Goal: Task Accomplishment & Management: Manage account settings

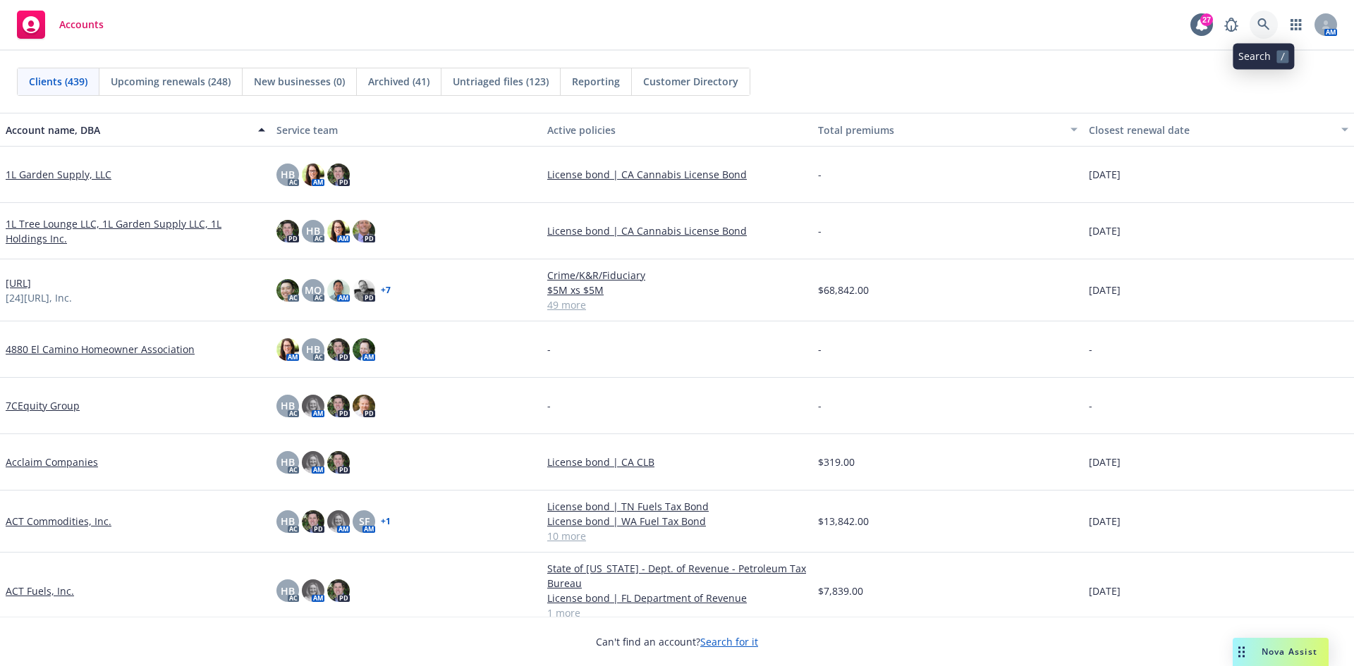
click at [1269, 22] on icon at bounding box center [1263, 24] width 13 height 13
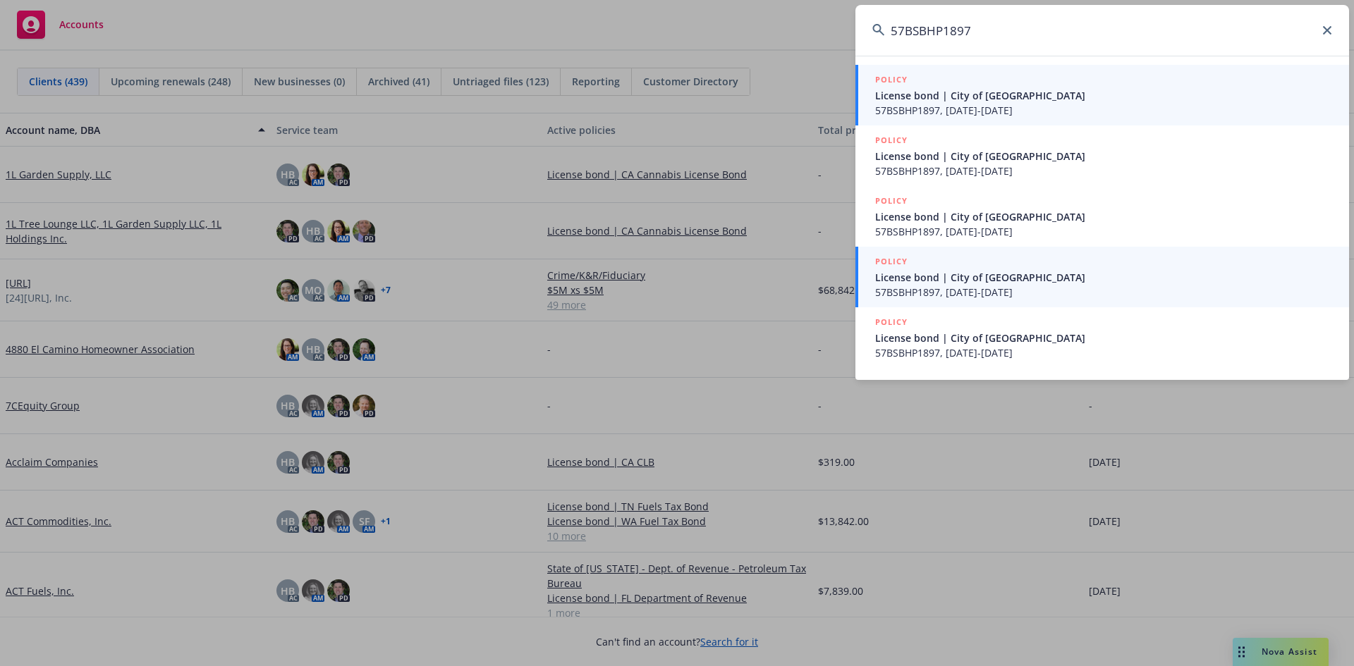
type input "57BSBHP1897"
click at [1063, 292] on span "57BSBHP1897, 03/20/2024-03/20/2025" at bounding box center [1103, 292] width 457 height 15
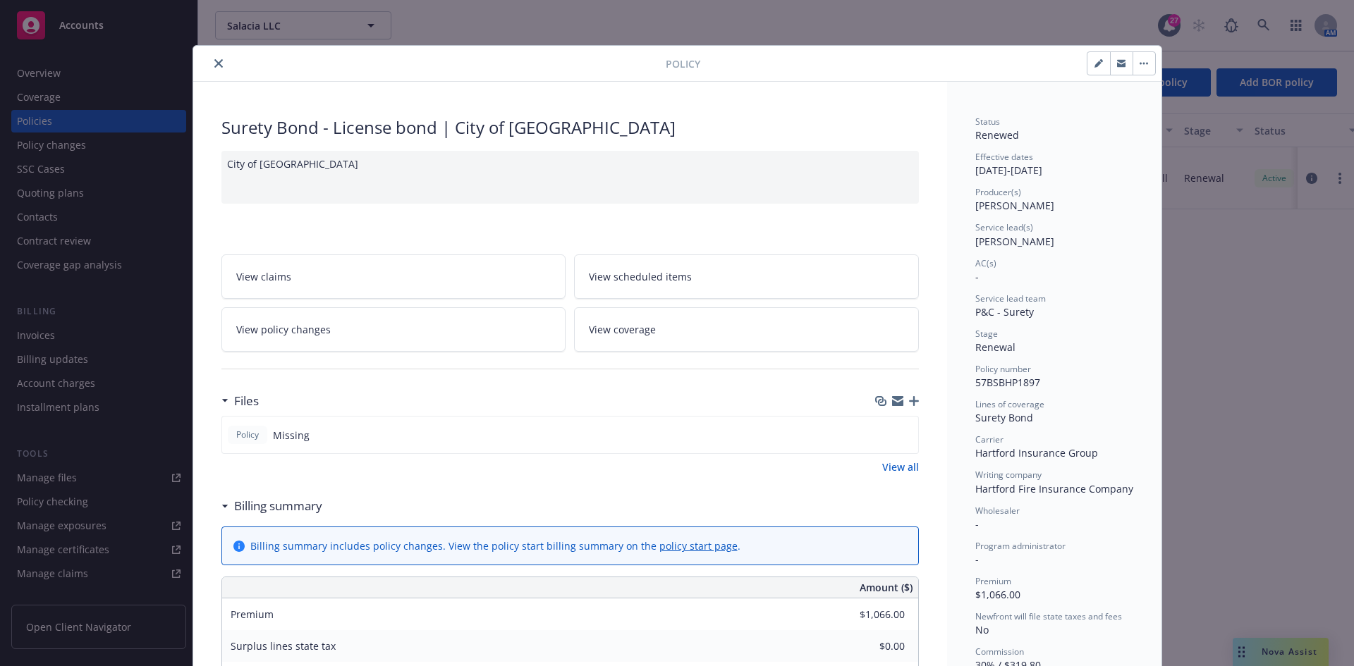
click at [214, 66] on icon "close" at bounding box center [218, 63] width 8 height 8
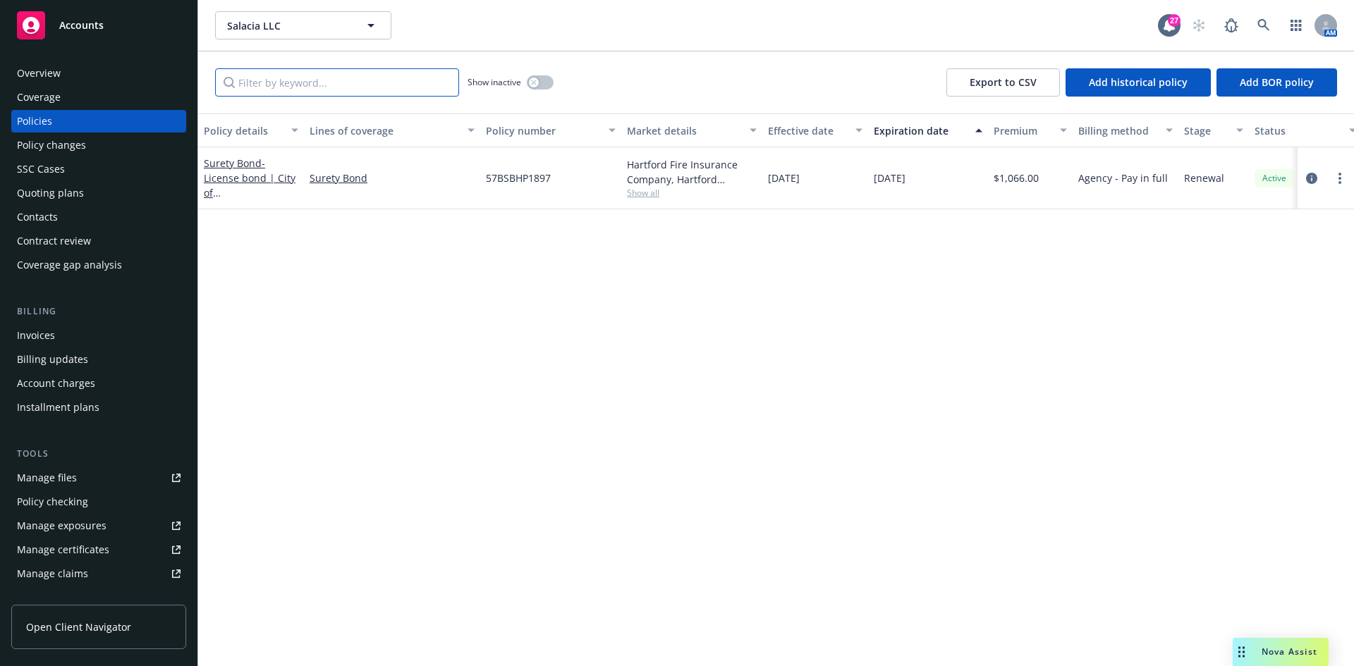
click at [296, 81] on input "Filter by keyword..." at bounding box center [337, 82] width 244 height 28
paste input "57BSBHP1897"
type input "57BSBHP1897"
click at [61, 222] on div "Contacts" at bounding box center [99, 217] width 164 height 23
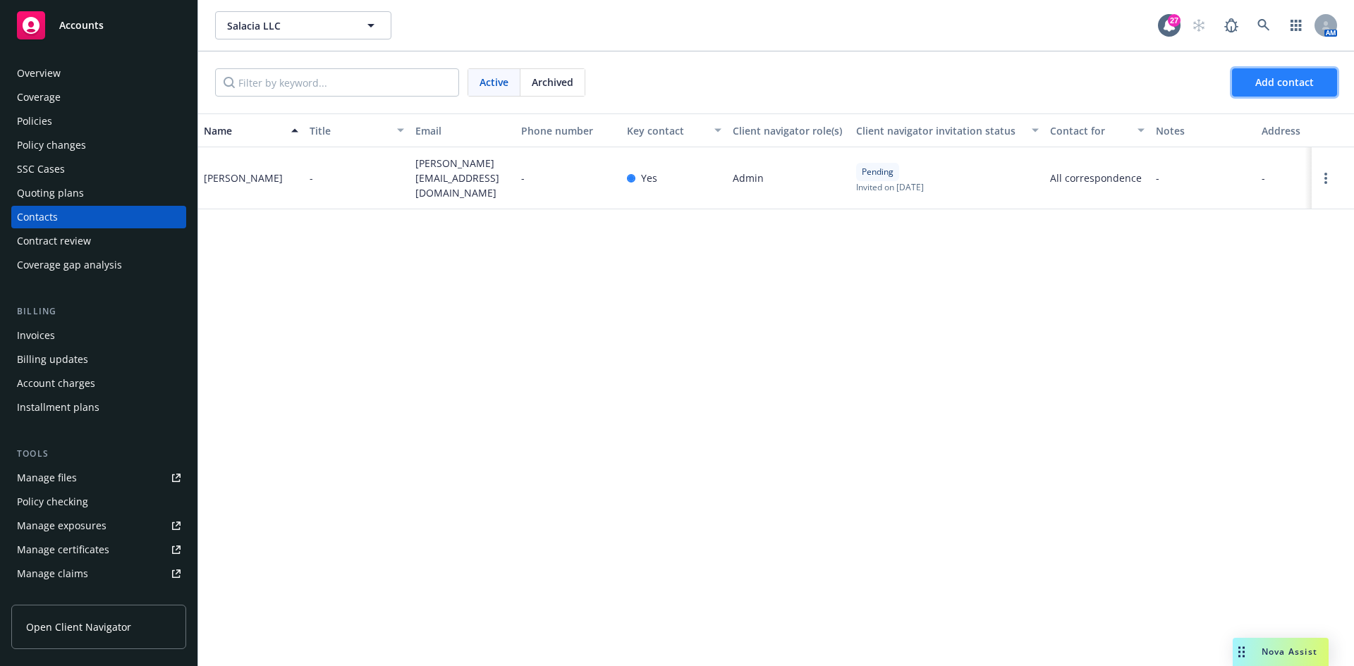
click at [1266, 80] on span "Add contact" at bounding box center [1284, 81] width 59 height 13
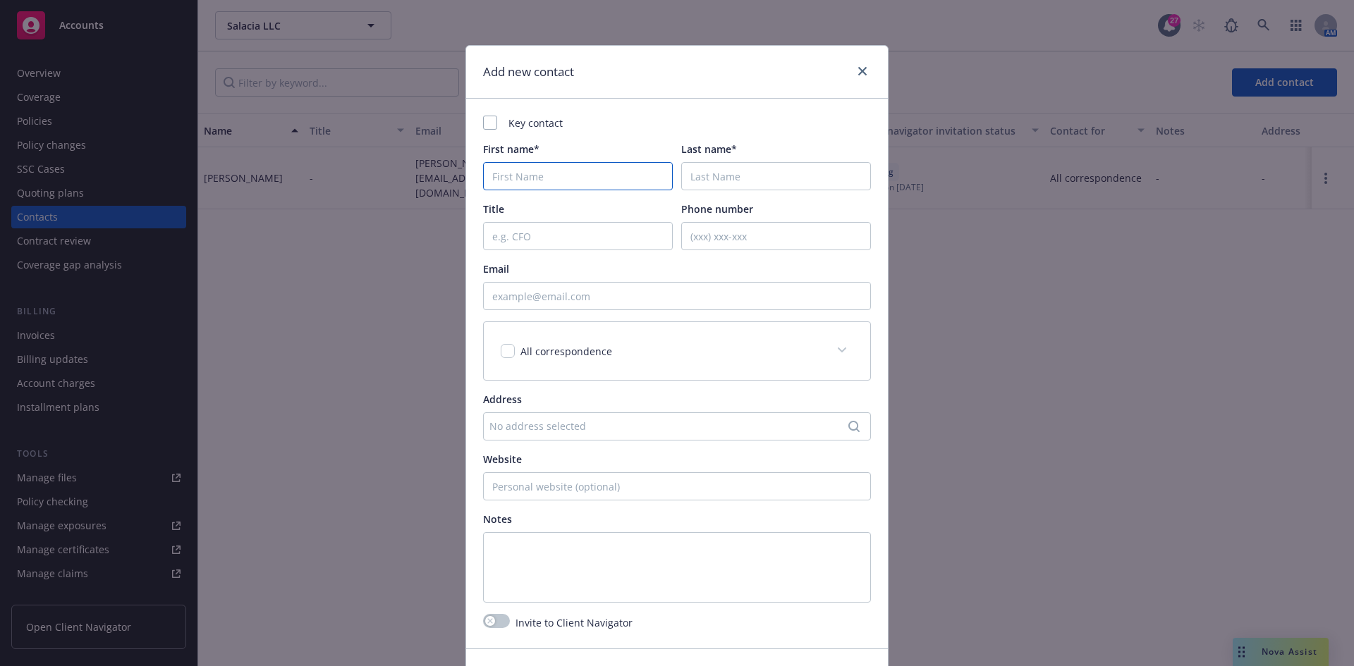
click at [602, 181] on input "First name*" at bounding box center [578, 176] width 190 height 28
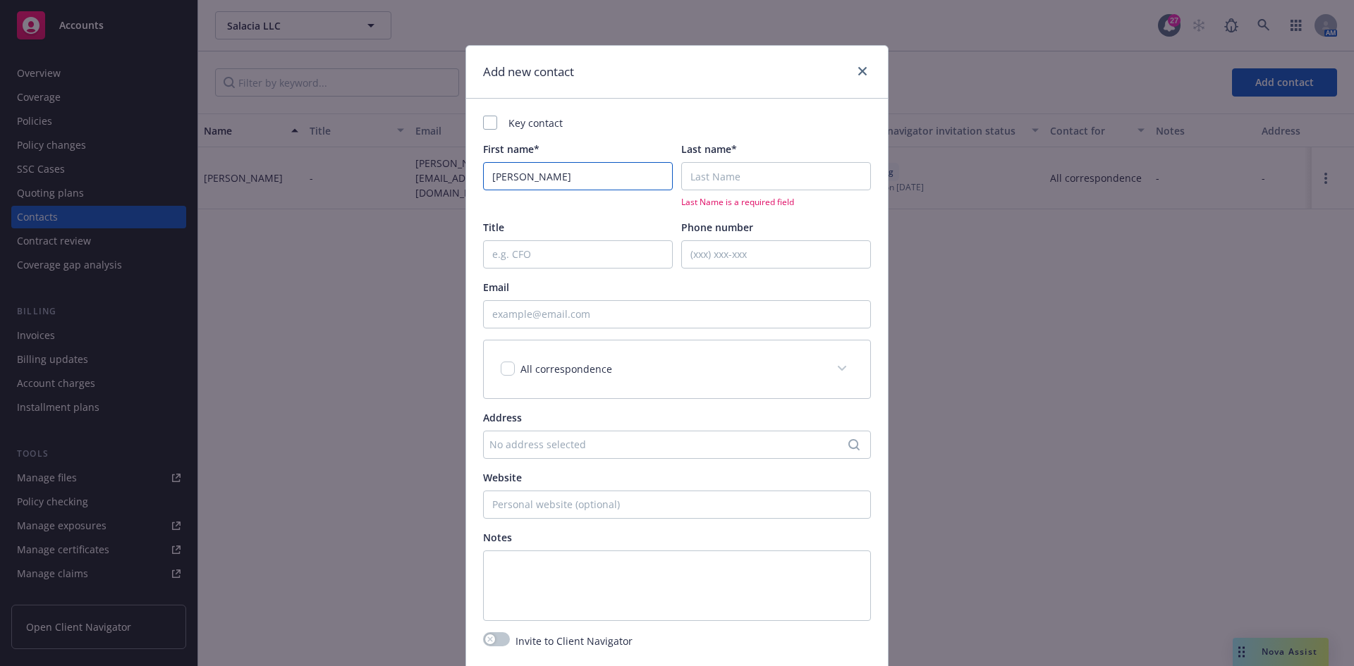
type input "Denis"
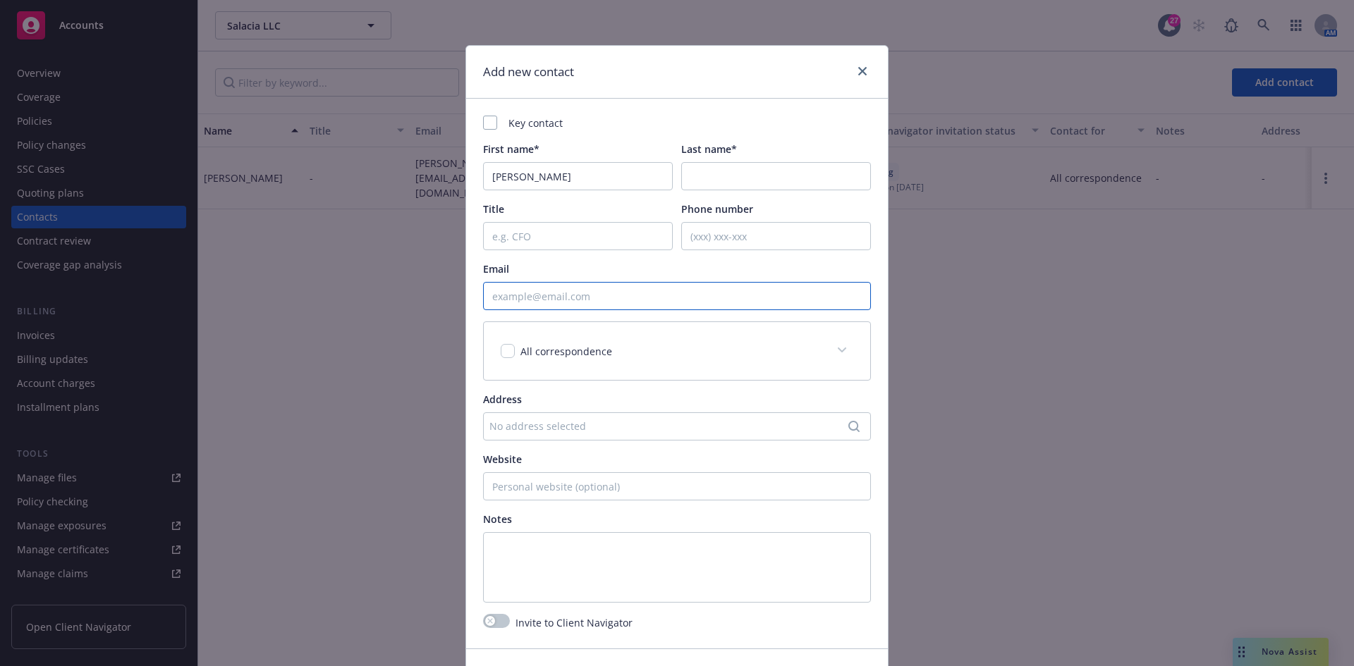
click at [676, 287] on input "Email" at bounding box center [677, 296] width 388 height 28
paste input "Denisi@marinefishingint.com"
type input "Denisi@marinefishingint.com"
click at [503, 355] on input "checkbox" at bounding box center [508, 351] width 14 height 14
checkbox input "true"
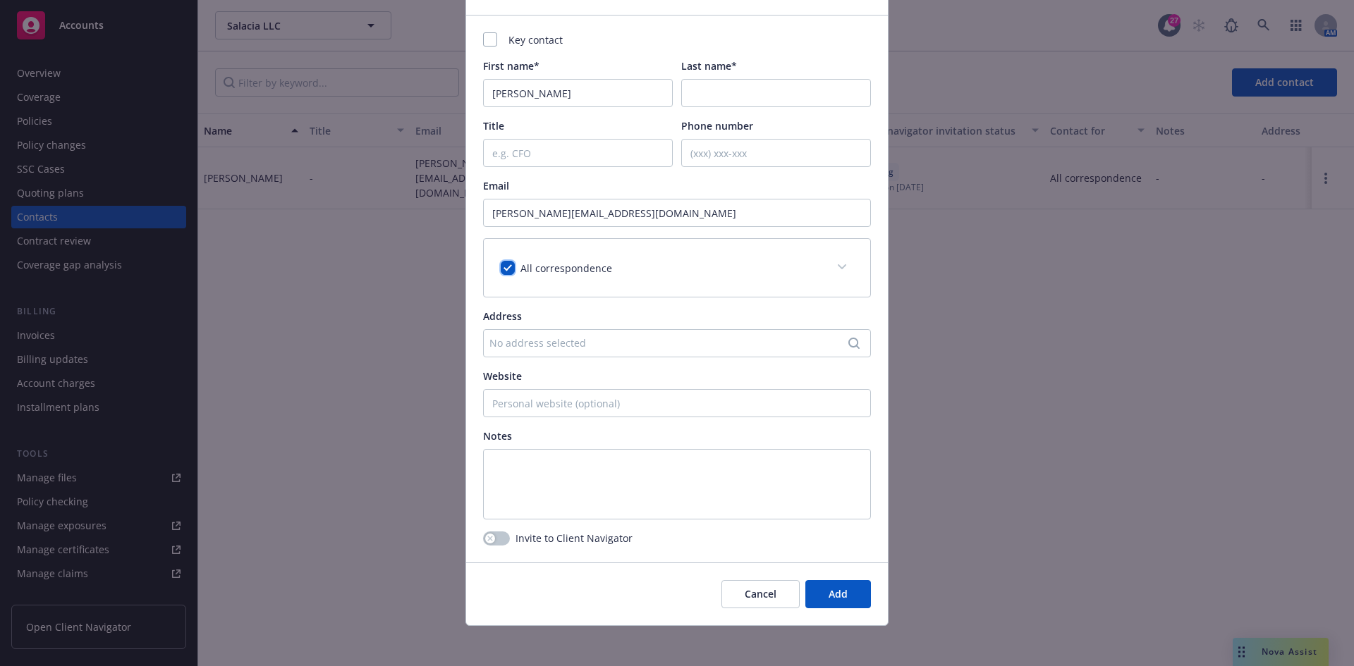
scroll to position [88, 0]
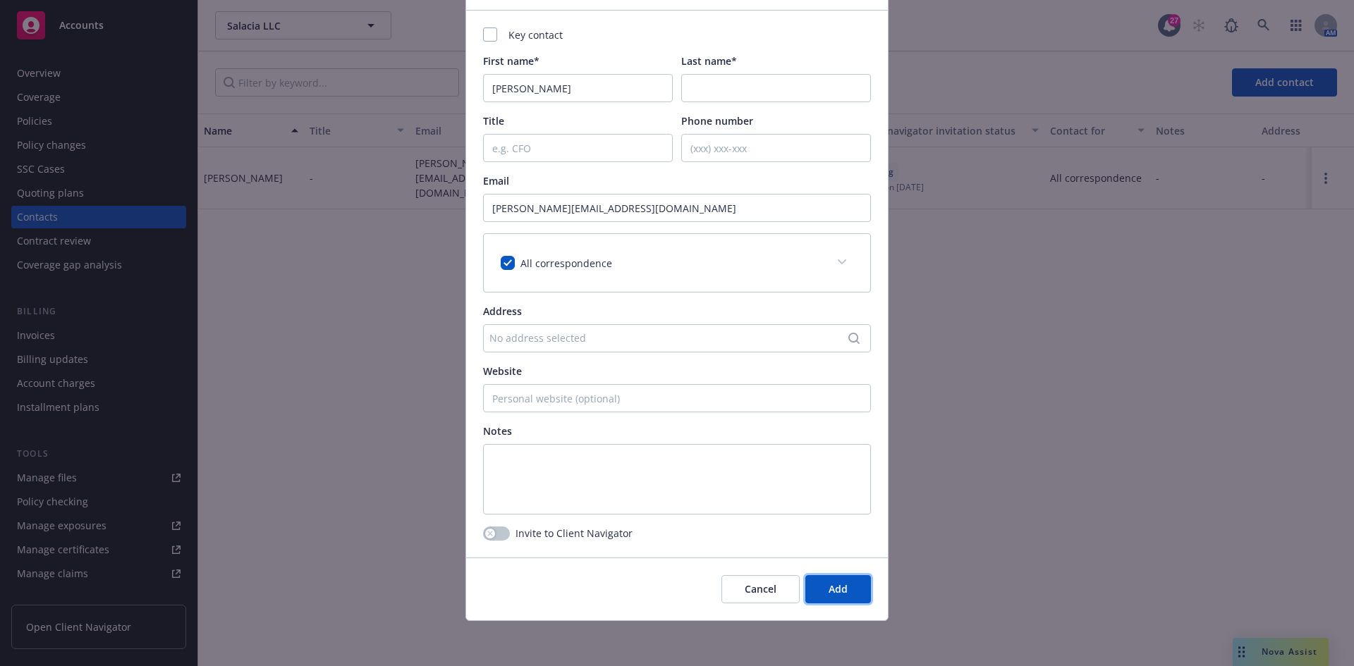
drag, startPoint x: 826, startPoint y: 590, endPoint x: 868, endPoint y: 606, distance: 45.1
click at [829, 590] on span "Add" at bounding box center [838, 588] width 19 height 13
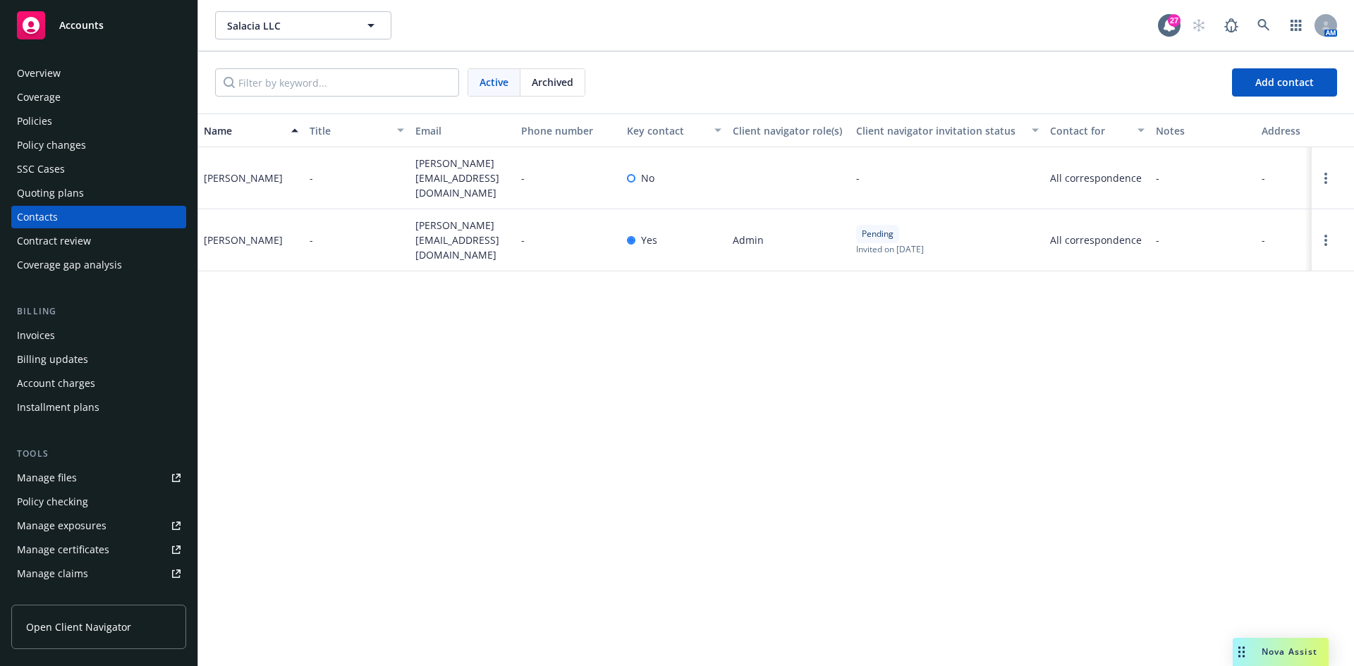
click at [147, 30] on div "Accounts" at bounding box center [99, 25] width 164 height 28
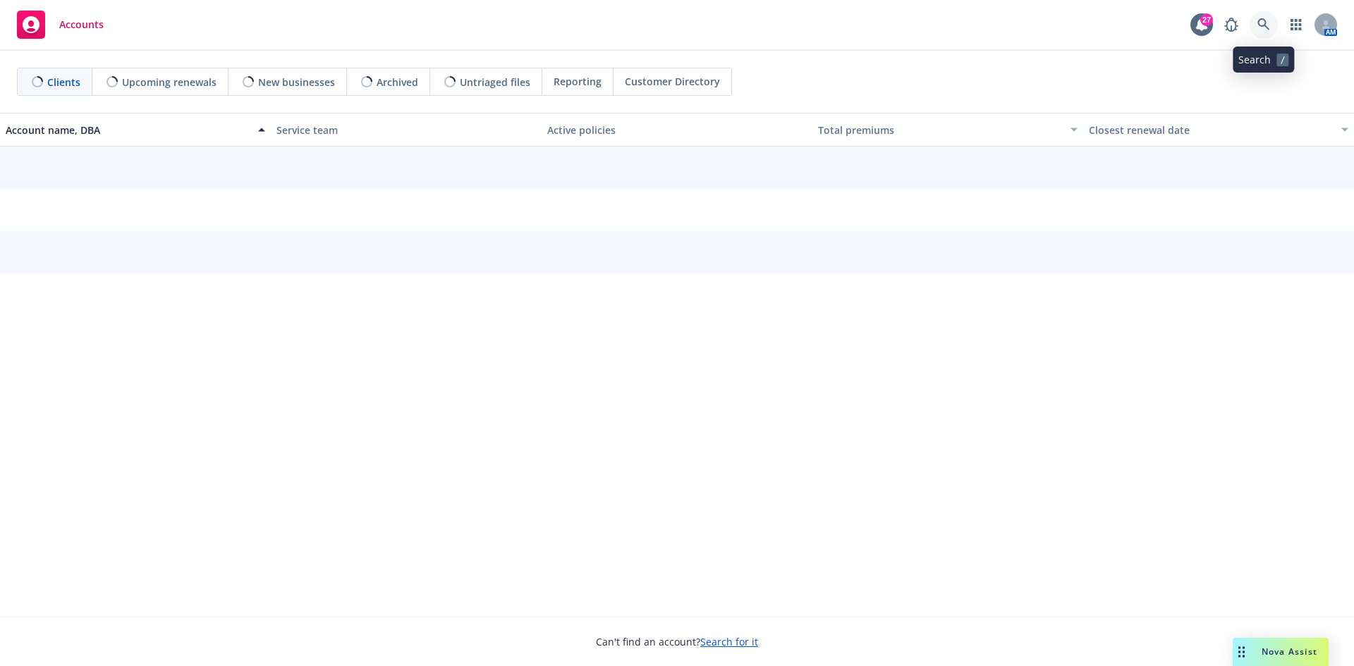
click at [1266, 23] on icon at bounding box center [1263, 24] width 12 height 12
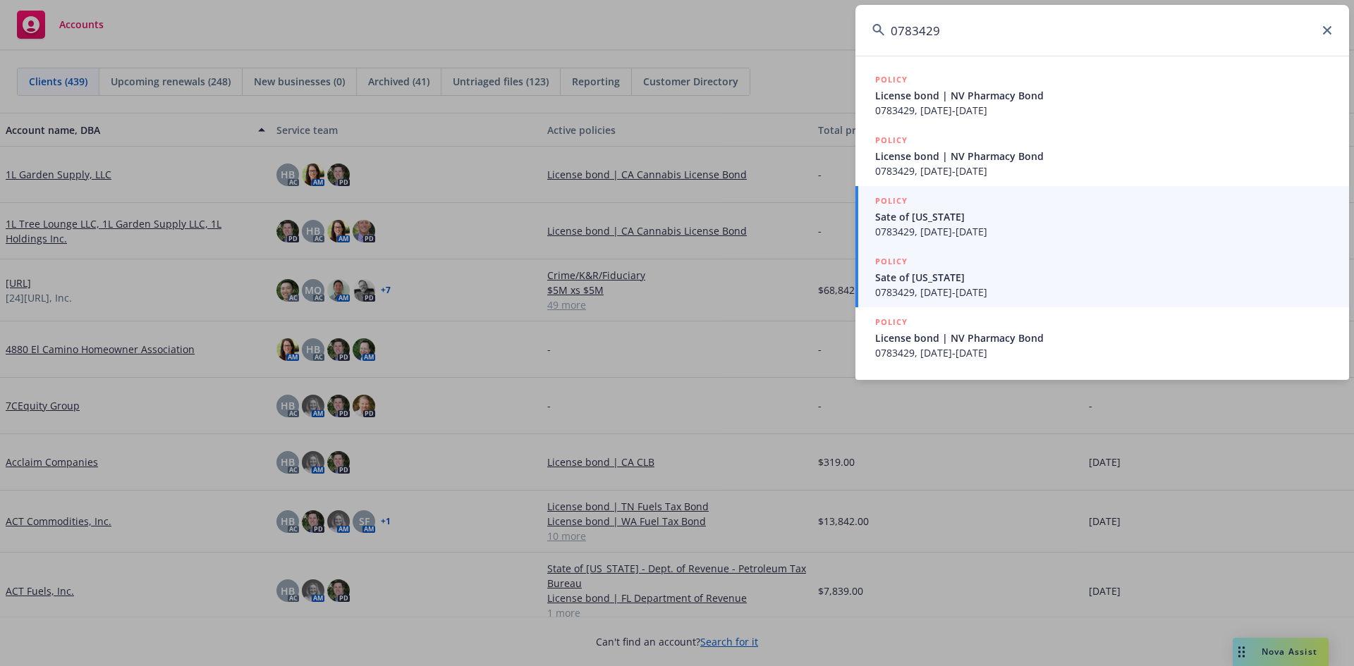
type input "0783429"
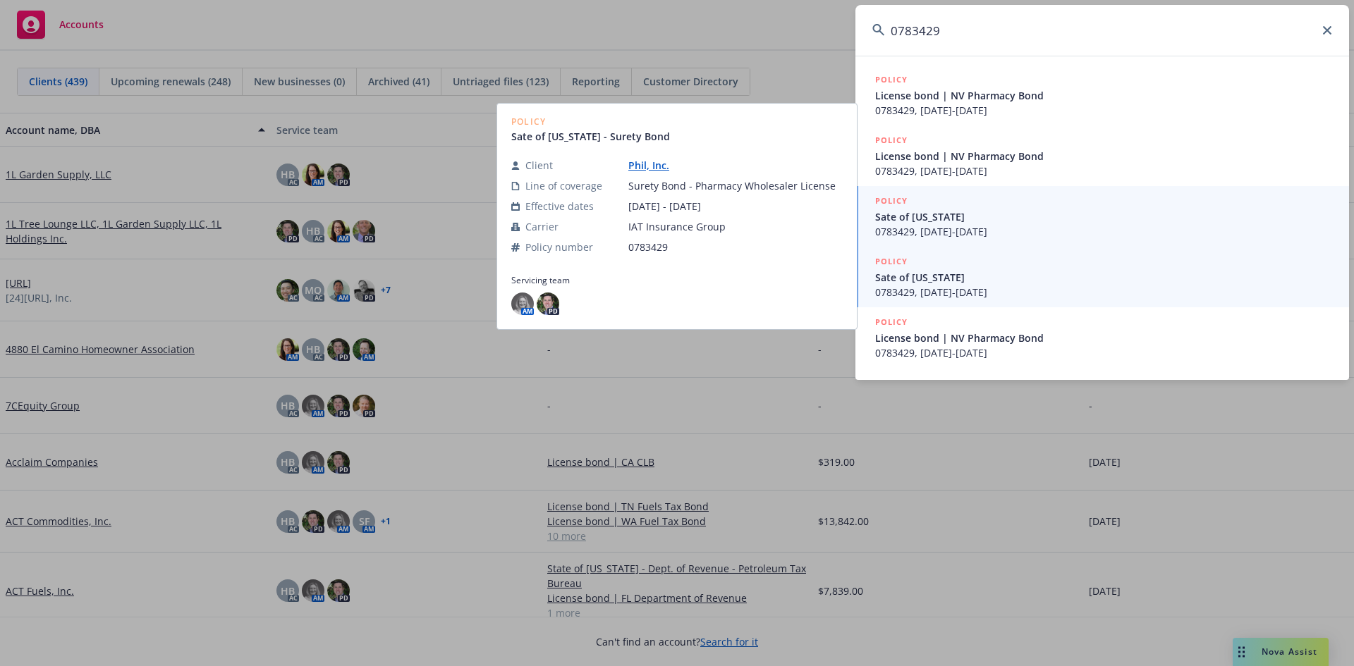
click at [1027, 295] on span "0783429, 10/09/2025-10/09/2026" at bounding box center [1103, 292] width 457 height 15
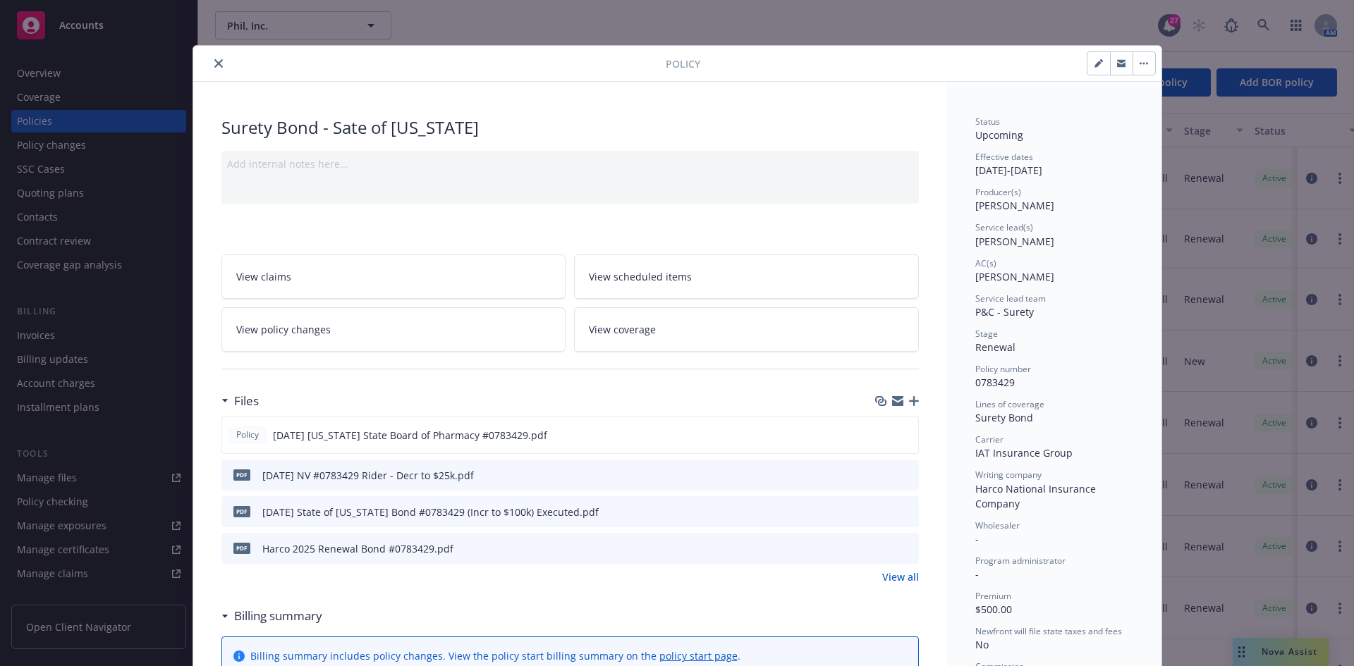
click at [210, 63] on button "close" at bounding box center [218, 63] width 17 height 17
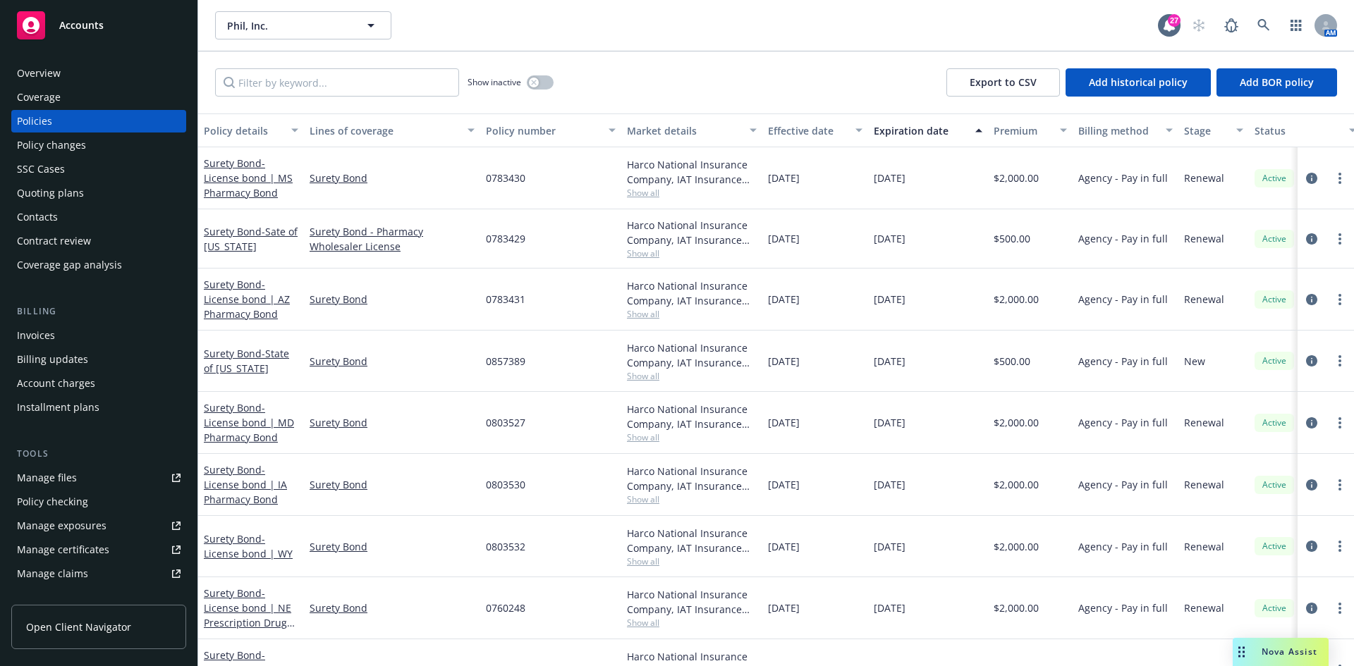
click at [69, 348] on div "Invoices Billing updates Account charges Installment plans" at bounding box center [98, 371] width 175 height 94
click at [67, 336] on div "Invoices" at bounding box center [99, 335] width 164 height 23
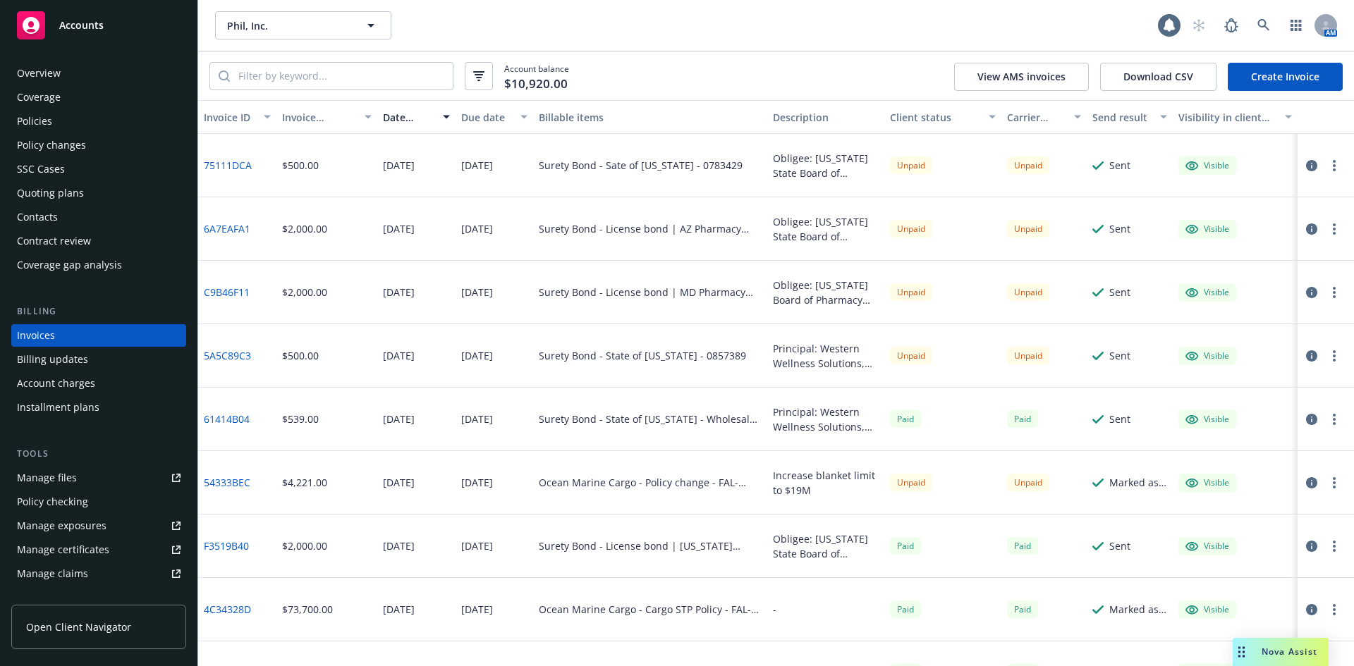
click at [326, 92] on div "Account balance $10,920.00 View AMS invoices Download CSV Create Invoice" at bounding box center [776, 75] width 1156 height 49
click at [329, 75] on input "search" at bounding box center [341, 76] width 223 height 27
type input "0783429"
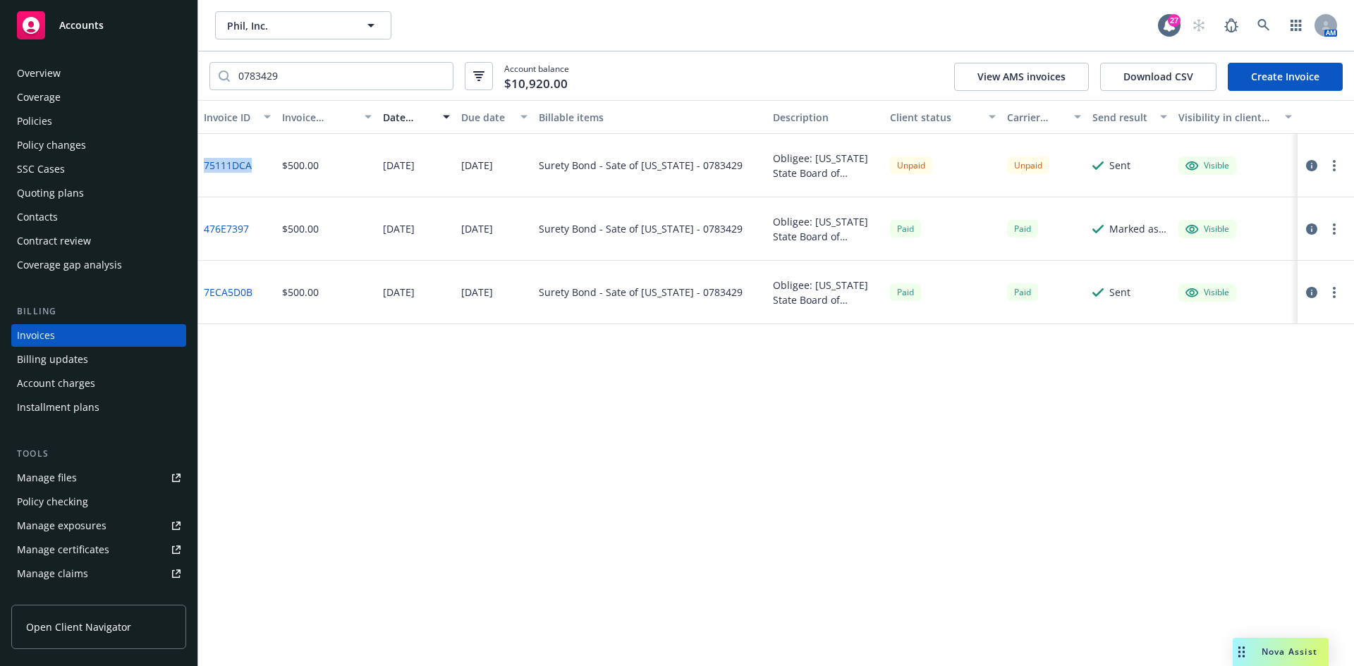
drag, startPoint x: 252, startPoint y: 169, endPoint x: 199, endPoint y: 171, distance: 52.9
click at [199, 171] on div "75111DCA" at bounding box center [237, 165] width 78 height 63
copy link "75111DCA"
click at [1336, 164] on button "button" at bounding box center [1334, 165] width 17 height 17
click at [1202, 395] on link "Void" at bounding box center [1252, 392] width 180 height 28
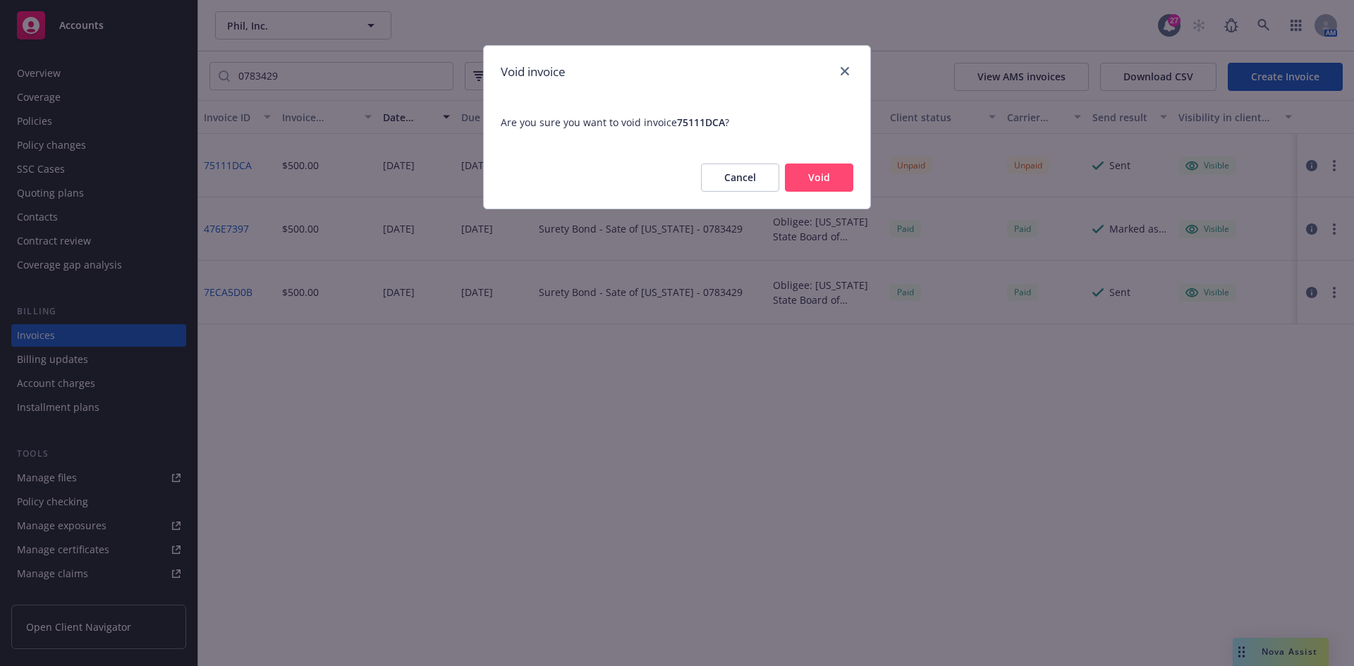
click at [836, 181] on button "Void" at bounding box center [819, 178] width 68 height 28
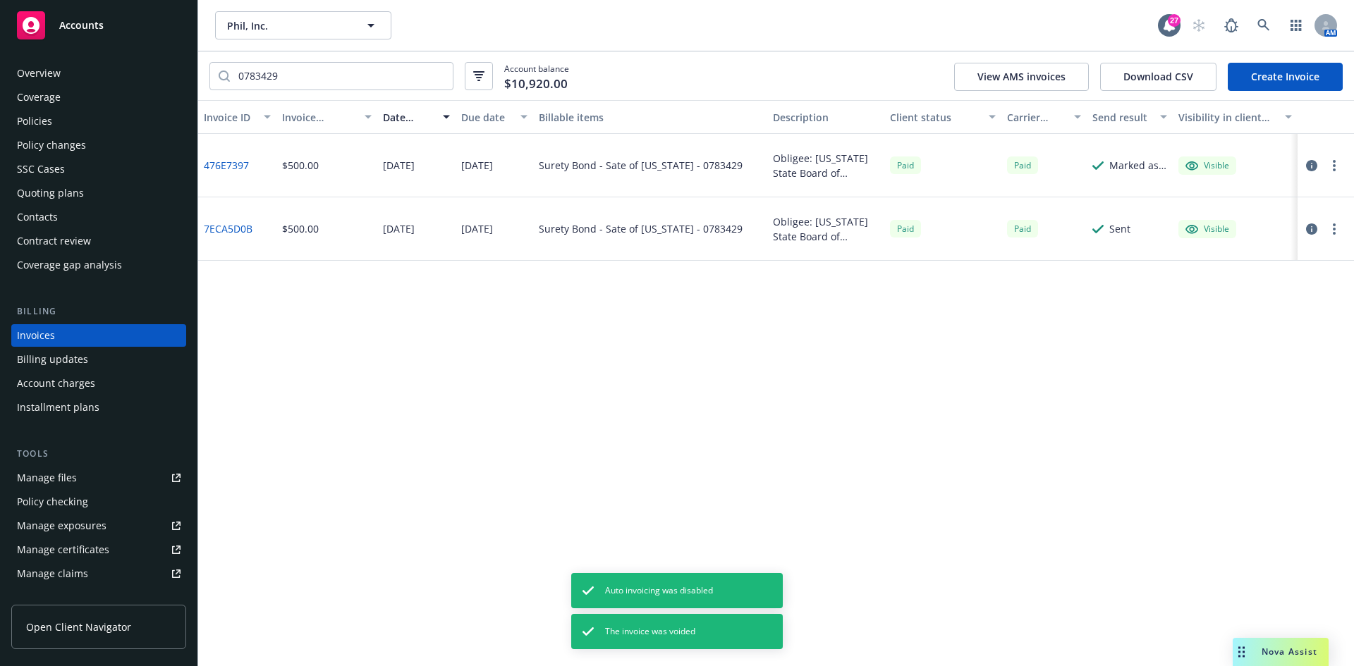
click at [140, 121] on div "Policies" at bounding box center [99, 121] width 164 height 23
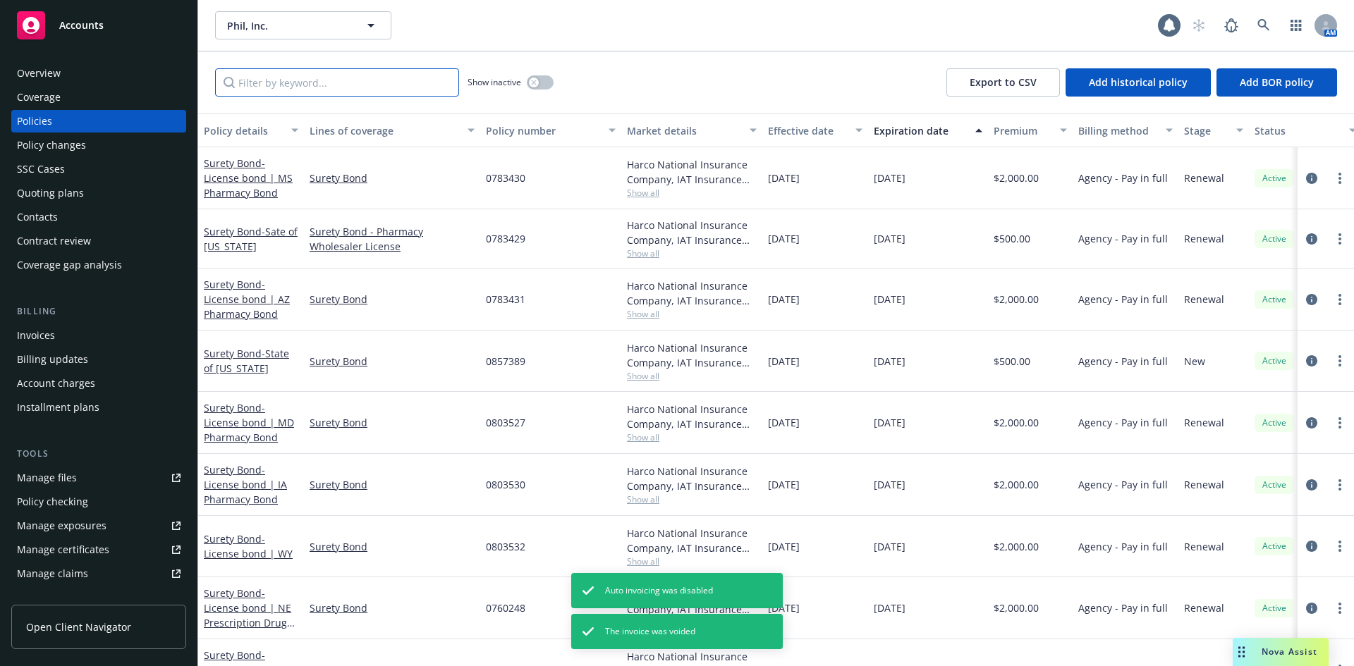
click at [368, 78] on input "Filter by keyword..." at bounding box center [337, 82] width 244 height 28
paste input "75111DCA"
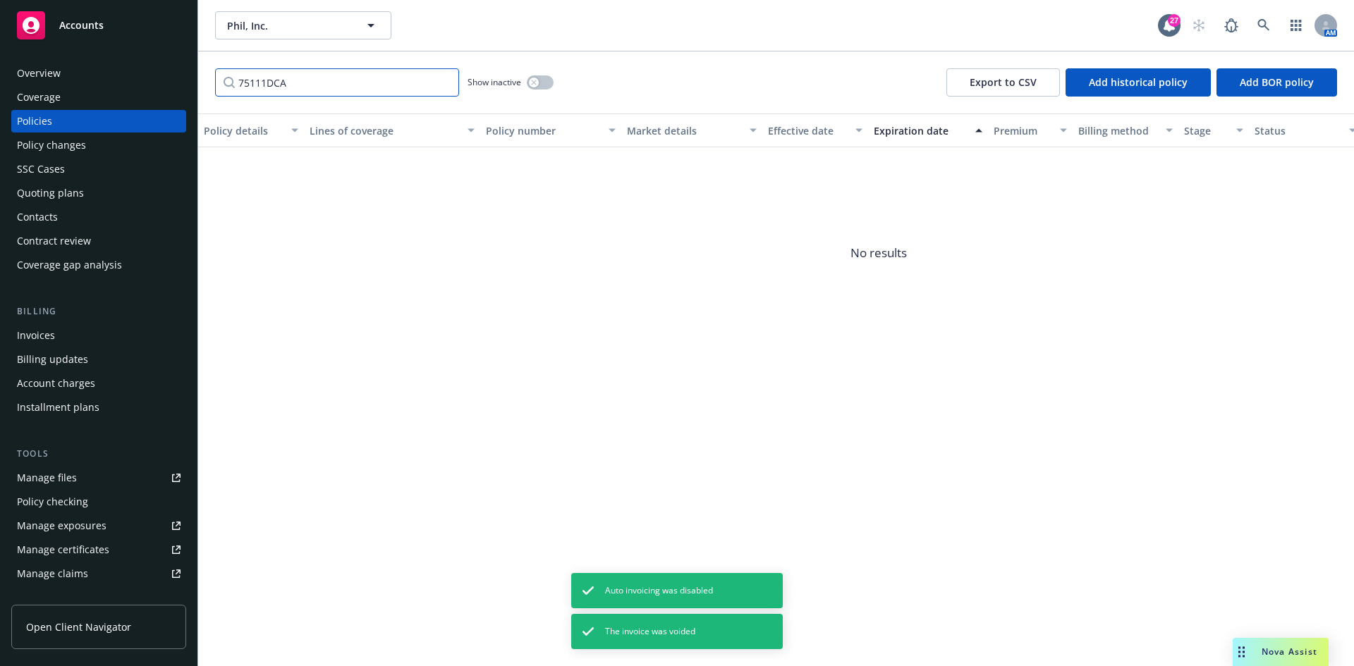
drag, startPoint x: 401, startPoint y: 83, endPoint x: 75, endPoint y: 94, distance: 326.0
click at [75, 94] on div "Accounts Overview Coverage Policies Policy changes SSC Cases Quoting plans Cont…" at bounding box center [677, 333] width 1354 height 666
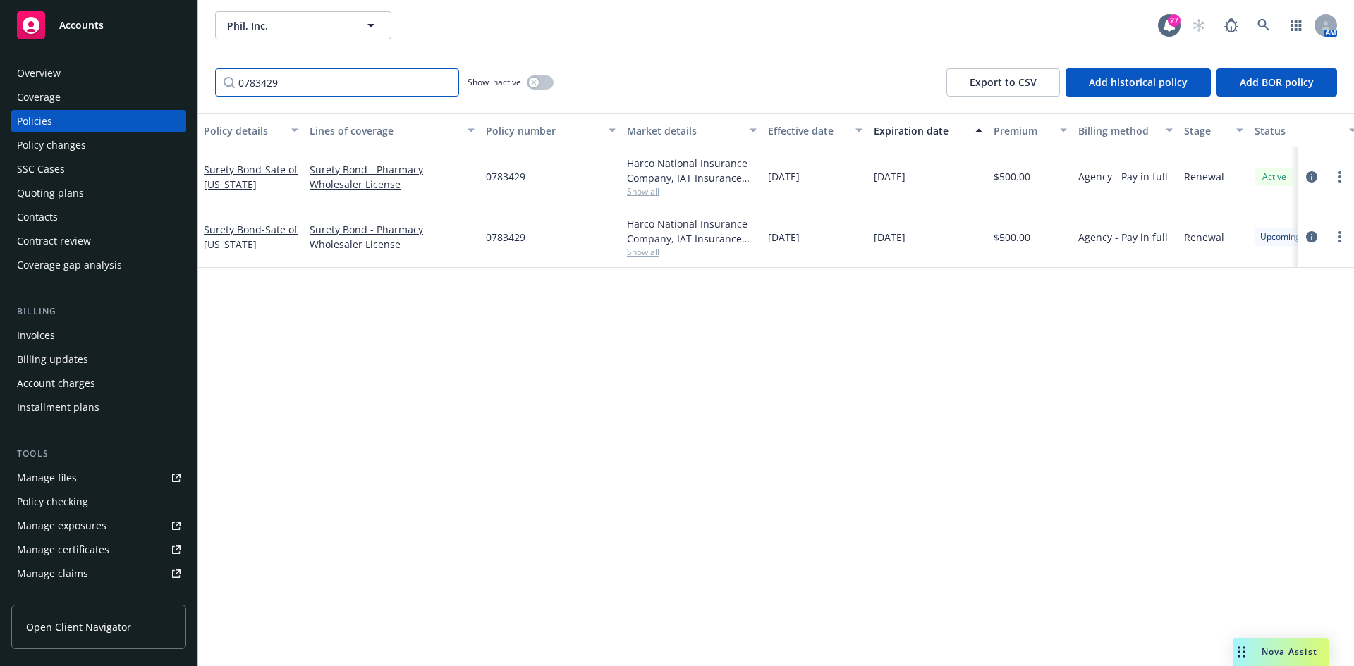
type input "0783429"
click at [1338, 235] on link "more" at bounding box center [1339, 236] width 17 height 17
click at [231, 242] on span "- Sate of Nevada" at bounding box center [251, 237] width 94 height 28
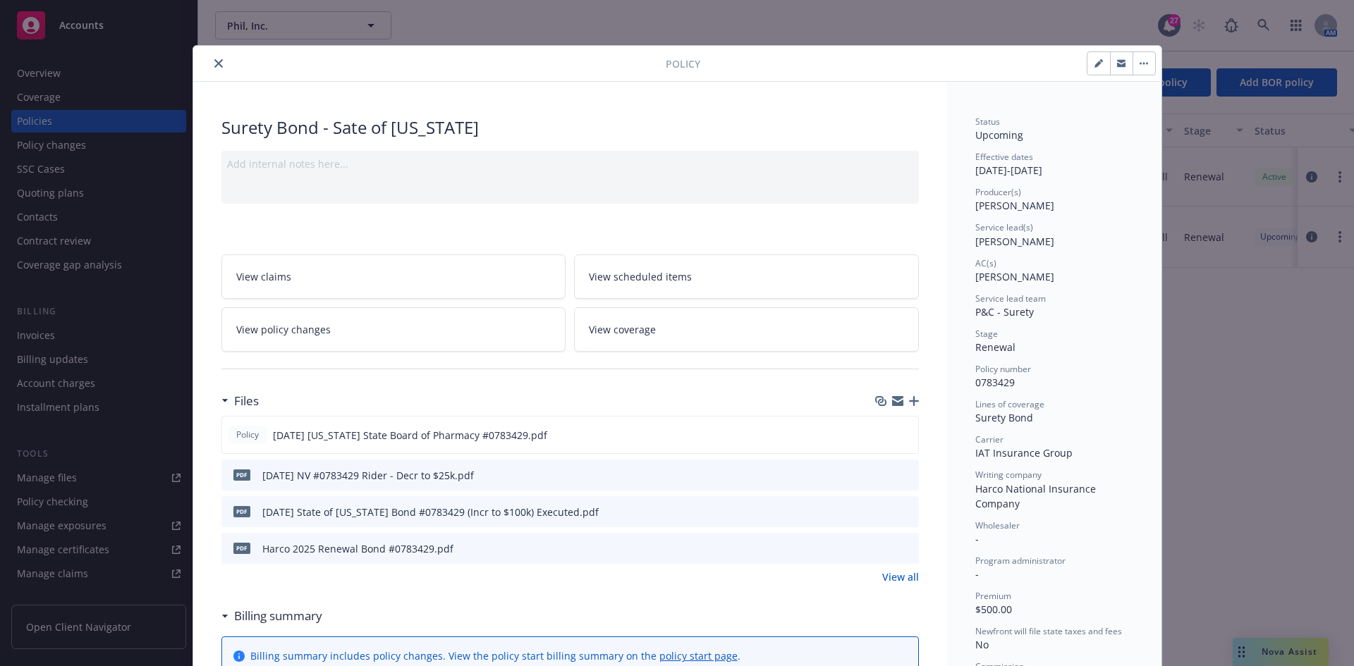
click at [210, 63] on button "close" at bounding box center [218, 63] width 17 height 17
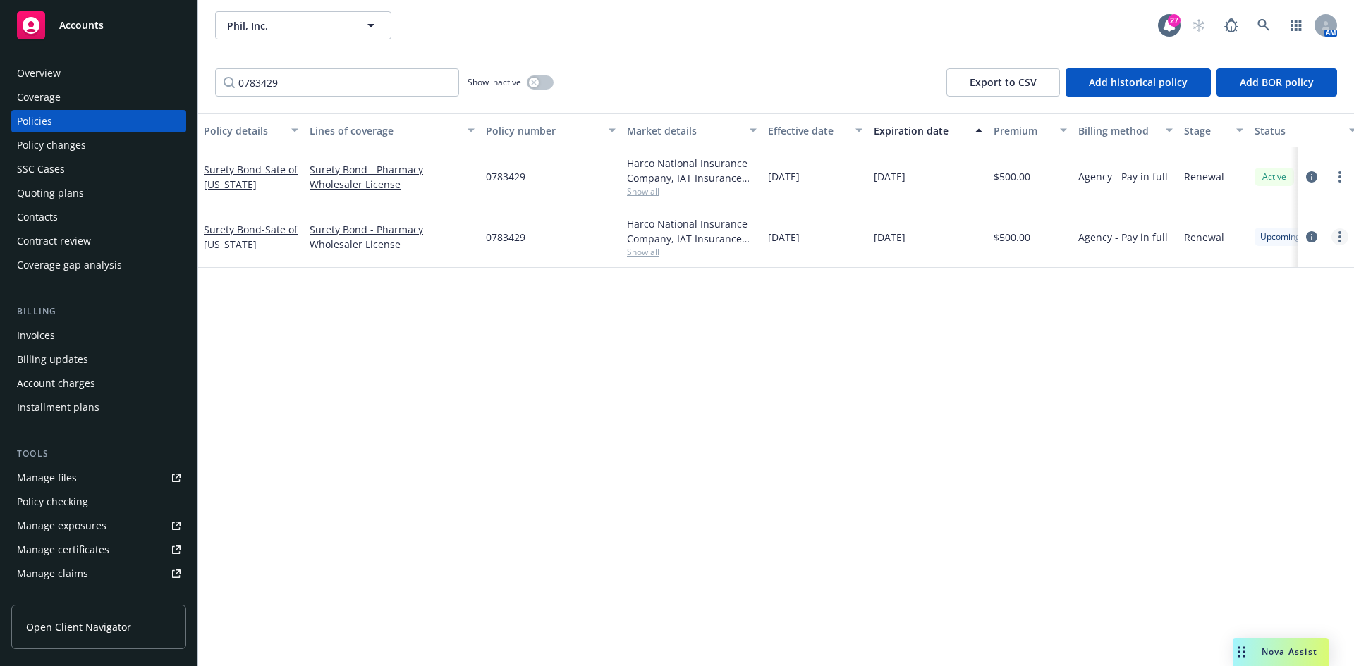
click at [1346, 240] on link "more" at bounding box center [1339, 236] width 17 height 17
click at [1231, 415] on link "Delete policy" at bounding box center [1265, 407] width 166 height 28
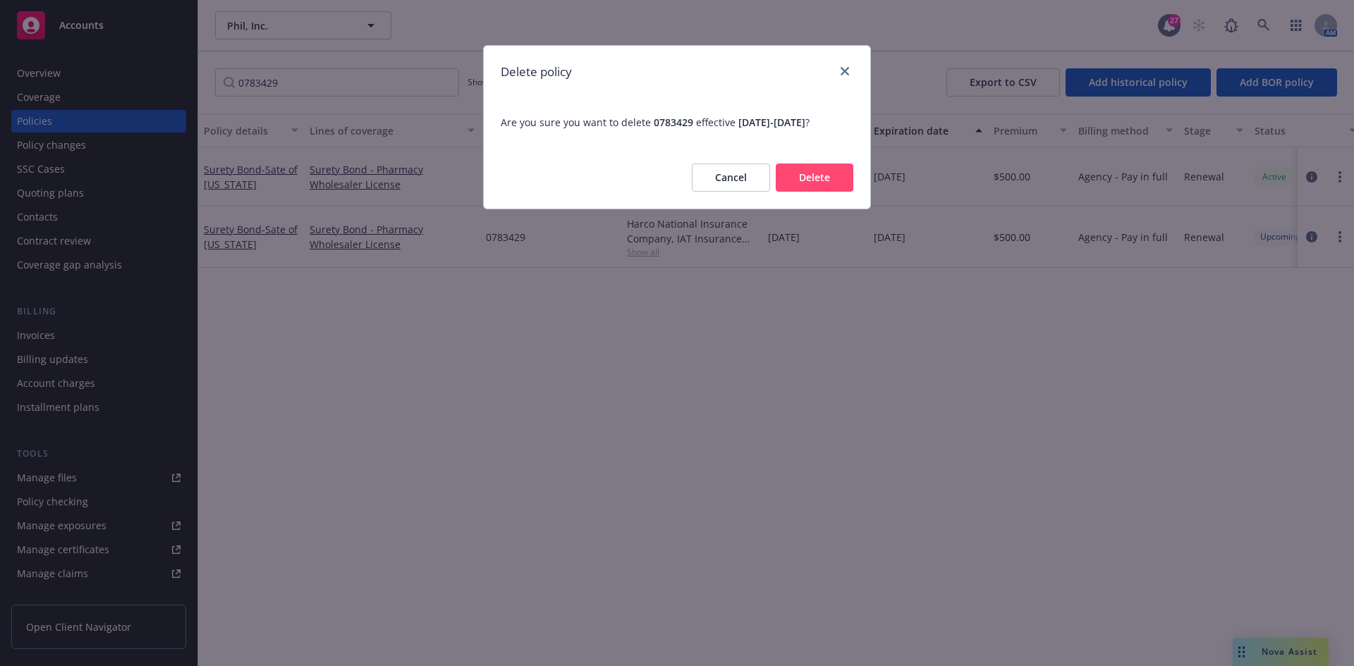
click at [855, 183] on div "Cancel Delete" at bounding box center [677, 178] width 386 height 62
click at [831, 185] on button "Delete" at bounding box center [815, 178] width 78 height 28
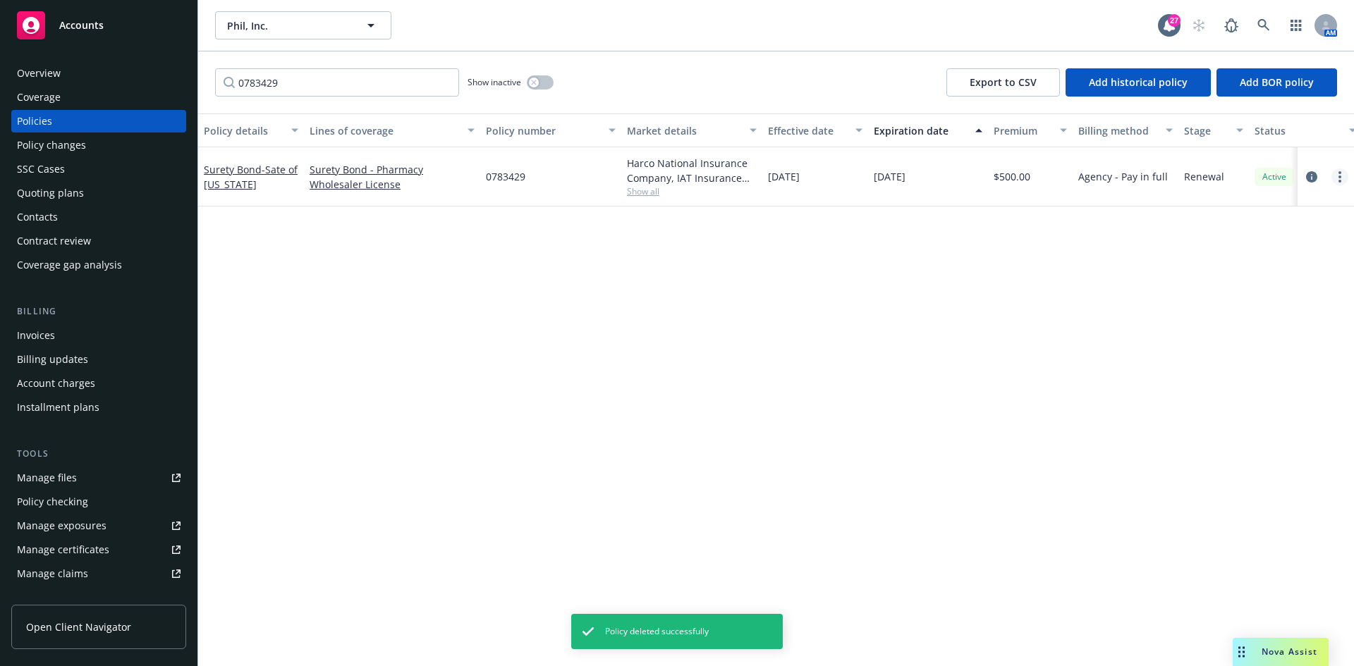
click at [1345, 181] on link "more" at bounding box center [1339, 177] width 17 height 17
click at [1264, 233] on link "Renew with incumbent" at bounding box center [1265, 234] width 166 height 28
select select "12"
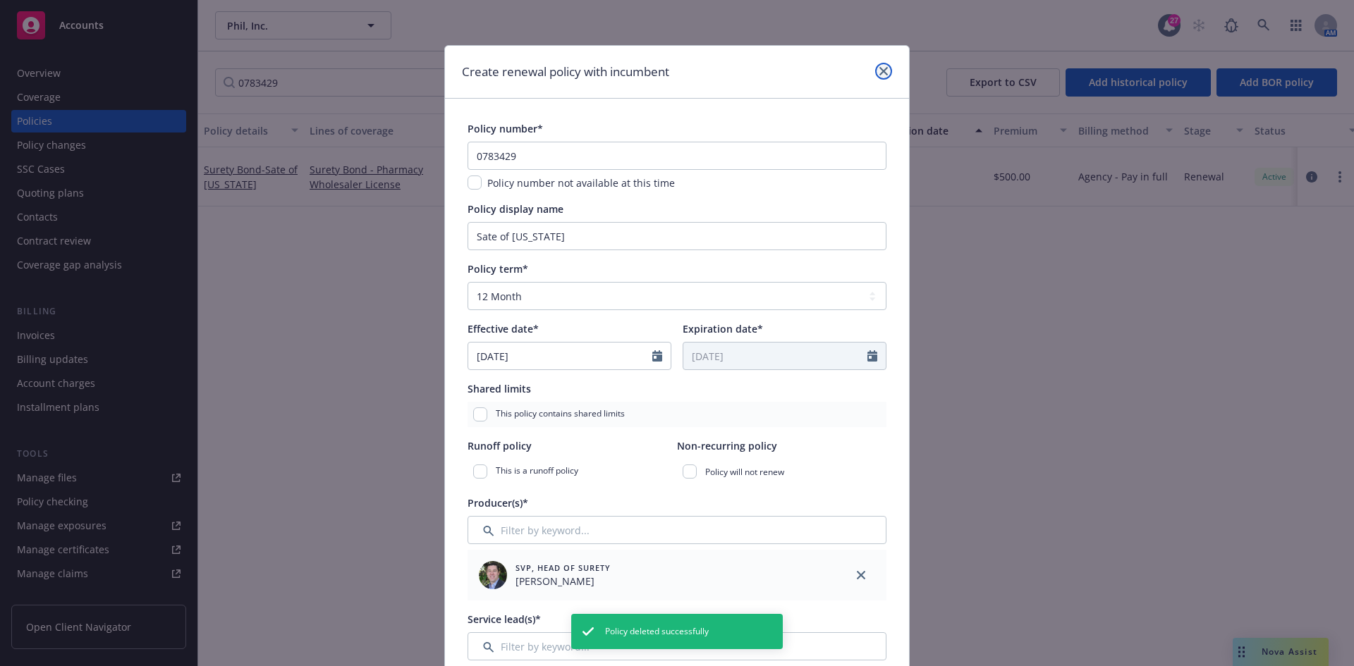
click at [879, 68] on icon "close" at bounding box center [883, 71] width 8 height 8
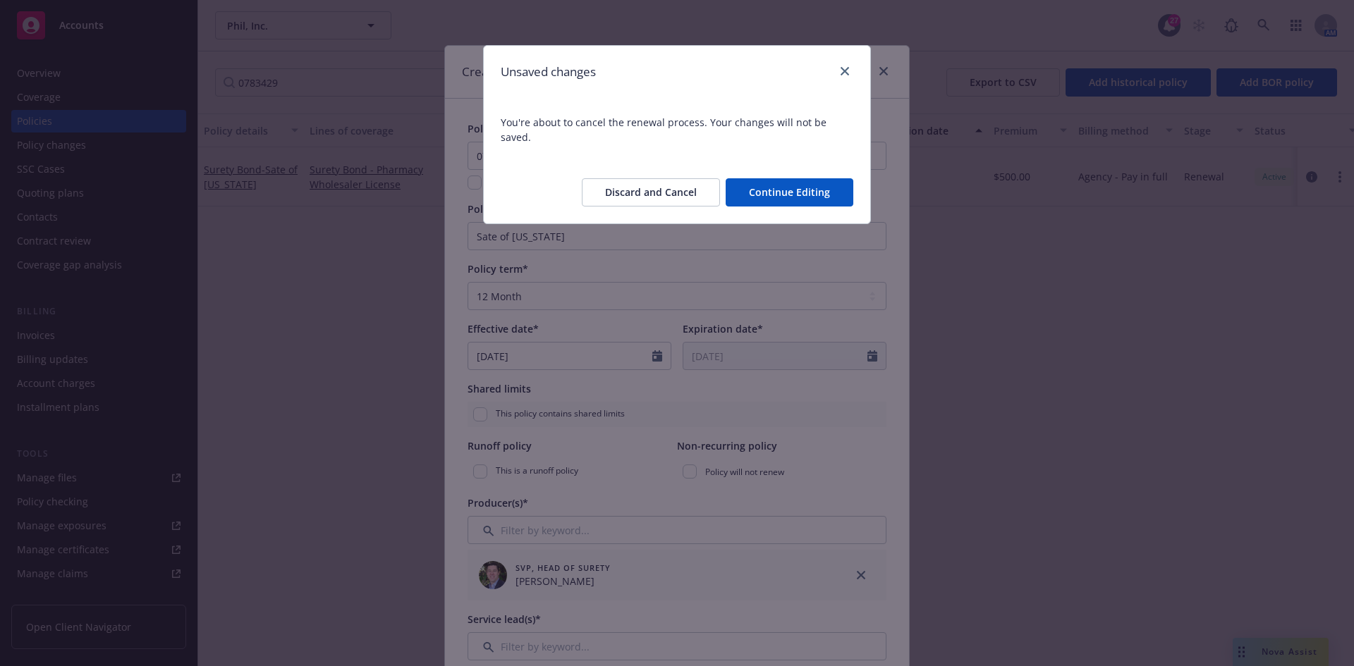
drag, startPoint x: 800, startPoint y: 177, endPoint x: 640, endPoint y: 175, distance: 160.1
click at [669, 186] on div "Discard and Cancel Continue Editing" at bounding box center [717, 192] width 271 height 28
click at [622, 178] on button "Discard and Cancel" at bounding box center [651, 192] width 138 height 28
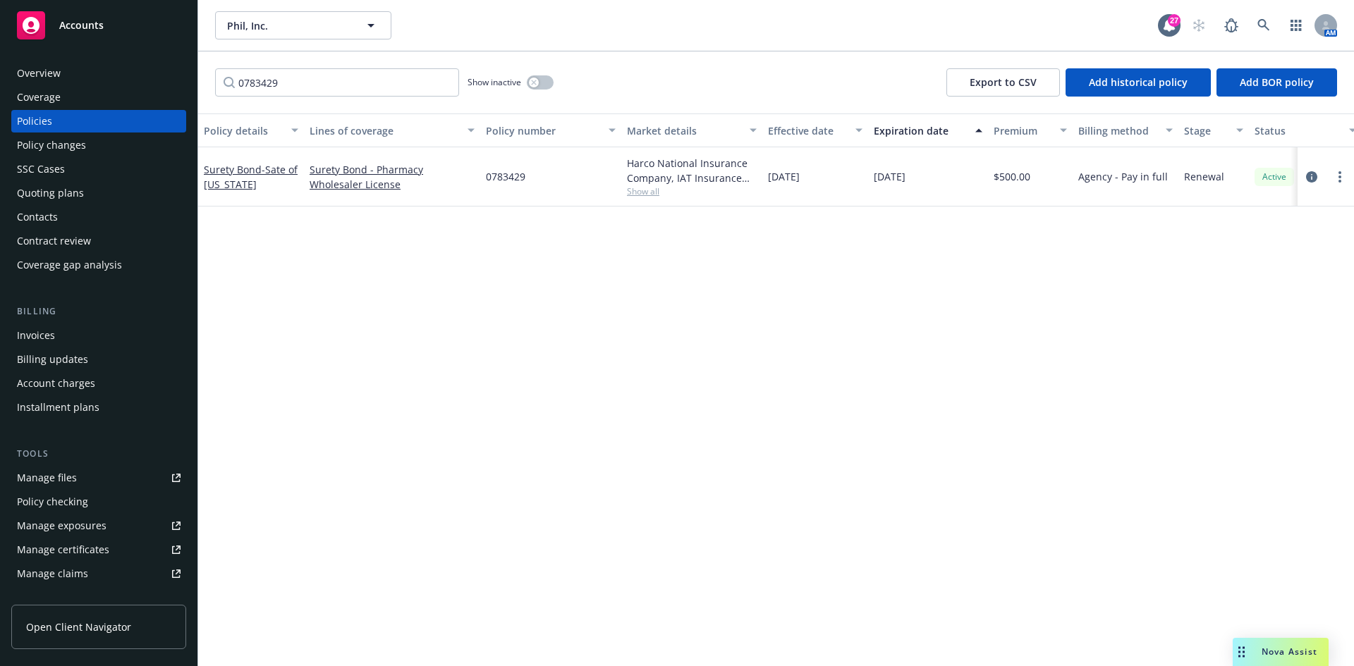
click at [77, 215] on div "Contacts" at bounding box center [99, 217] width 164 height 23
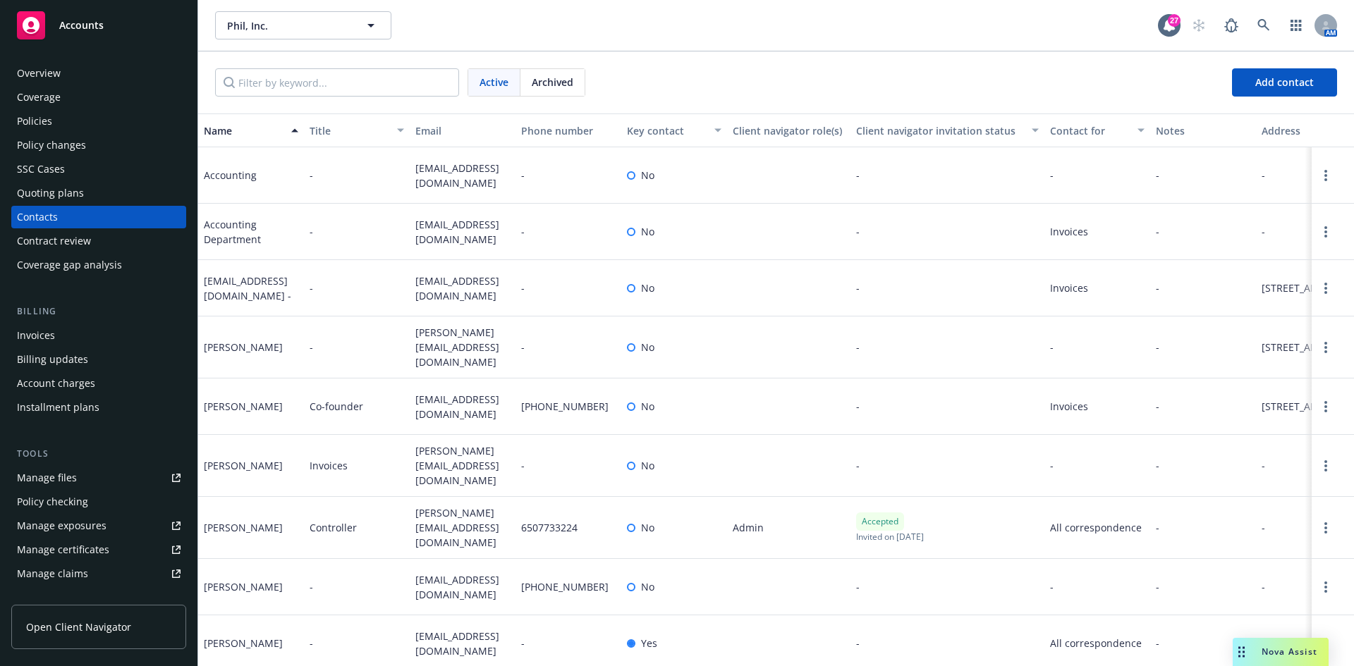
click at [53, 130] on div "Policies" at bounding box center [99, 121] width 164 height 23
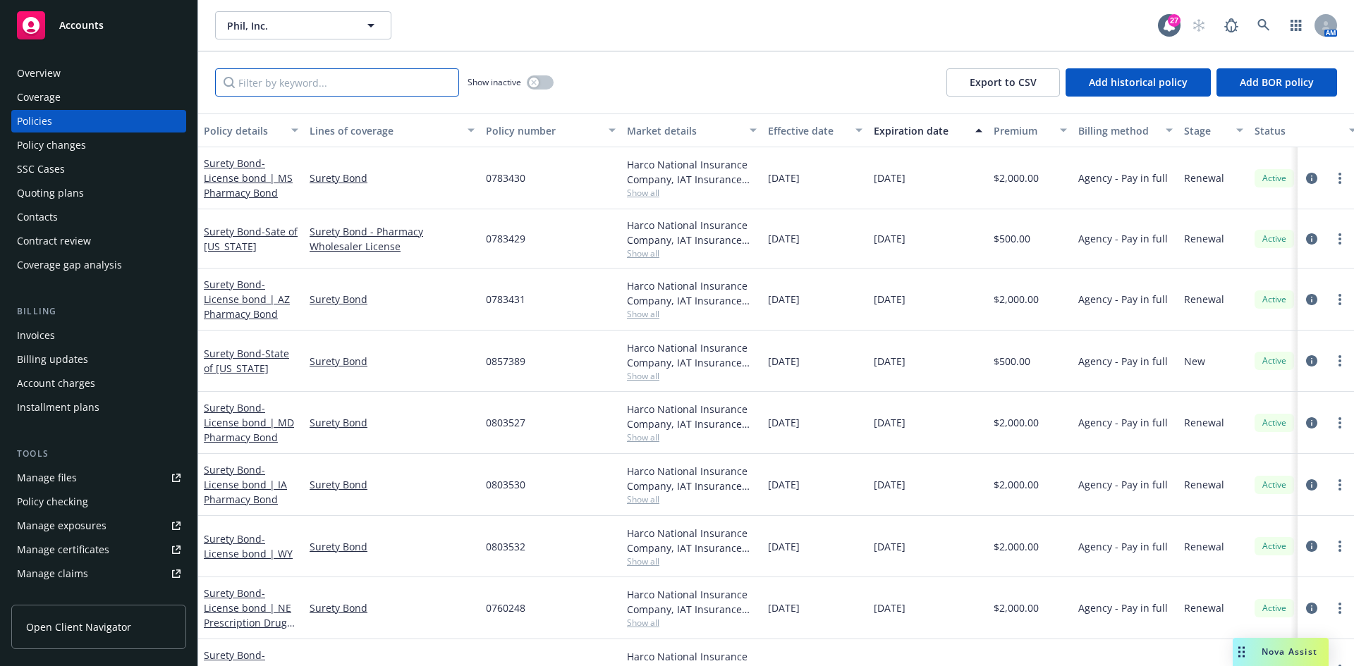
click at [245, 71] on input "Filter by keyword..." at bounding box center [337, 82] width 244 height 28
paste input "75111DCA"
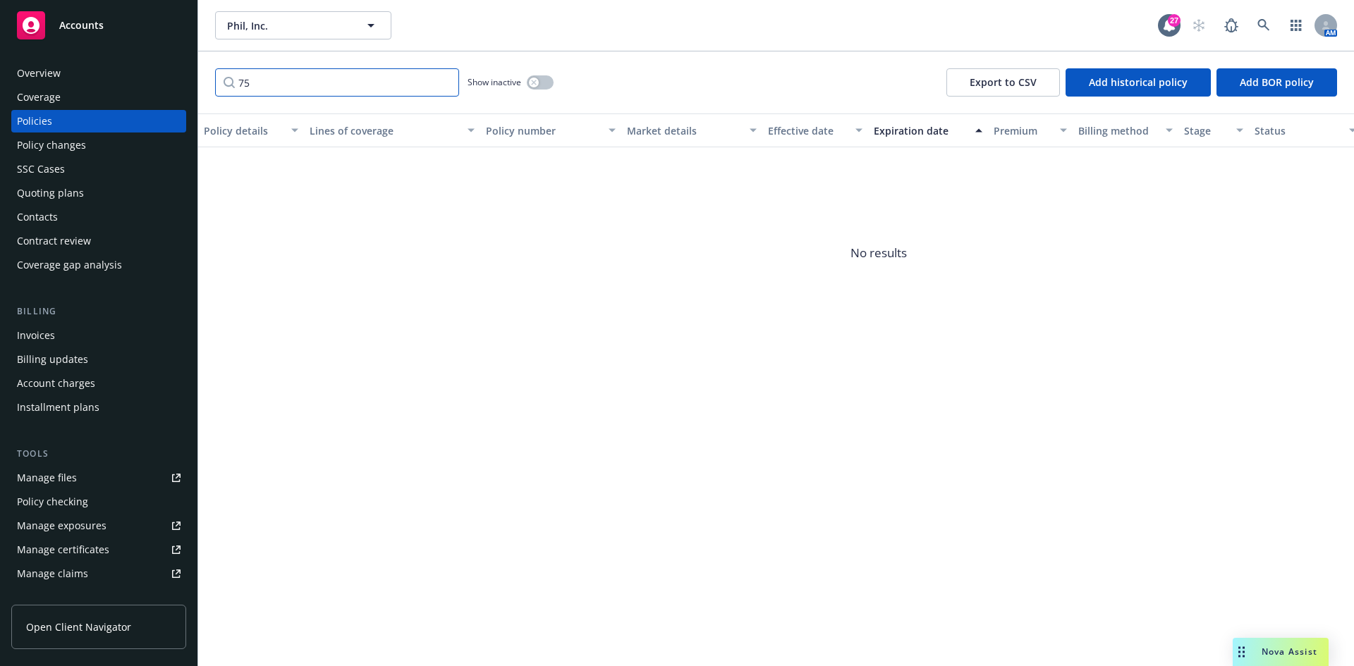
type input "7"
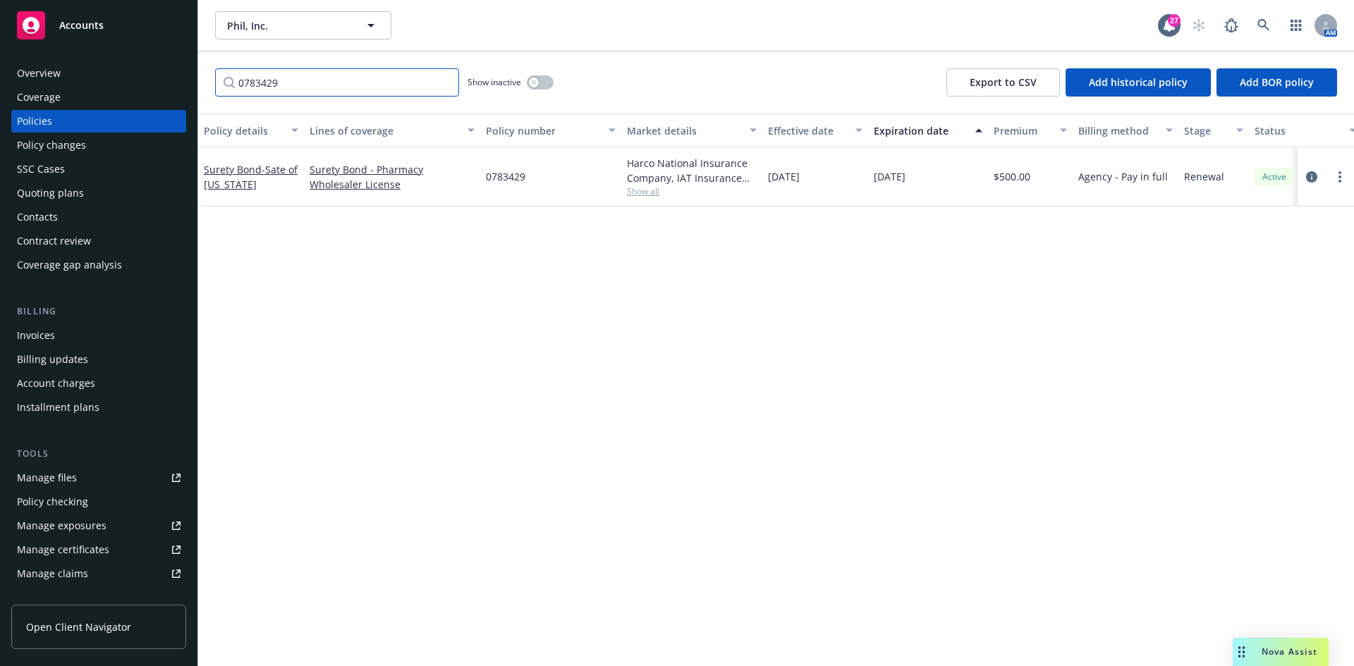
type input "0783429"
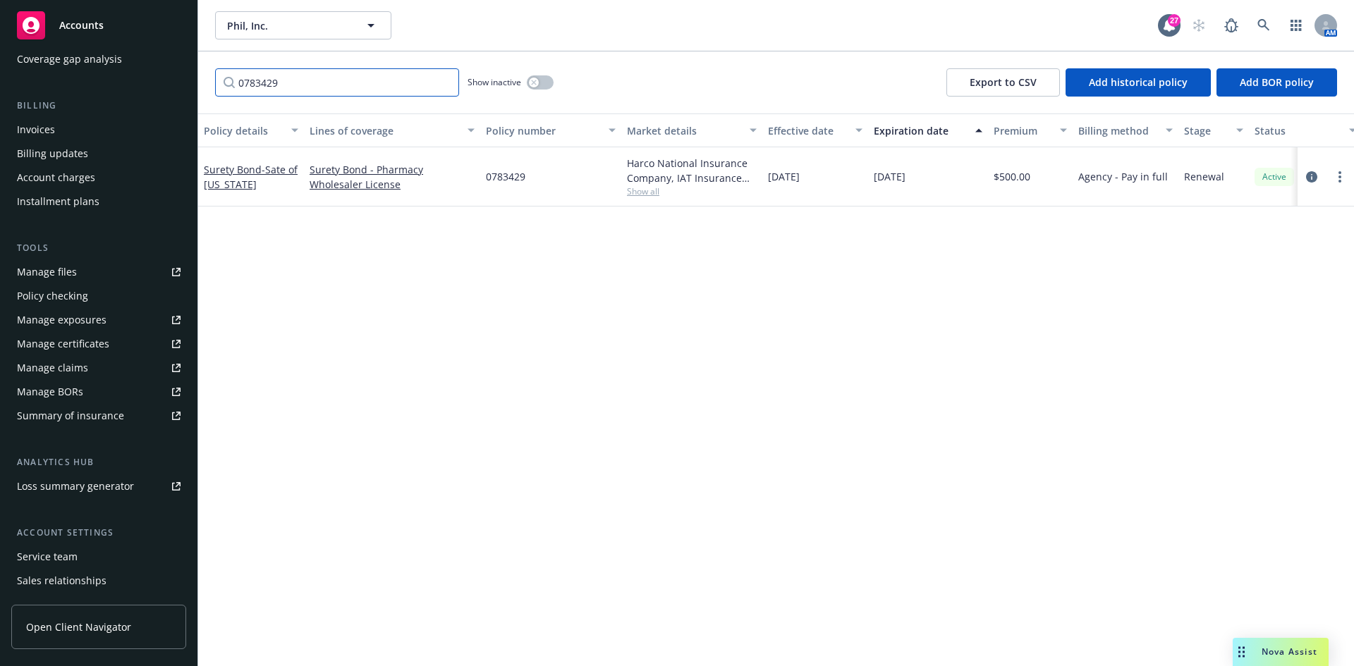
scroll to position [212, 0]
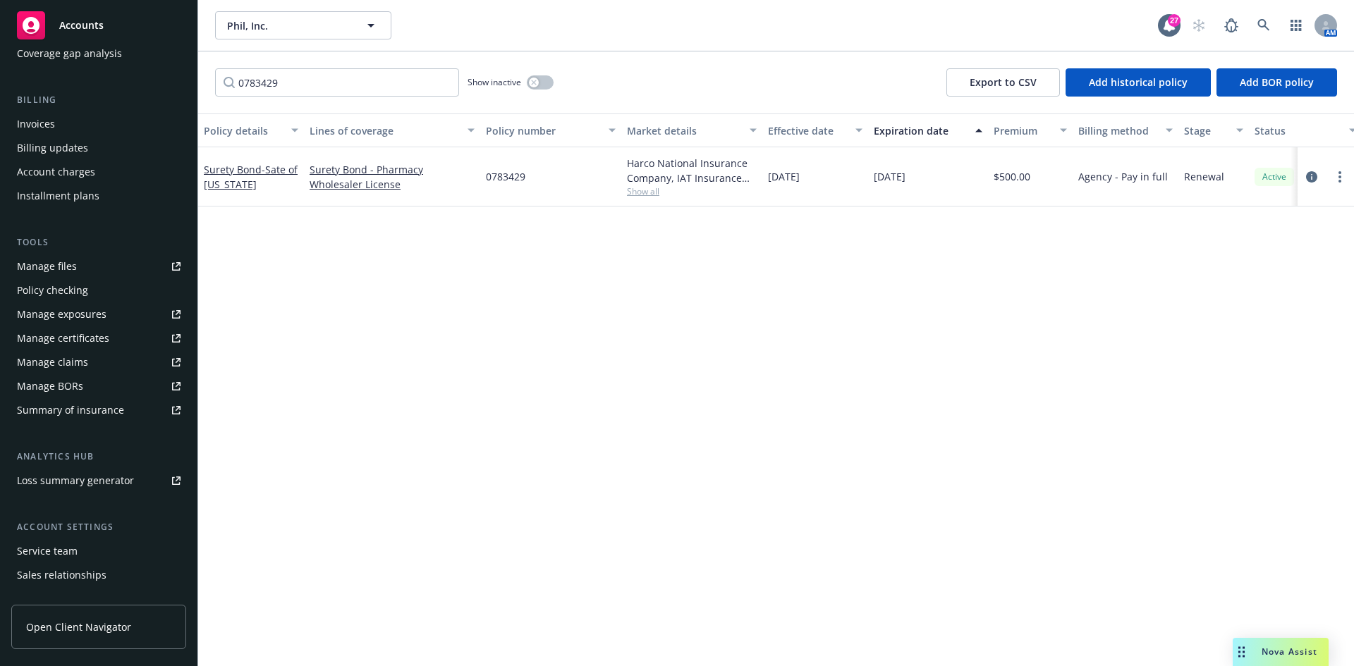
click at [65, 267] on div "Manage files" at bounding box center [47, 266] width 60 height 23
click at [1330, 172] on div at bounding box center [1325, 177] width 45 height 17
click at [1336, 173] on link "more" at bounding box center [1339, 177] width 17 height 17
click at [1288, 243] on link "Renew with incumbent" at bounding box center [1265, 234] width 166 height 28
select select "12"
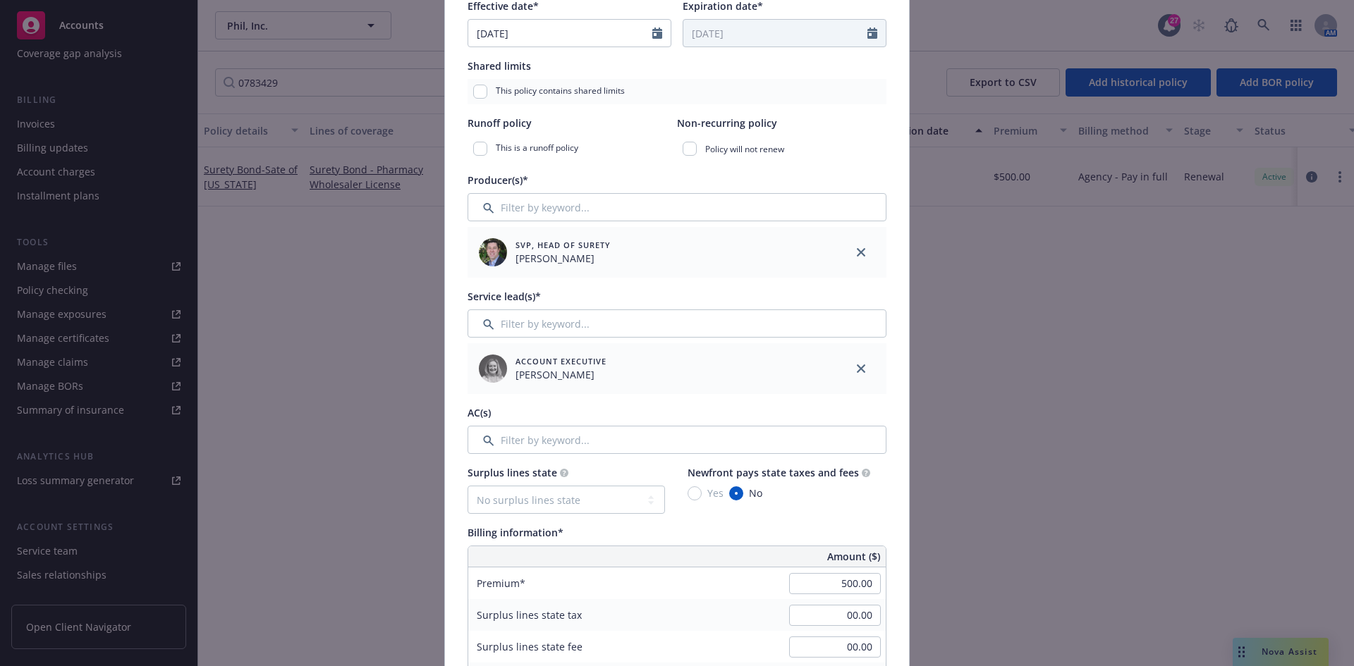
scroll to position [353, 0]
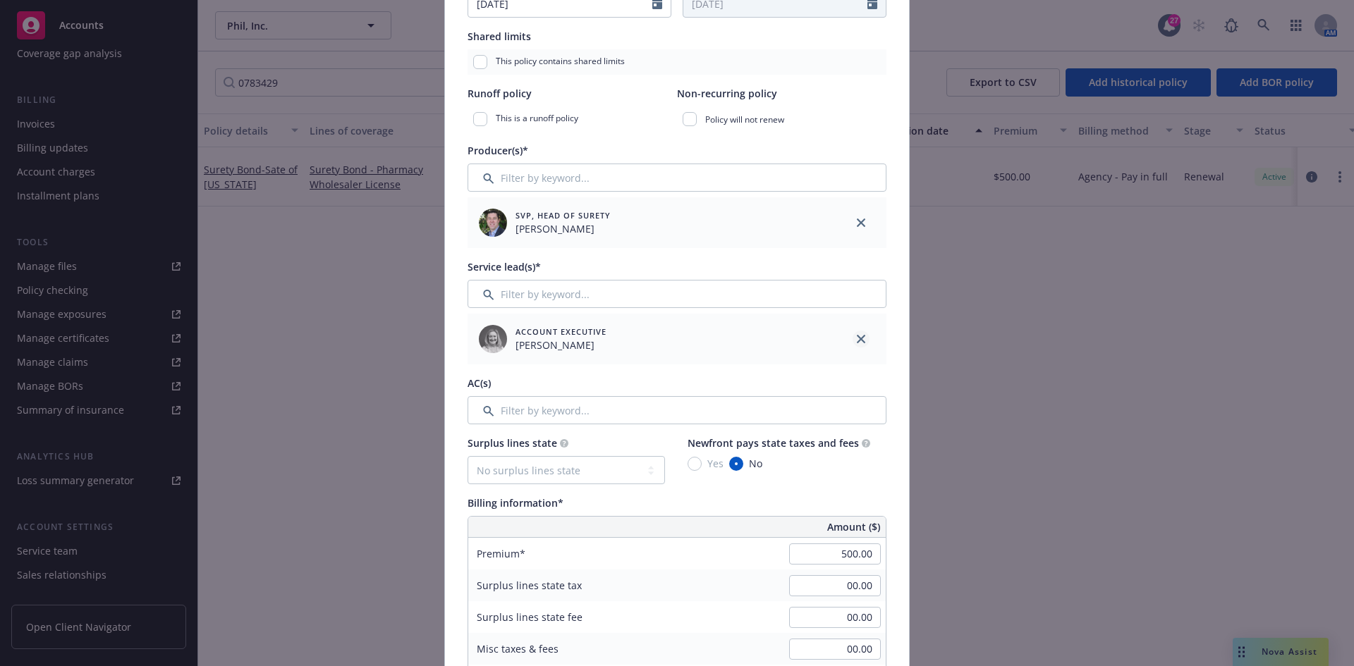
click at [853, 334] on link "close" at bounding box center [861, 339] width 17 height 17
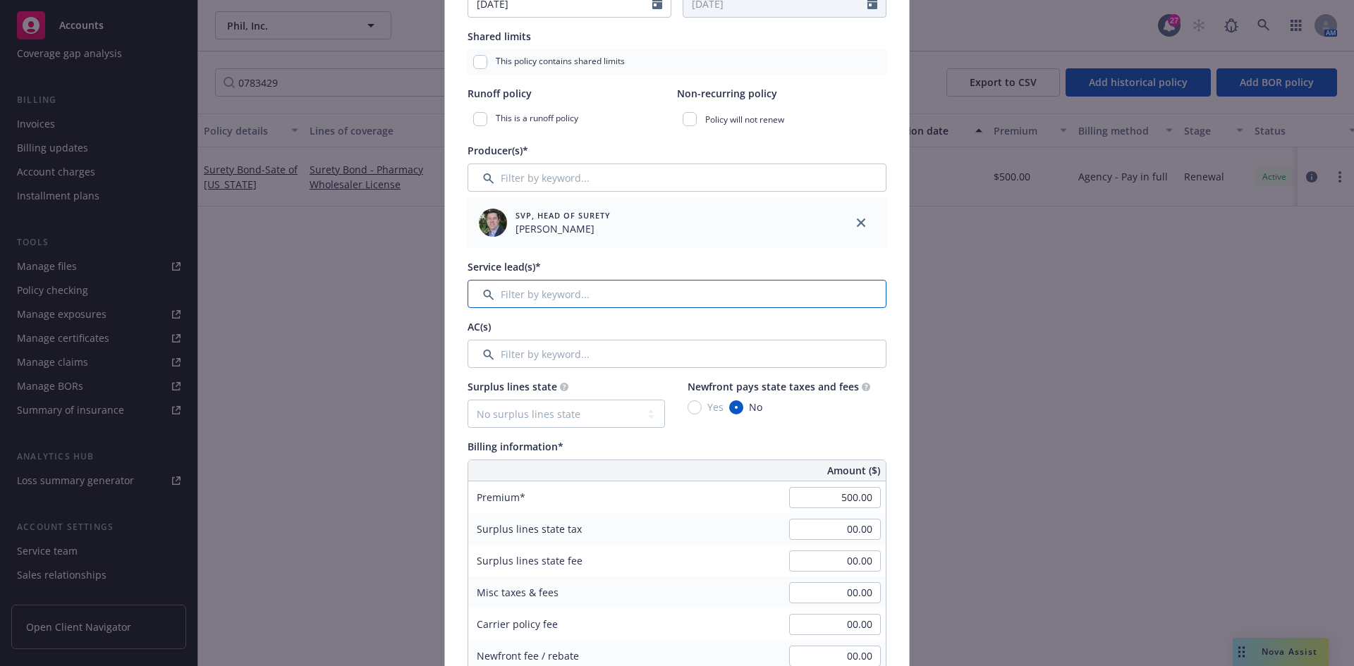
click at [556, 293] on input "Filter by keyword..." at bounding box center [677, 294] width 419 height 28
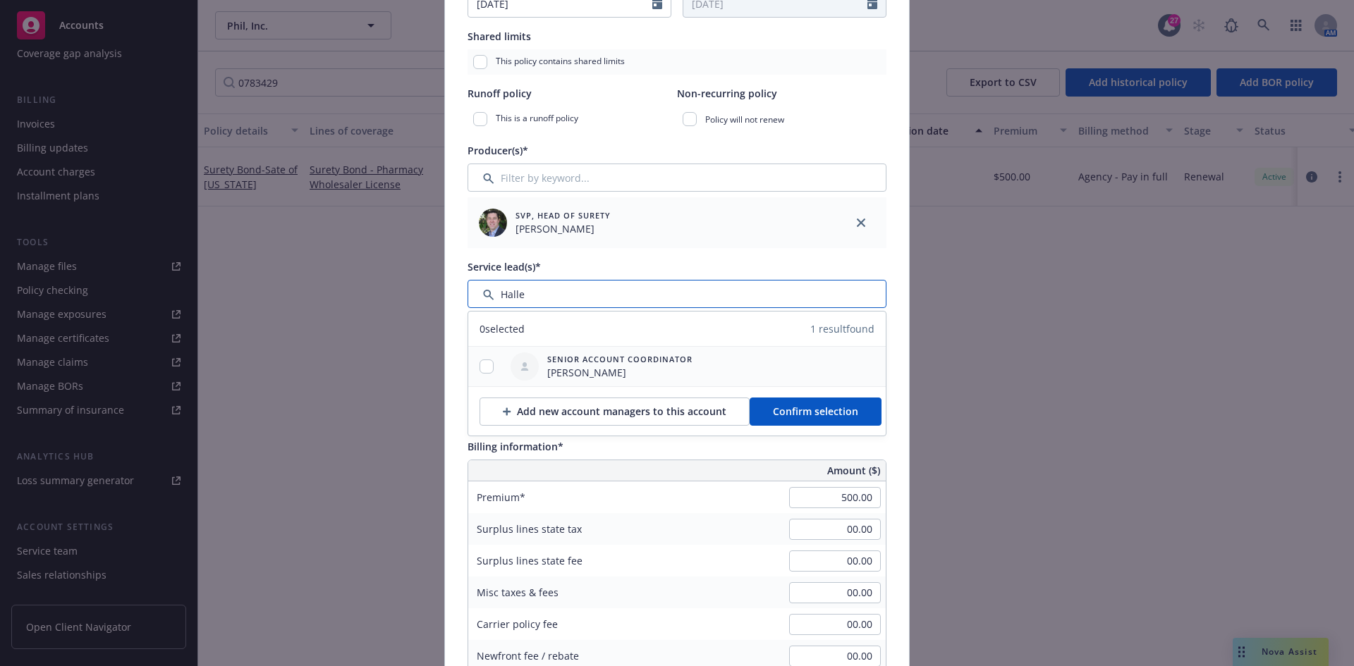
type input "Halle"
click at [485, 360] on div at bounding box center [486, 367] width 37 height 15
click at [481, 362] on input "checkbox" at bounding box center [487, 367] width 14 height 14
checkbox input "true"
click at [819, 409] on span "Confirm selection" at bounding box center [815, 411] width 85 height 13
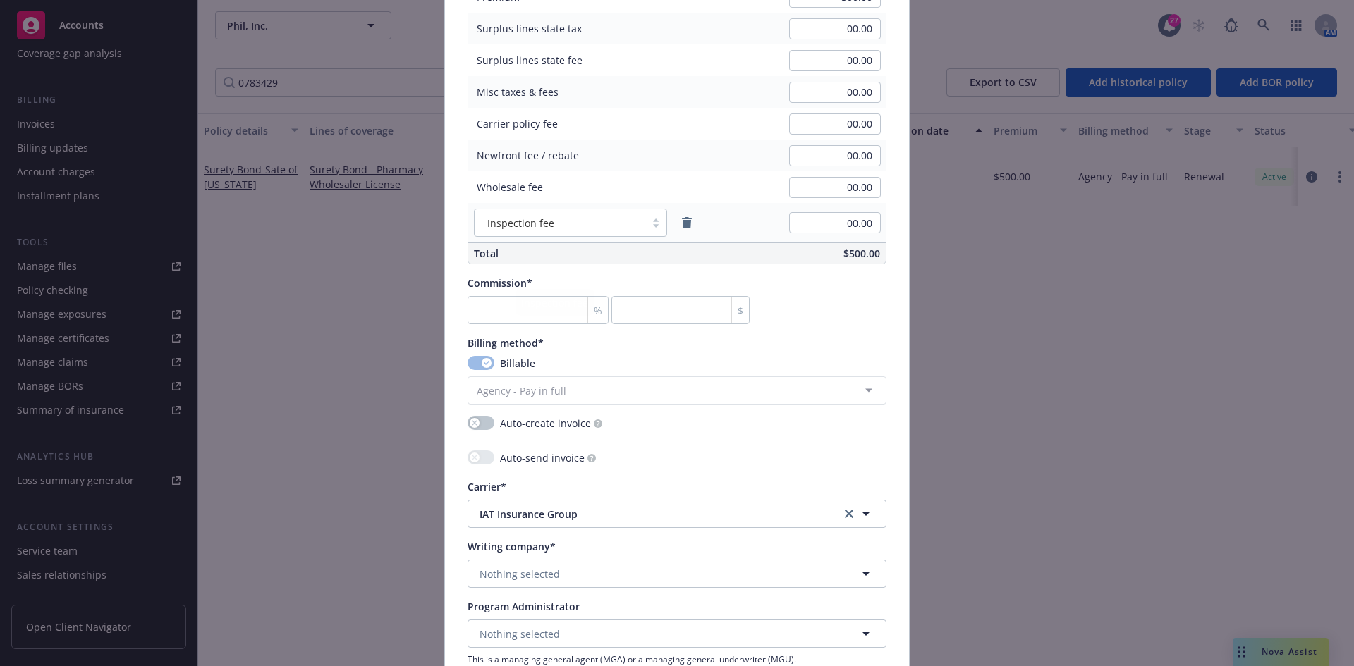
scroll to position [705, 0]
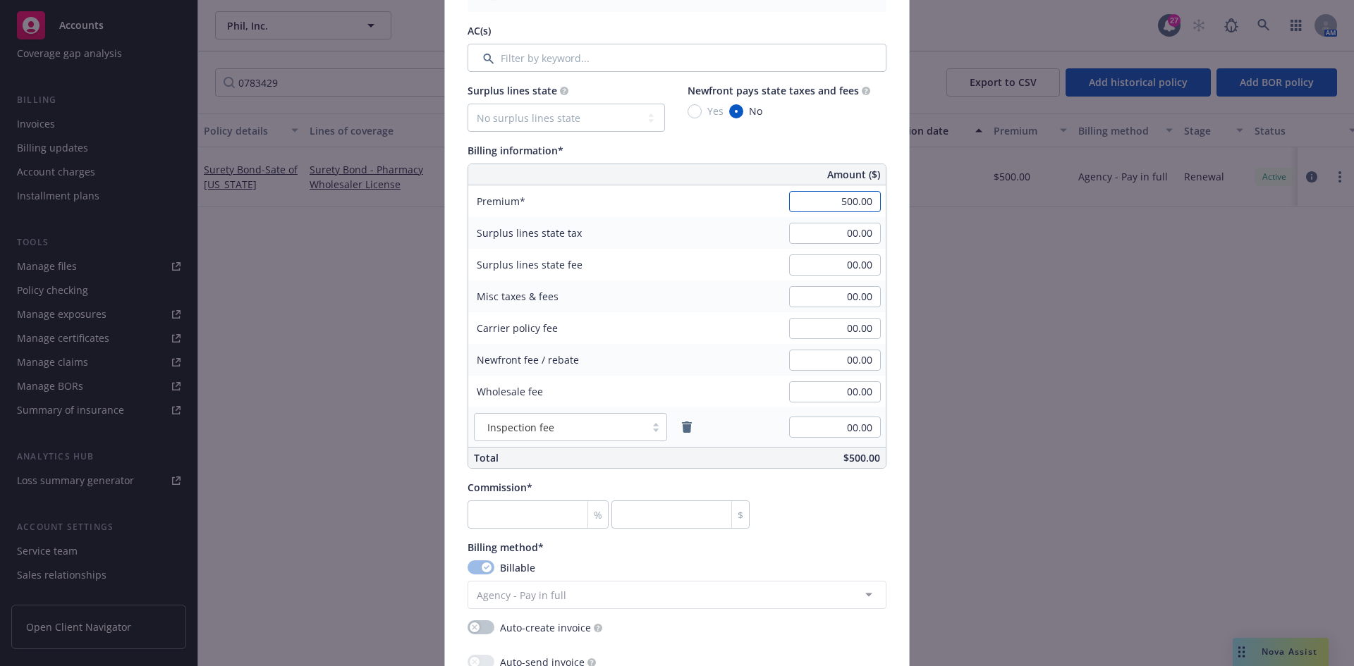
click at [824, 208] on input "500.00" at bounding box center [835, 201] width 92 height 21
type input "2,000.00"
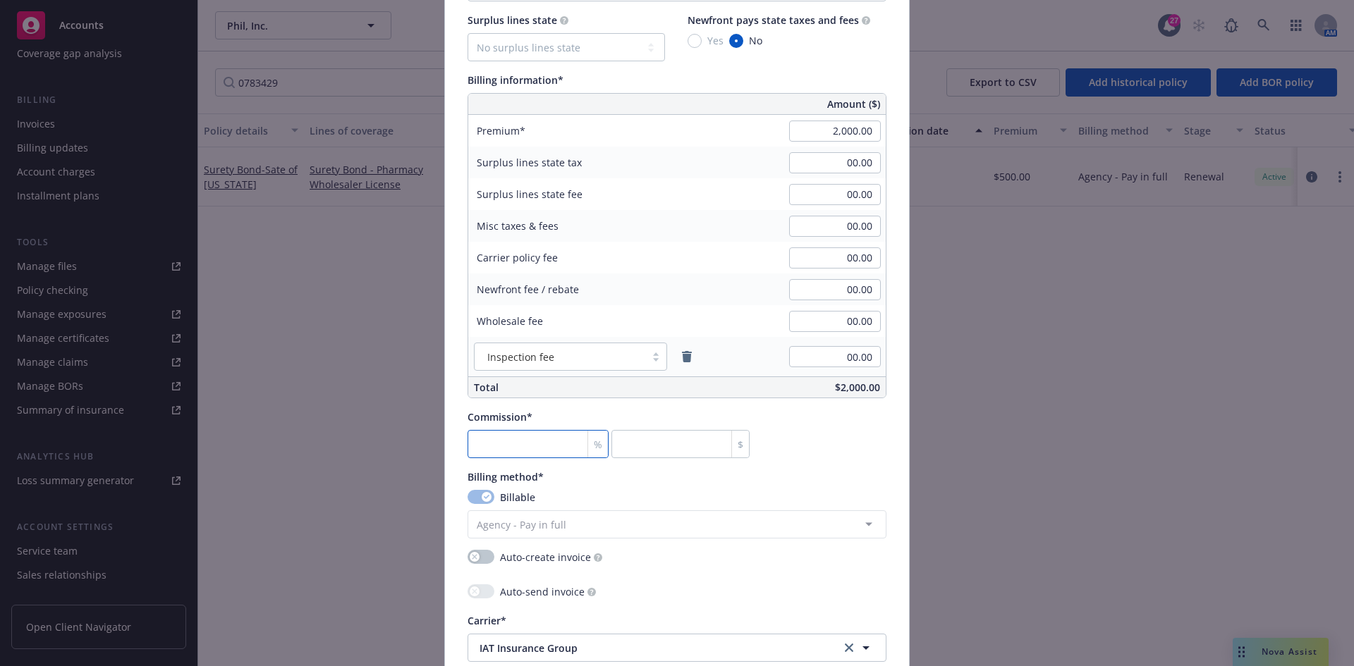
click at [523, 452] on input "number" at bounding box center [538, 444] width 141 height 28
type input "3"
type input "60"
type input "30"
type input "600"
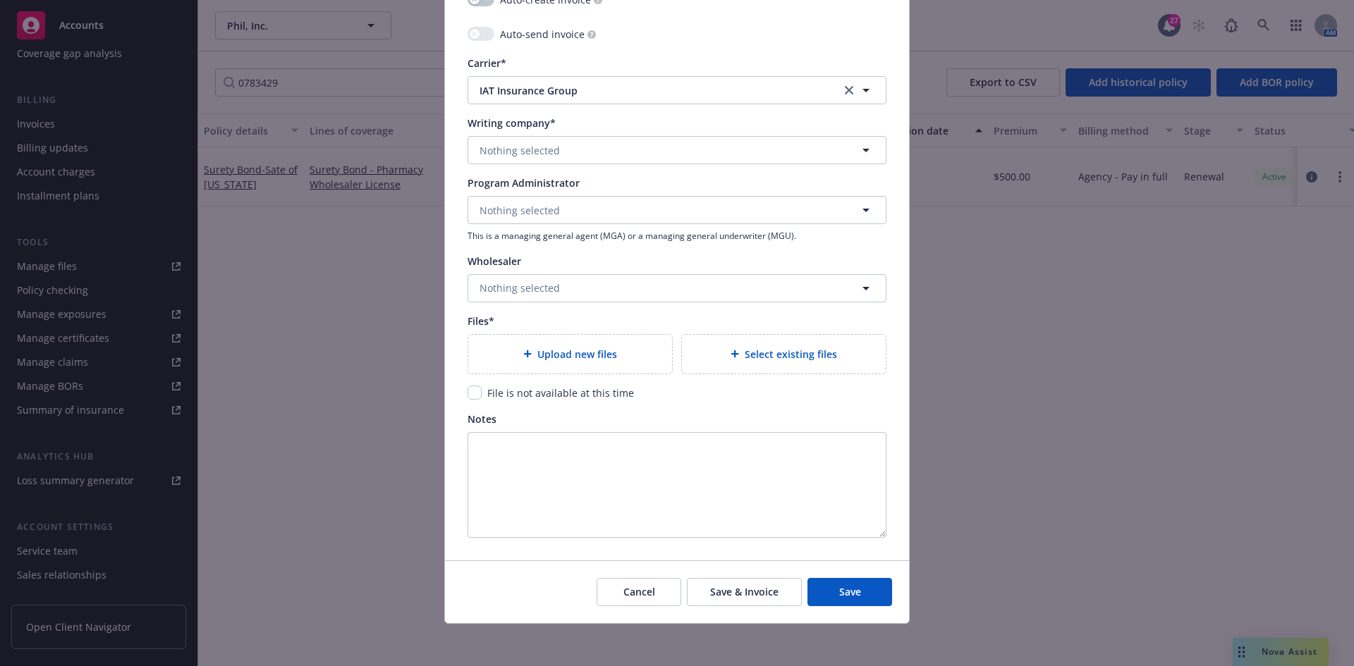
scroll to position [1336, 0]
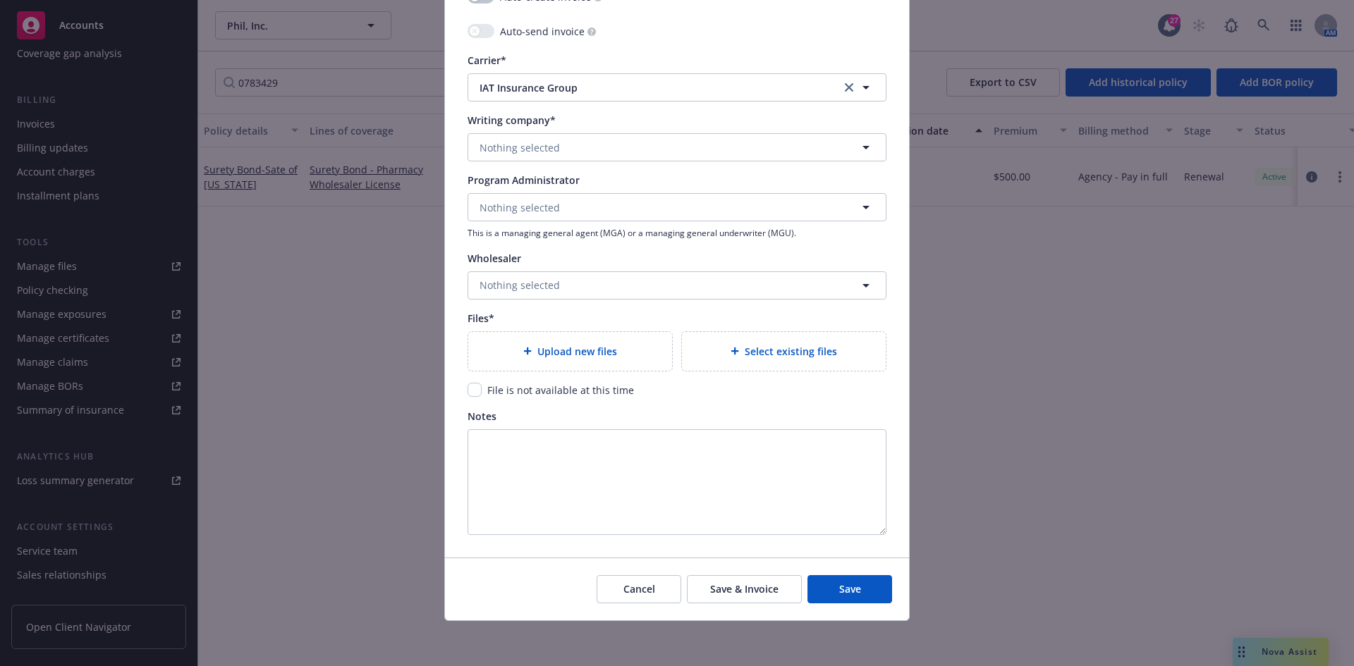
type input "30"
click at [496, 152] on span "Nothing selected" at bounding box center [520, 147] width 80 height 15
type input "Harc"
click at [508, 183] on strong "Harco National Insurance Company" at bounding box center [569, 187] width 172 height 13
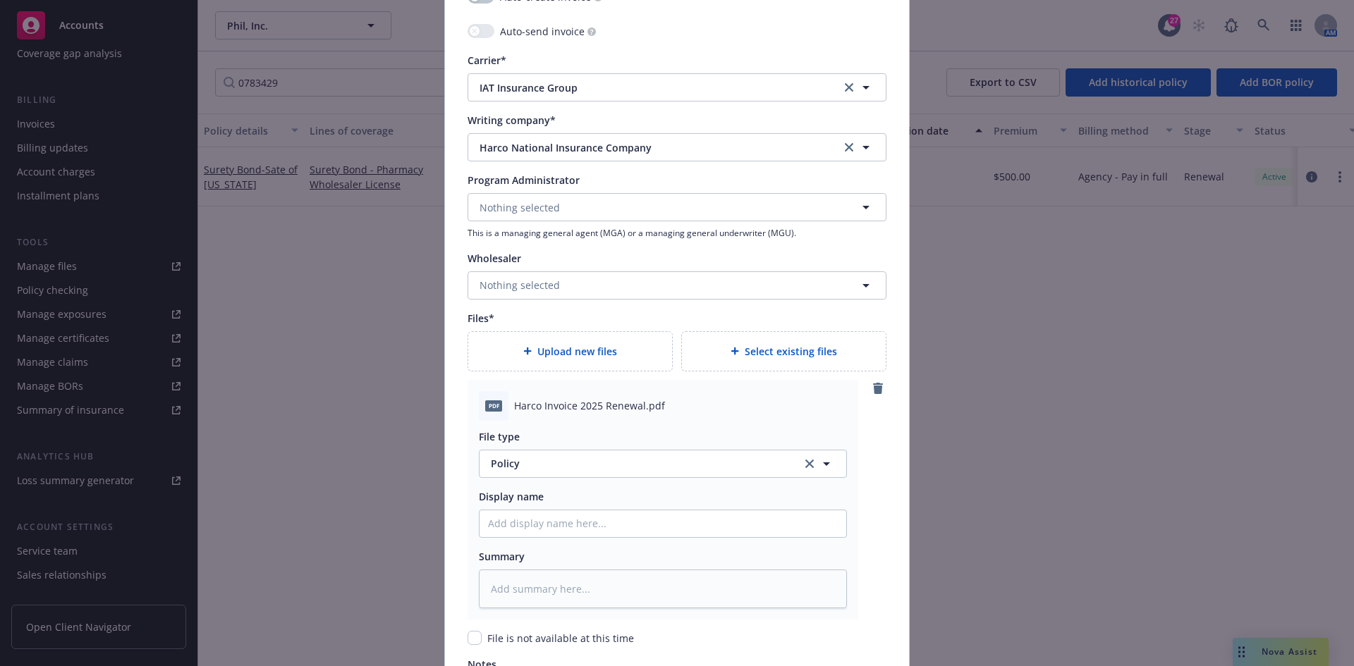
click at [586, 405] on span "Harco Invoice 2025 Renewal.pdf" at bounding box center [589, 405] width 151 height 15
copy span "Harco Invoice 2025 Renewal.pdf"
click at [568, 520] on input "Policy display name" at bounding box center [663, 524] width 367 height 27
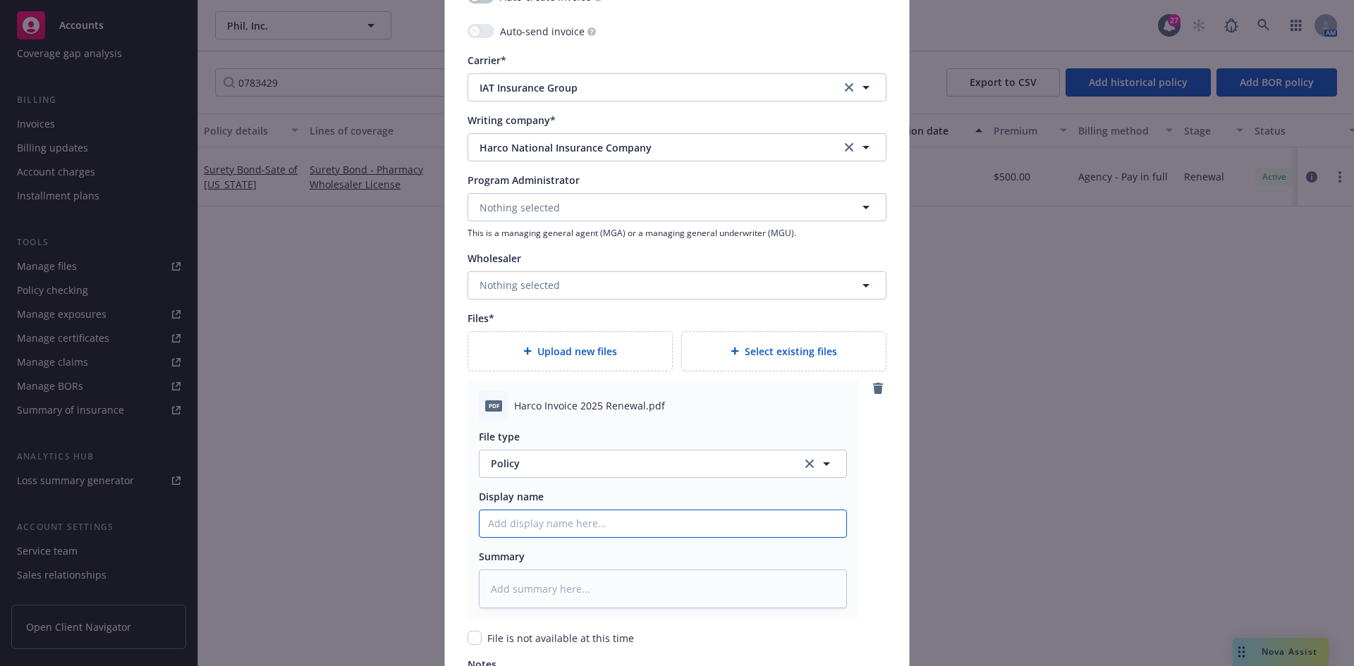
paste input "Harco Invoice 2025 Renewal.pdf"
type textarea "x"
type input "Harco Invoice 2025 Renewal.pdf"
type textarea "x"
type input "Harco Invoice 2025 Renewal.pd"
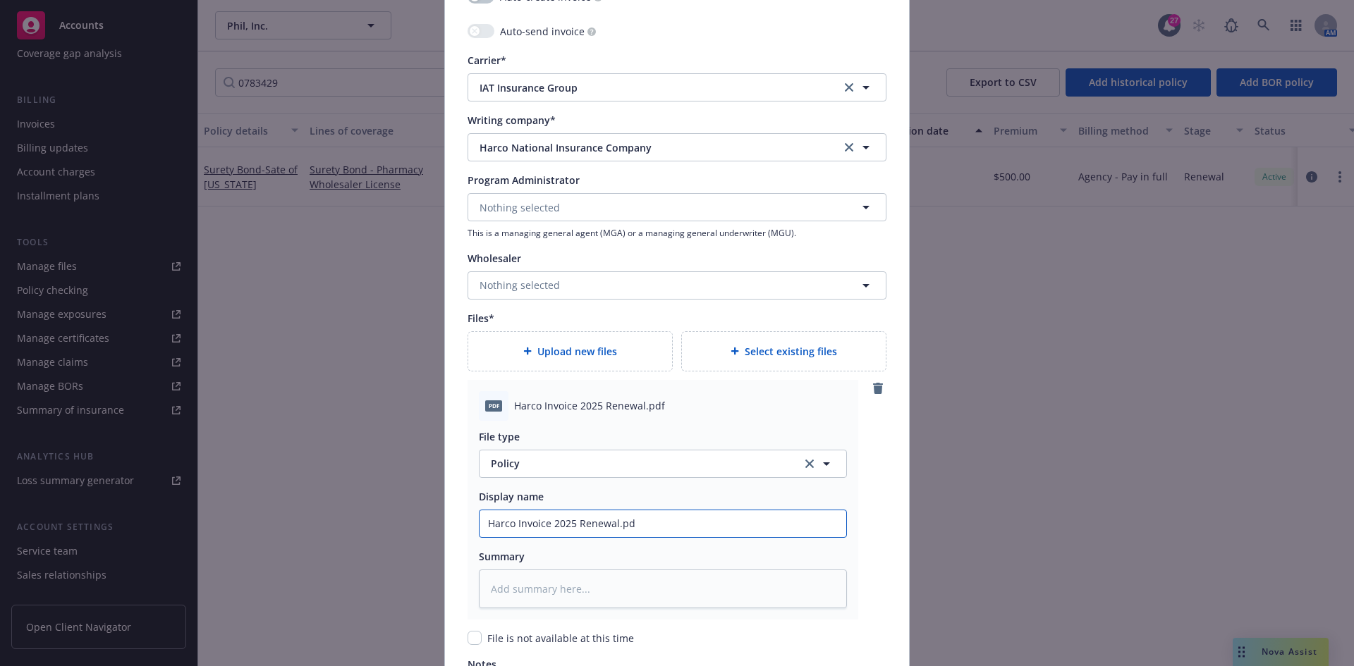
type textarea "x"
type input "Harco Invoice 2025 Renewal.p"
type textarea "x"
type input "Harco Invoice 2025 Renewal."
type textarea "x"
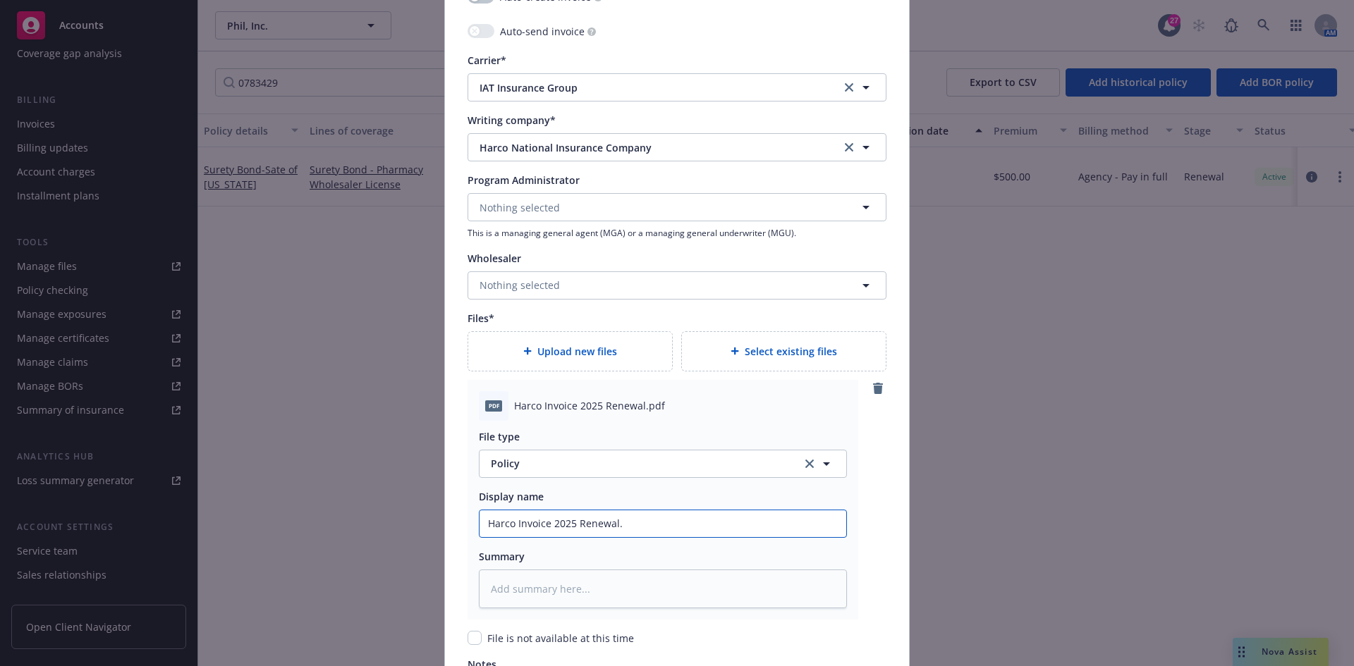
type input "Harco Invoice 2025 Renewal"
type textarea "x"
type input "Harco Invoice 2025 Renewal"
type textarea "x"
type input "Harco Invoice 2025 Renewal ("
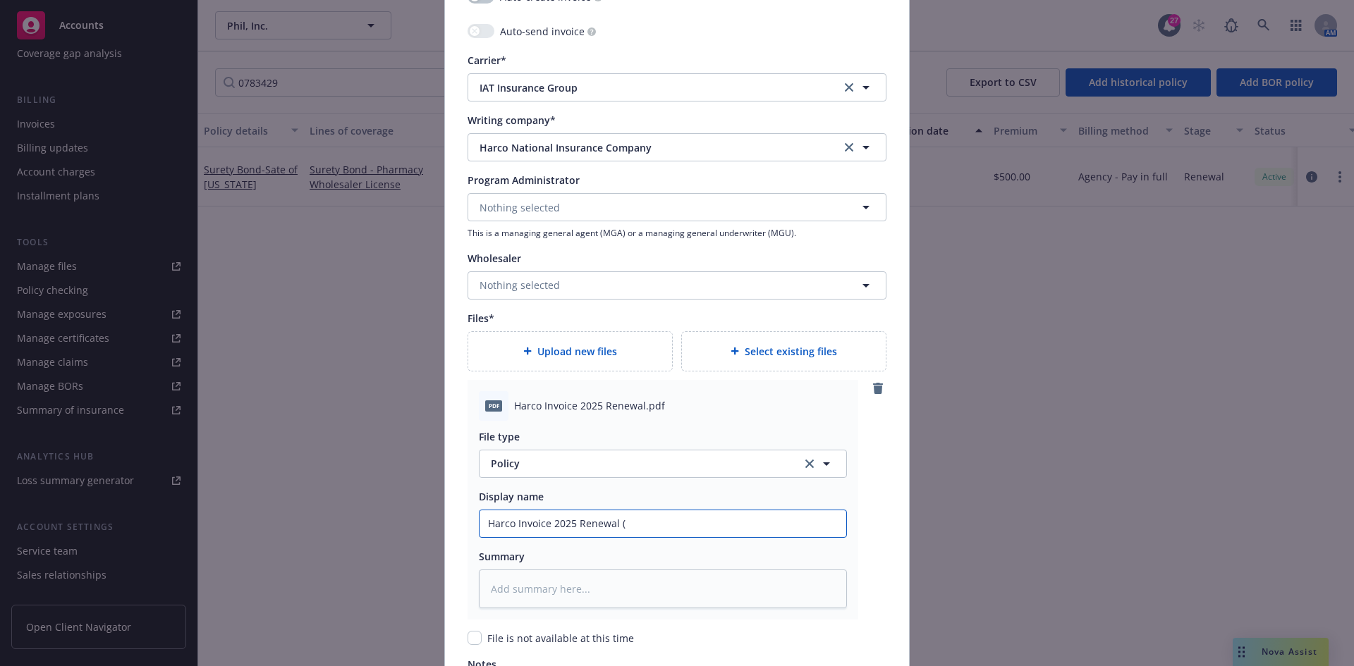
type textarea "x"
type input "Harco Invoice 2025 Renewal (B"
type textarea "x"
type input "Harco Invoice 2025 Renewal (Bo"
type textarea "x"
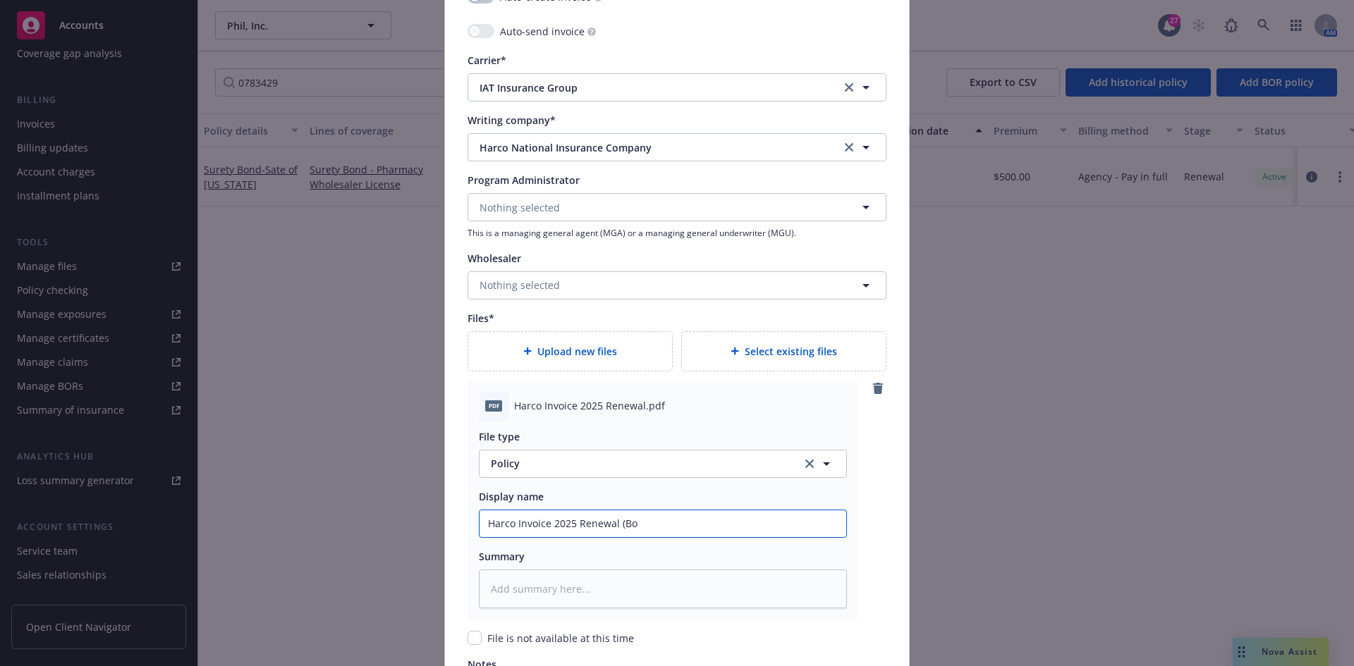
type input "Harco Invoice 2025 Renewal (Bon"
type textarea "x"
type input "Harco Invoice 2025 Renewal (Bond"
type textarea "x"
type input "Harco Invoice 2025 Renewal (Bond #"
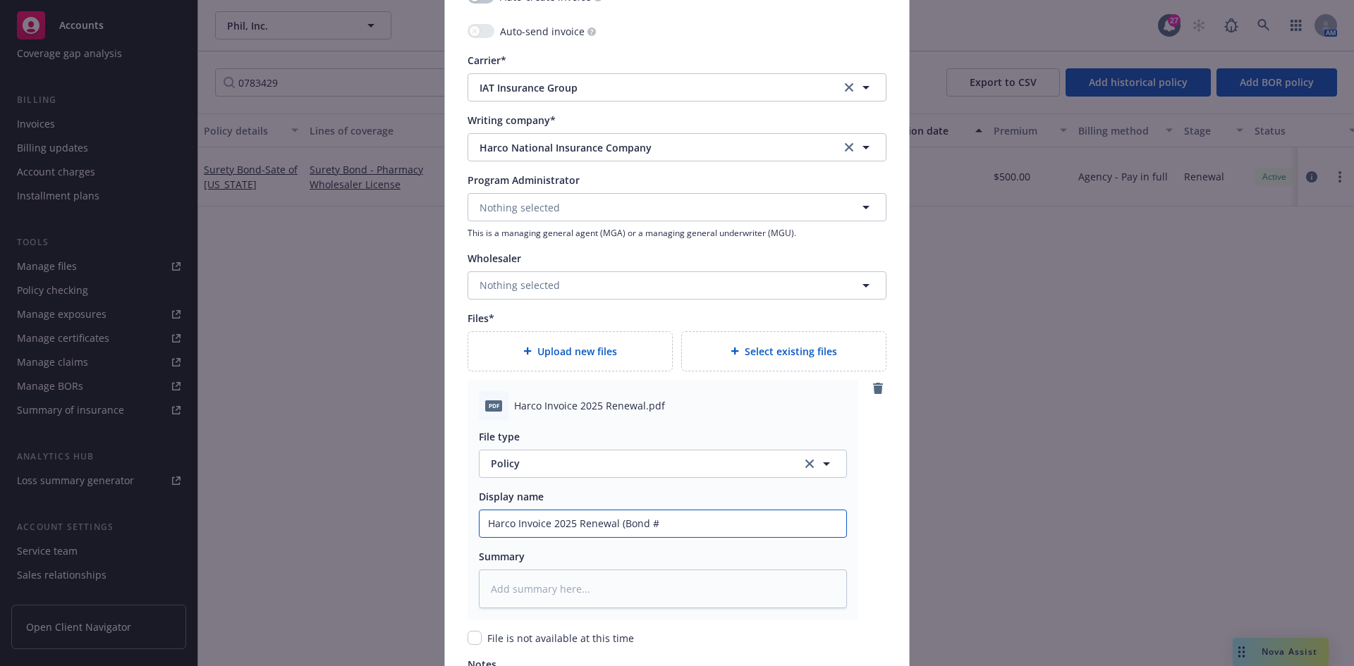
type textarea "x"
type input "Harco Invoice 2025 Renewal (Bond #0"
type textarea "x"
type input "Harco Invoice 2025 Renewal (Bond #07"
type textarea "x"
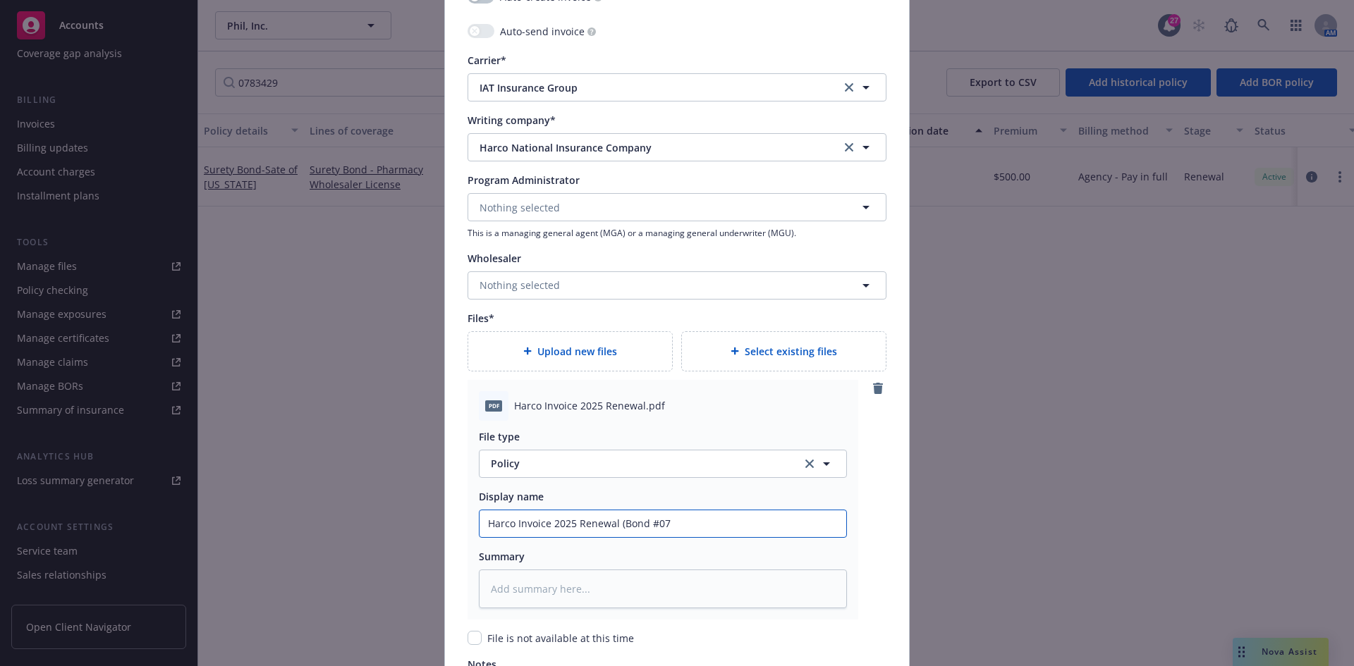
type input "Harco Invoice 2025 Renewal (Bond #078"
type textarea "x"
type input "Harco Invoice 2025 Renewal (Bond #0783"
type textarea "x"
type input "Harco Invoice 2025 Renewal (Bond #07834"
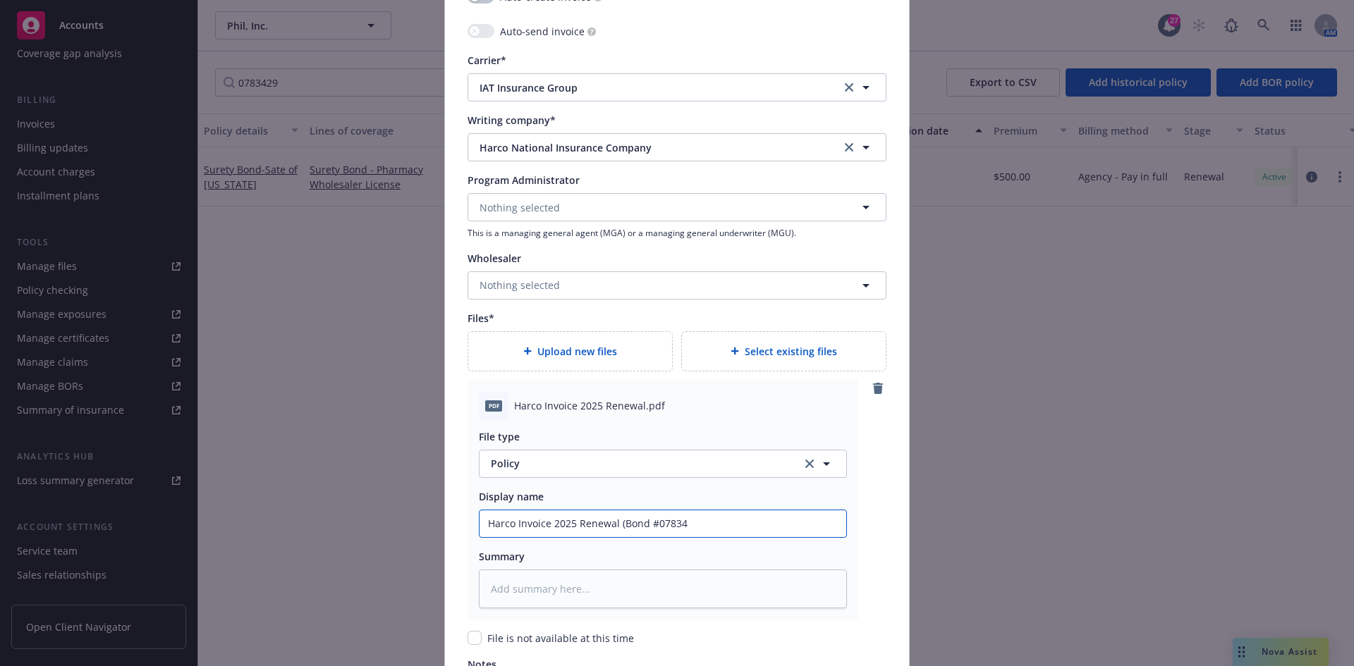
type textarea "x"
type input "Harco Invoice 2025 Renewal (Bond #078342"
type textarea "x"
type input "Harco Invoice 2025 Renewal (Bond #0783429"
type textarea "x"
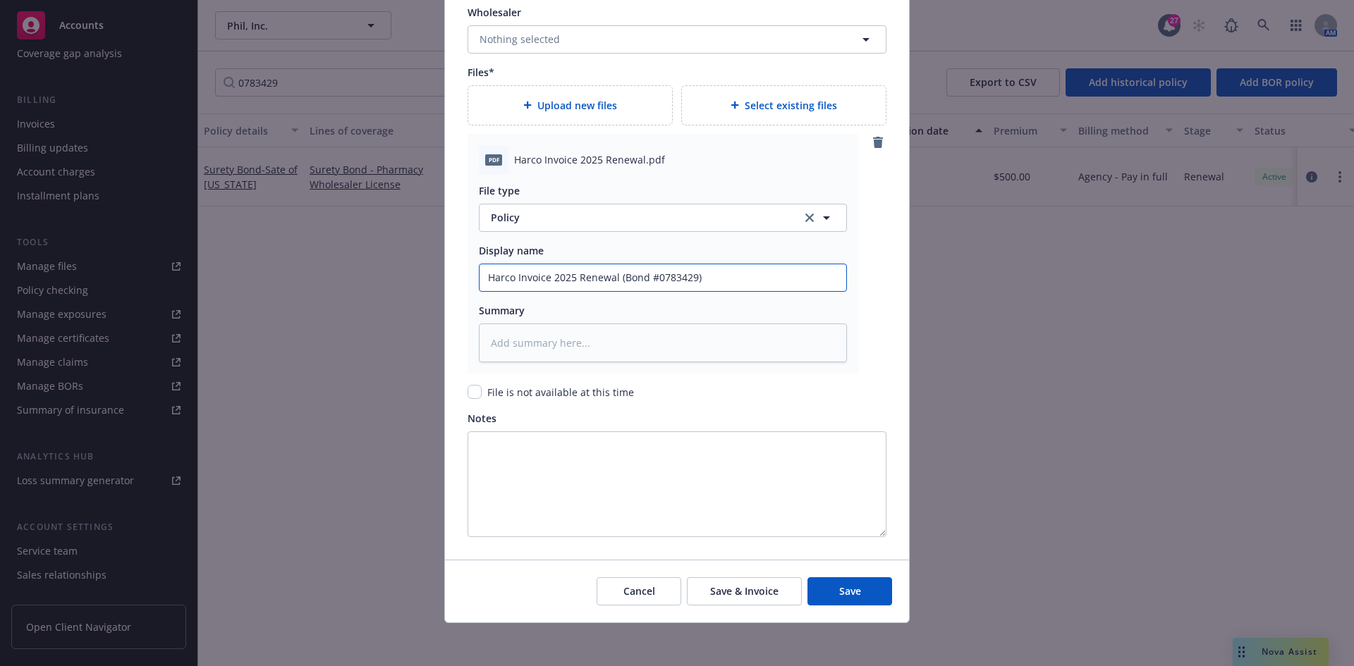
scroll to position [1585, 0]
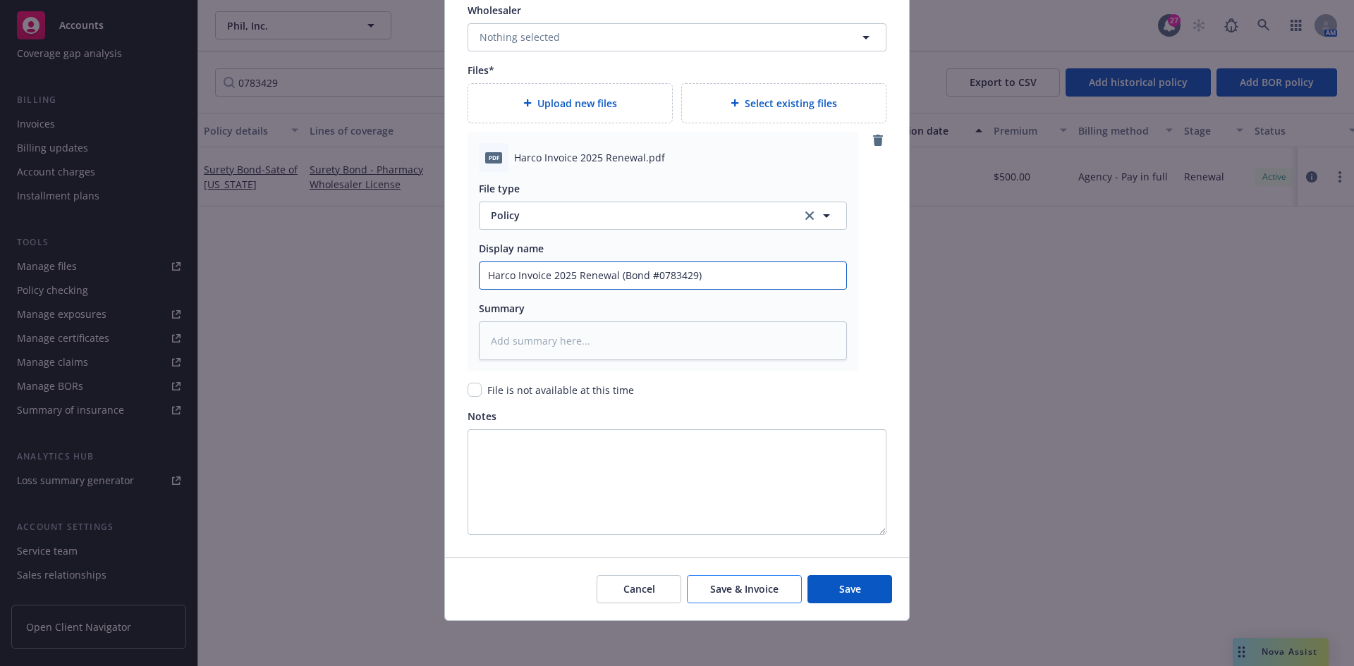
type input "Harco Invoice 2025 Renewal (Bond #0783429)"
click at [731, 589] on span "Save & Invoice" at bounding box center [744, 588] width 68 height 13
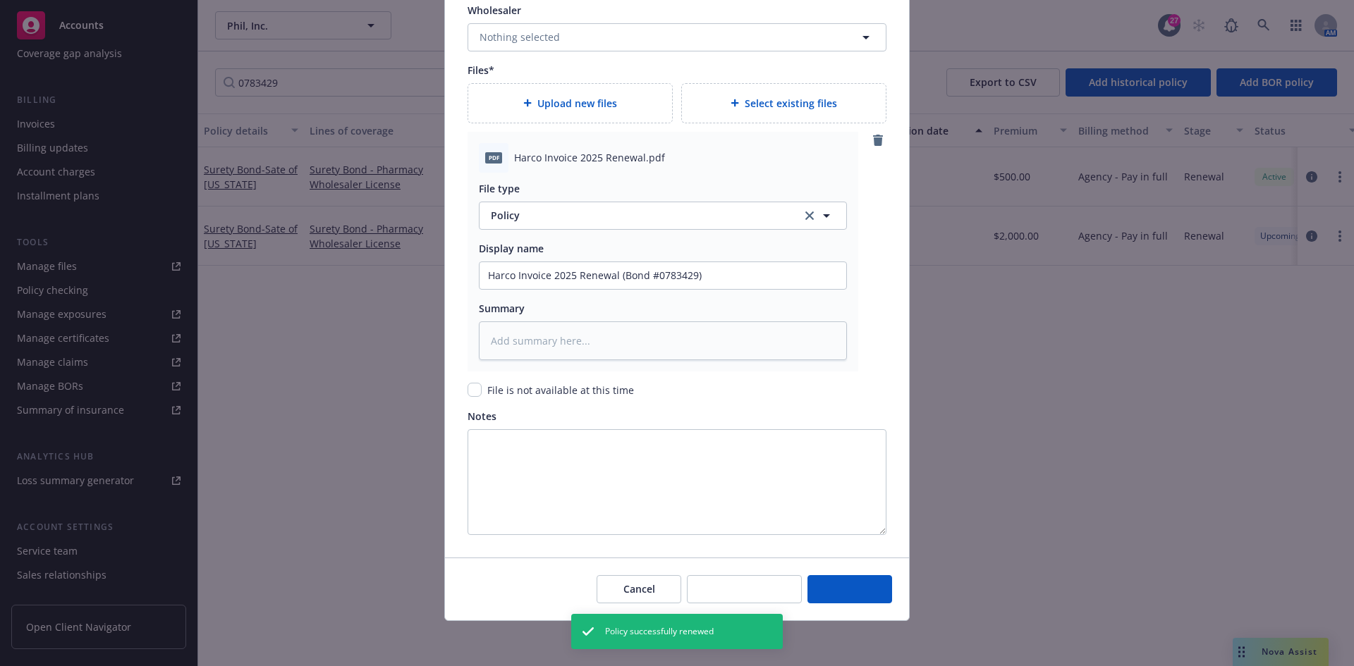
type textarea "x"
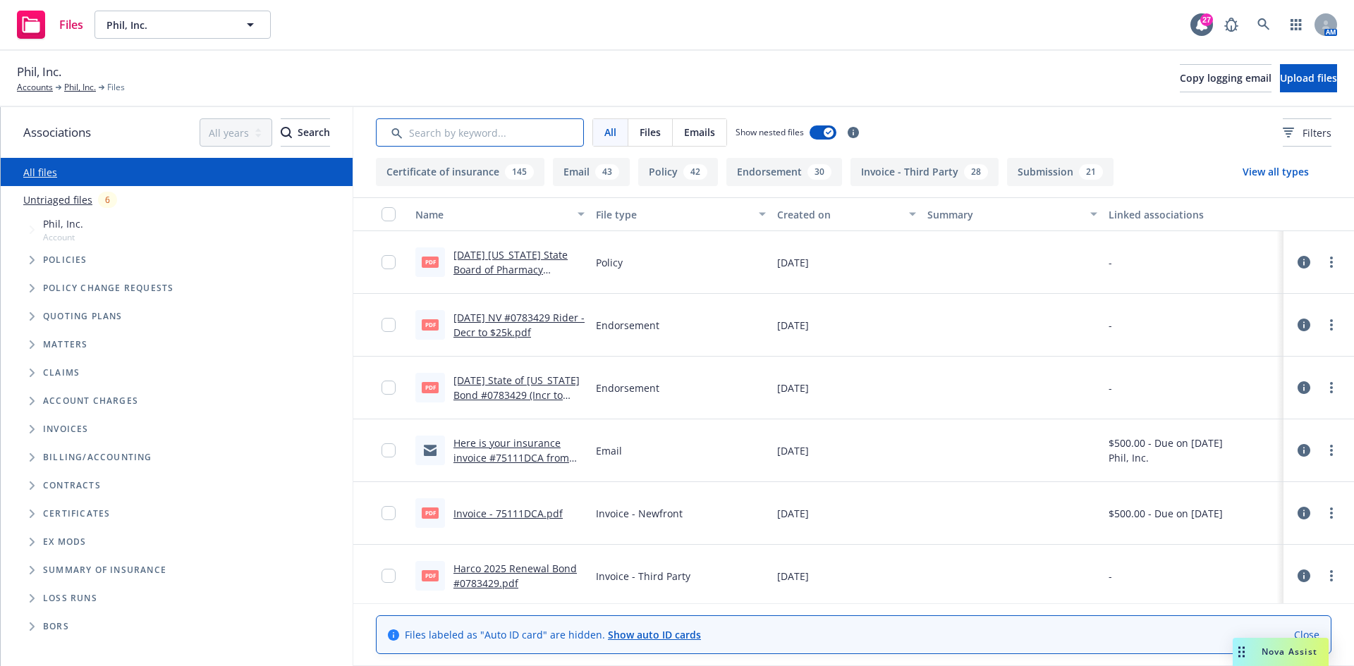
click at [472, 141] on input "Search by keyword..." at bounding box center [480, 132] width 208 height 28
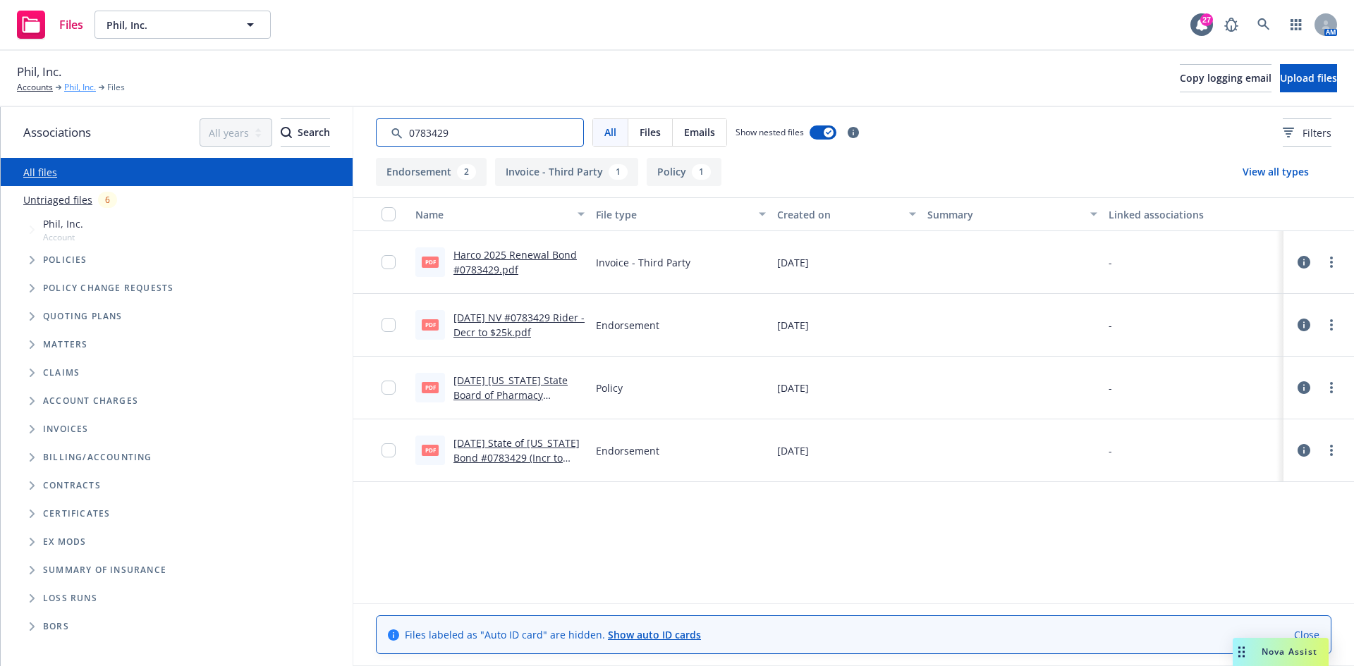
type input "0783429"
click at [74, 88] on link "Phil, Inc." at bounding box center [80, 87] width 32 height 13
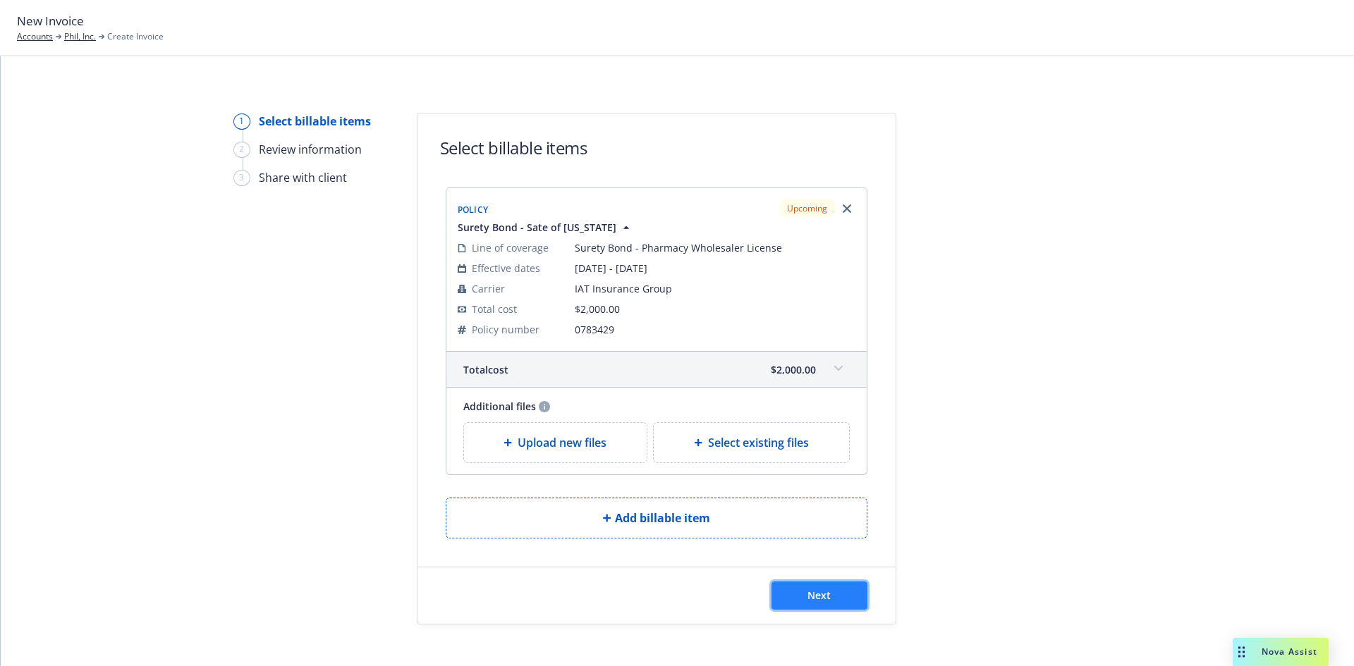
click at [795, 592] on button "Next" at bounding box center [819, 596] width 96 height 28
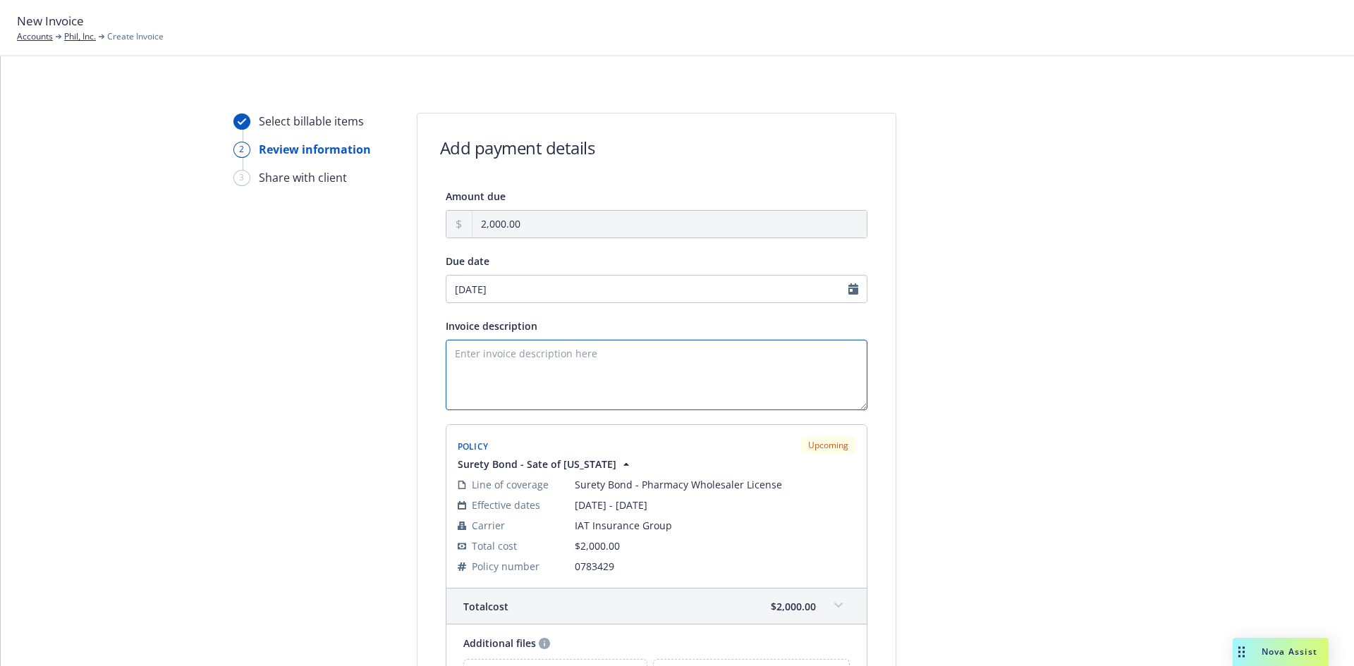
click at [546, 404] on textarea "Invoice description" at bounding box center [657, 375] width 422 height 71
paste textarea "Obligee: Nevada State Board of Pharmacy Bond Amount: $25,000 Pharmaceutical Who…"
click at [559, 356] on textarea "Obligee: Nevada State Board of Pharmacy Bond Amount: $25,000 Pharmaceutical Who…" at bounding box center [657, 375] width 422 height 71
type textarea "Obligee: Nevada State Board of Pharmacy Bond Amount: $100,000 Pharmaceutical Wh…"
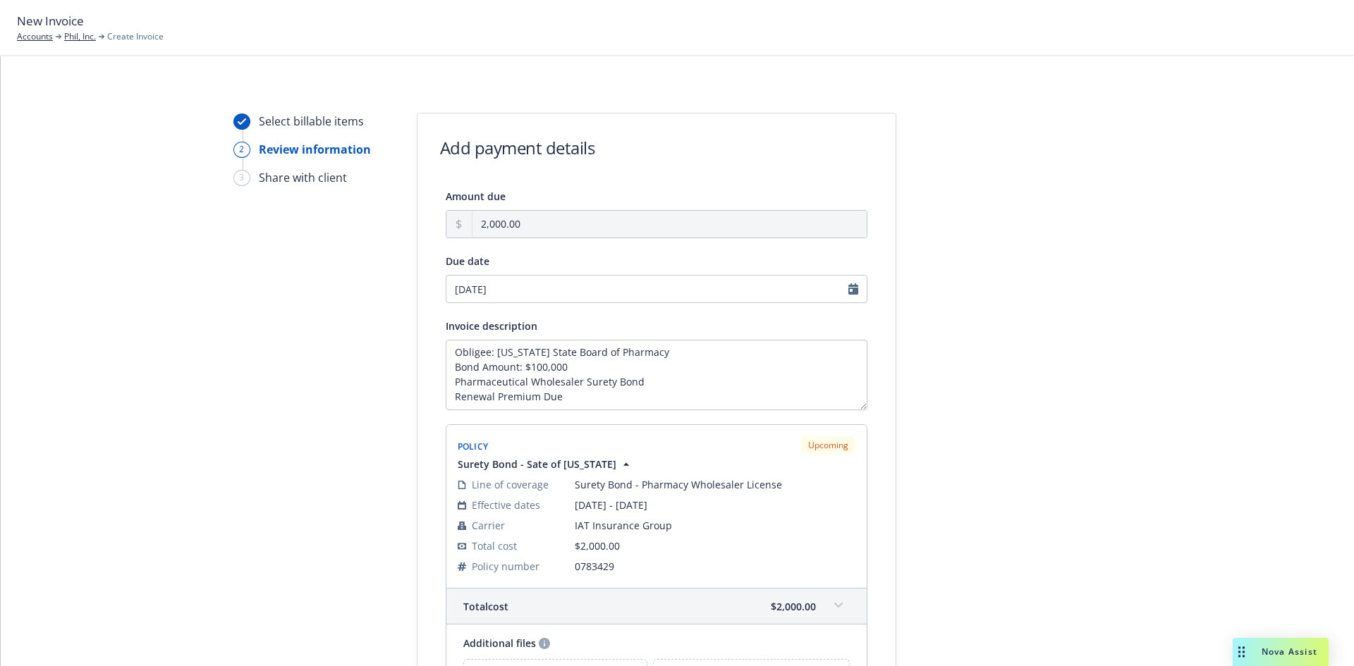
click at [1031, 293] on div at bounding box center [1022, 455] width 197 height 685
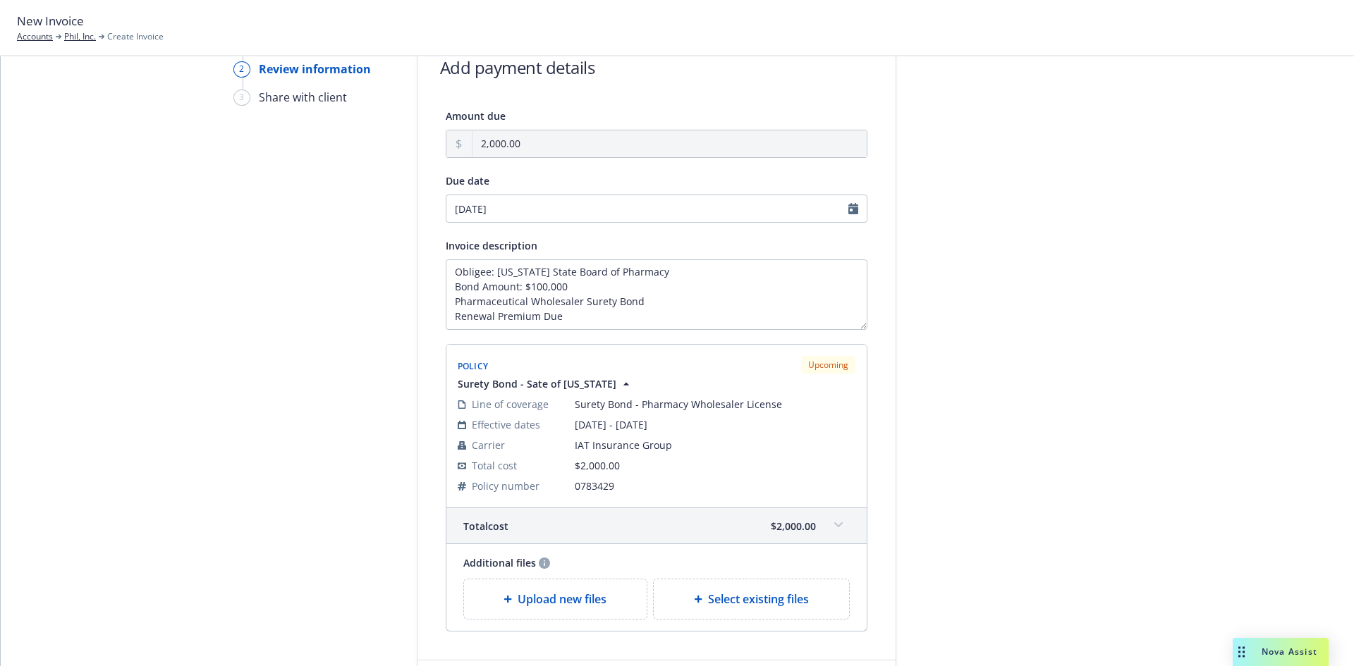
scroll to position [188, 0]
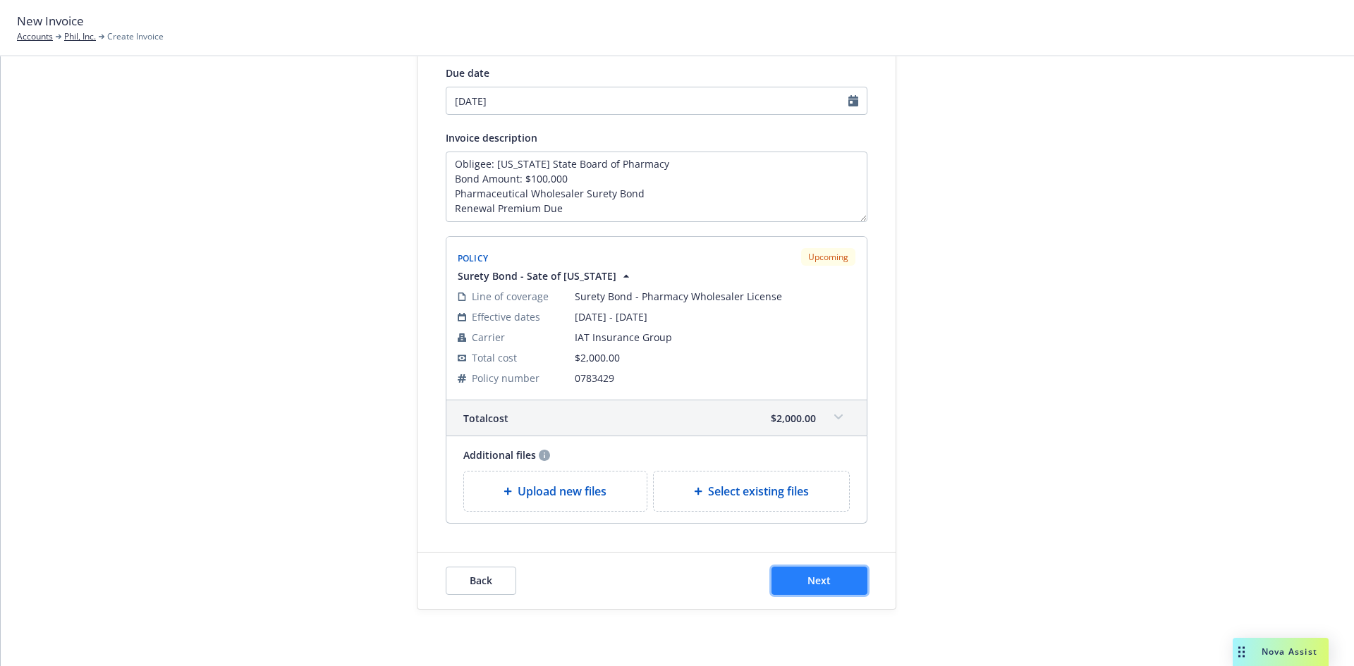
click at [836, 585] on button "Next" at bounding box center [819, 581] width 96 height 28
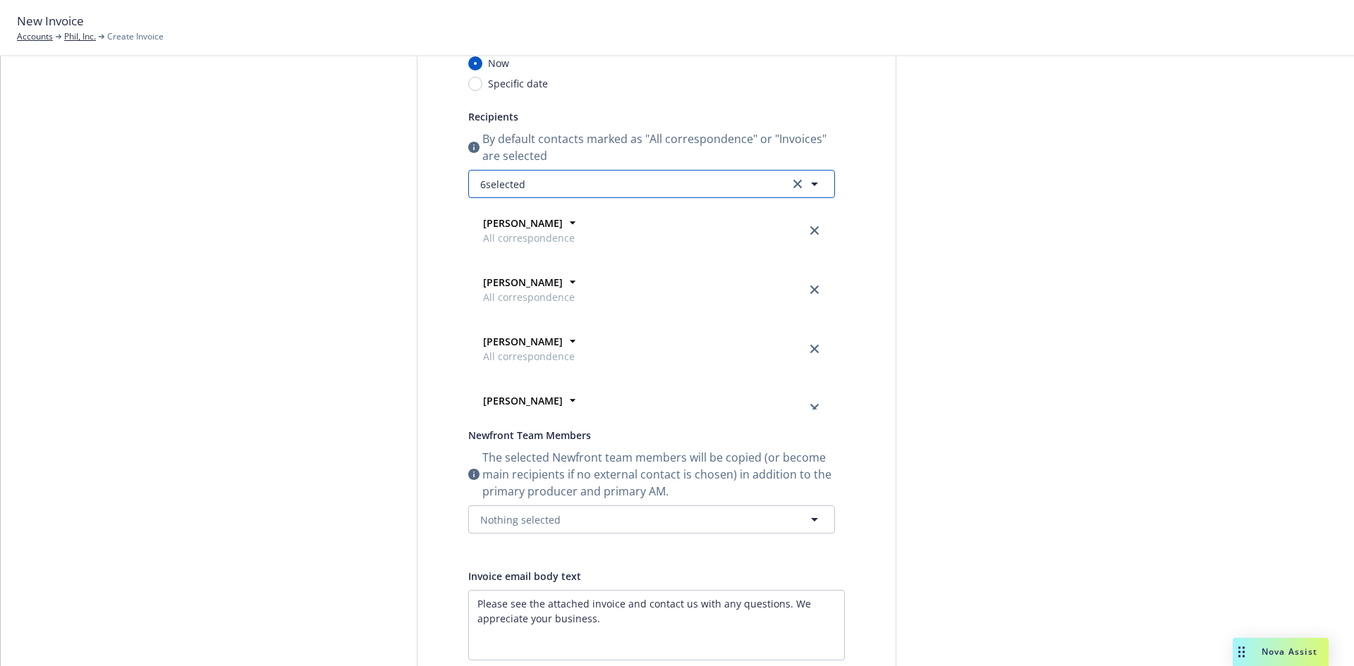
click at [505, 197] on button "6 selected" at bounding box center [651, 184] width 367 height 28
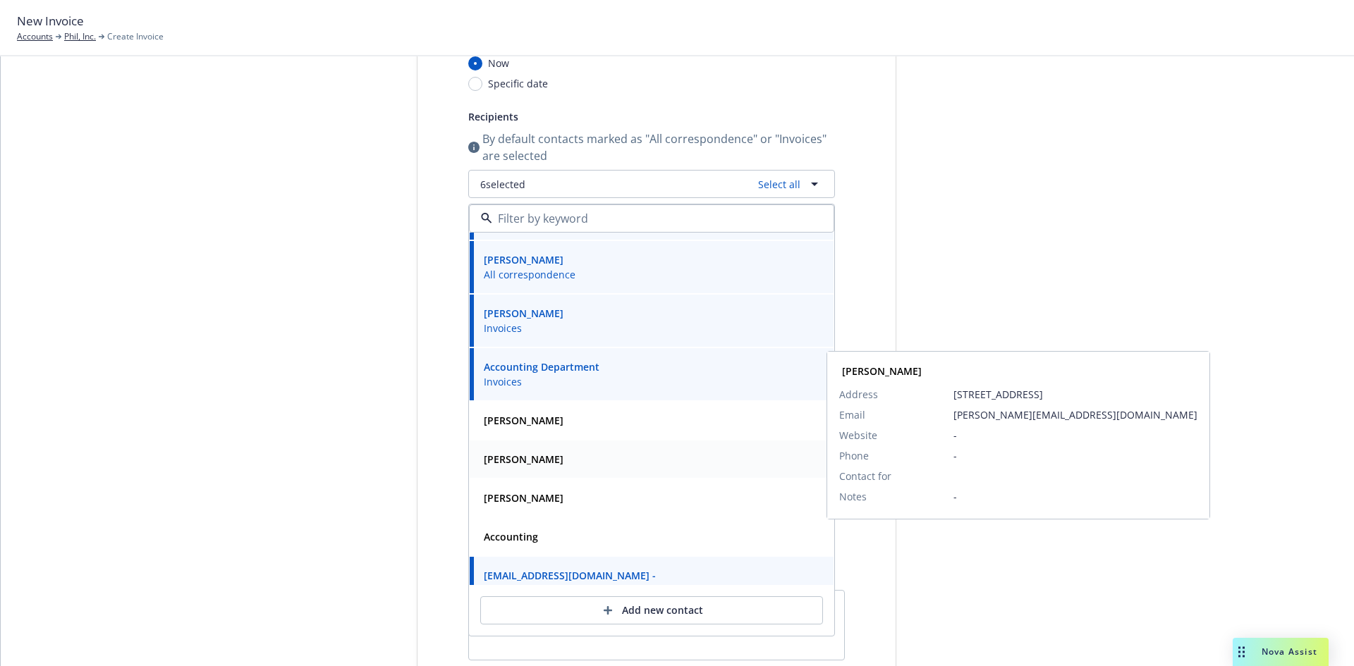
scroll to position [124, 0]
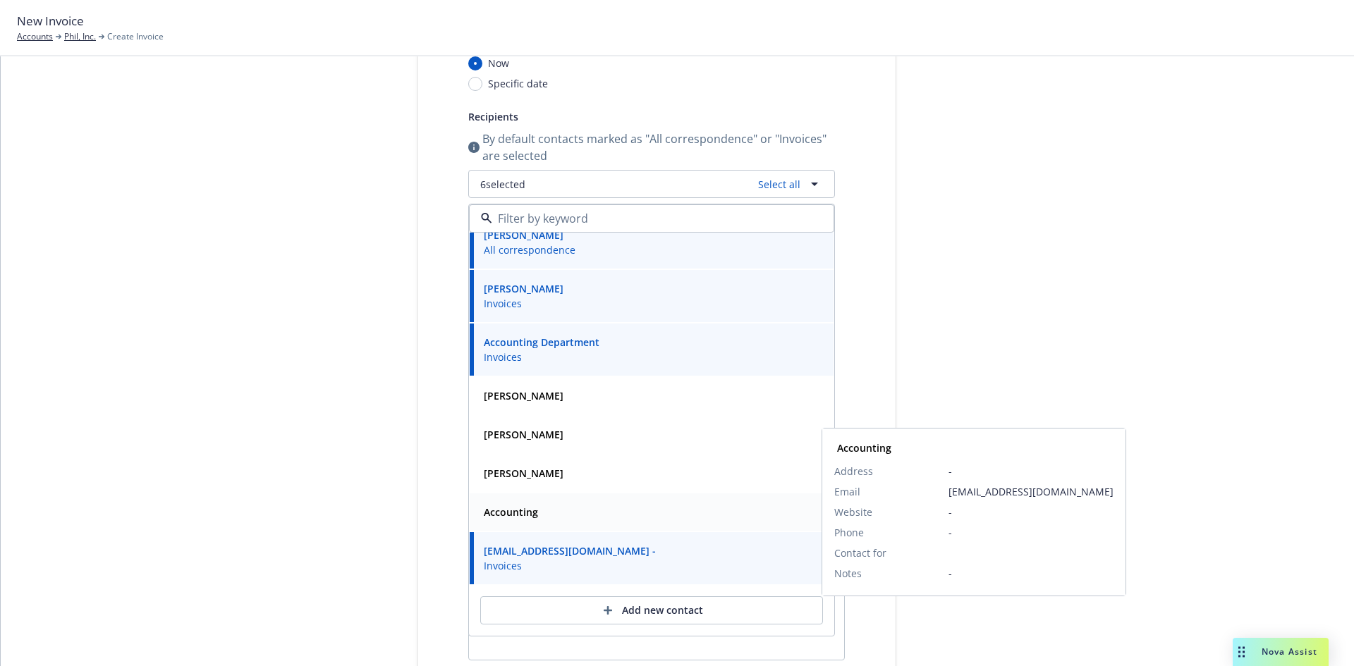
click at [536, 513] on div "Accounting" at bounding box center [651, 512] width 347 height 20
click at [177, 435] on div "Select billable items Review information 3 Share with client Share with client …" at bounding box center [677, 398] width 1319 height 946
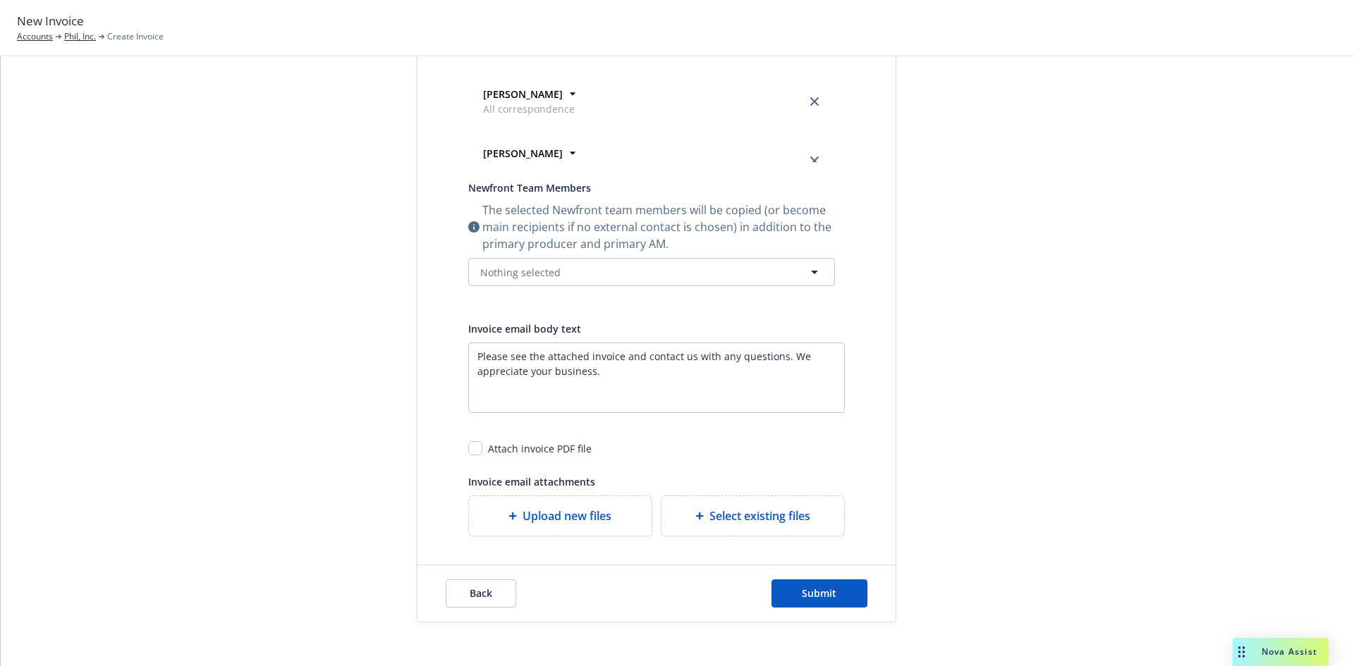
scroll to position [448, 0]
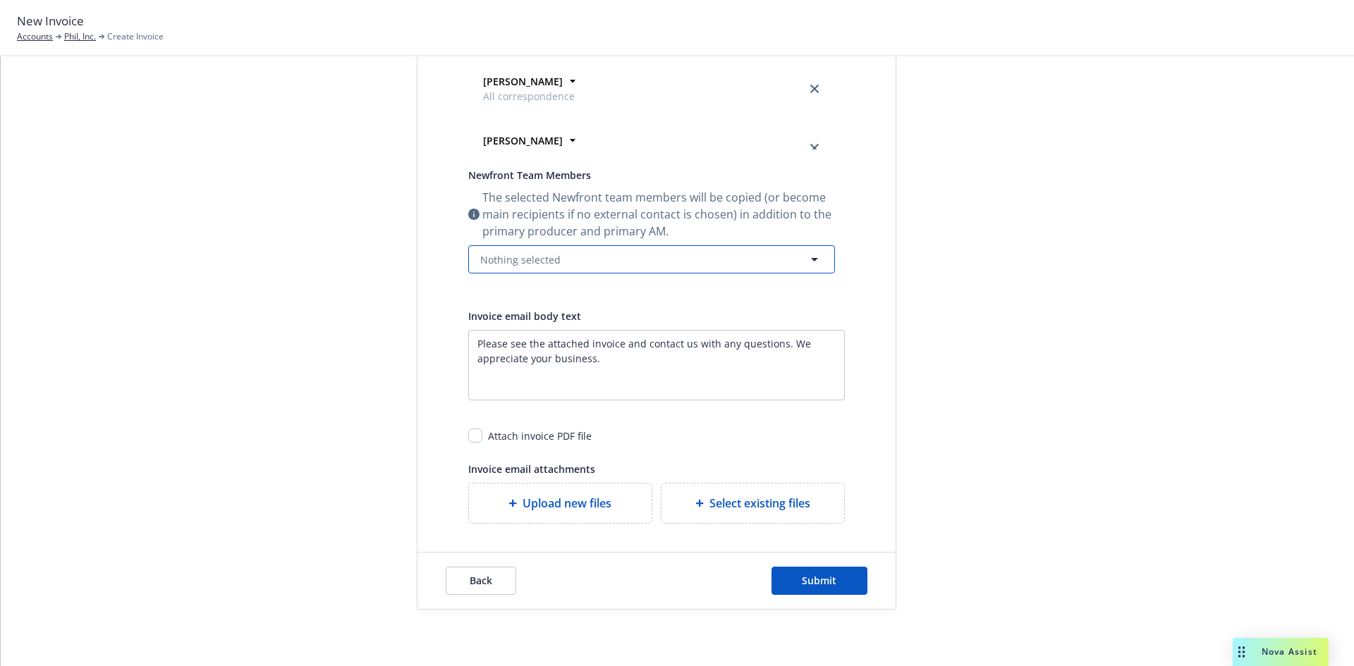
click at [540, 255] on span "Nothing selected" at bounding box center [520, 259] width 80 height 15
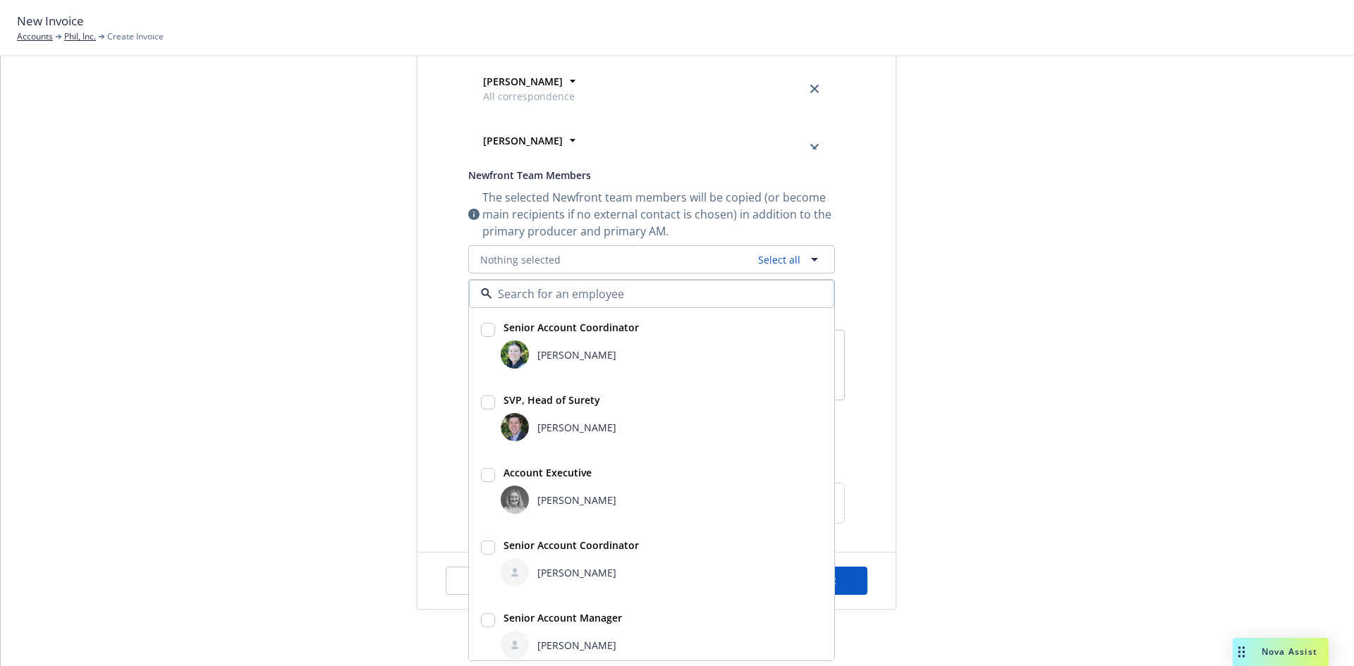
click at [571, 422] on span "[PERSON_NAME]" at bounding box center [576, 427] width 79 height 15
checkbox input "true"
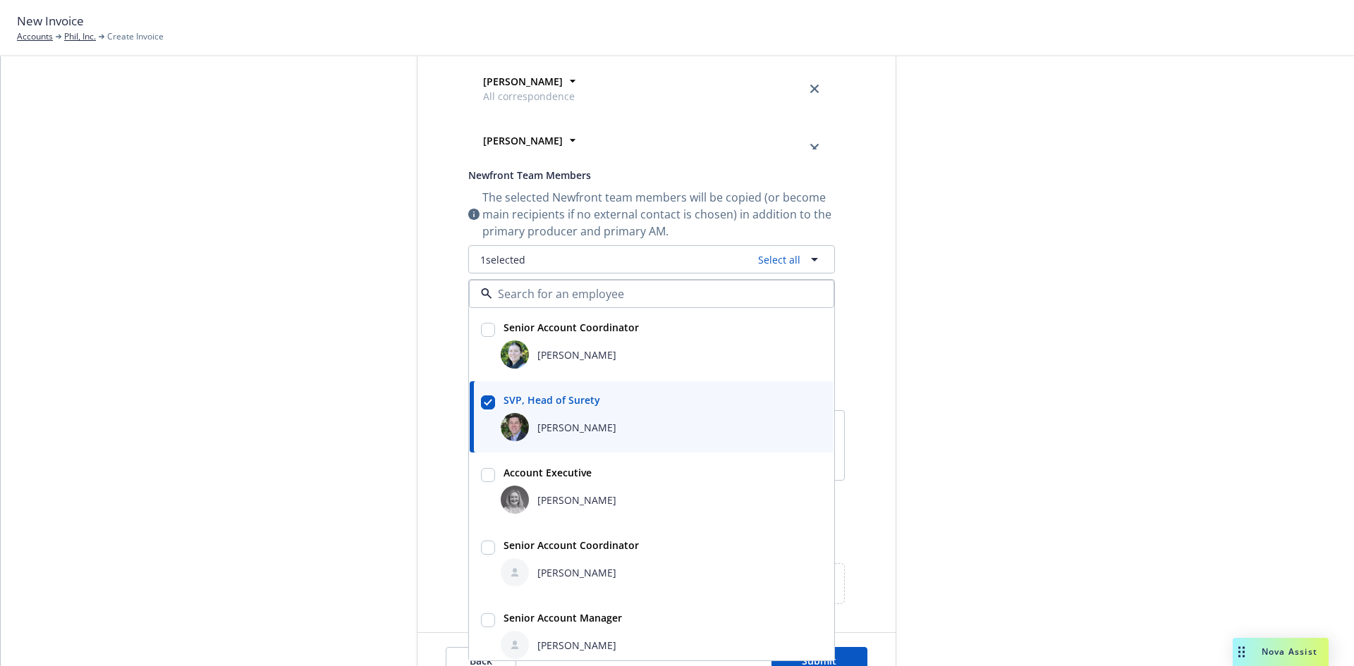
click at [530, 563] on div "[PERSON_NAME]" at bounding box center [662, 573] width 322 height 28
checkbox input "true"
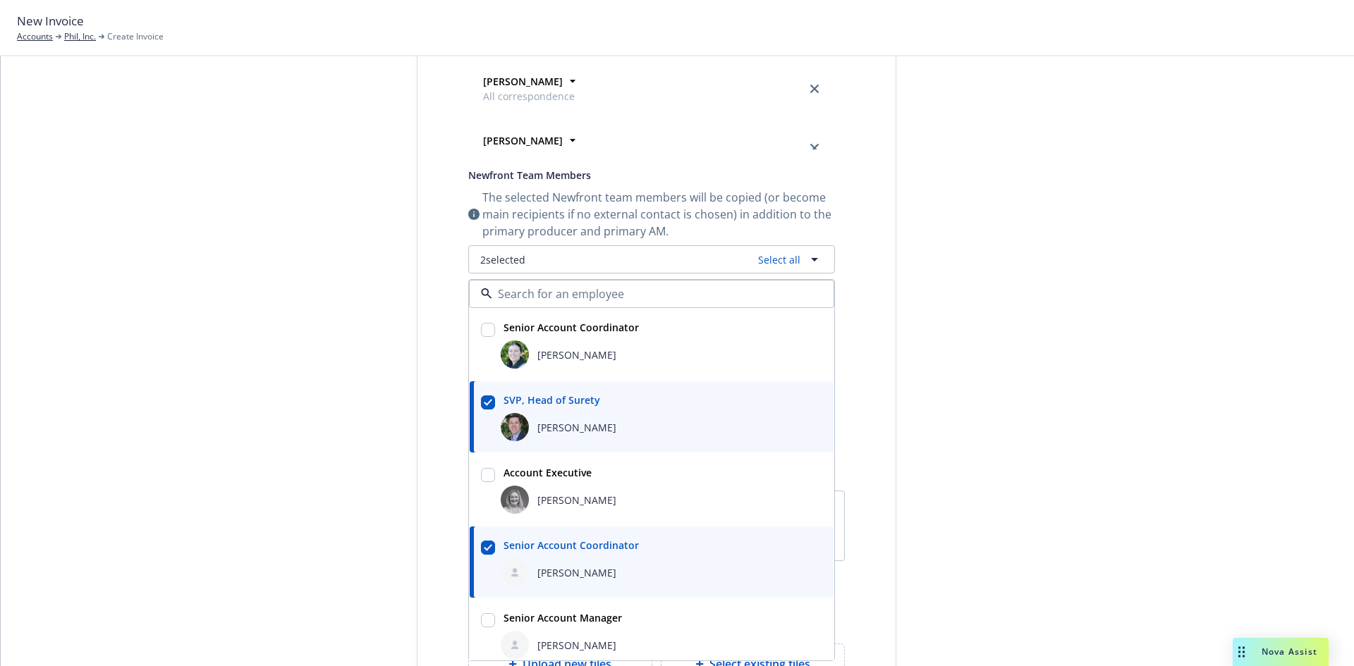
click at [242, 442] on div "Select billable items Review information 3 Share with client" at bounding box center [310, 217] width 155 height 1106
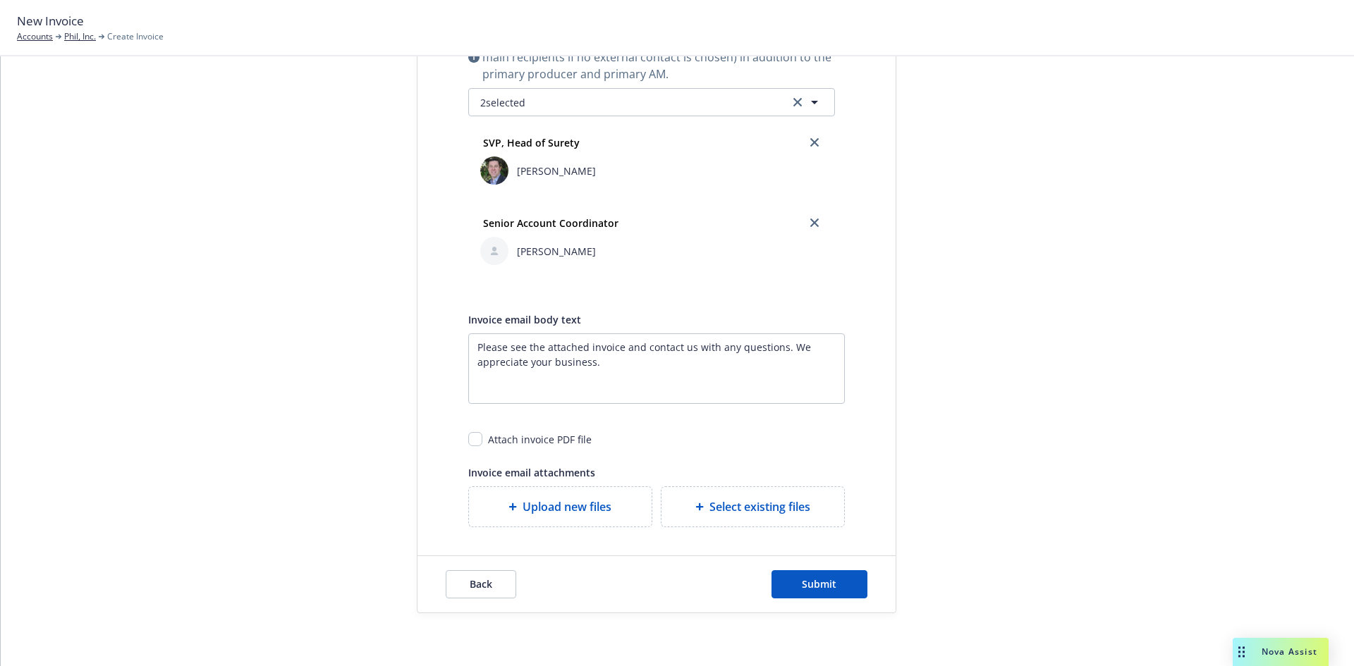
scroll to position [609, 0]
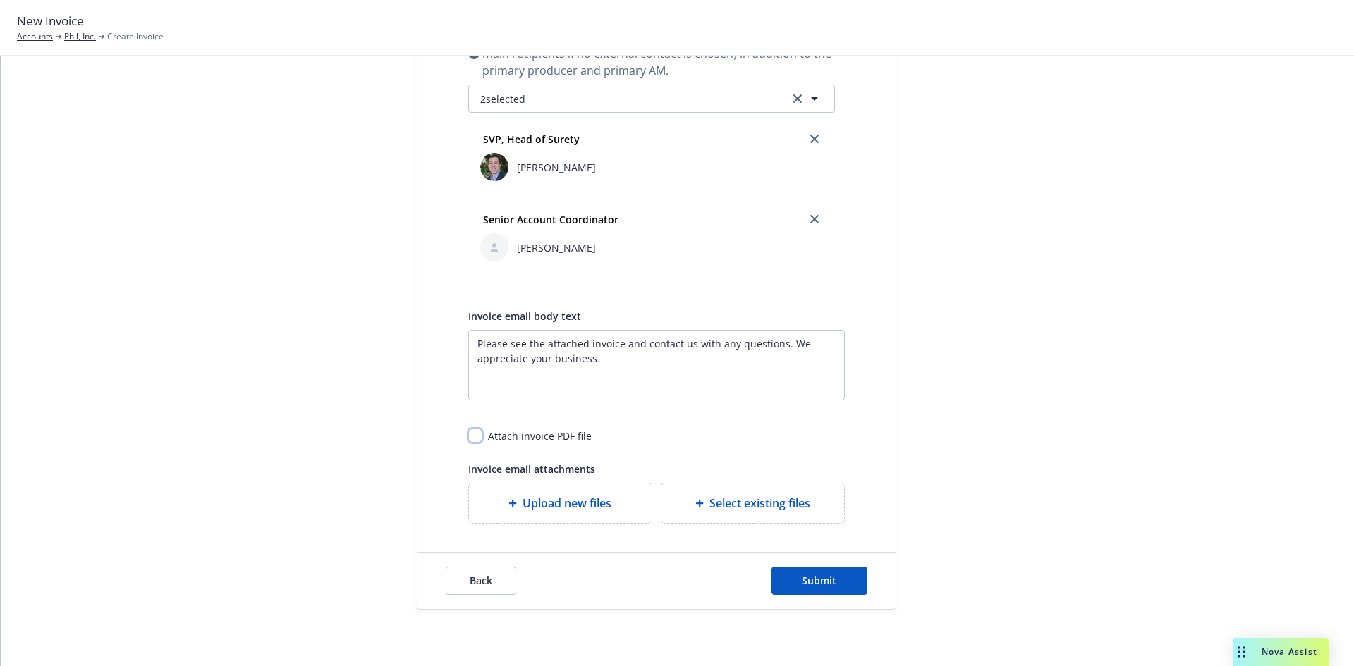
click at [469, 434] on input "checkbox" at bounding box center [475, 436] width 14 height 14
checkbox input "true"
click at [831, 585] on span "Submit" at bounding box center [819, 580] width 35 height 13
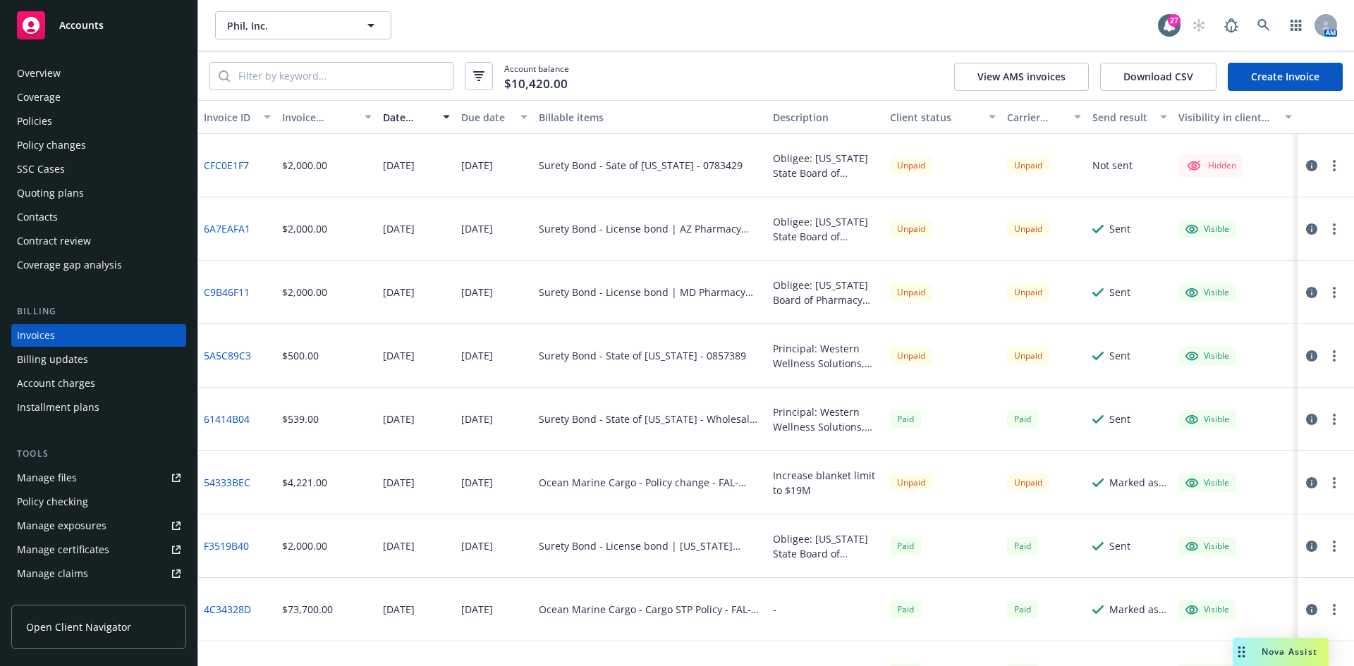
click at [1326, 166] on button "button" at bounding box center [1334, 165] width 17 height 17
click at [1188, 365] on link "Void" at bounding box center [1242, 364] width 180 height 28
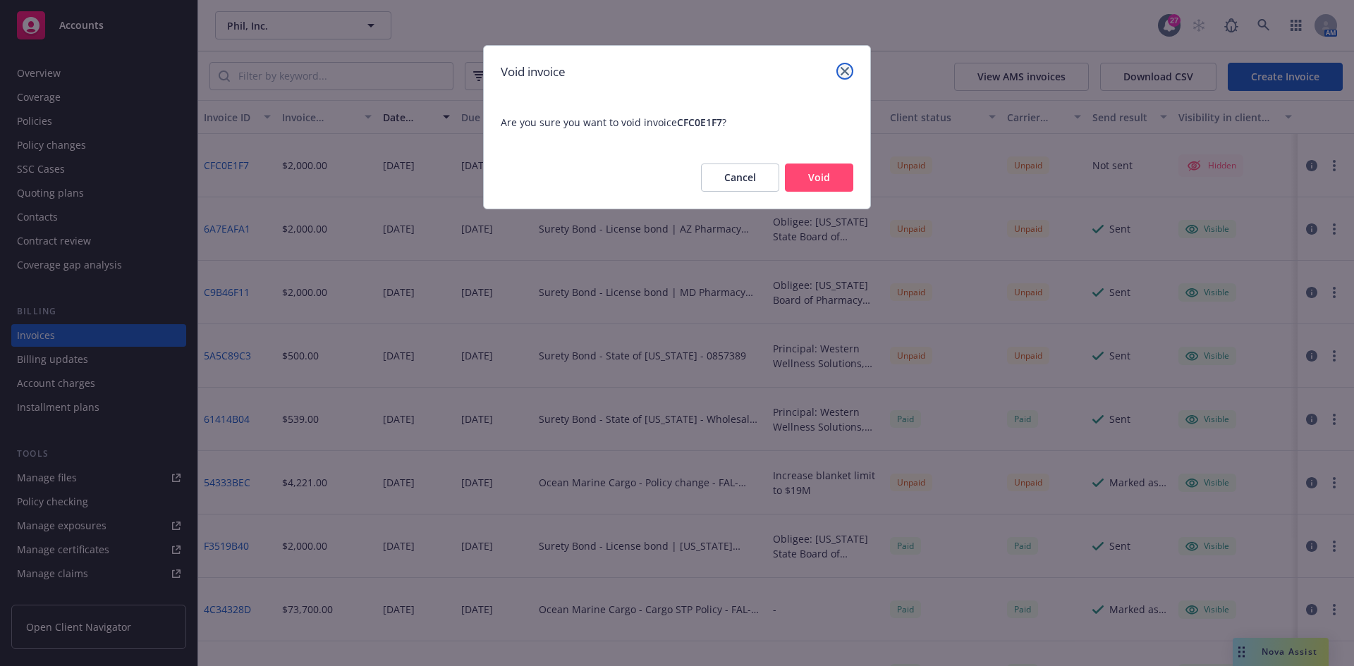
click at [850, 72] on link "close" at bounding box center [844, 71] width 17 height 17
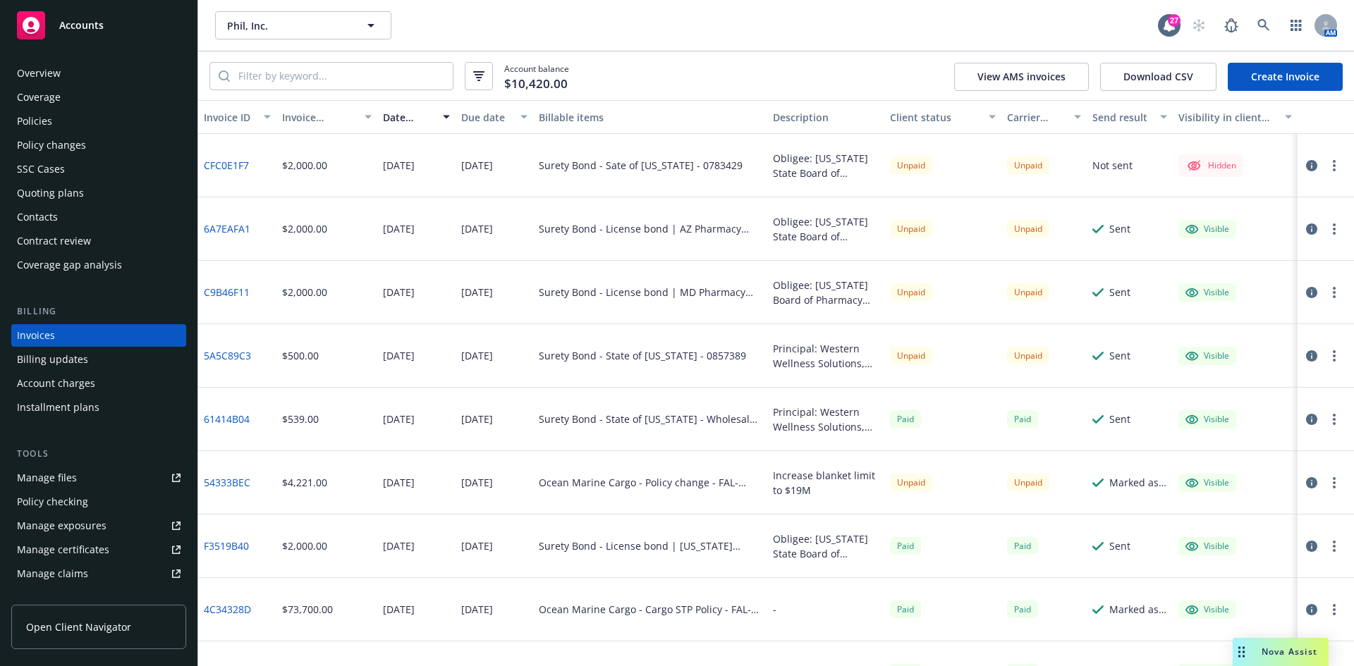
click at [1326, 167] on button "button" at bounding box center [1334, 165] width 17 height 17
click at [1266, 288] on link "Make it visible in client dash" at bounding box center [1242, 279] width 180 height 28
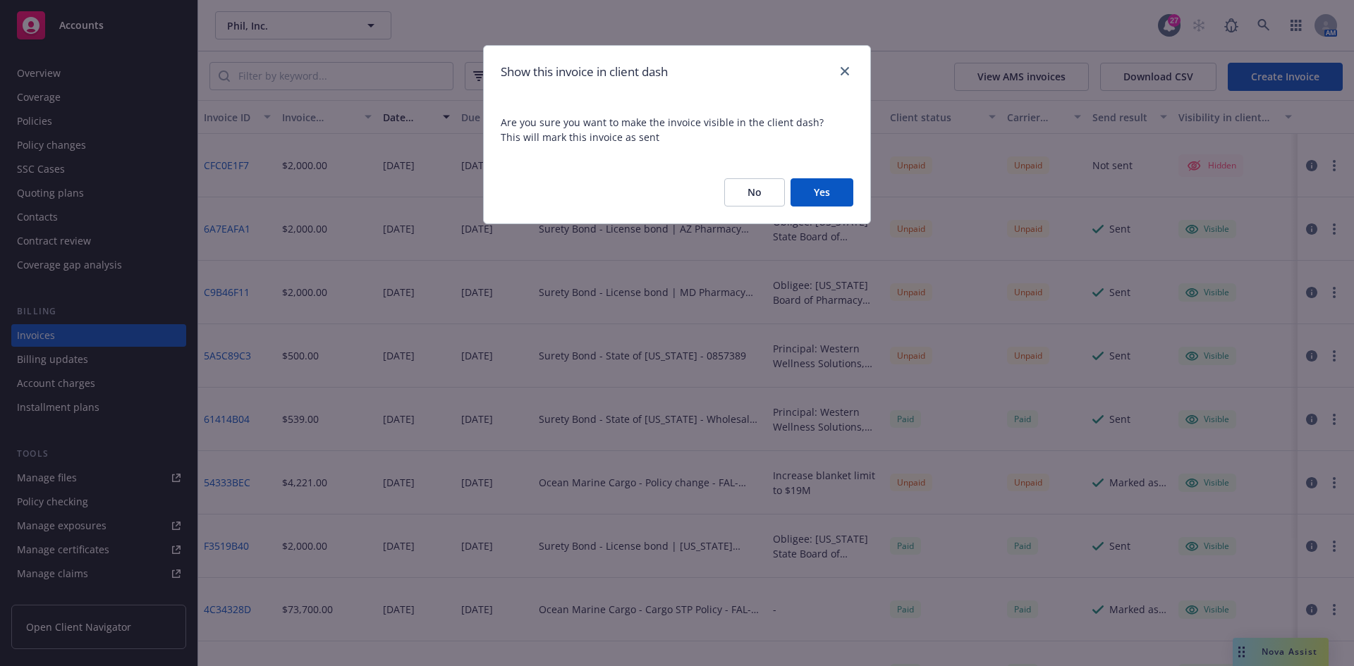
click at [831, 195] on button "Yes" at bounding box center [822, 192] width 63 height 28
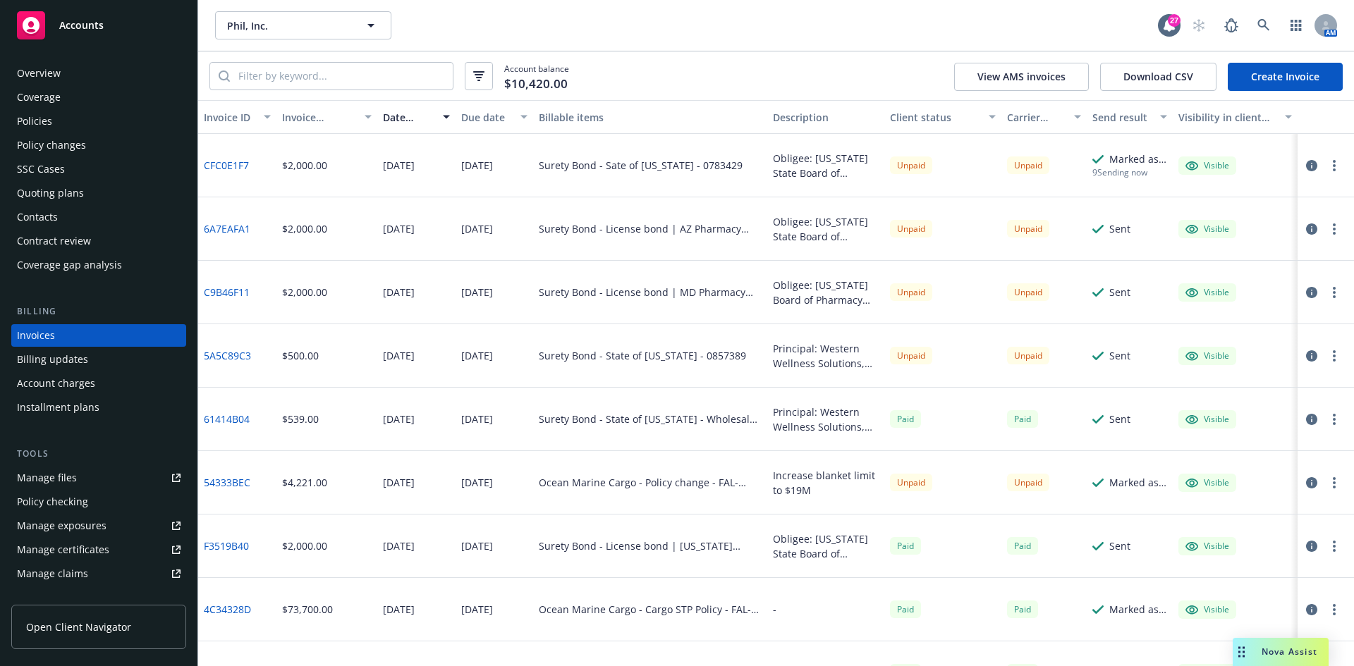
click at [1326, 171] on button "button" at bounding box center [1334, 165] width 17 height 17
click at [1199, 327] on link "Generate invoice PDF" at bounding box center [1242, 336] width 180 height 28
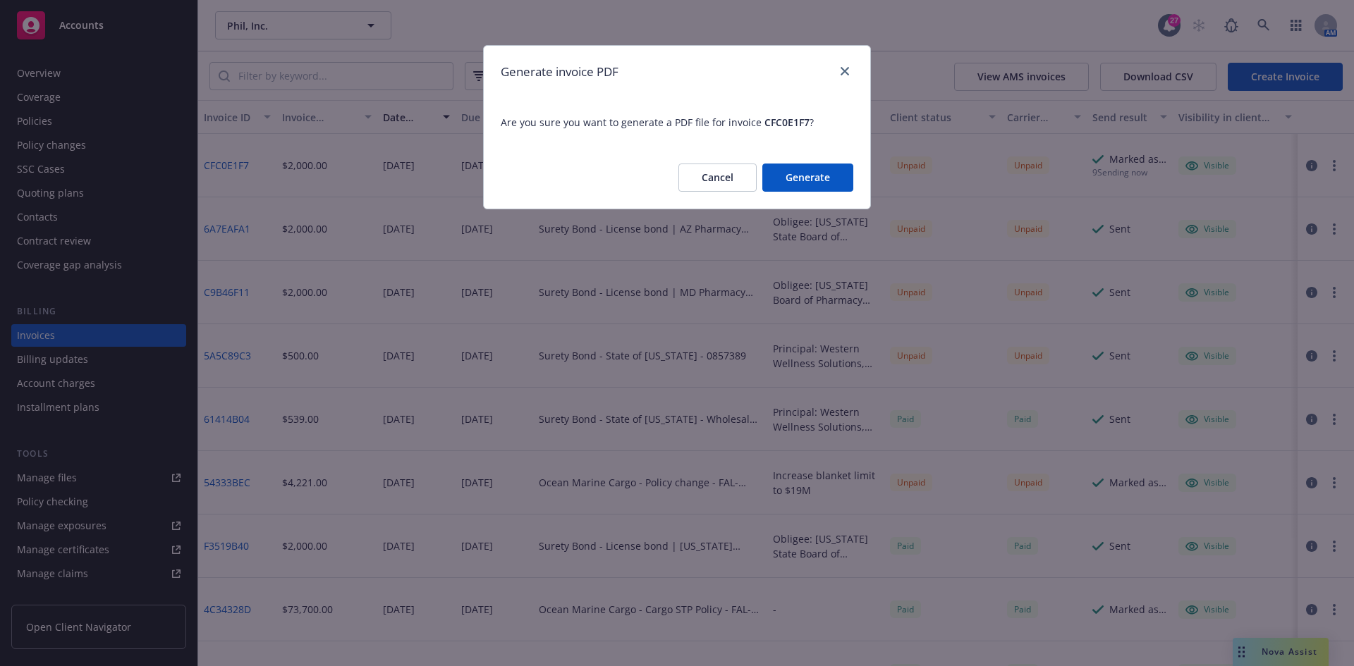
click at [812, 175] on button "Generate" at bounding box center [807, 178] width 91 height 28
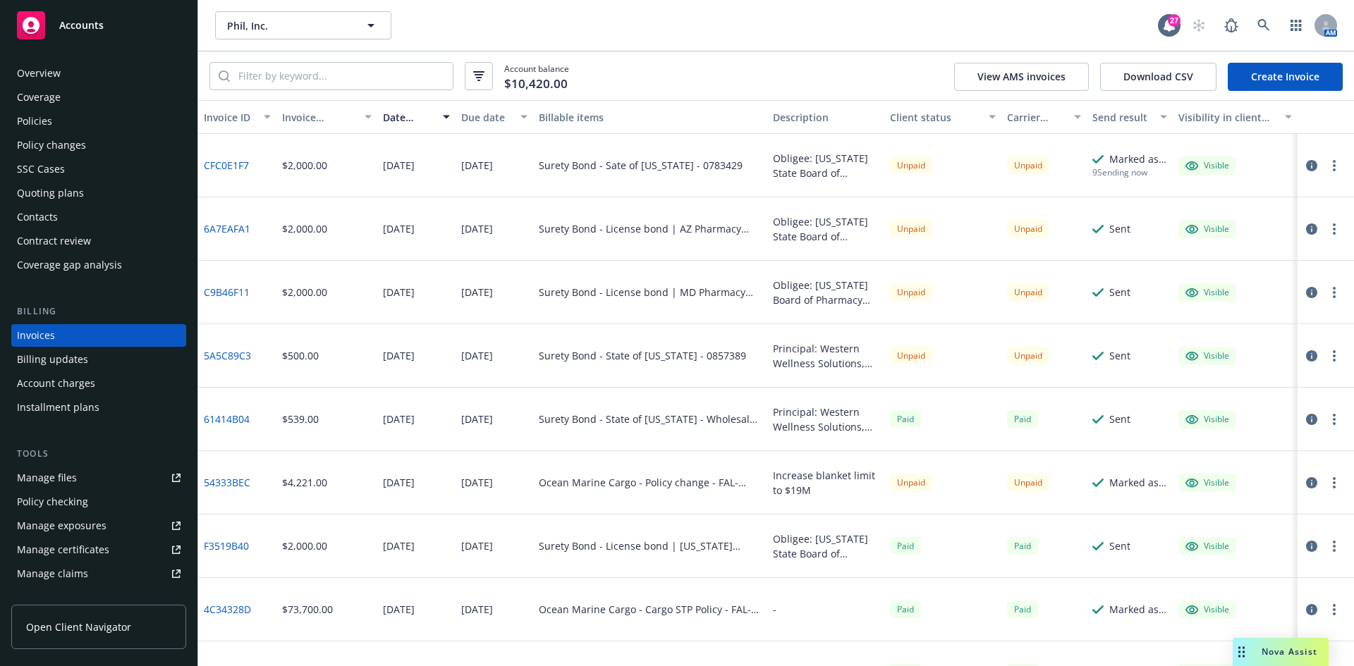
click at [1331, 161] on button "button" at bounding box center [1334, 165] width 17 height 17
click at [1195, 331] on link "Download invoice PDF" at bounding box center [1242, 336] width 180 height 28
click at [1326, 166] on button "button" at bounding box center [1334, 165] width 17 height 17
click at [1233, 338] on link "Download invoice PDF" at bounding box center [1242, 336] width 180 height 28
drag, startPoint x: 85, startPoint y: 35, endPoint x: 109, endPoint y: 35, distance: 23.3
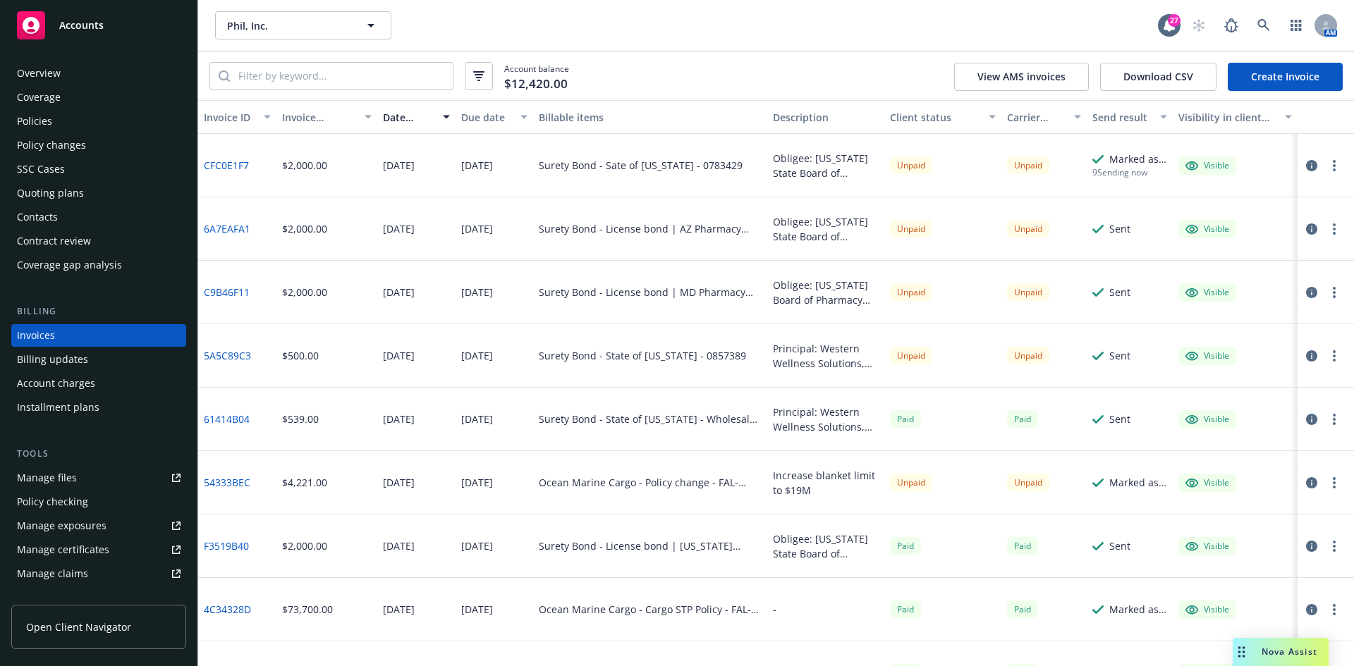
click at [85, 35] on div "Accounts" at bounding box center [99, 25] width 164 height 28
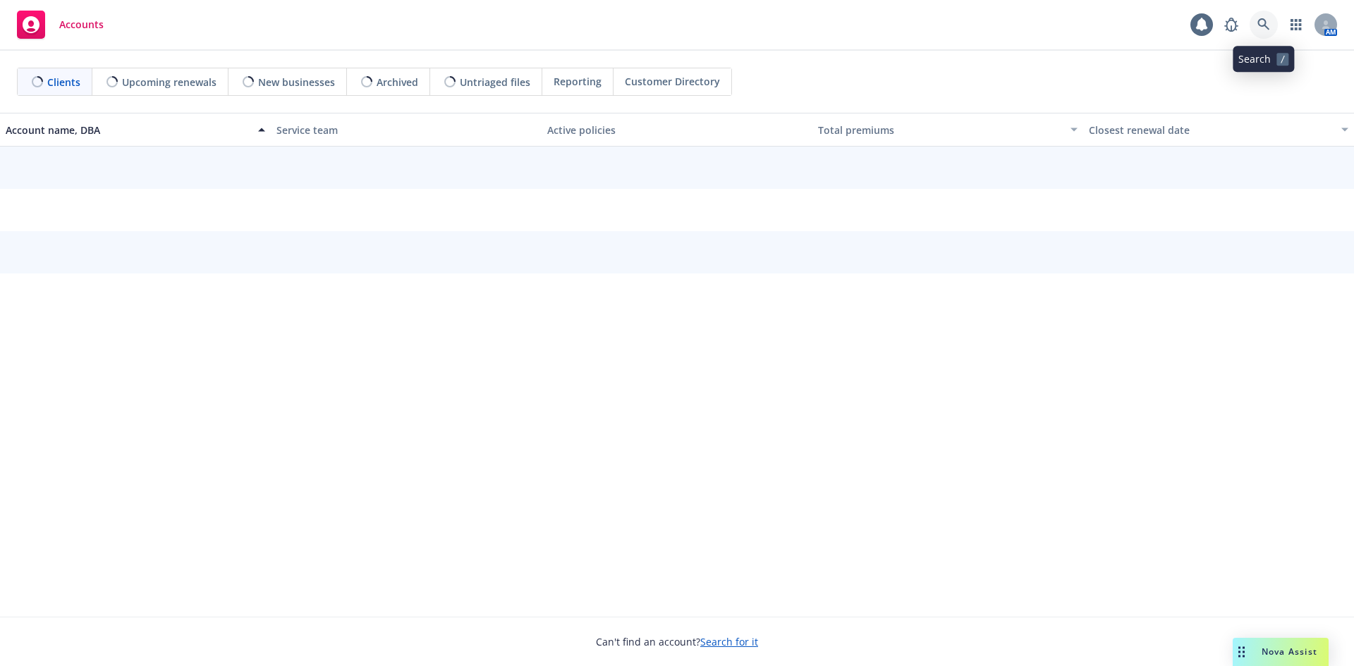
click at [1264, 25] on icon at bounding box center [1263, 24] width 13 height 13
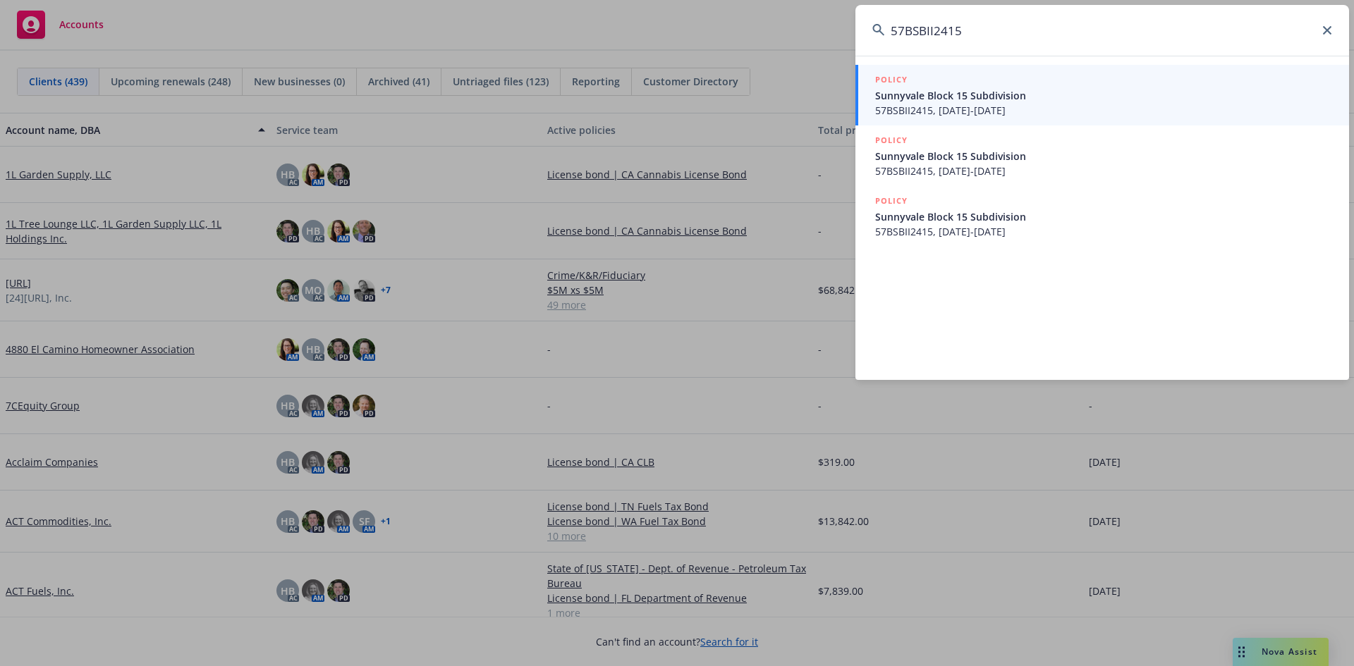
type input "57BSBII2415"
click at [1011, 90] on span "Sunnyvale Block 15 Subdivision" at bounding box center [1103, 95] width 457 height 15
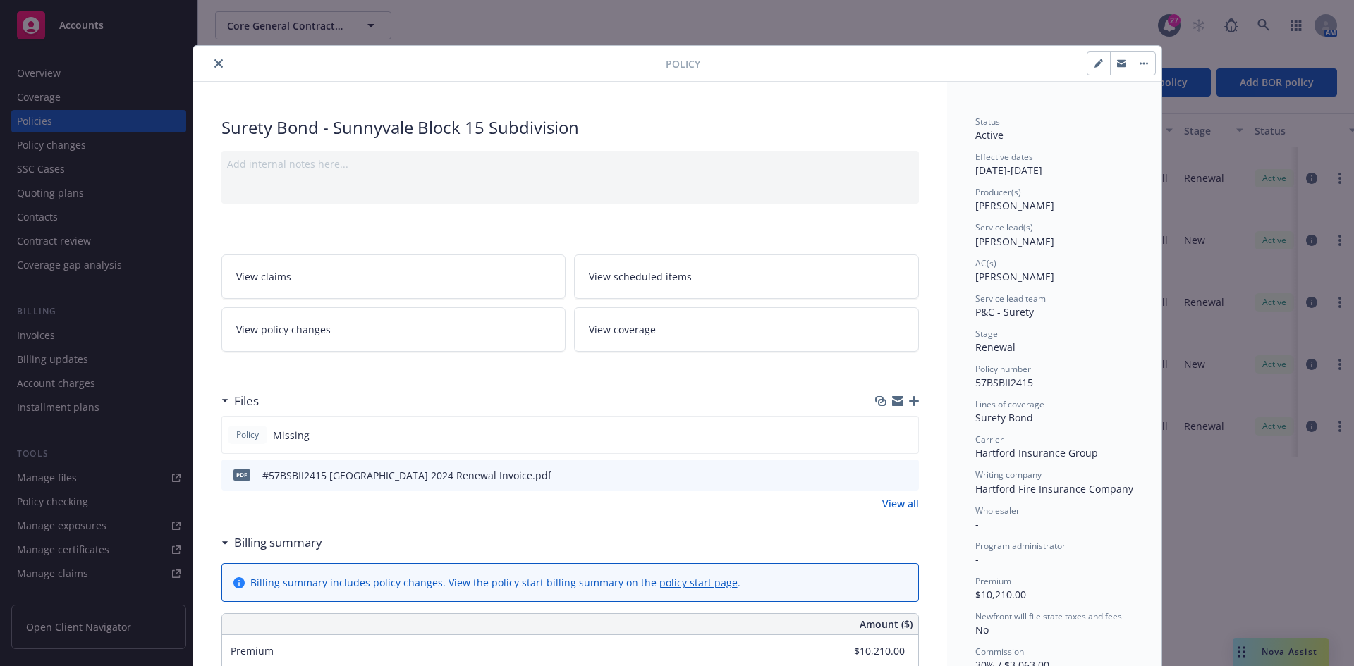
click at [217, 66] on button "close" at bounding box center [218, 63] width 17 height 17
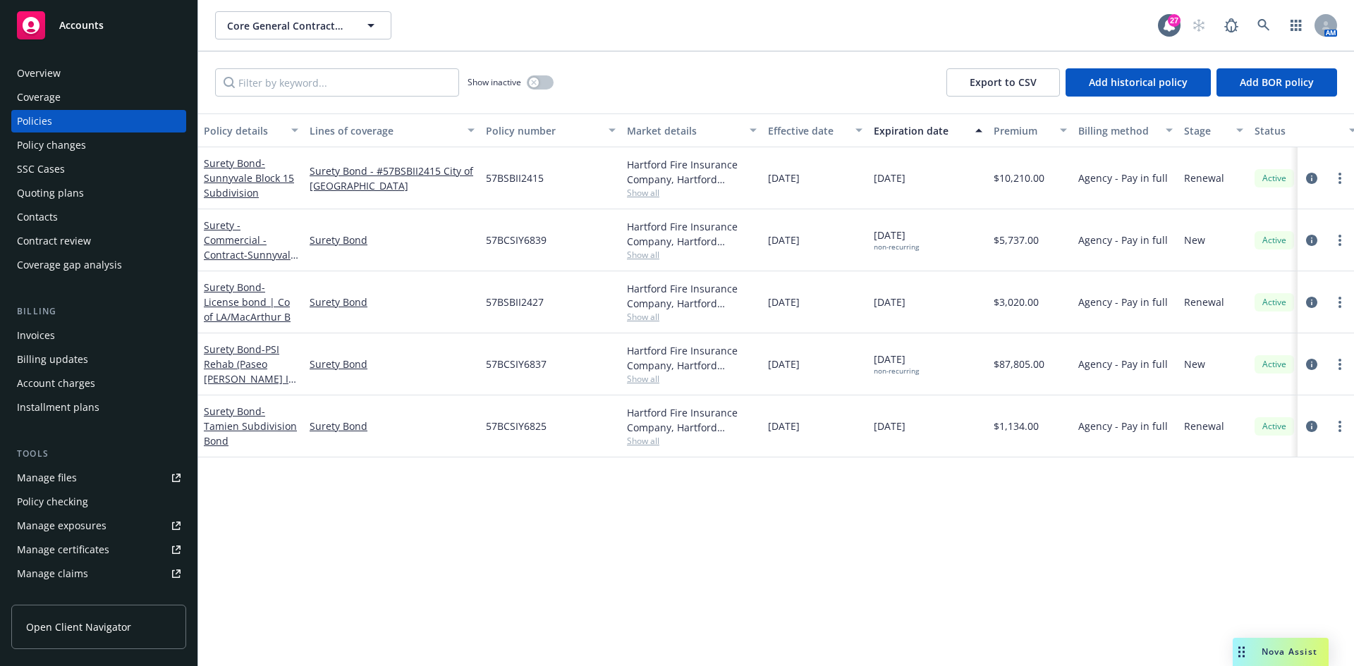
click at [47, 331] on div "Invoices" at bounding box center [36, 335] width 38 height 23
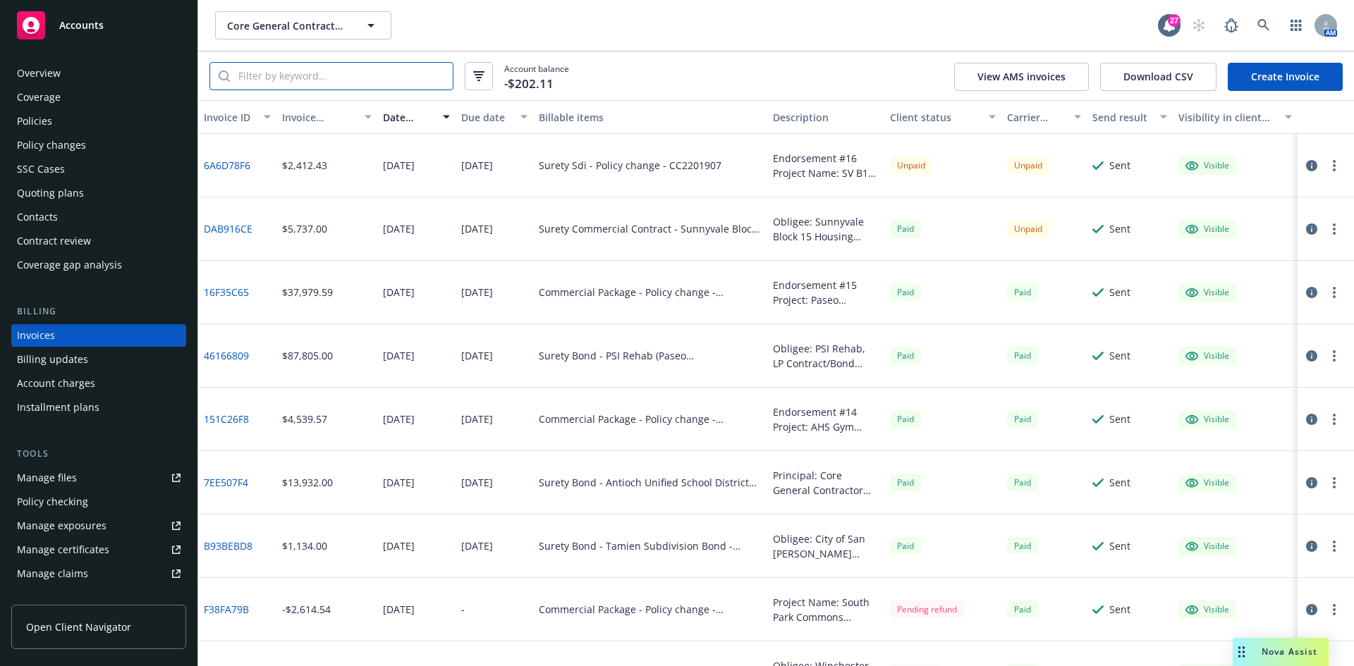
click at [319, 83] on input "search" at bounding box center [341, 76] width 223 height 27
paste input "57BSBII2415"
type input "57BSBII2415"
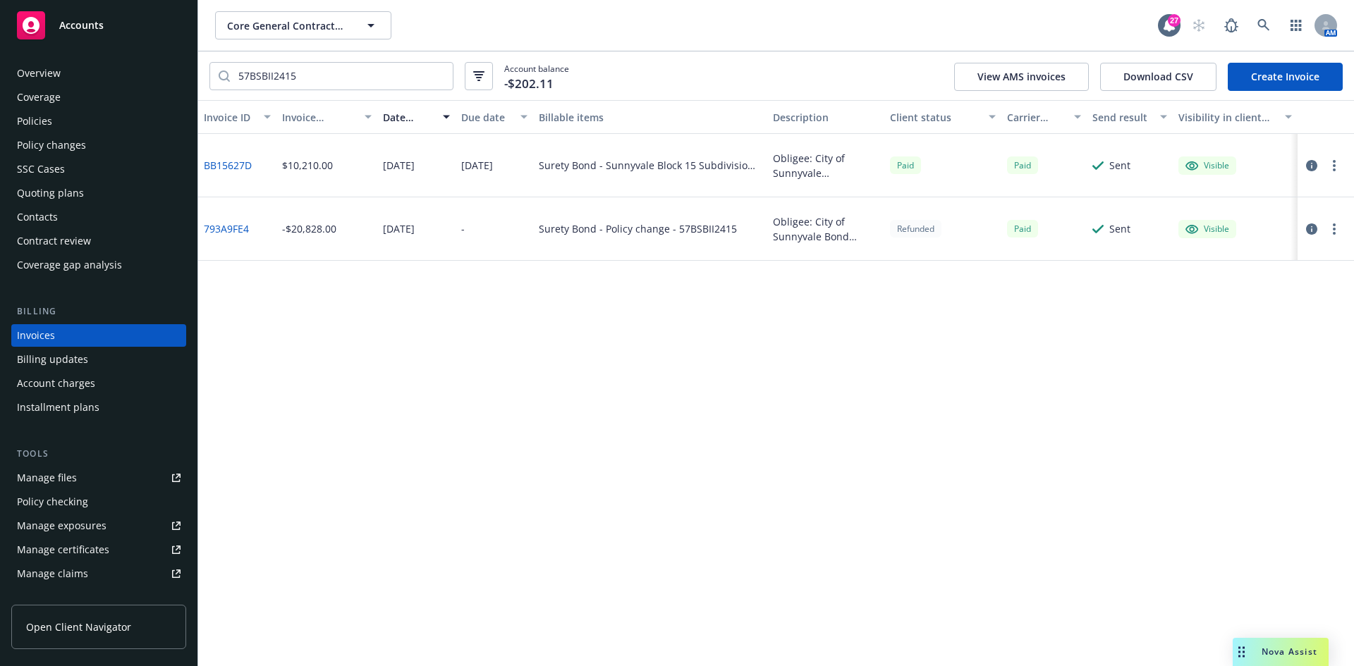
click at [231, 162] on link "BB15627D" at bounding box center [228, 165] width 48 height 15
click at [1258, 33] on link at bounding box center [1264, 25] width 28 height 28
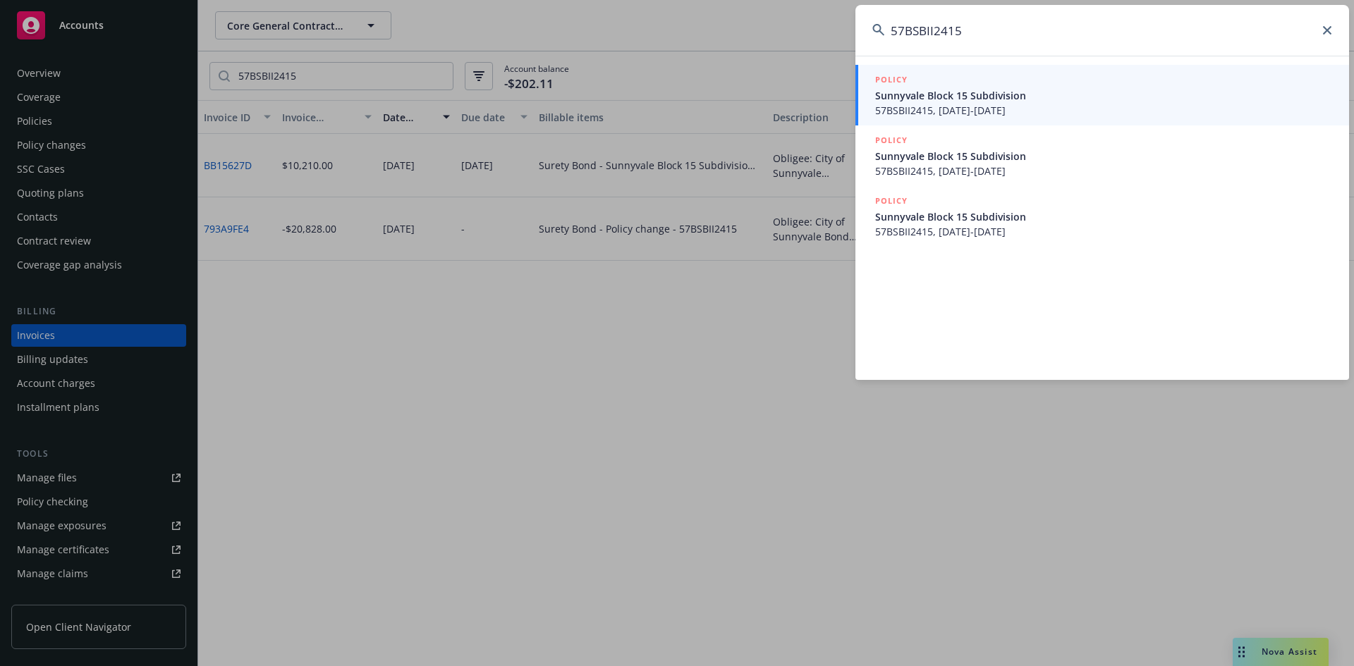
type input "57BSBII2415"
click at [1075, 91] on span "Sunnyvale Block 15 Subdivision" at bounding box center [1103, 95] width 457 height 15
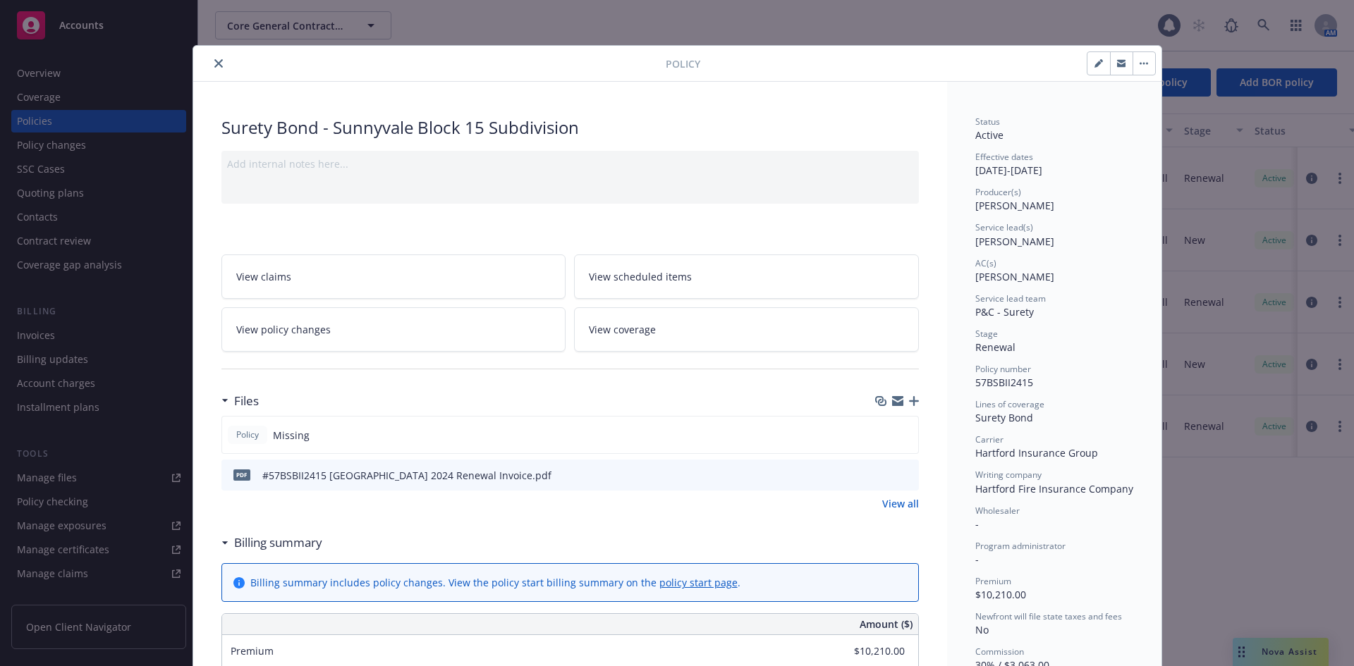
scroll to position [42, 0]
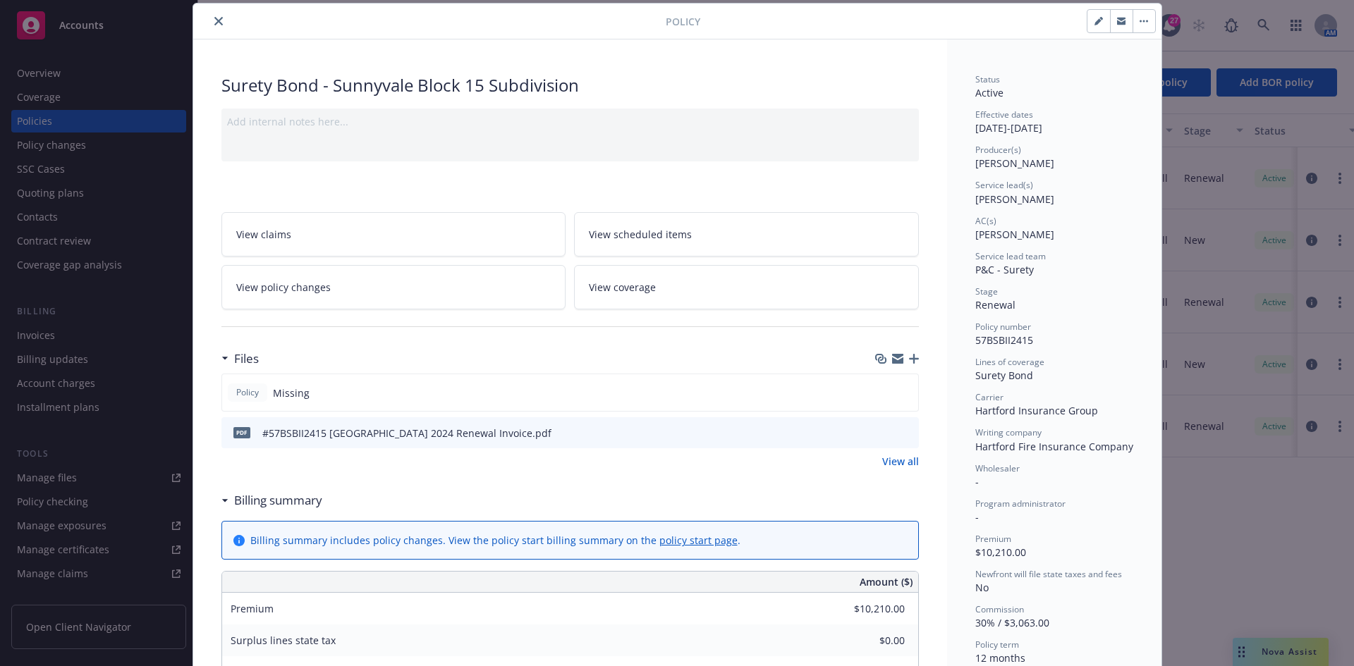
drag, startPoint x: 211, startPoint y: 20, endPoint x: 227, endPoint y: 29, distance: 18.6
click at [214, 20] on icon "close" at bounding box center [218, 21] width 8 height 8
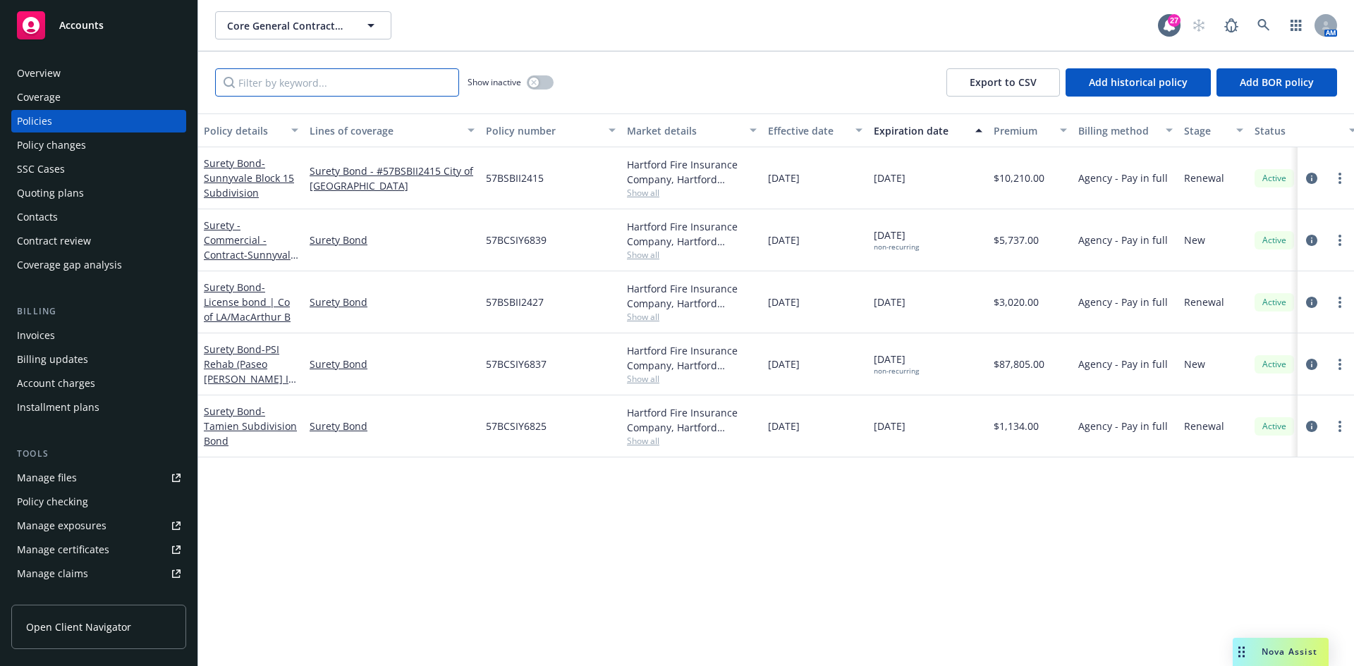
click at [274, 79] on input "Filter by keyword..." at bounding box center [337, 82] width 244 height 28
paste input "57BSBII2415"
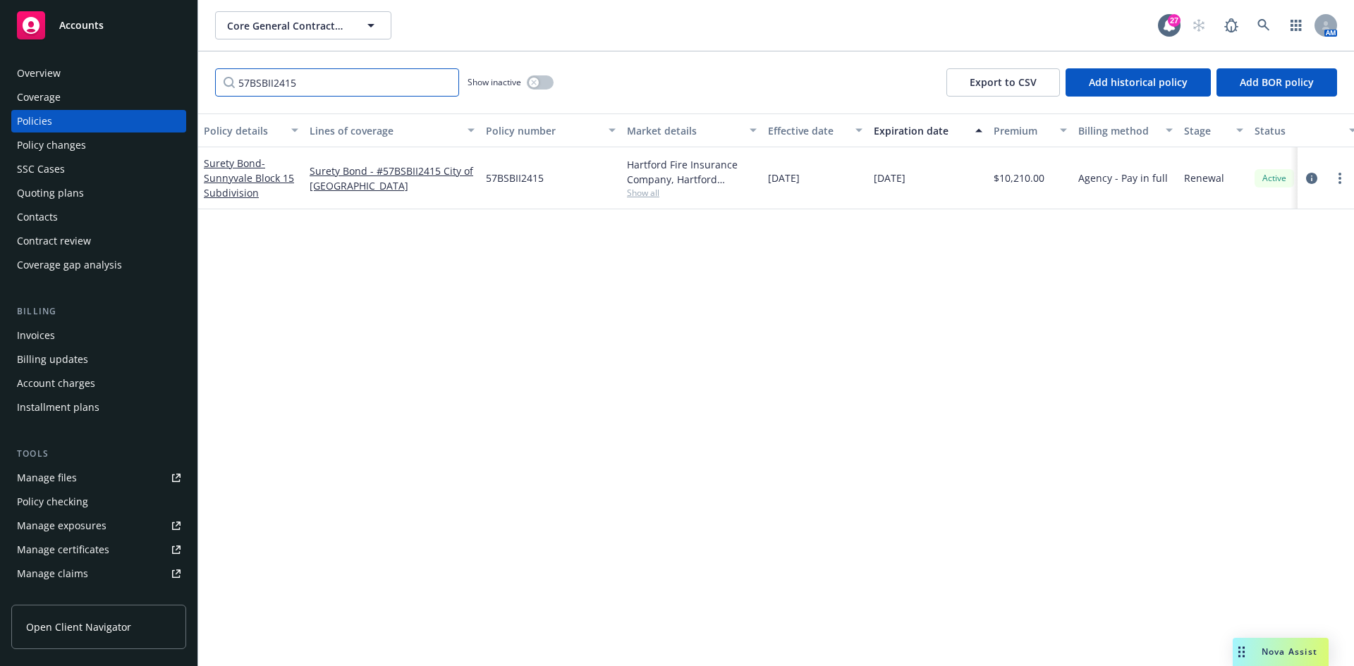
type input "57BSBII2415"
click at [102, 30] on span "Accounts" at bounding box center [81, 25] width 44 height 11
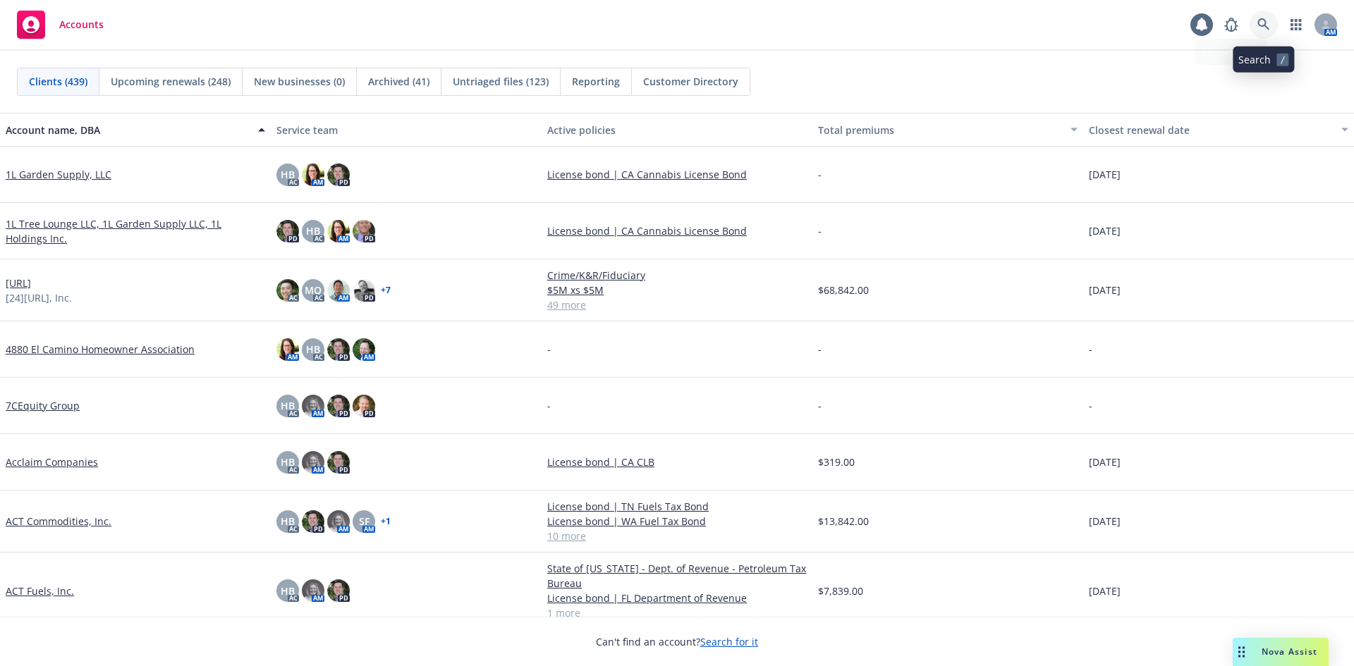
click at [1257, 26] on icon at bounding box center [1263, 24] width 13 height 13
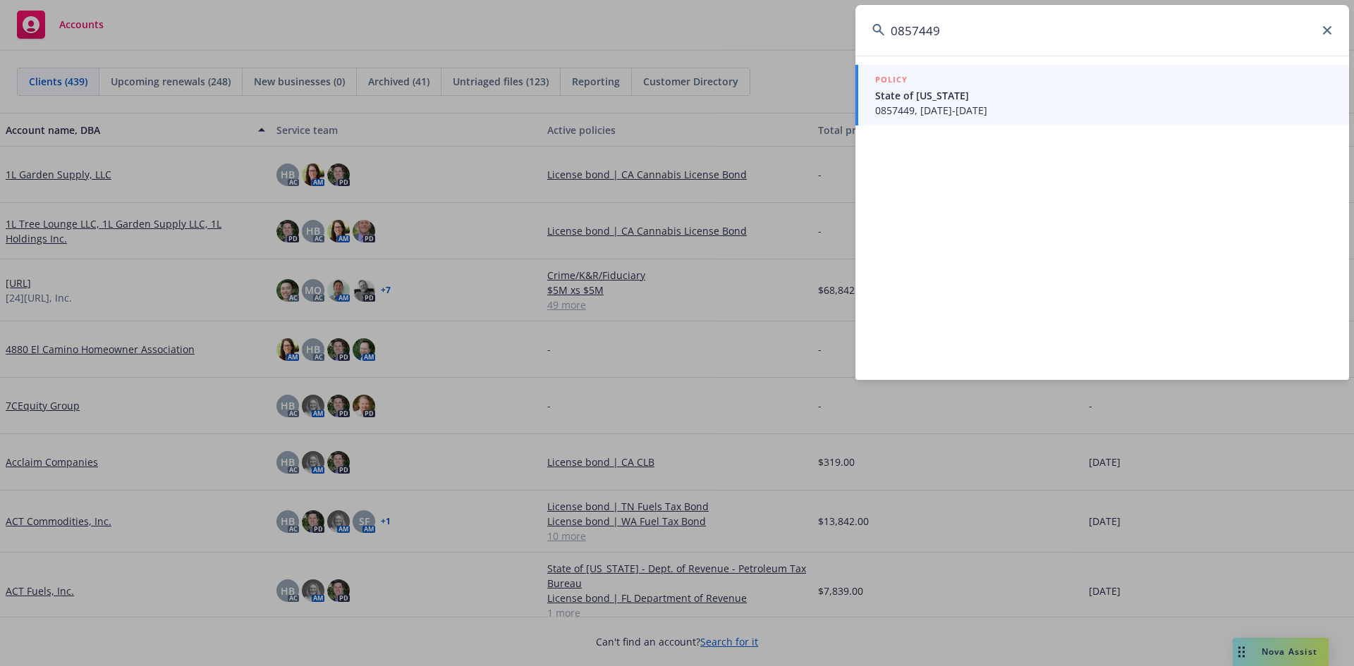
type input "0857449"
click at [1092, 104] on span "0857449, 03/11/2025-03/11/2026" at bounding box center [1103, 110] width 457 height 15
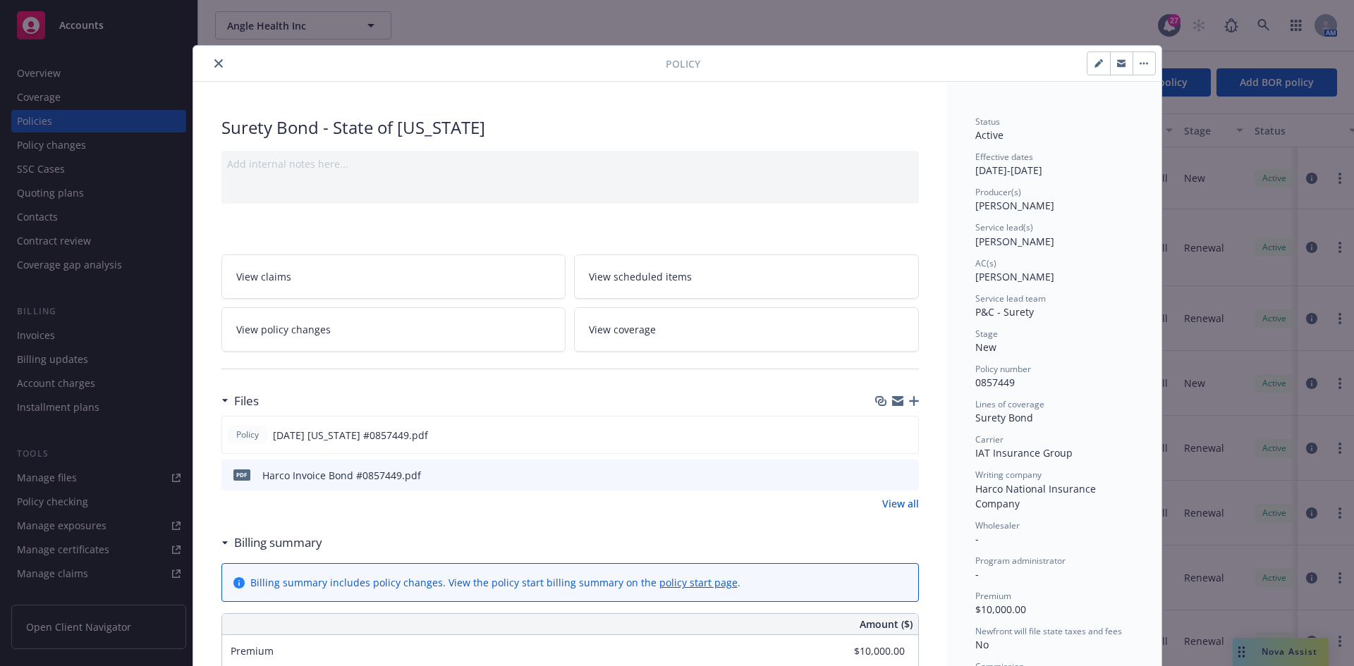
click at [214, 71] on button "close" at bounding box center [218, 63] width 17 height 17
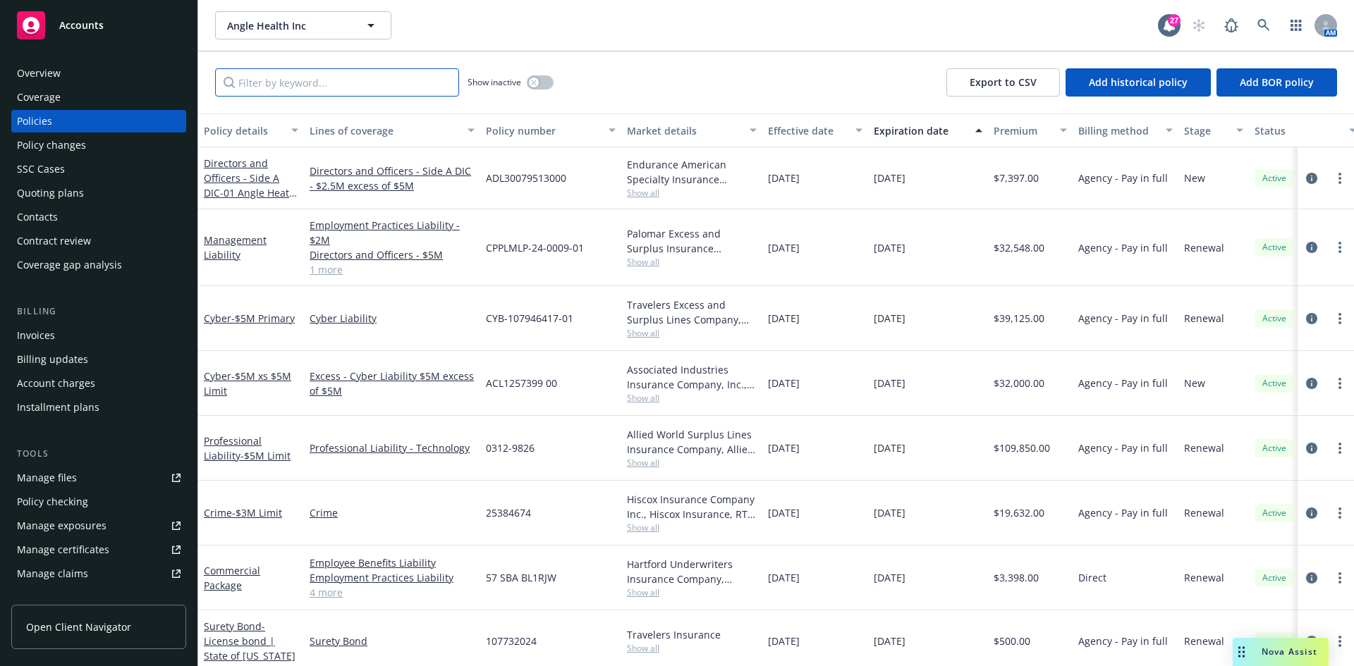
click at [260, 87] on input "Filter by keyword..." at bounding box center [337, 82] width 244 height 28
paste input "57BSBII2415"
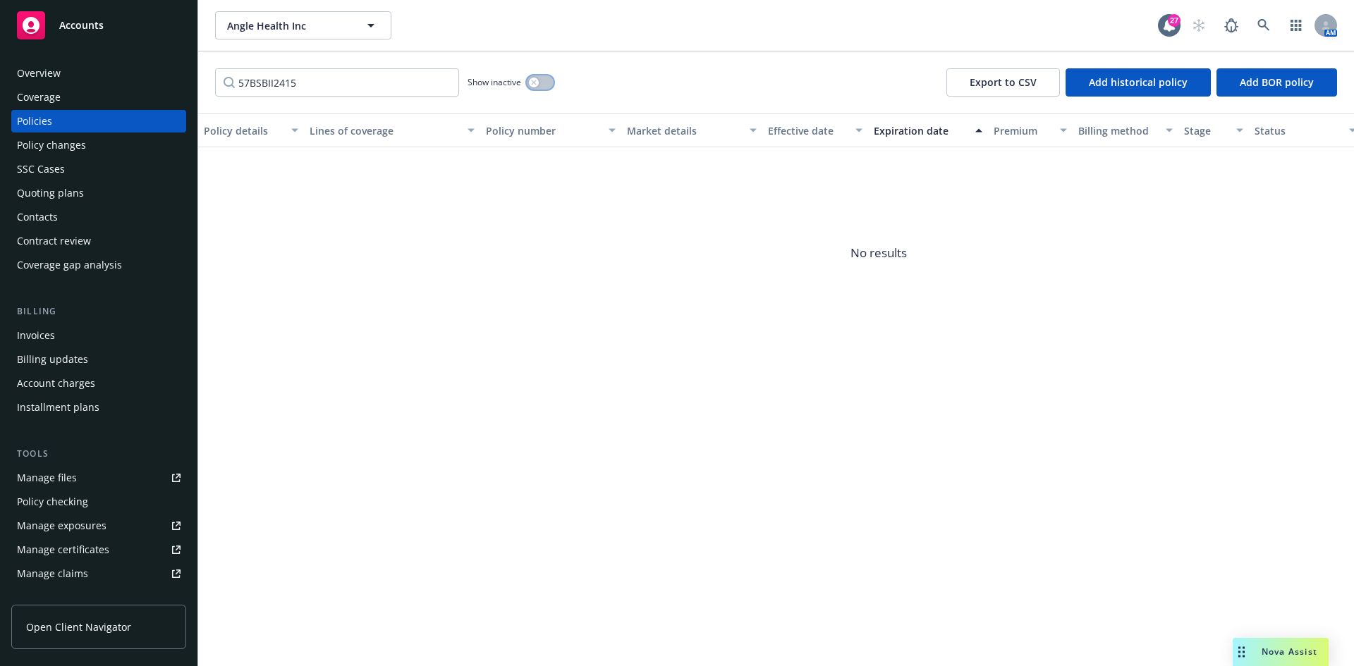
click at [539, 80] on button "button" at bounding box center [540, 82] width 27 height 14
drag, startPoint x: 355, startPoint y: 82, endPoint x: -87, endPoint y: 68, distance: 441.7
click at [0, 68] on html "Accounts Overview Coverage Policies Policy changes SSC Cases Quoting plans Cont…" at bounding box center [677, 333] width 1354 height 666
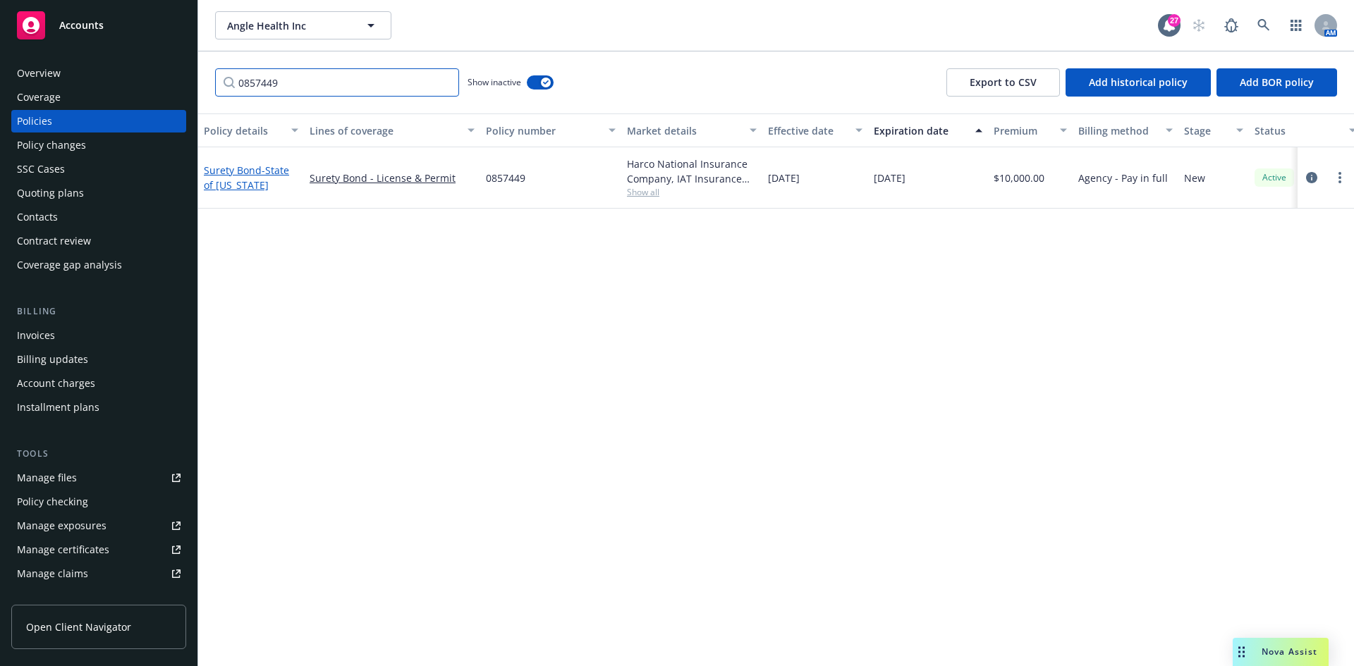
type input "0857449"
click at [207, 174] on link "Surety Bond - State of South Carolina" at bounding box center [246, 178] width 85 height 28
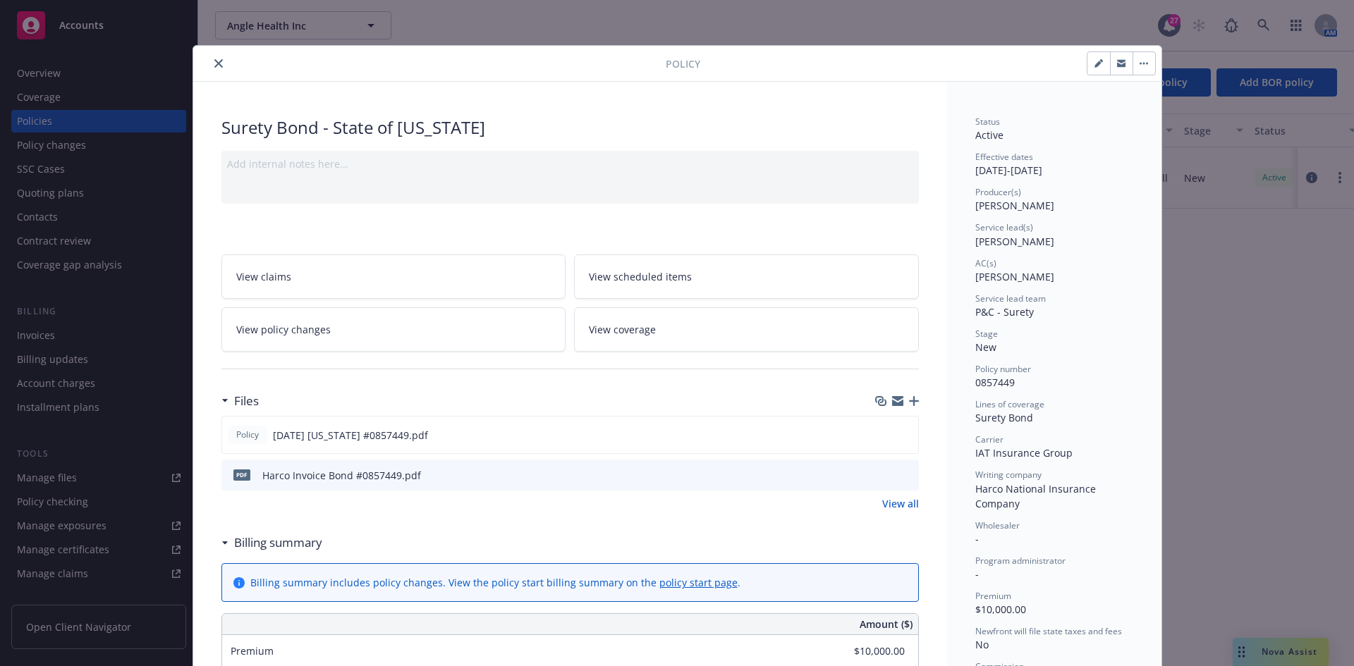
scroll to position [42, 0]
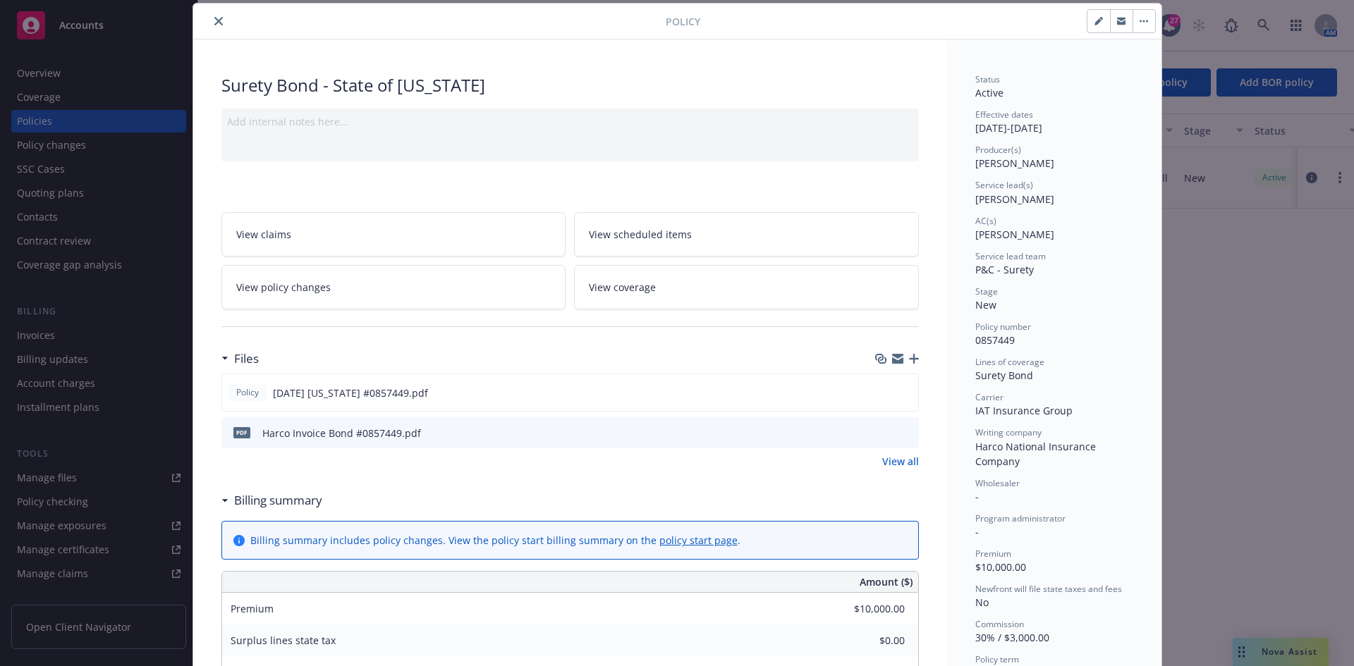
click at [1089, 30] on button "button" at bounding box center [1098, 21] width 23 height 23
select select "NEW"
select select "12"
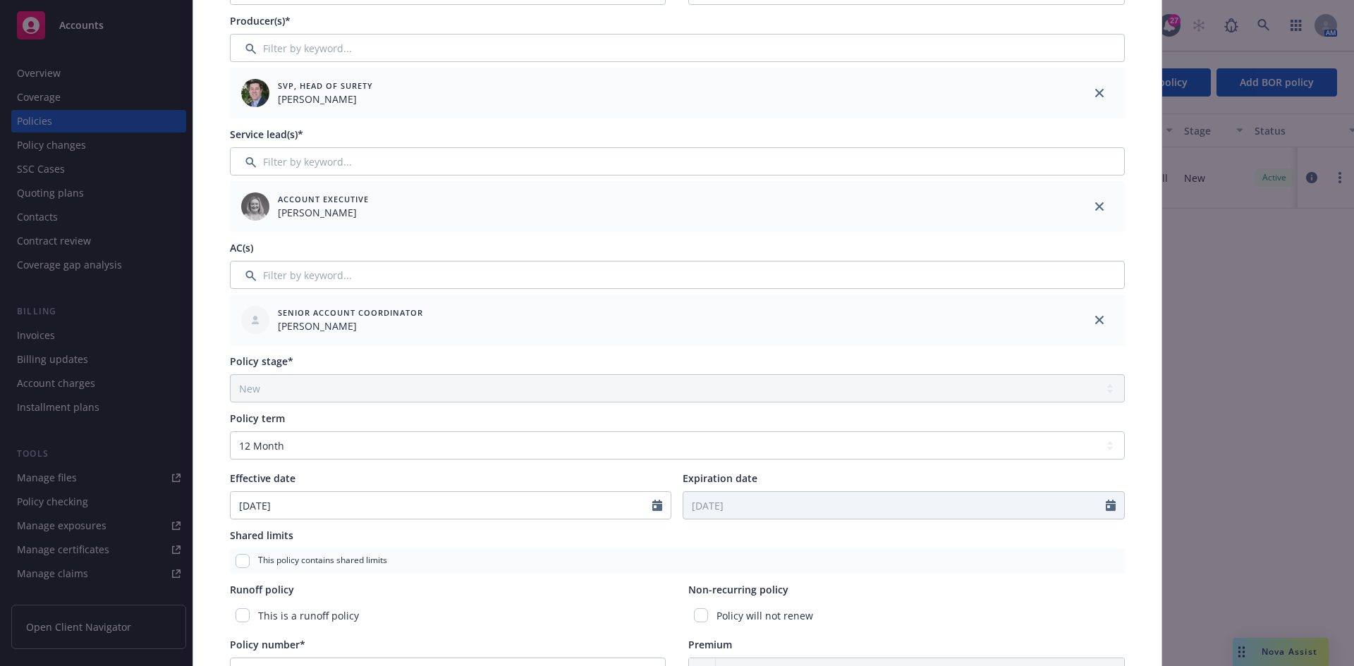
scroll to position [183, 0]
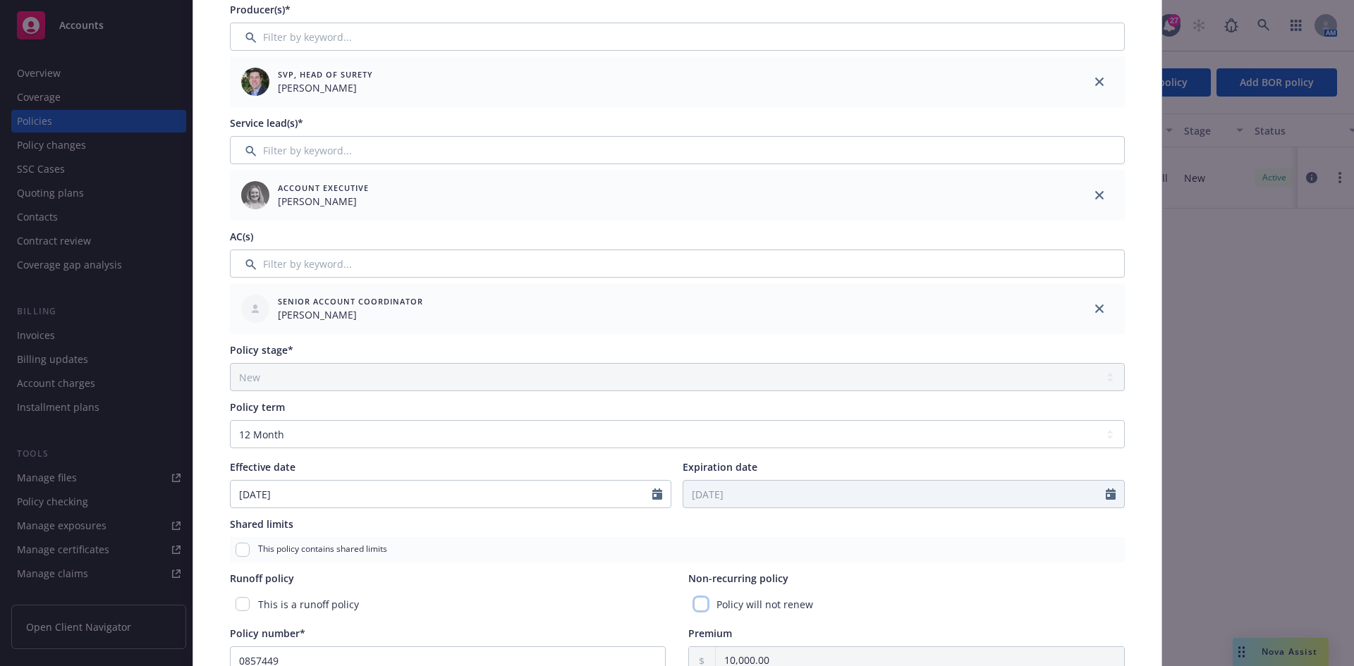
click at [698, 611] on input "checkbox" at bounding box center [701, 604] width 14 height 14
checkbox input "true"
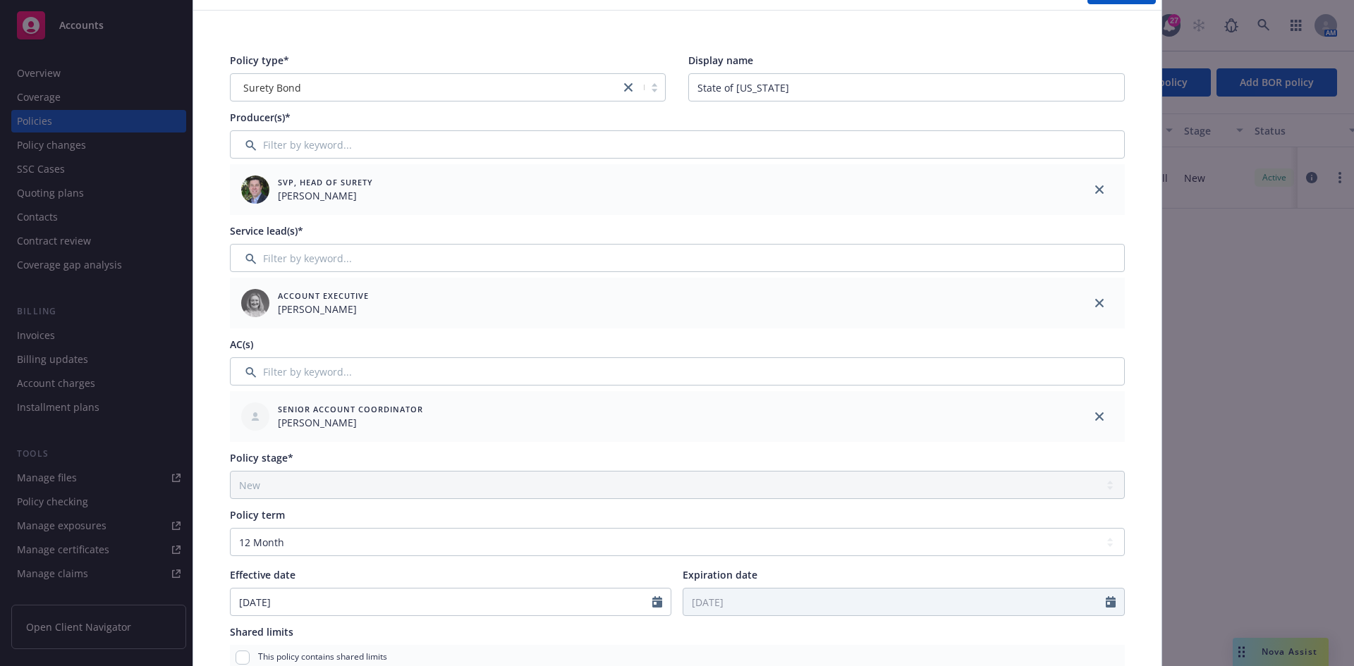
scroll to position [0, 0]
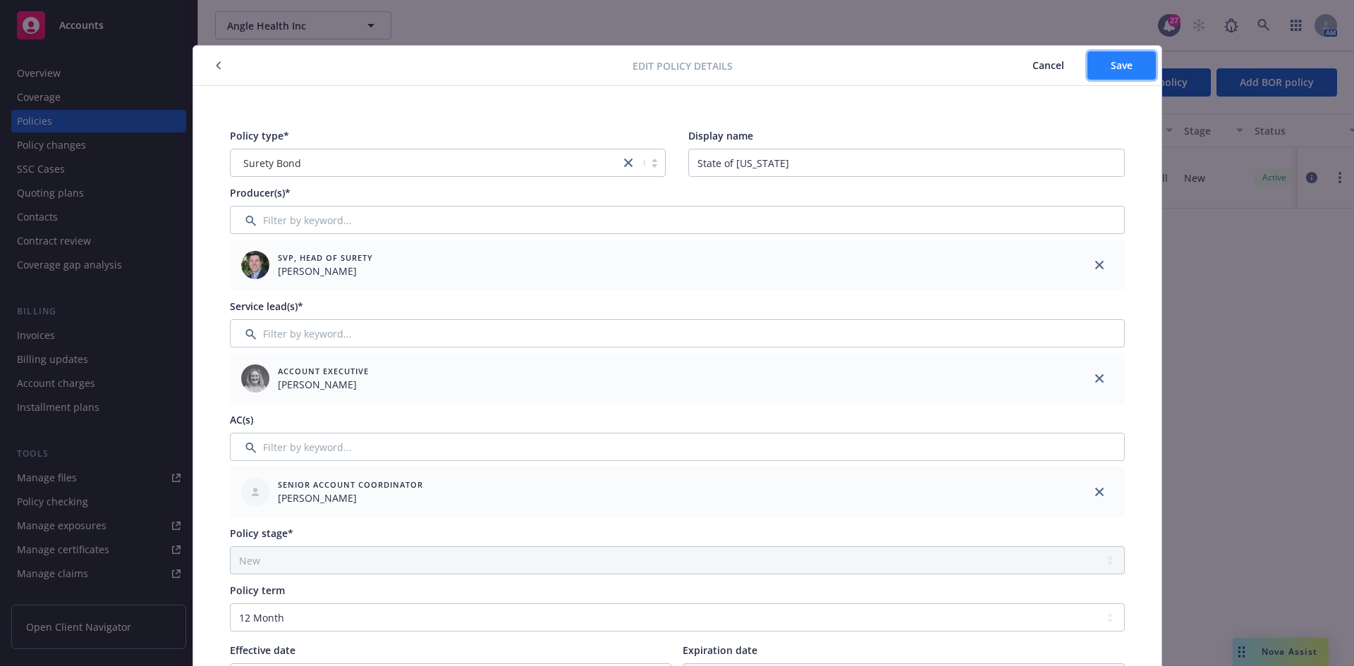
click at [1111, 68] on span "Save" at bounding box center [1122, 65] width 22 height 13
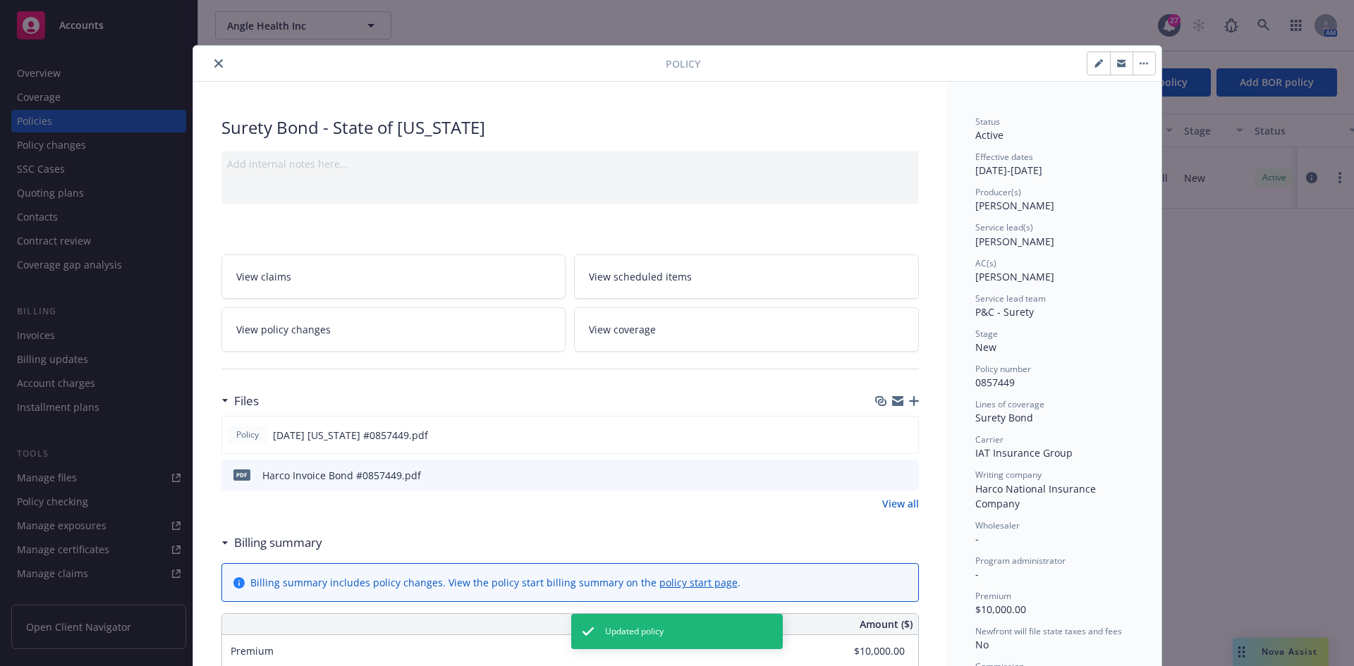
click at [216, 61] on icon "close" at bounding box center [218, 63] width 8 height 8
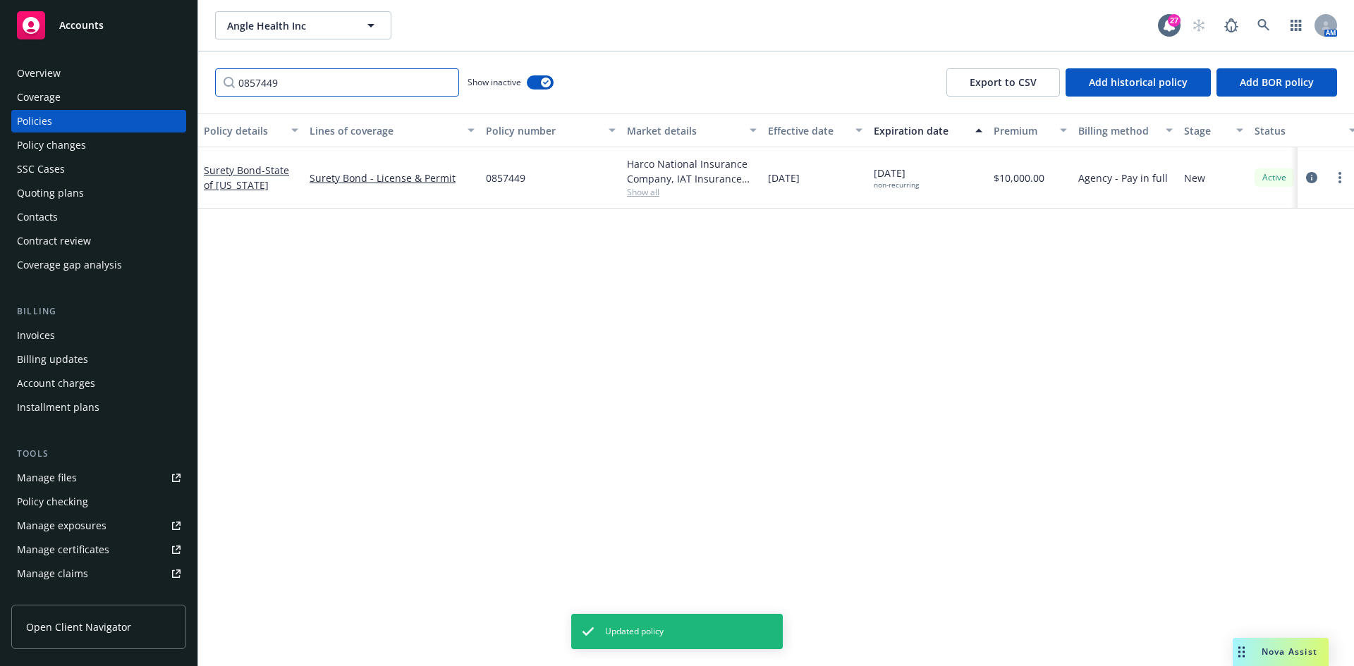
click at [444, 82] on input "0857449" at bounding box center [337, 82] width 244 height 28
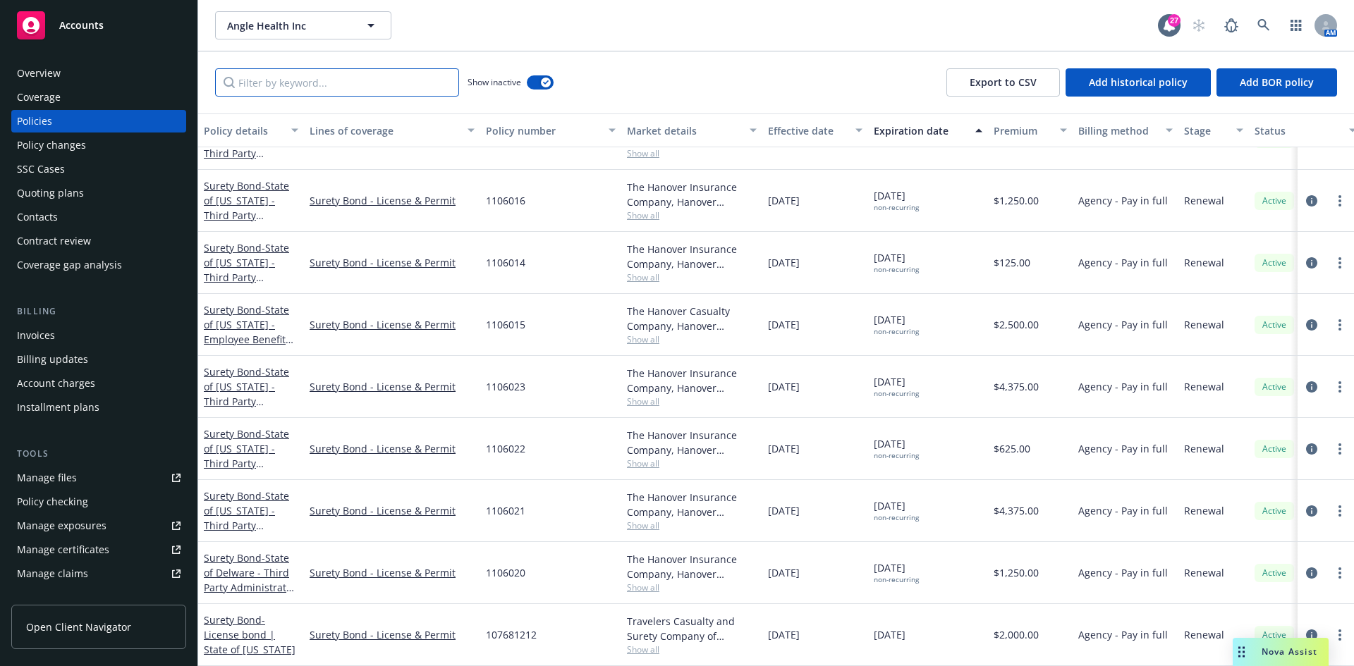
scroll to position [2016, 0]
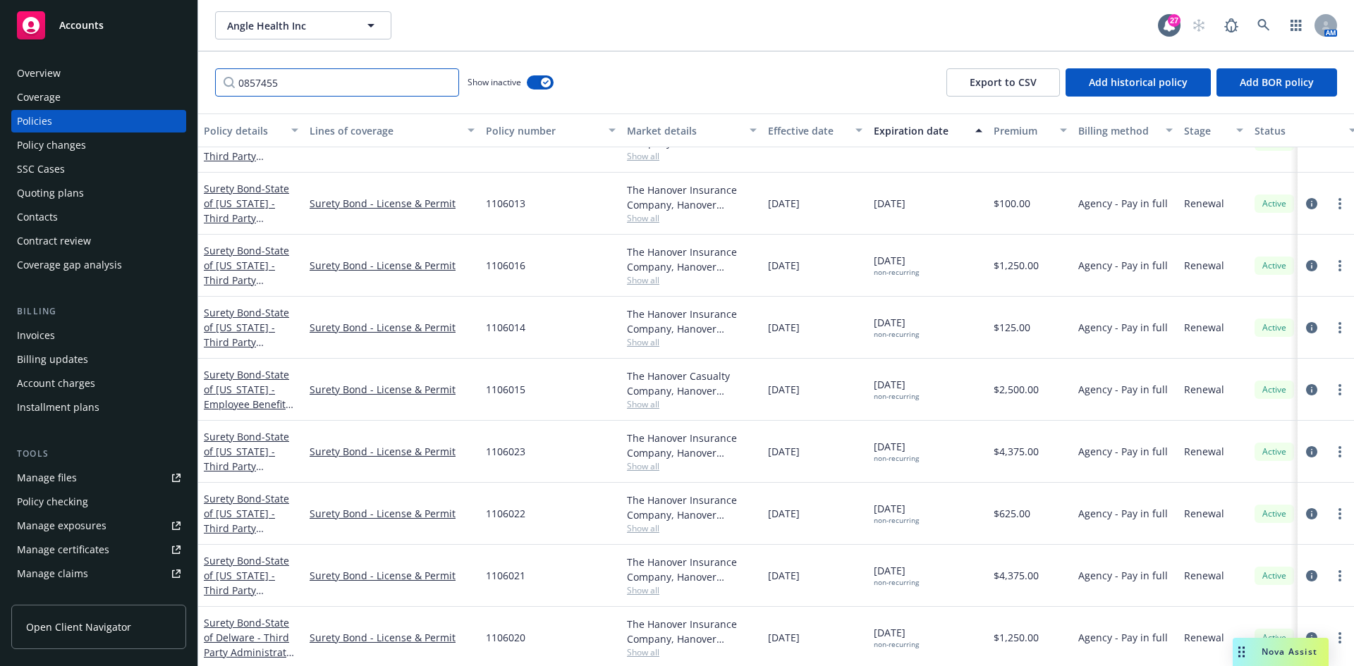
type input "0857455"
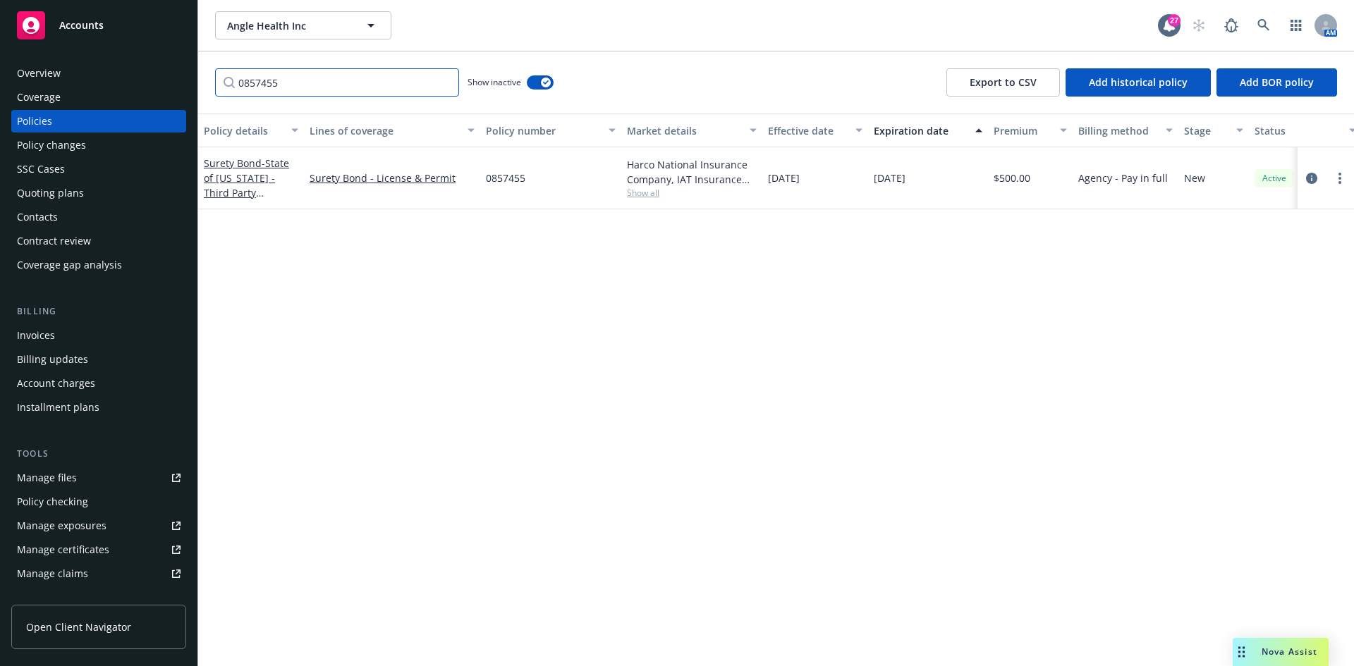
scroll to position [0, 0]
click at [265, 187] on span "- State of Arkansas - Third Party Administrator Bond" at bounding box center [250, 186] width 93 height 58
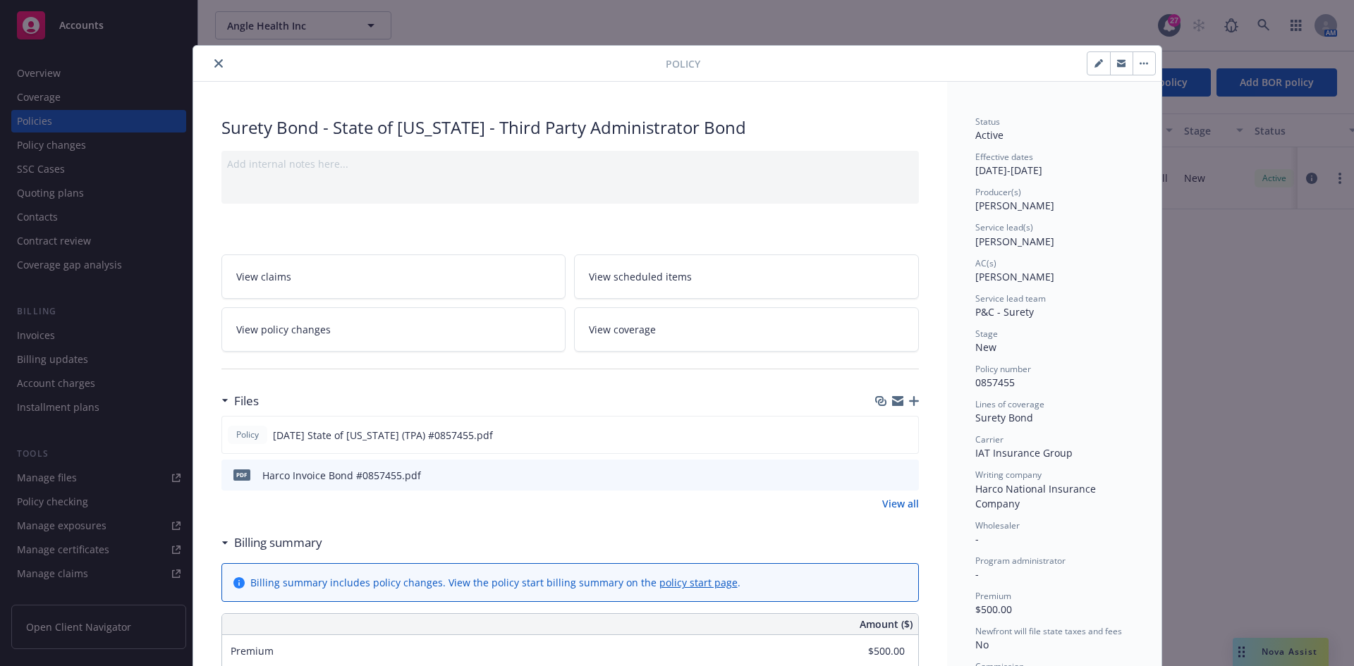
click at [1092, 69] on button "button" at bounding box center [1098, 63] width 23 height 23
select select "NEW"
select select "12"
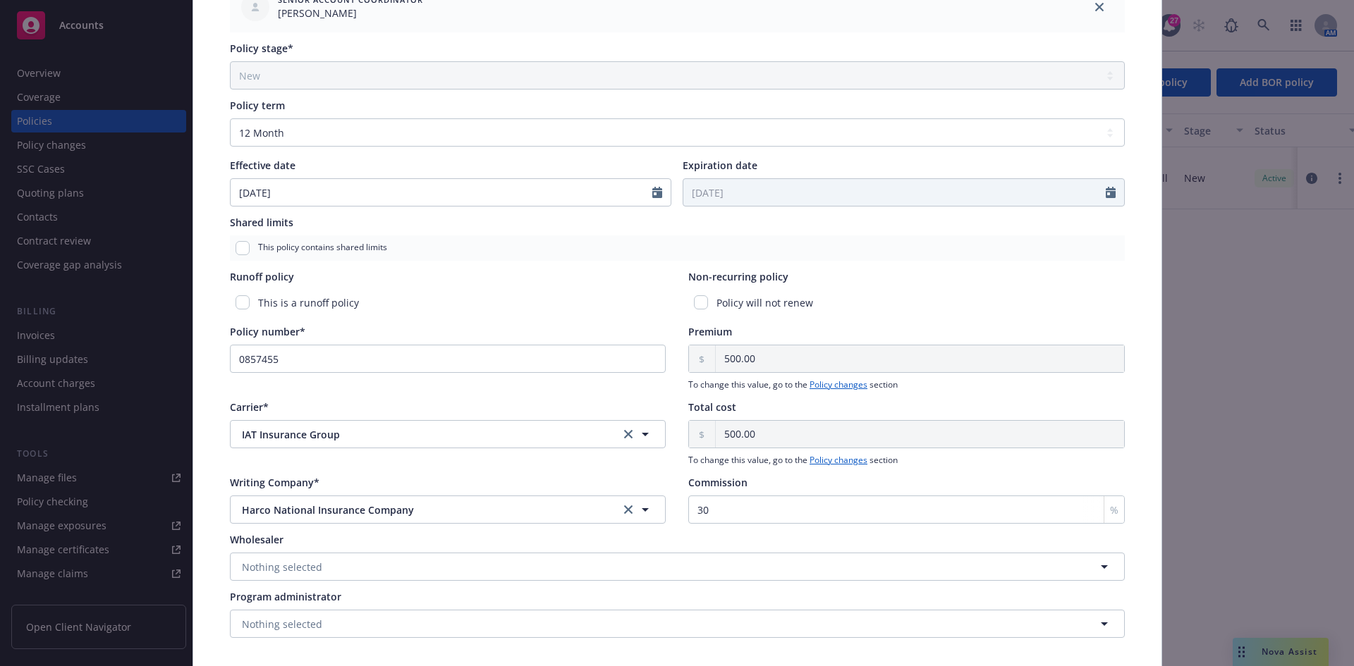
scroll to position [545, 0]
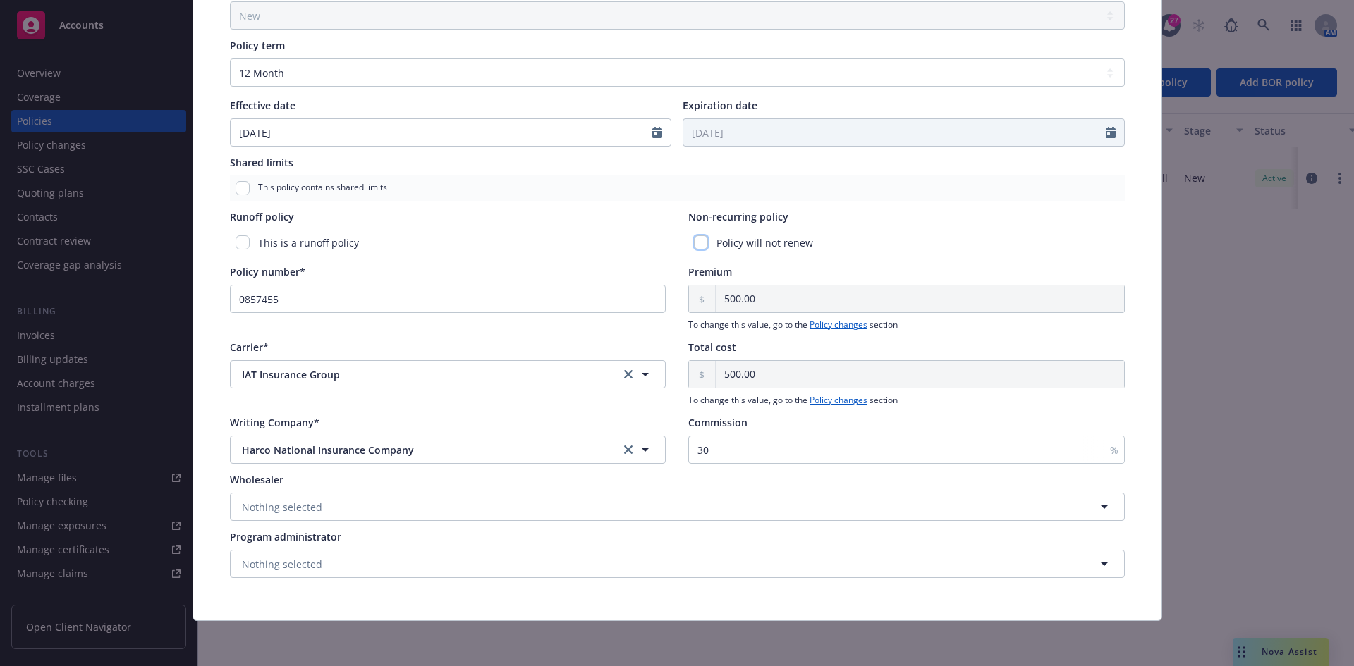
click at [695, 239] on input "checkbox" at bounding box center [701, 243] width 14 height 14
checkbox input "true"
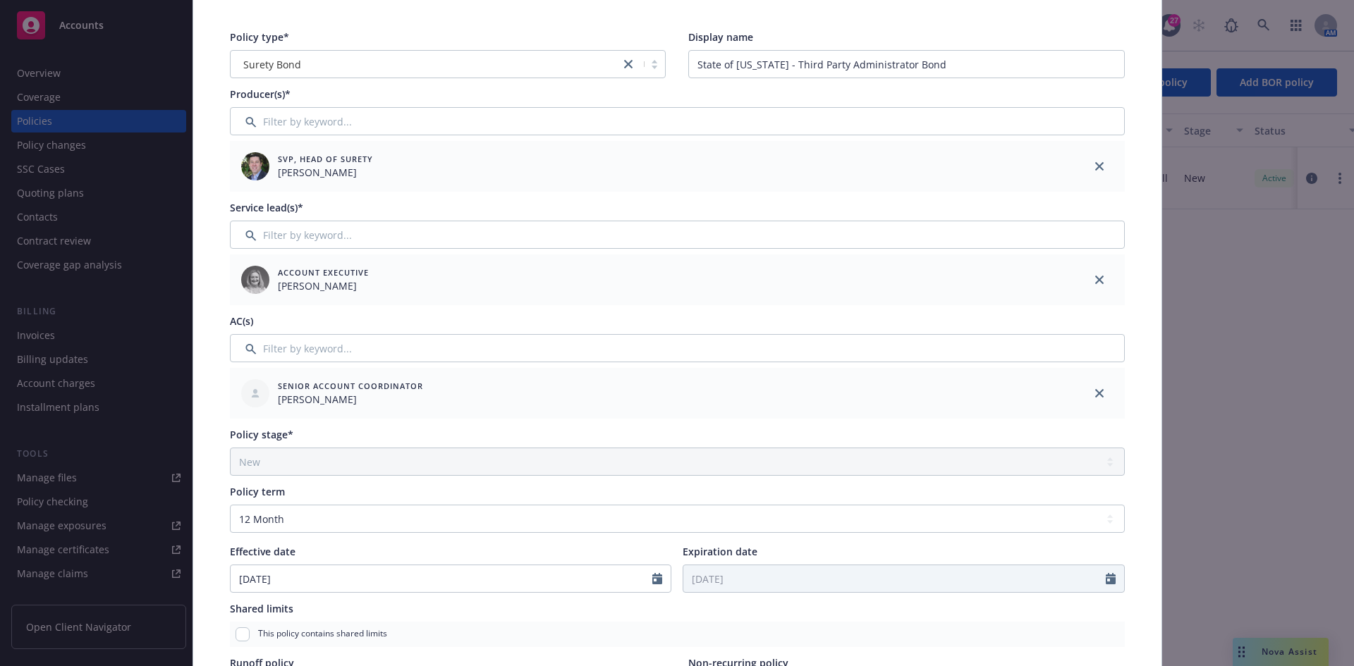
scroll to position [0, 0]
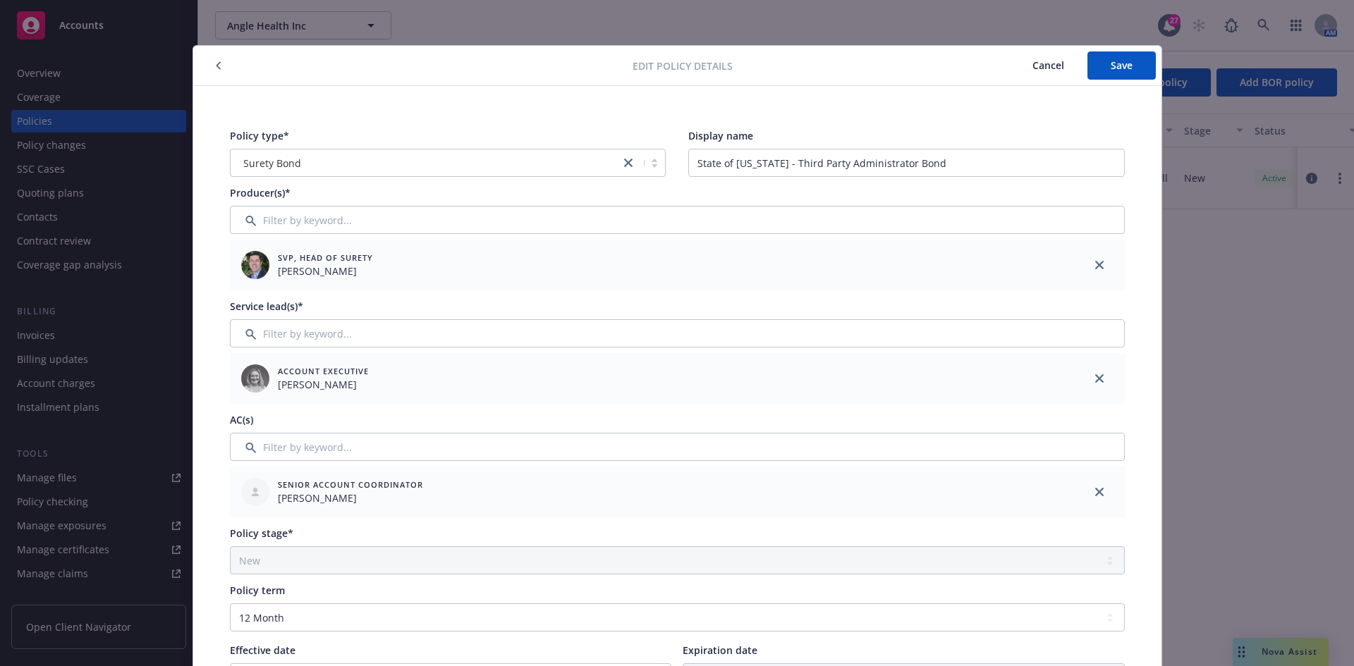
click at [1154, 60] on div "Edit policy details Cancel Save" at bounding box center [677, 66] width 968 height 40
click at [1139, 66] on button "Save" at bounding box center [1121, 65] width 68 height 28
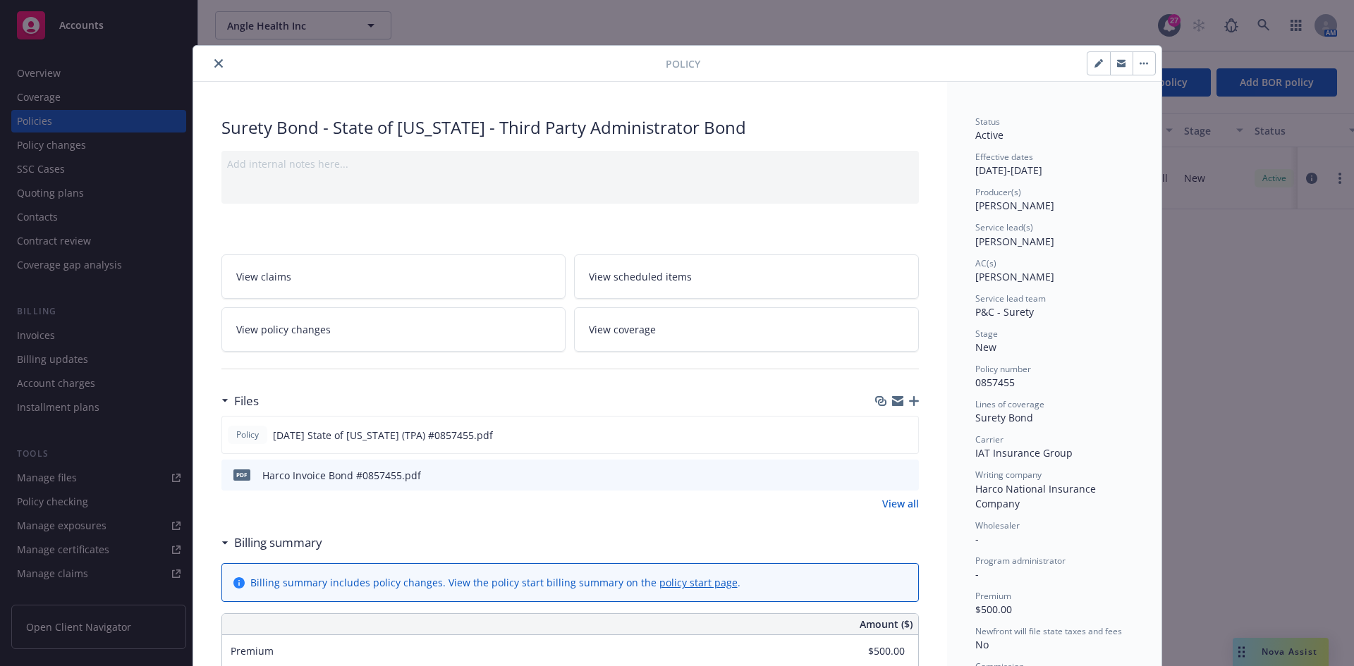
drag, startPoint x: 215, startPoint y: 61, endPoint x: 236, endPoint y: 53, distance: 22.1
click at [215, 61] on icon "close" at bounding box center [218, 63] width 8 height 8
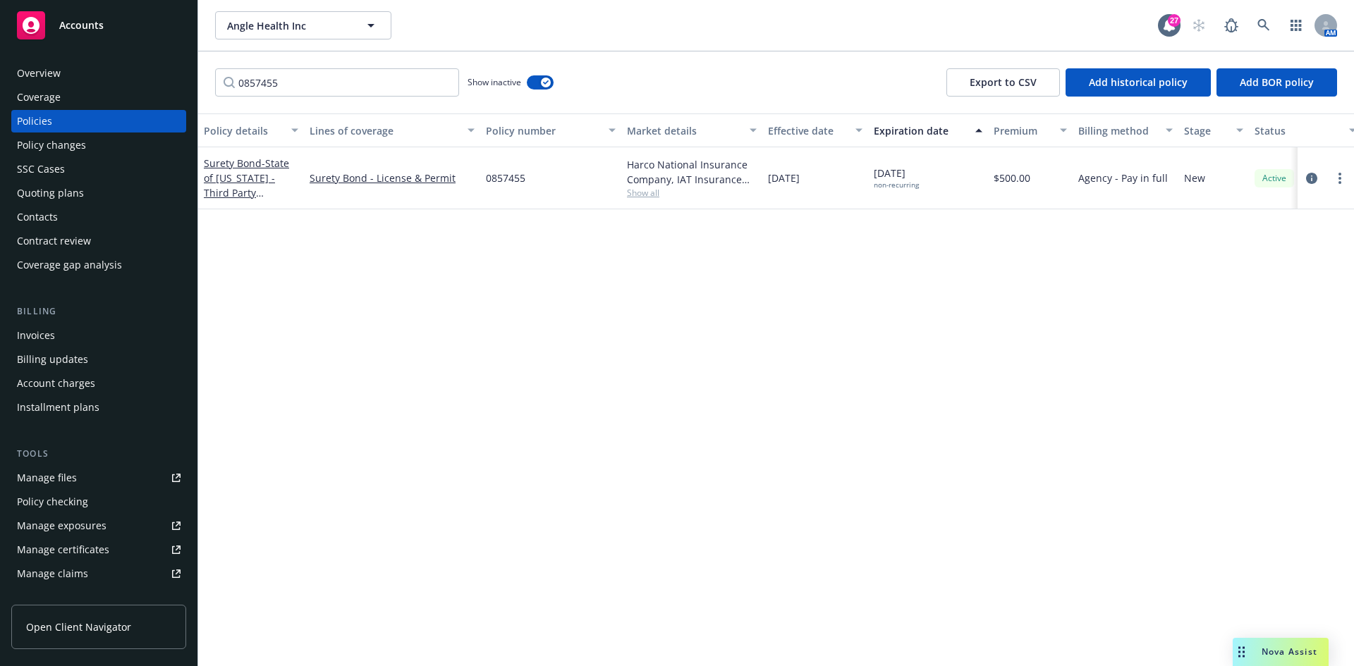
click at [109, 32] on div "Accounts" at bounding box center [99, 25] width 164 height 28
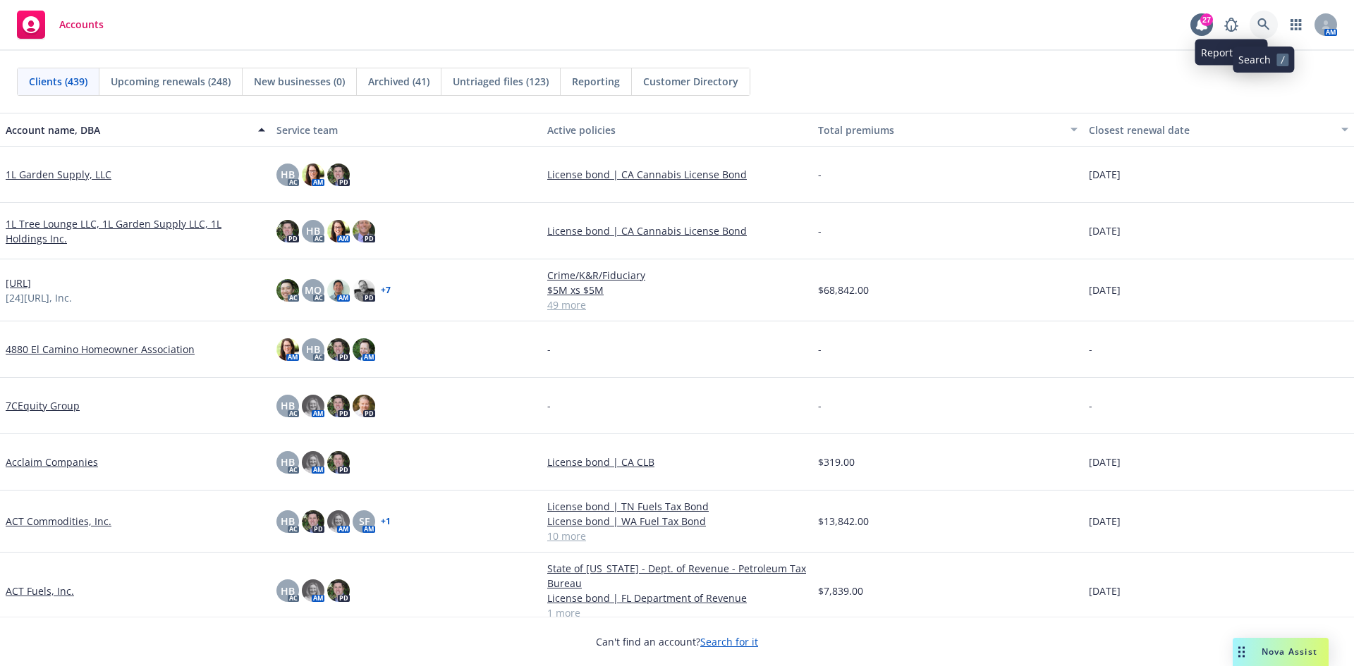
click at [1259, 25] on icon at bounding box center [1263, 24] width 12 height 12
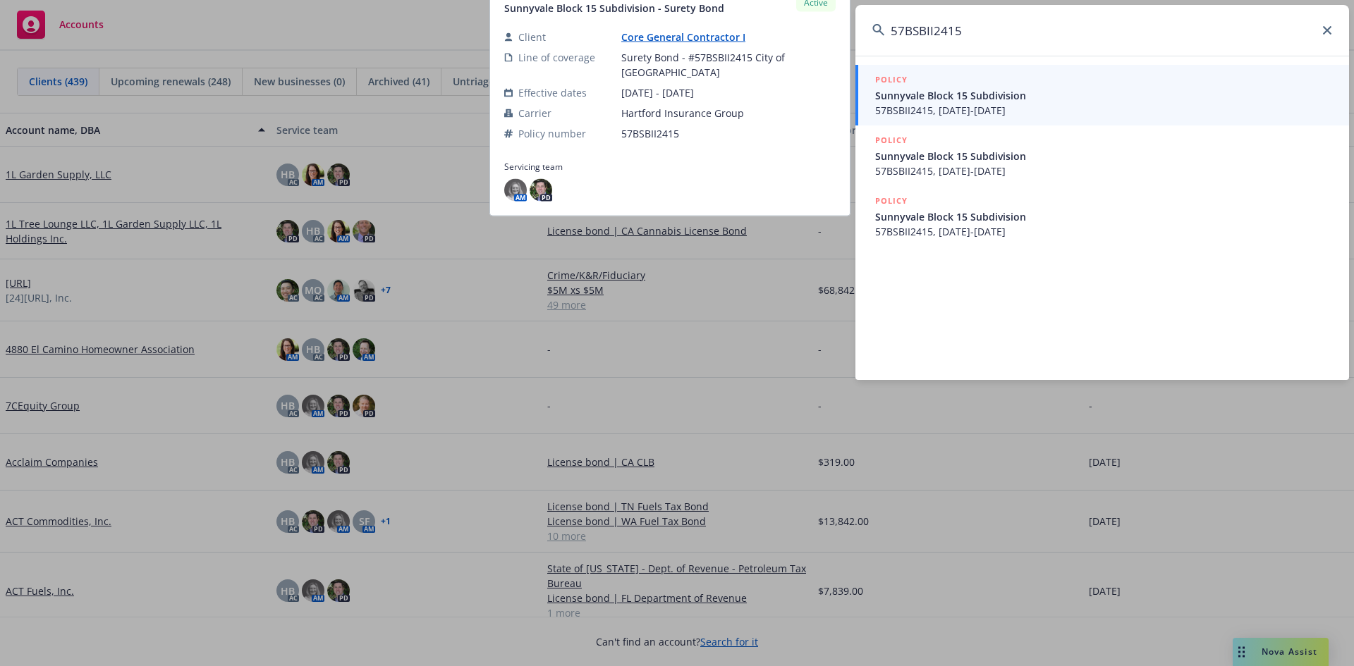
type input "57BSBII2415"
click at [1011, 104] on span "57BSBII2415, 10/07/2024-10/07/2025" at bounding box center [1103, 110] width 457 height 15
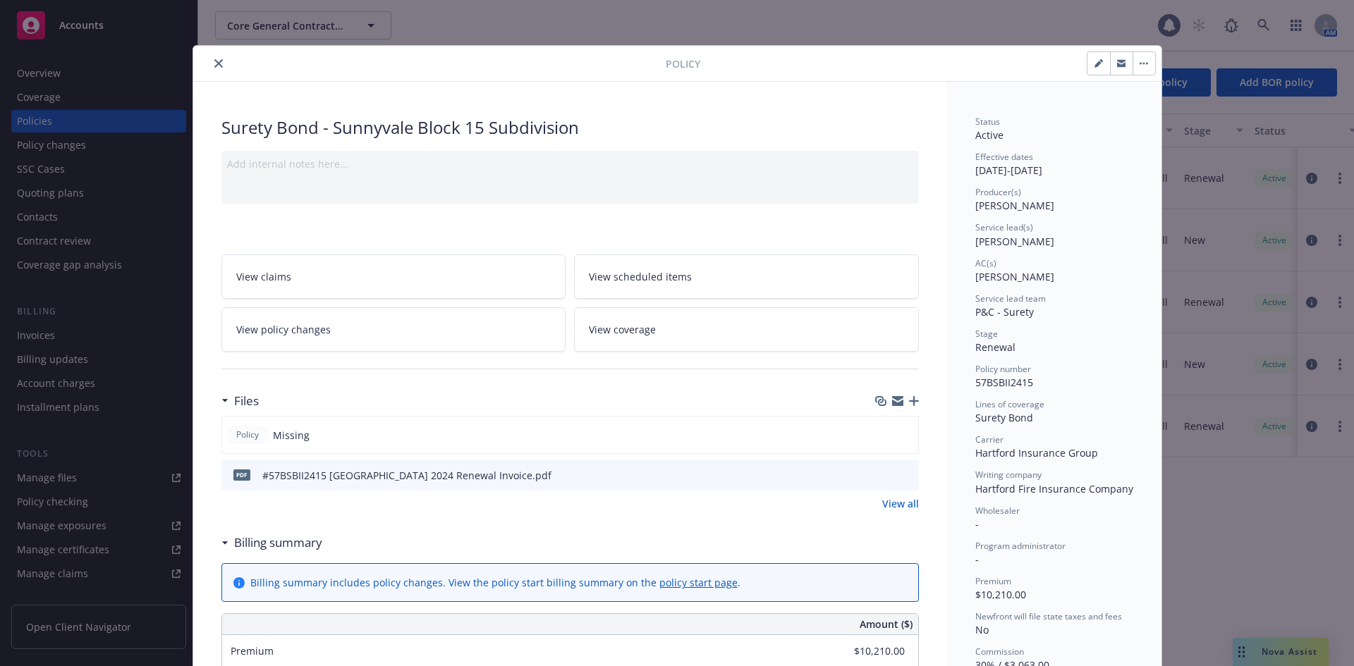
scroll to position [42, 0]
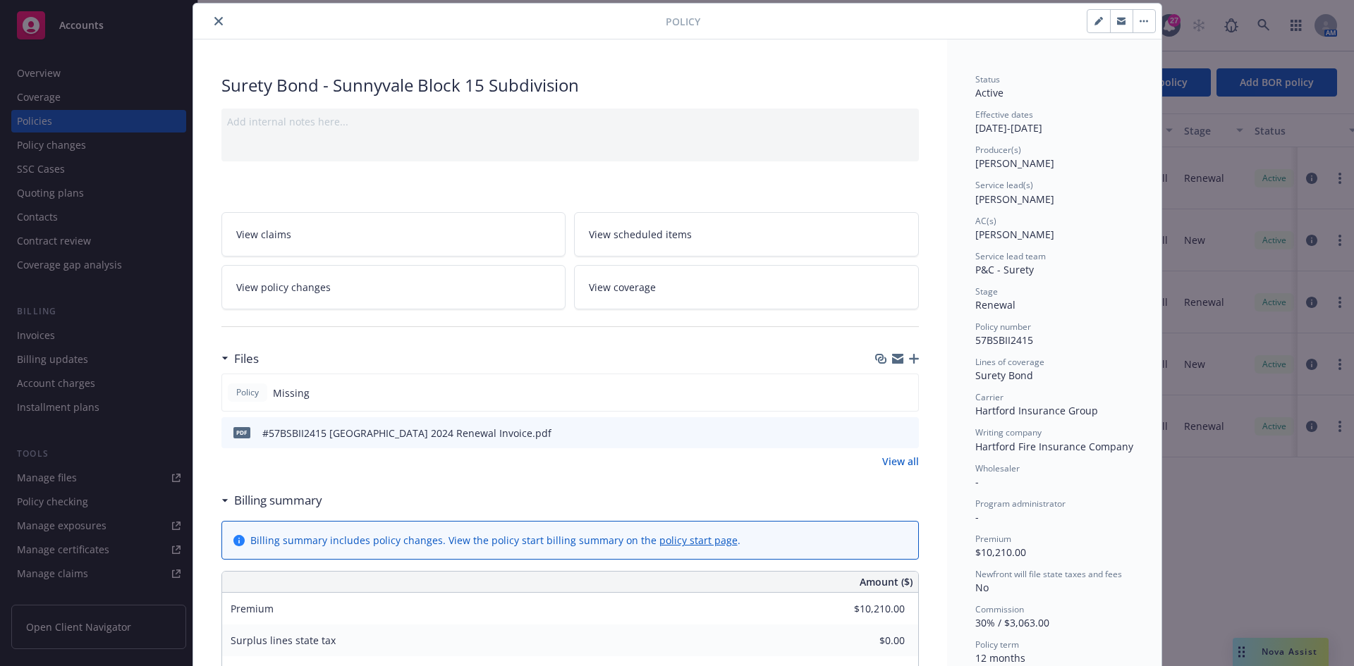
click at [214, 25] on icon "close" at bounding box center [218, 21] width 8 height 8
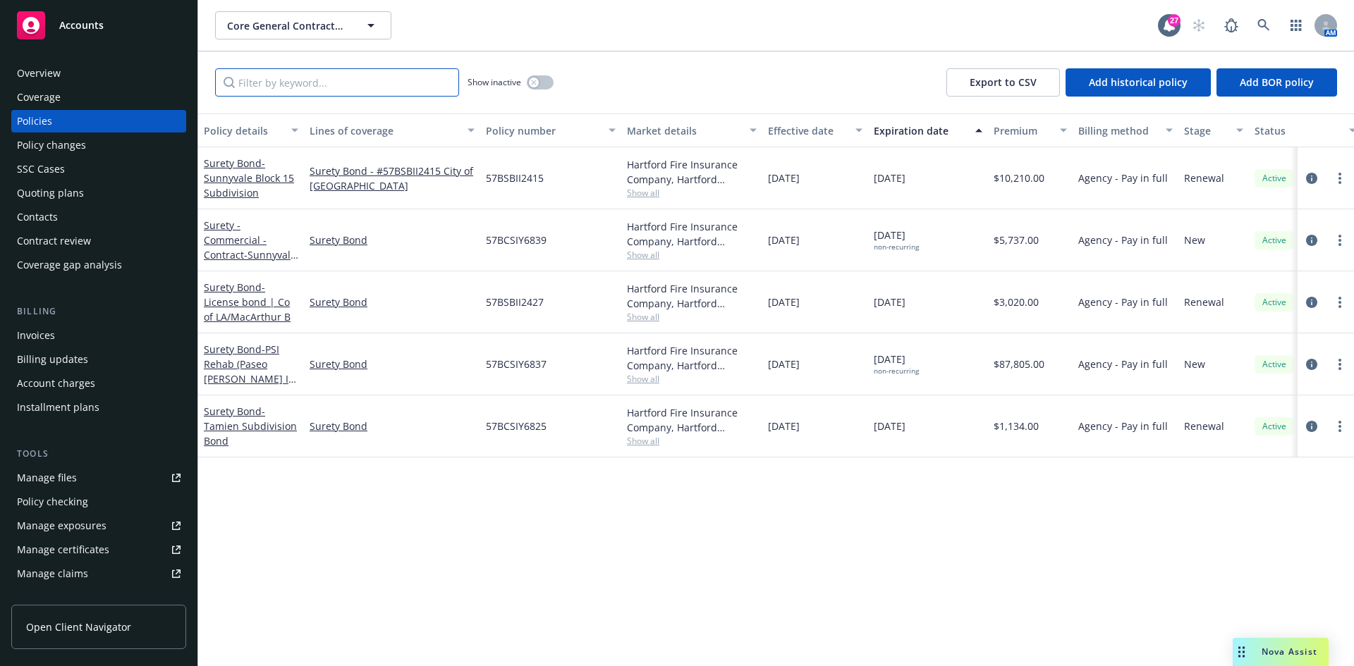
click at [384, 86] on input "Filter by keyword..." at bounding box center [337, 82] width 244 height 28
paste input "57BSBII2415"
type input "57BSBII2415"
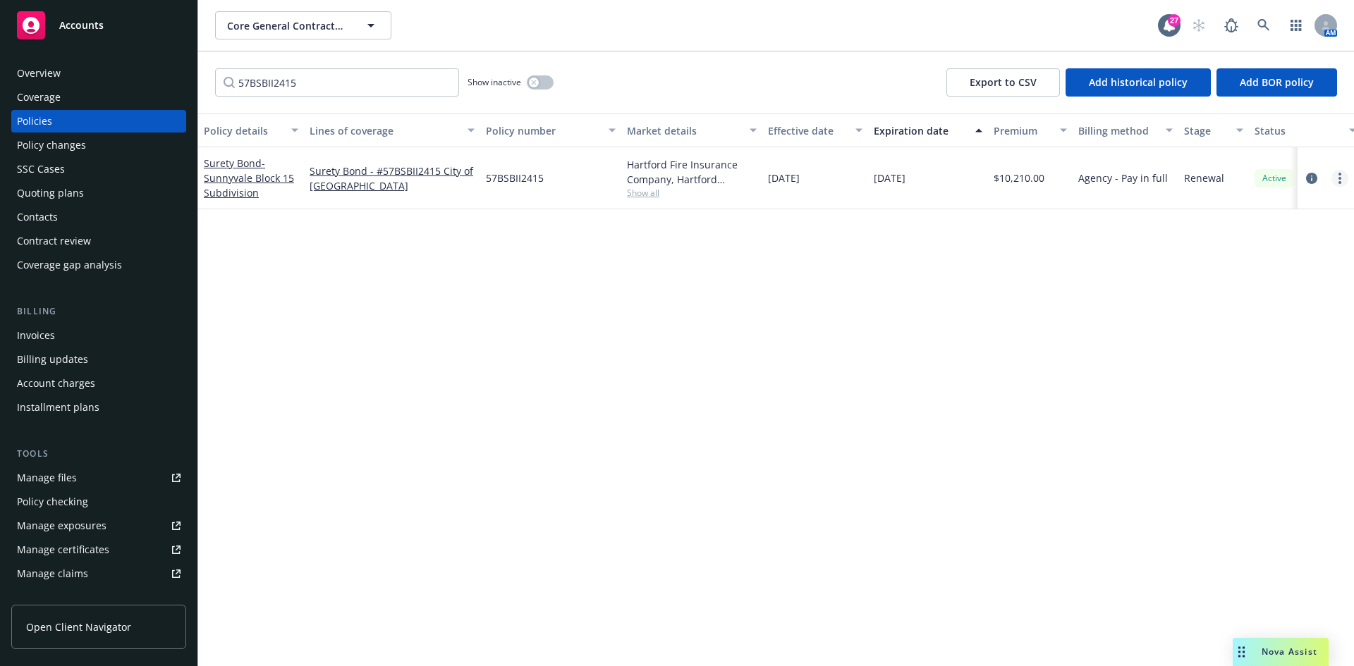
click at [1340, 182] on circle "more" at bounding box center [1339, 182] width 3 height 3
click at [1259, 235] on link "Renew with incumbent" at bounding box center [1265, 235] width 166 height 28
select select "12"
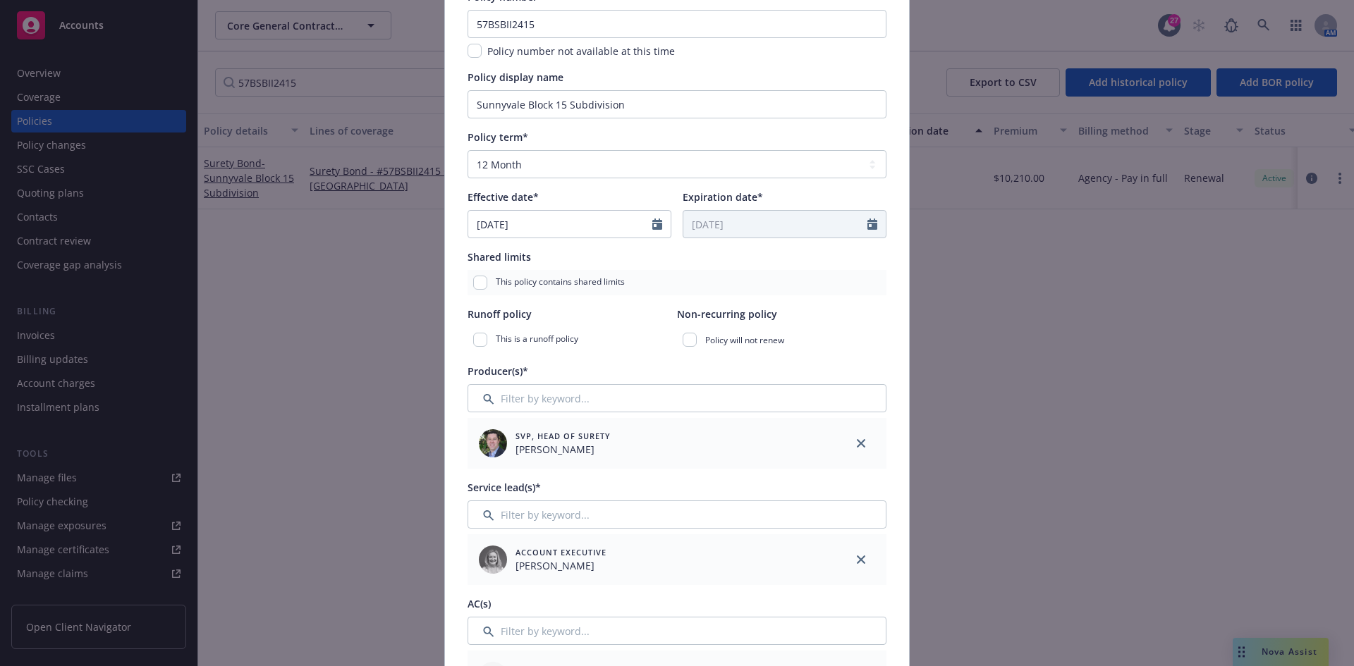
scroll to position [141, 0]
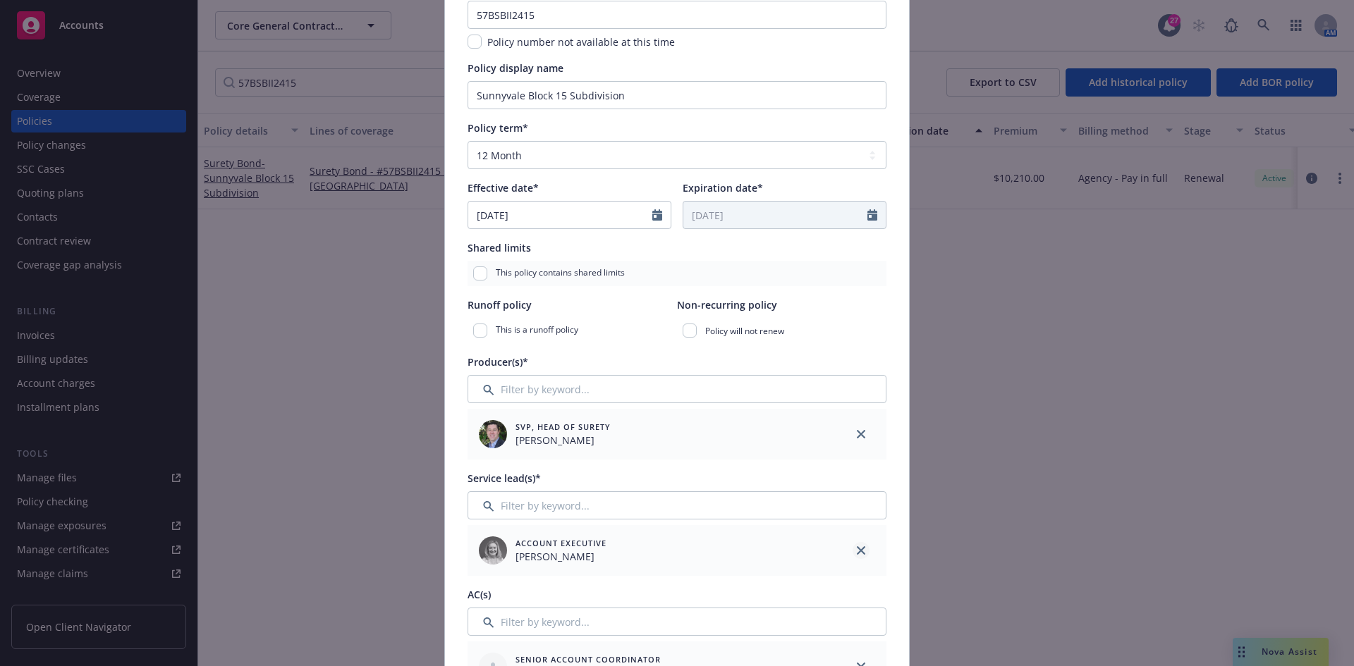
click at [857, 552] on icon "close" at bounding box center [861, 551] width 8 height 8
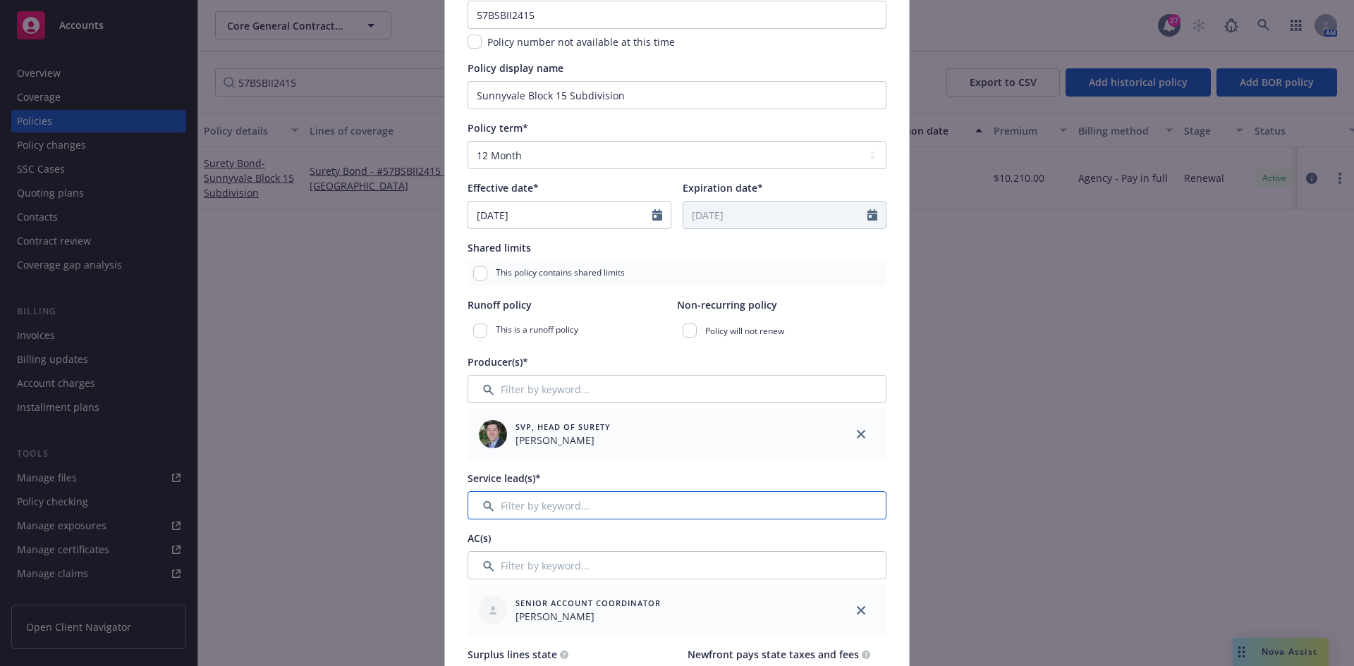
click at [476, 508] on input "Filter by keyword..." at bounding box center [677, 506] width 419 height 28
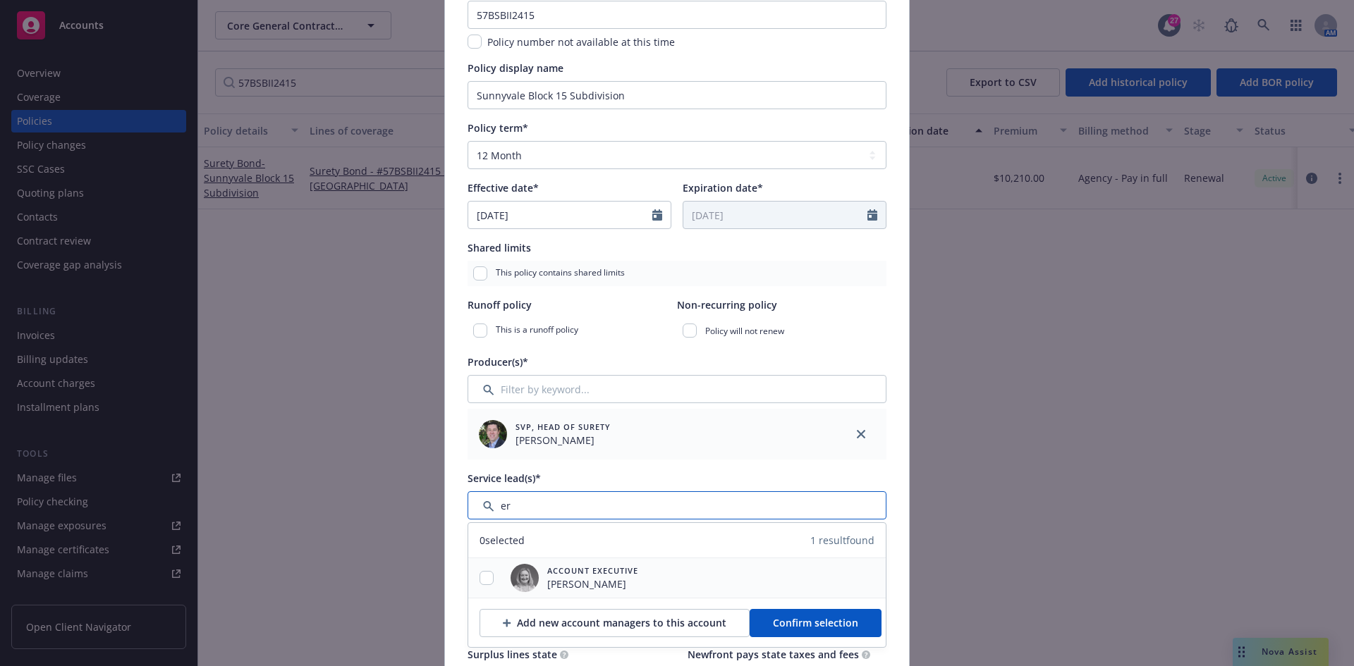
type input "er"
click at [474, 574] on div at bounding box center [486, 578] width 37 height 15
click at [480, 578] on input "checkbox" at bounding box center [487, 578] width 14 height 14
checkbox input "true"
click at [783, 619] on span "Confirm selection" at bounding box center [815, 622] width 85 height 13
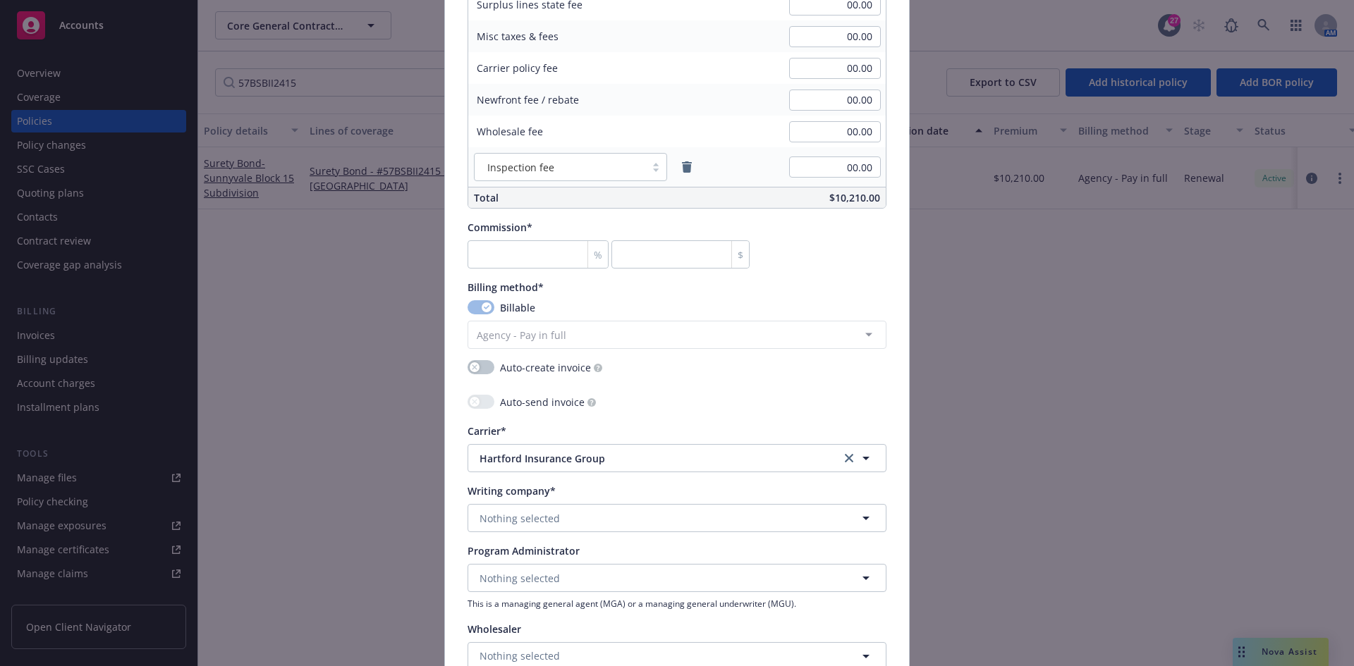
scroll to position [1058, 0]
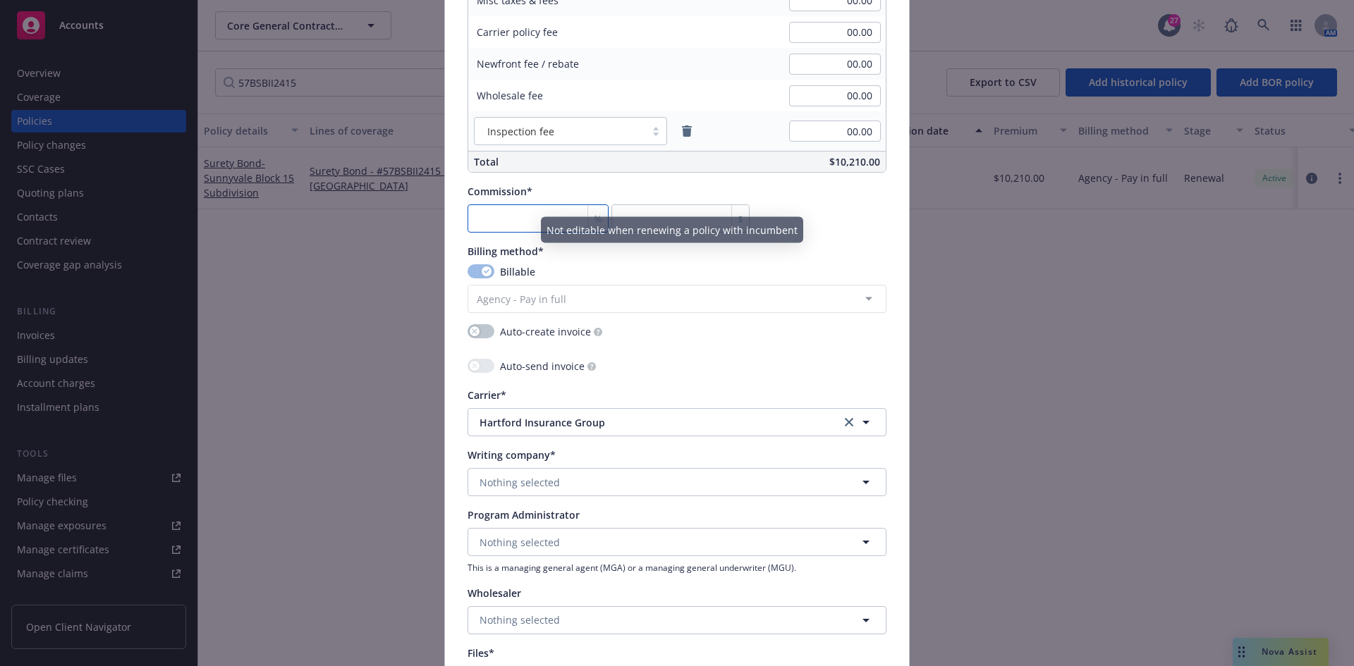
click at [515, 219] on input "number" at bounding box center [538, 219] width 141 height 28
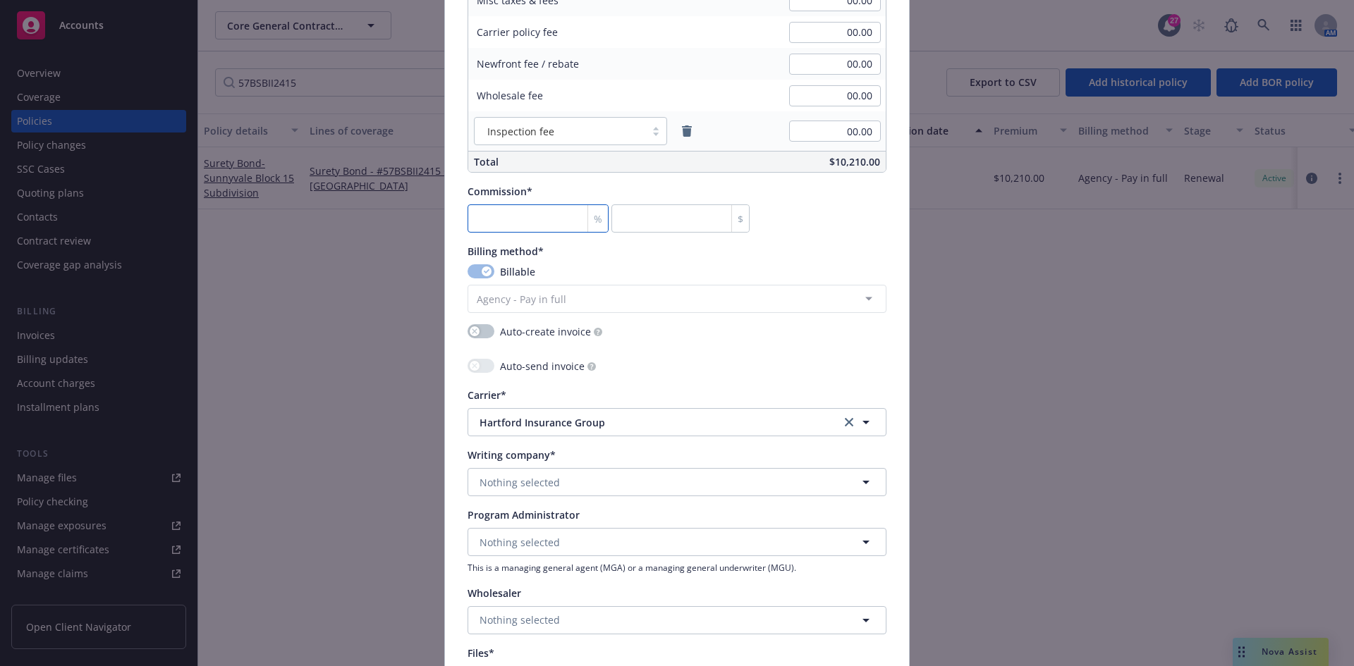
type input "3"
type input "306.3"
type input "30"
type input "3063"
type input "30"
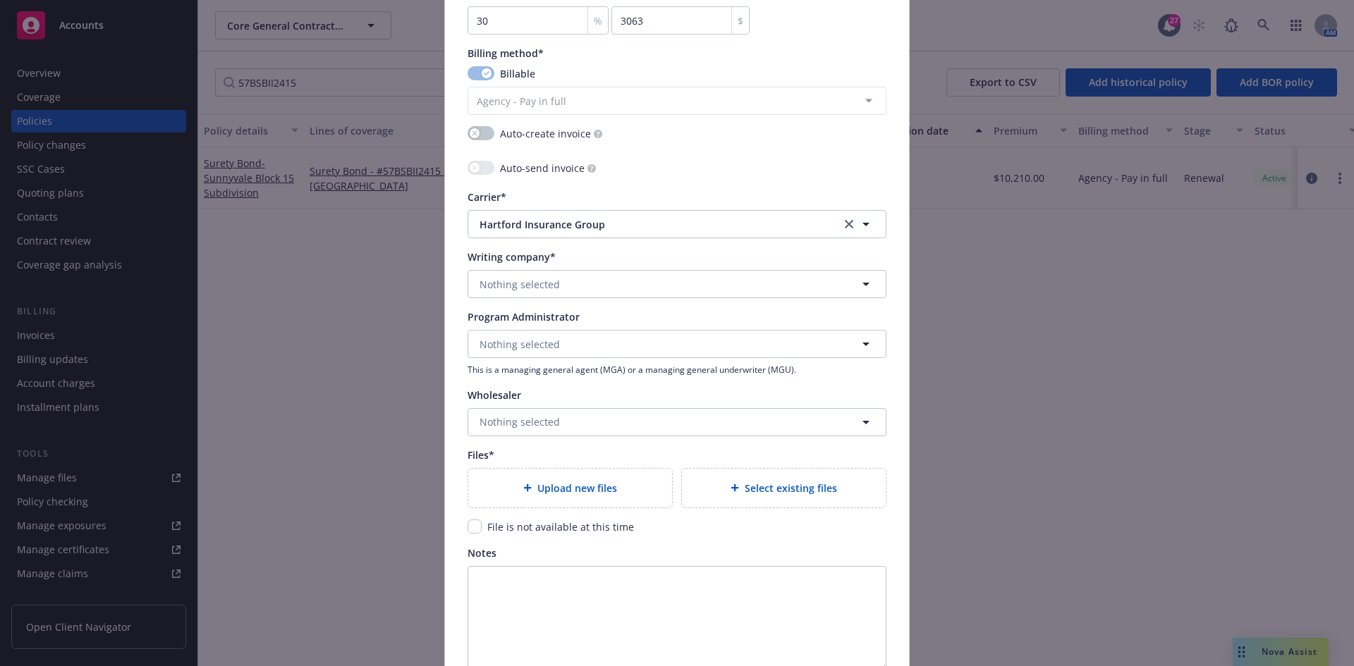
scroll to position [1269, 0]
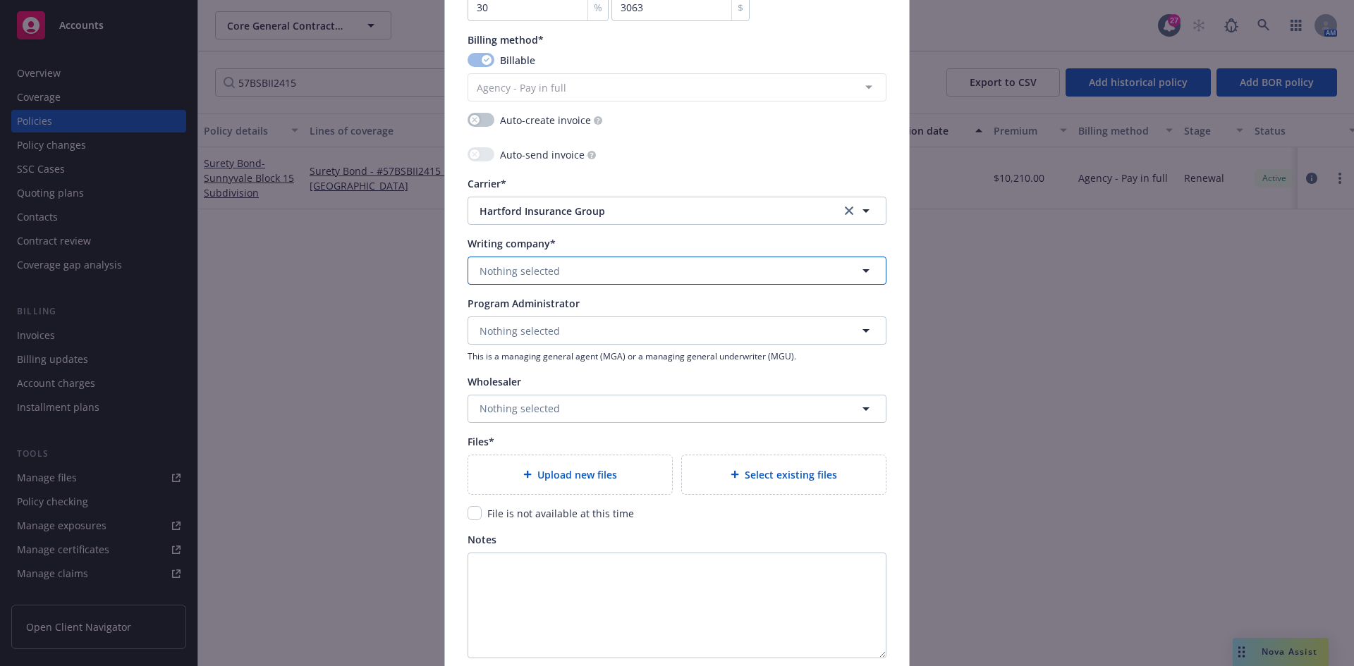
click at [539, 273] on span "Nothing selected" at bounding box center [520, 271] width 80 height 15
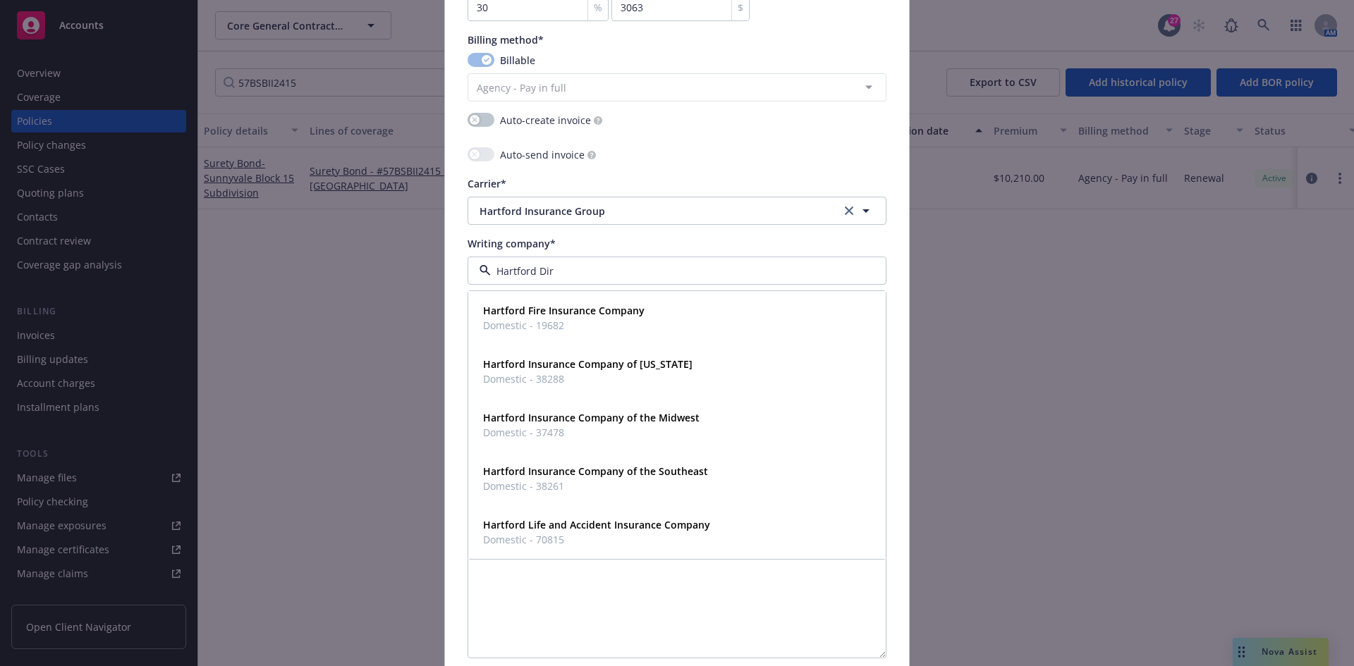
type input "Hartford Dire"
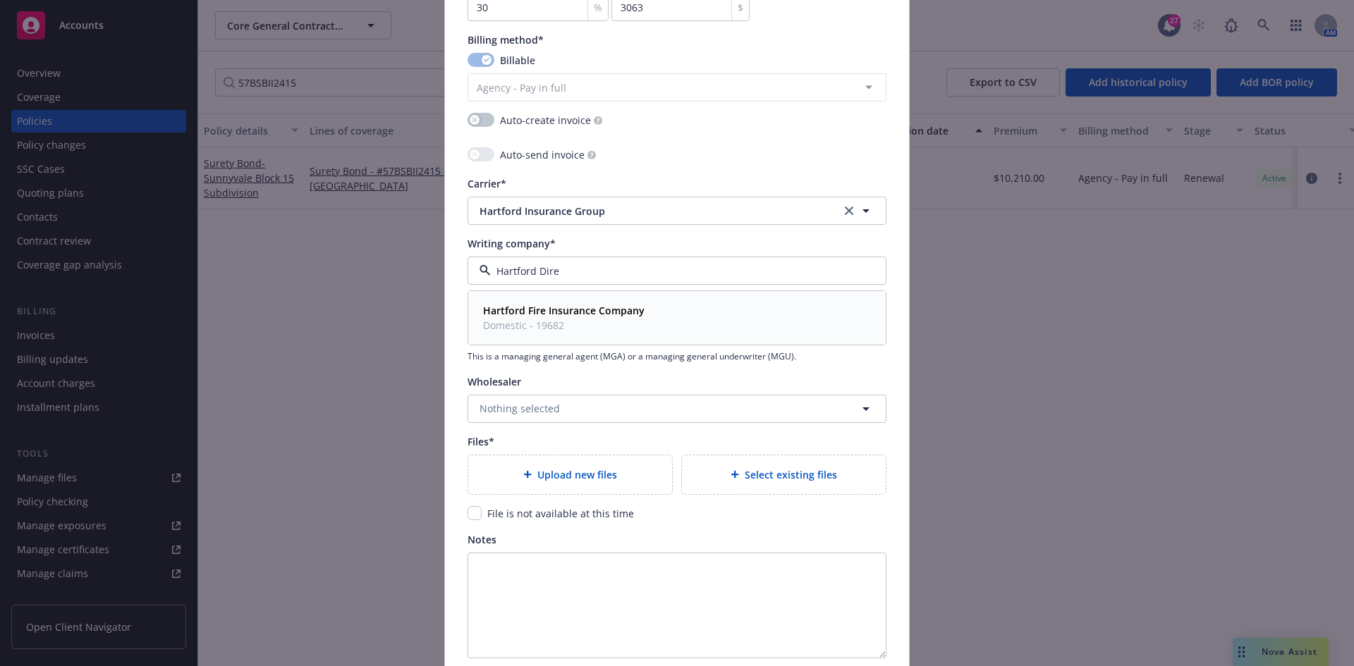
click at [505, 312] on strong "Hartford Fire Insurance Company" at bounding box center [563, 310] width 161 height 13
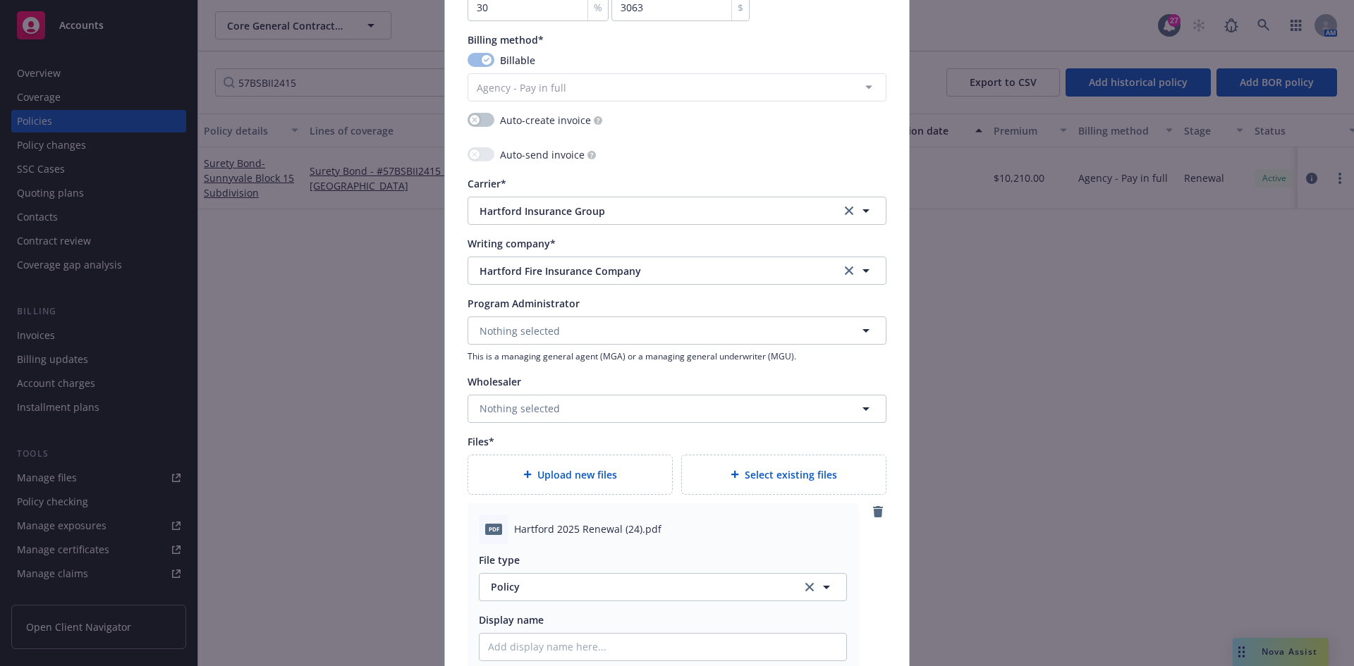
click at [553, 524] on span "Hartford 2025 Renewal (24).pdf" at bounding box center [587, 529] width 147 height 15
copy span "Hartford 2025 Renewal (24).pdf"
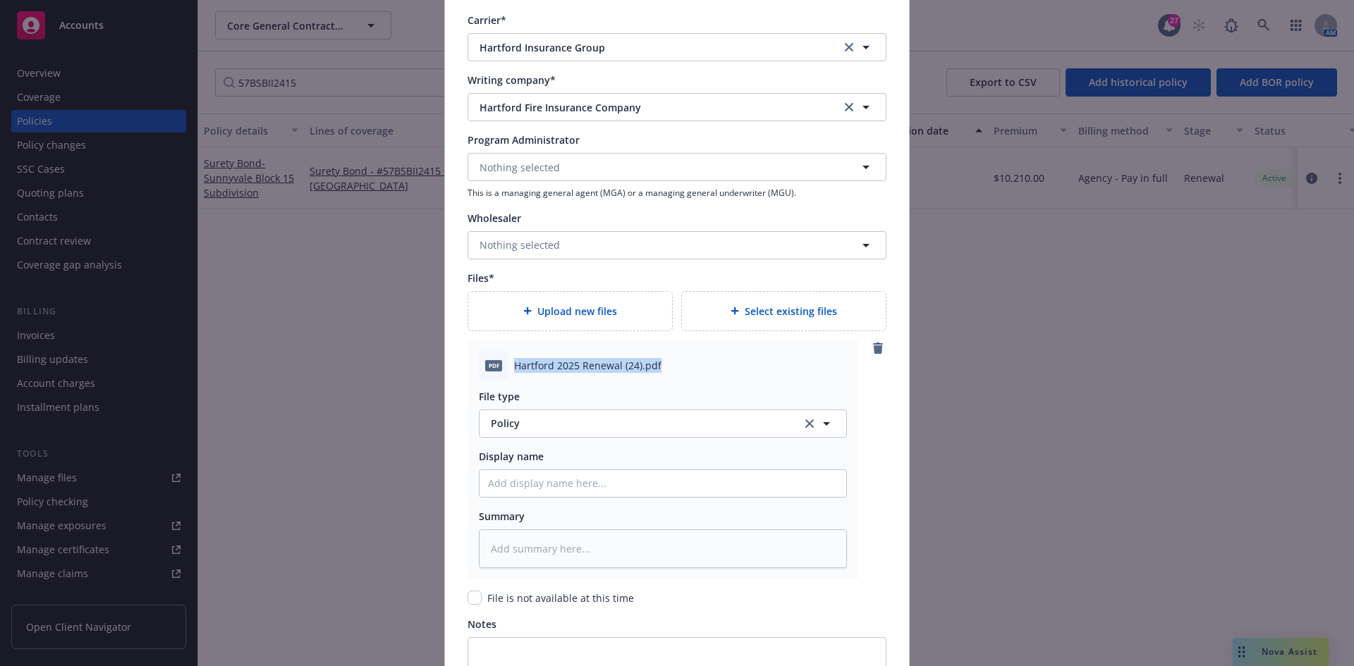
scroll to position [1481, 0]
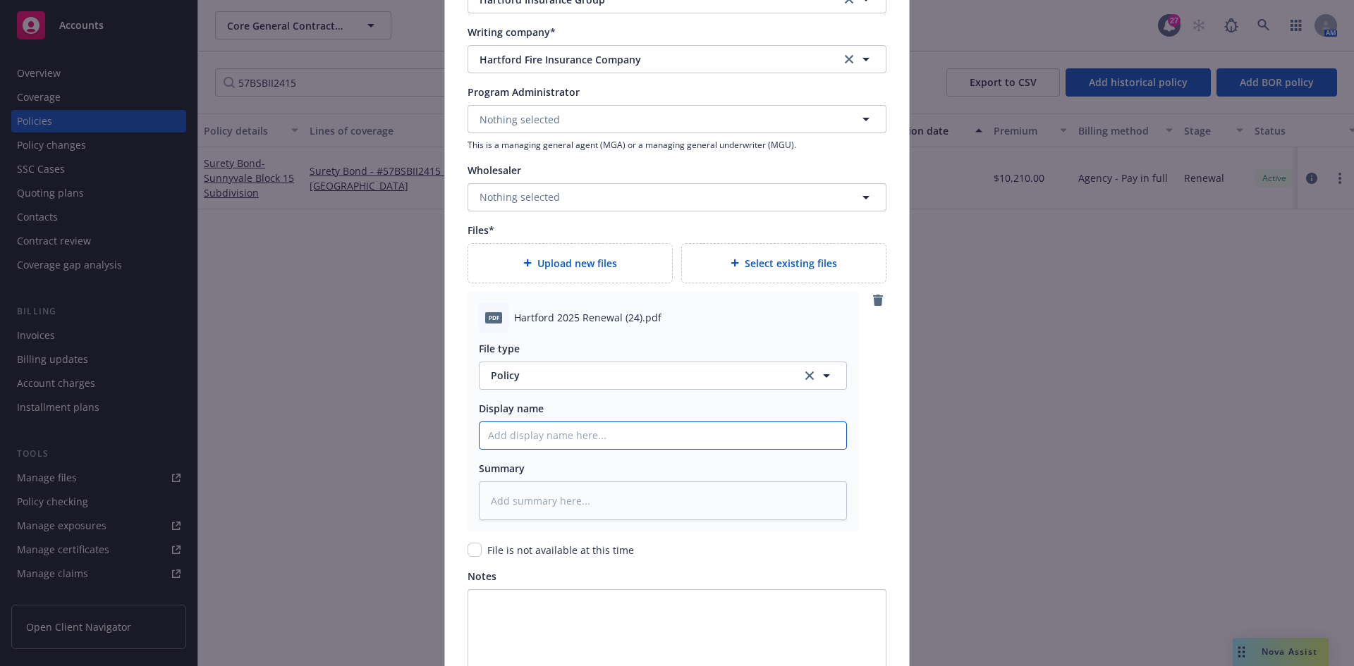
click at [508, 432] on input "Policy display name" at bounding box center [663, 435] width 367 height 27
paste input "Hartford 2025 Renewal (24).pdf"
type textarea "x"
type input "Hartford 2025 Renewal (24).pdf"
type textarea "x"
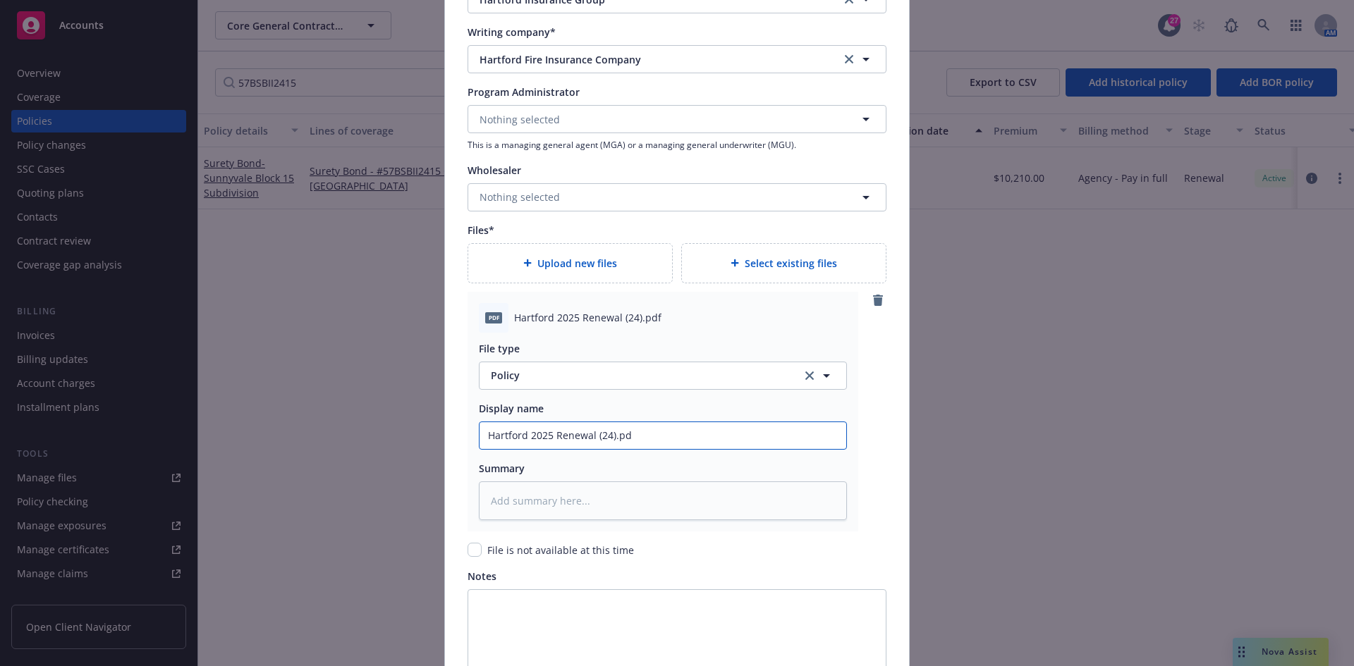
type input "Hartford 2025 Renewal (24).p"
type textarea "x"
type input "Hartford 2025 Renewal (24)."
type textarea "x"
type input "Hartford 2025 Renewal (24)"
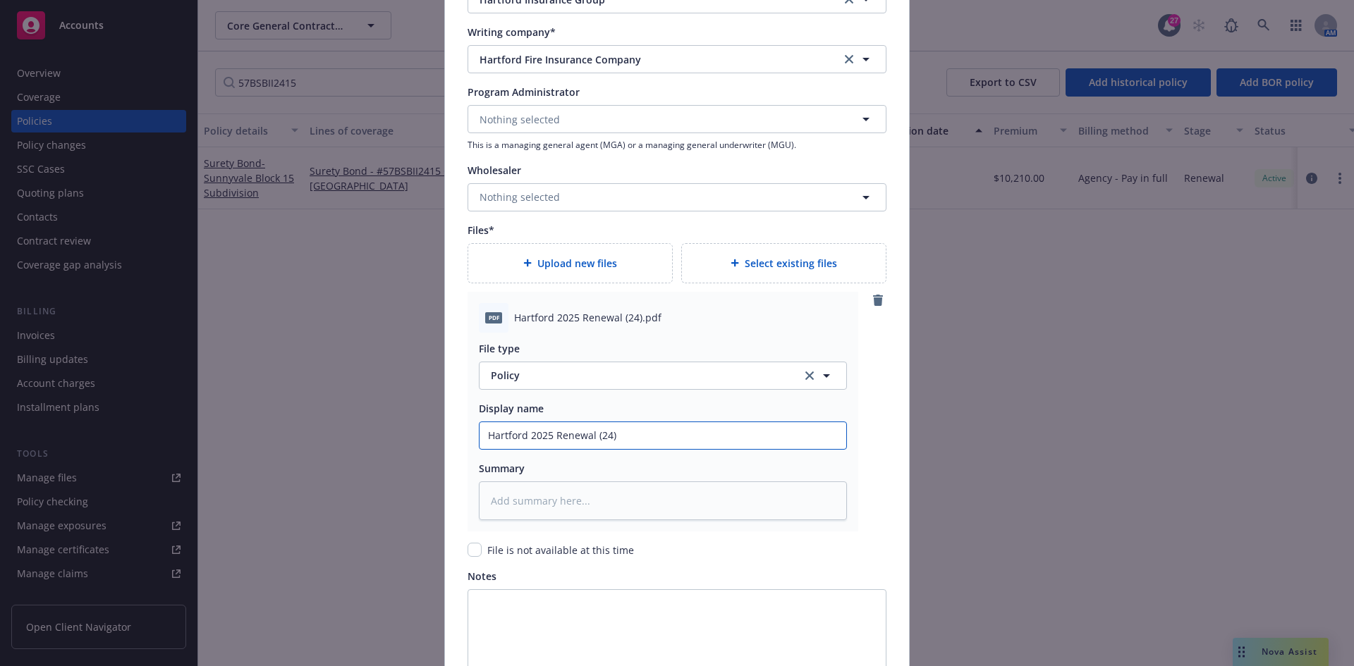
type textarea "x"
type input "Hartford 2025 Renewal (2"
type textarea "x"
type input "Hartford 2025 Renewal ("
type textarea "x"
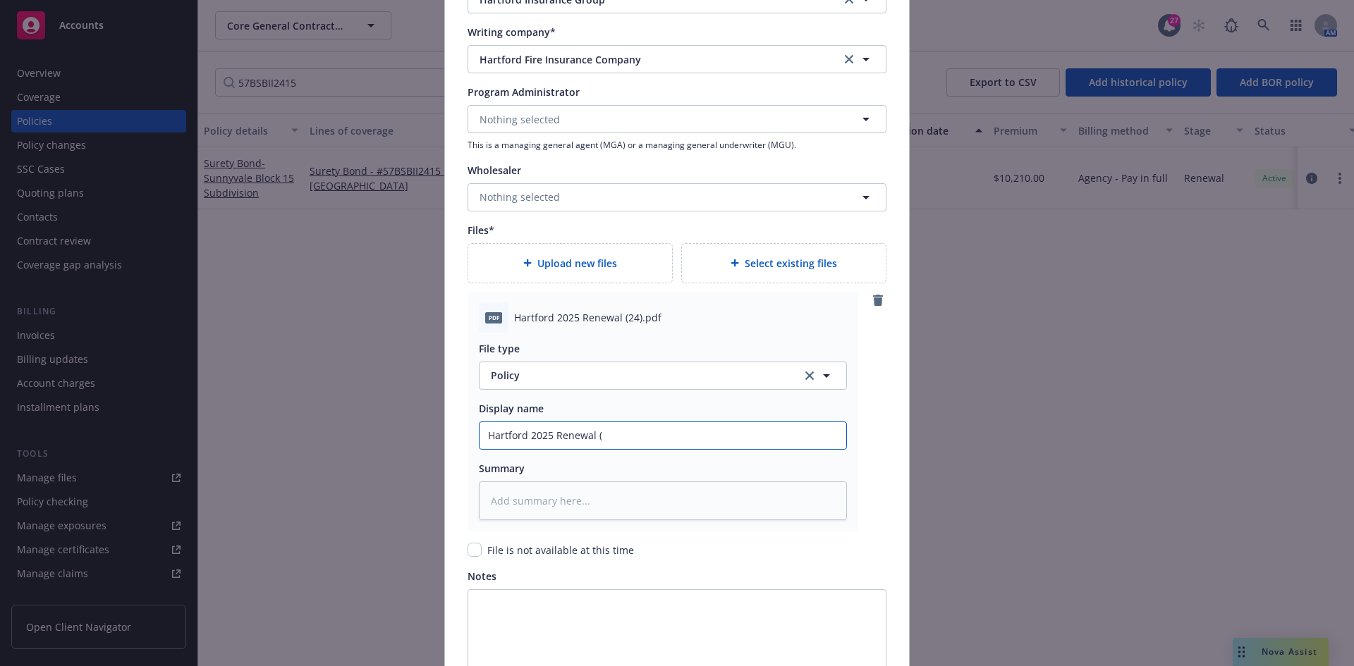
type input "Hartford 2025 Renewal"
type textarea "x"
type input "Hartford 2025 Renewal ("
type textarea "x"
type input "Hartford 2025 Renewal (B"
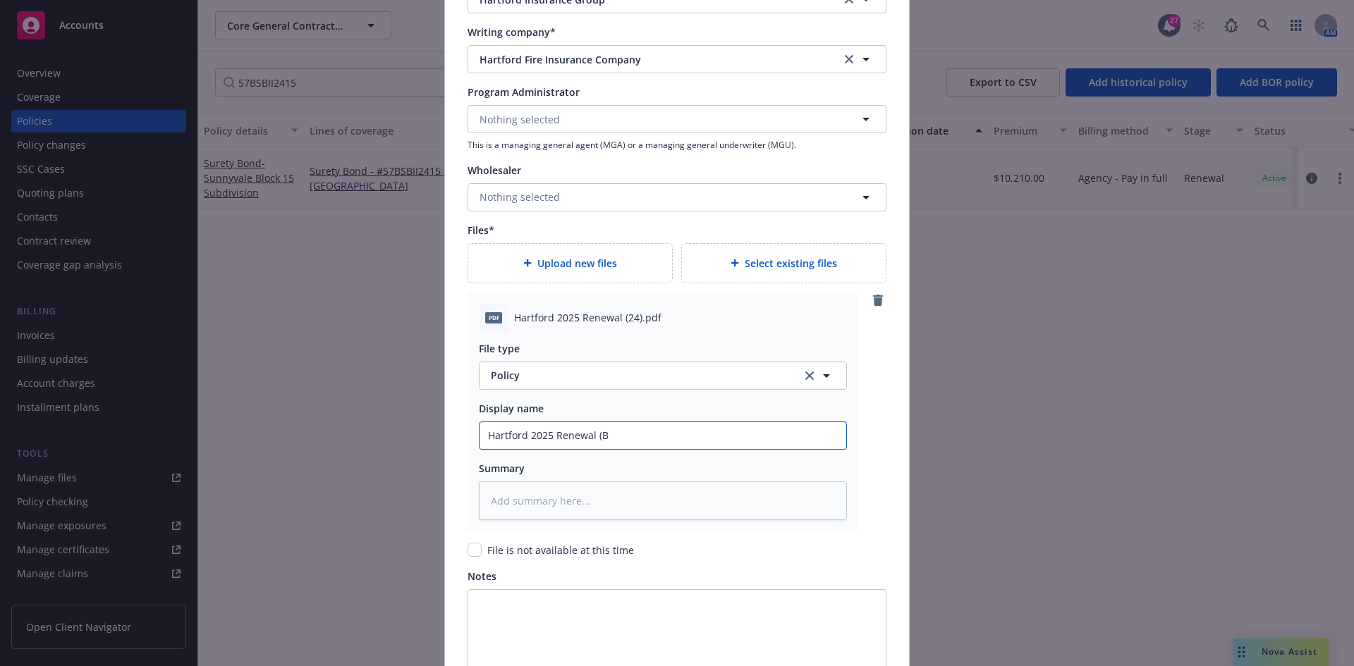
type textarea "x"
type input "Hartford 2025 Renewal (Bo"
type textarea "x"
type input "Hartford 2025 Renewal (Bon"
type textarea "x"
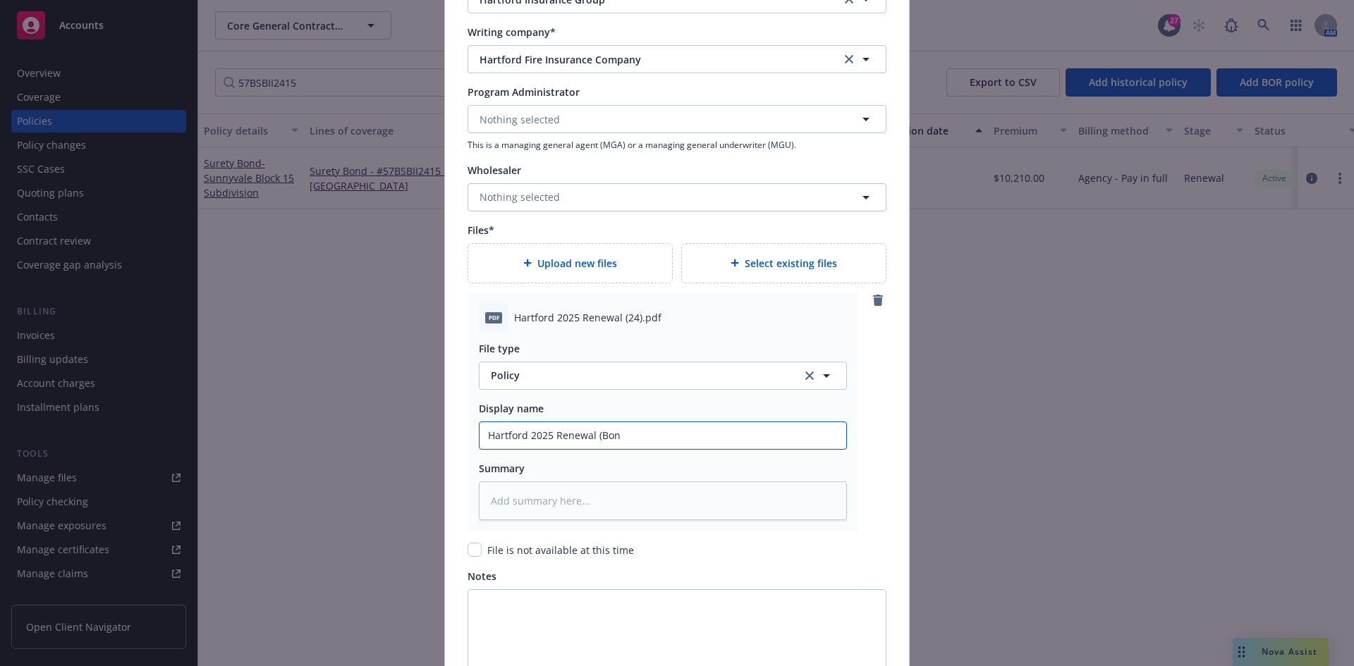
type input "Hartford 2025 Renewal (Bond"
type textarea "x"
type input "Hartford 2025 Renewal (Bond"
type textarea "x"
type input "Hartford 2025 Renewal (Bond #"
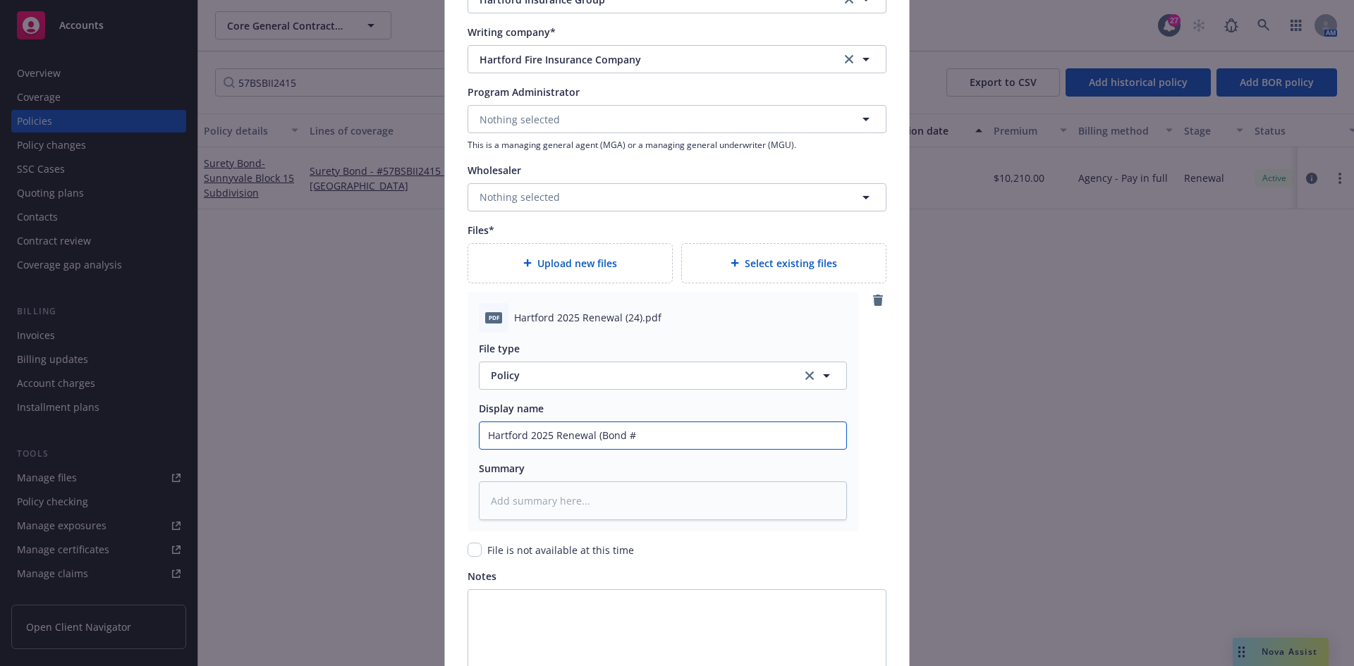
type textarea "x"
type input "Hartford 2025 Renewal (Bond #5"
type textarea "x"
type input "Hartford 2025 Renewal (Bond #57"
type textarea "x"
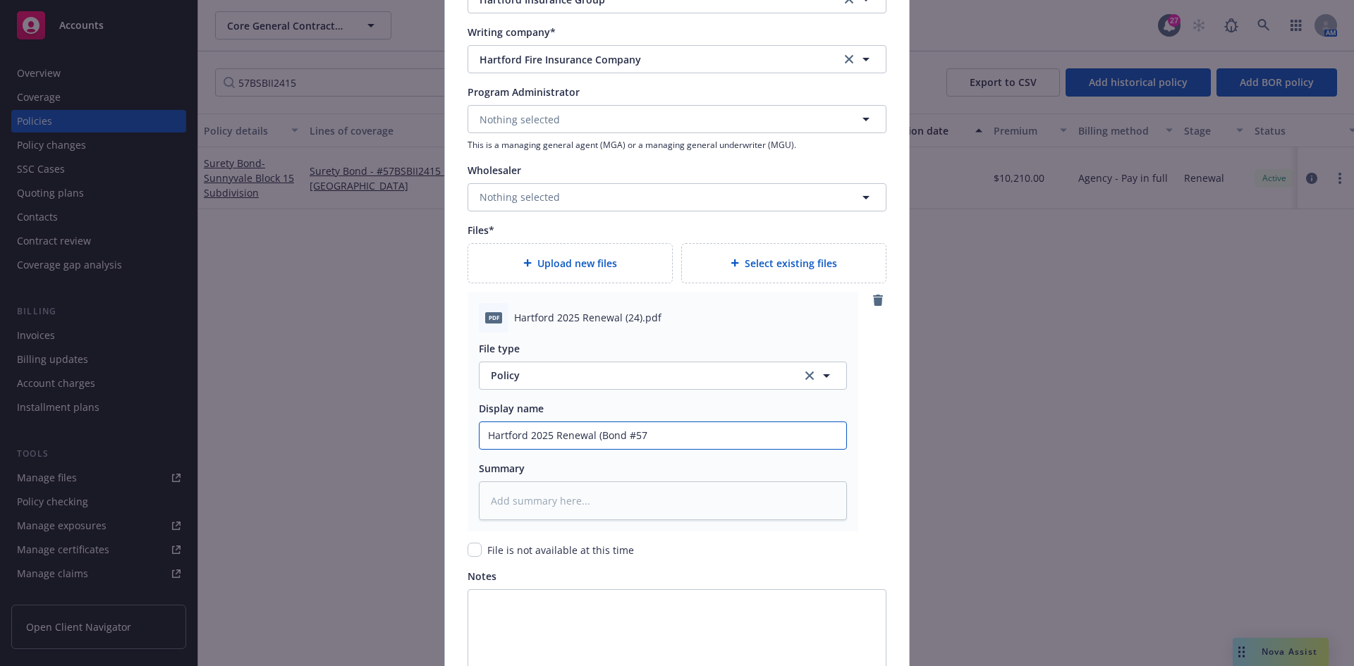
type input "Hartford 2025 Renewal (Bond #57B"
type textarea "x"
type input "Hartford 2025 Renewal (Bond #57BS"
type textarea "x"
type input "Hartford 2025 Renewal (Bond #57BSB"
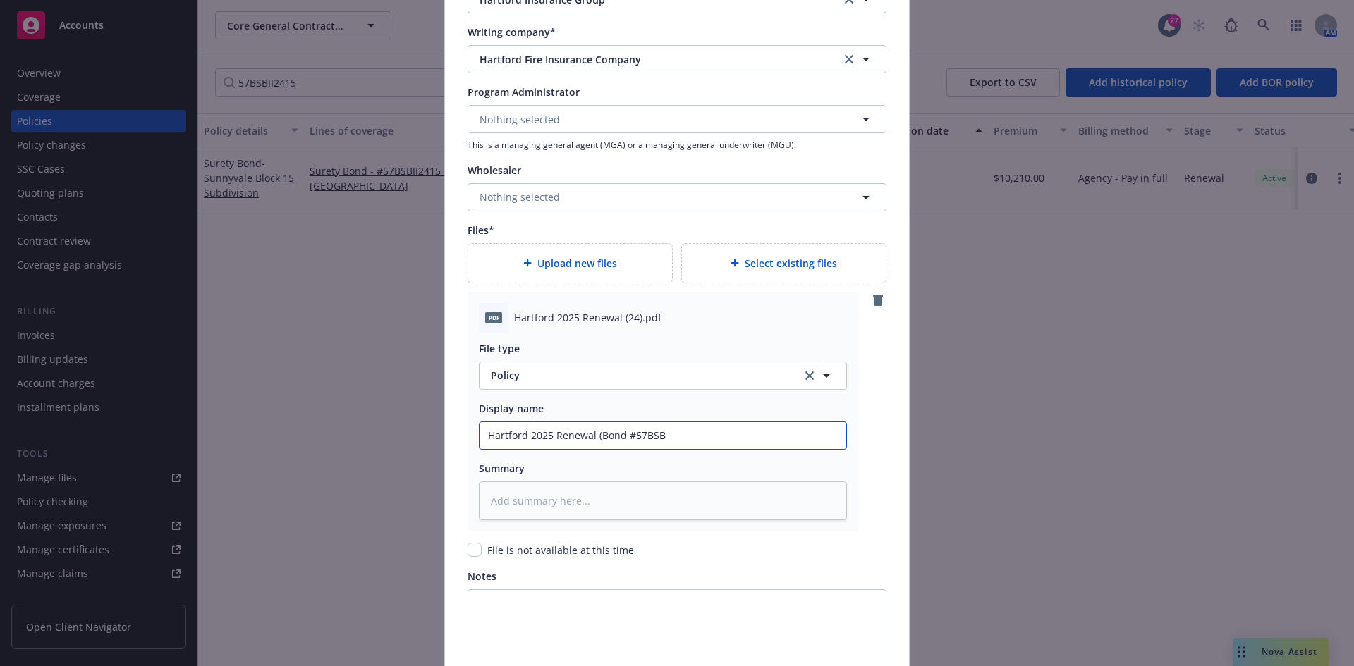
type textarea "x"
type input "Hartford 2025 Renewal (Bond #57BSBI"
type textarea "x"
type input "Hartford 2025 Renewal (Bond #57BSBII"
type textarea "x"
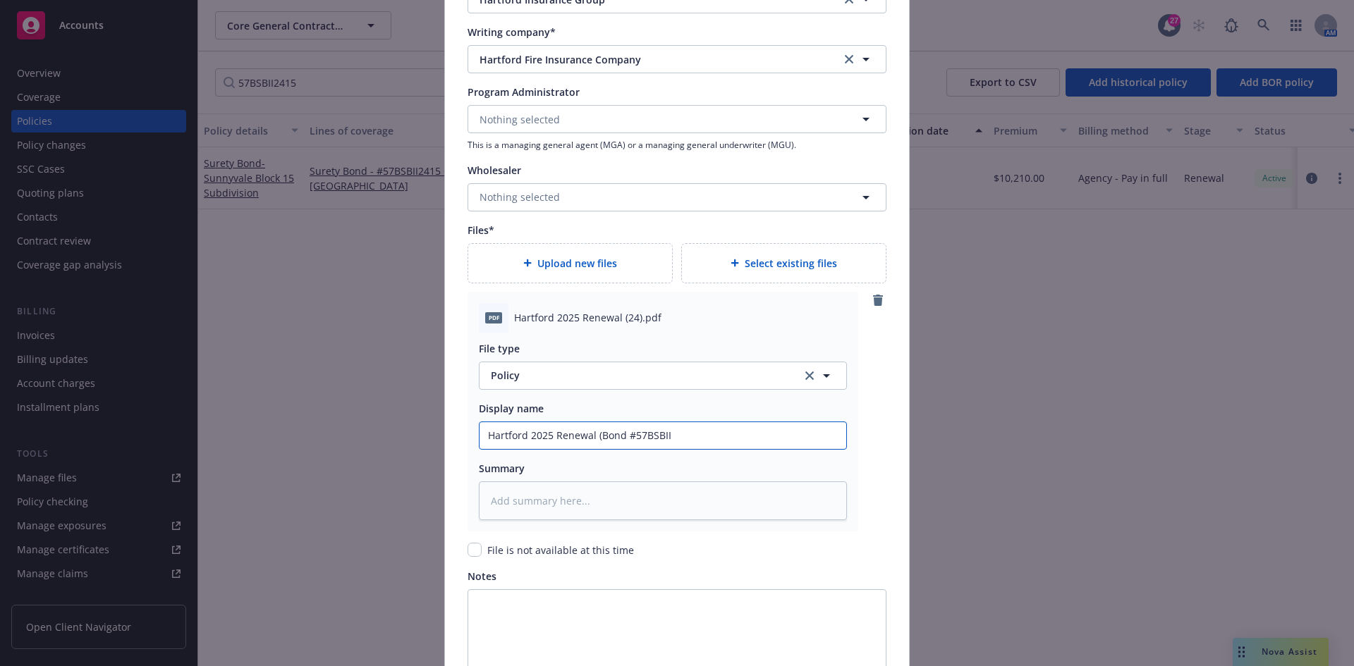
type input "Hartford 2025 Renewal (Bond #57BSBII2"
type textarea "x"
type input "Hartford 2025 Renewal (Bond #57BSBII24"
type textarea "x"
type input "Hartford 2025 Renewal (Bond #57BSBII241"
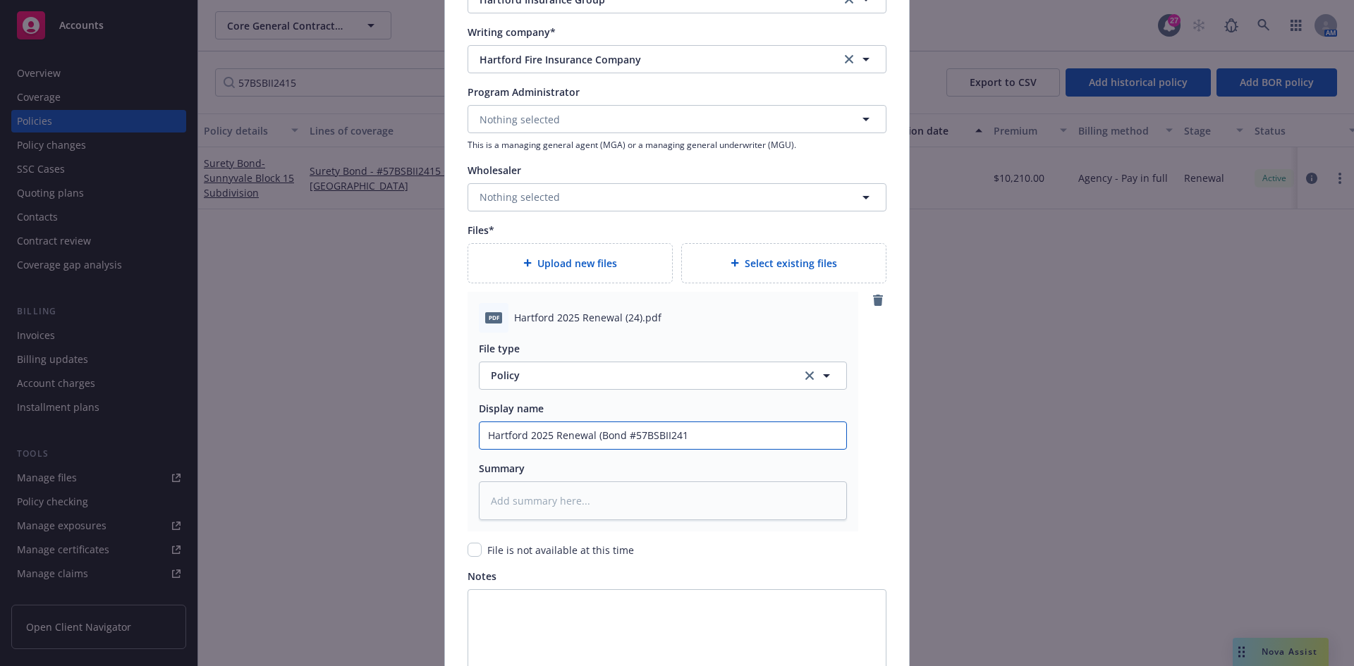
type textarea "x"
type input "Hartford 2025 Renewal (Bond #57BSBII2415"
type textarea "x"
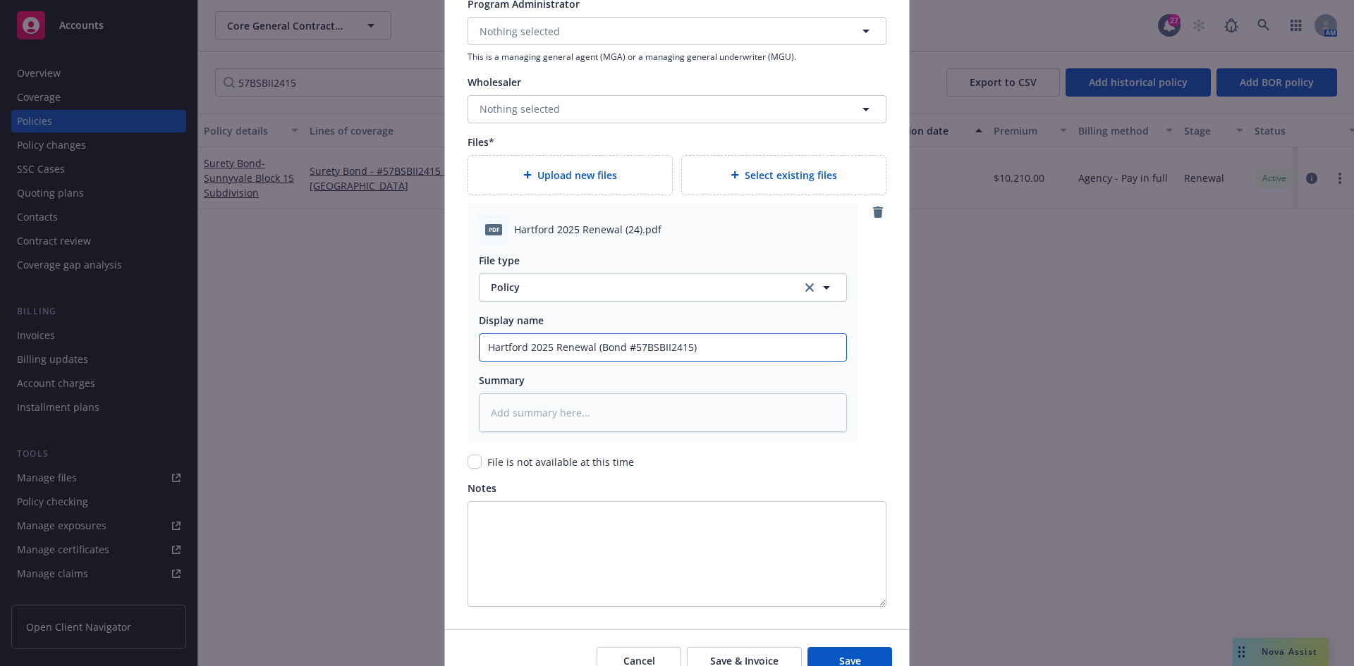
scroll to position [1641, 0]
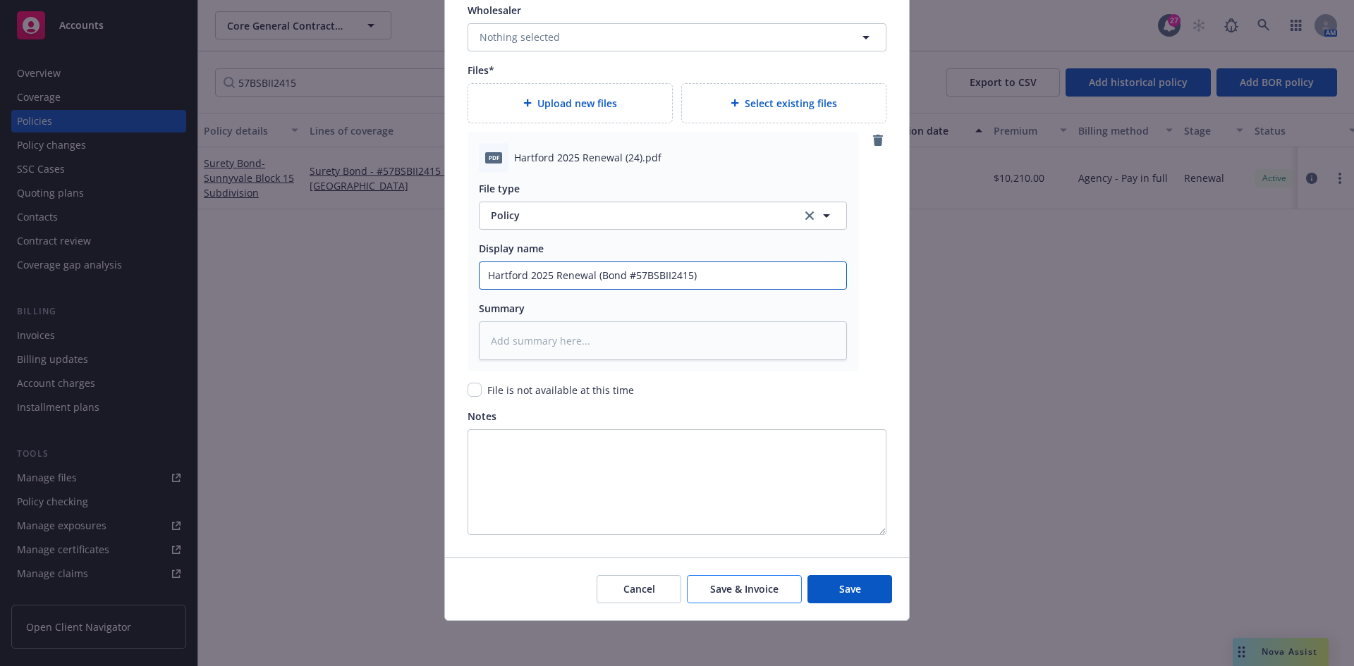
type input "Hartford 2025 Renewal (Bond #57BSBII2415)"
click at [731, 585] on span "Save & Invoice" at bounding box center [744, 588] width 68 height 13
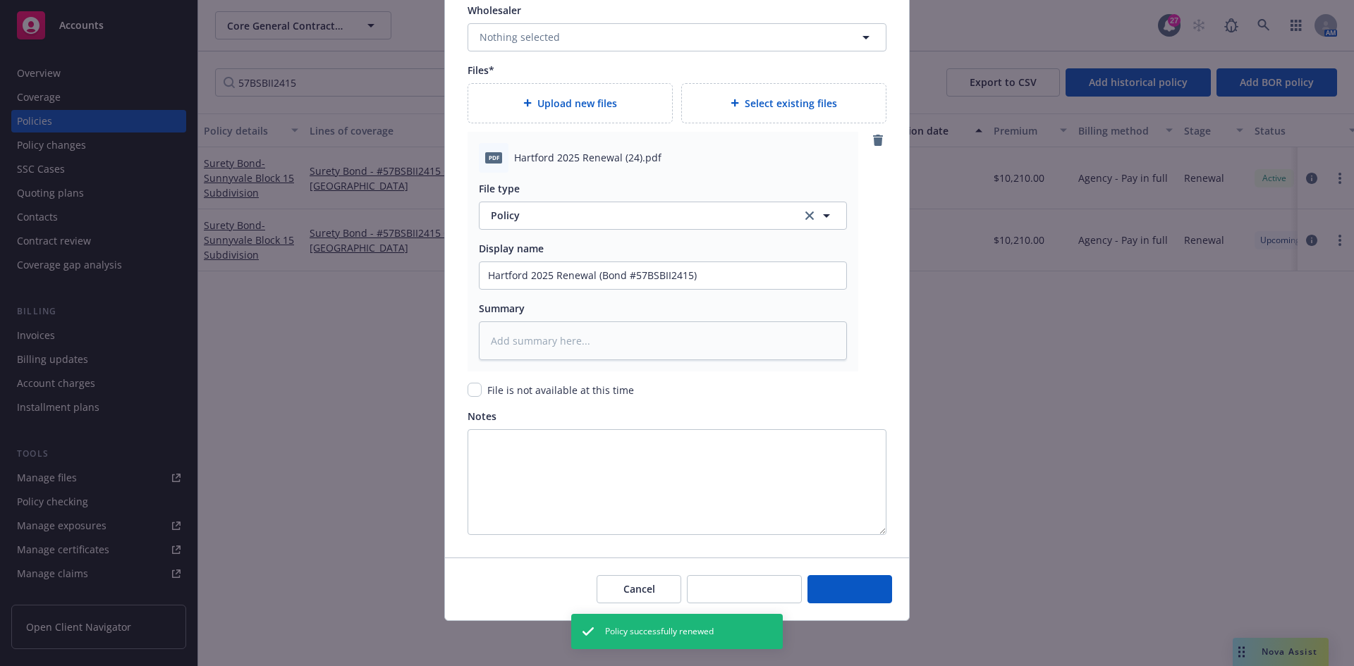
type textarea "x"
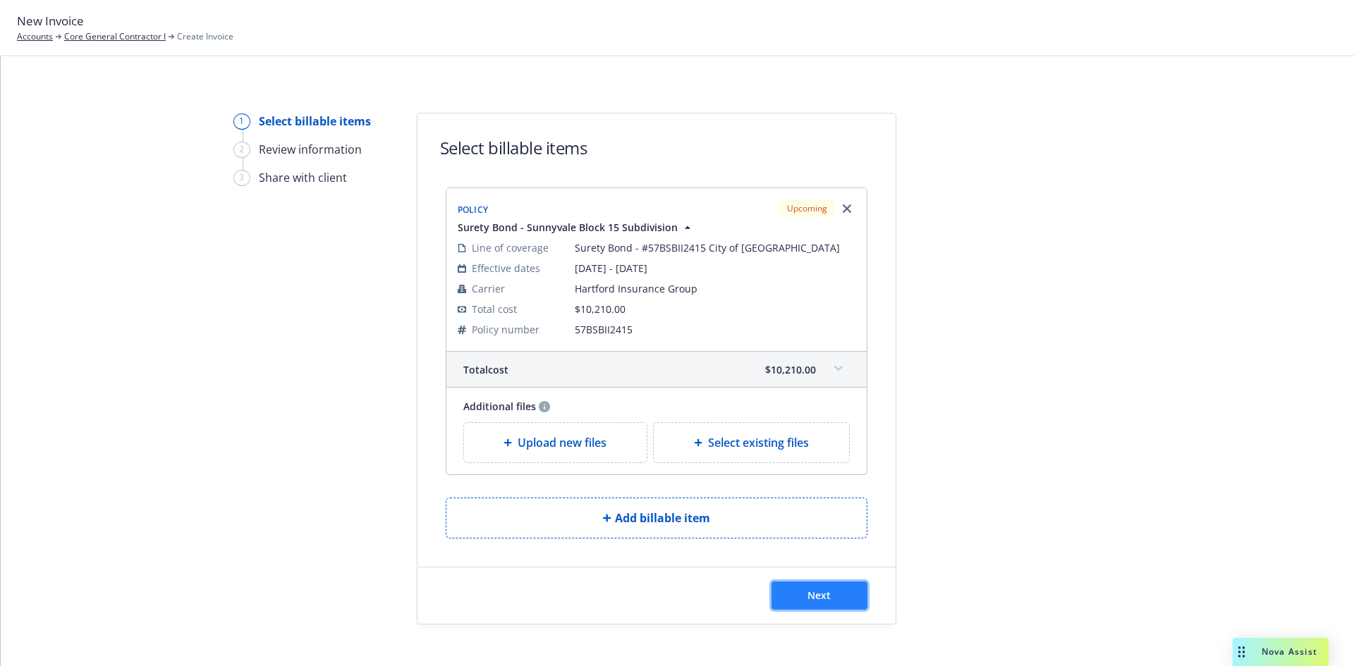
click at [807, 597] on span "Next" at bounding box center [818, 595] width 23 height 13
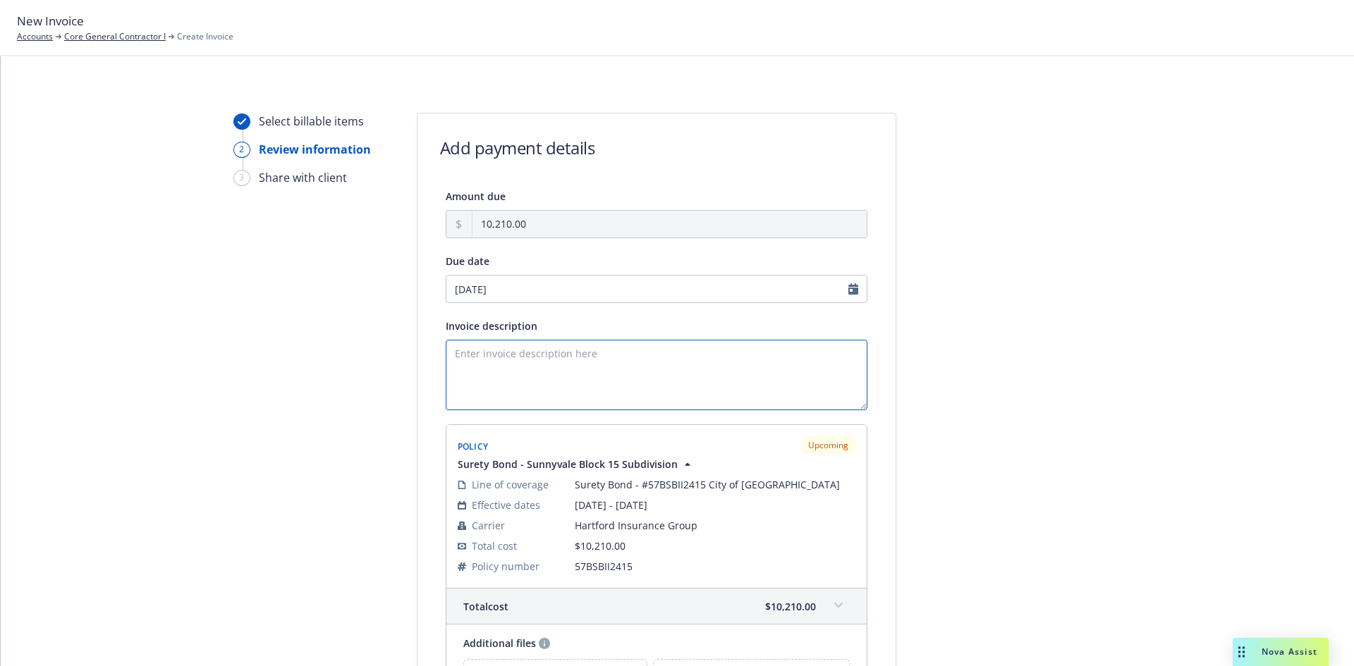
click at [505, 360] on textarea "Invoice description" at bounding box center [657, 375] width 422 height 71
paste textarea "Obligee: City of Sunnyvale Performance Bond Amount: $510,500.00 Subdivision Agr…"
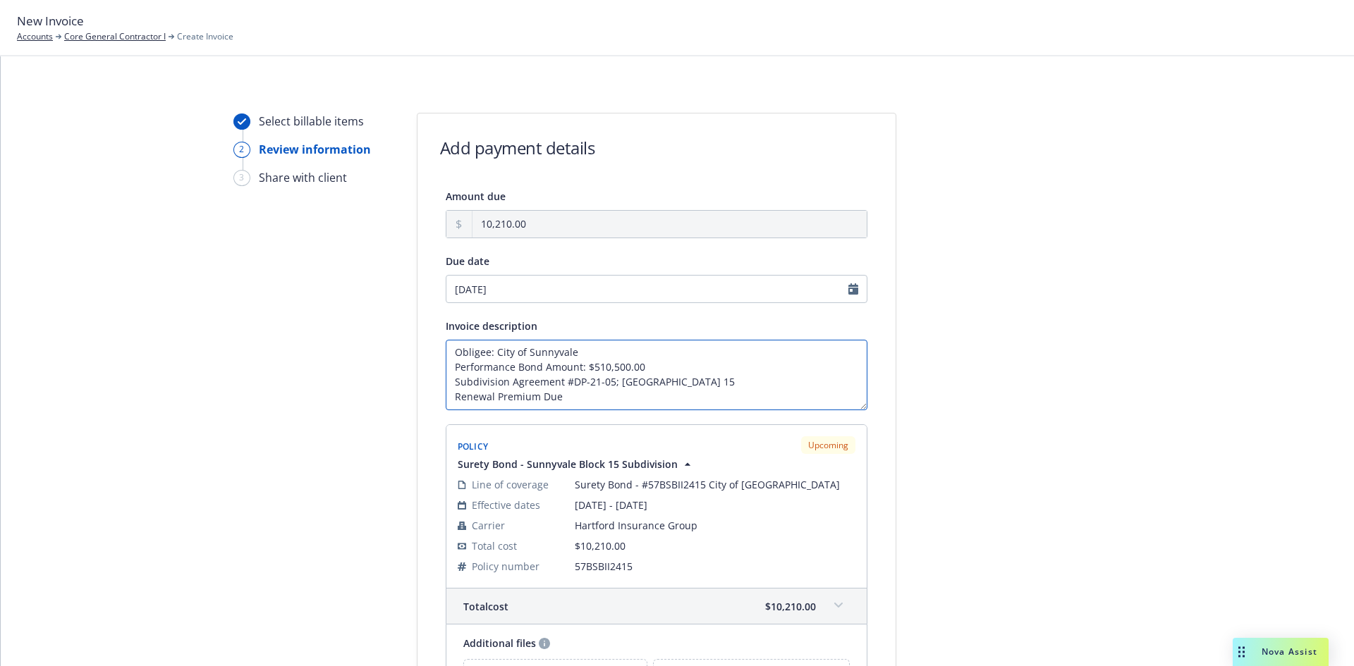
type textarea "Obligee: City of Sunnyvale Performance Bond Amount: $510,500.00 Subdivision Agr…"
click at [1134, 525] on div "Select billable items 2 Review information 3 Share with client Add payment deta…" at bounding box center [677, 455] width 1319 height 685
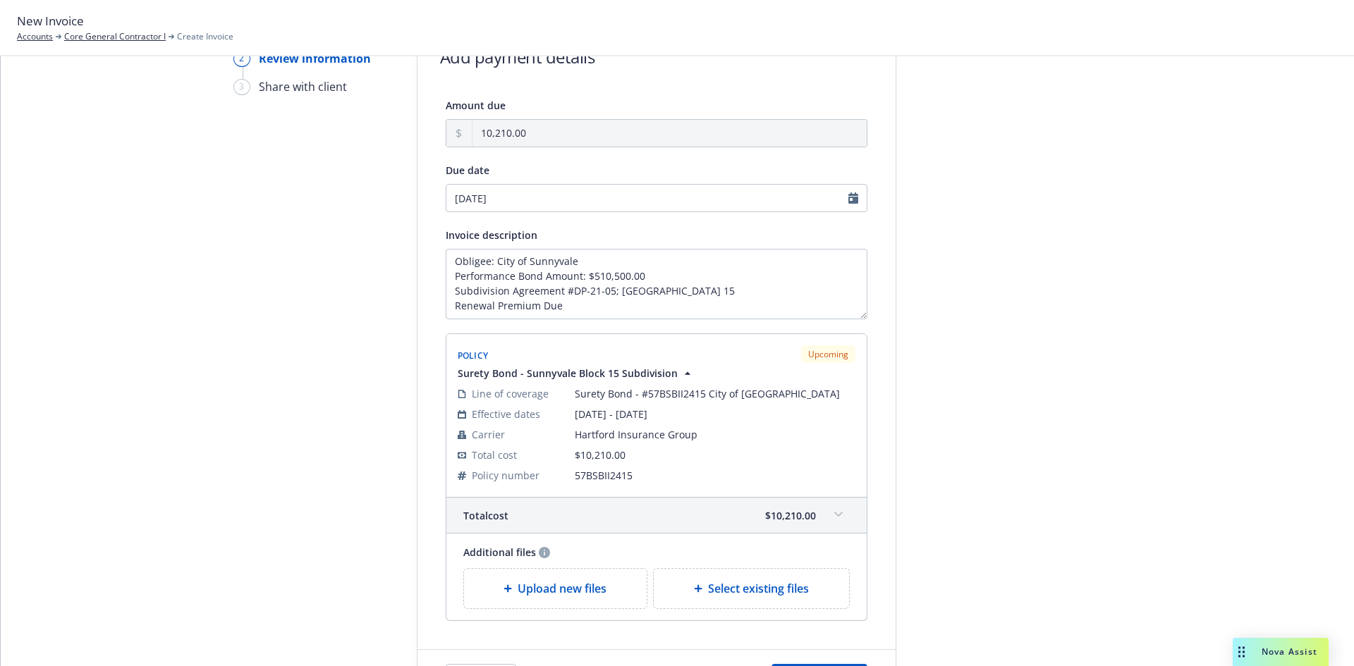
scroll to position [188, 0]
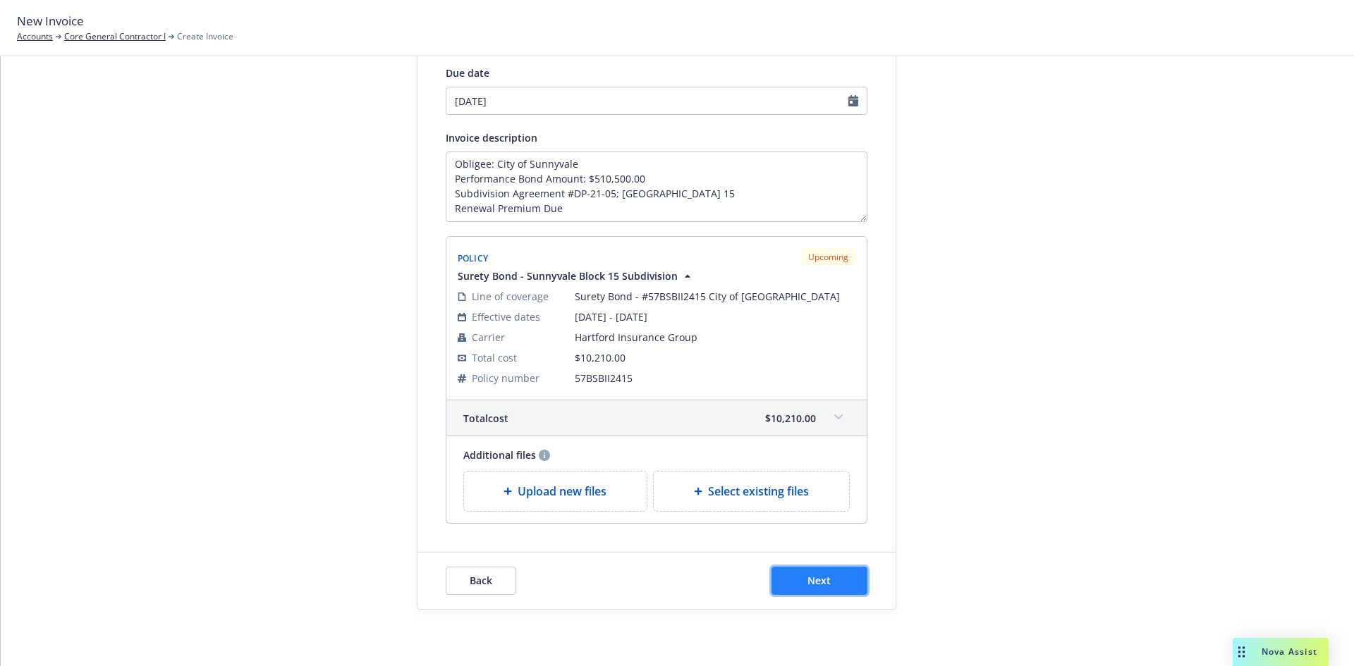
click at [795, 582] on button "Next" at bounding box center [819, 581] width 96 height 28
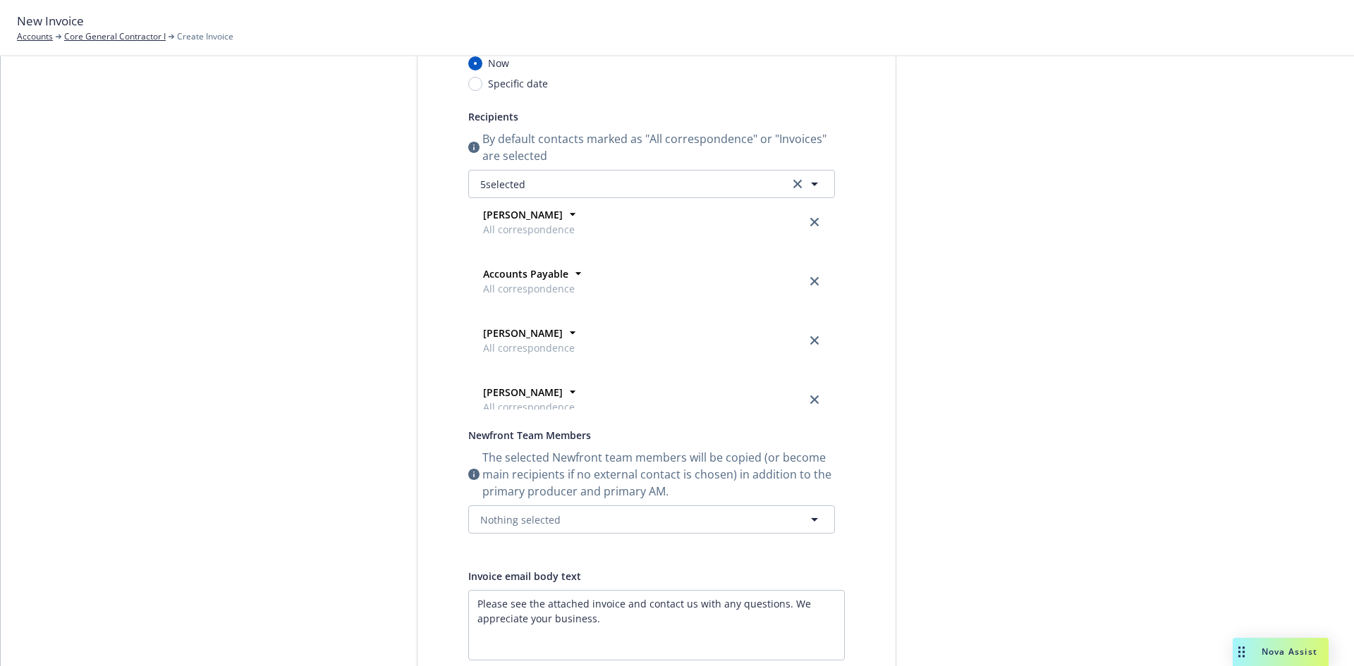
scroll to position [0, 0]
click at [810, 409] on icon "close" at bounding box center [814, 408] width 8 height 8
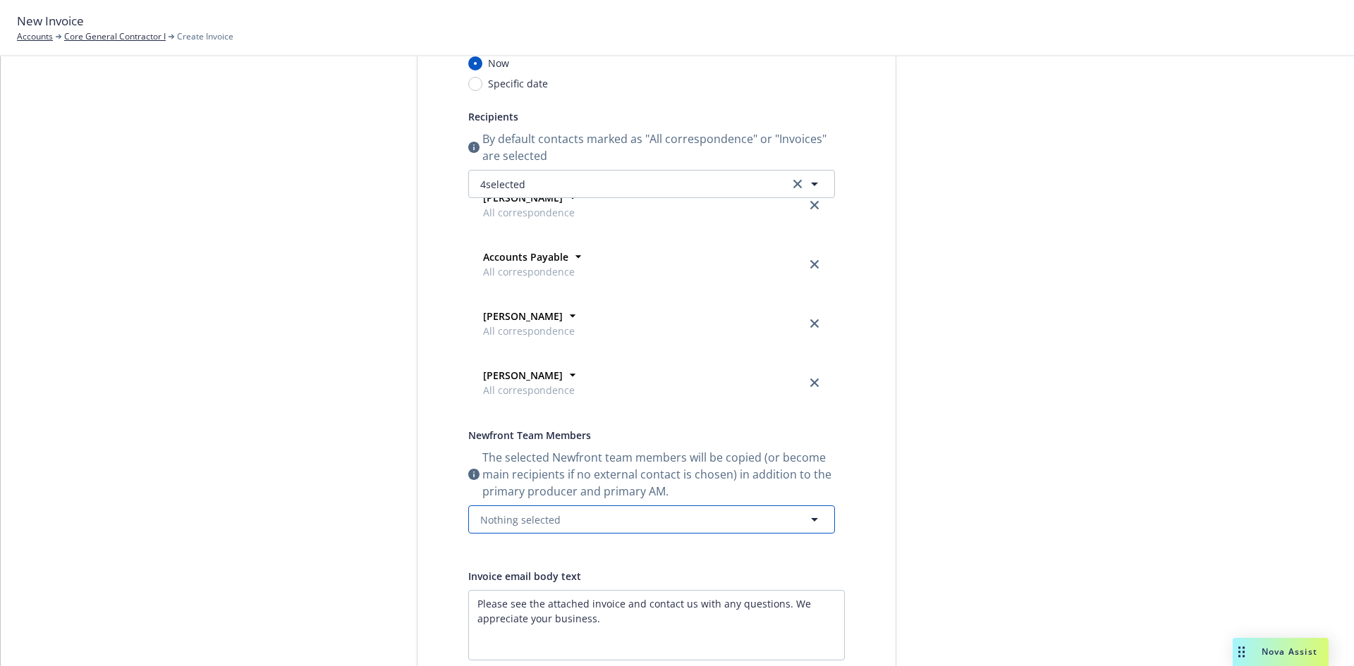
click at [502, 506] on button "Nothing selected" at bounding box center [651, 520] width 367 height 28
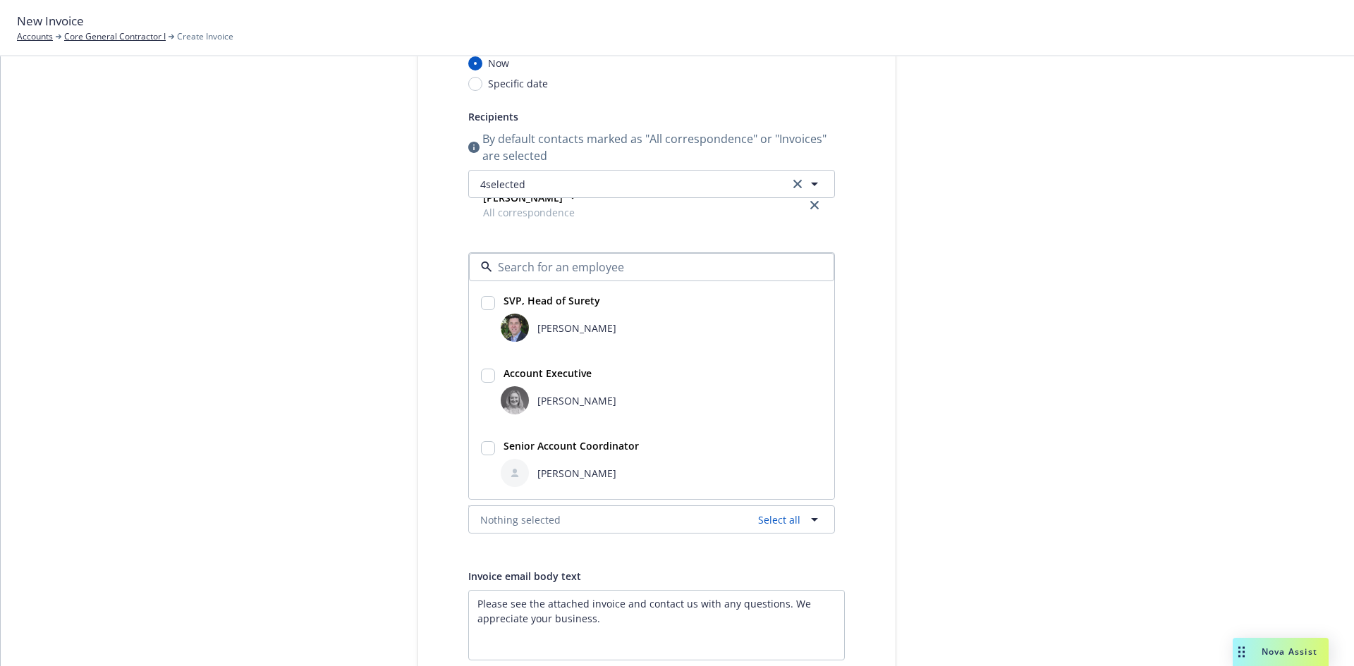
click at [537, 328] on span "Bryan Martin" at bounding box center [576, 328] width 79 height 15
checkbox input "true"
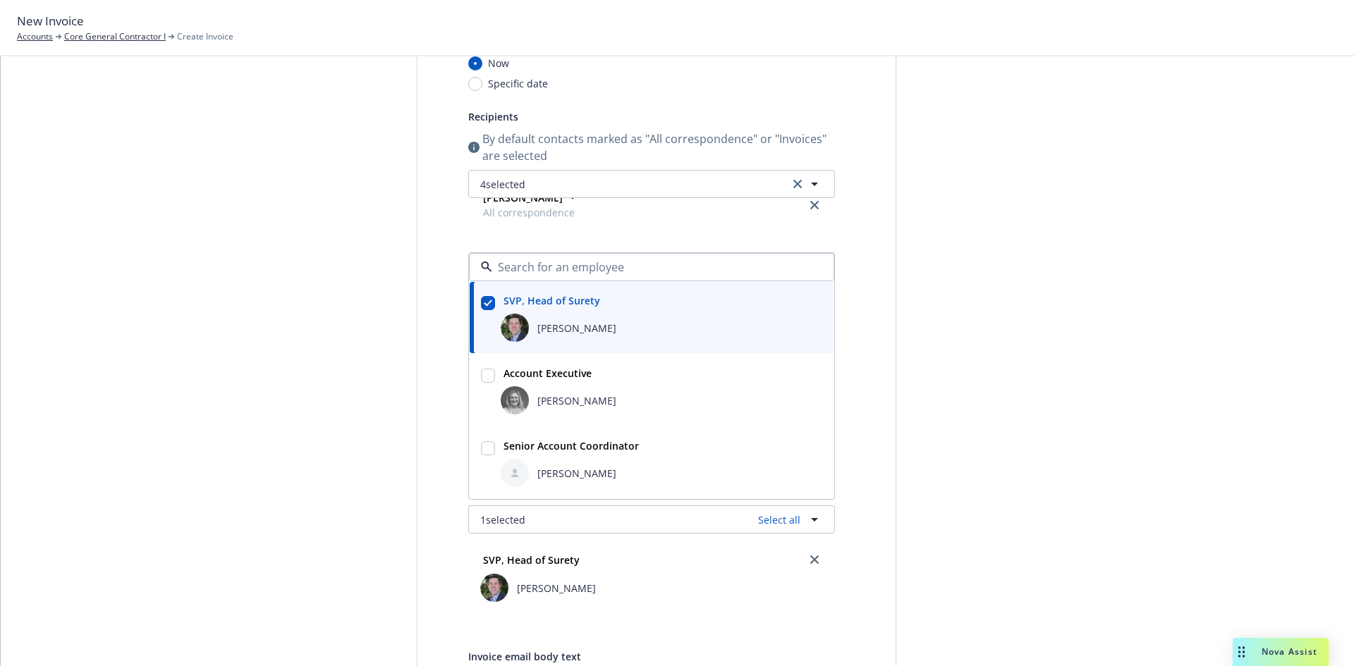
click at [537, 393] on span "Erin Bautista" at bounding box center [576, 400] width 79 height 15
checkbox input "true"
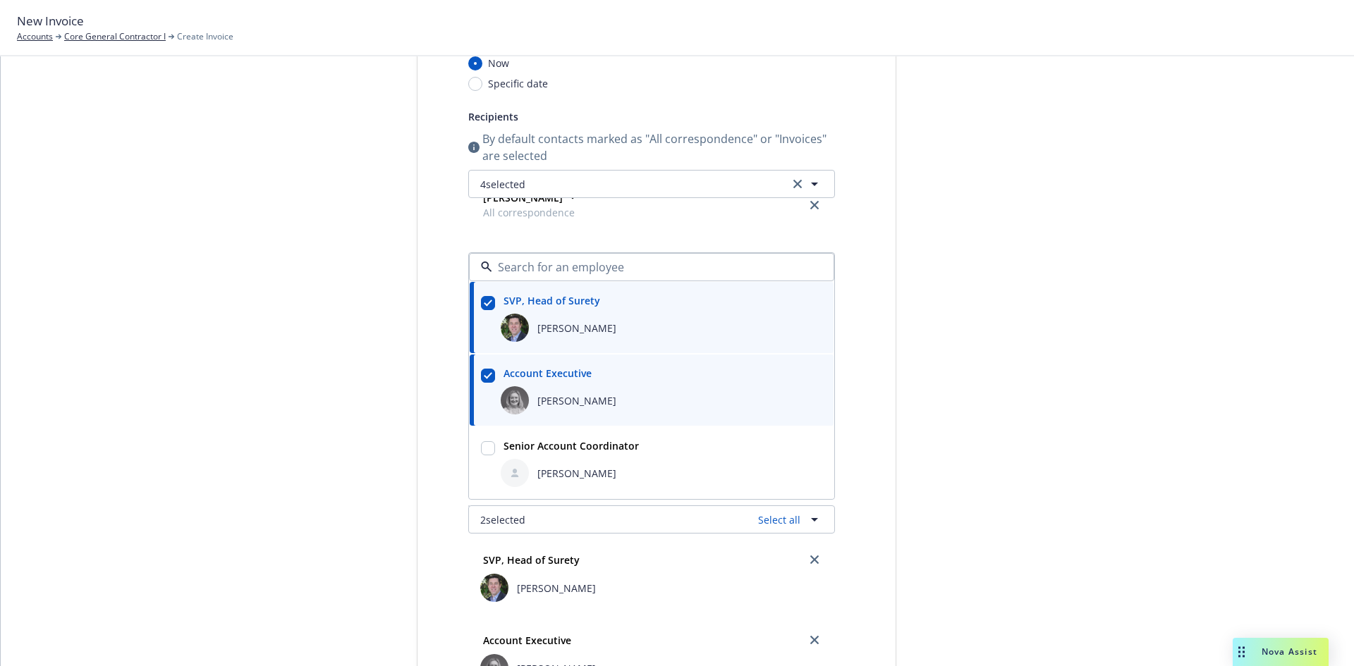
click at [525, 463] on div "Halle Bautista" at bounding box center [662, 473] width 322 height 28
checkbox input "true"
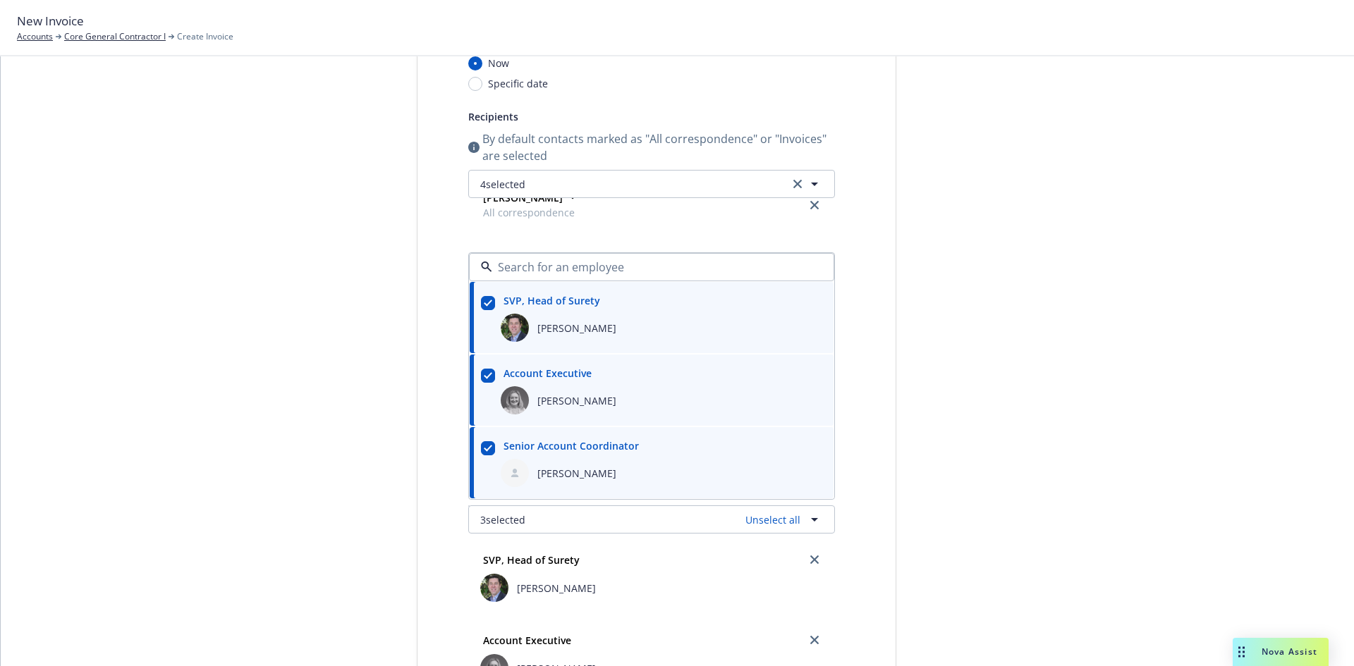
click at [89, 343] on div "Select billable items Review information 3 Share with client Share with client …" at bounding box center [677, 503] width 1319 height 1157
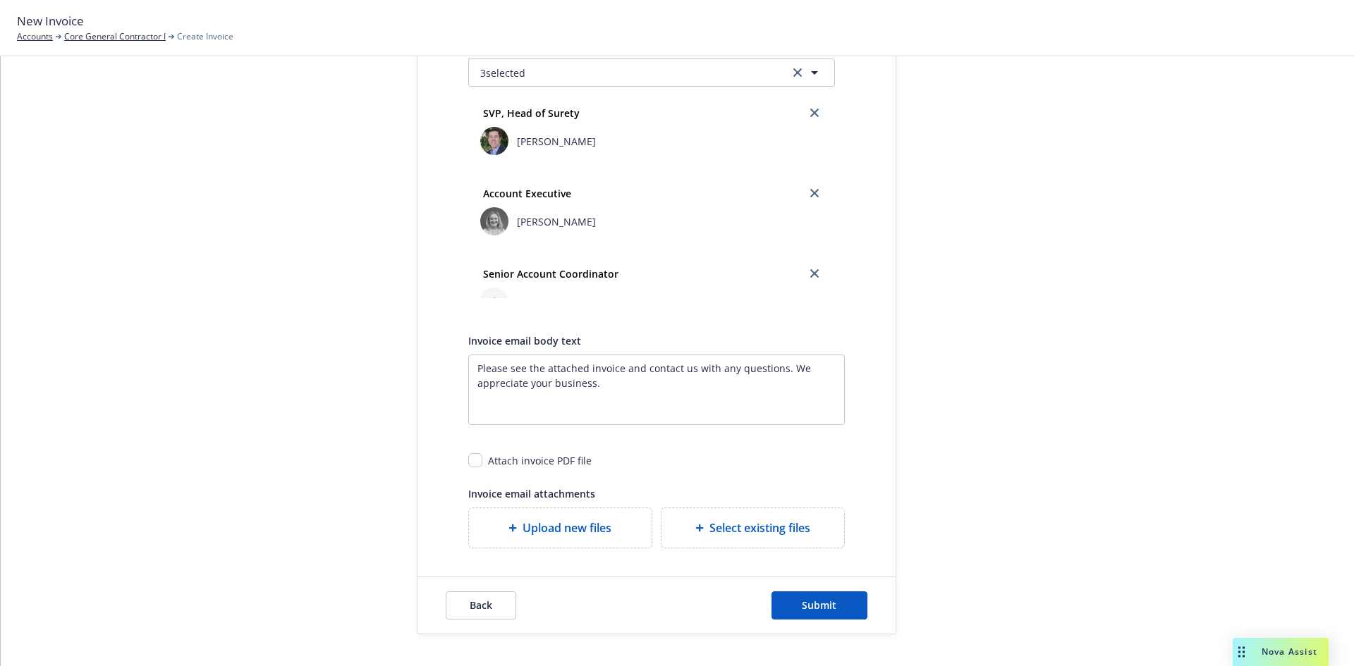
scroll to position [660, 0]
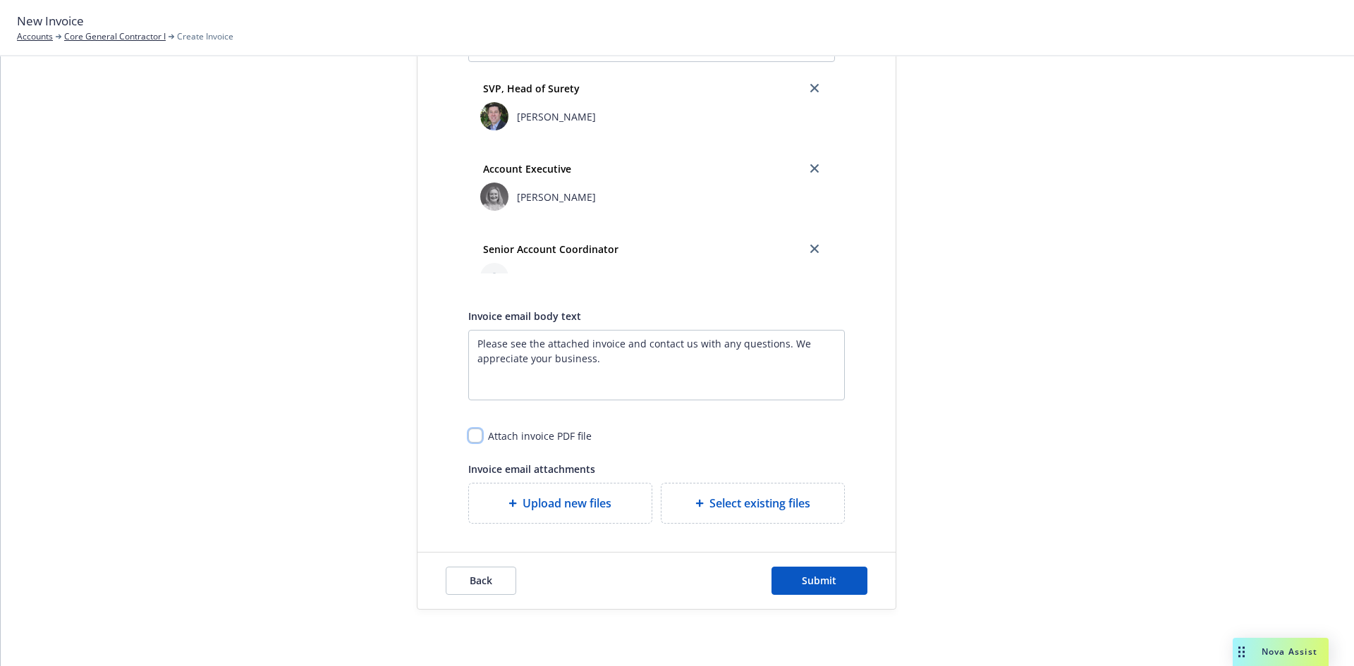
click at [471, 442] on input "checkbox" at bounding box center [475, 436] width 14 height 14
checkbox input "true"
click at [804, 582] on span "Submit" at bounding box center [819, 580] width 35 height 13
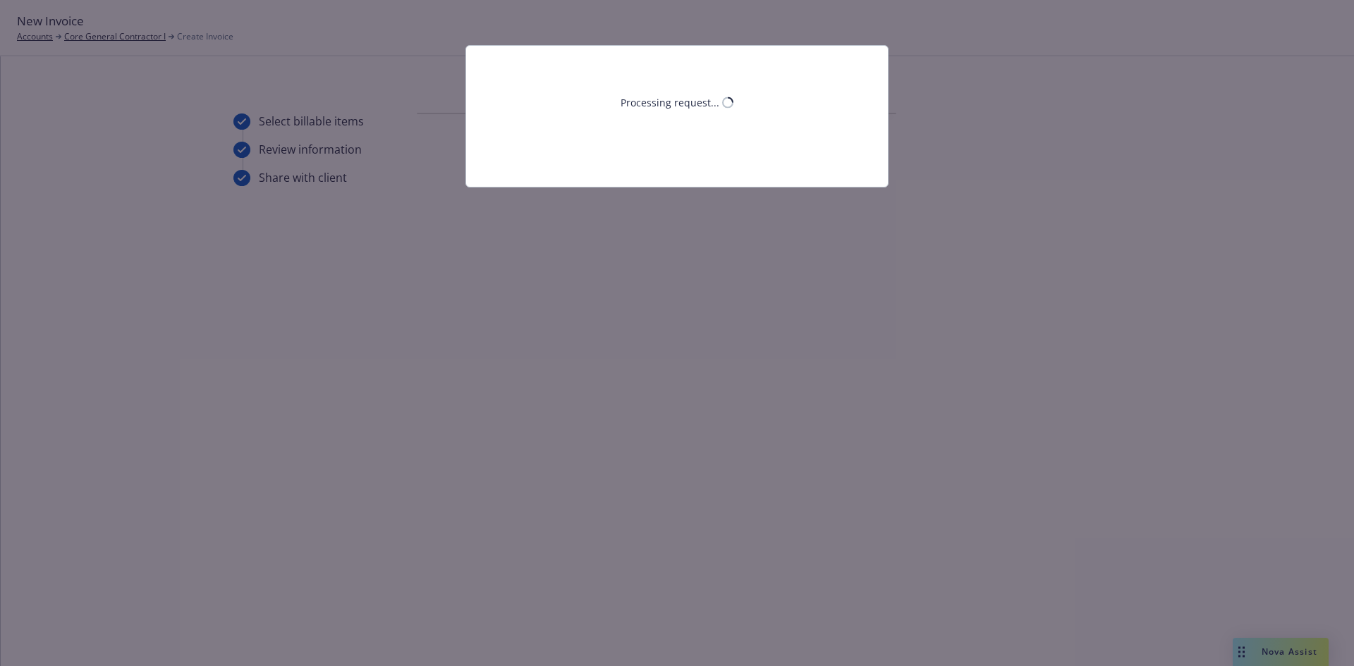
scroll to position [0, 0]
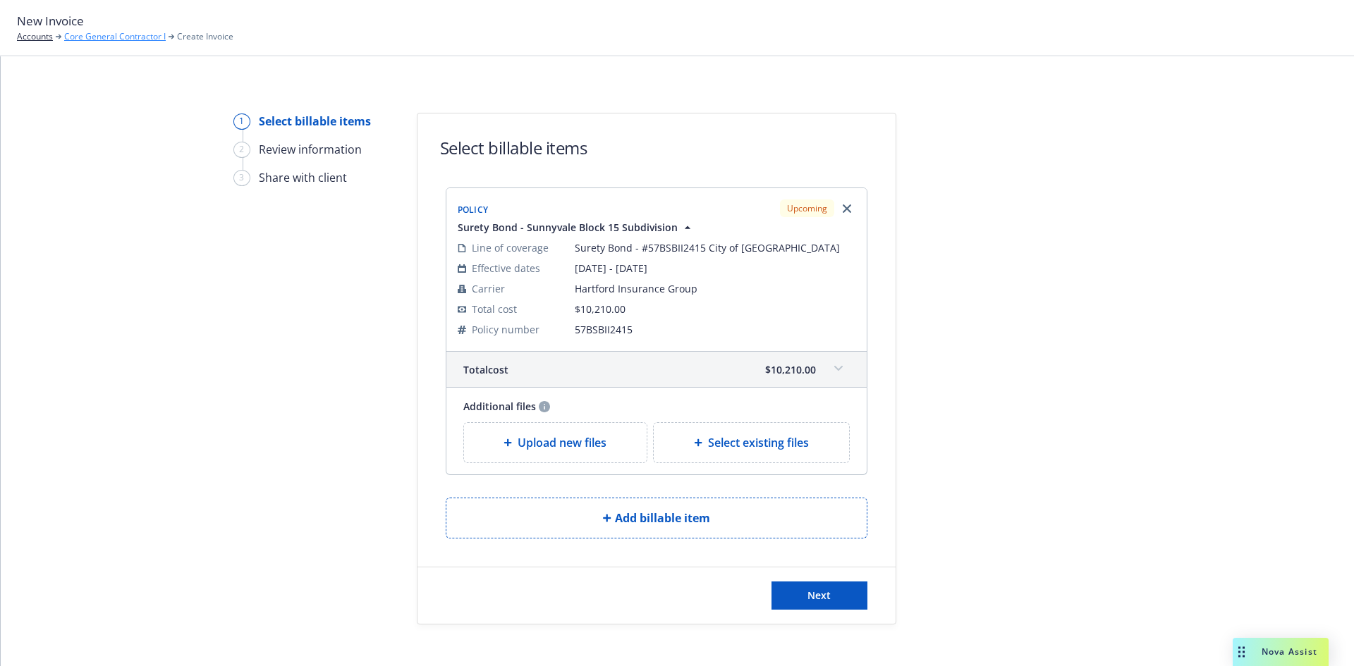
click at [130, 37] on link "Core General Contractor I" at bounding box center [115, 36] width 102 height 13
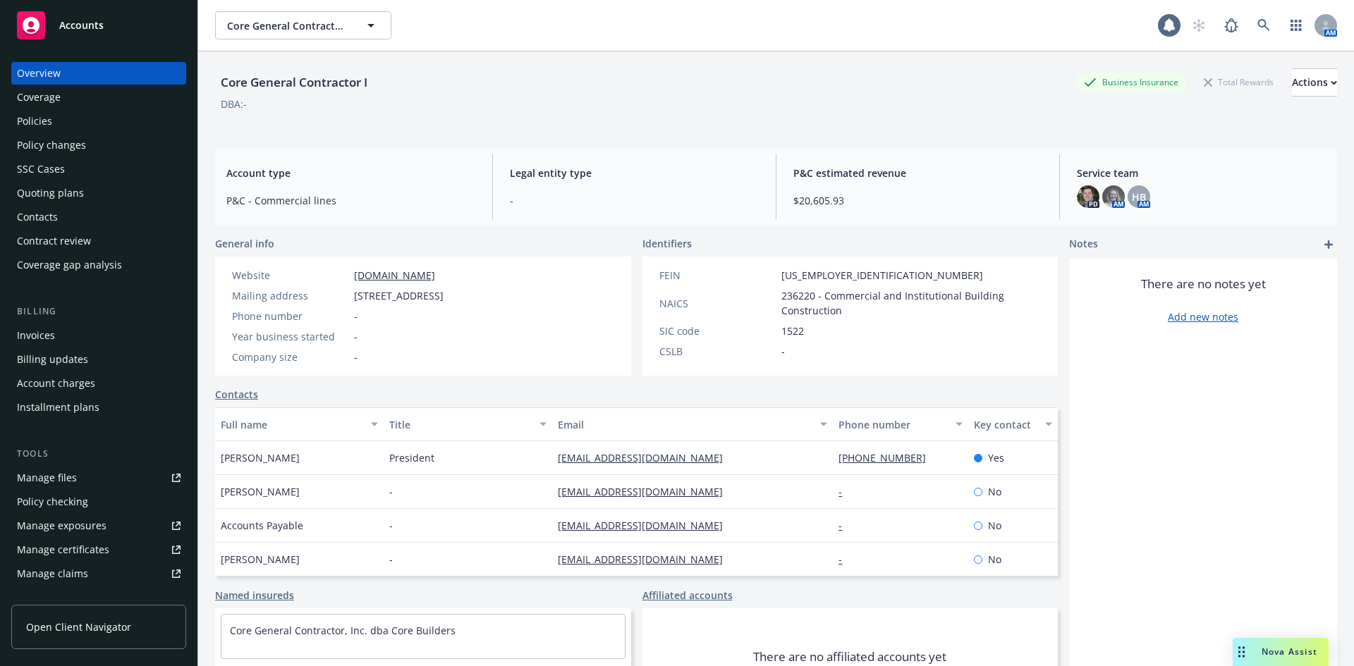
click at [36, 205] on div "Overview Coverage Policies Policy changes SSC Cases Quoting plans Contacts Cont…" at bounding box center [98, 169] width 175 height 214
click at [36, 211] on div "Contacts" at bounding box center [37, 217] width 41 height 23
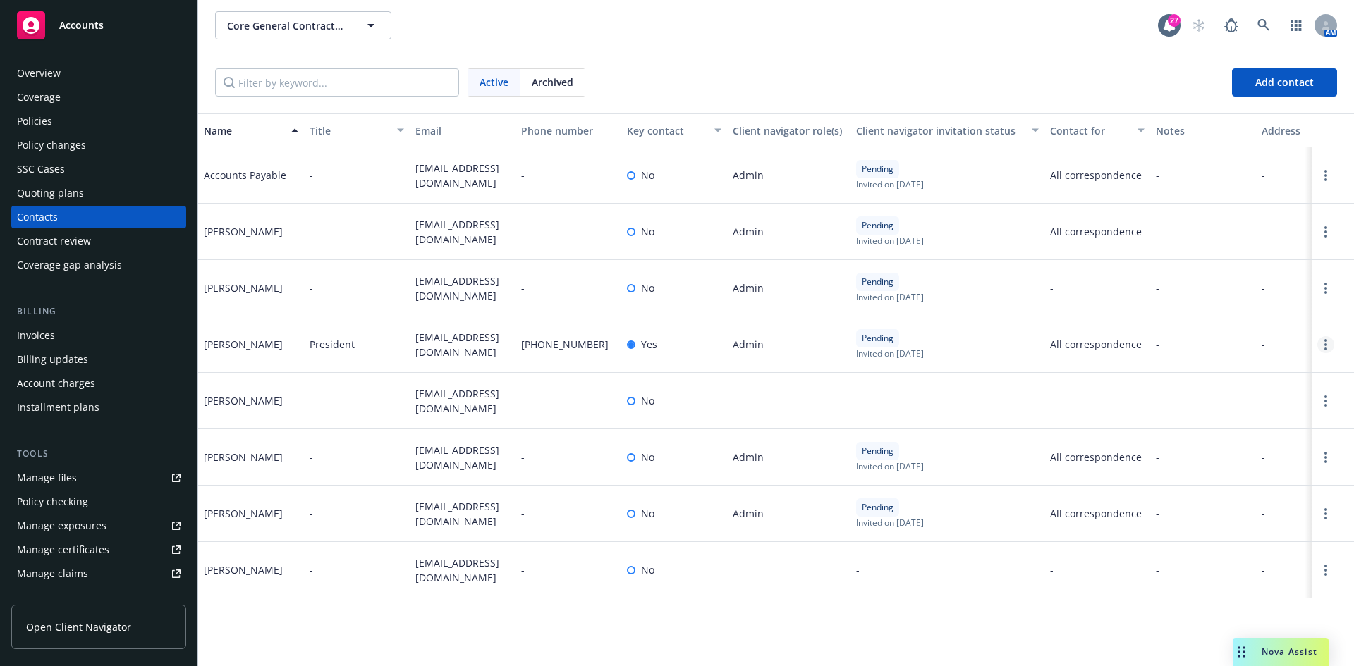
click at [1322, 347] on link "Open options" at bounding box center [1325, 344] width 17 height 17
click at [1274, 334] on link "Archive" at bounding box center [1260, 334] width 109 height 28
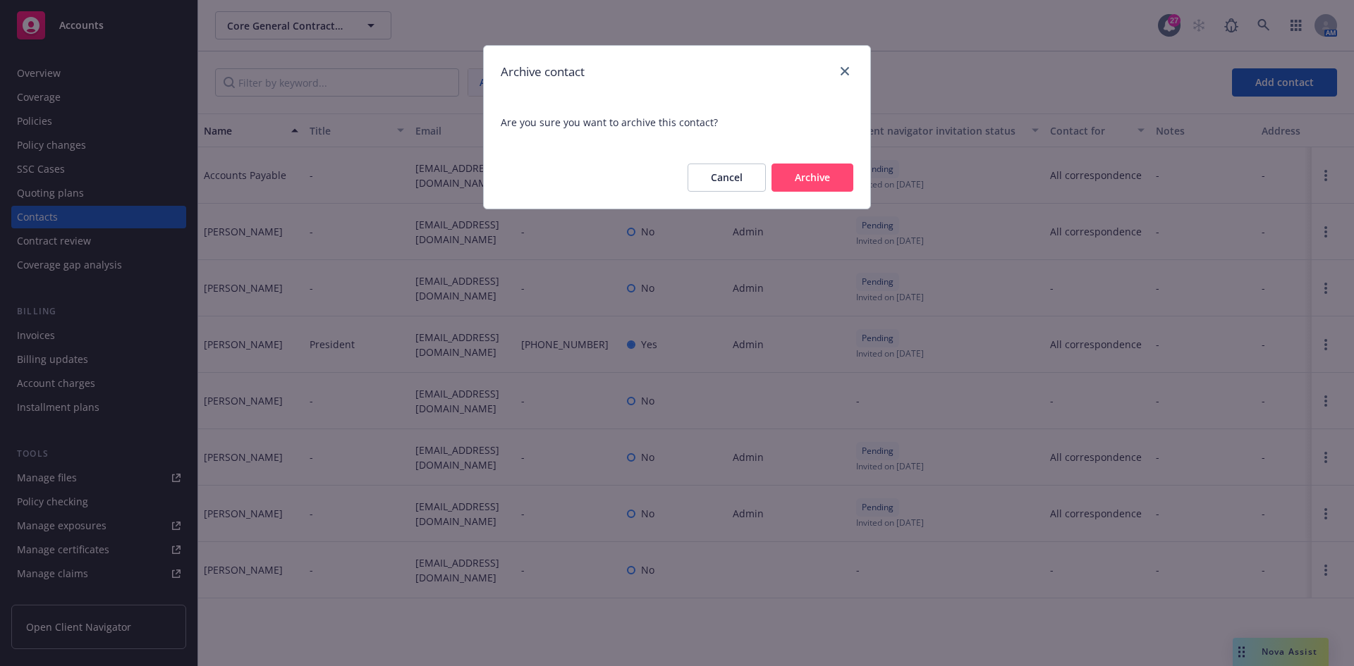
click at [827, 199] on div "Cancel Archive" at bounding box center [677, 178] width 386 height 62
click at [820, 180] on button "Archive" at bounding box center [812, 178] width 82 height 28
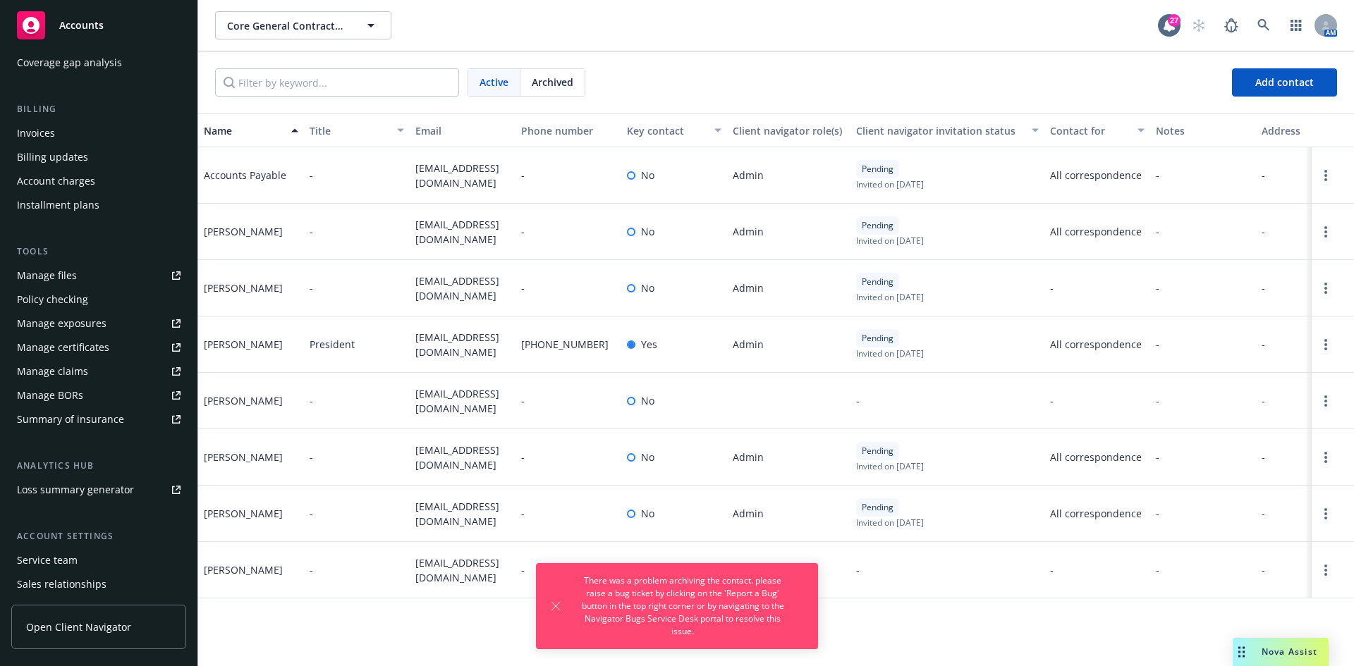
scroll to position [276, 0]
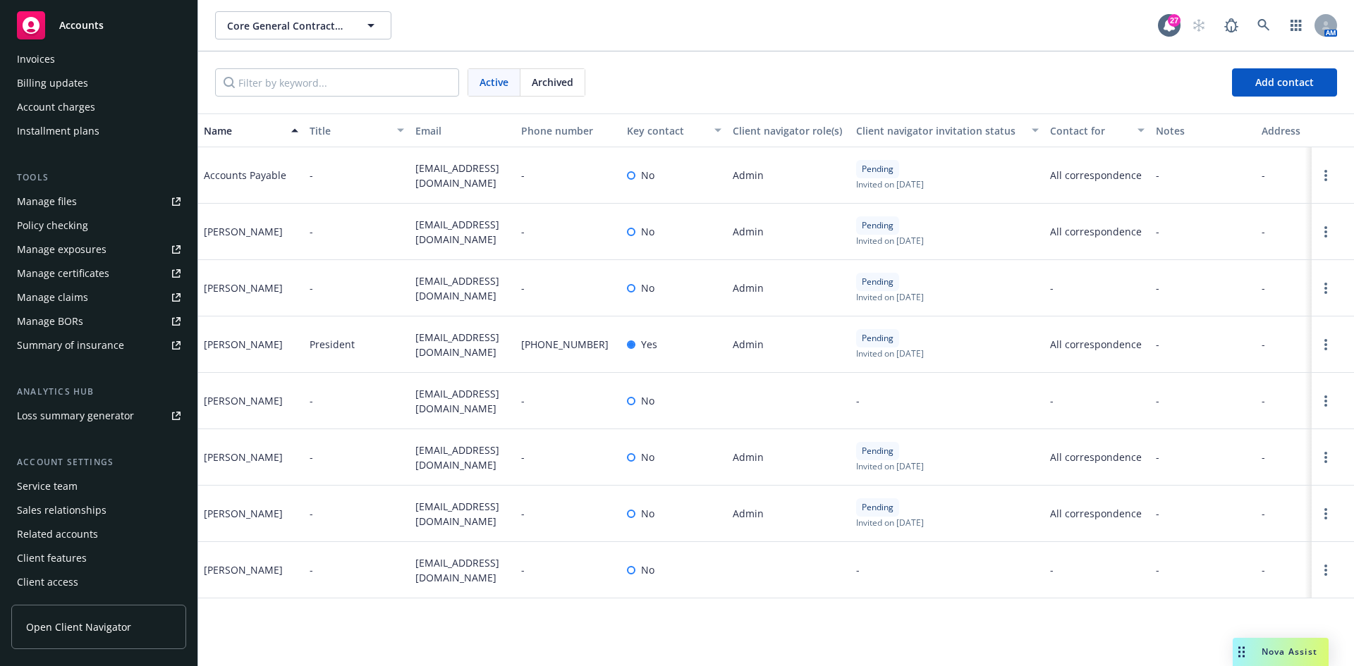
click at [40, 487] on div "Service team" at bounding box center [47, 486] width 61 height 23
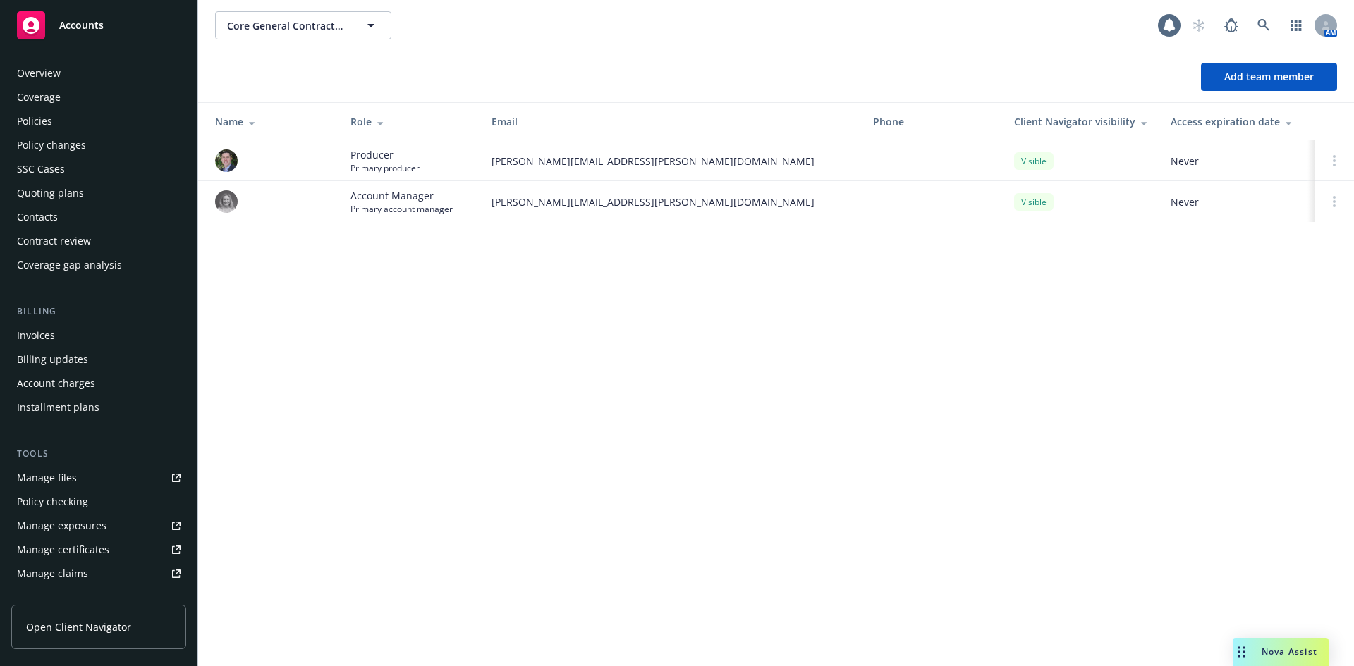
scroll to position [276, 0]
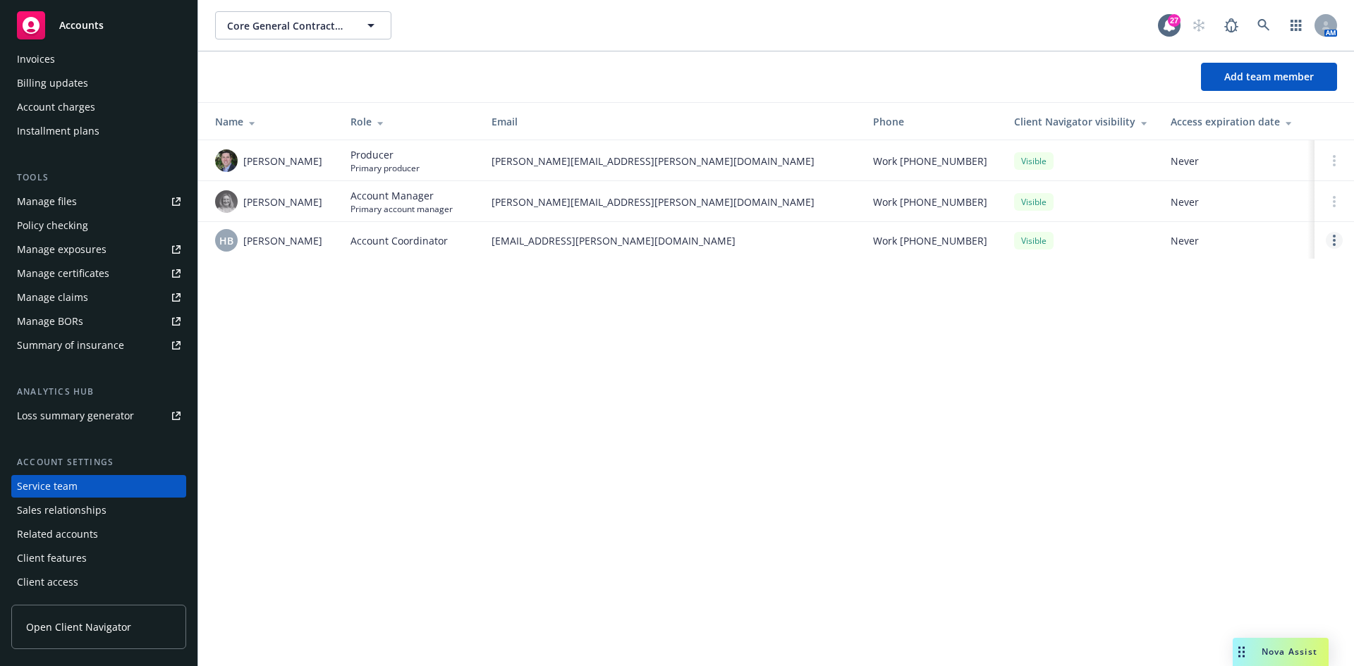
click at [1329, 238] on link "Open options" at bounding box center [1334, 240] width 17 height 17
click at [1331, 243] on link "Open options" at bounding box center [1334, 240] width 17 height 17
click at [1274, 81] on span "Add team member" at bounding box center [1269, 76] width 90 height 13
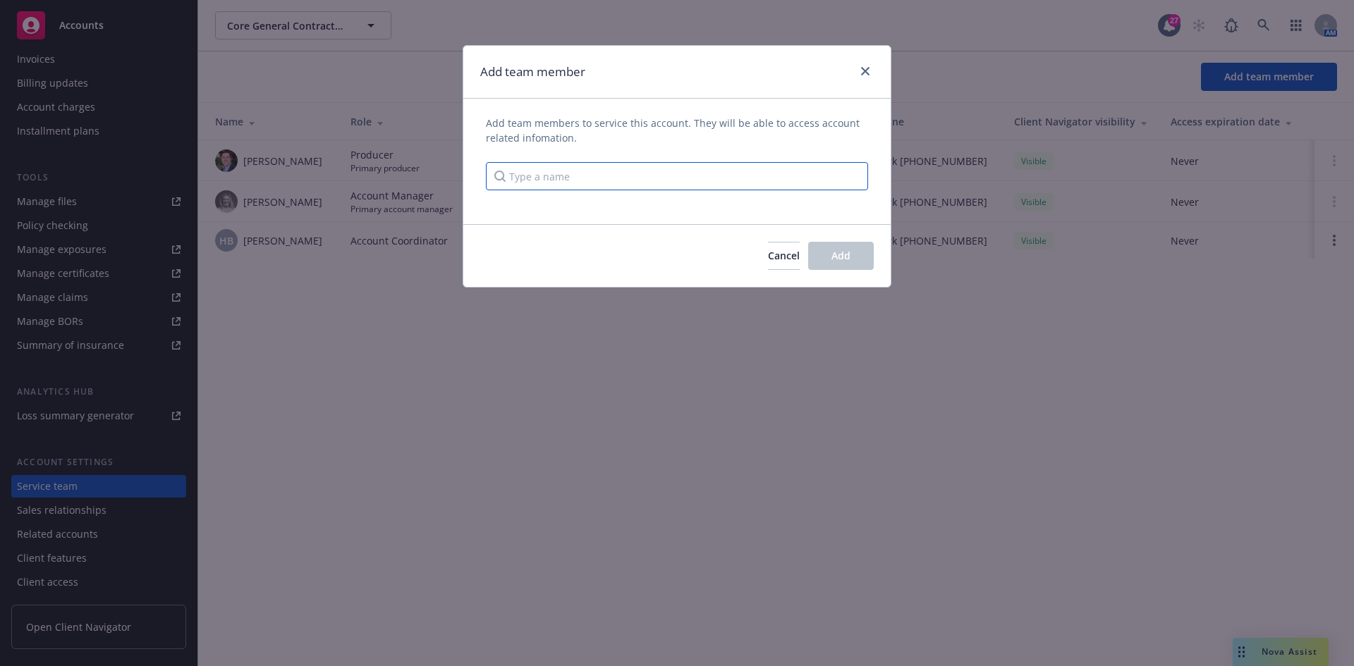
drag, startPoint x: 482, startPoint y: 187, endPoint x: 533, endPoint y: 186, distance: 51.5
click at [498, 186] on div "Add team members to service this account. They will be able to access account r…" at bounding box center [676, 162] width 427 height 92
click at [539, 185] on input "Type a name" at bounding box center [677, 176] width 382 height 28
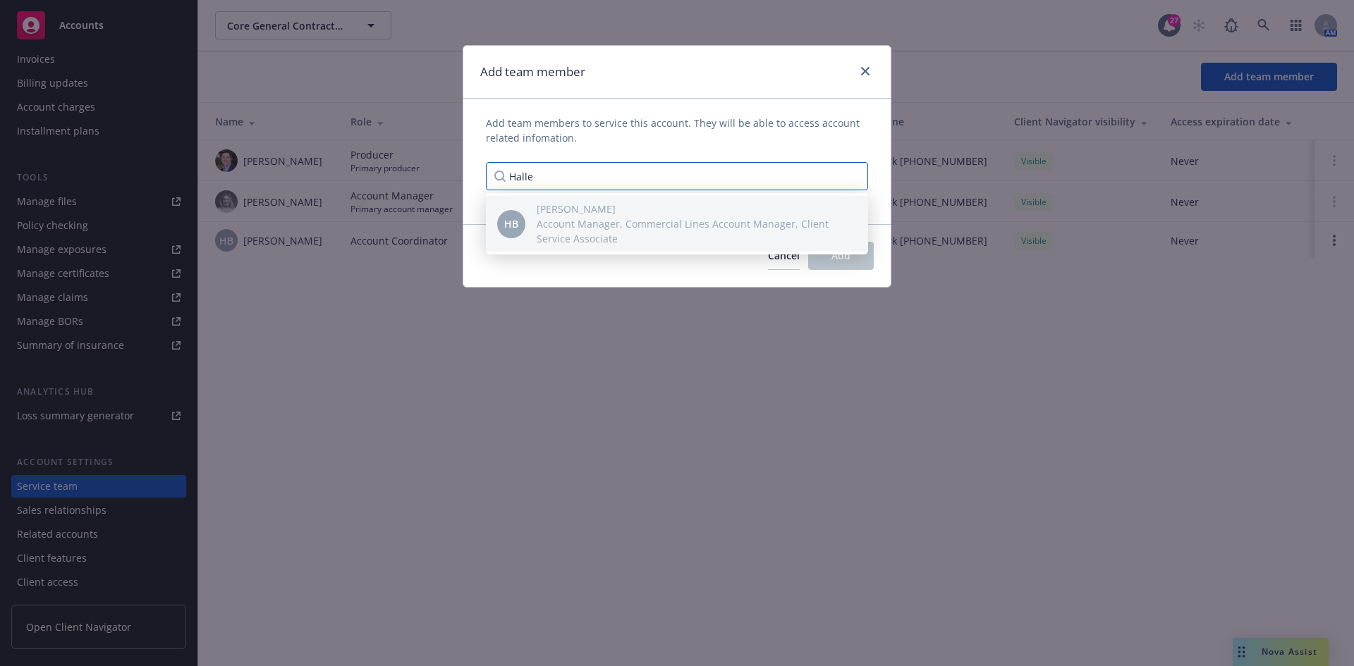
type input "Halle"
click at [554, 218] on span "Account Manager, Commercial Lines Account Manager, Client Service Associate" at bounding box center [691, 231] width 309 height 30
click at [860, 275] on div "Cancel Add" at bounding box center [676, 255] width 427 height 63
click at [865, 68] on icon "close" at bounding box center [865, 71] width 8 height 8
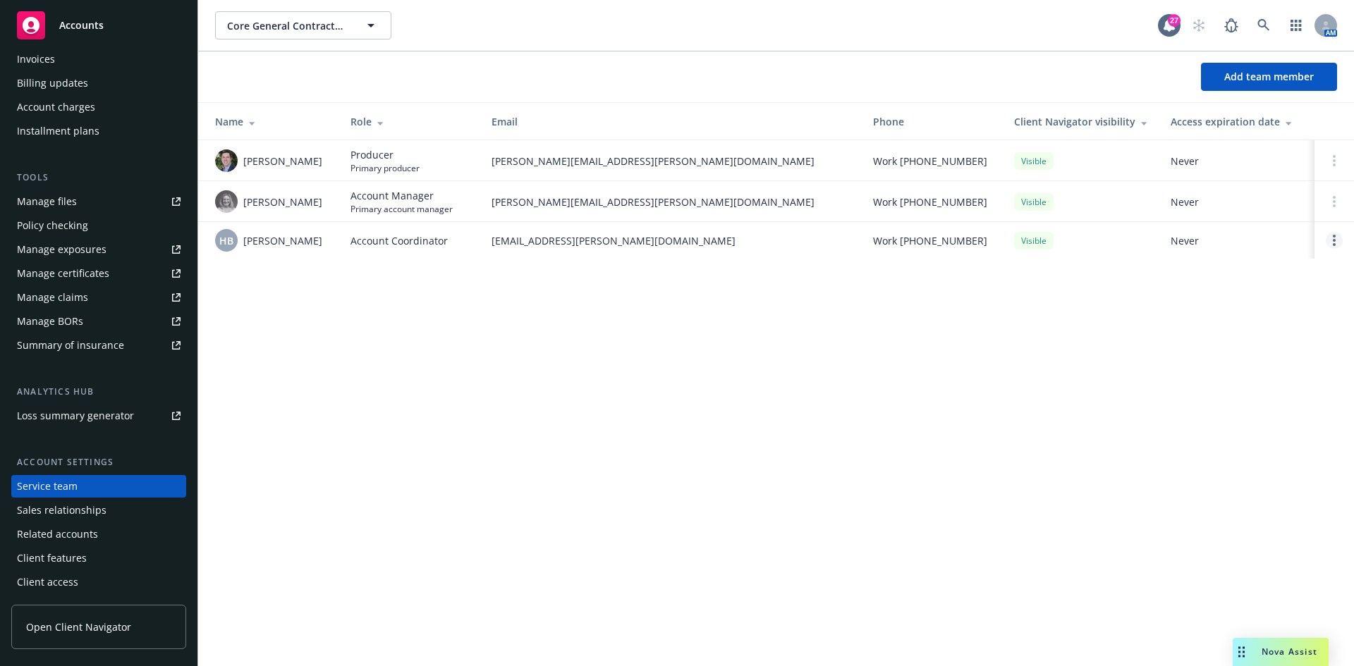
click at [1328, 238] on link "Open options" at bounding box center [1334, 240] width 17 height 17
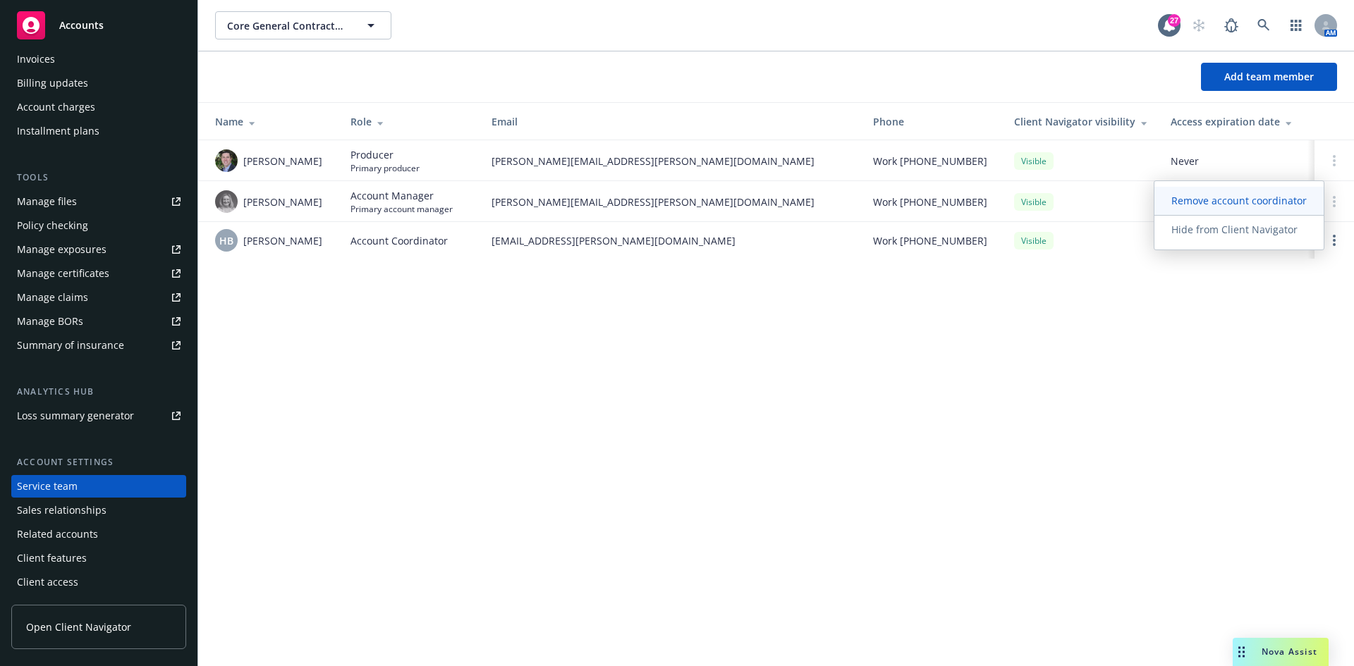
click at [1205, 206] on span "Remove account coordinator" at bounding box center [1238, 200] width 169 height 13
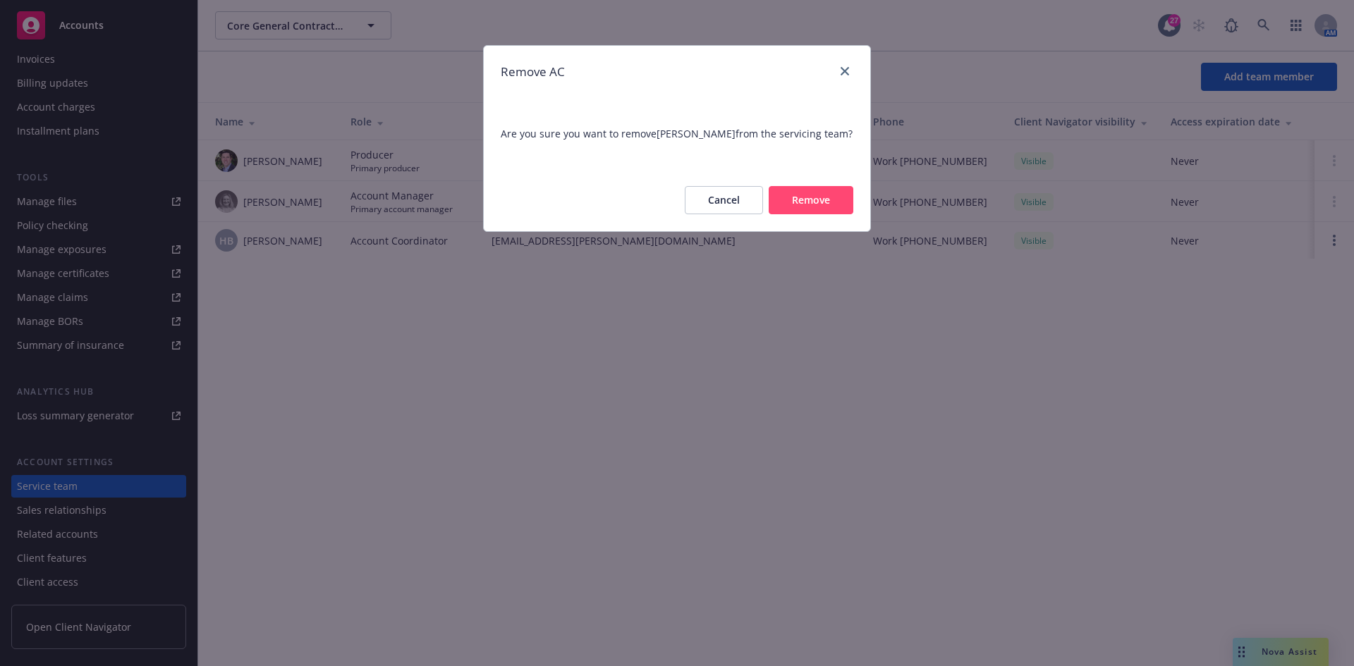
click at [807, 198] on button "Remove" at bounding box center [811, 200] width 85 height 28
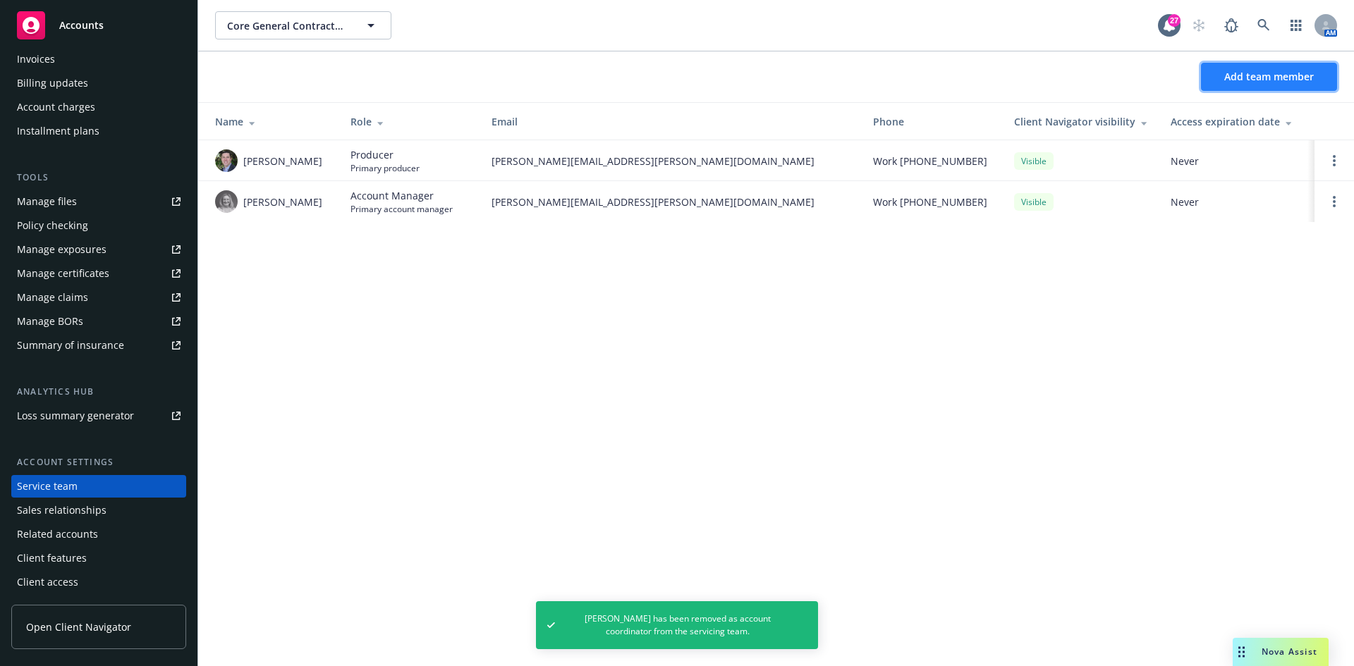
click at [1266, 82] on span "Add team member" at bounding box center [1269, 76] width 90 height 13
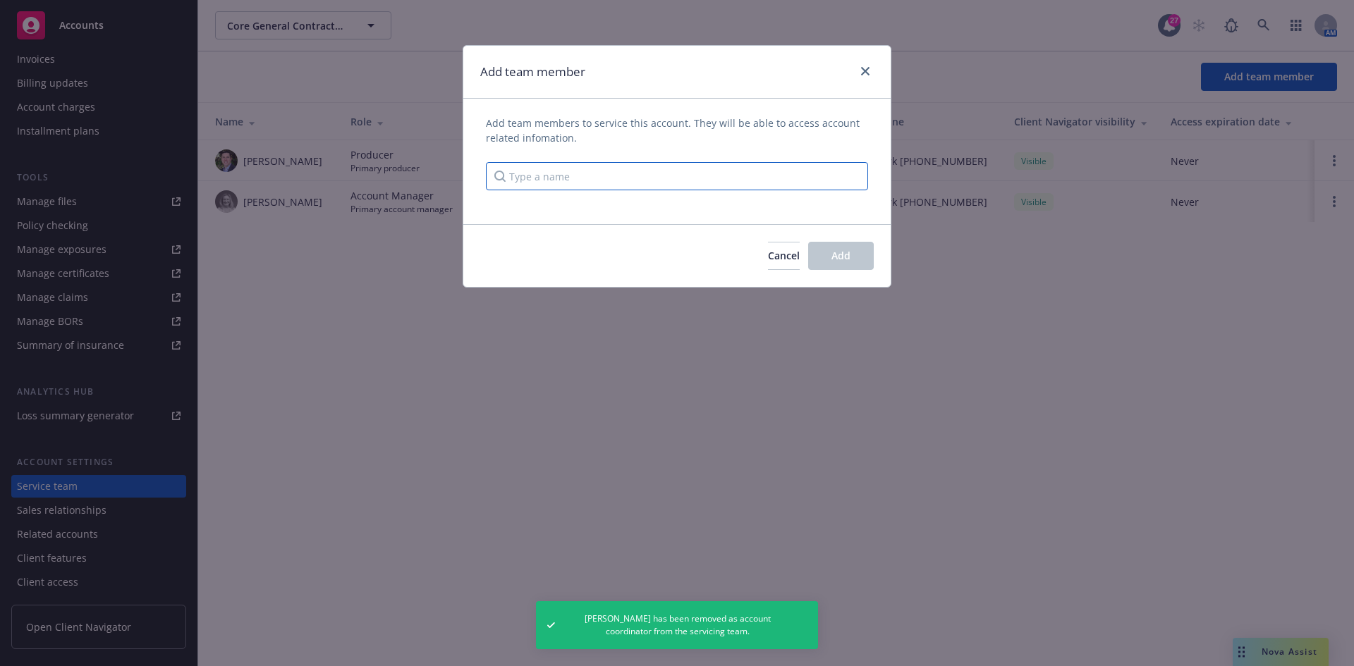
click at [707, 188] on input "Type a name" at bounding box center [677, 176] width 382 height 28
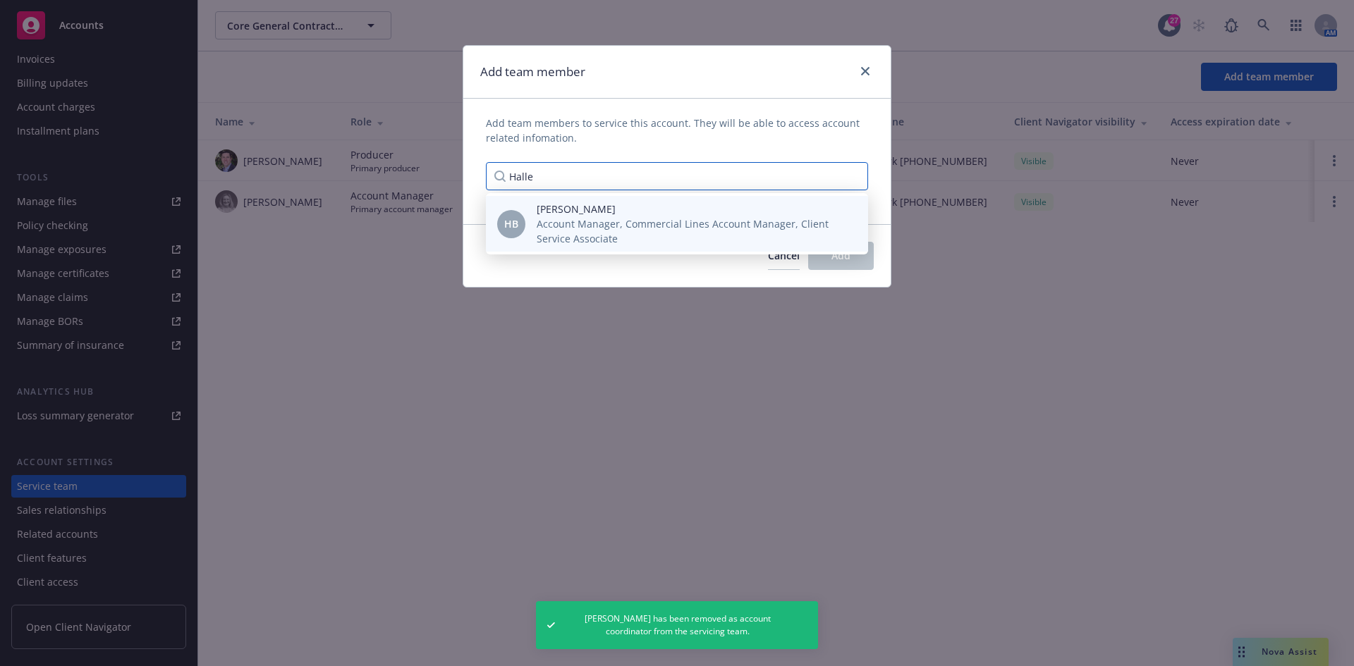
type input "Halle"
click at [673, 221] on span "Account Manager, Commercial Lines Account Manager, Client Service Associate" at bounding box center [691, 231] width 309 height 30
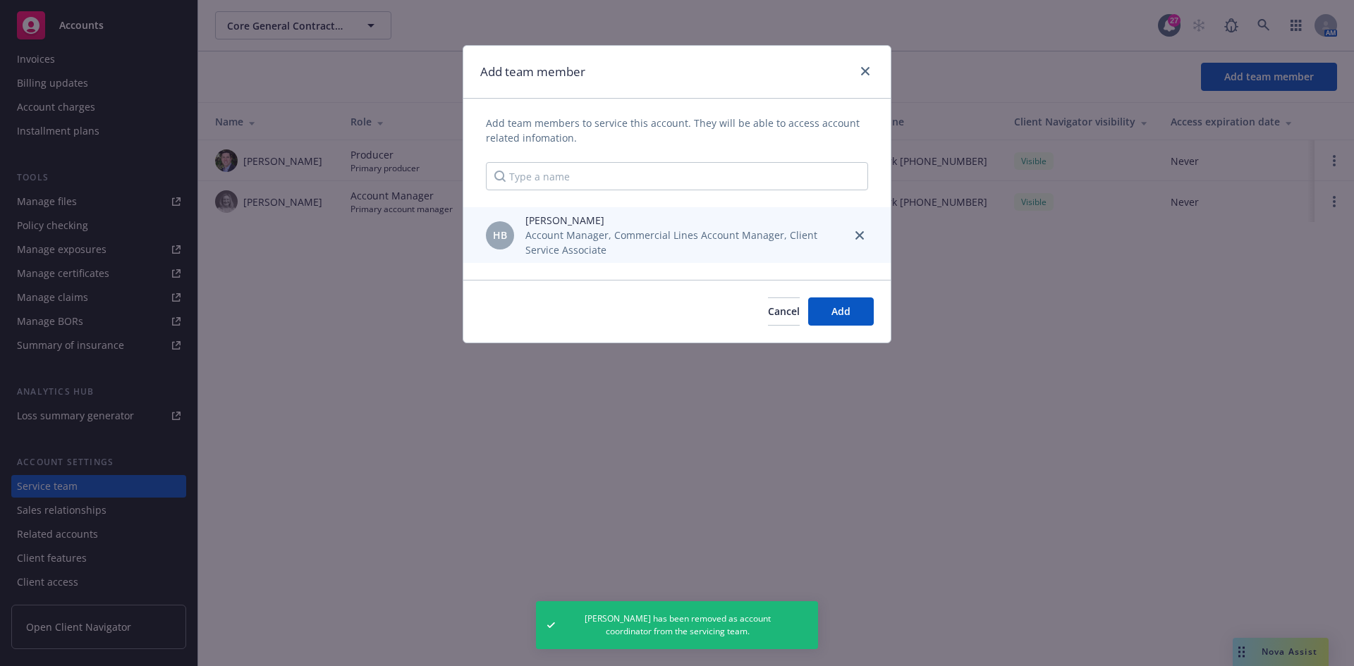
click at [549, 247] on span "Account Manager, Commercial Lines Account Manager, Client Service Associate" at bounding box center [682, 243] width 315 height 30
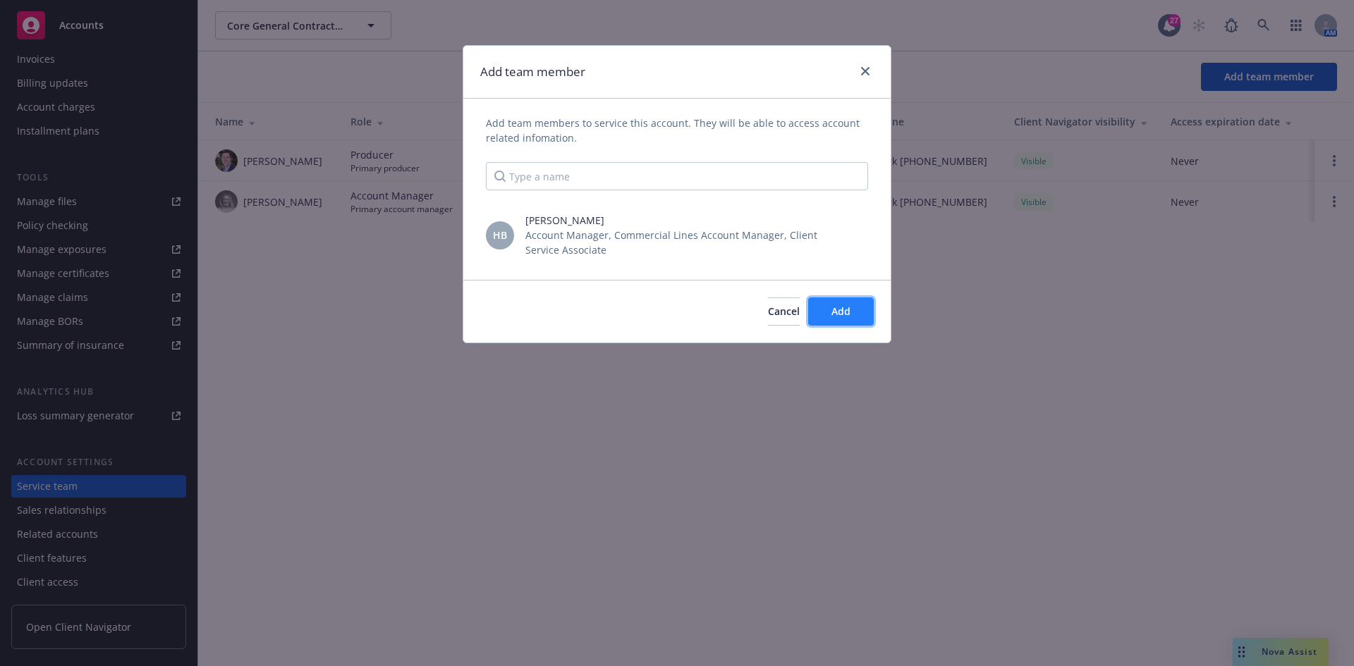
click at [835, 311] on span "Add" at bounding box center [840, 311] width 19 height 13
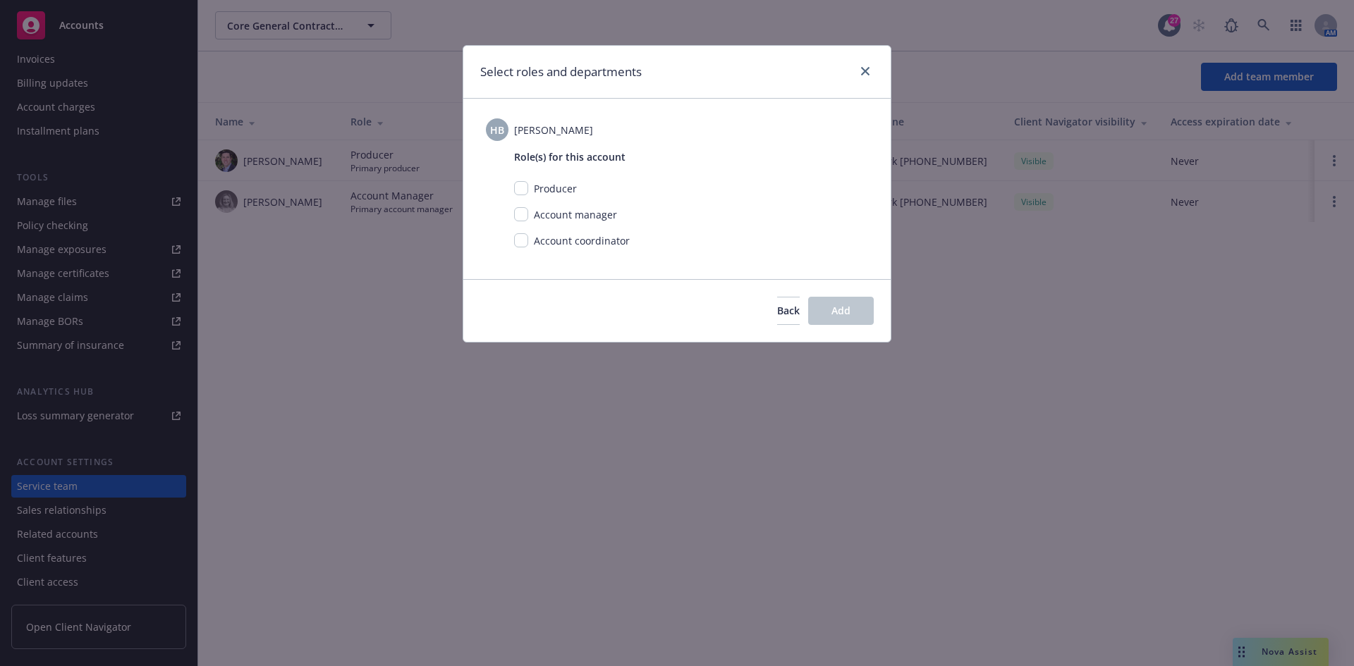
click at [568, 216] on span "Account manager" at bounding box center [575, 214] width 83 height 13
click at [525, 211] on input "checkbox" at bounding box center [521, 214] width 14 height 14
checkbox input "true"
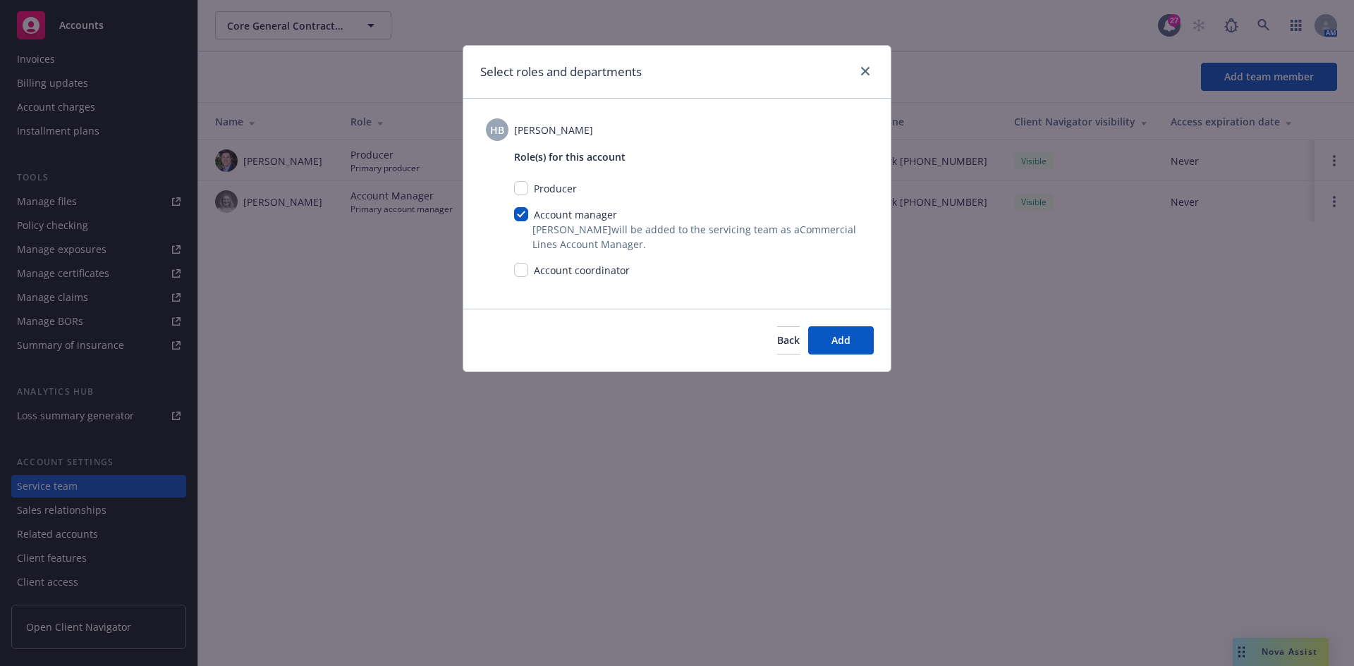
click at [519, 279] on div "Account coordinator" at bounding box center [691, 276] width 354 height 26
click at [522, 268] on input "checkbox" at bounding box center [521, 270] width 14 height 14
checkbox input "true"
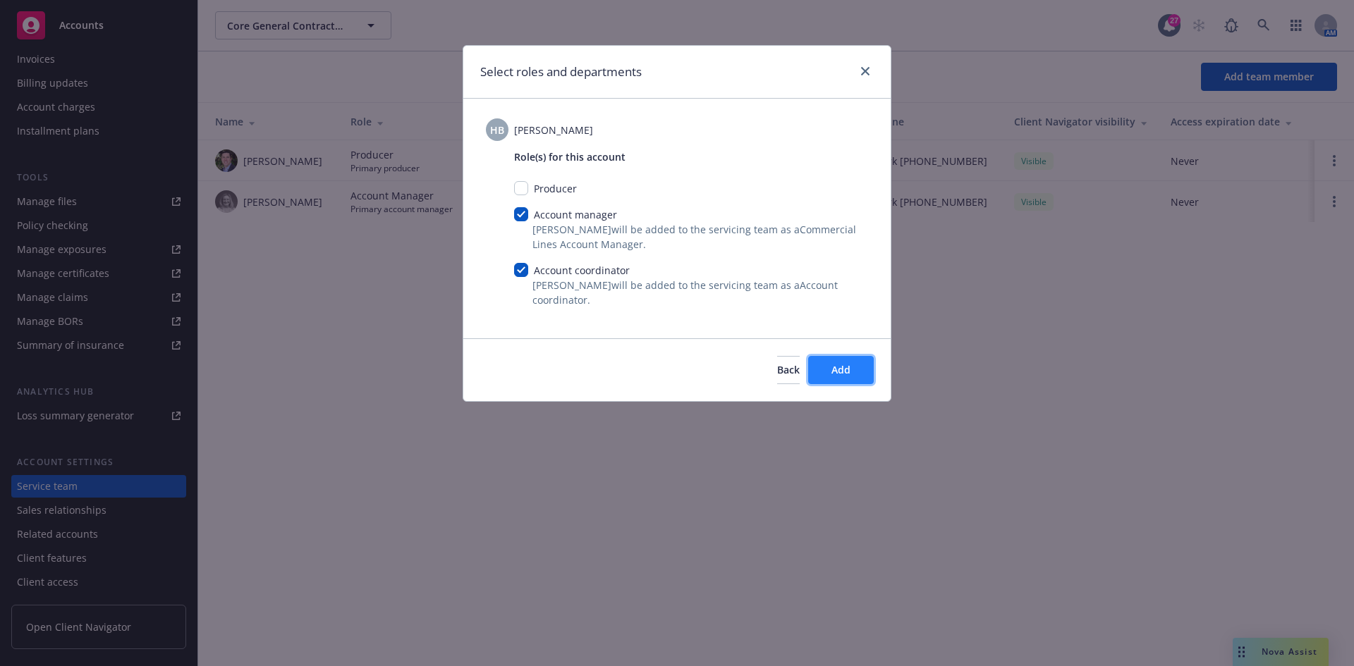
click at [843, 364] on span "Add" at bounding box center [840, 369] width 19 height 13
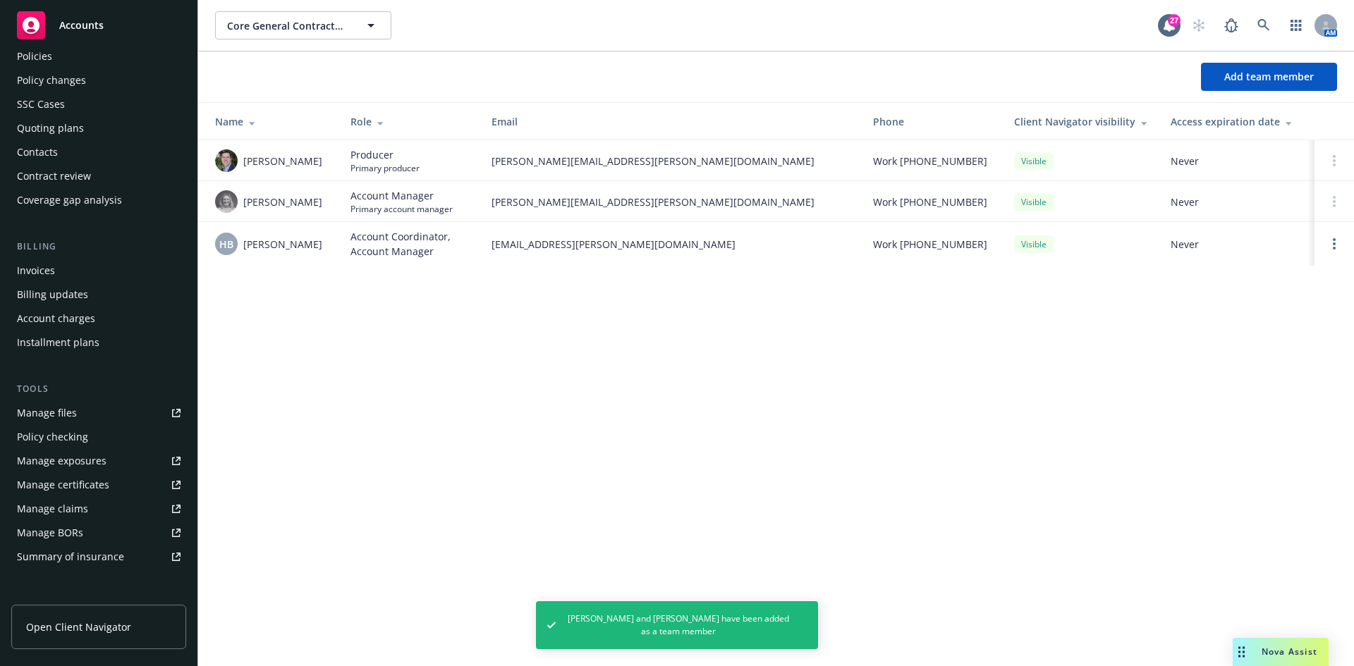
scroll to position [0, 0]
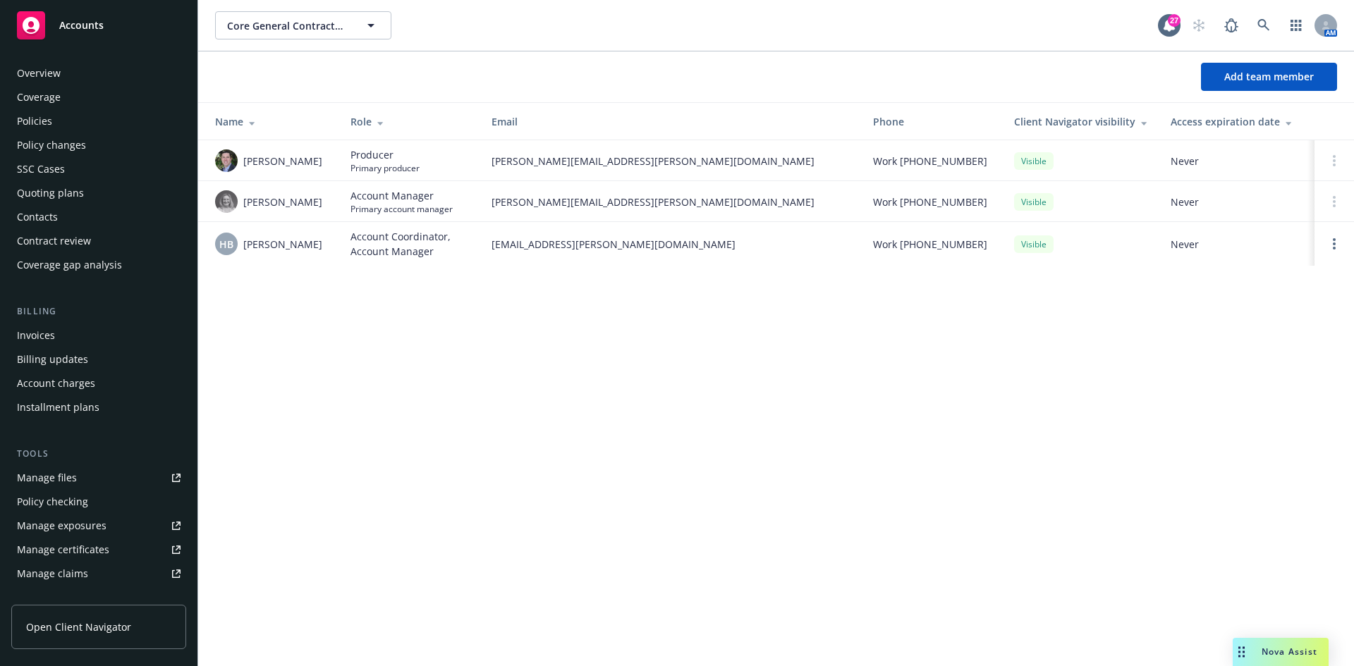
click at [43, 203] on div "Quoting plans" at bounding box center [50, 193] width 67 height 23
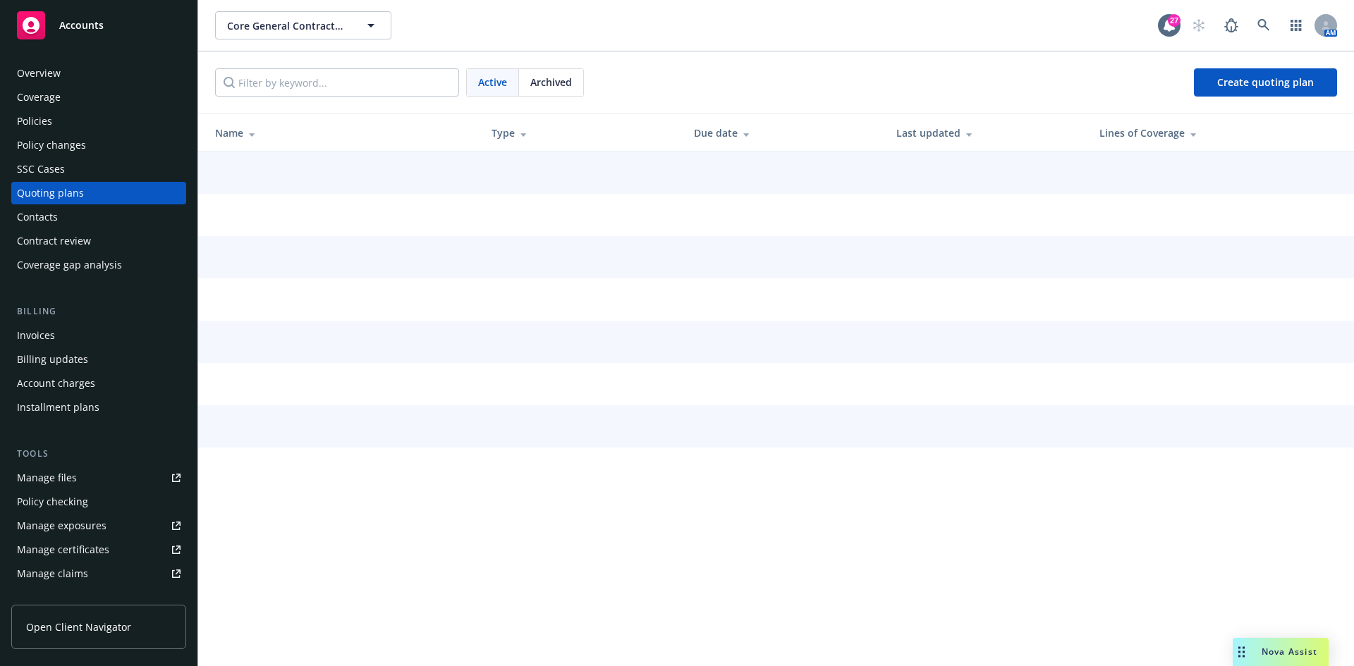
click at [43, 211] on div "Contacts" at bounding box center [37, 217] width 41 height 23
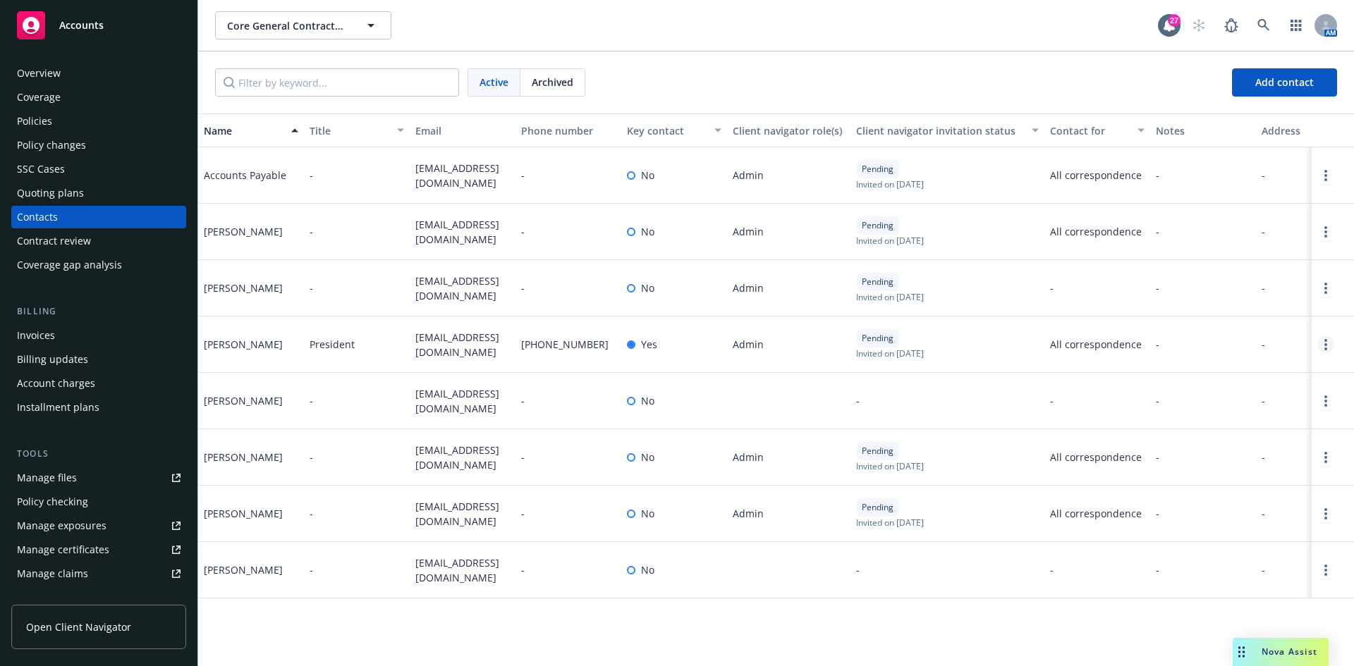
click at [1324, 344] on icon "Open options" at bounding box center [1325, 344] width 3 height 11
click at [1255, 331] on link "Archive" at bounding box center [1260, 334] width 109 height 28
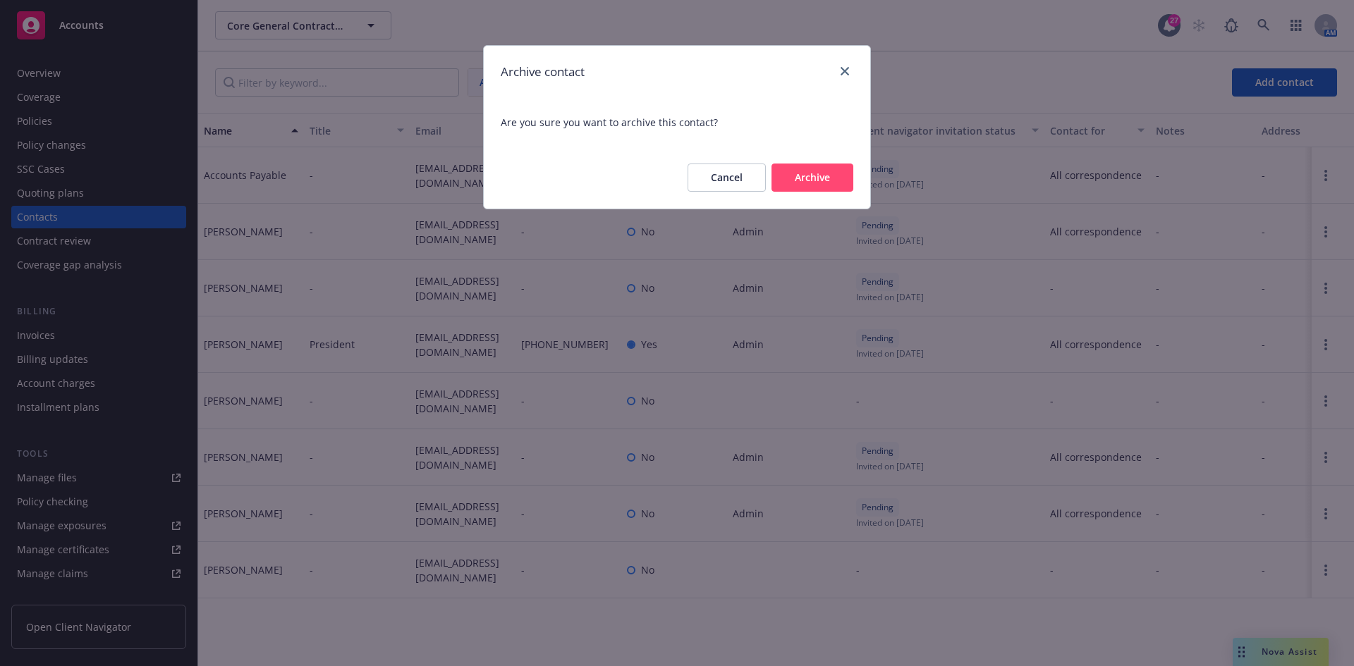
click at [821, 177] on button "Archive" at bounding box center [812, 178] width 82 height 28
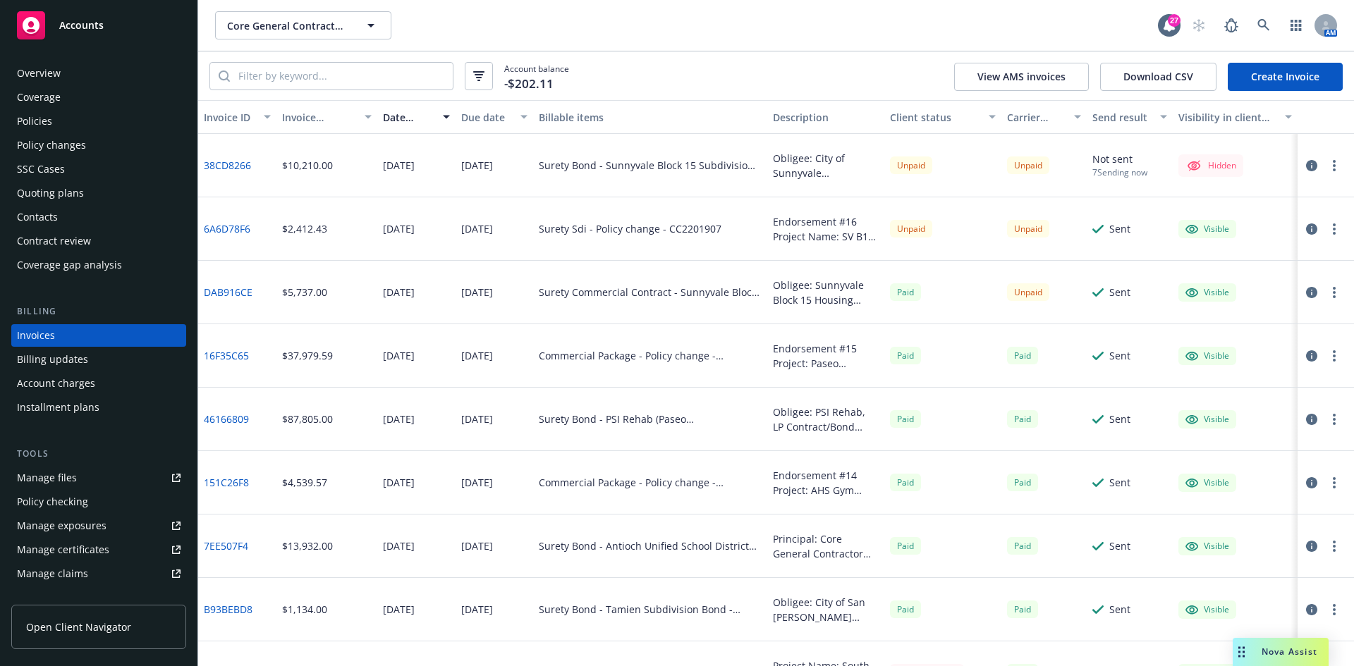
click at [1326, 169] on button "button" at bounding box center [1334, 165] width 17 height 17
click at [1247, 283] on link "Make it visible in client dash" at bounding box center [1242, 279] width 180 height 28
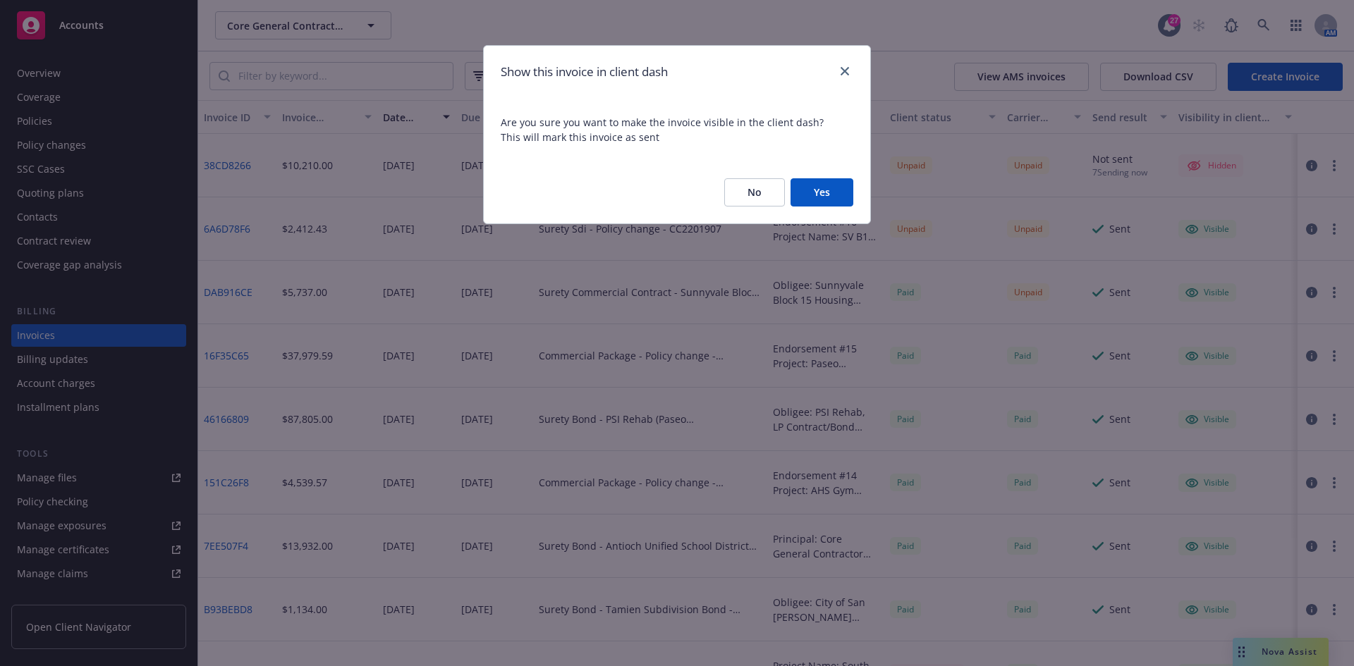
click at [834, 208] on div "No Yes" at bounding box center [677, 192] width 386 height 62
click at [842, 193] on button "Yes" at bounding box center [822, 192] width 63 height 28
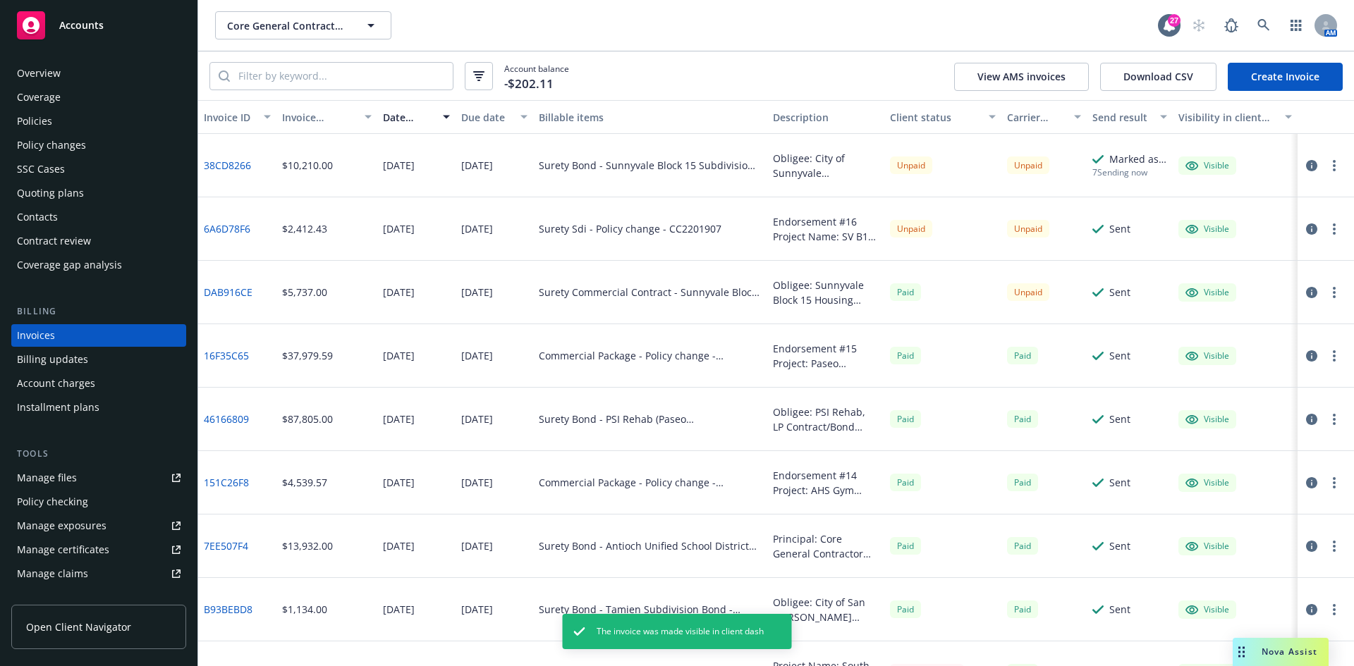
click at [1326, 165] on button "button" at bounding box center [1334, 165] width 17 height 17
click at [1213, 334] on link "Generate invoice PDF" at bounding box center [1242, 336] width 180 height 28
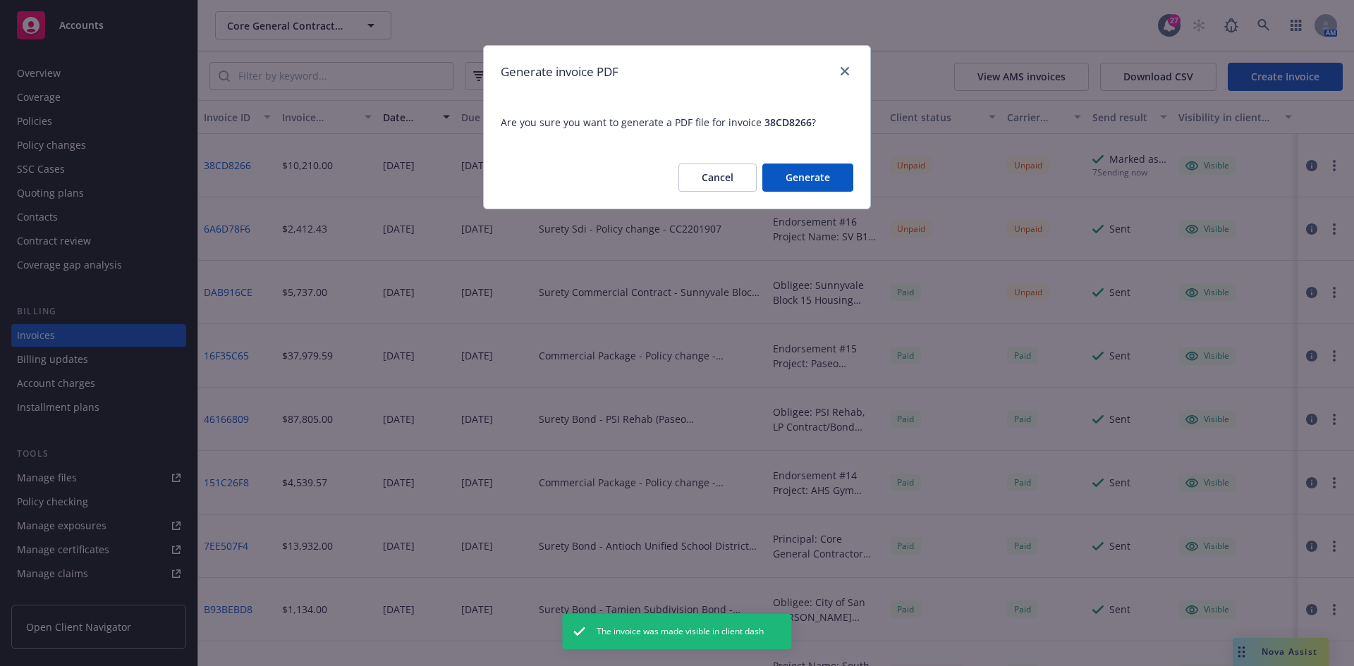
click at [790, 183] on button "Generate" at bounding box center [807, 178] width 91 height 28
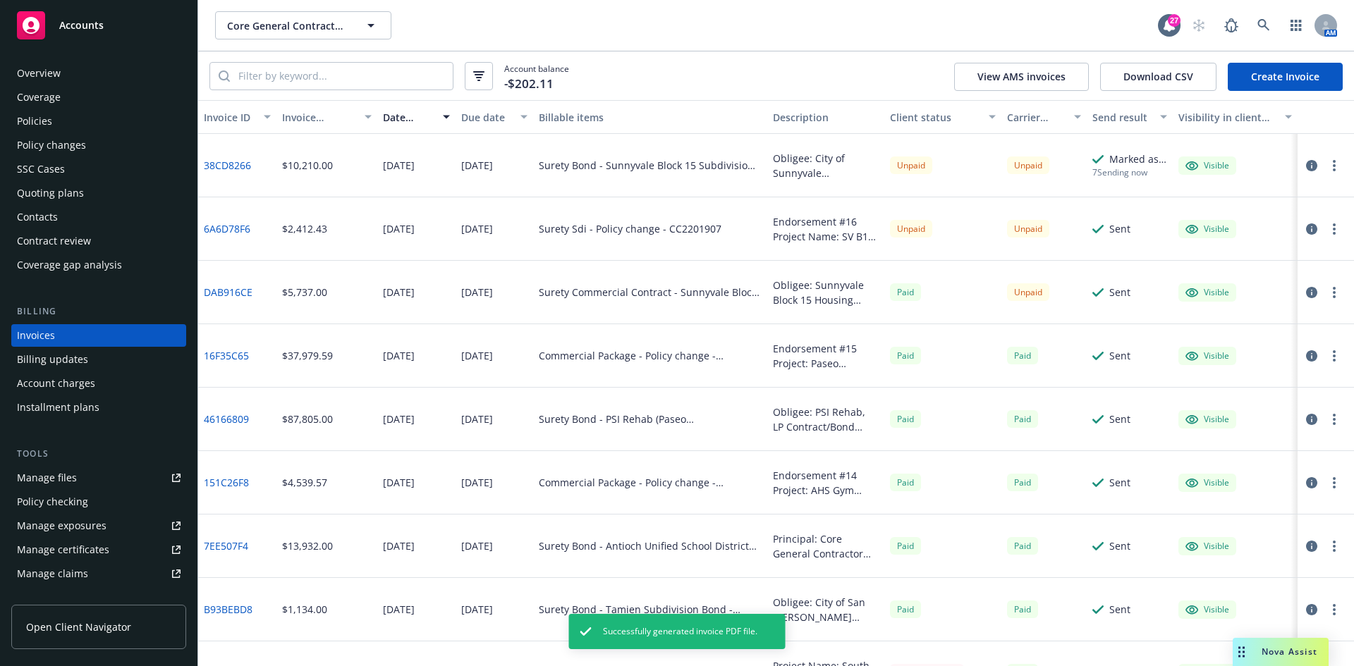
click at [1326, 164] on button "button" at bounding box center [1334, 165] width 17 height 17
click at [1202, 334] on link "Download invoice PDF" at bounding box center [1242, 336] width 180 height 28
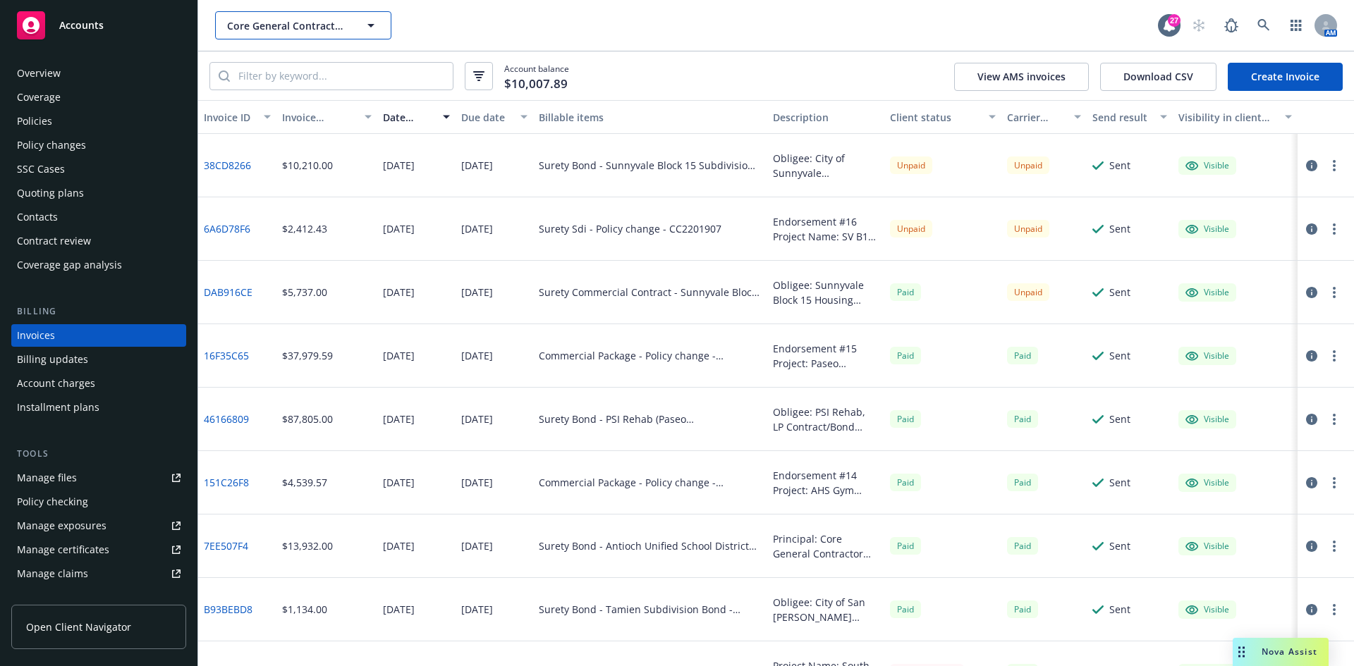
click at [269, 23] on span "Core General Contractor I" at bounding box center [288, 25] width 122 height 15
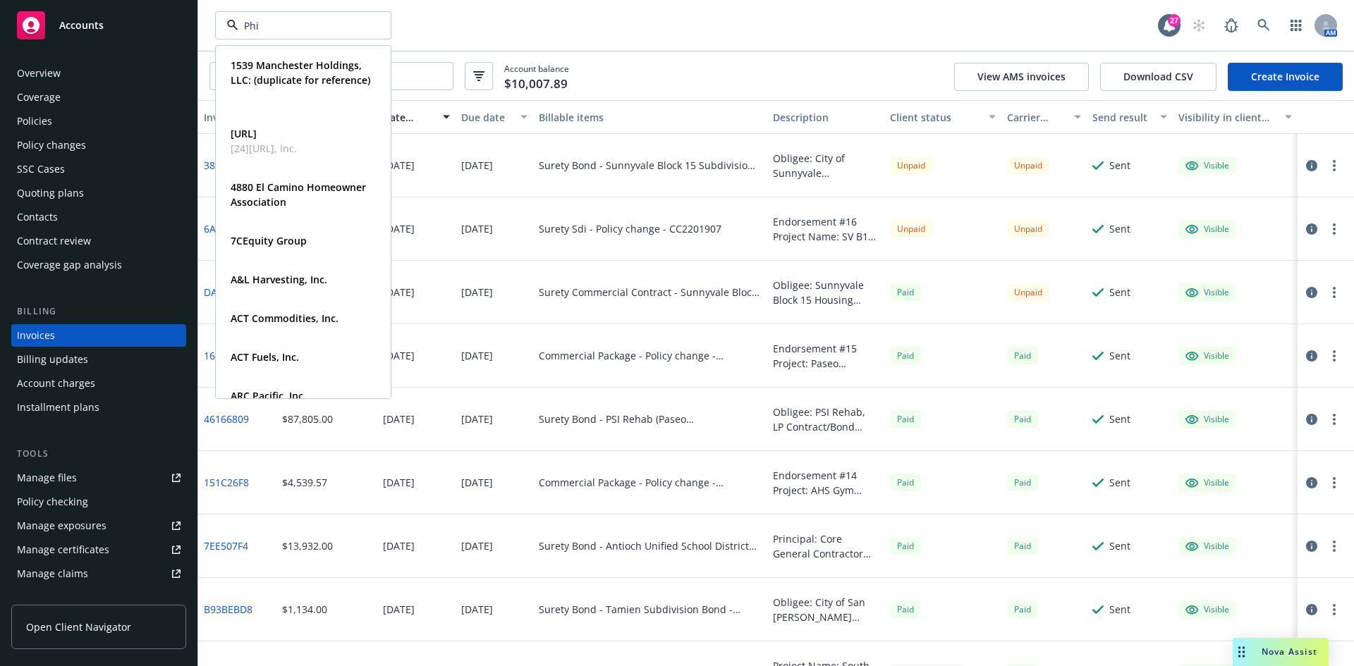
type input "Phil"
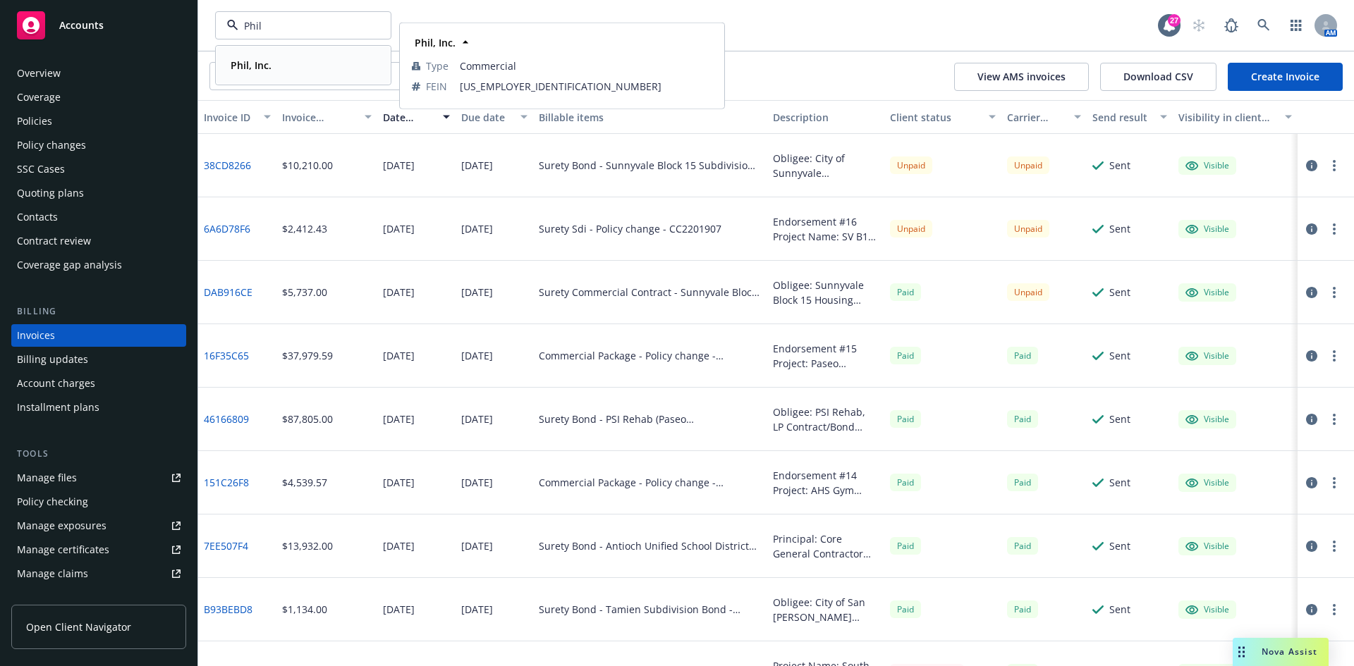
click at [269, 51] on div "Phil, Inc. Type Commercial FEIN [US_EMPLOYER_IDENTIFICATION_NUMBER]" at bounding box center [302, 65] width 173 height 37
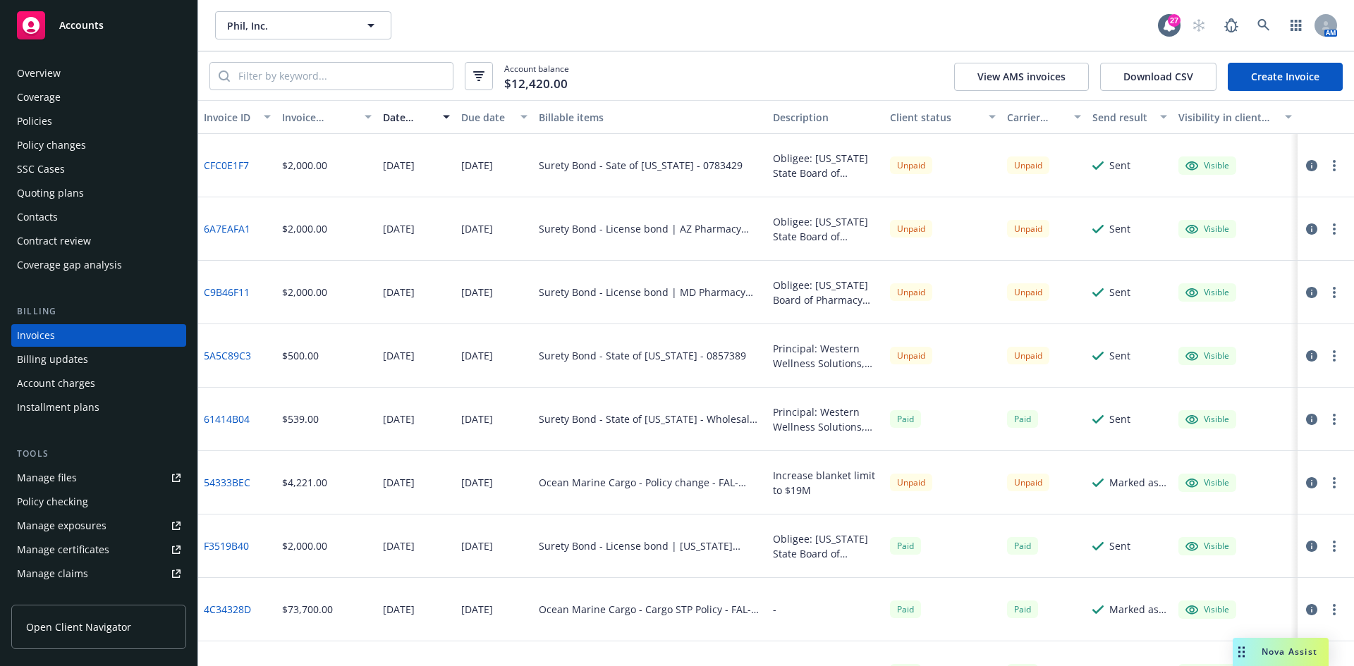
click at [62, 211] on div "Contacts" at bounding box center [99, 217] width 164 height 23
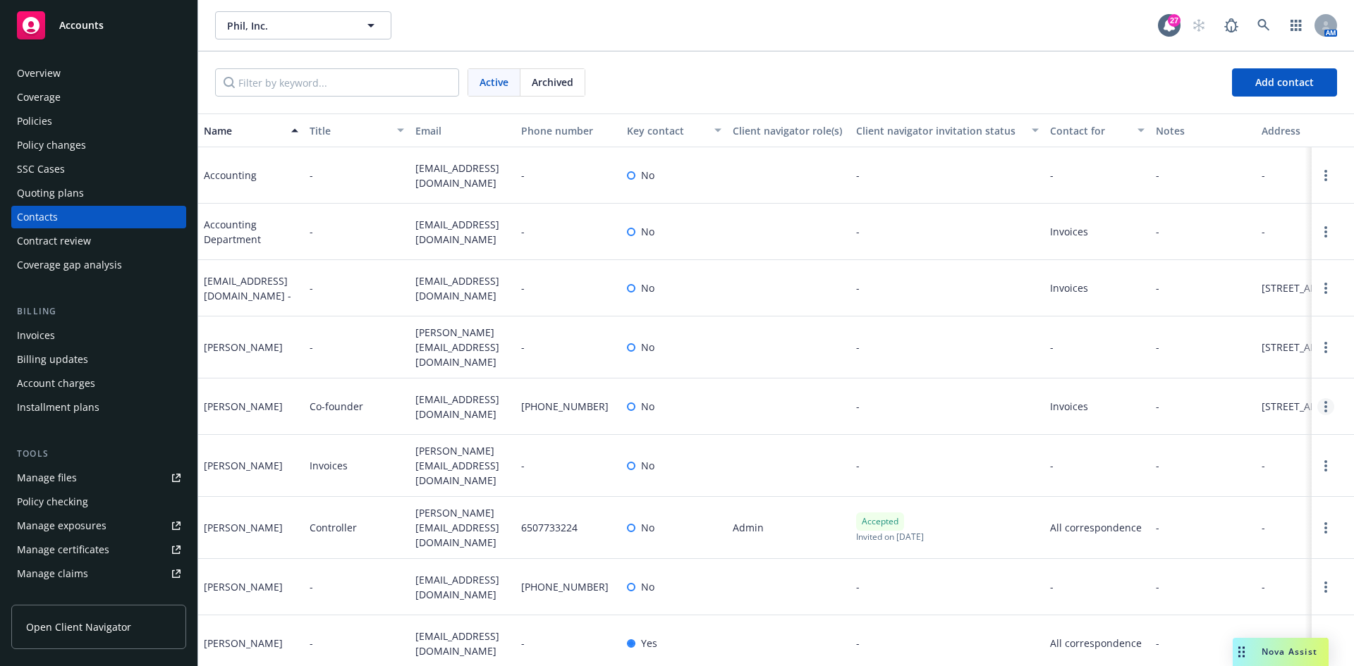
click at [1317, 415] on link "Open options" at bounding box center [1325, 406] width 17 height 17
click at [1221, 348] on link "Edit contact" at bounding box center [1224, 336] width 159 height 28
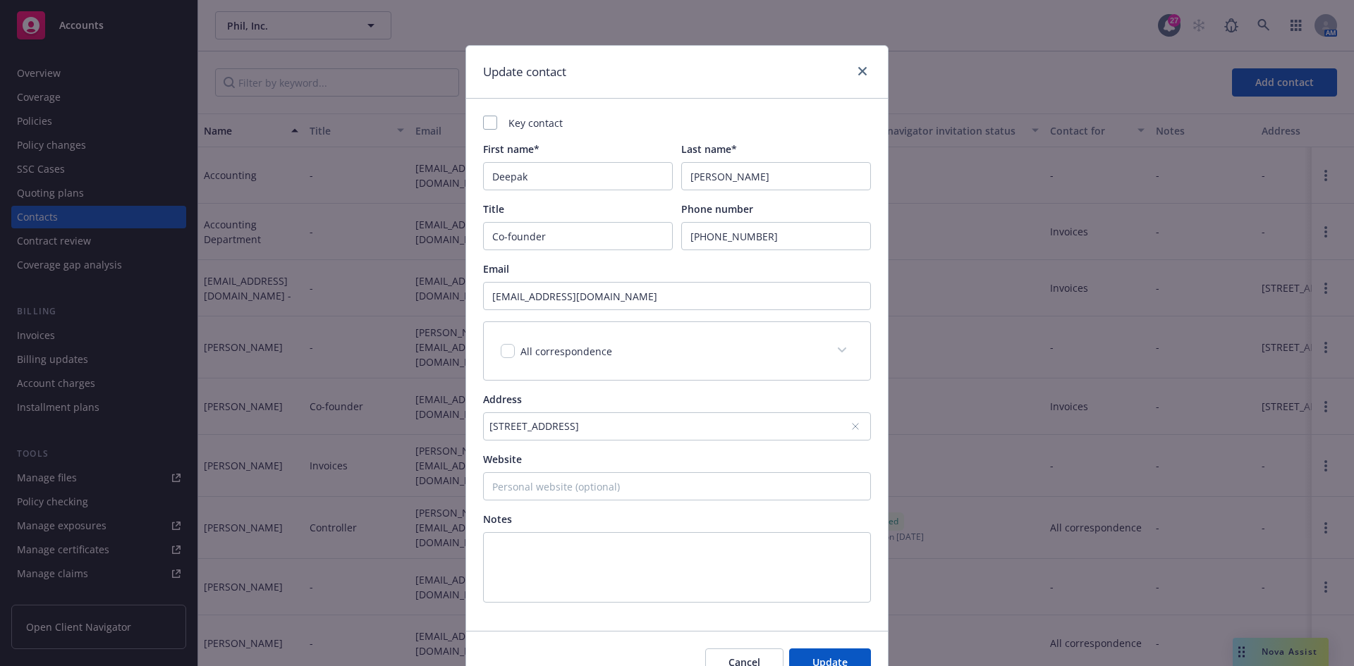
click at [499, 370] on div "All correspondence" at bounding box center [677, 351] width 386 height 58
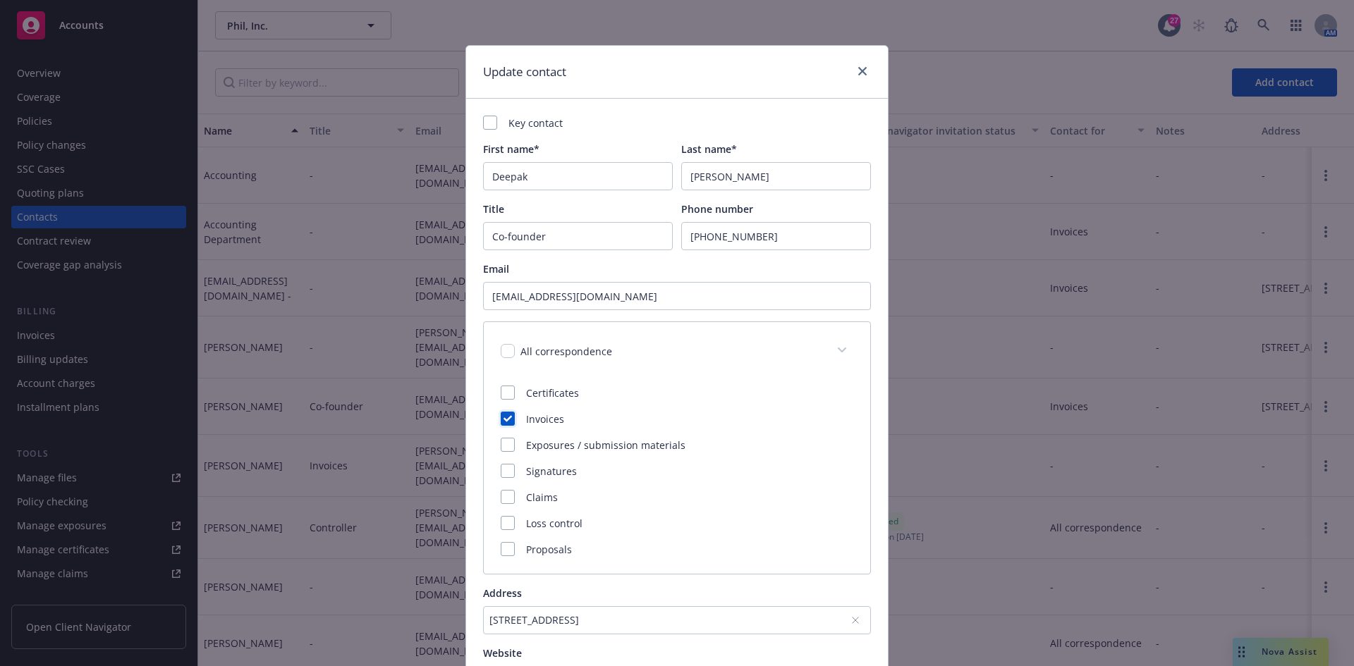
click at [503, 420] on icon at bounding box center [507, 419] width 8 height 6
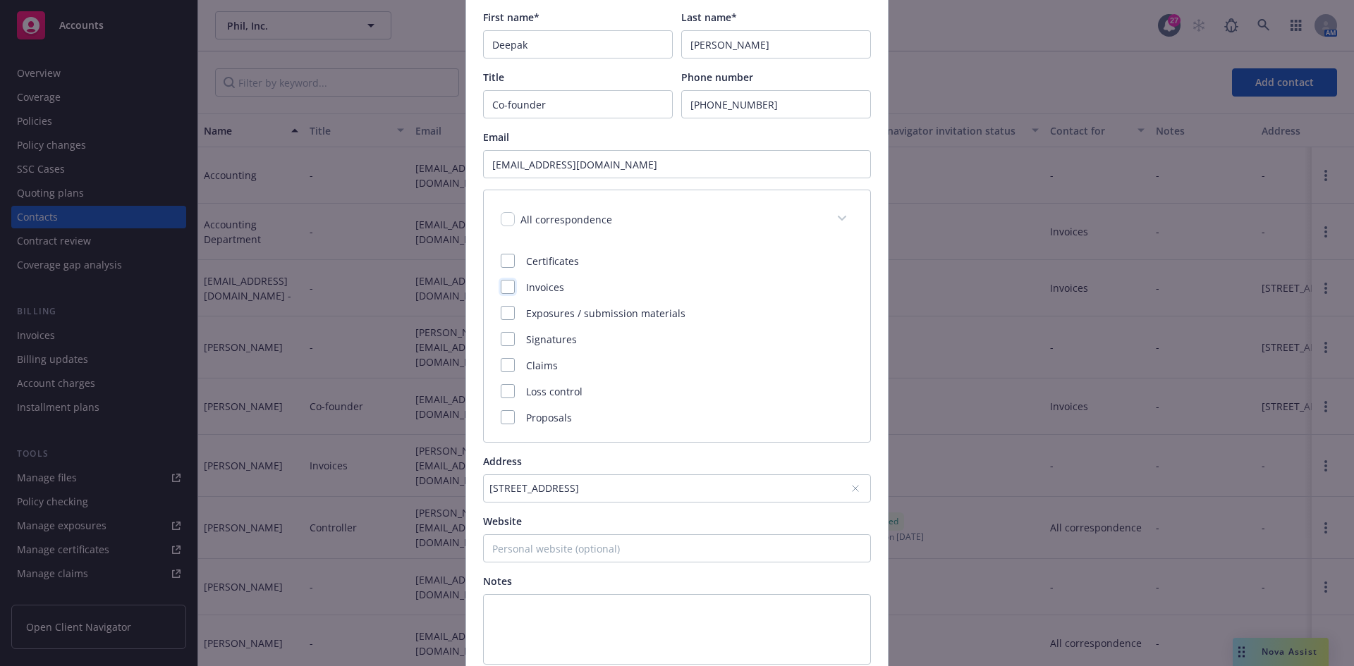
scroll to position [212, 0]
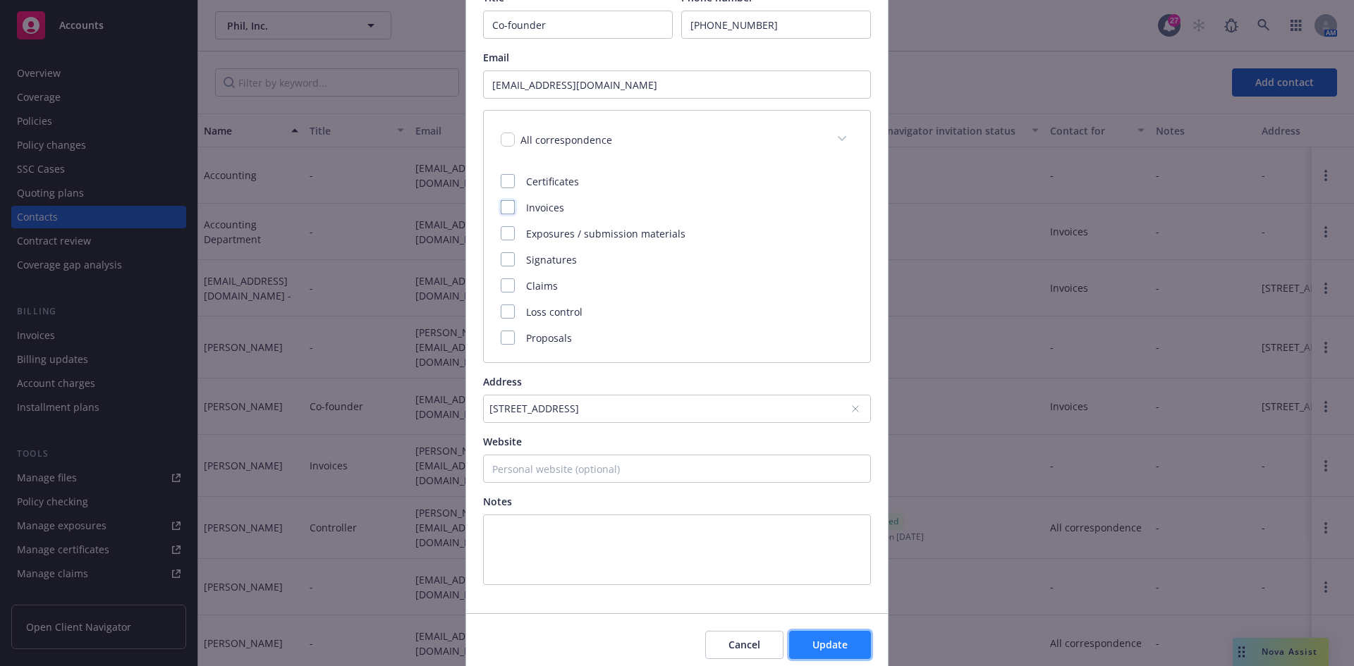
click at [812, 638] on span "Update" at bounding box center [829, 644] width 35 height 13
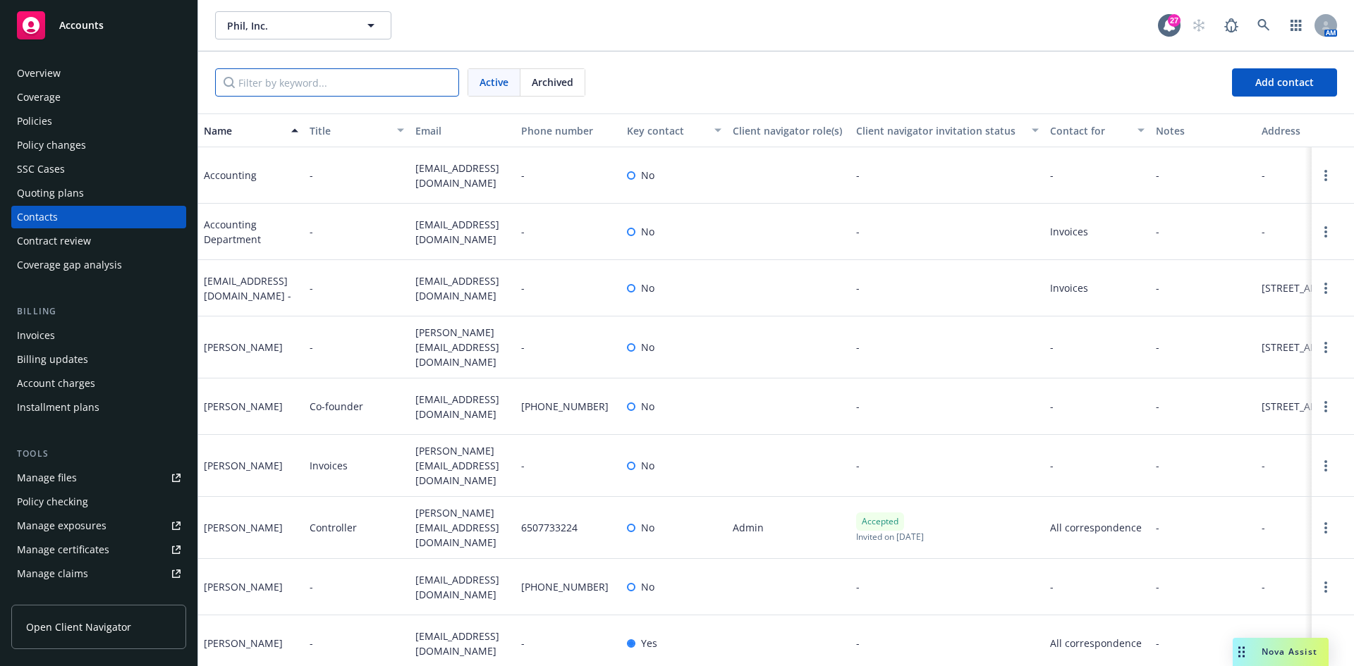
click at [307, 89] on input "Filter by keyword..." at bounding box center [337, 82] width 244 height 28
paste input "85286"
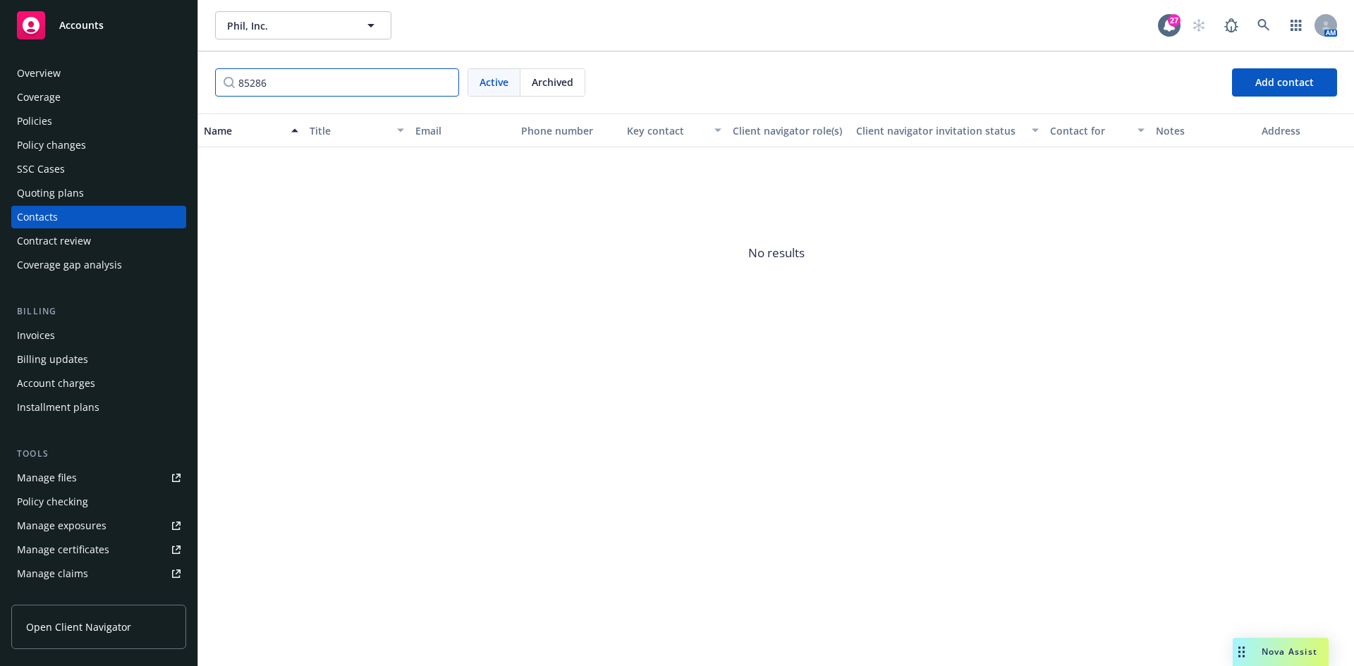
type input "85286"
click at [109, 21] on div "Accounts" at bounding box center [99, 25] width 164 height 28
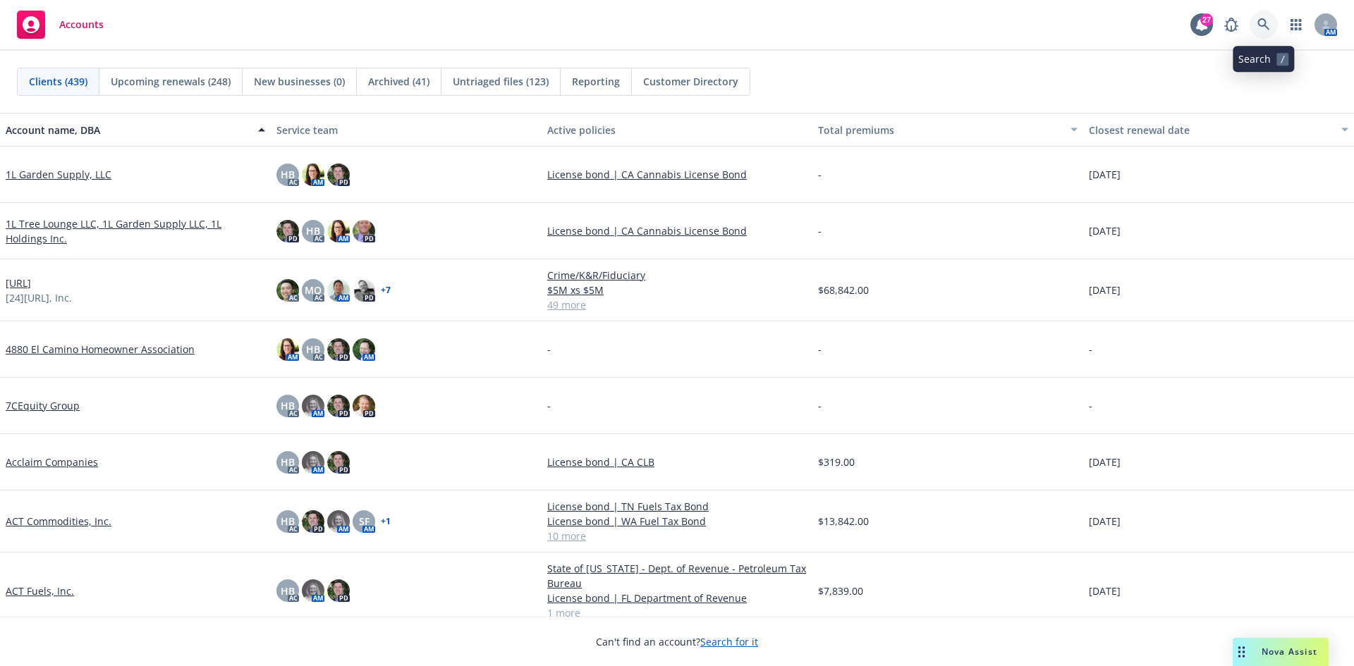
click at [1252, 27] on link at bounding box center [1264, 25] width 28 height 28
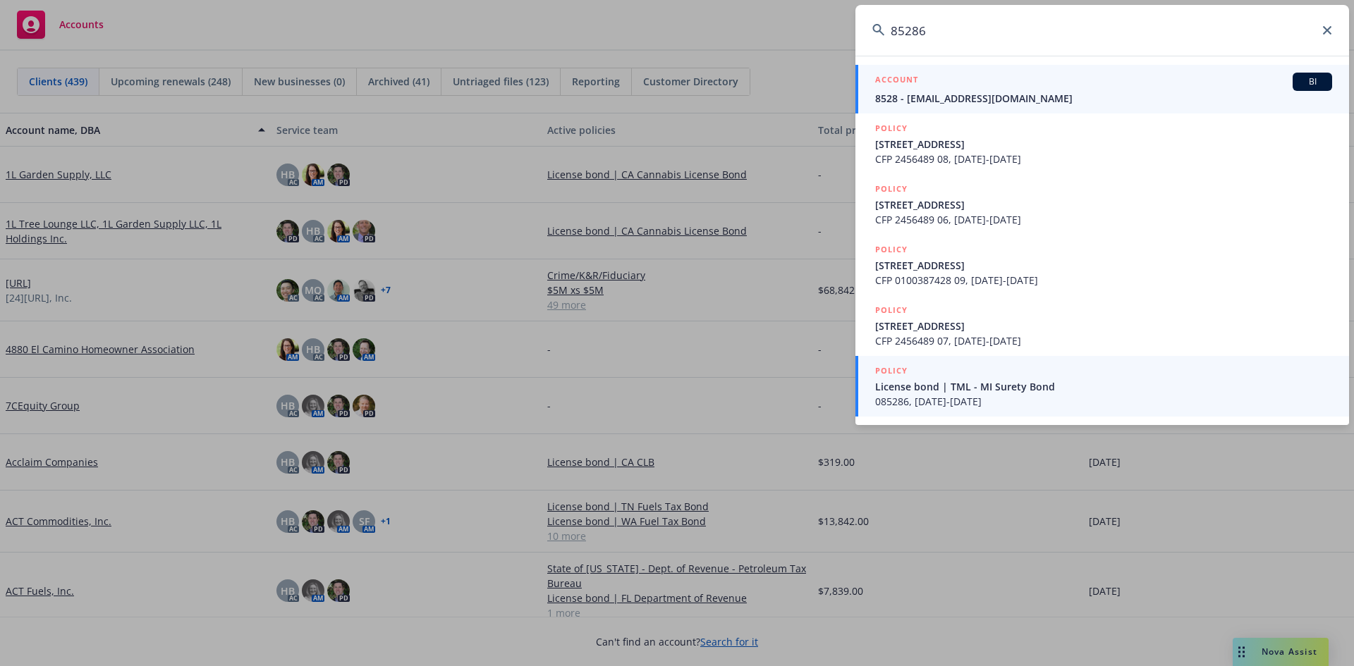
type input "85286"
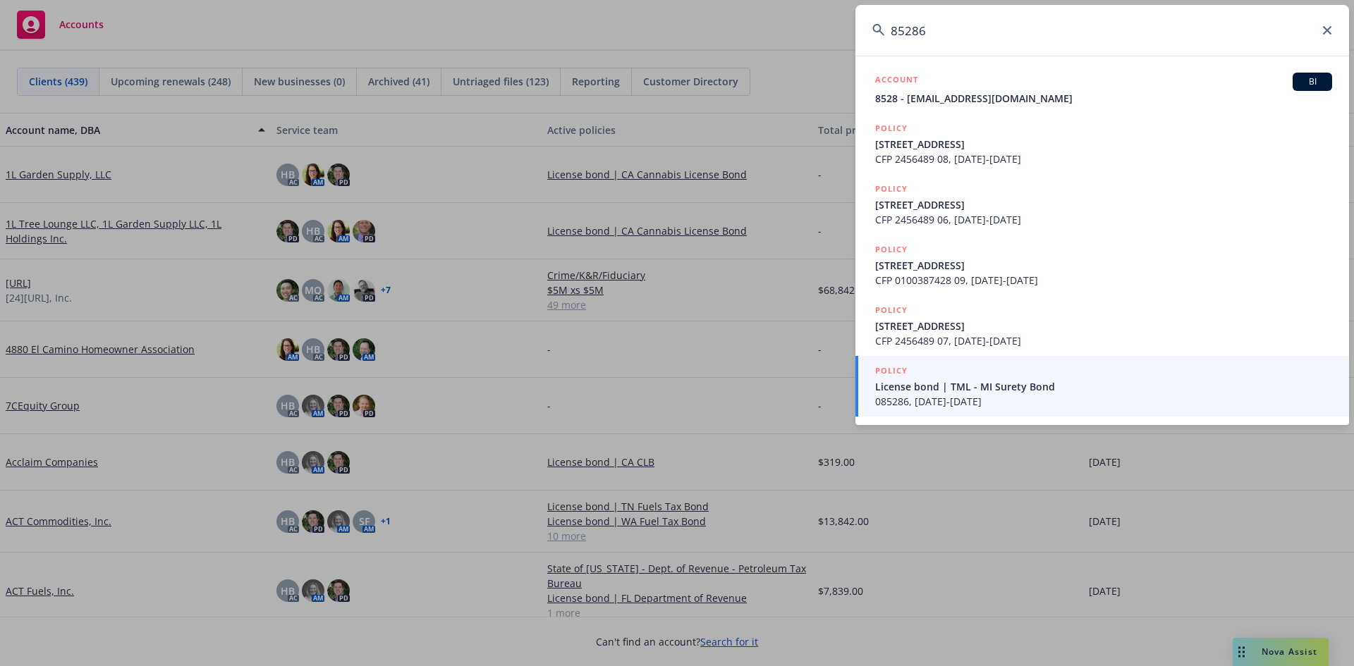
click at [953, 382] on span "License bond | TML - MI Surety Bond" at bounding box center [1103, 386] width 457 height 15
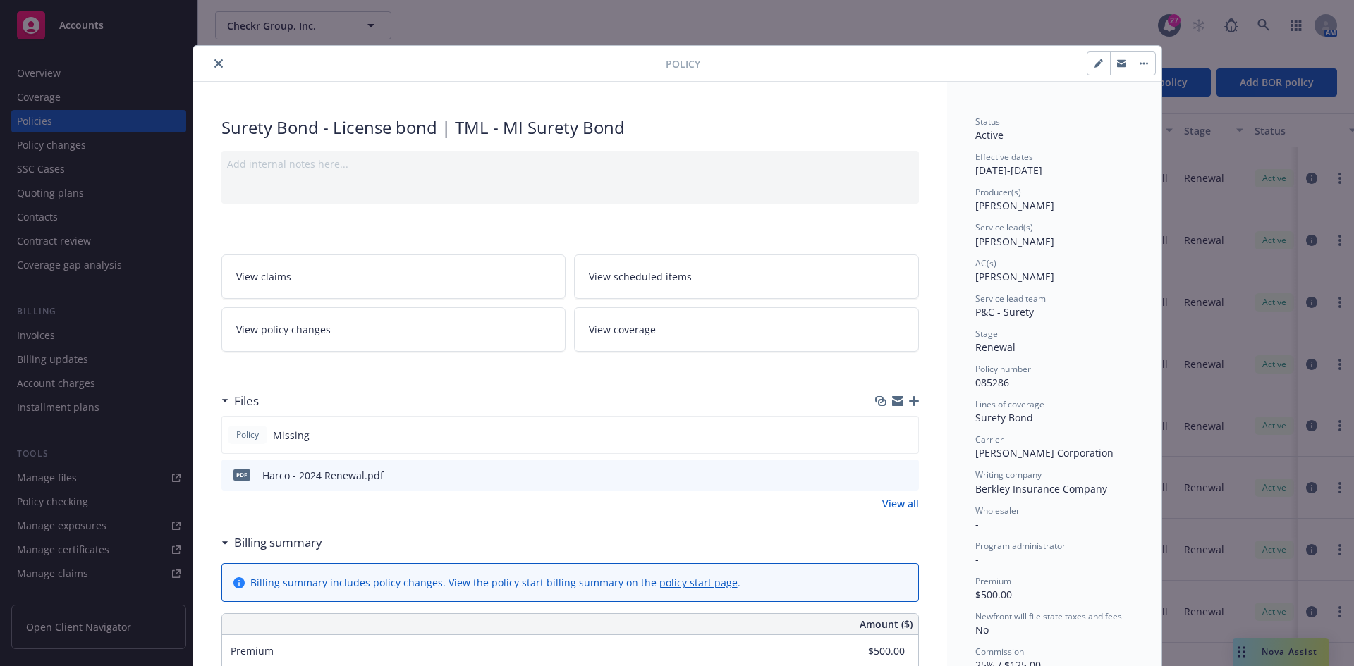
click at [211, 71] on button "close" at bounding box center [218, 63] width 17 height 17
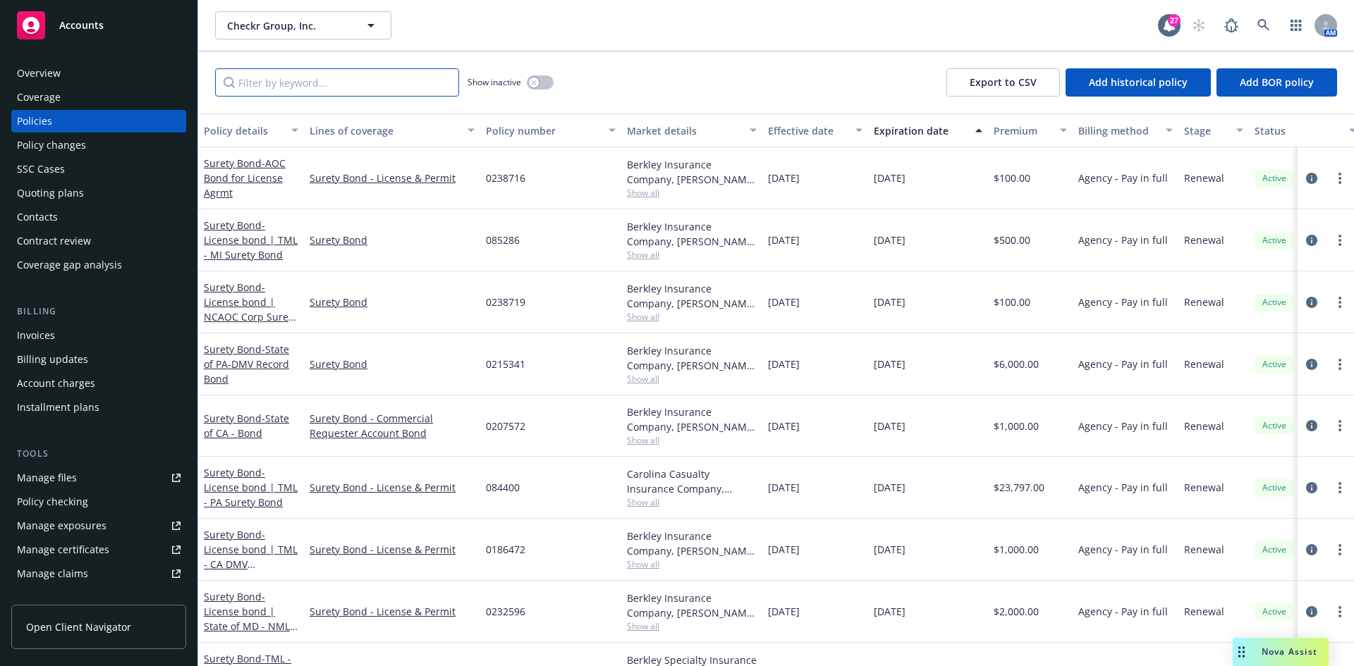
click at [283, 78] on input "Filter by keyword..." at bounding box center [337, 82] width 244 height 28
paste input "85286"
type input "85286"
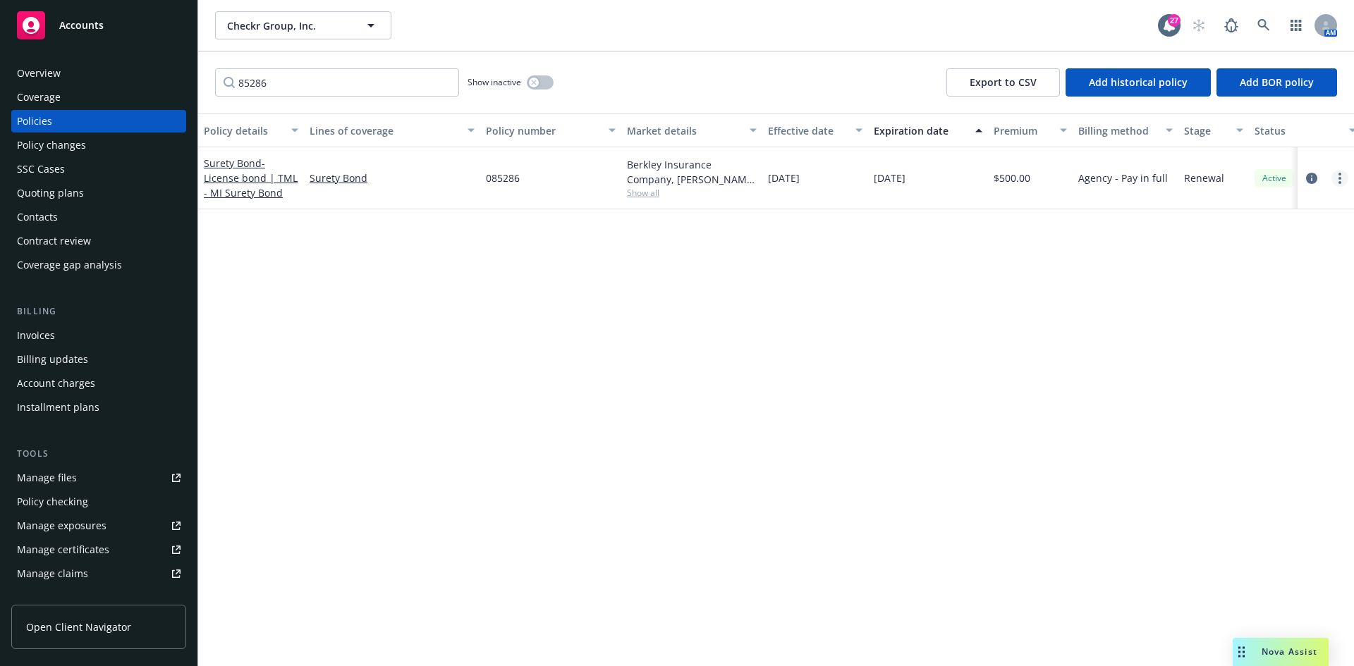
click at [1342, 173] on link "more" at bounding box center [1339, 178] width 17 height 17
click at [1253, 230] on link "Renew with incumbent" at bounding box center [1265, 235] width 166 height 28
select select "12"
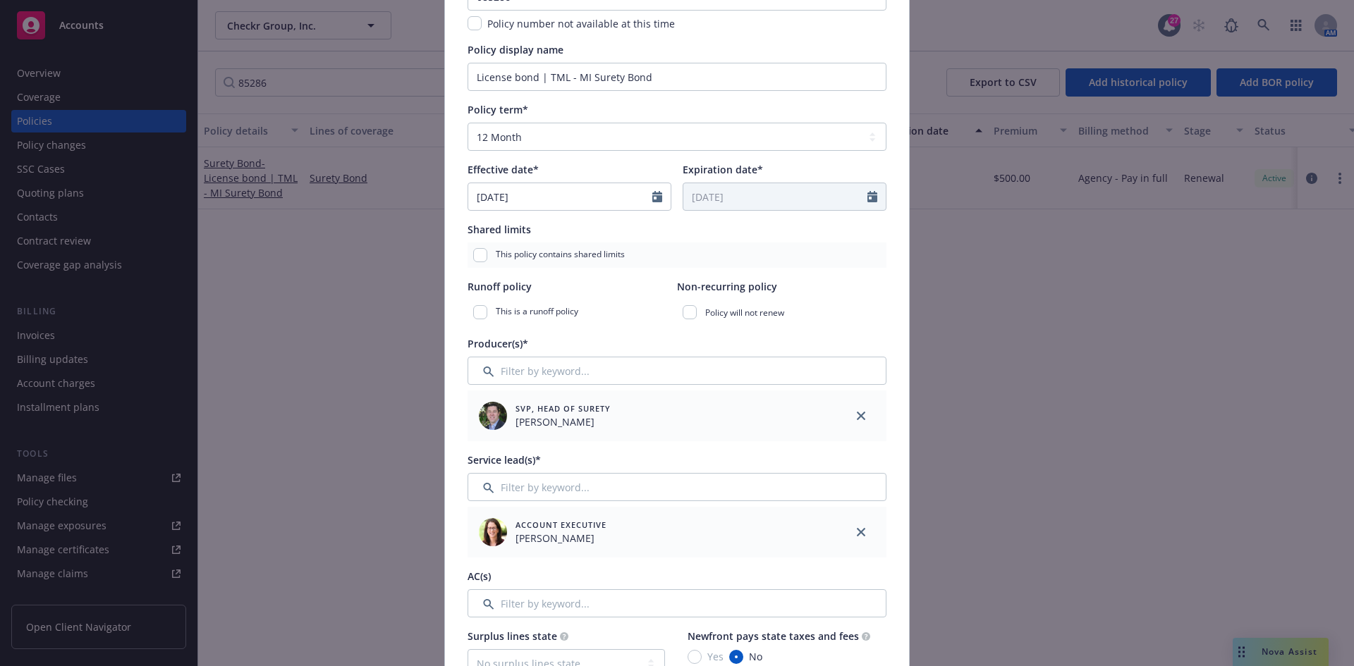
scroll to position [212, 0]
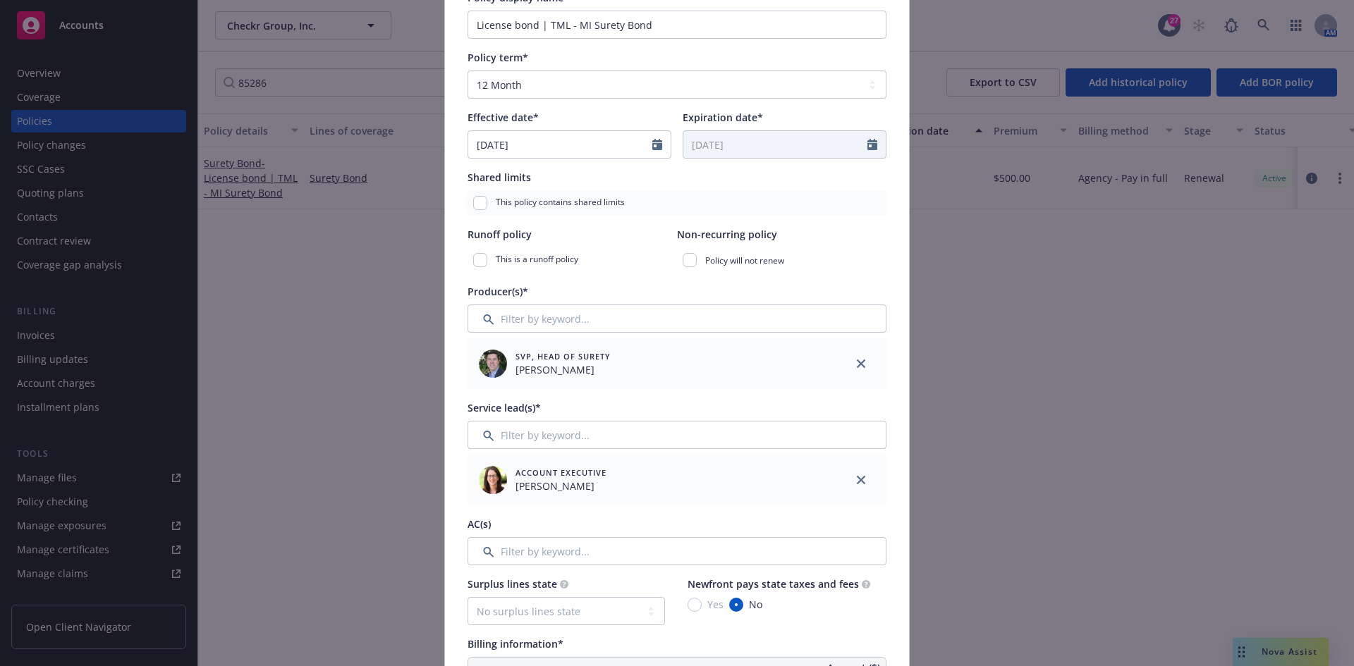
drag, startPoint x: 852, startPoint y: 480, endPoint x: 834, endPoint y: 468, distance: 21.9
click at [857, 479] on icon "close" at bounding box center [861, 480] width 8 height 8
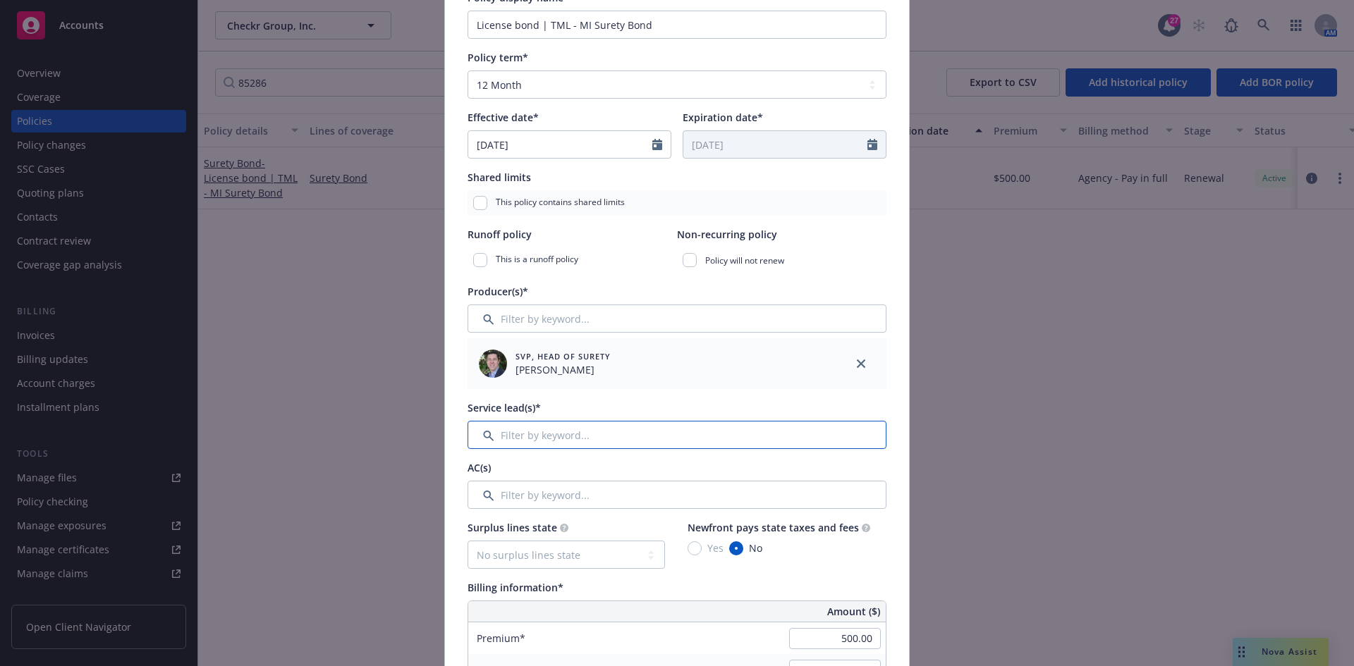
click at [699, 438] on input "Filter by keyword..." at bounding box center [677, 435] width 419 height 28
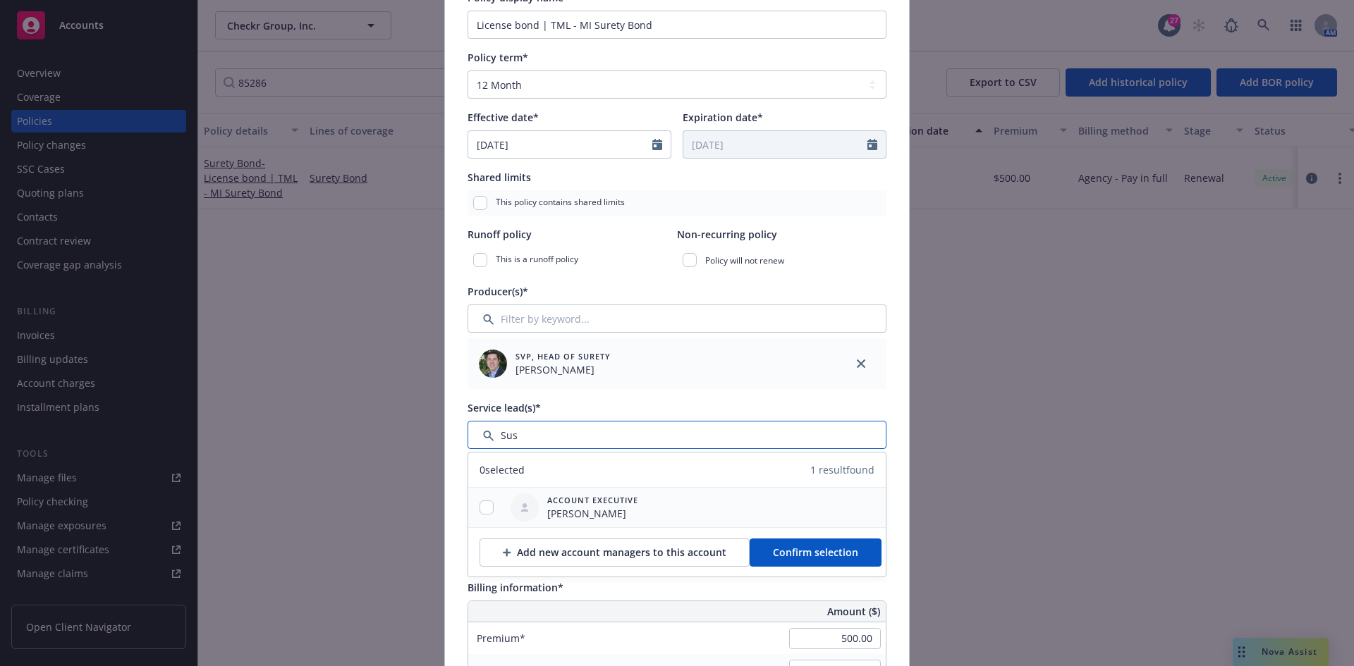
type input "Sus"
click at [480, 512] on input "checkbox" at bounding box center [487, 508] width 14 height 14
checkbox input "true"
click at [812, 556] on span "Confirm selection" at bounding box center [815, 552] width 85 height 13
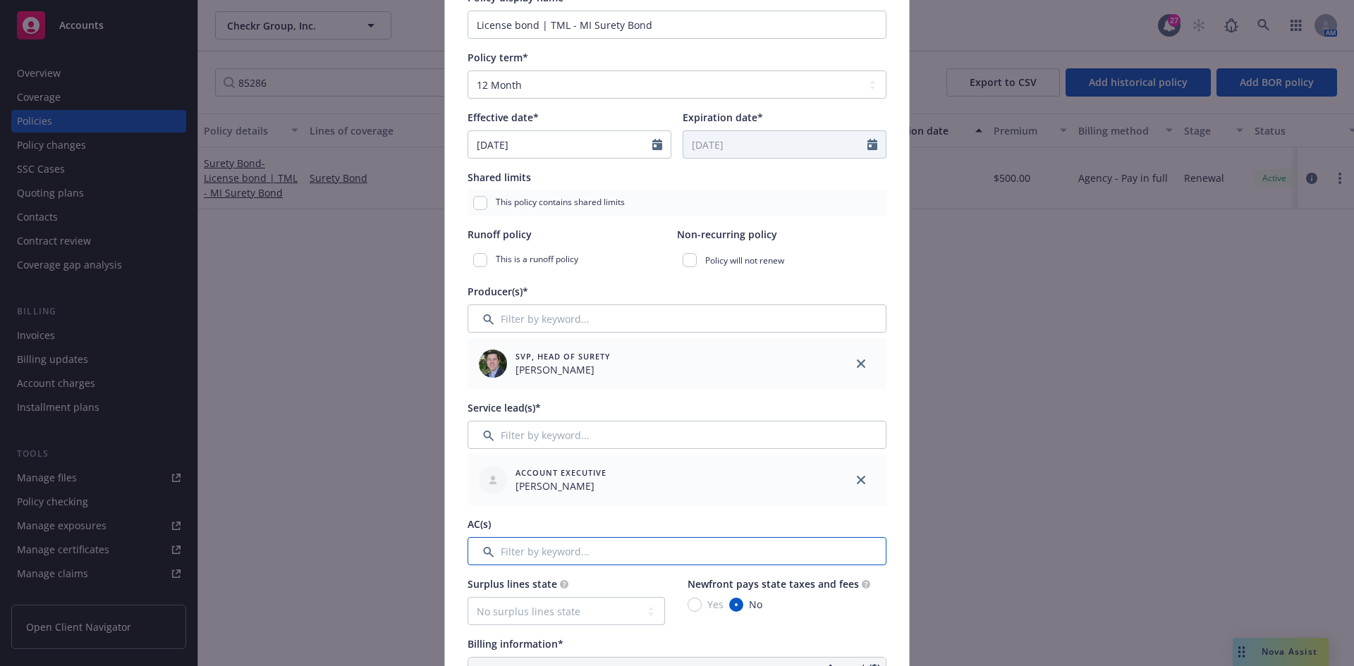
click at [511, 543] on input "Filter by keyword..." at bounding box center [677, 551] width 419 height 28
type input "Hall"
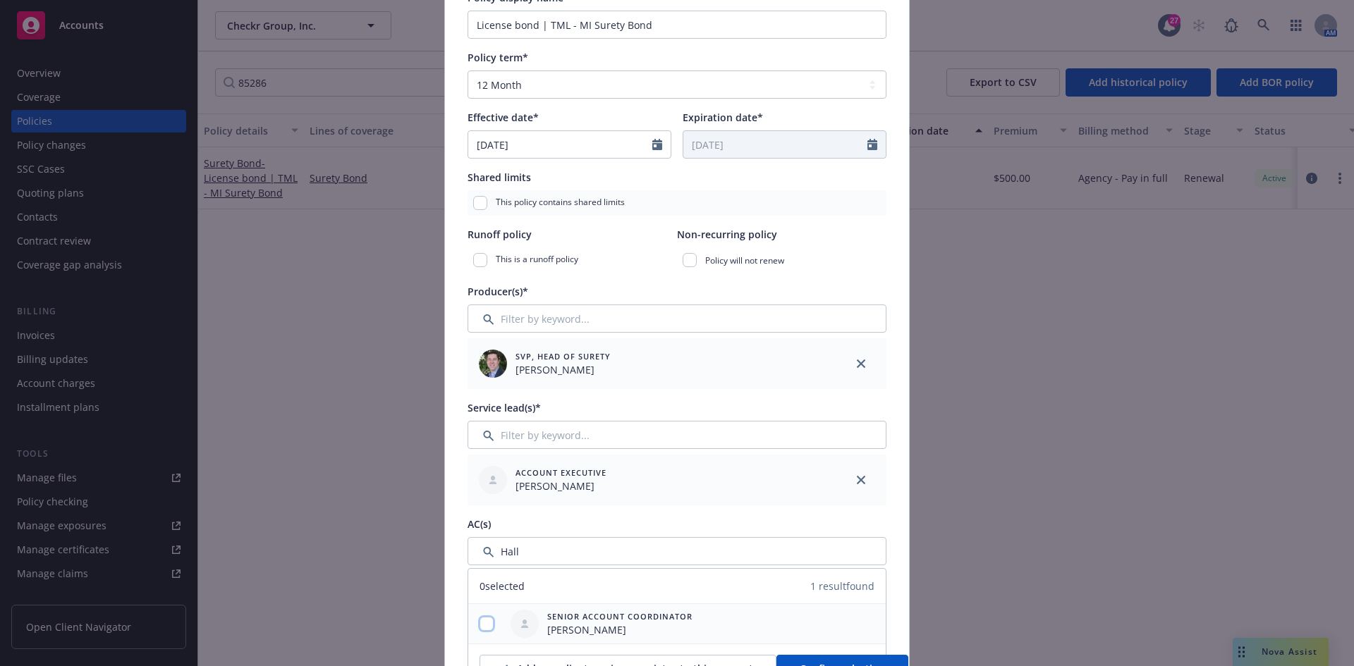
click at [484, 626] on input "checkbox" at bounding box center [487, 624] width 14 height 14
checkbox input "true"
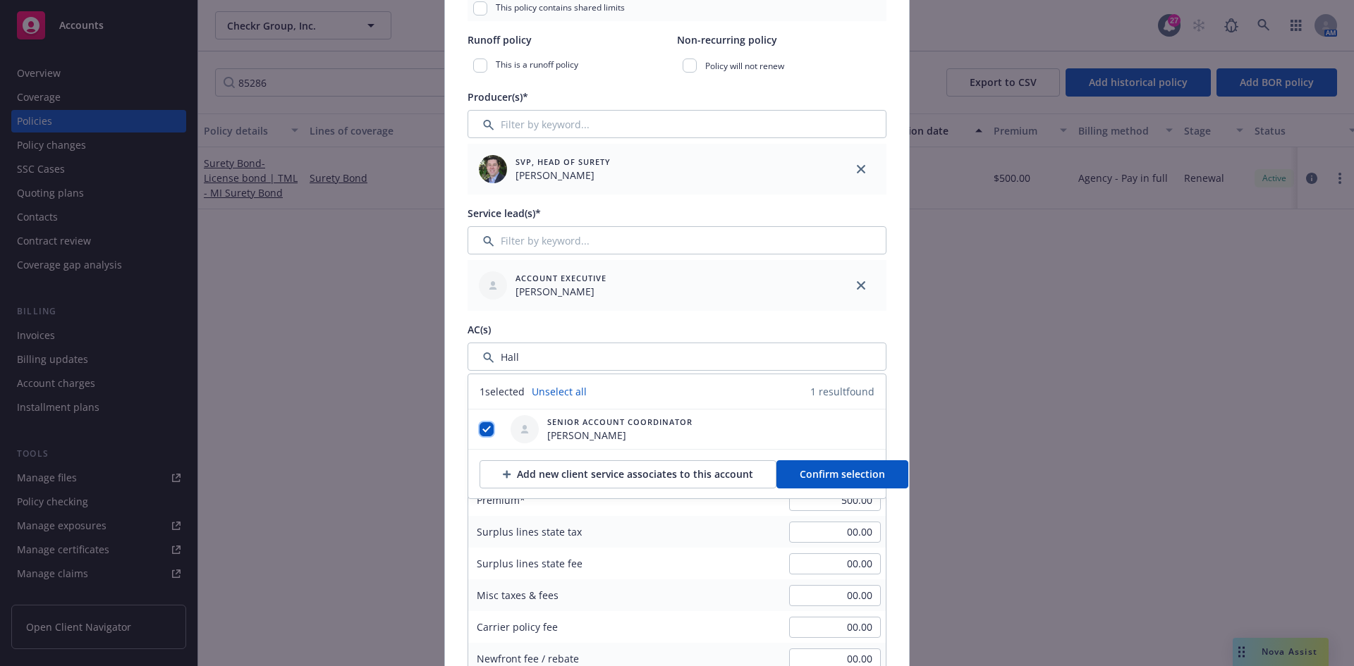
scroll to position [423, 0]
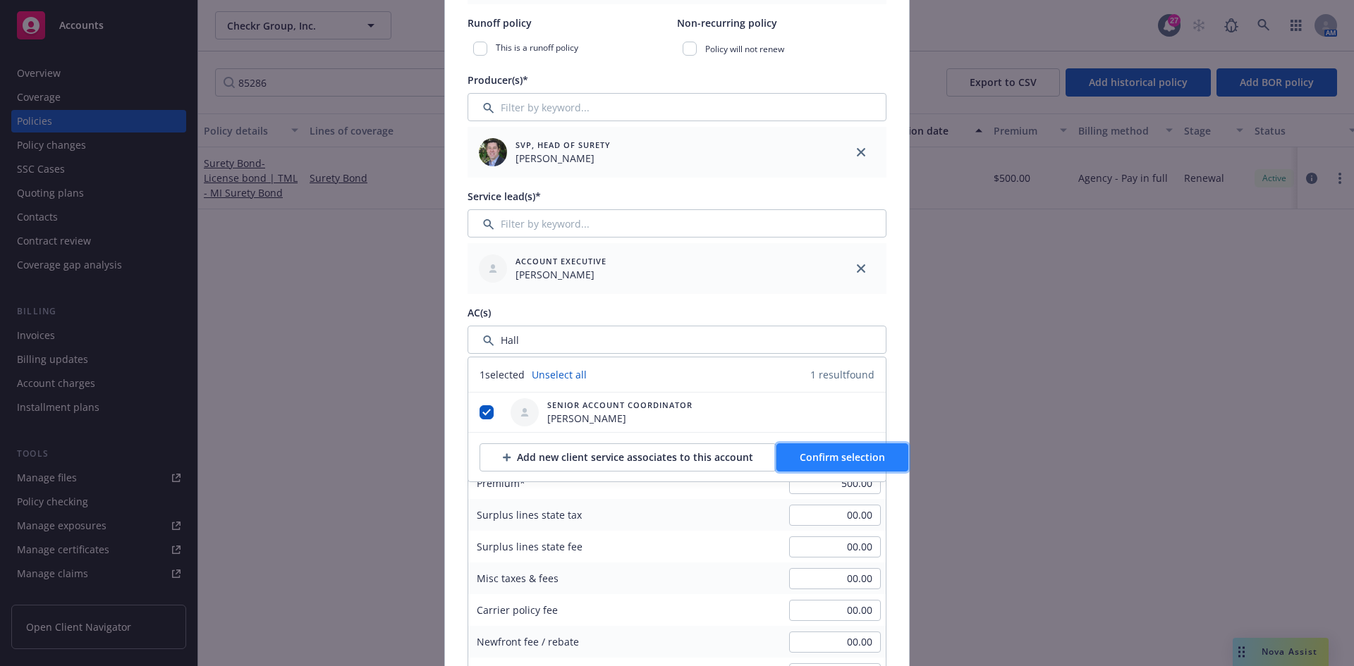
click at [803, 464] on button "Confirm selection" at bounding box center [842, 458] width 132 height 28
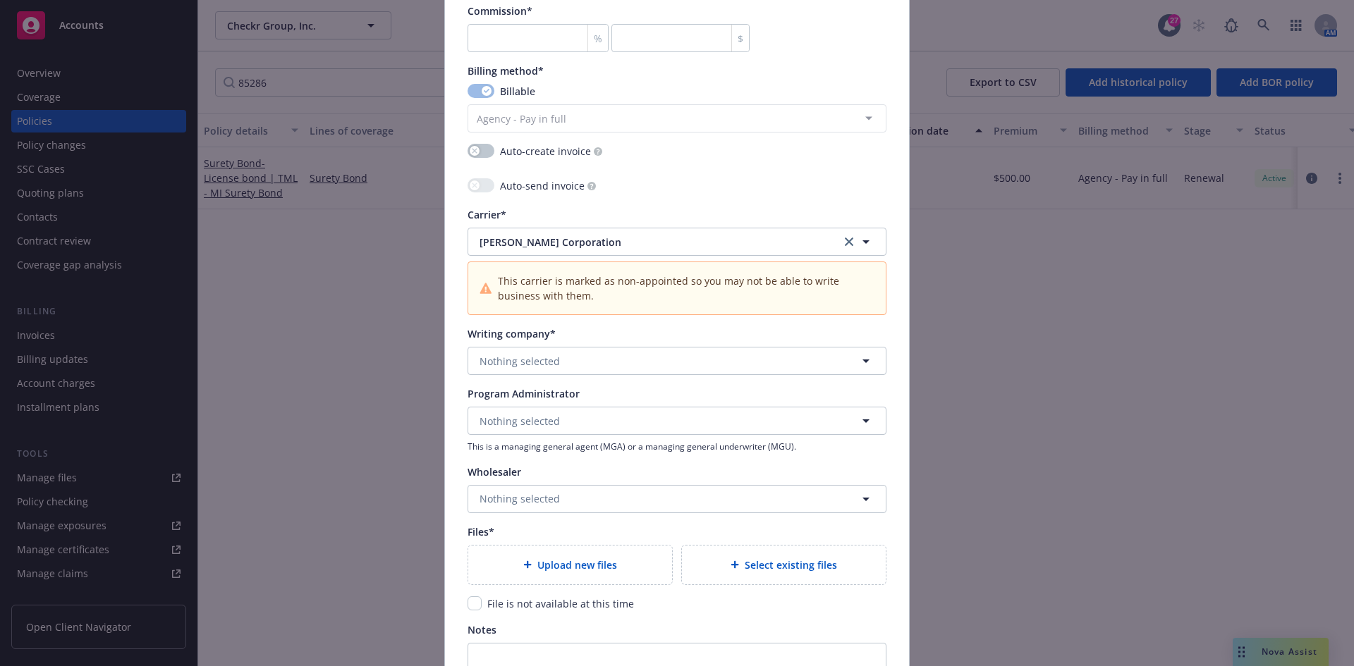
scroll to position [1269, 0]
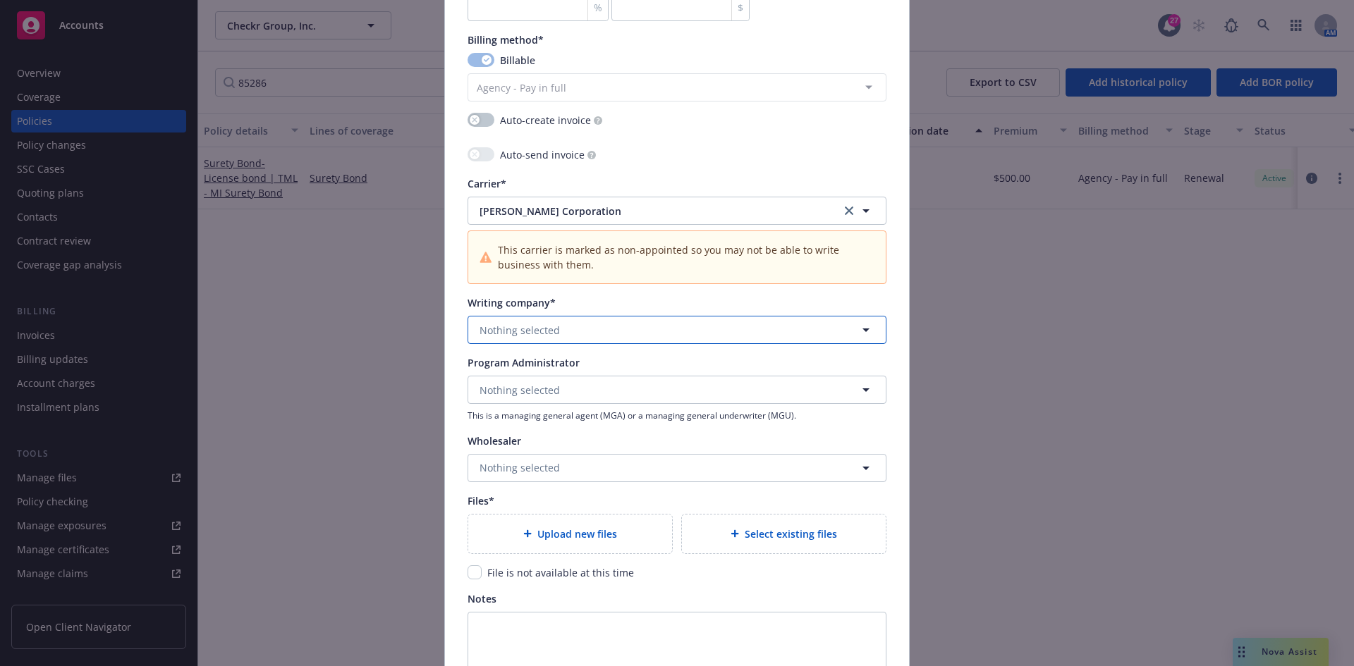
click at [616, 334] on button "Nothing selected" at bounding box center [677, 330] width 419 height 28
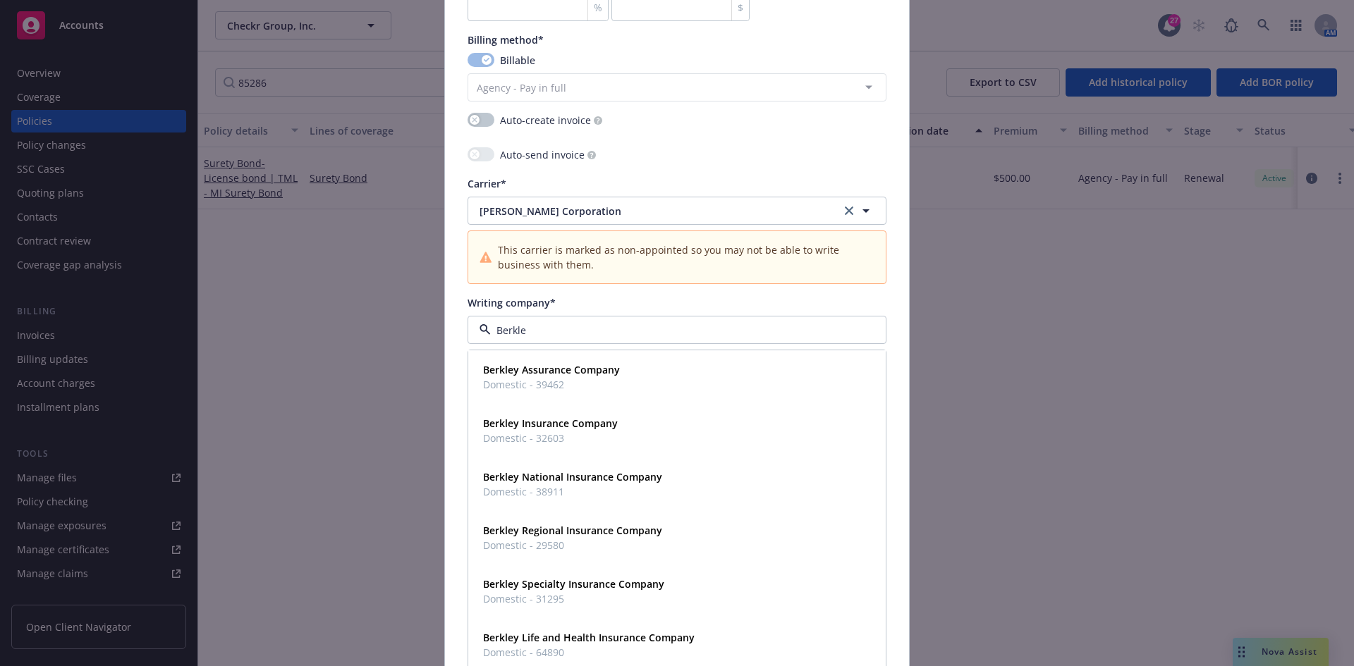
type input "Berkley"
click at [559, 425] on strong "Berkley Insurance Company" at bounding box center [550, 423] width 135 height 13
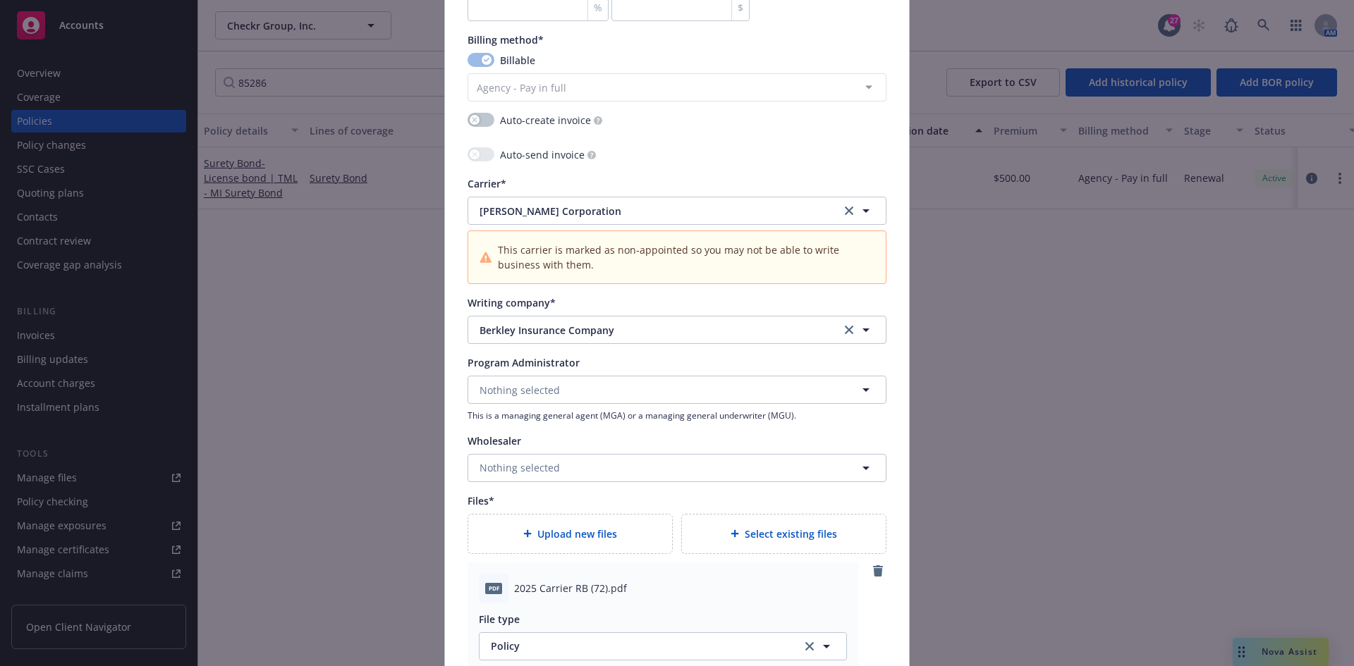
scroll to position [1481, 0]
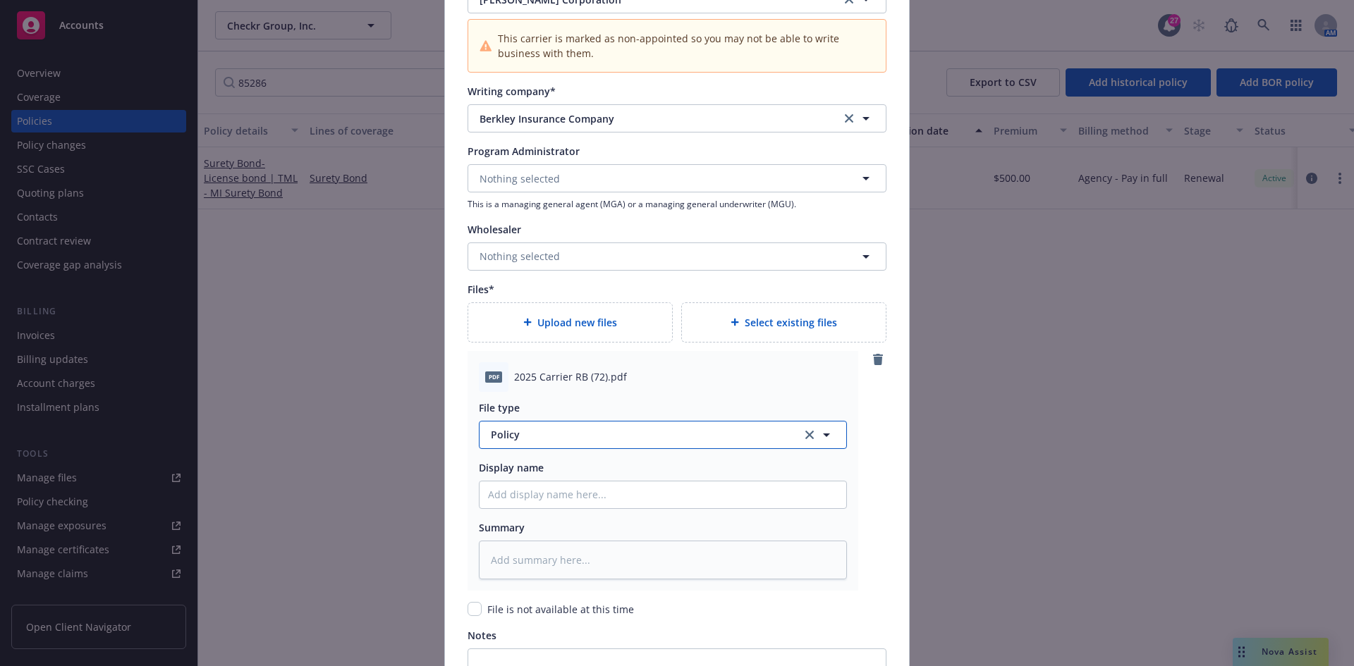
click at [507, 431] on span "Policy" at bounding box center [638, 434] width 295 height 15
type input "Invoi"
click at [530, 394] on span "Invoice - Third Party" at bounding box center [542, 396] width 97 height 15
click at [557, 513] on div "File type Invoice - Third Party Invoice - Third Party Display name Summary" at bounding box center [663, 486] width 368 height 188
click at [559, 499] on input "Policy display name" at bounding box center [663, 495] width 367 height 27
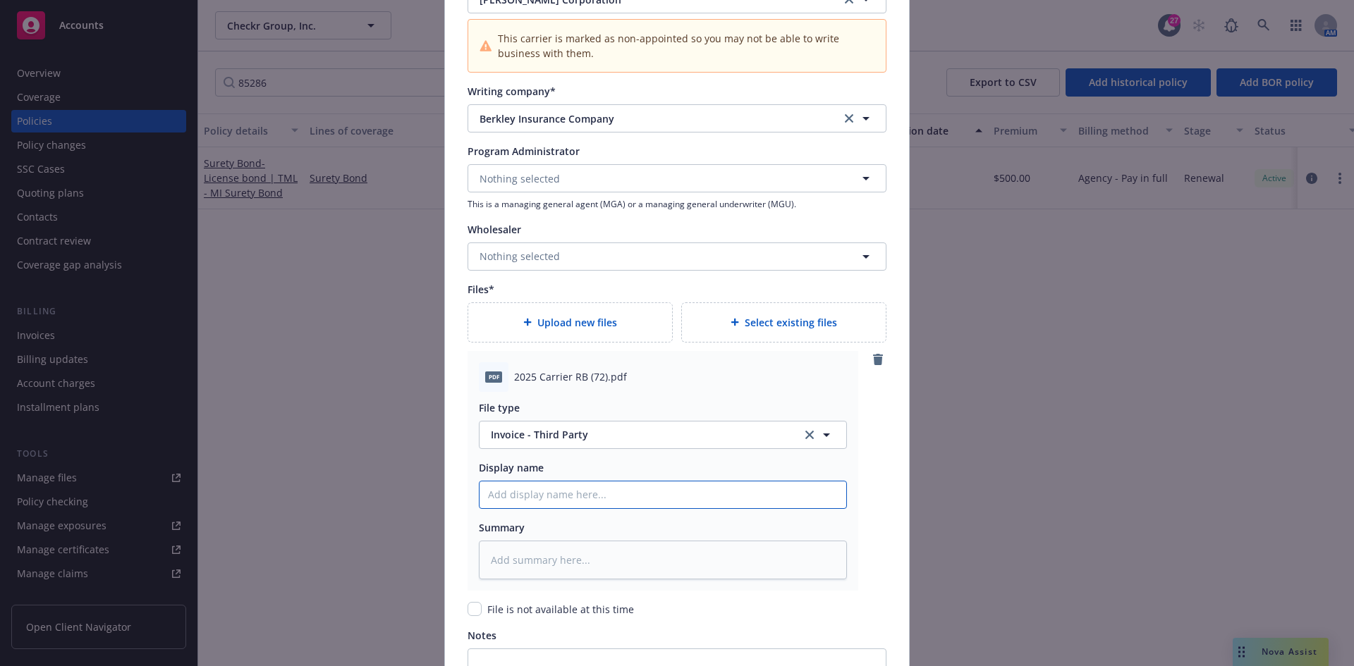
paste input "State of Michigan Information Purchaser's Uniform Surety Bond Bond Amount: $25,…"
type textarea "x"
type input "State of Michigan Information Purchaser's Uniform Surety Bond Bond Amount: $25,…"
click at [559, 499] on input "State of Michigan Information Purchaser's Uniform Surety Bond Bond Amount: $25,…" at bounding box center [663, 495] width 367 height 27
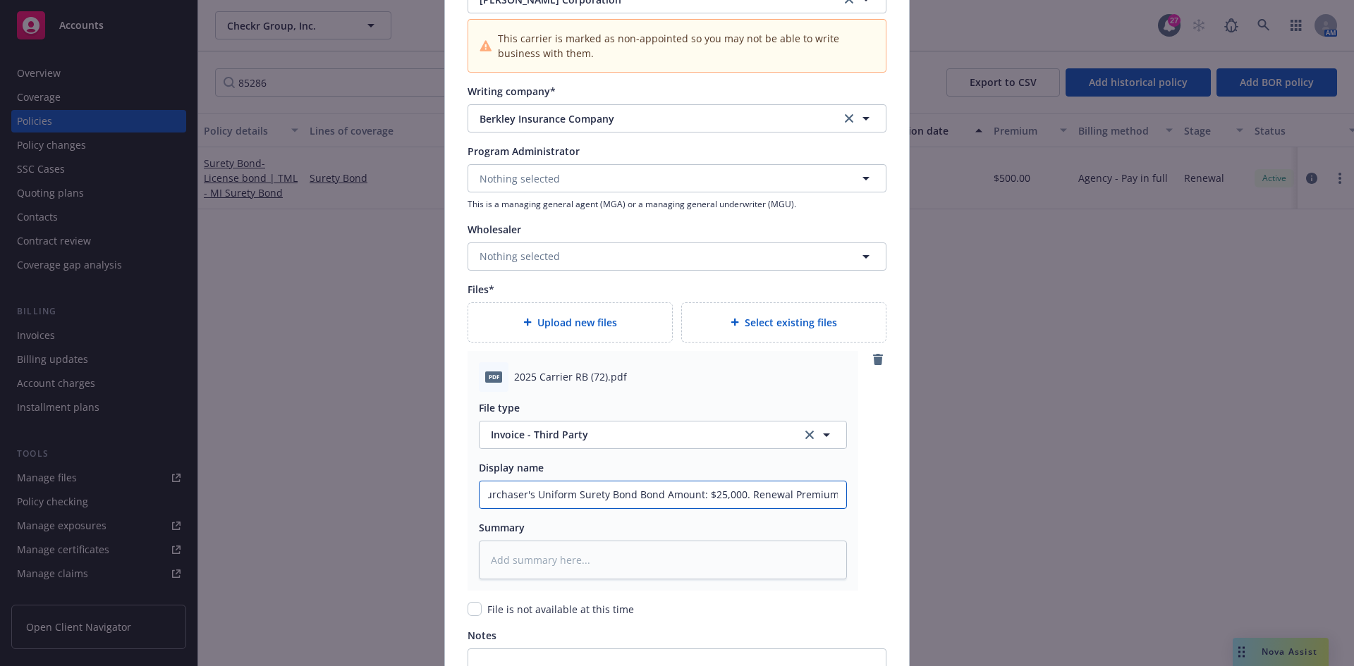
click at [559, 499] on input "State of Michigan Information Purchaser's Uniform Surety Bond Bond Amount: $25,…" at bounding box center [663, 495] width 367 height 27
type textarea "x"
type input "2"
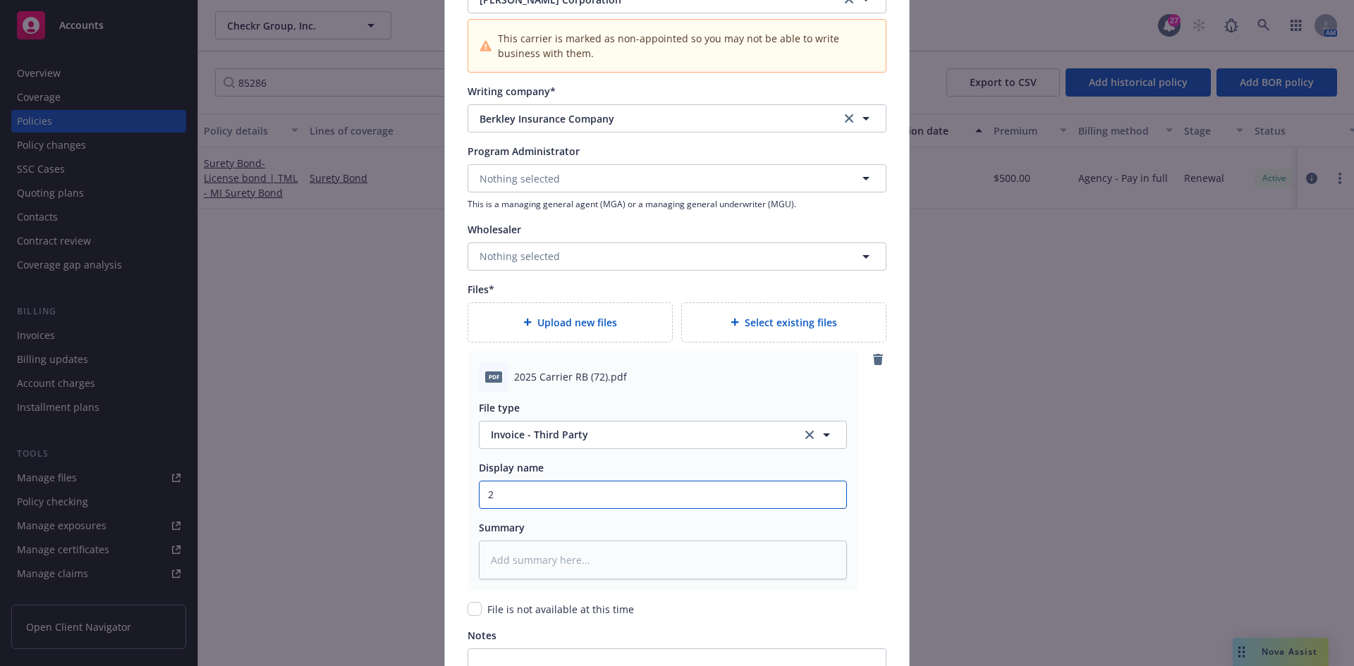
scroll to position [0, 0]
type textarea "x"
type input "20"
type textarea "x"
type input "202"
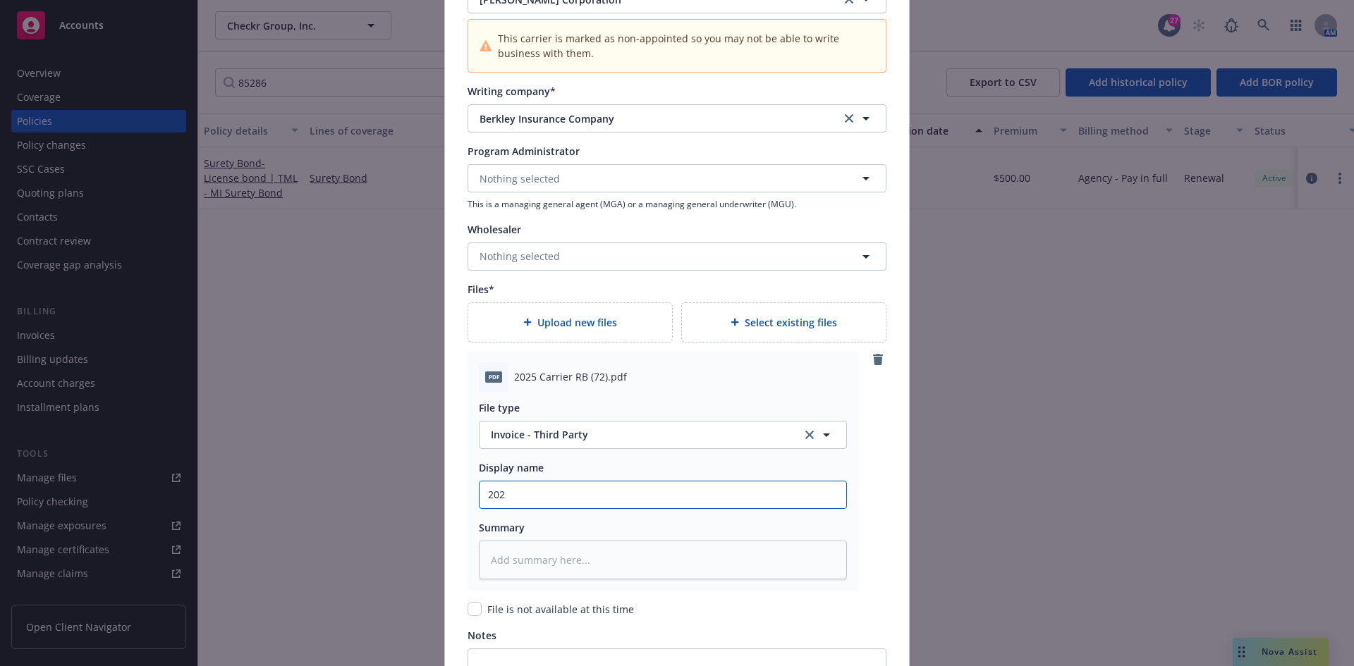
type textarea "x"
type input "20"
type textarea "x"
type input "2"
type textarea "x"
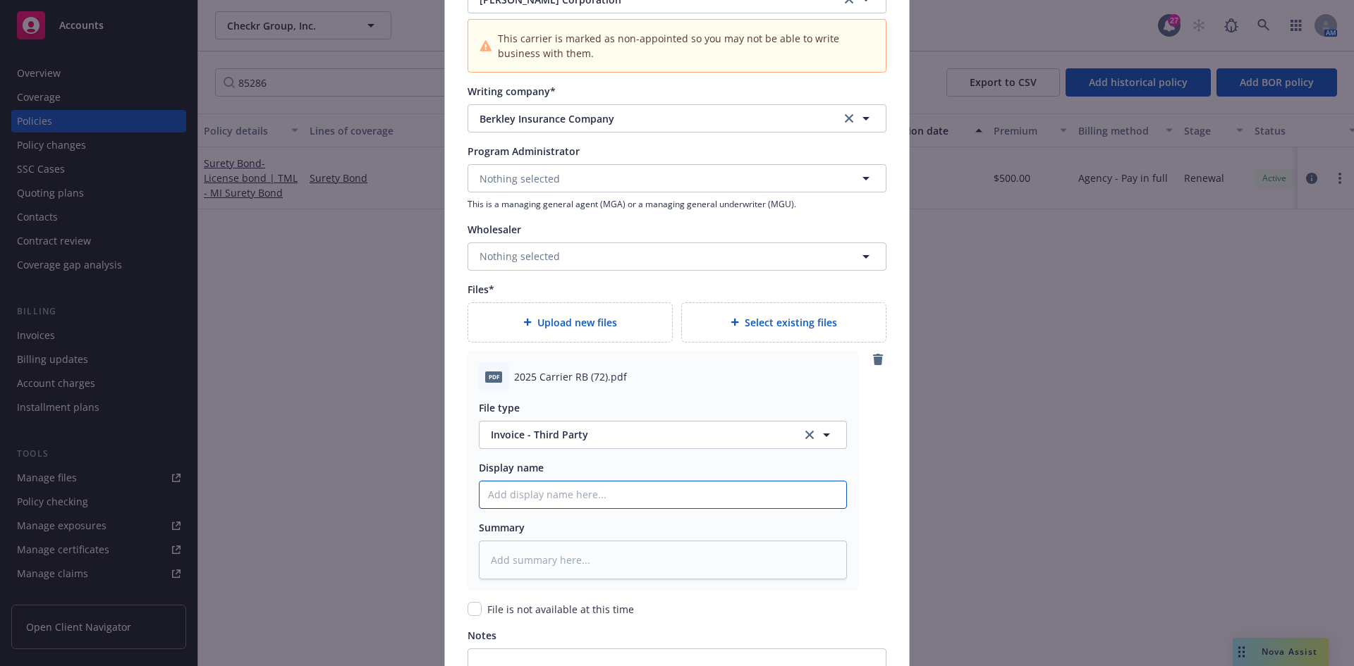
type textarea "x"
type input "B"
type textarea "x"
type input "Be"
type textarea "x"
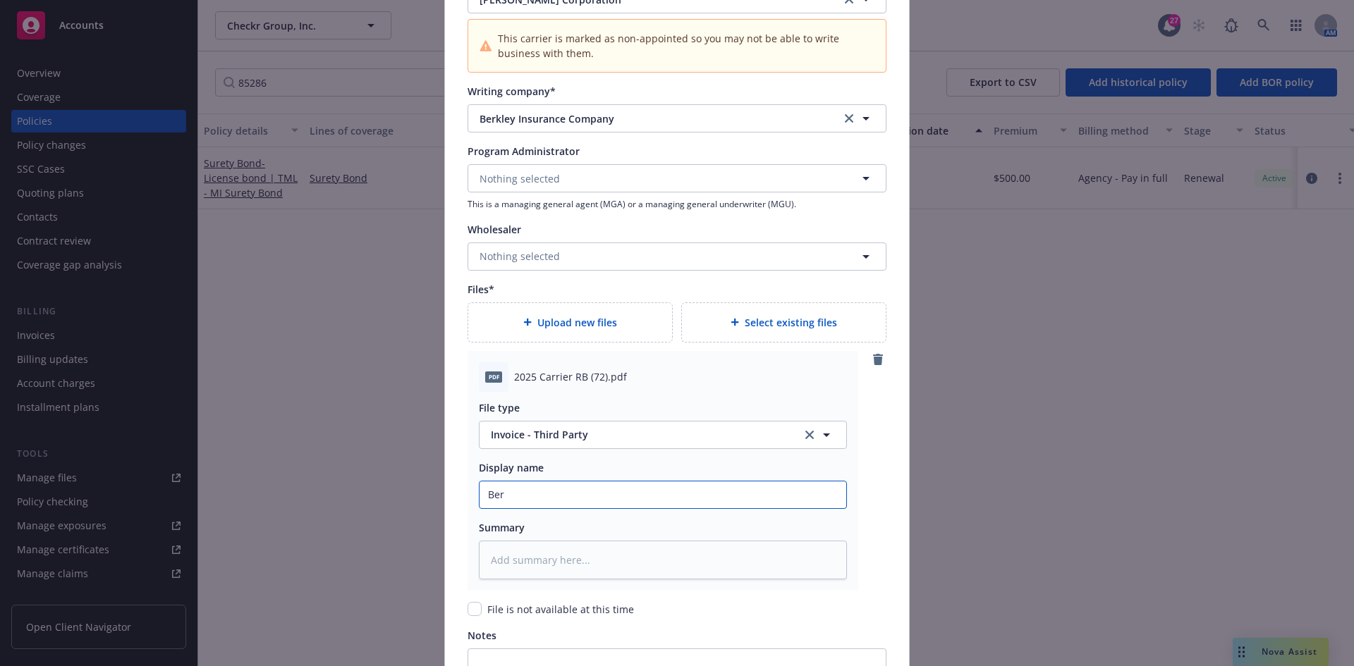
type input "Berk"
type textarea "x"
type input "Berkl"
type textarea "x"
type input "Berkle"
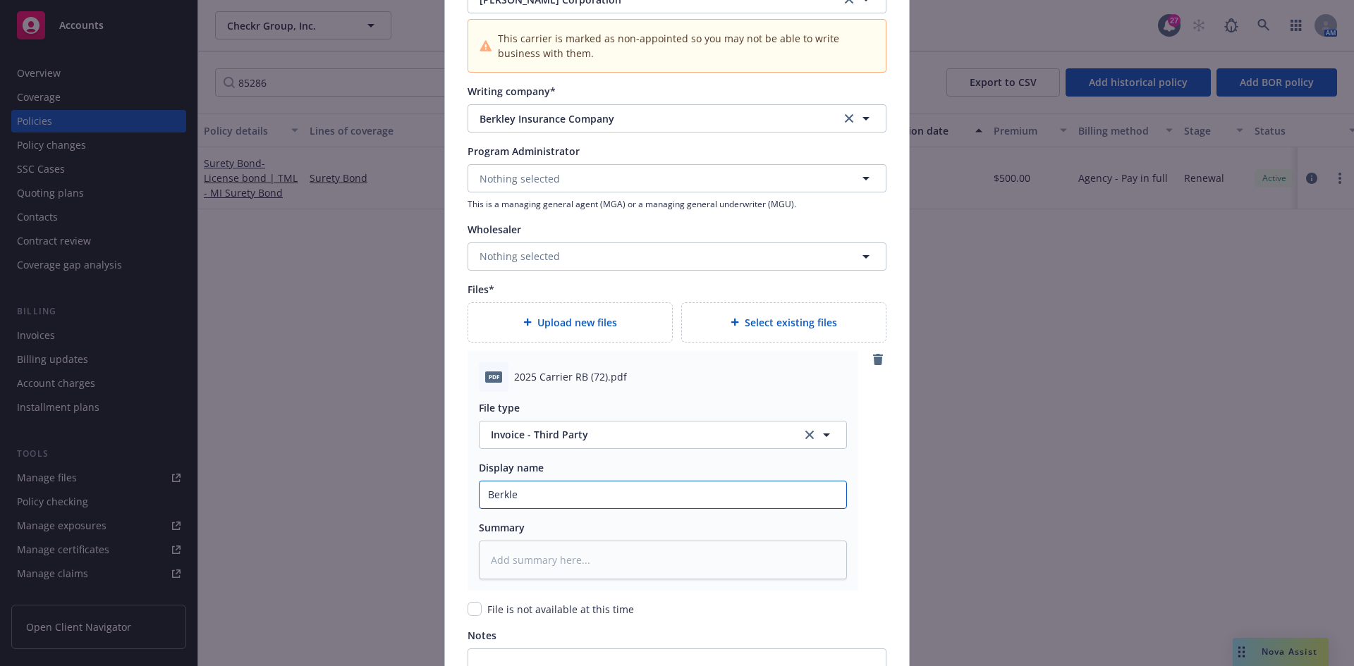
type textarea "x"
type input "Berkley"
type textarea "x"
type input "Berkley"
type textarea "x"
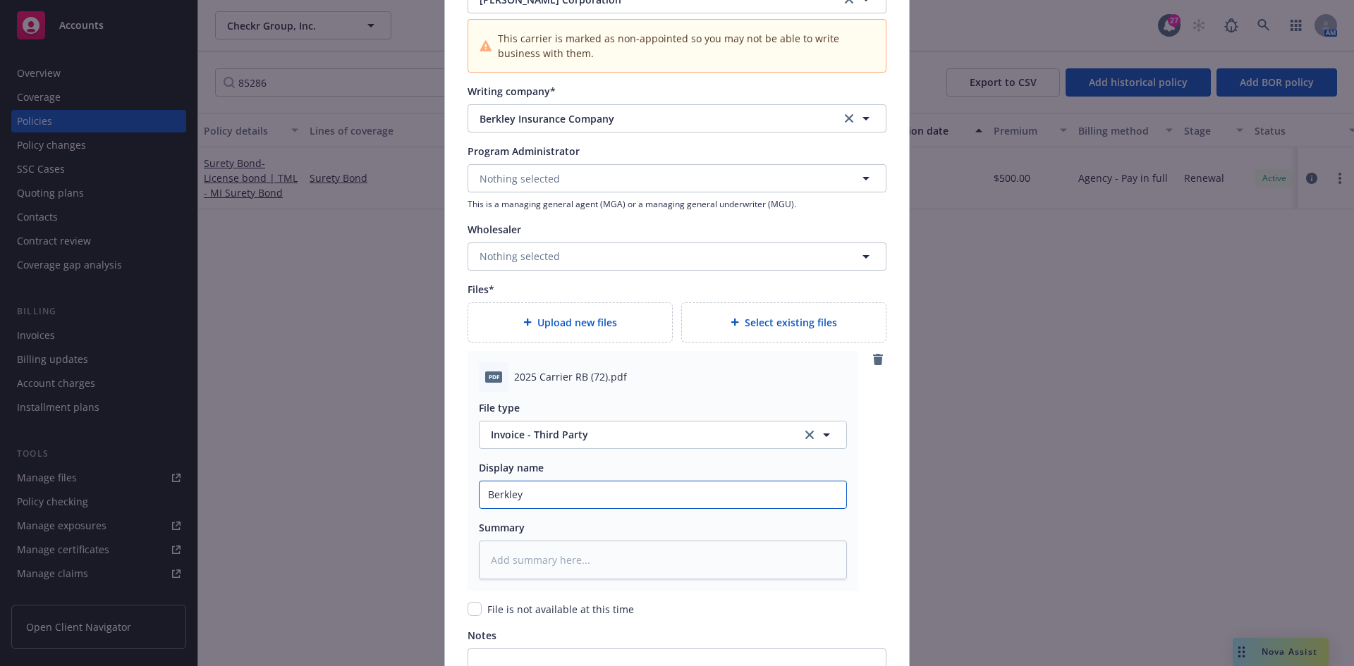
type input "Berkley -"
type textarea "x"
type input "Berkley -"
type textarea "x"
type input "Berkley - 2"
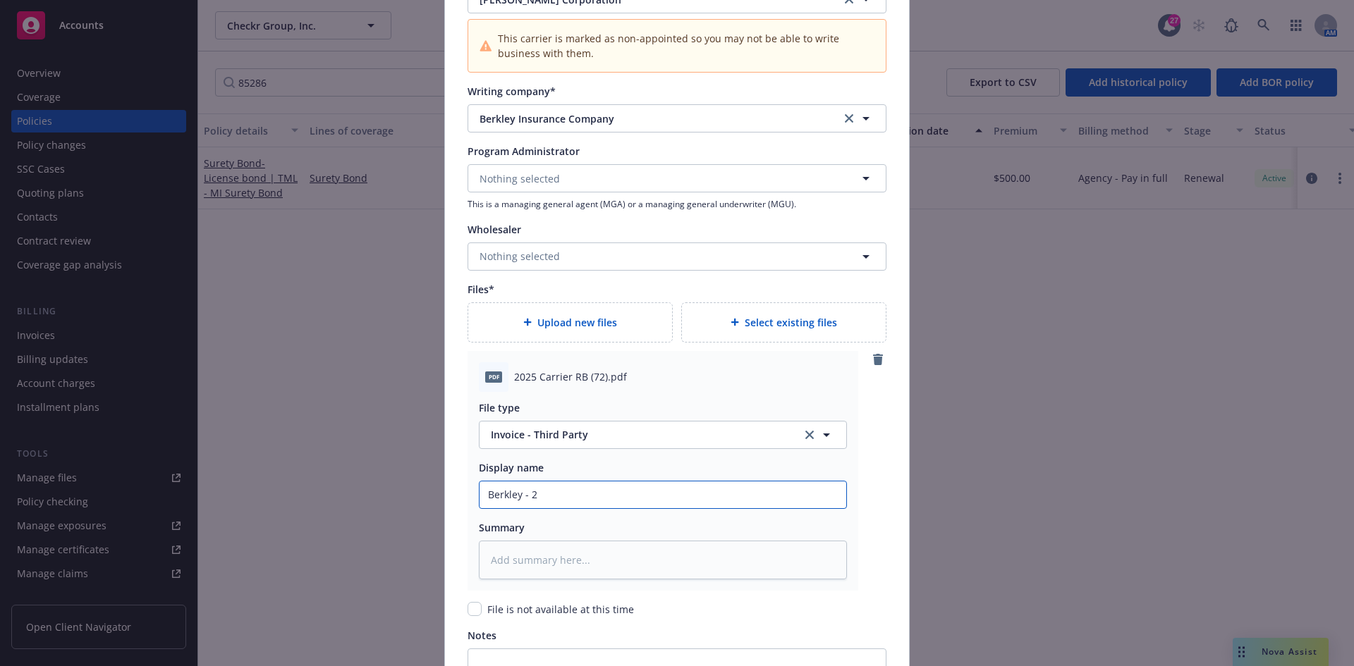
type textarea "x"
type input "Berkley - 202"
type textarea "x"
type input "Berkley - 2025"
type textarea "x"
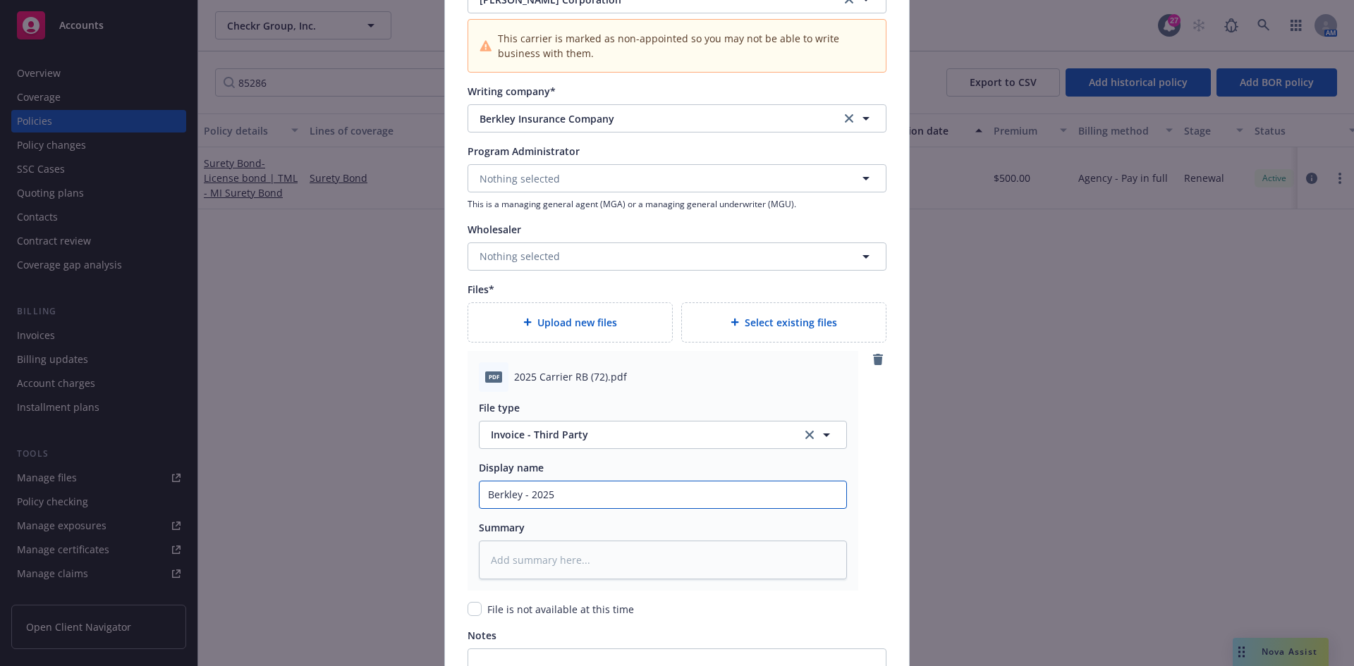
type input "Berkley - 2025"
type textarea "x"
type input "Berkley - 2025 R"
type textarea "x"
type input "Berkley - 2025 Re"
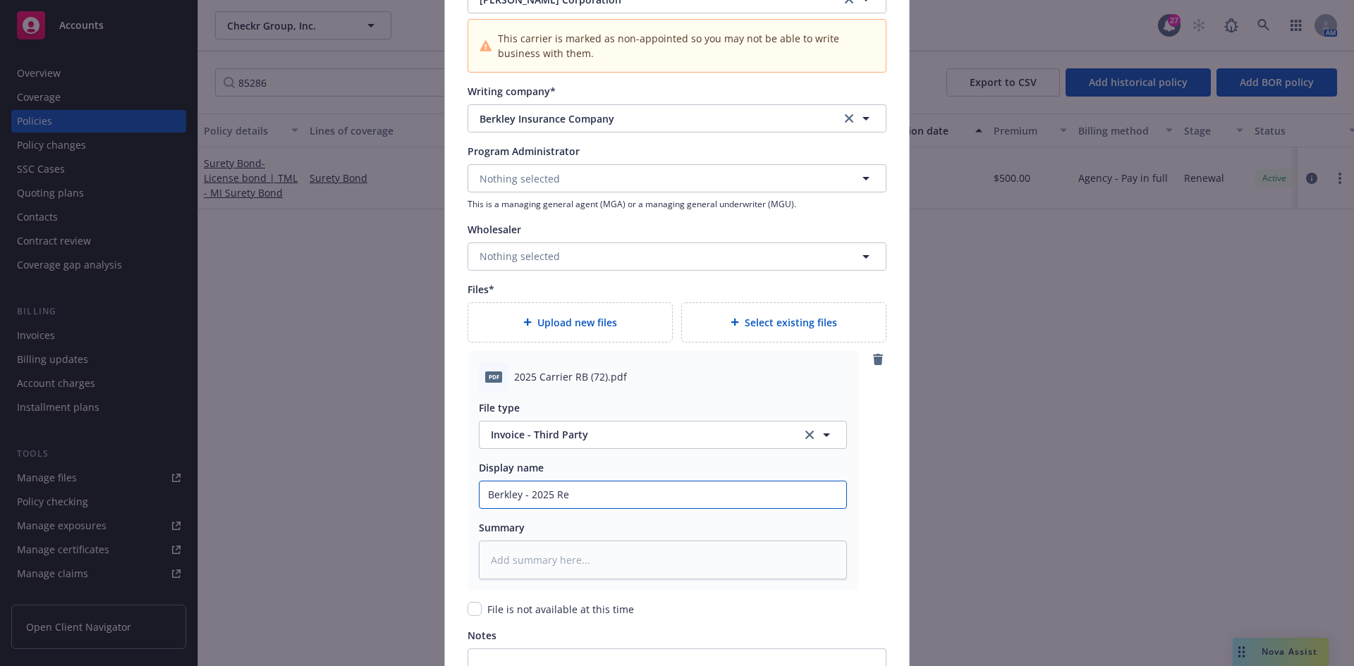
type textarea "x"
type input "Berkley - 2025 Rene"
type textarea "x"
type input "Berkley - 2025 Renew"
type textarea "x"
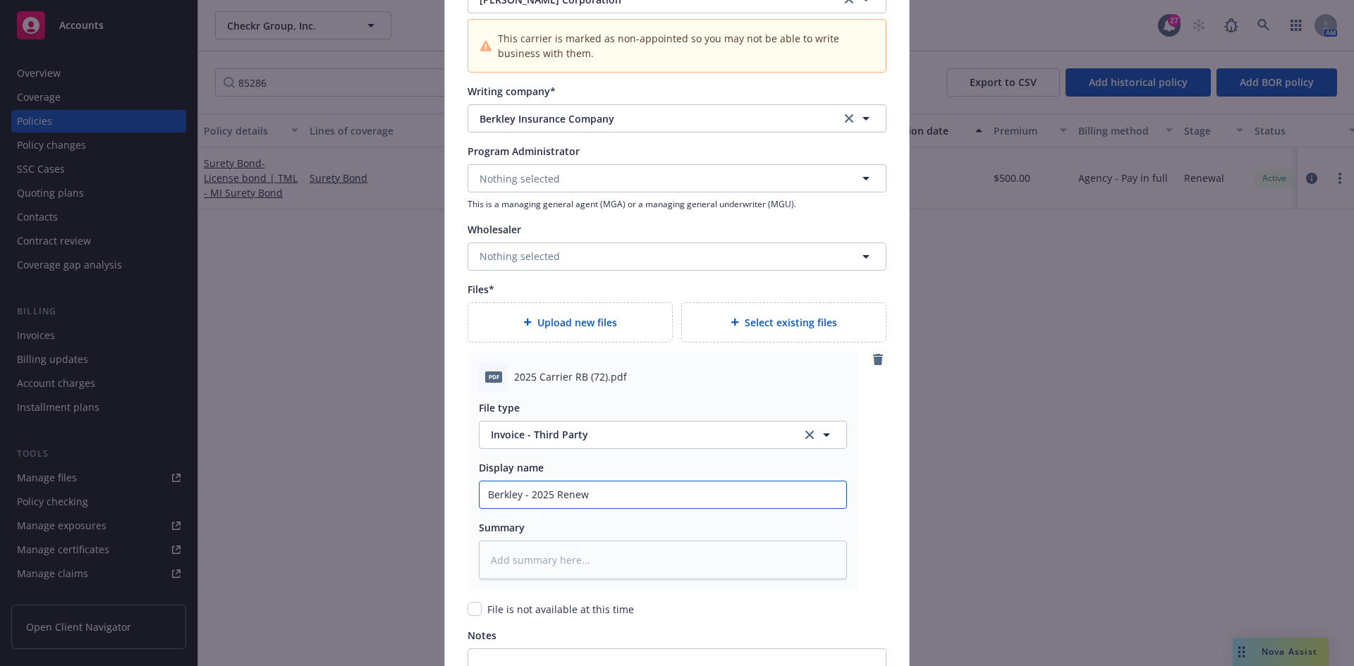
type input "Berkley - 2025 Renewa"
type textarea "x"
type input "Berkley - 2025 Renewal"
type textarea "x"
type input "Berkley - 2025 Renewal"
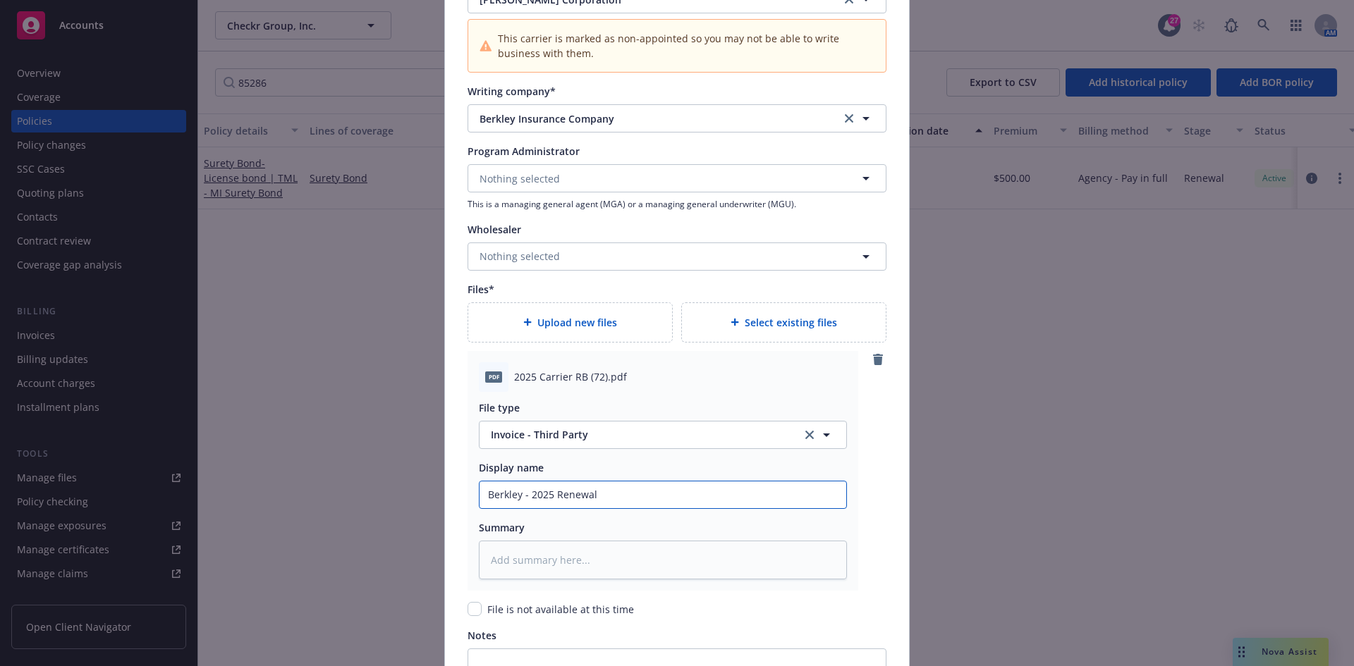
type textarea "x"
type input "Berkley - 2025 Renewal ("
type textarea "x"
type input "Berkley - 2025 Renewal (B"
type textarea "x"
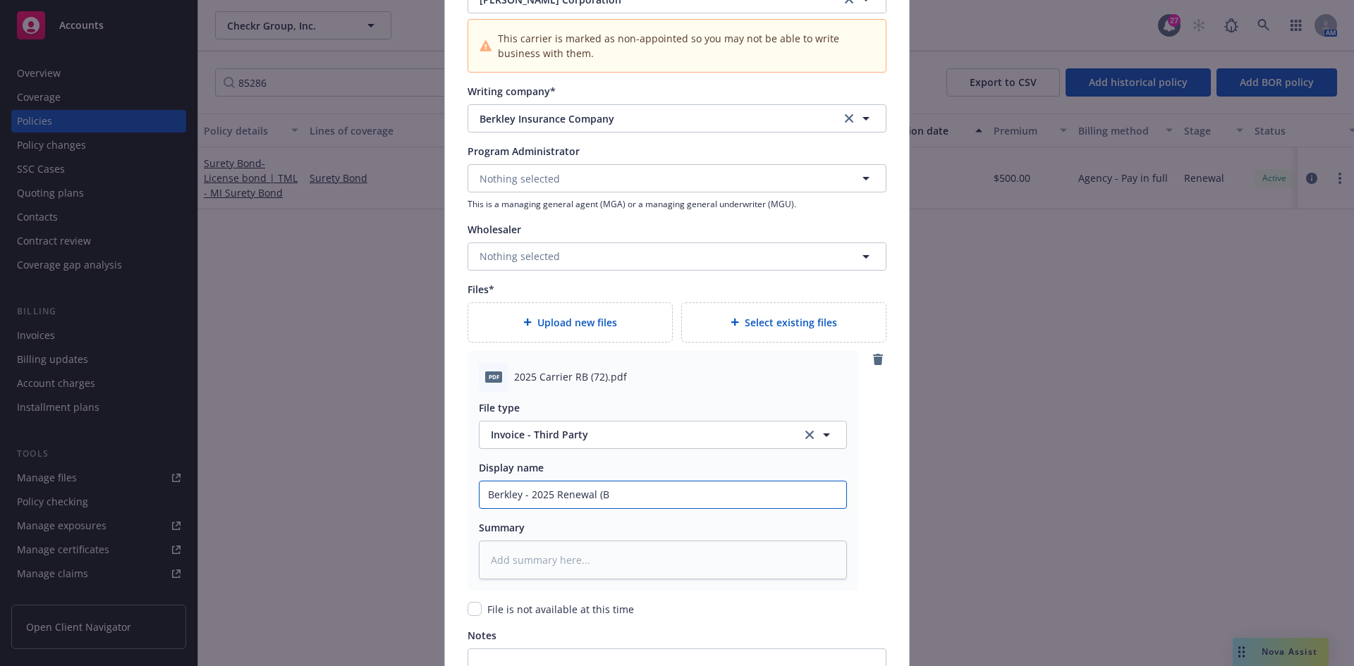
type input "Berkley - 2025 Renewal (Bo"
type textarea "x"
type input "Berkley - 2025 Renewal (Bon"
type textarea "x"
type input "Berkley - 2025 Renewal (Bond"
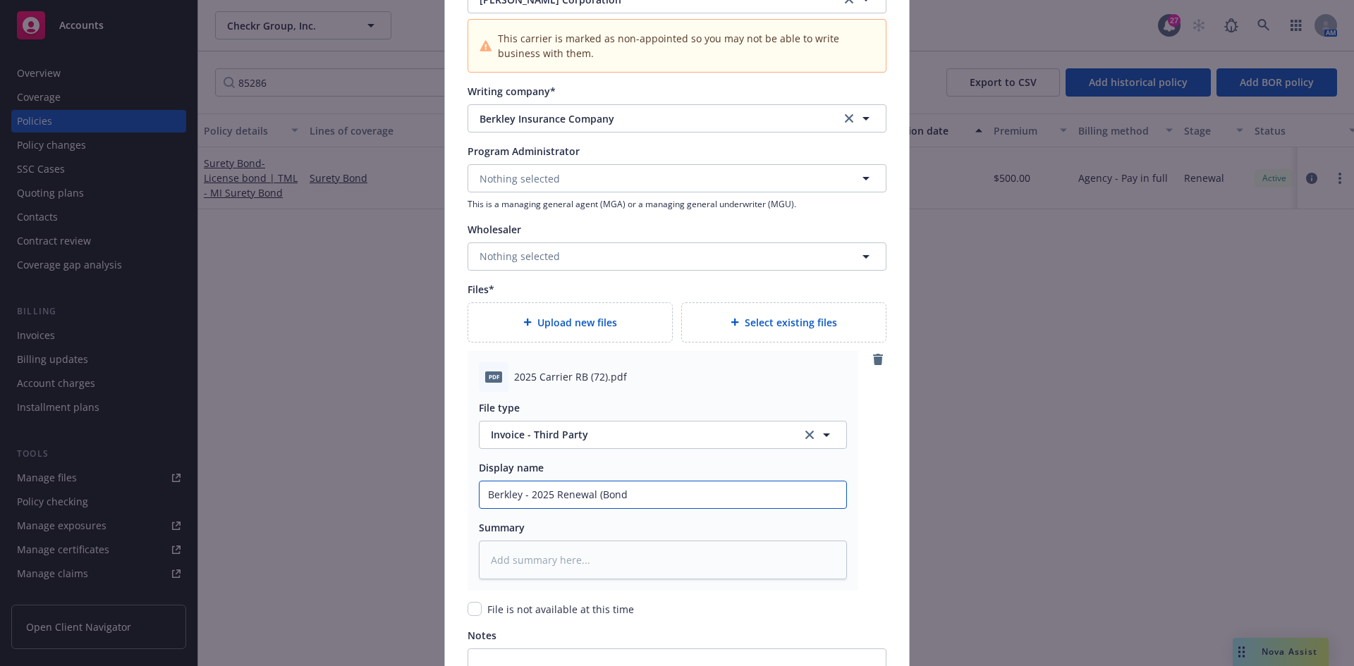
type textarea "x"
type input "Berkley - 2025 Renewal (Bond #"
type textarea "x"
type input "Berkley - 2025 Renewal (Bond #0"
type textarea "x"
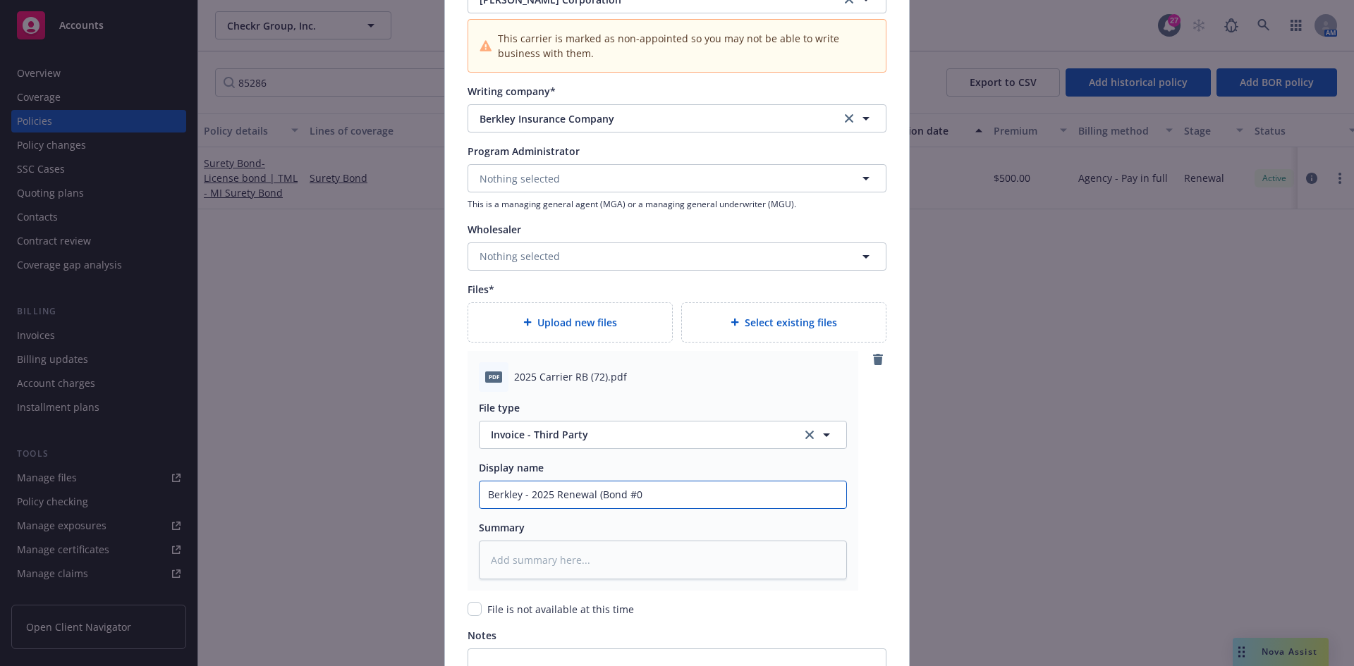
type input "Berkley - 2025 Renewal (Bond #08"
type textarea "x"
type input "Berkley - 2025 Renewal (Bond #085"
type textarea "x"
type input "Berkley - 2025 Renewal (Bond #0852"
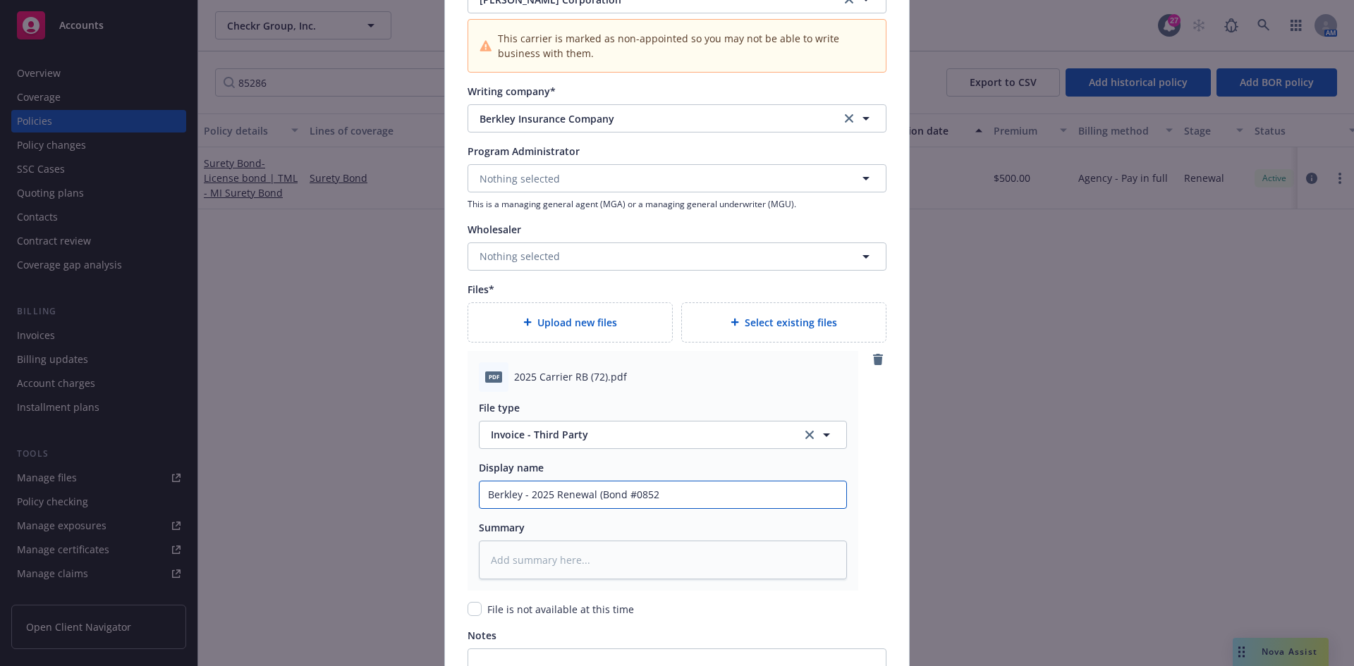
type textarea "x"
type input "Berkley - 2025 Renewal (Bond #08528"
type textarea "x"
type input "Berkley - 2025 Renewal (Bond #085286"
type textarea "x"
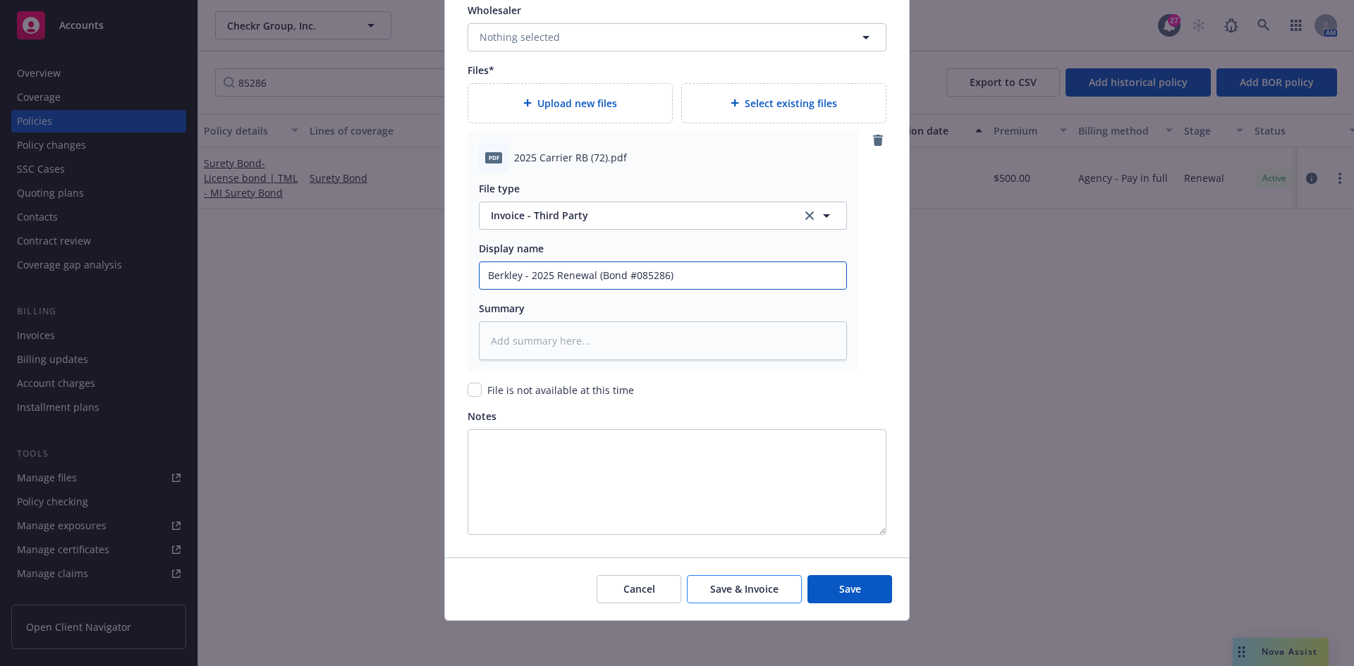
type input "Berkley - 2025 Renewal (Bond #085286)"
click at [741, 594] on span "Save & Invoice" at bounding box center [744, 588] width 68 height 13
type textarea "x"
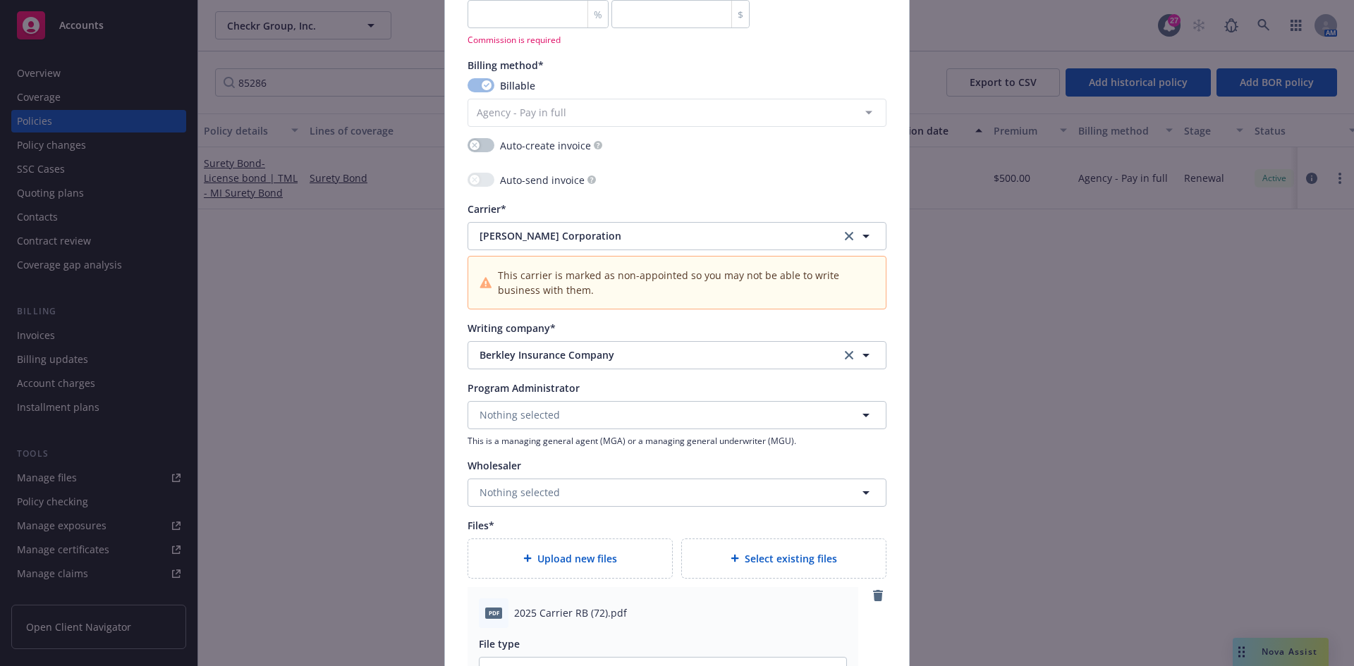
scroll to position [1083, 0]
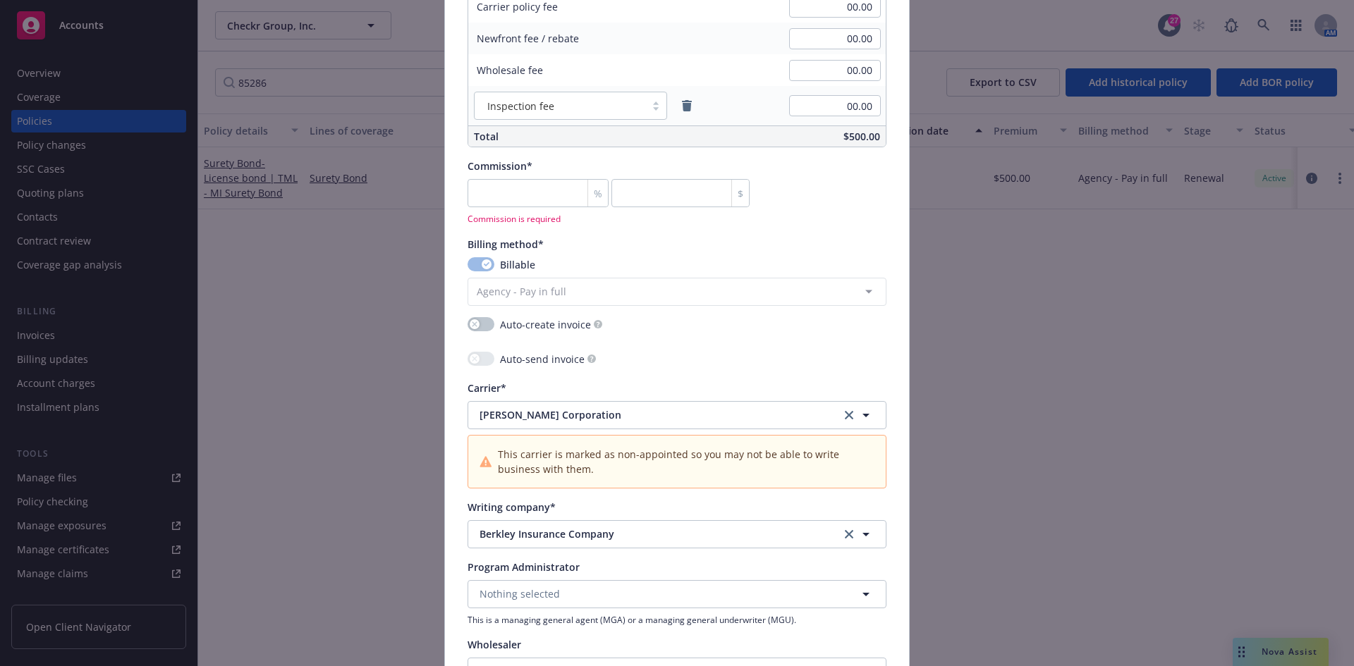
click at [489, 163] on span "Commission*" at bounding box center [500, 165] width 65 height 13
click at [495, 185] on input "number" at bounding box center [538, 193] width 141 height 28
type input "0"
type textarea "x"
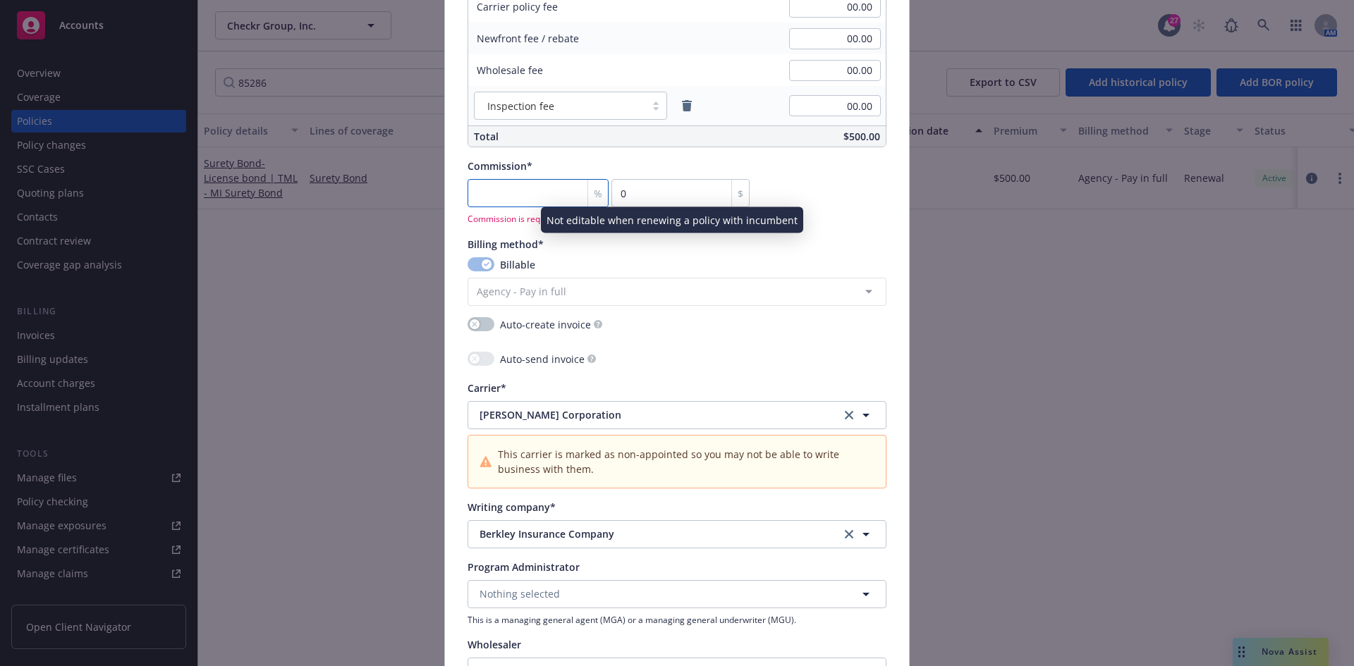
click at [508, 197] on input "number" at bounding box center [538, 193] width 141 height 28
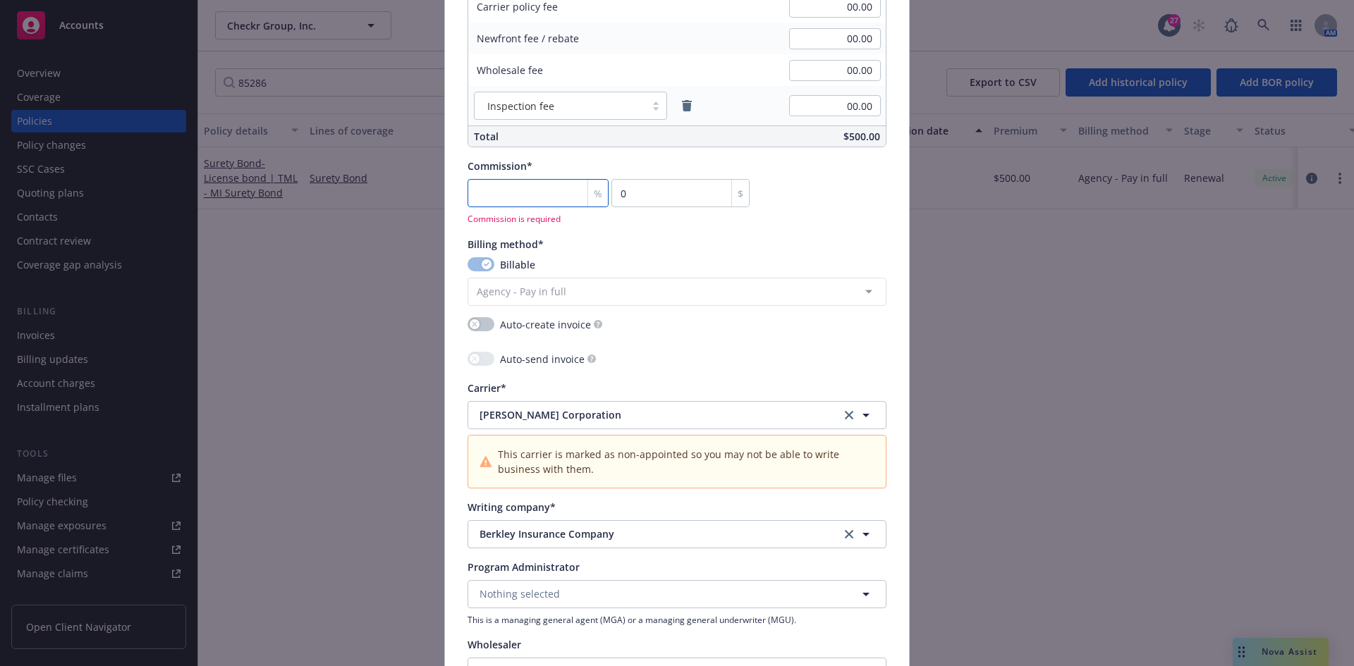
type input "3"
type input "15"
type textarea "x"
type input "30"
type input "150"
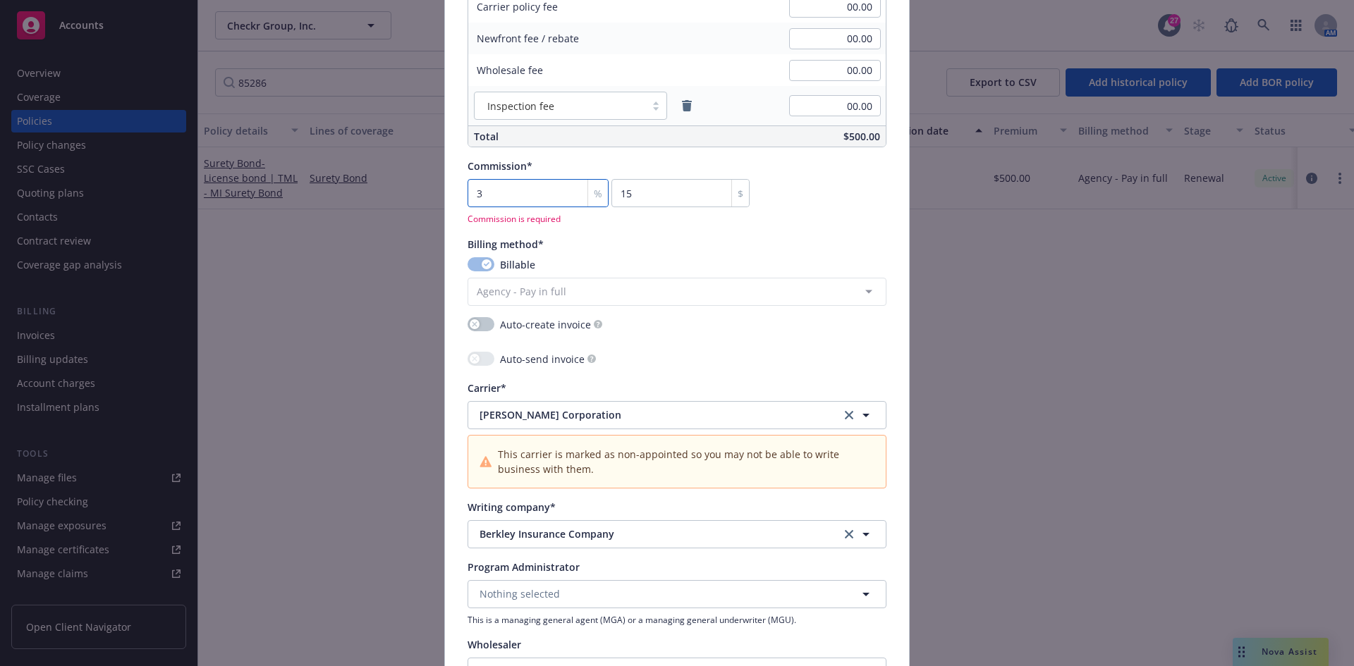
type textarea "x"
type input "3"
type input "15"
type textarea "x"
type input "0"
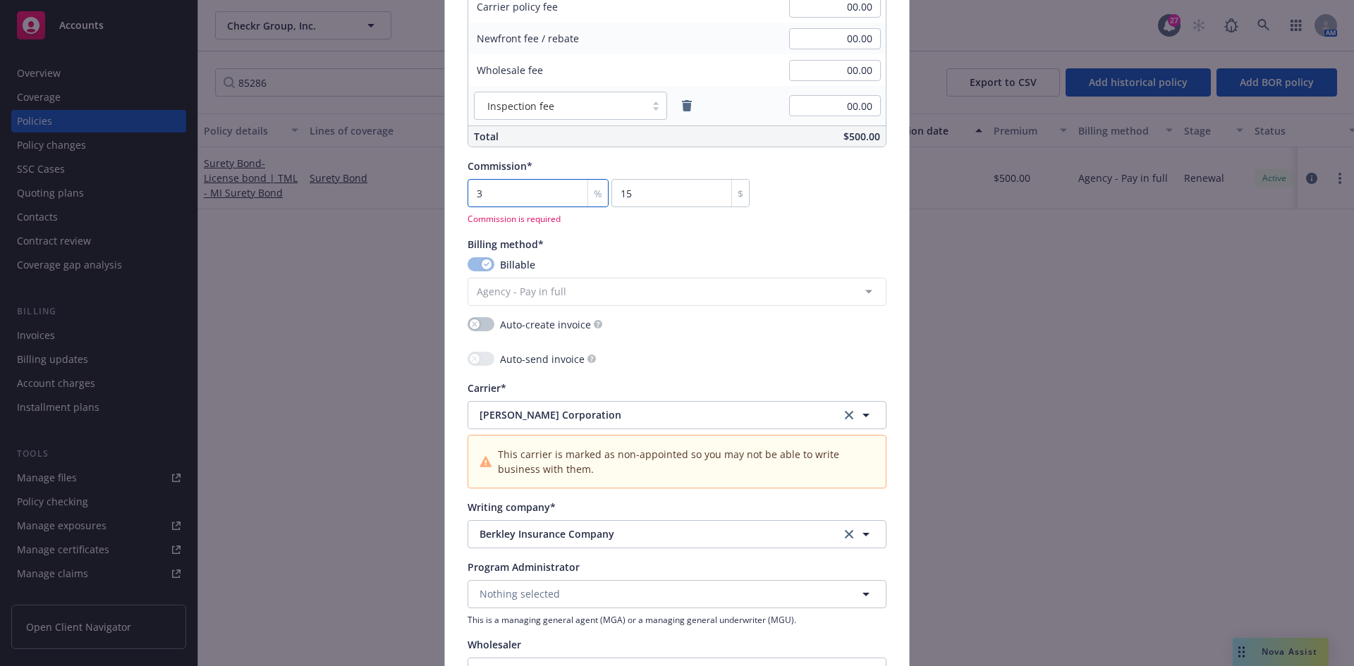
type textarea "x"
type input "2"
type input "10"
type textarea "x"
type input "25"
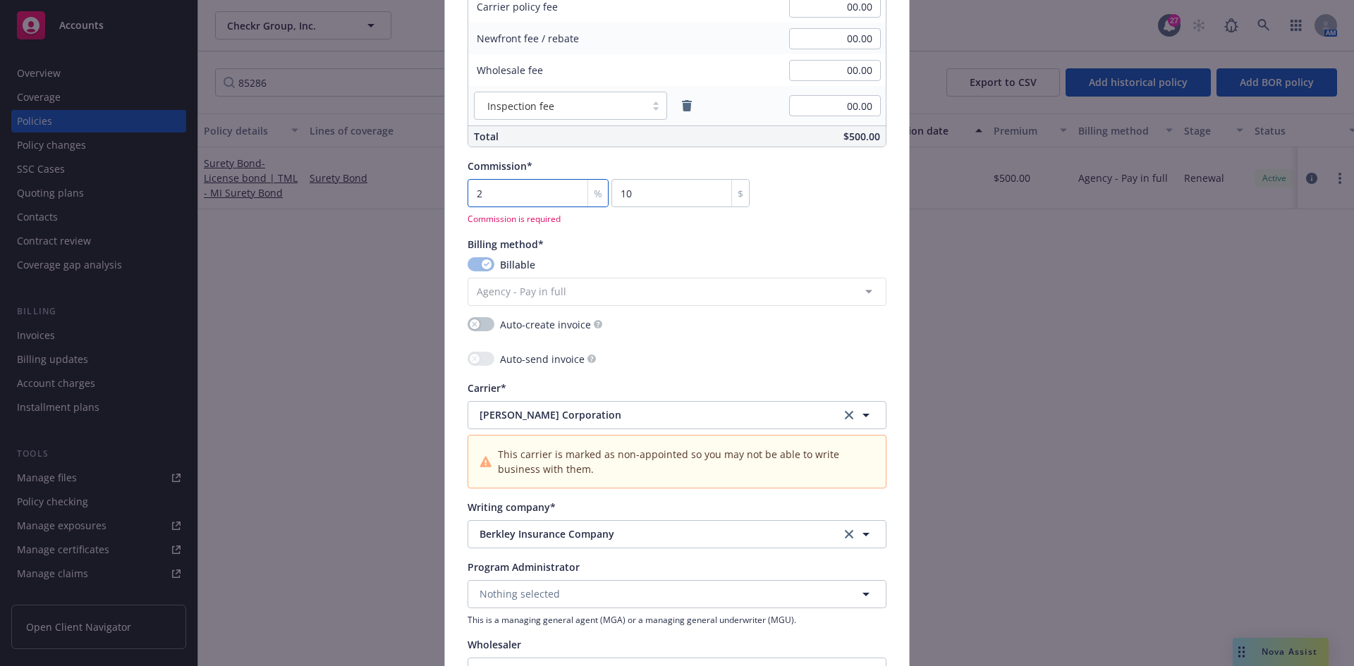
type input "125"
type textarea "x"
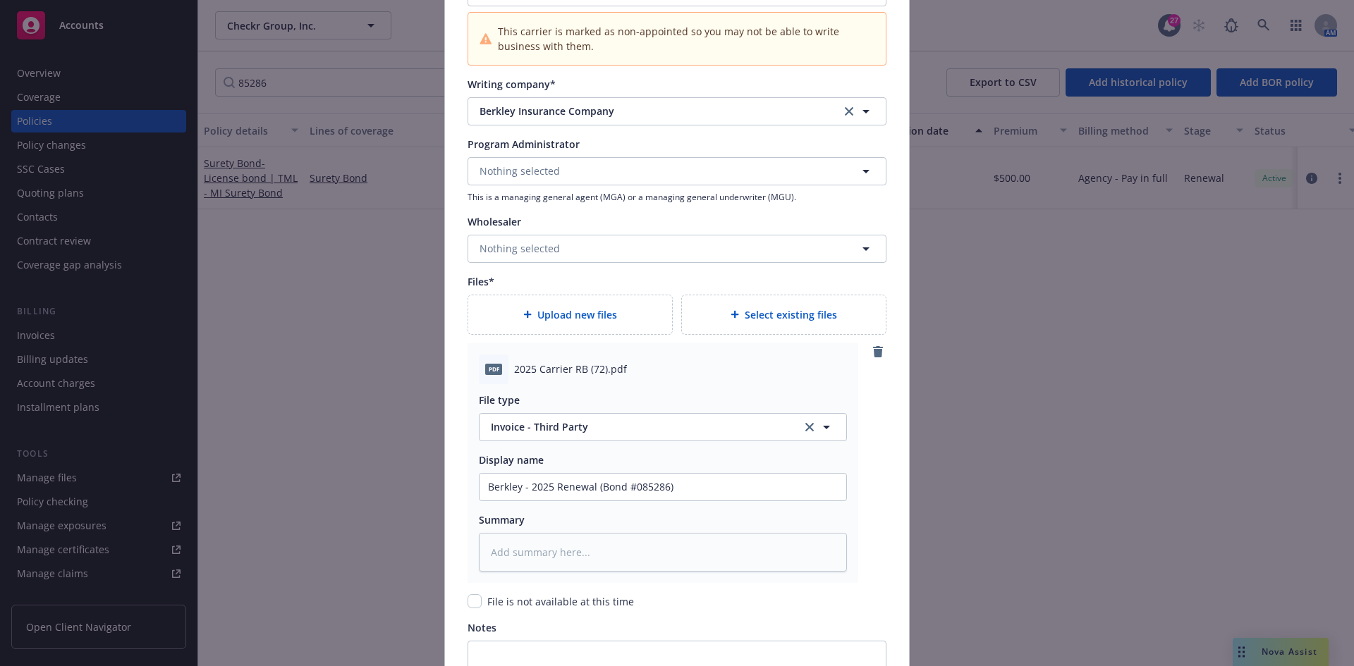
scroll to position [1718, 0]
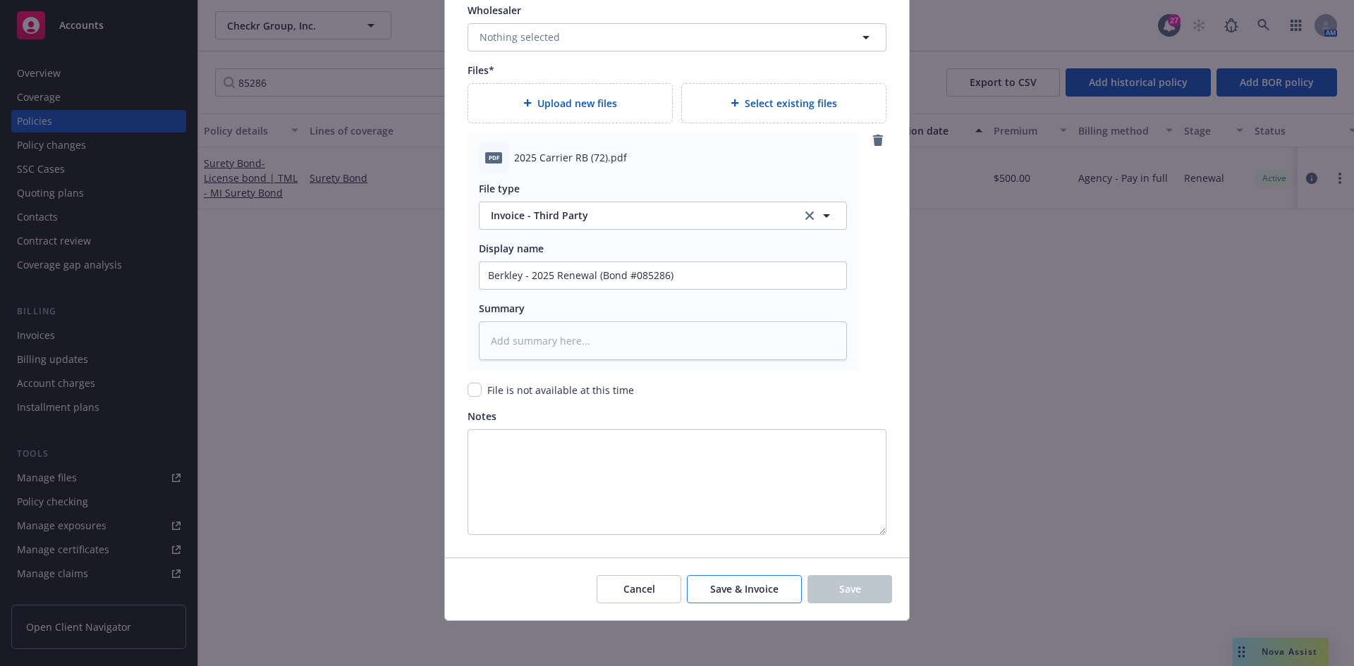
type input "25"
click at [744, 581] on button "Save & Invoice" at bounding box center [744, 589] width 115 height 28
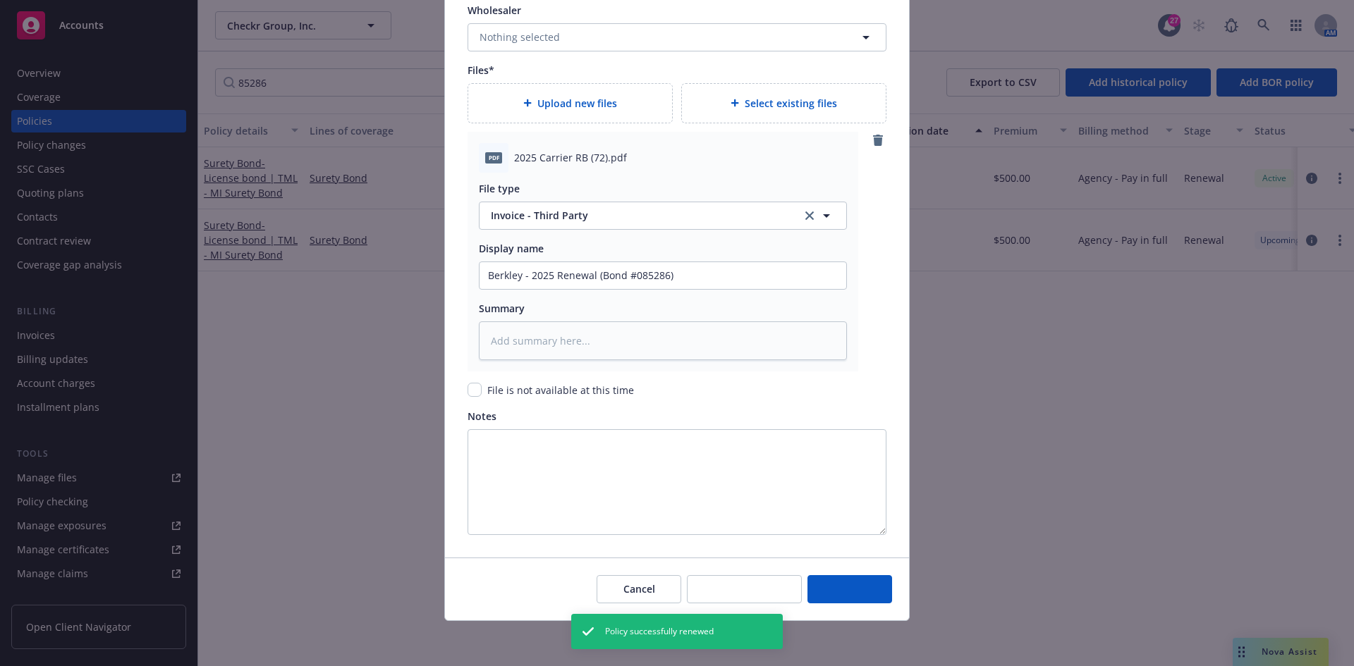
type textarea "x"
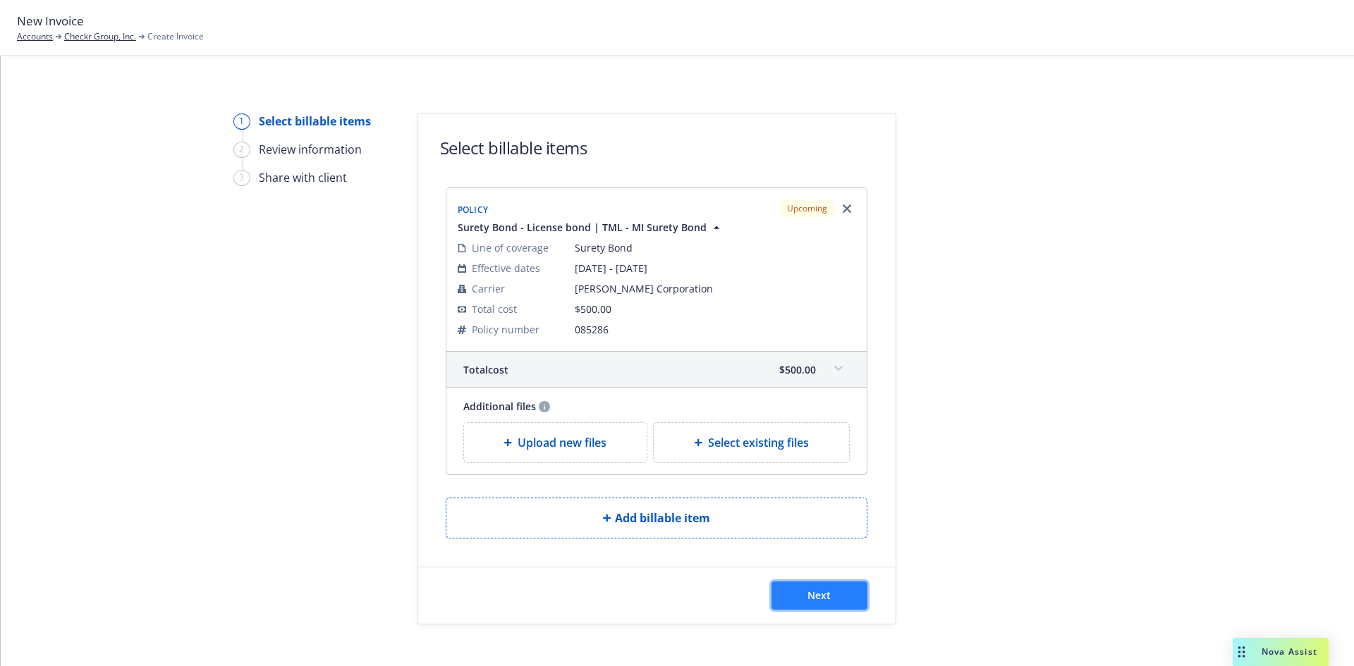
click at [824, 596] on span "Next" at bounding box center [818, 595] width 23 height 13
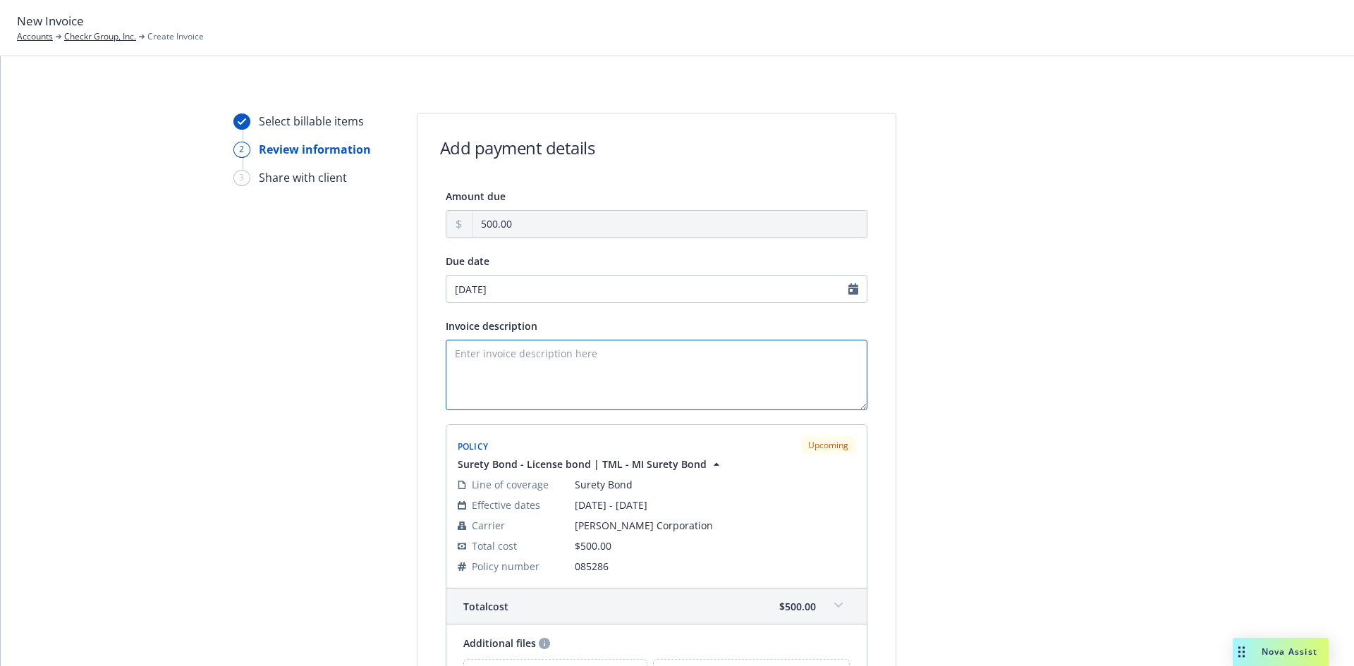
click at [522, 350] on textarea "Invoice description" at bounding box center [657, 375] width 422 height 71
paste textarea "State of [US_STATE] Information Purchaser's Uniform Surety Bond Bond Amount: $2…"
type textarea "State of [US_STATE] Information Purchaser's Uniform Surety Bond Bond Amount: $2…"
click at [1059, 370] on div at bounding box center [1022, 455] width 197 height 685
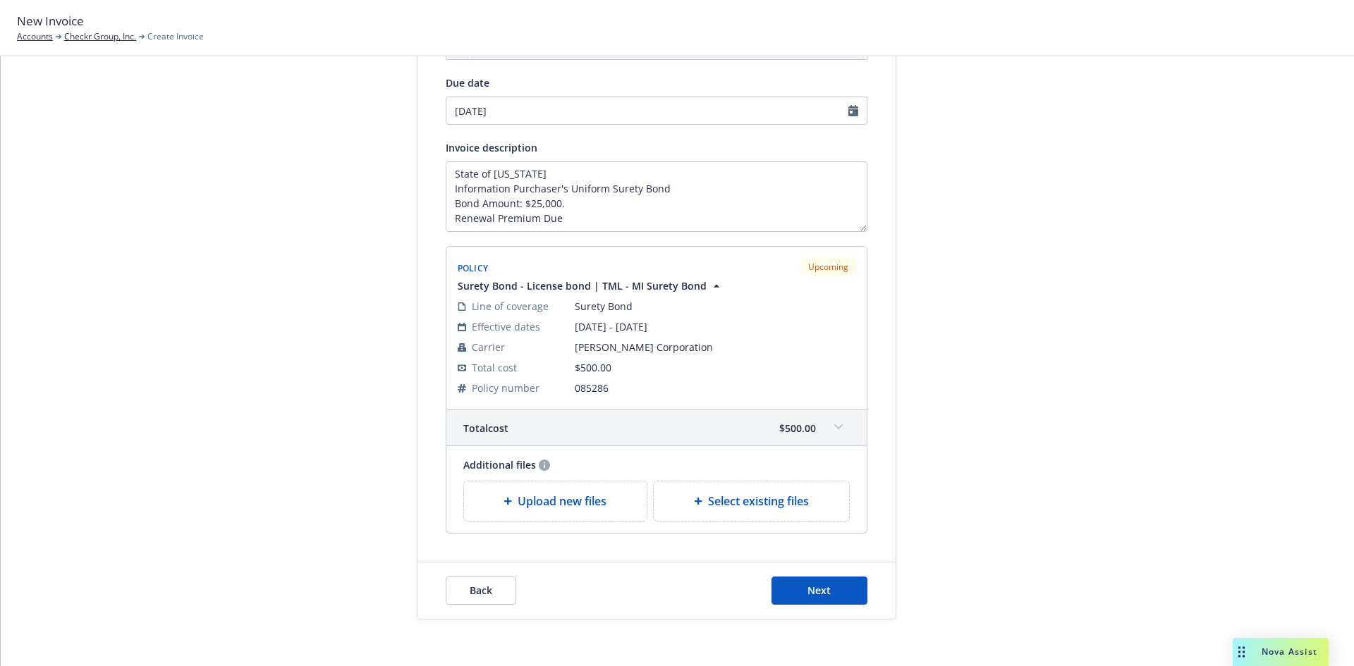
scroll to position [188, 0]
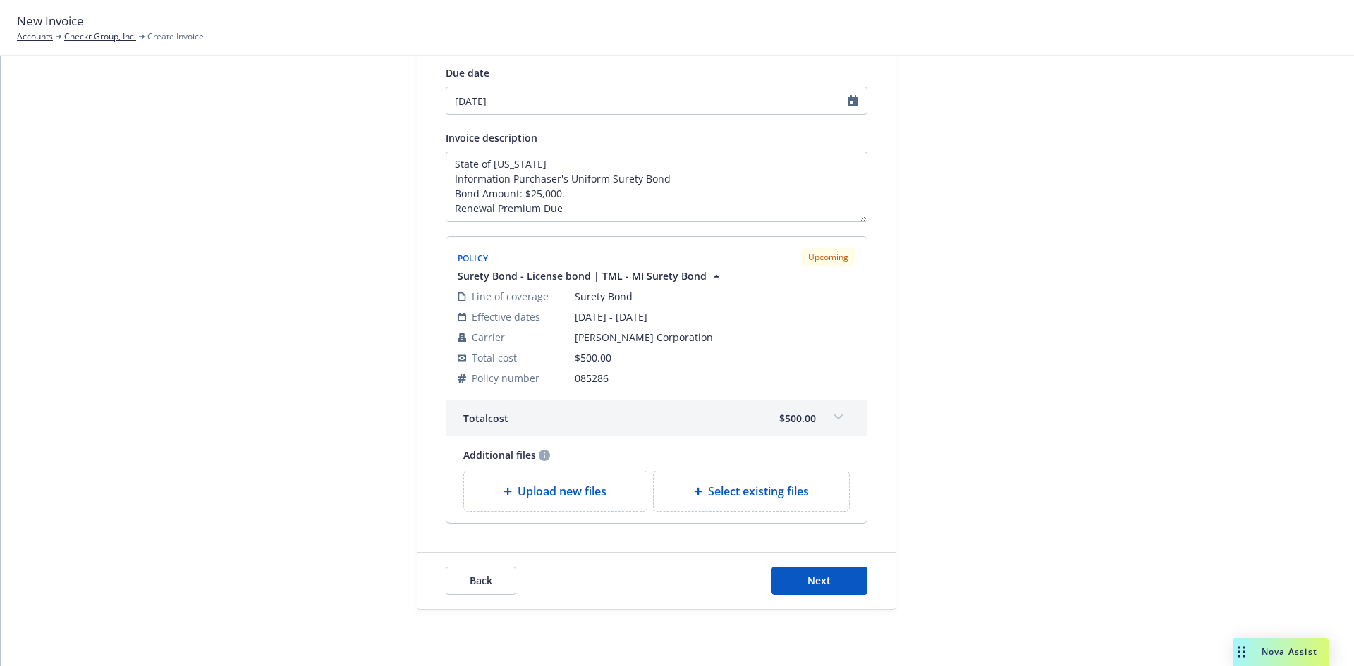
click at [854, 596] on div "Back Next" at bounding box center [656, 581] width 478 height 56
click at [846, 582] on button "Next" at bounding box center [819, 581] width 96 height 28
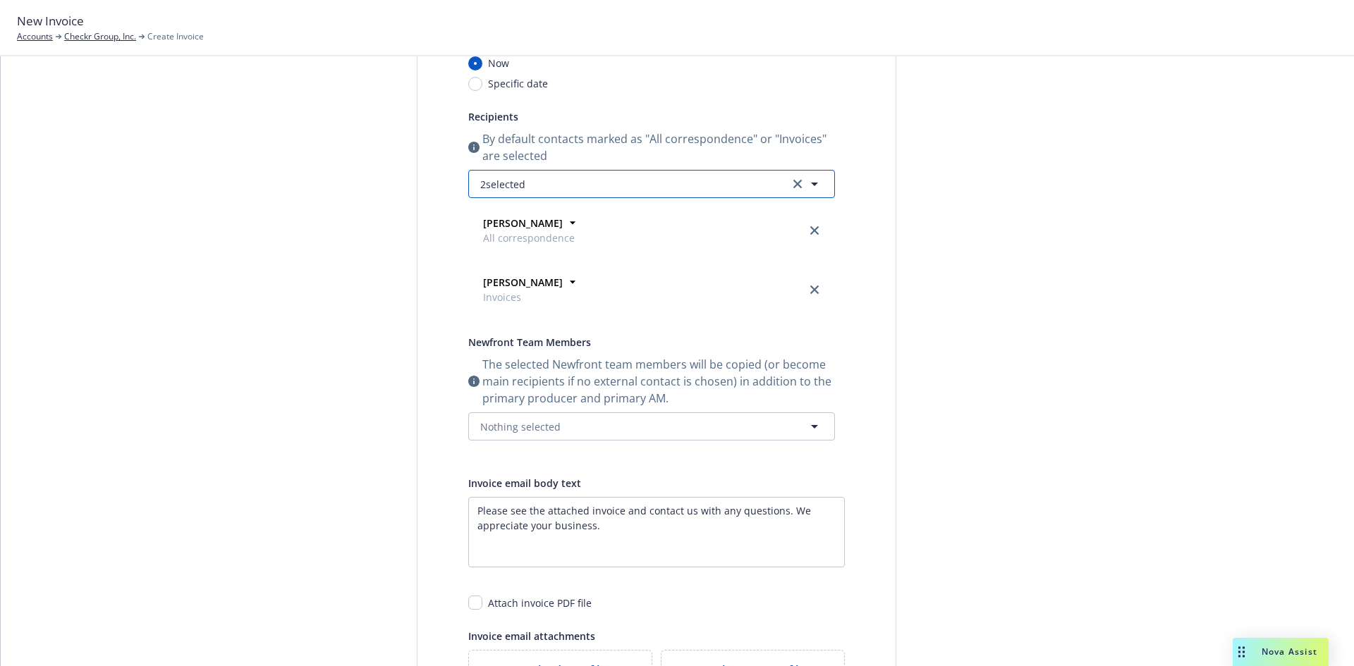
click at [554, 185] on button "2 selected" at bounding box center [651, 184] width 367 height 28
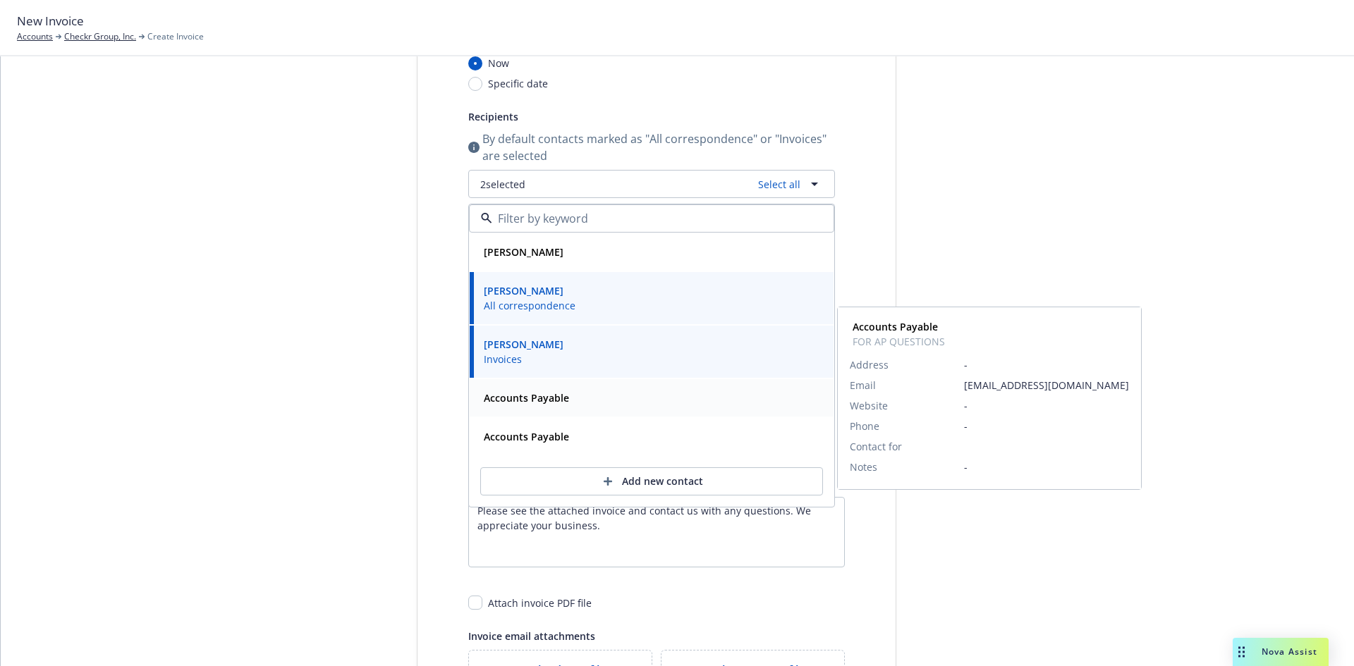
click at [552, 415] on div "Accounts Payable" at bounding box center [652, 397] width 364 height 37
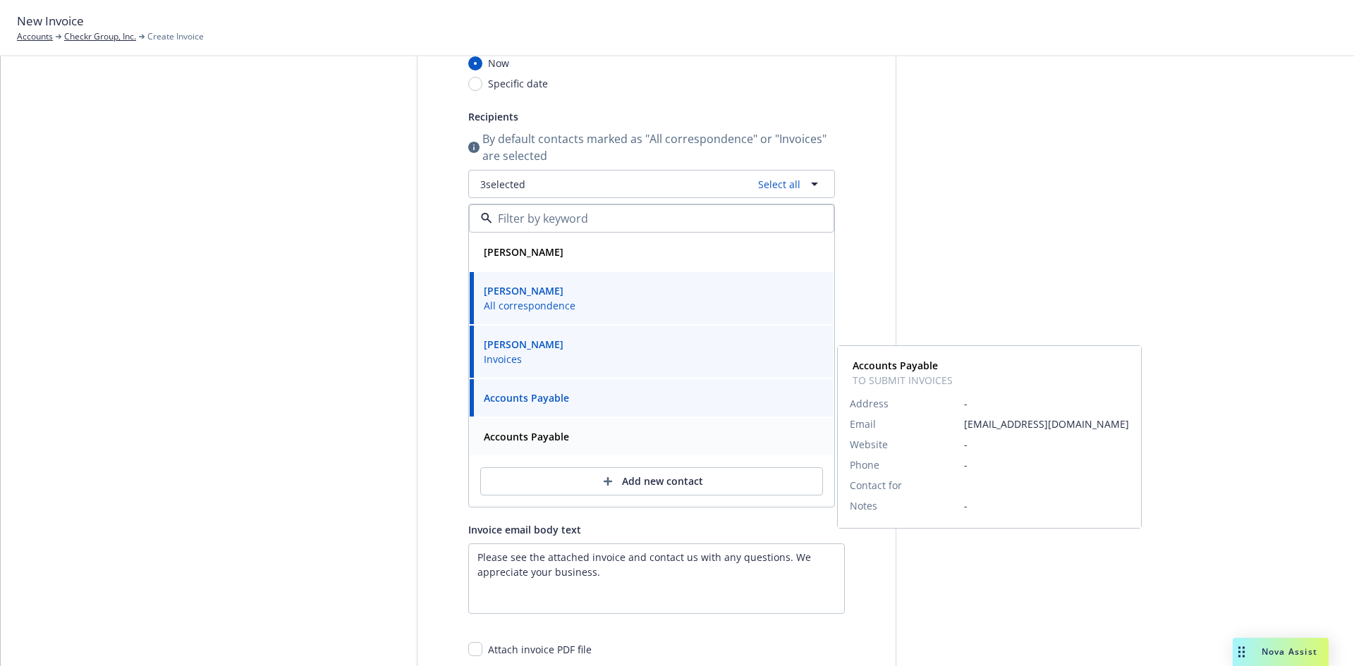
click at [551, 439] on strong "Accounts Payable" at bounding box center [526, 436] width 85 height 13
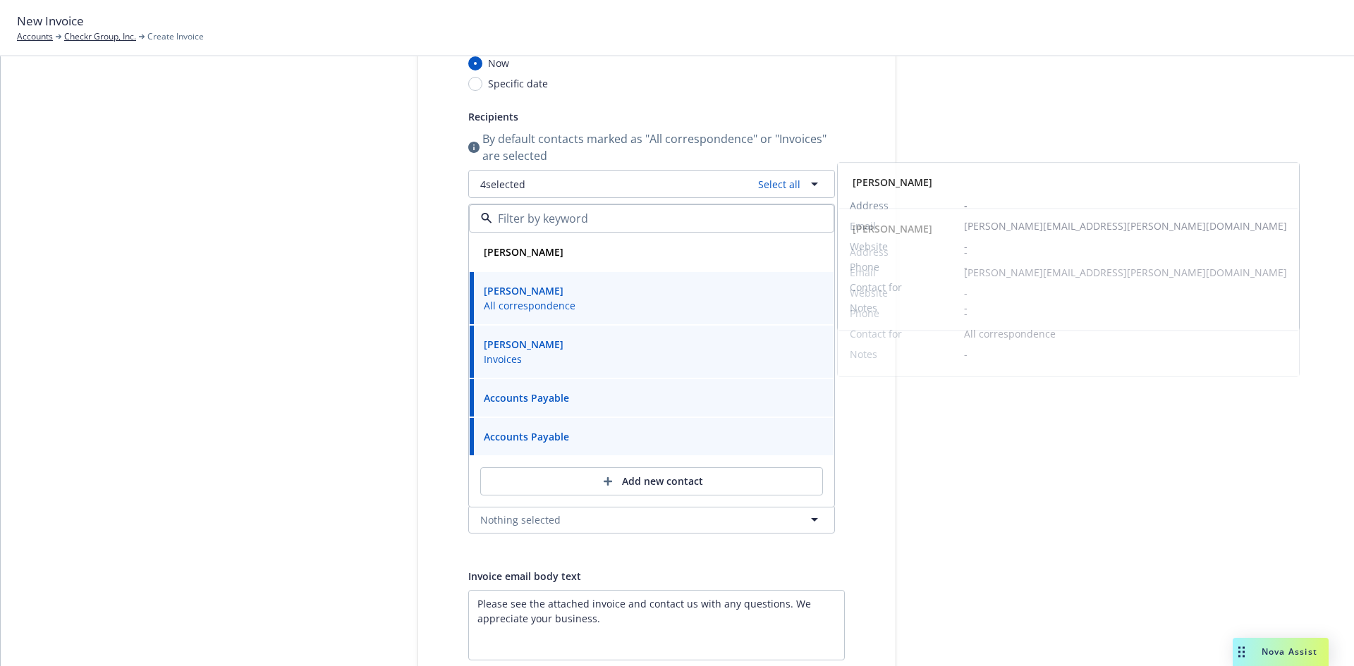
click at [254, 310] on div "Select billable items Review information 3 Share with client" at bounding box center [310, 398] width 155 height 946
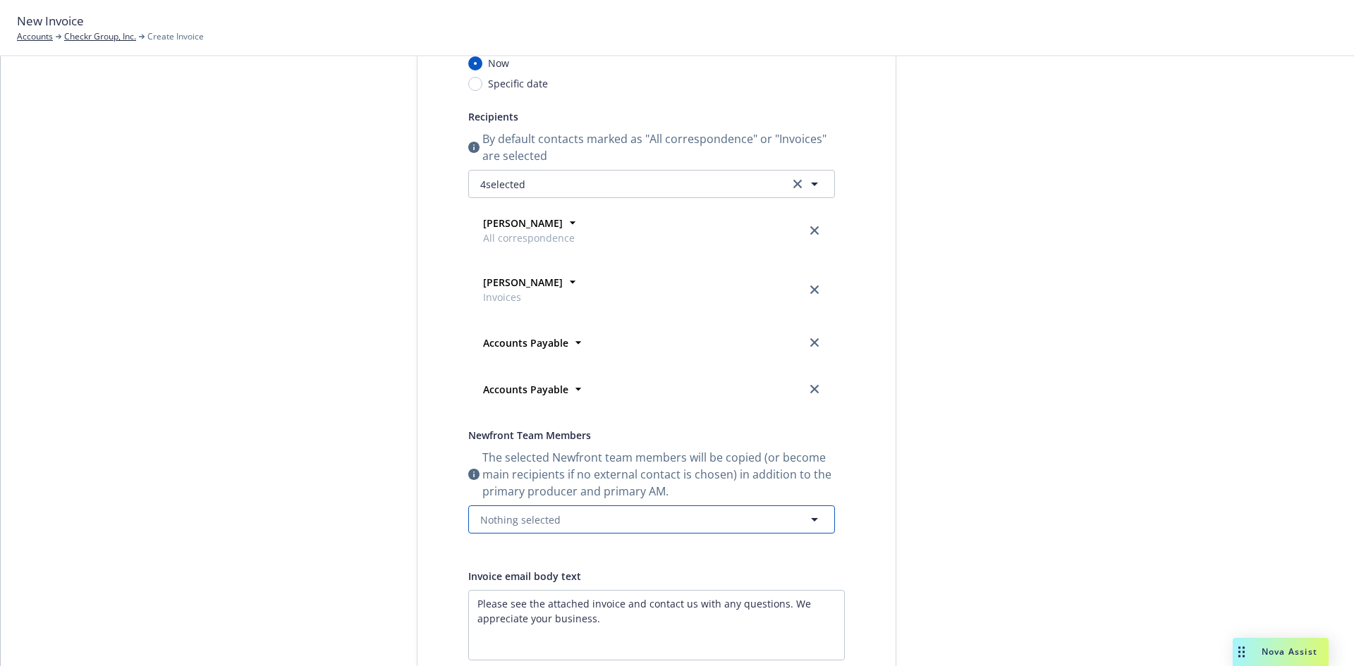
click at [521, 520] on span "Nothing selected" at bounding box center [520, 520] width 80 height 15
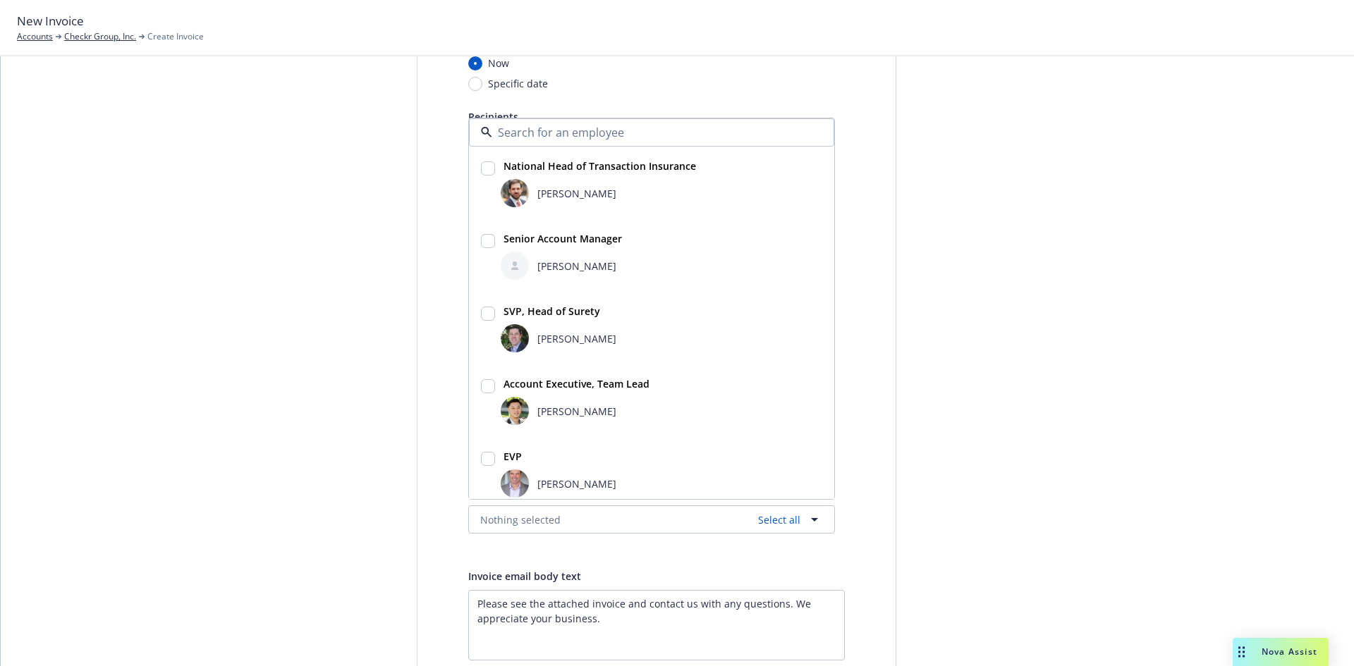
click at [537, 340] on span "[PERSON_NAME]" at bounding box center [576, 338] width 79 height 15
checkbox input "true"
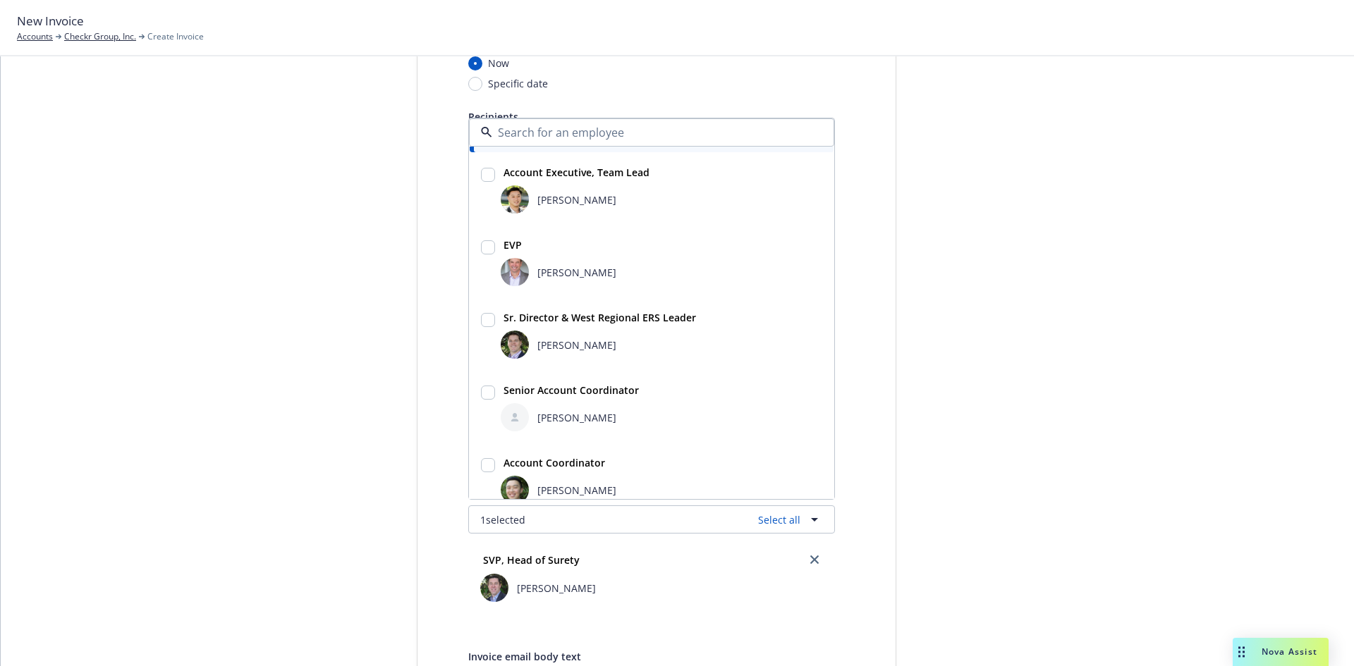
click at [545, 396] on strong "Senior Account Coordinator" at bounding box center [570, 390] width 135 height 13
checkbox input "true"
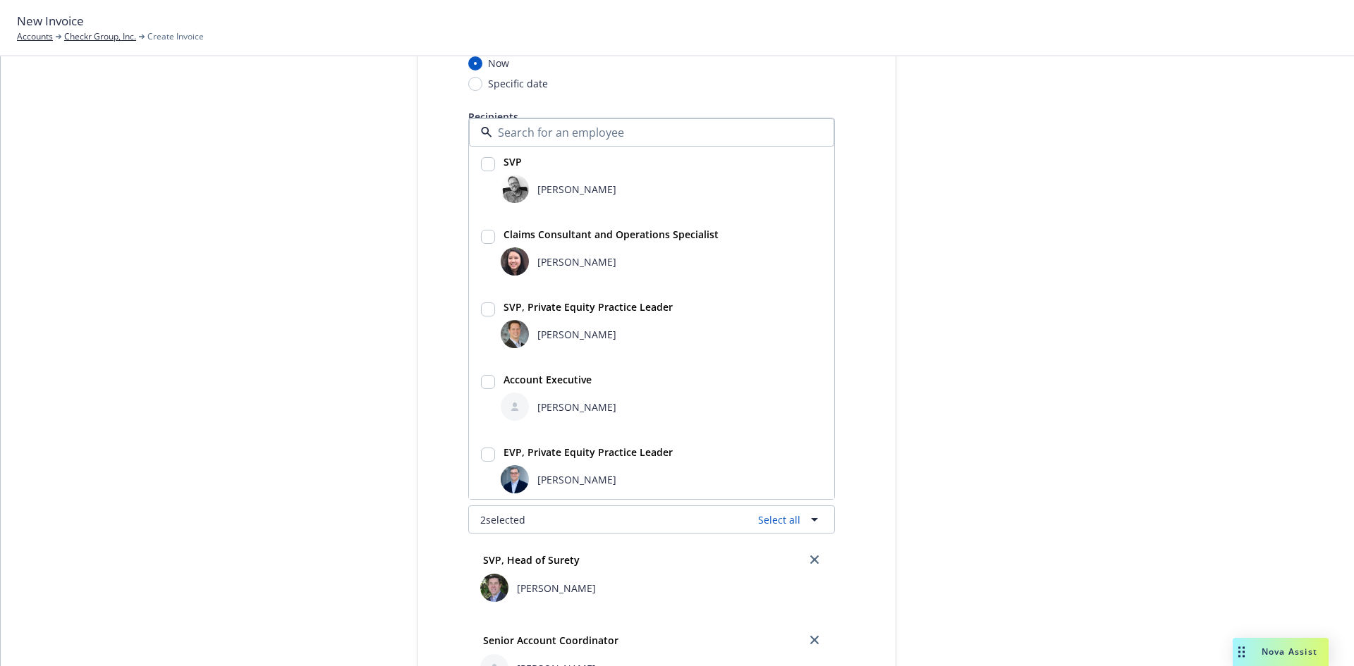
scroll to position [664, 0]
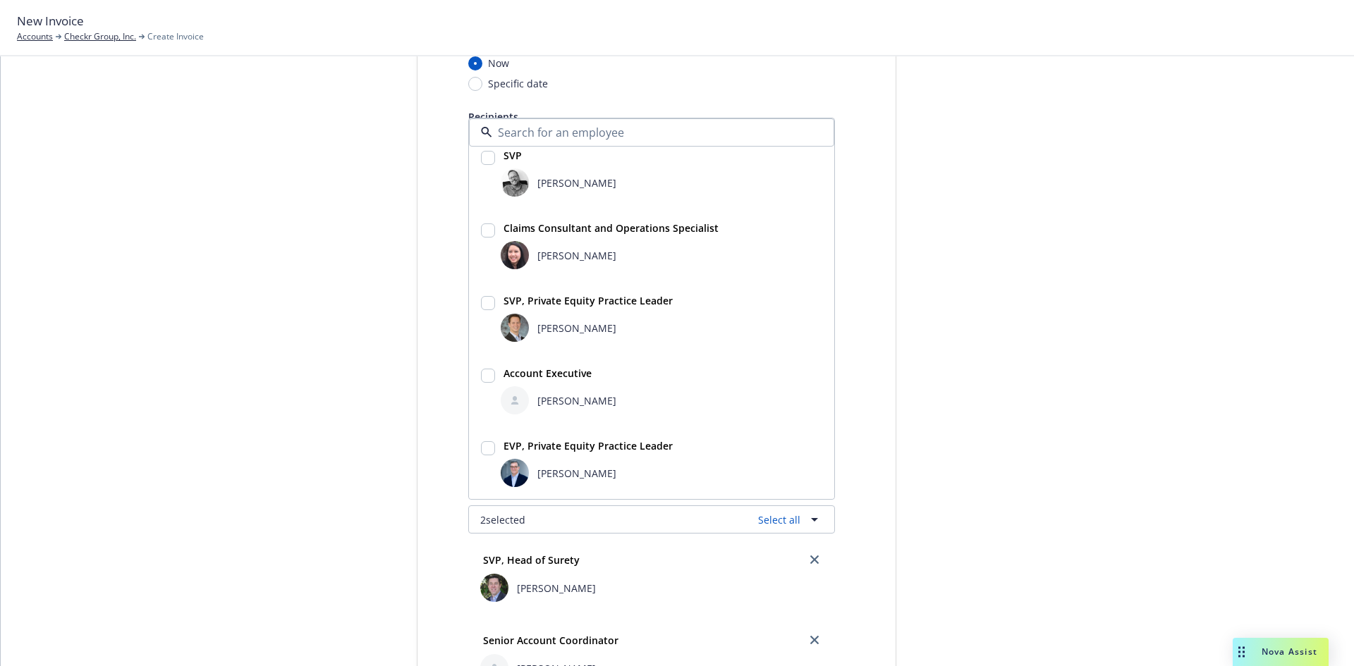
click at [547, 394] on span "[PERSON_NAME]" at bounding box center [576, 400] width 79 height 15
checkbox input "true"
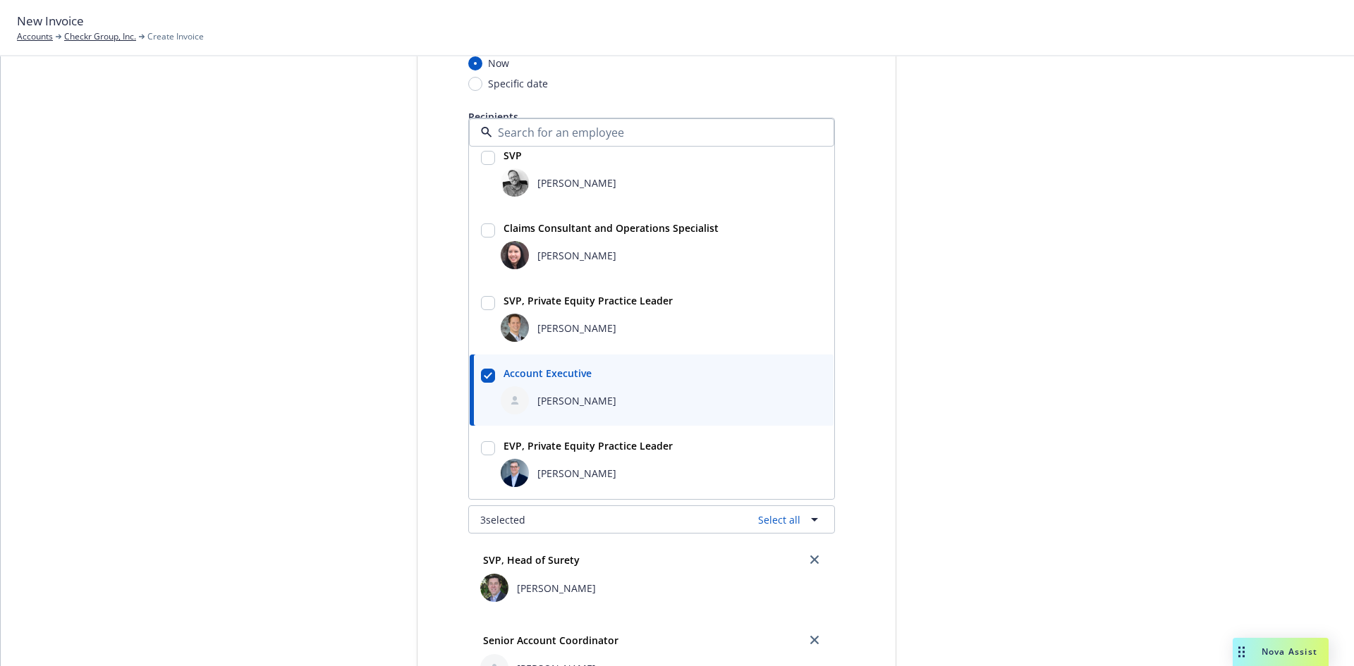
click at [329, 387] on div "Select billable items Review information 3 Share with client" at bounding box center [310, 503] width 155 height 1157
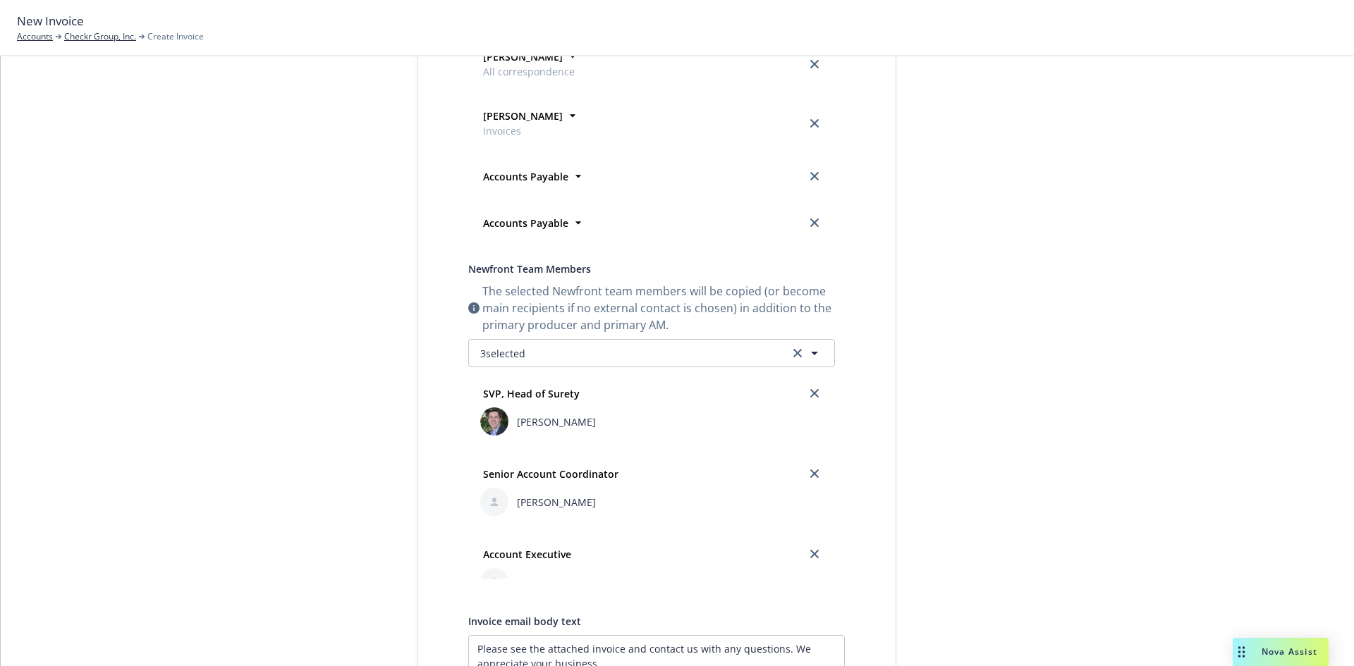
scroll to position [541, 0]
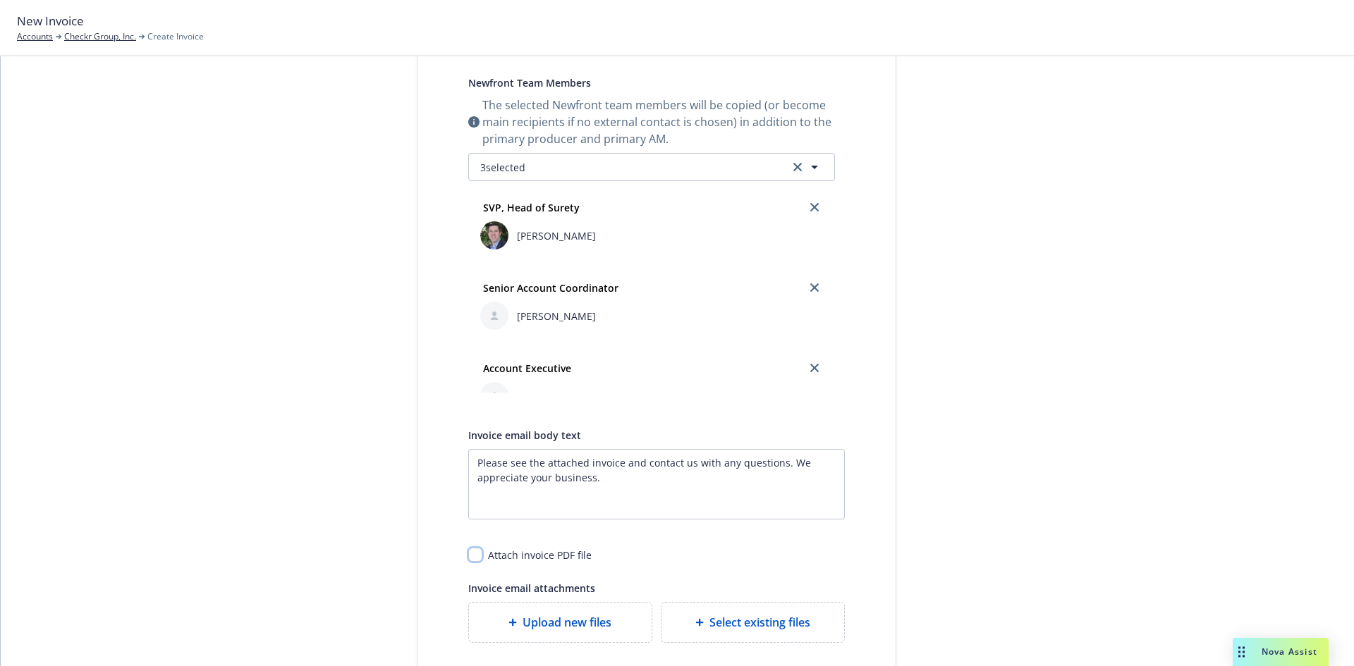
click at [468, 561] on input "checkbox" at bounding box center [475, 555] width 14 height 14
checkbox input "true"
click at [829, 439] on div "Invoice email body text" at bounding box center [656, 435] width 377 height 17
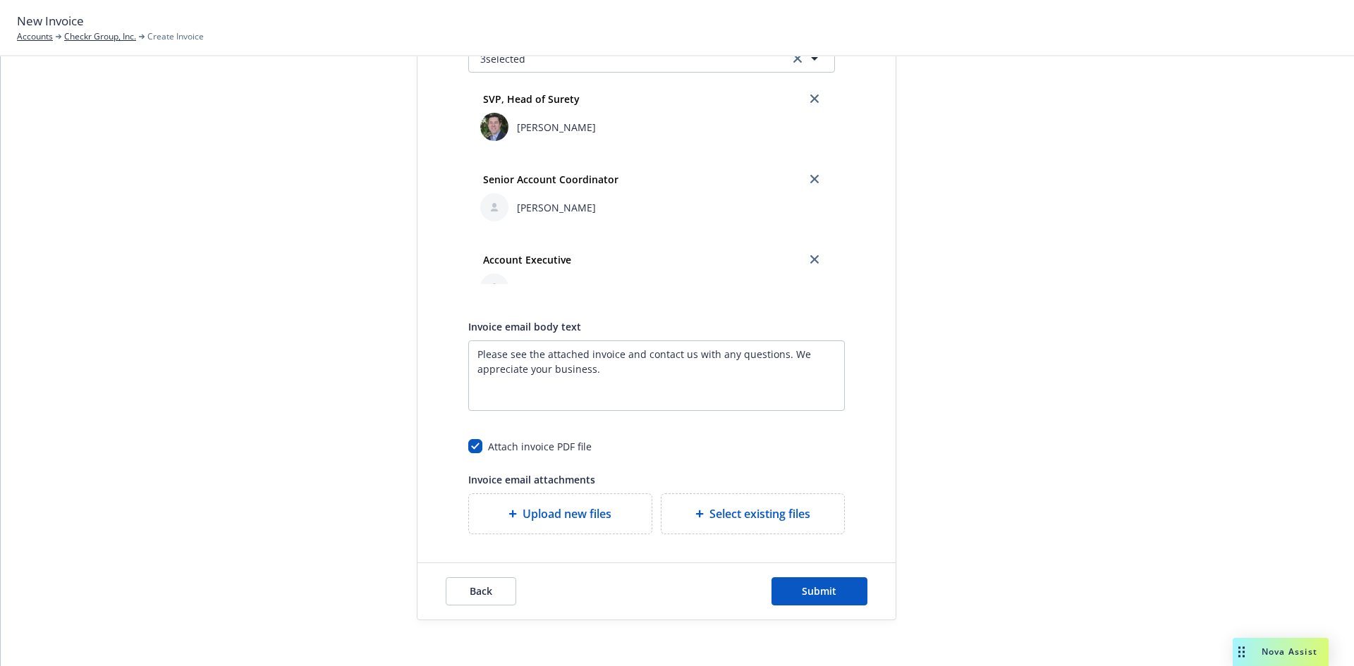
scroll to position [660, 0]
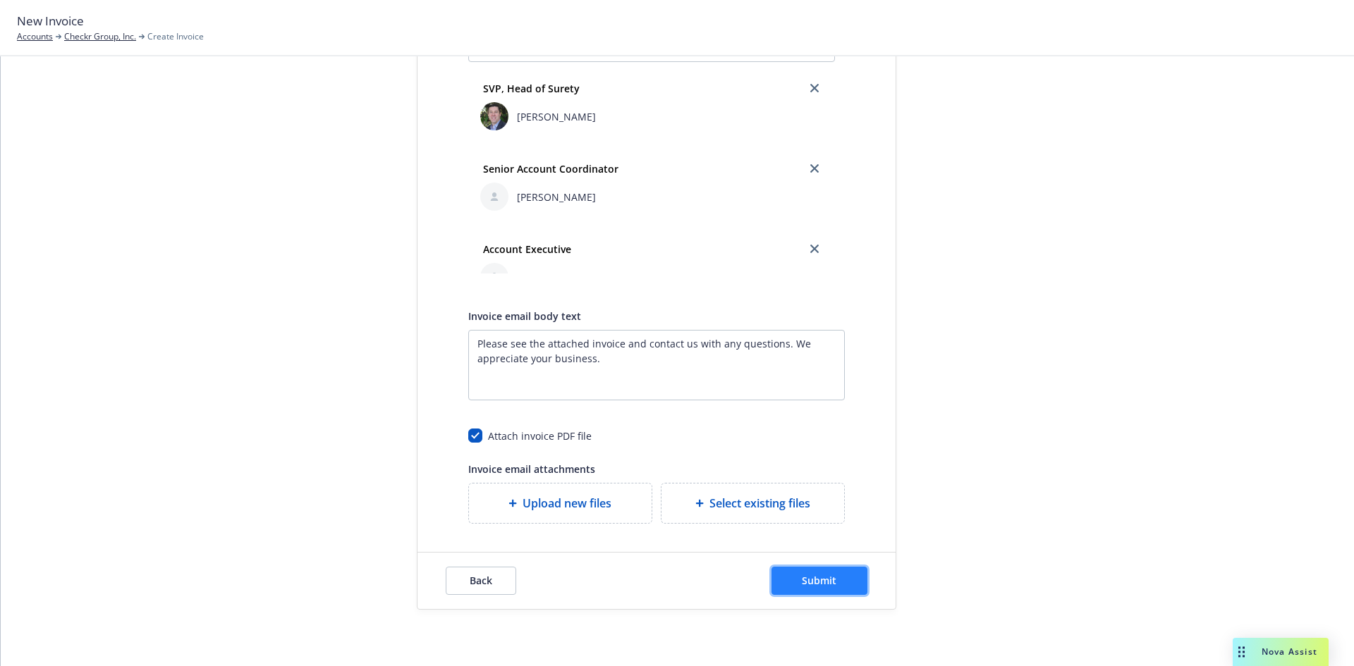
click at [783, 574] on button "Submit" at bounding box center [819, 581] width 96 height 28
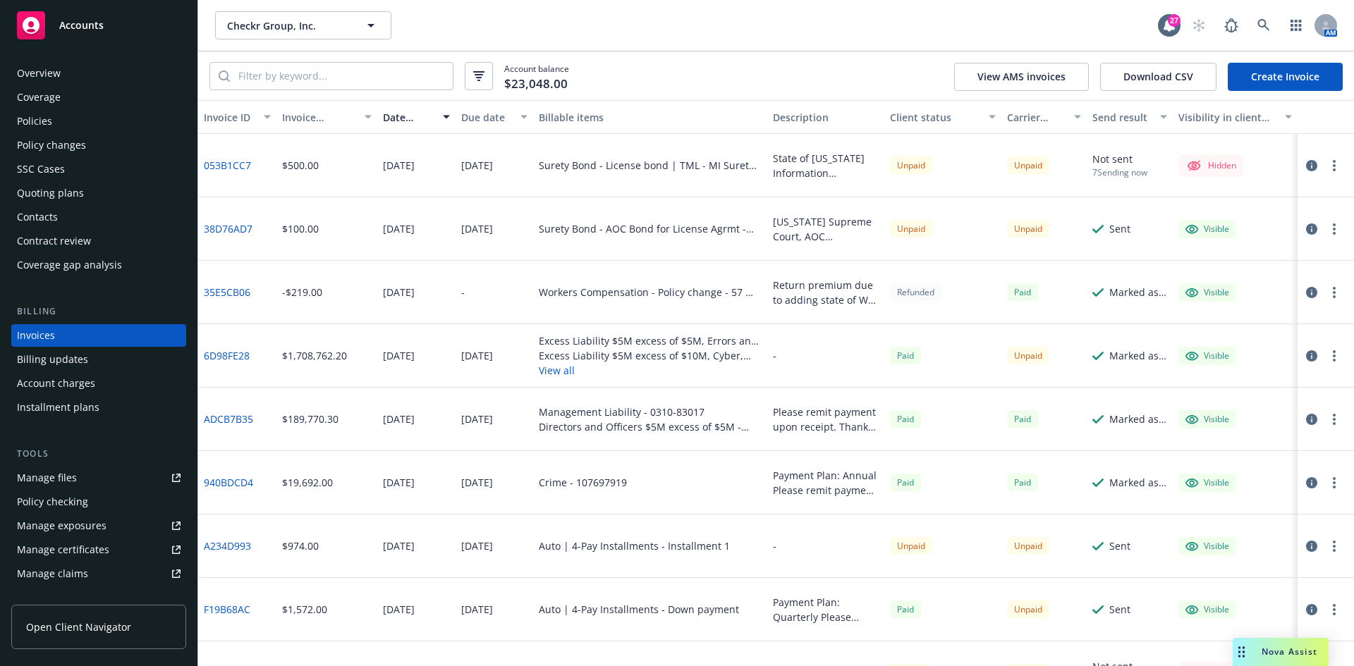
click at [1333, 168] on icon "button" at bounding box center [1334, 165] width 3 height 11
click at [1249, 285] on link "Make it visible in client dash" at bounding box center [1242, 279] width 180 height 28
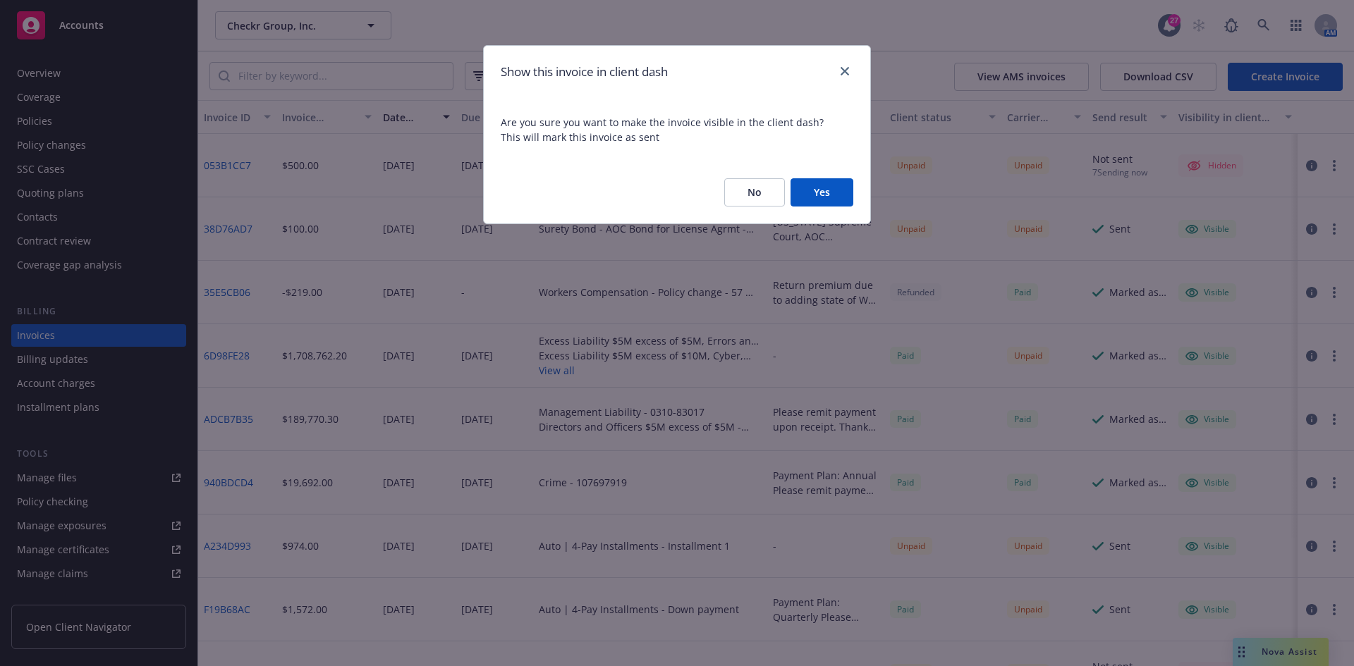
click at [837, 207] on button "Yes" at bounding box center [822, 192] width 63 height 28
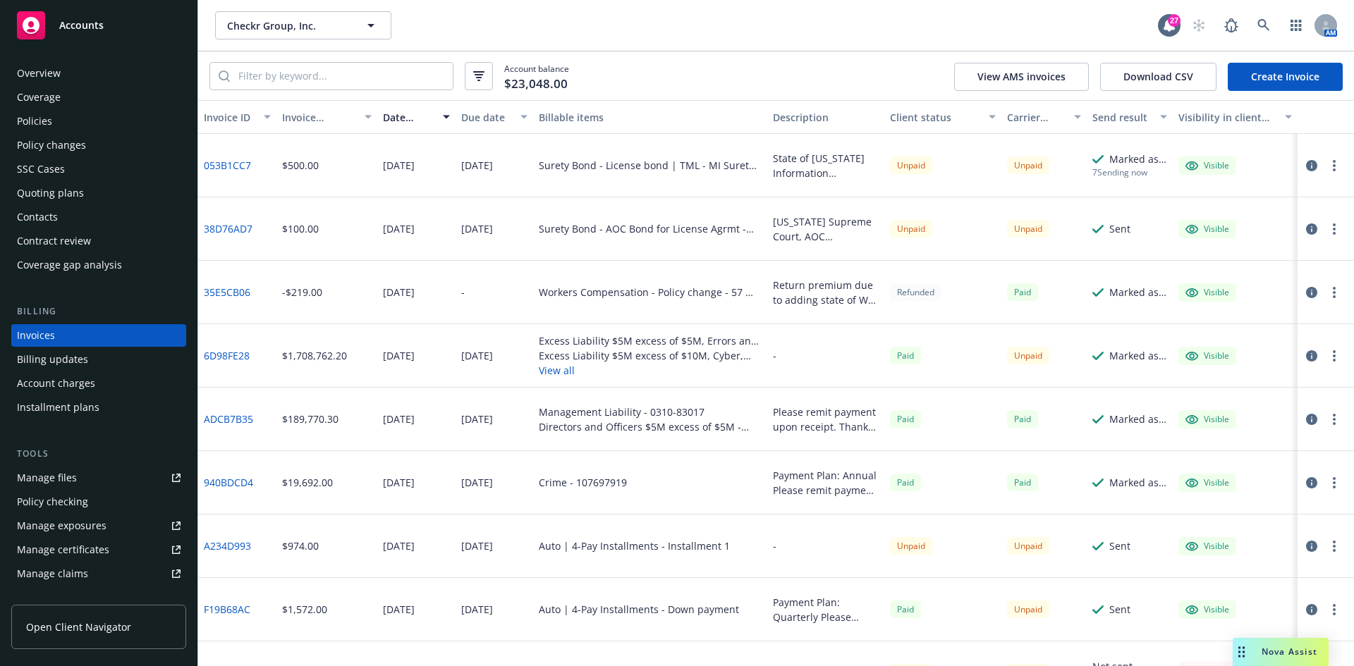
click at [1330, 171] on button "button" at bounding box center [1334, 165] width 17 height 17
click at [1245, 341] on link "Generate invoice PDF" at bounding box center [1242, 336] width 180 height 28
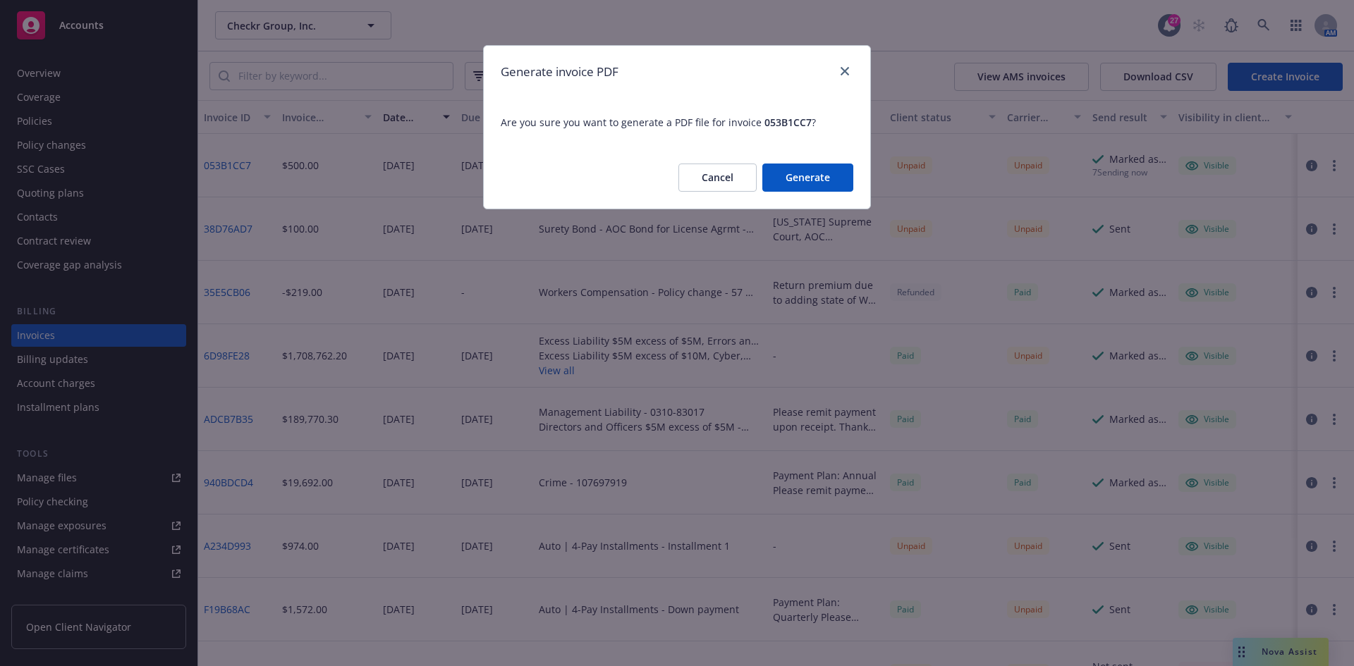
click at [827, 178] on button "Generate" at bounding box center [807, 178] width 91 height 28
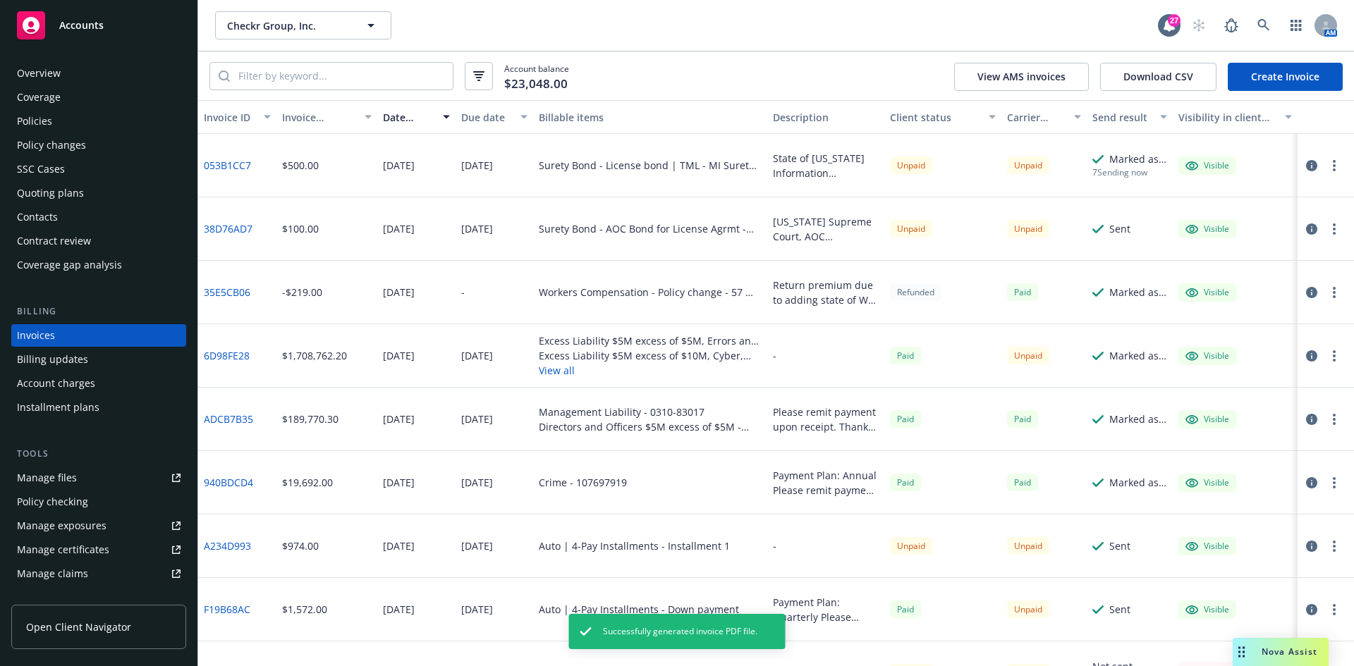
click at [1333, 164] on div at bounding box center [1326, 165] width 56 height 63
click at [1324, 174] on div at bounding box center [1326, 165] width 56 height 63
click at [1329, 164] on button "button" at bounding box center [1334, 165] width 17 height 17
click at [1326, 161] on button "button" at bounding box center [1334, 165] width 17 height 17
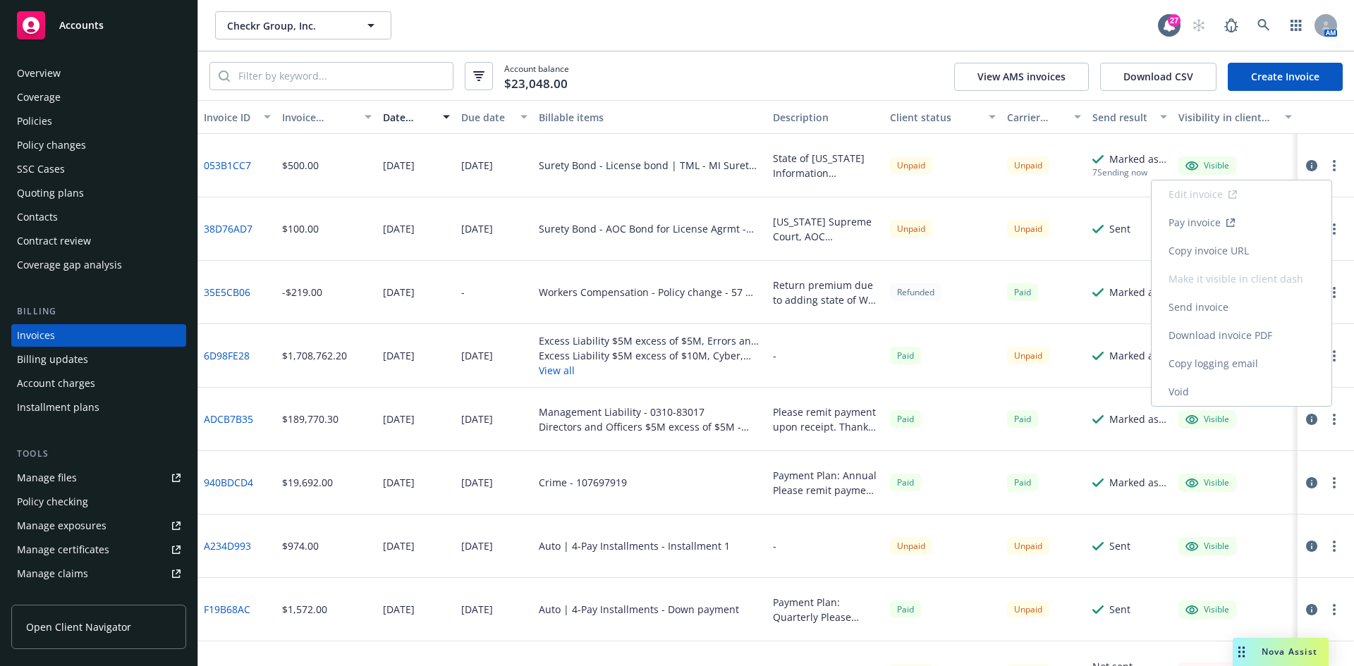
click at [1219, 330] on link "Download invoice PDF" at bounding box center [1242, 336] width 180 height 28
click at [245, 172] on link "053B1CC7" at bounding box center [227, 165] width 47 height 15
click at [86, 39] on link "Accounts" at bounding box center [98, 25] width 175 height 39
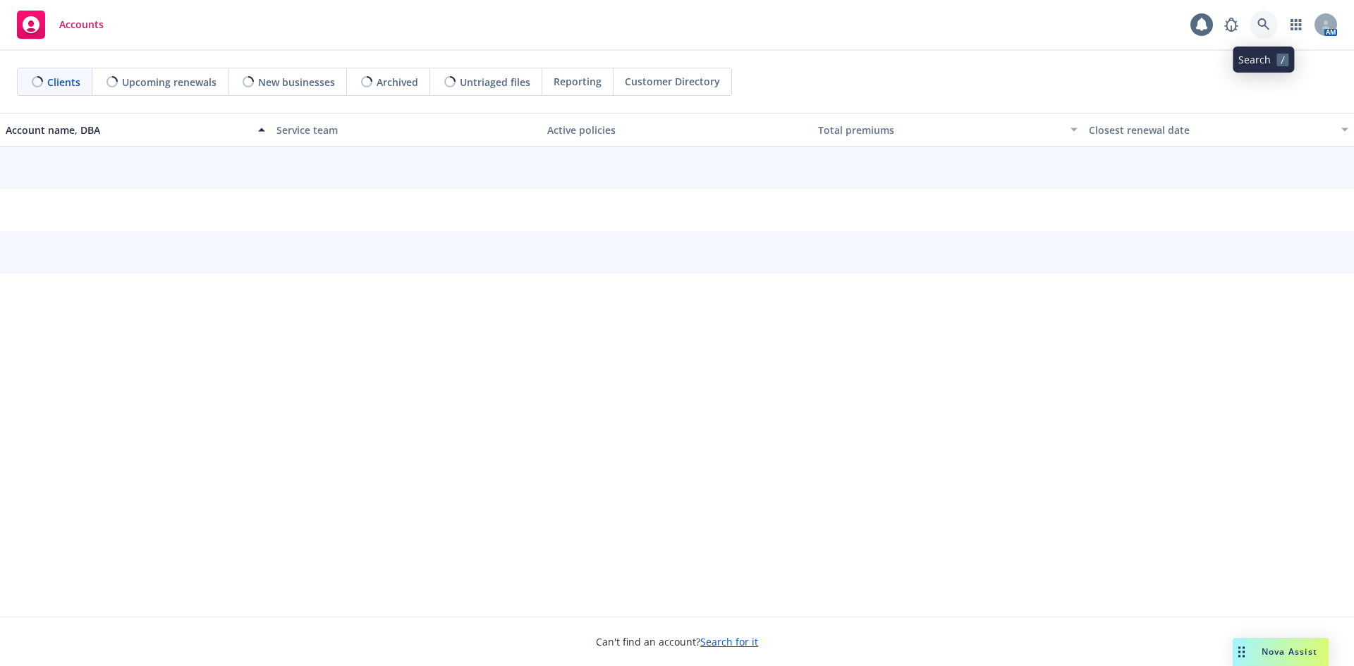
click at [1255, 24] on link at bounding box center [1264, 25] width 28 height 28
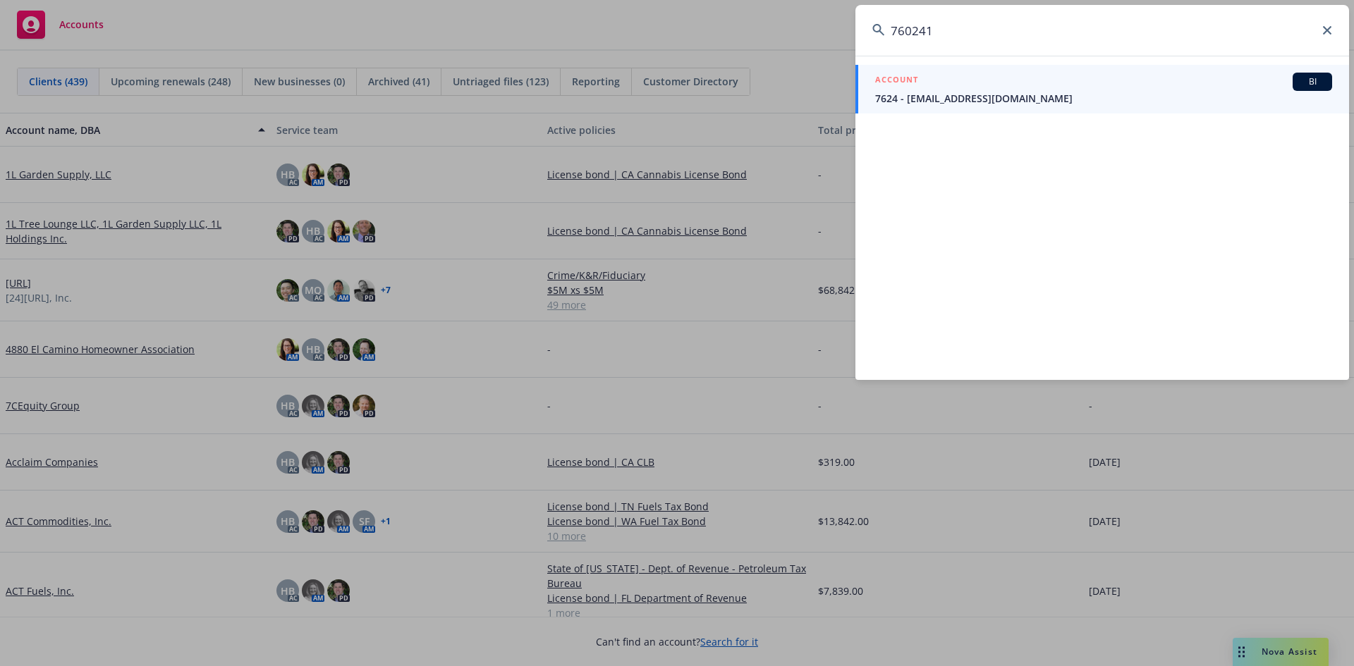
click at [896, 35] on input "760241" at bounding box center [1102, 30] width 494 height 51
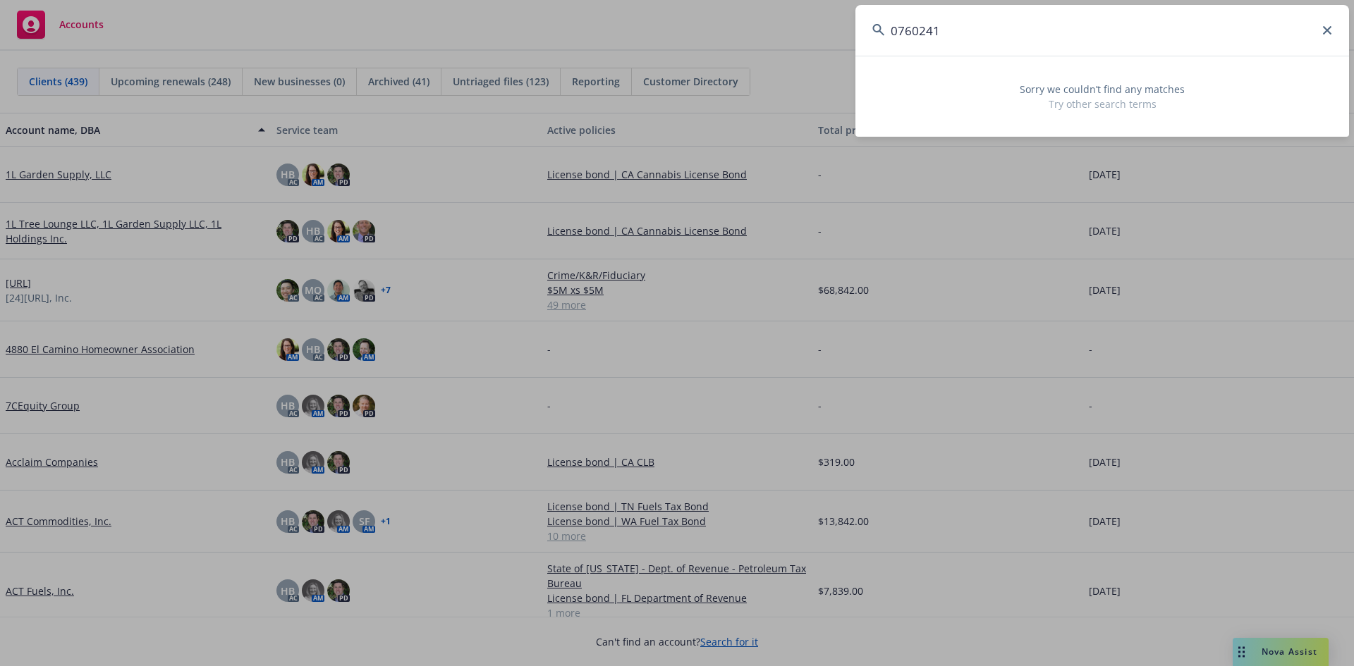
drag, startPoint x: 978, startPoint y: 28, endPoint x: 735, endPoint y: 2, distance: 244.7
click at [735, 2] on div "0760241 Sorry we couldn’t find any matches Try other search terms" at bounding box center [677, 333] width 1354 height 666
type input "M"
drag, startPoint x: 1001, startPoint y: 39, endPoint x: 640, endPoint y: 16, distance: 361.8
click at [640, 16] on div "0760241 Sorry we couldn’t find any matches Try other search terms" at bounding box center [677, 333] width 1354 height 666
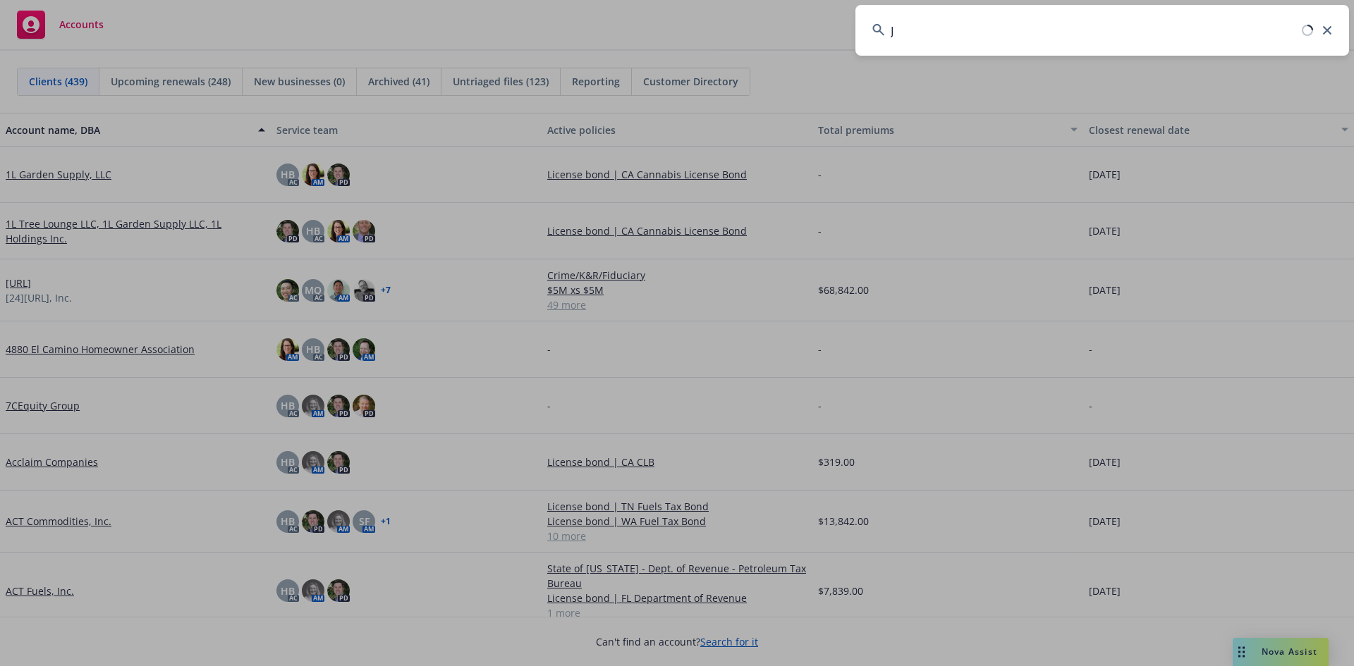
paste input "B [PERSON_NAME], Inc."
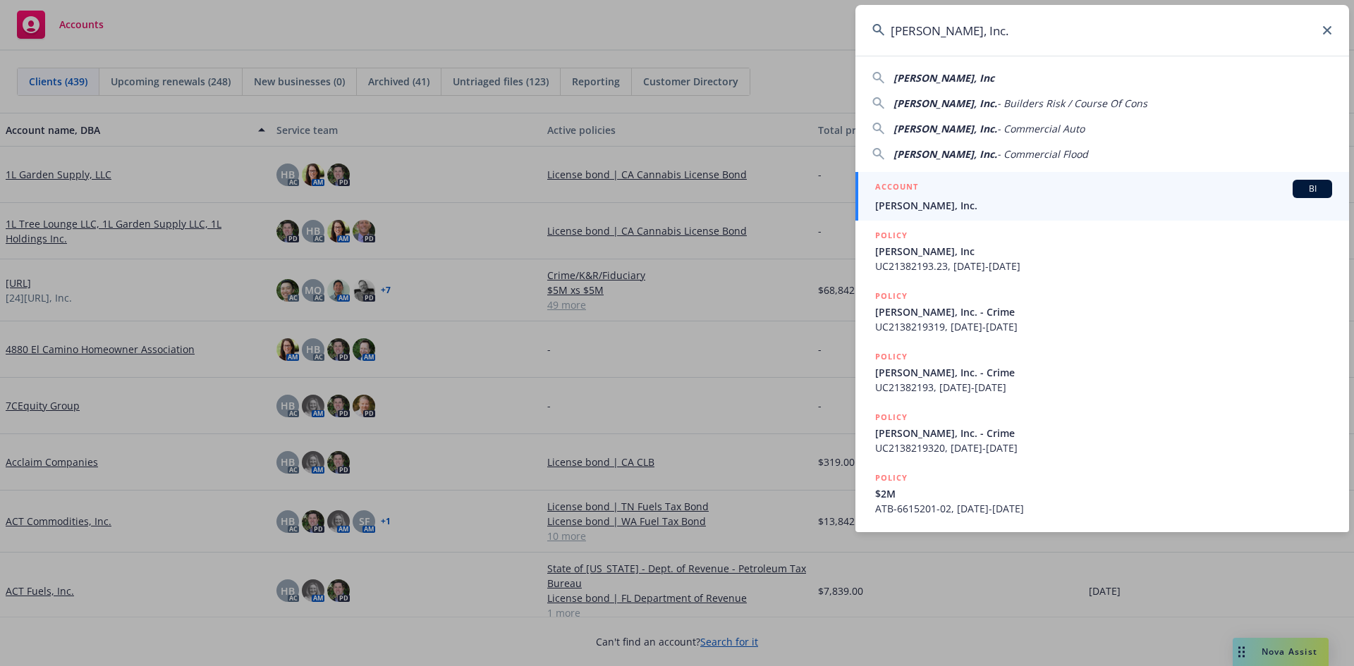
type input "[PERSON_NAME], Inc."
click at [948, 208] on span "[PERSON_NAME], Inc." at bounding box center [1103, 205] width 457 height 15
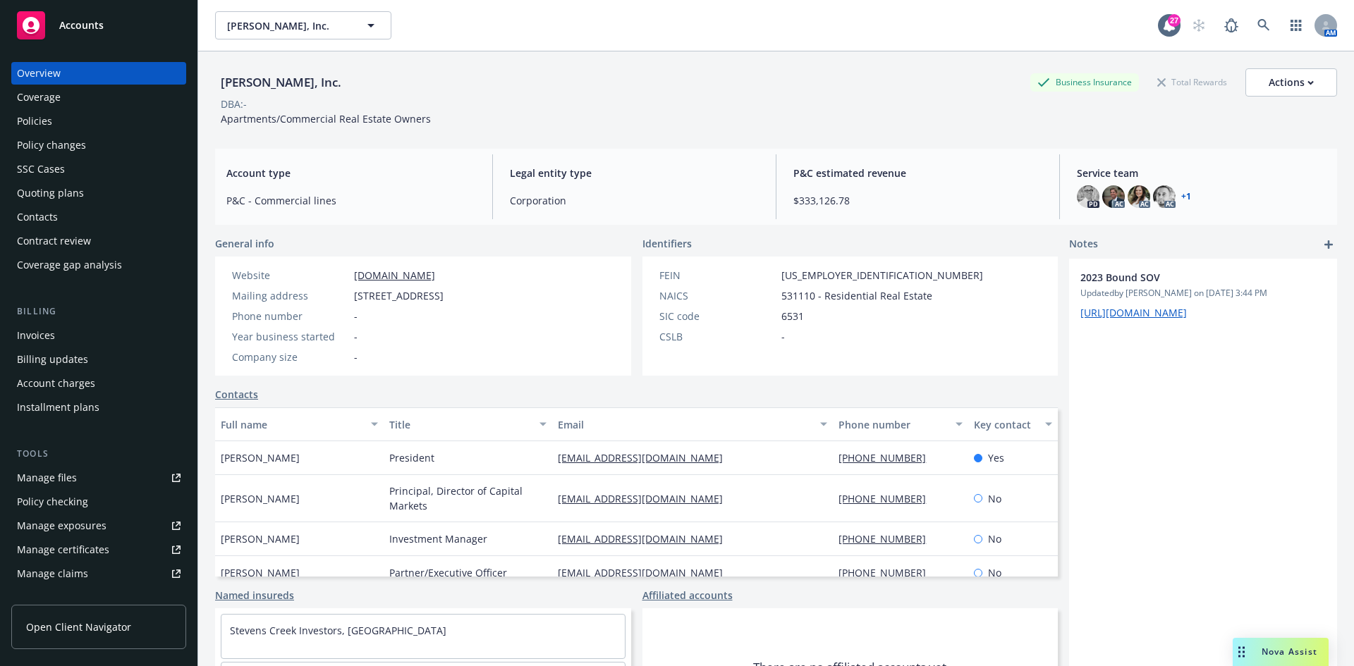
click at [44, 123] on div "Policies" at bounding box center [34, 121] width 35 height 23
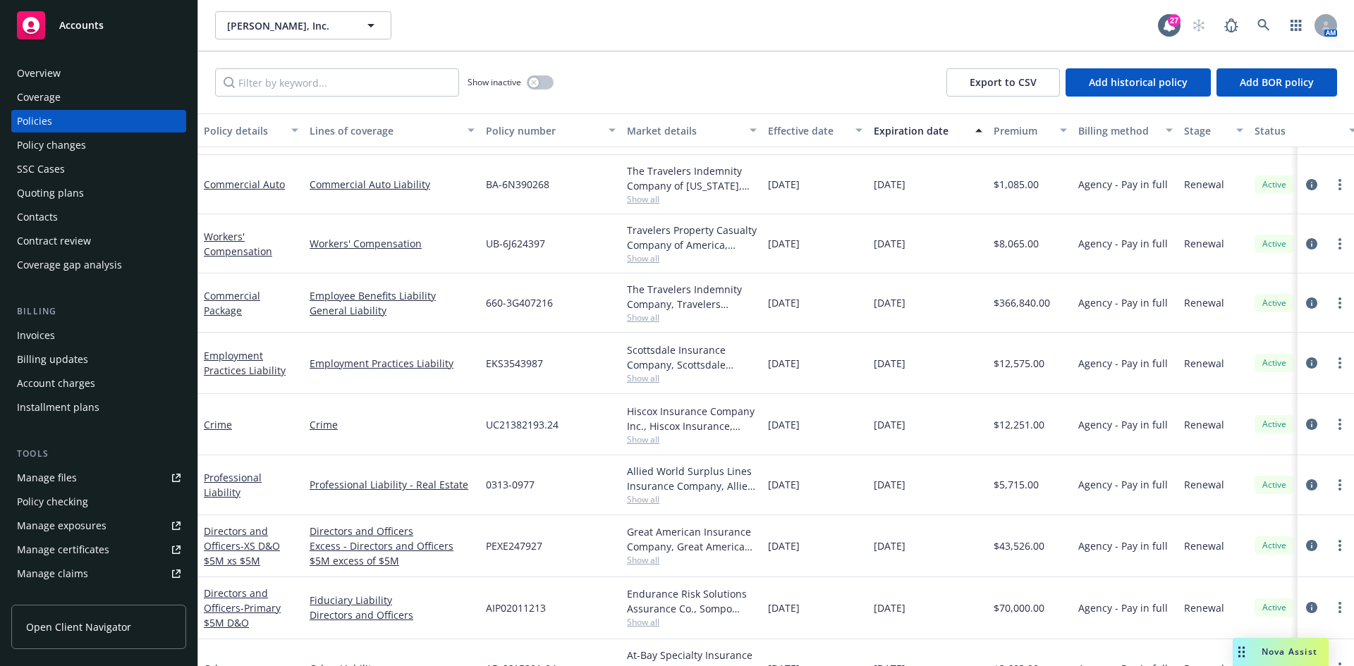
scroll to position [212, 0]
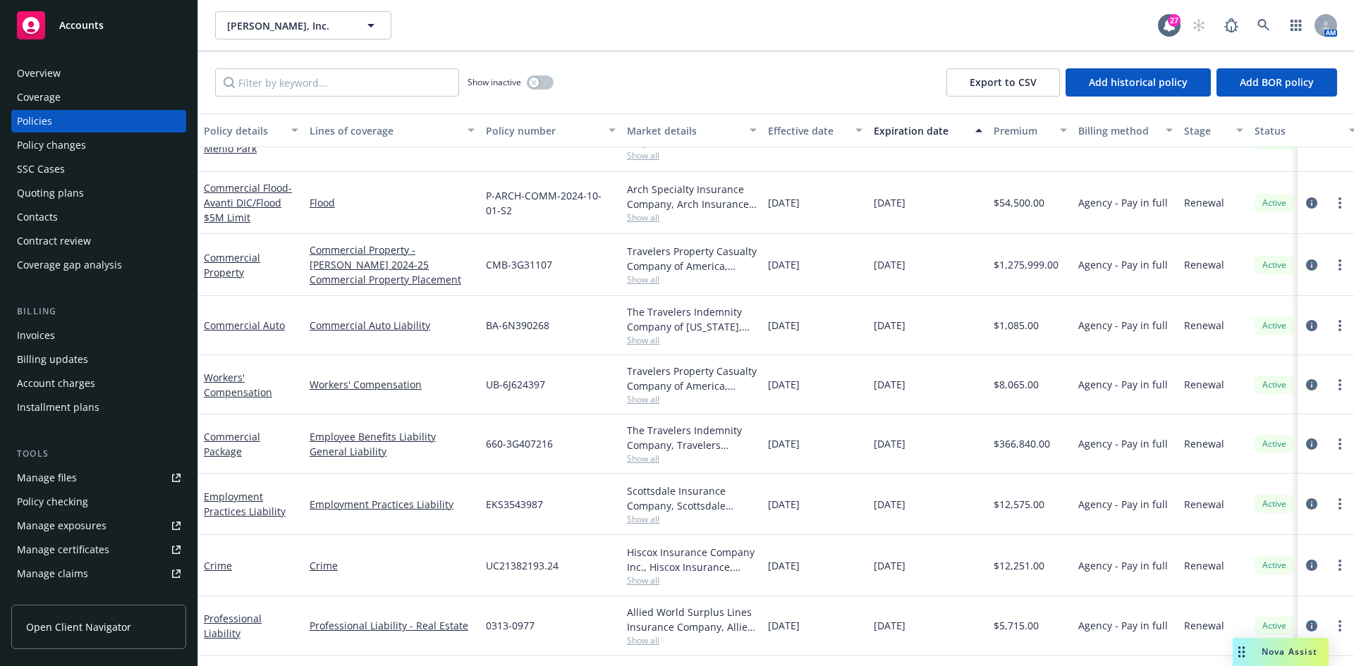
click at [128, 18] on div "Accounts" at bounding box center [99, 25] width 164 height 28
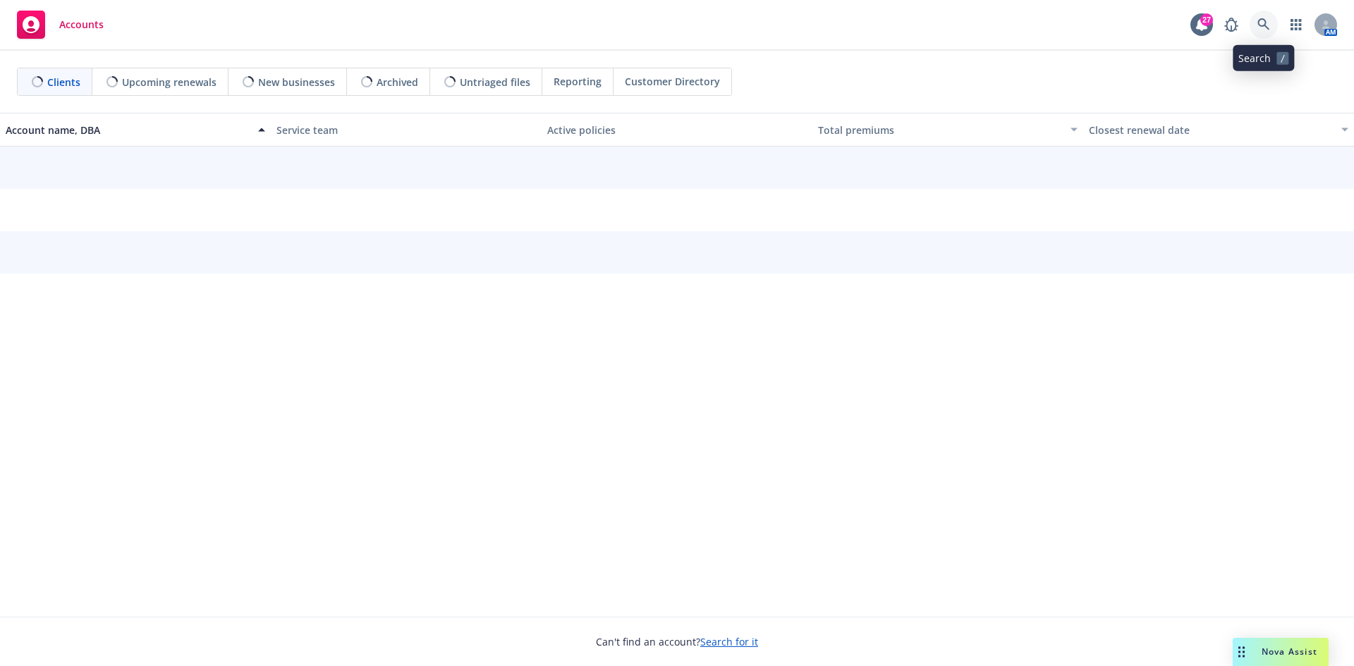
click at [1257, 15] on link at bounding box center [1264, 25] width 28 height 28
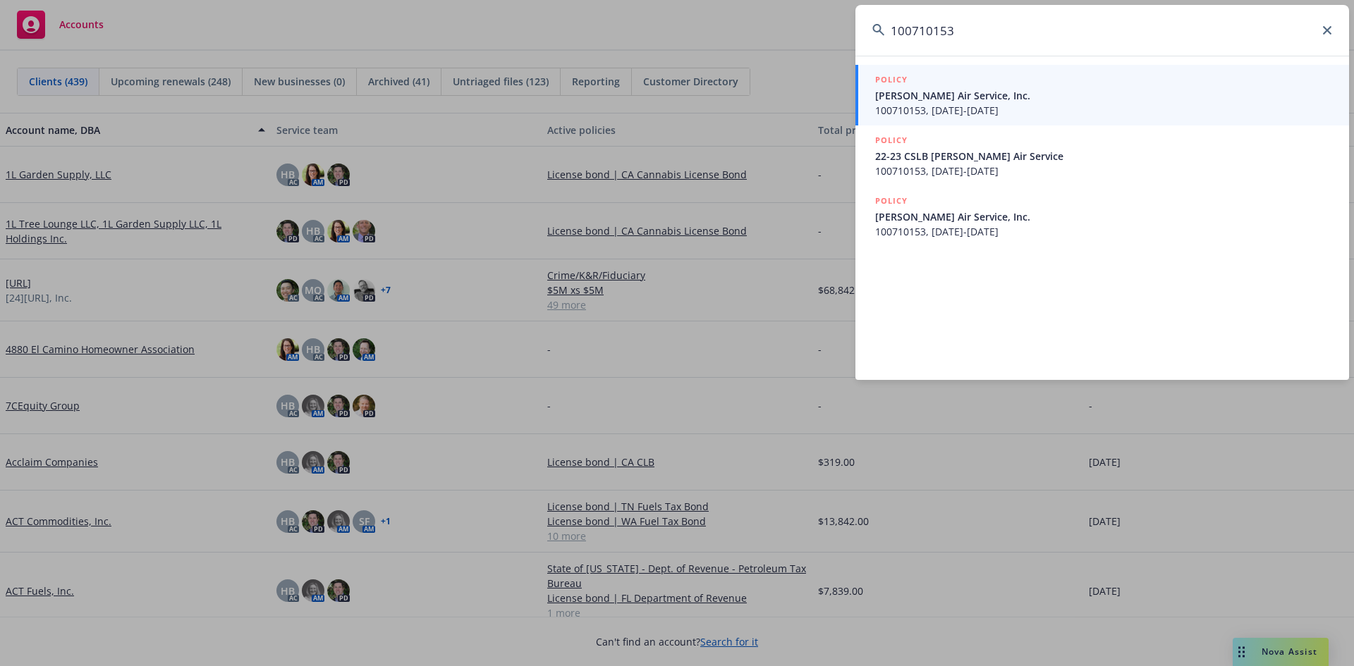
type input "100710153"
click at [1087, 96] on span "[PERSON_NAME] Air Service, Inc." at bounding box center [1103, 95] width 457 height 15
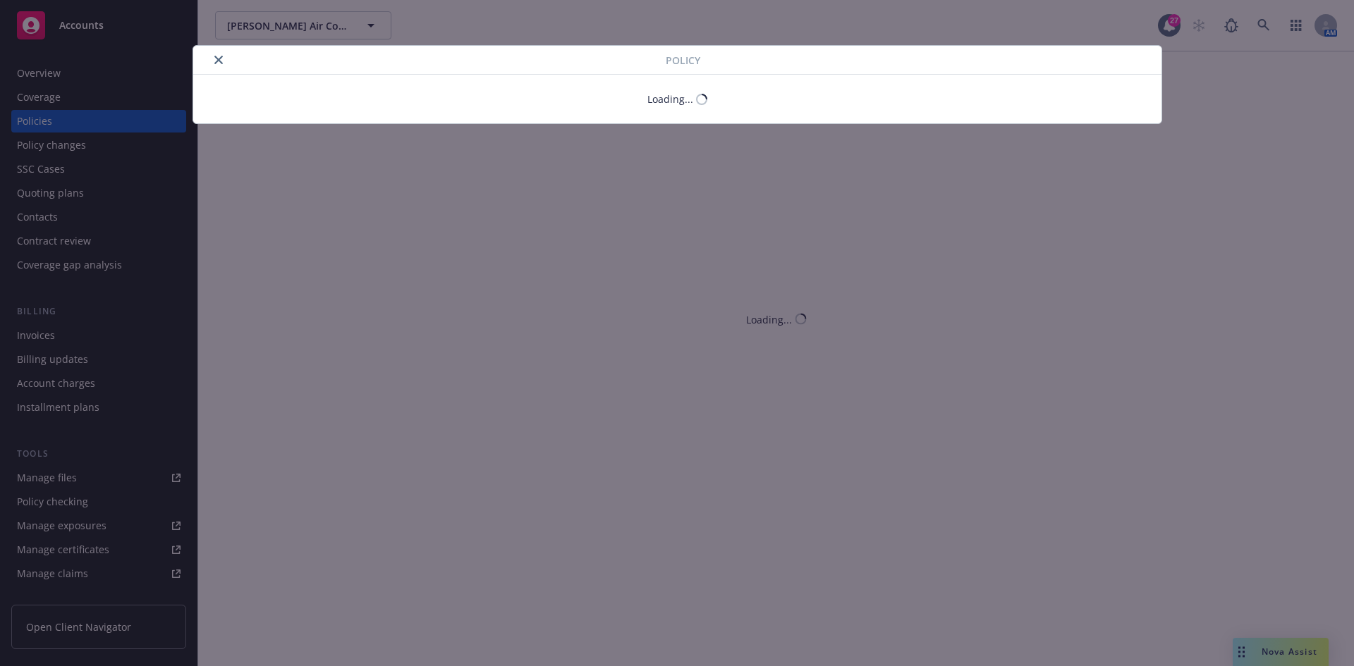
click at [216, 68] on div "Policy" at bounding box center [677, 60] width 968 height 29
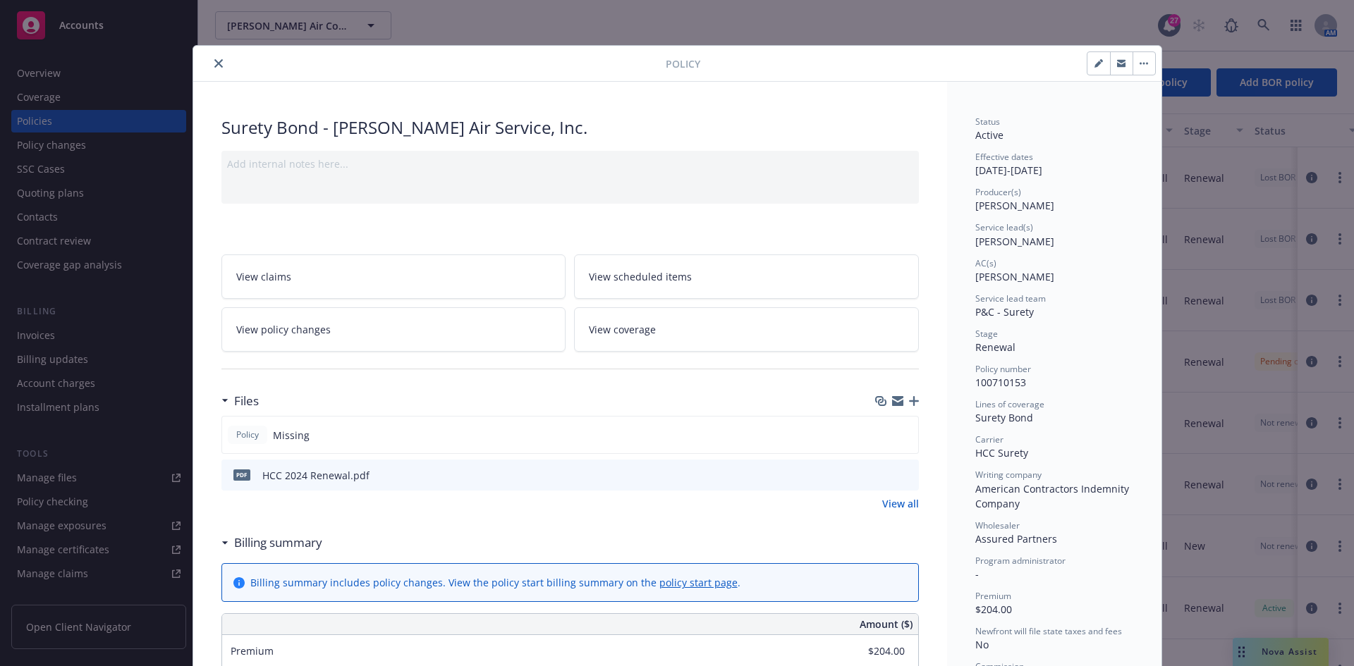
click at [219, 60] on button "close" at bounding box center [218, 63] width 17 height 17
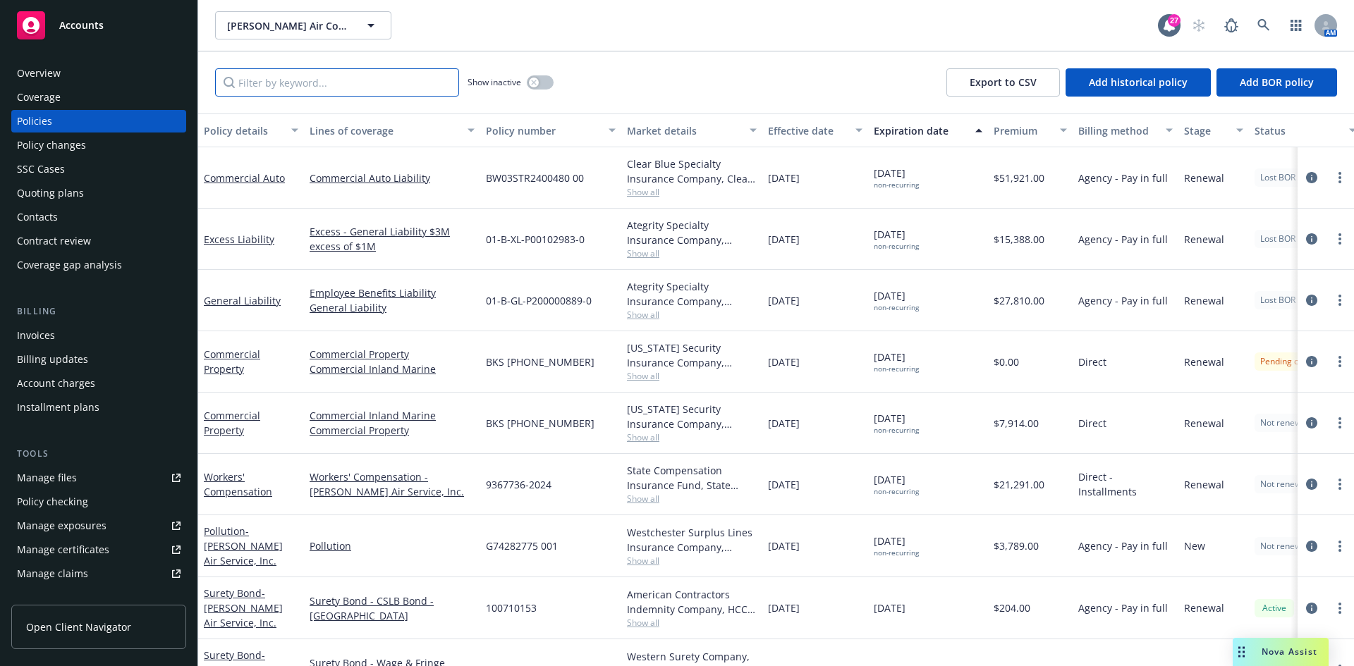
click at [233, 83] on input "Filter by keyword..." at bounding box center [337, 82] width 244 height 28
paste input "100710153"
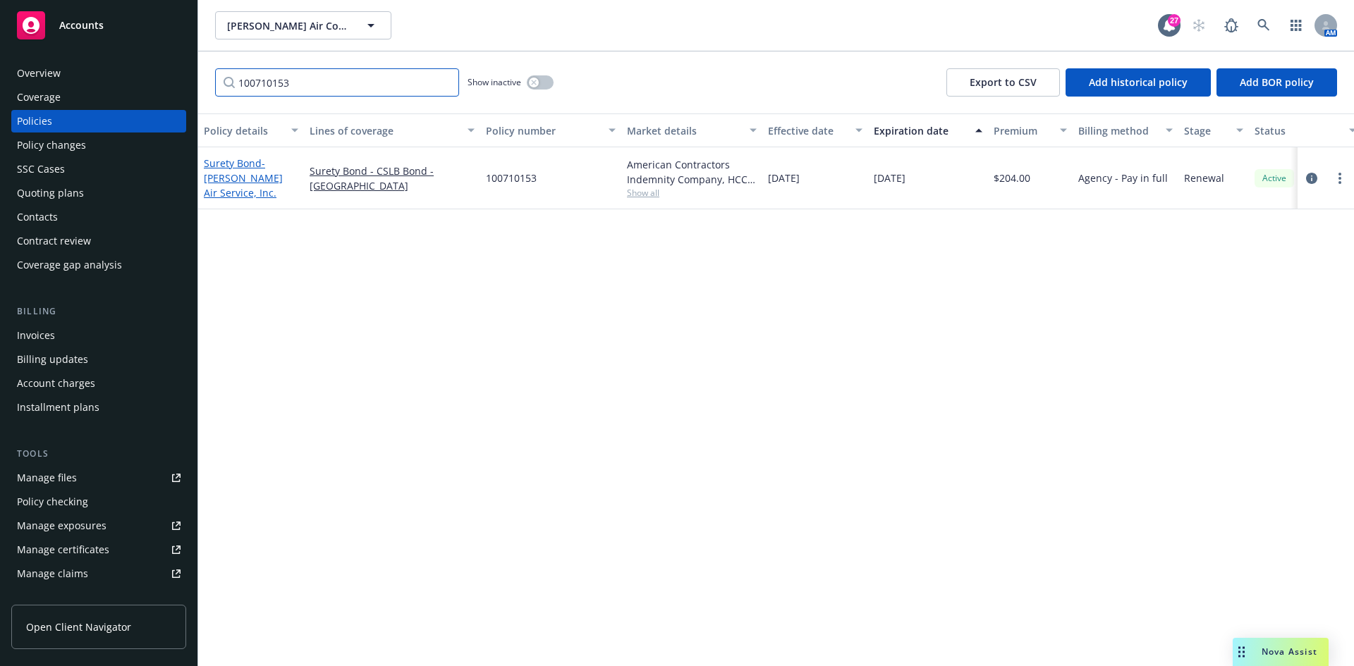
type input "100710153"
click at [240, 173] on link "Surety [PERSON_NAME] Air Service, Inc." at bounding box center [243, 178] width 79 height 43
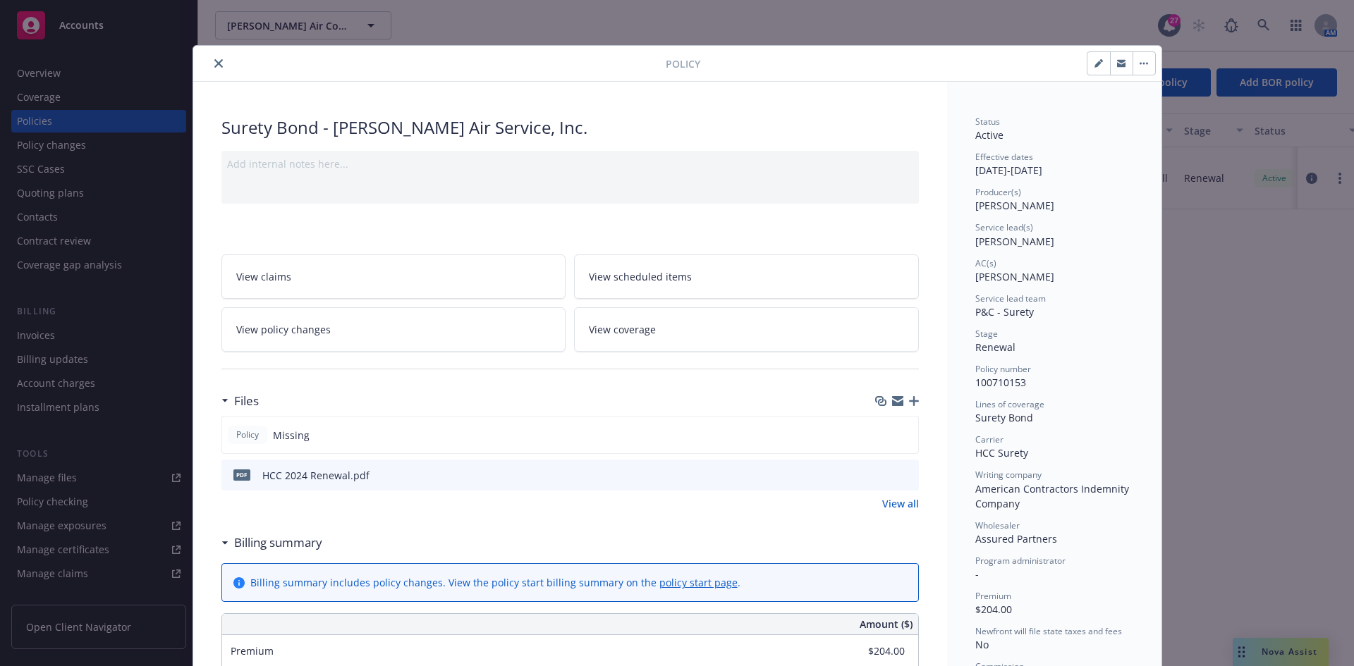
scroll to position [42, 0]
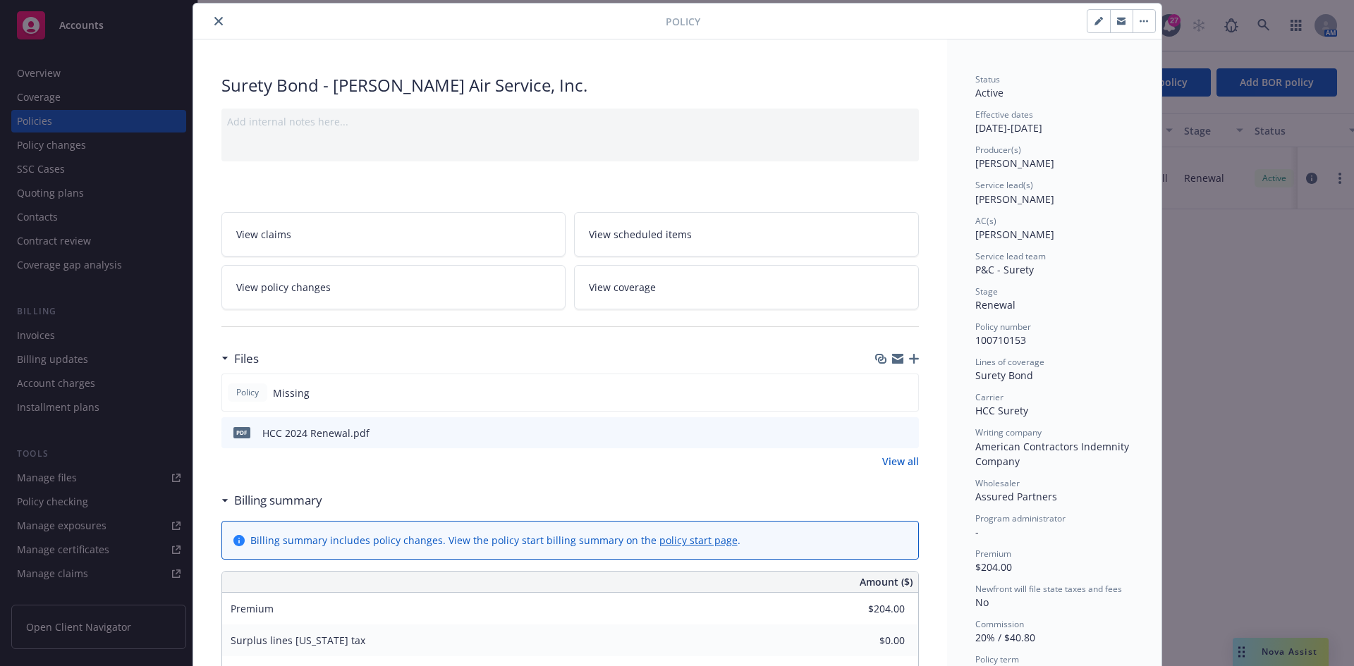
click at [1097, 21] on icon "button" at bounding box center [1098, 21] width 8 height 8
select select "RENEWAL"
select select "12"
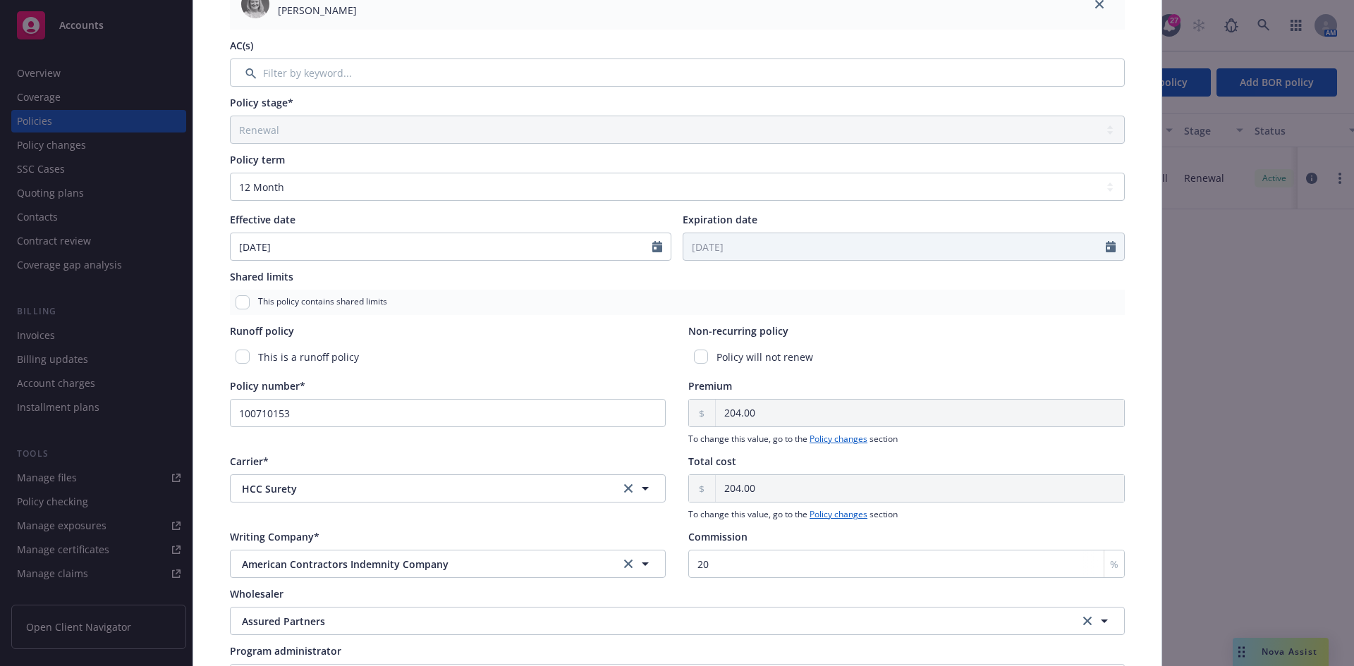
scroll to position [395, 0]
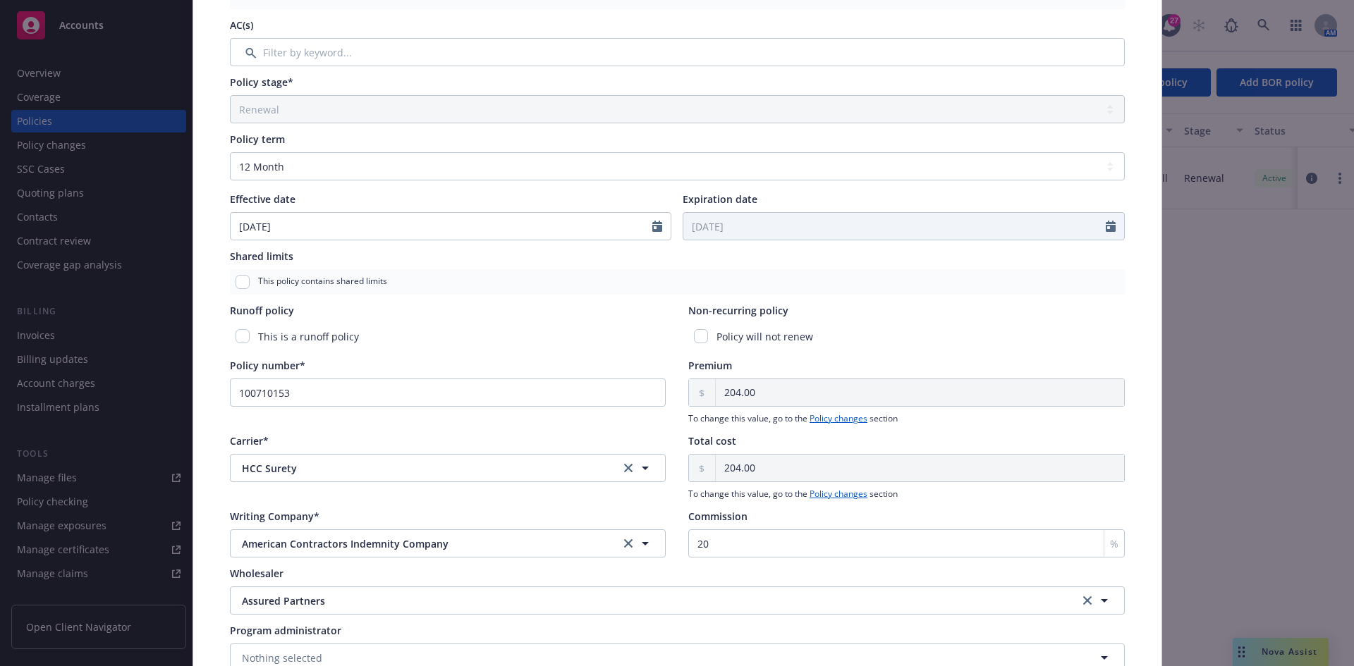
click at [695, 344] on div "Policy will not renew" at bounding box center [906, 337] width 437 height 26
click at [695, 339] on input "checkbox" at bounding box center [701, 336] width 14 height 14
checkbox input "true"
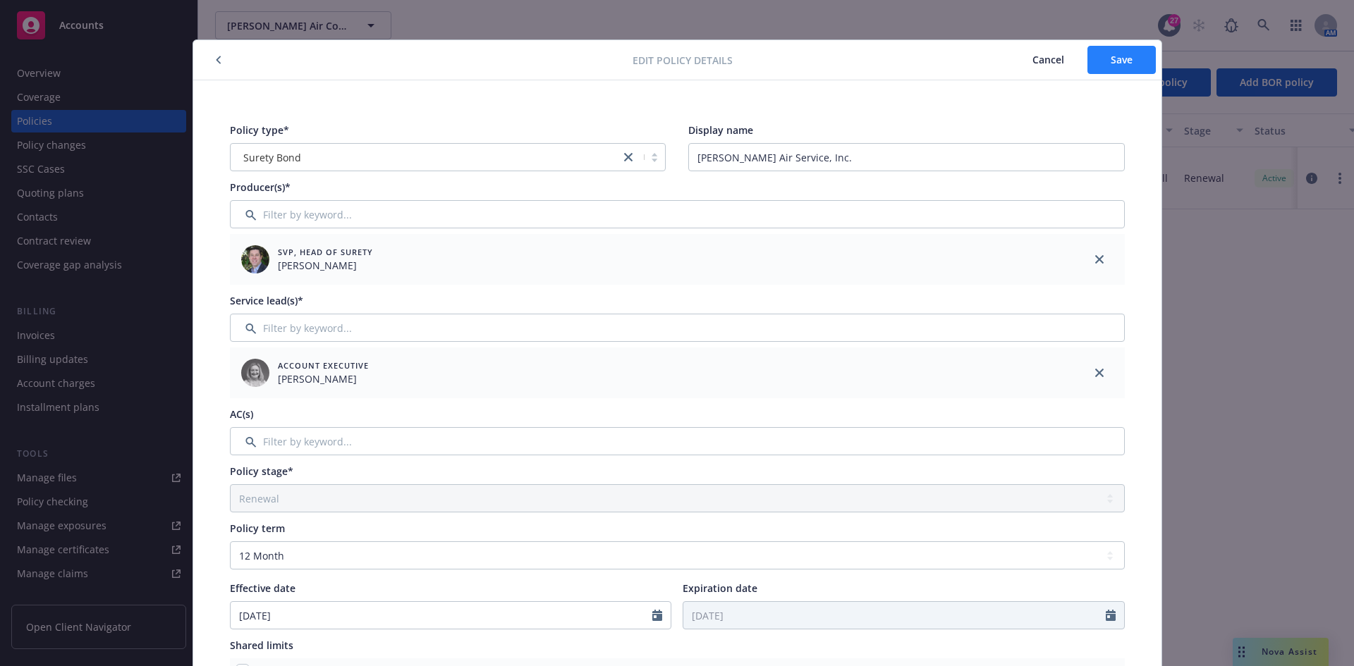
scroll to position [0, 0]
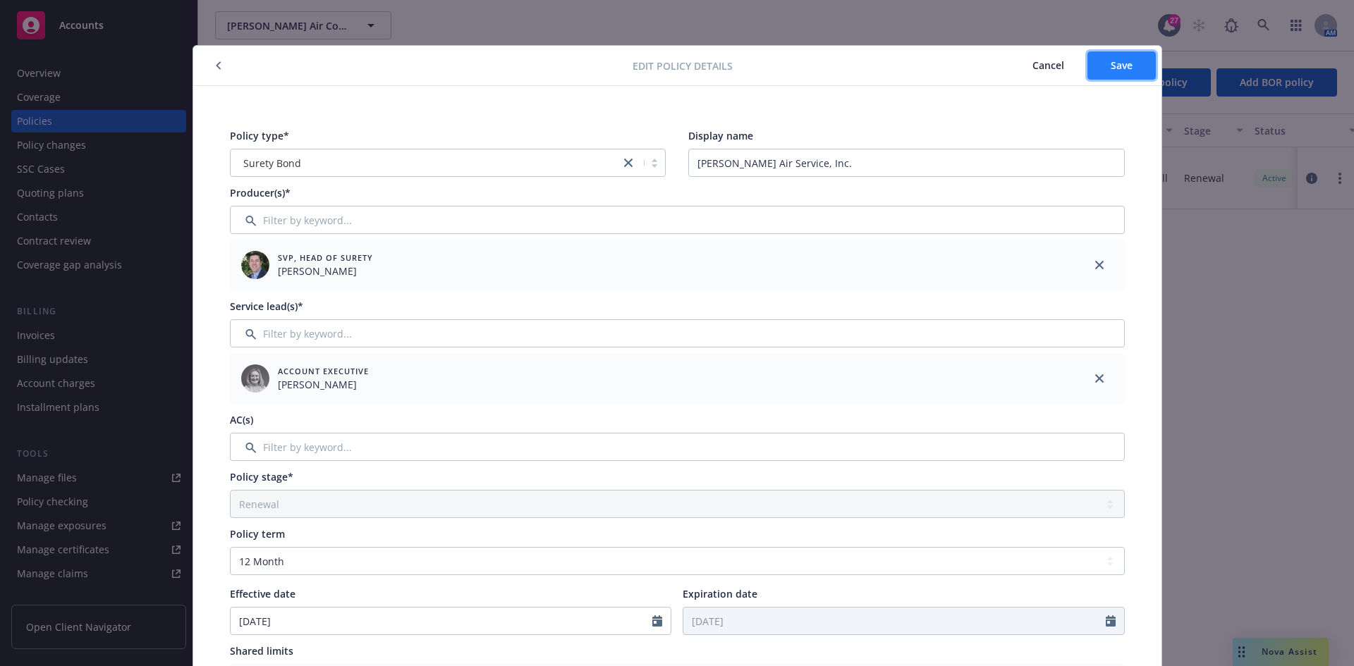
click at [1111, 60] on span "Save" at bounding box center [1122, 65] width 22 height 13
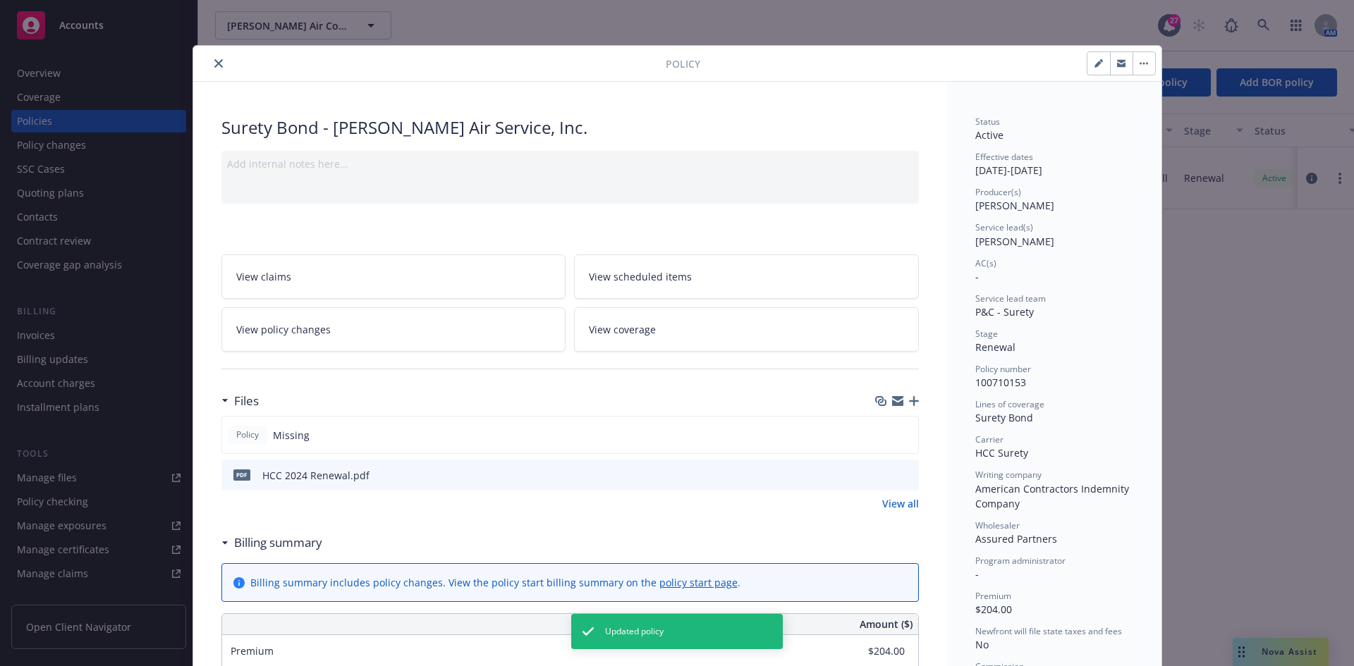
click at [218, 63] on button "close" at bounding box center [218, 63] width 17 height 17
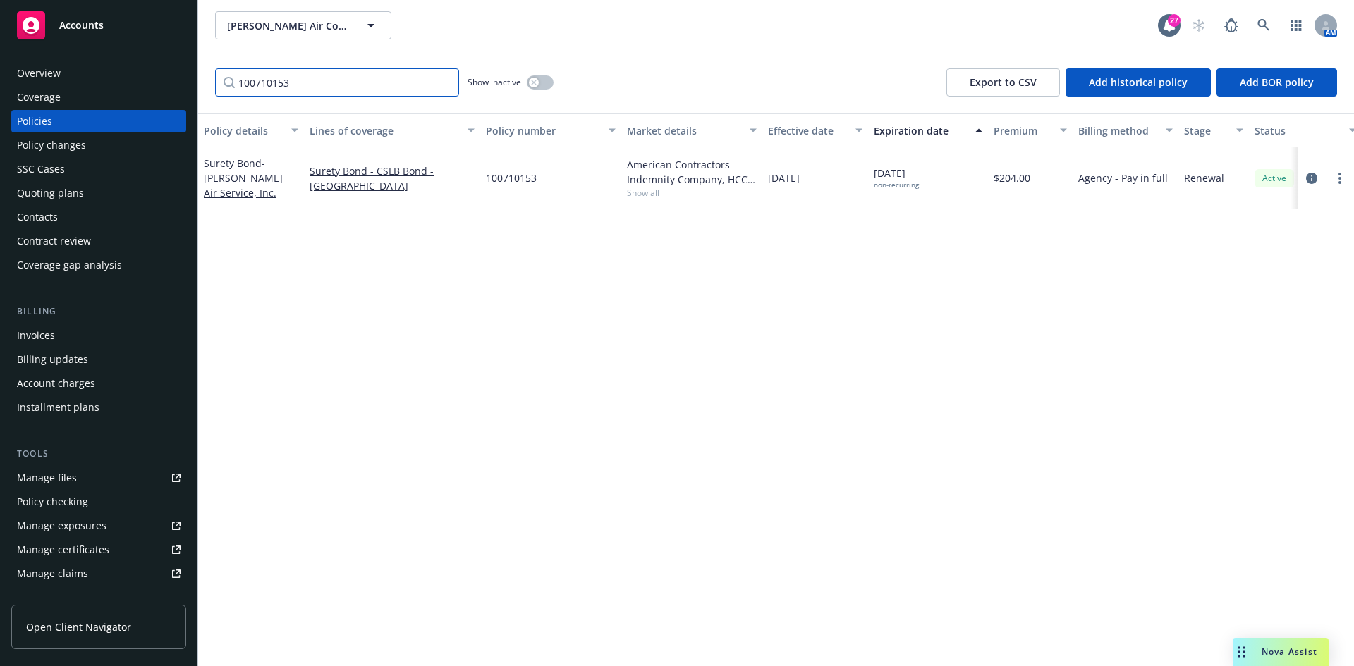
click at [349, 80] on input "100710153" at bounding box center [337, 82] width 244 height 28
paste input "CB1002104"
type input "CB1002104"
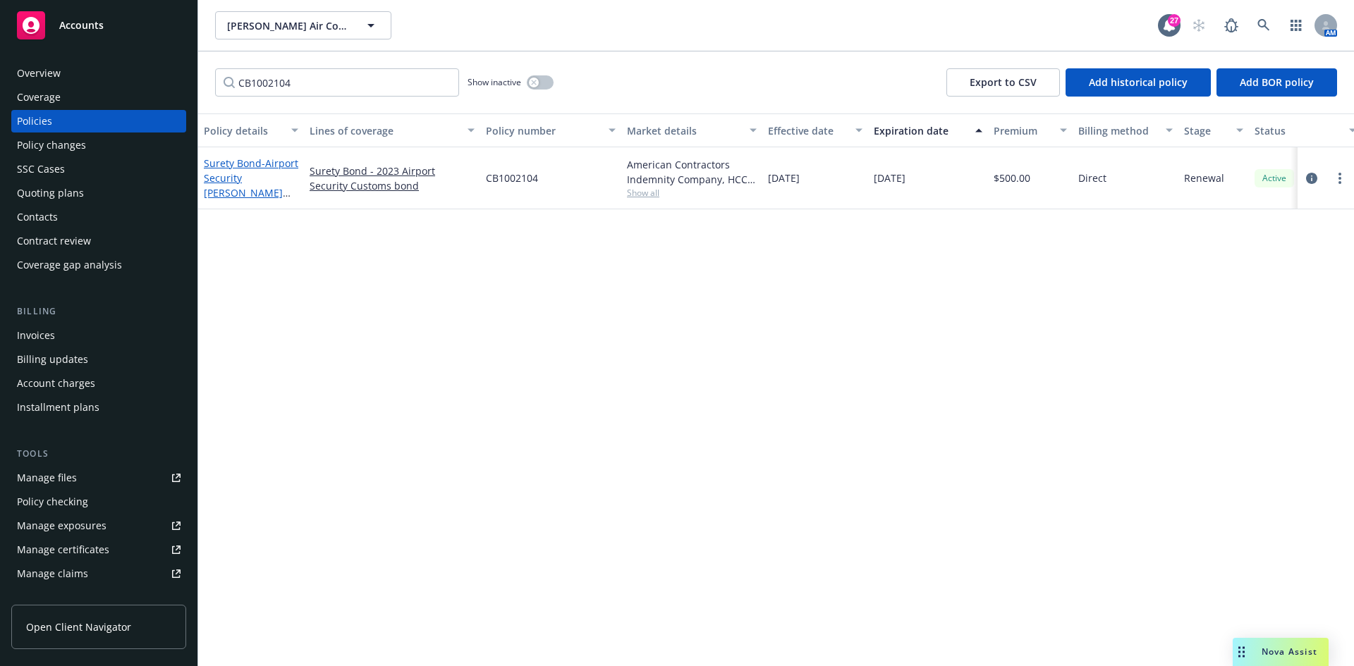
click at [274, 188] on span "- Airport Security [PERSON_NAME] AIR CONDITIONING INC" at bounding box center [251, 193] width 94 height 73
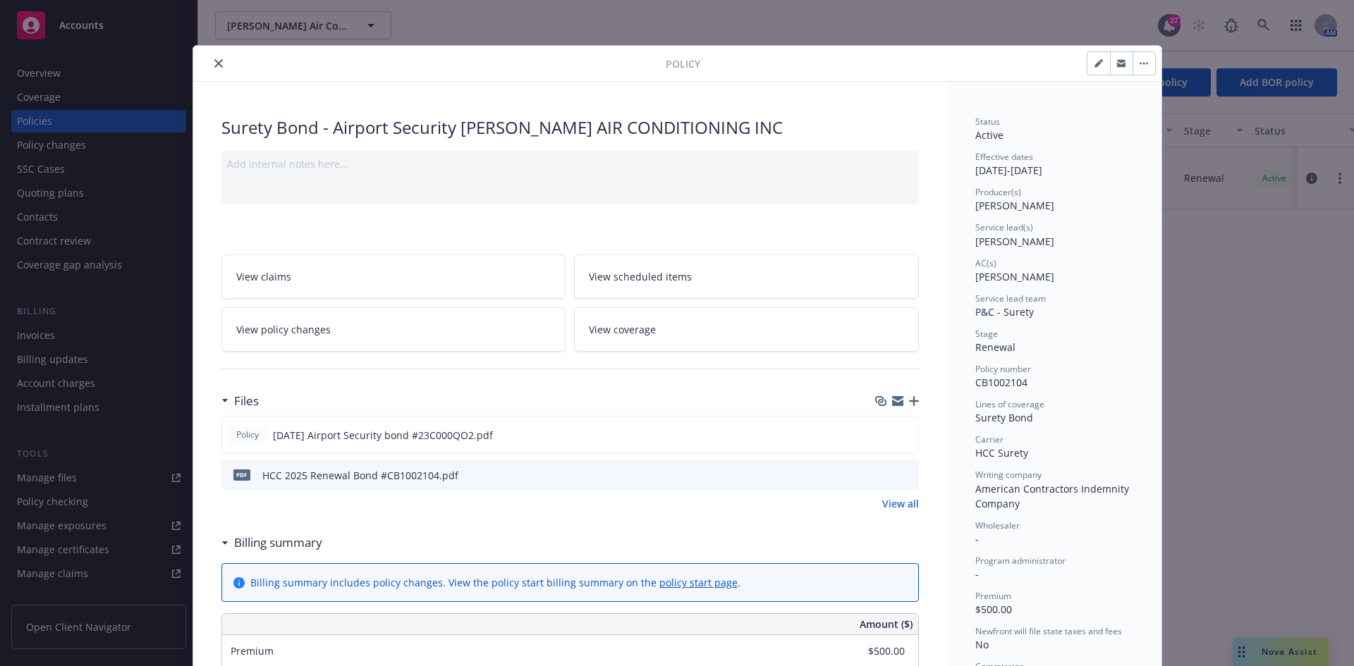
click at [1087, 68] on button "button" at bounding box center [1098, 63] width 23 height 23
select select "RENEWAL"
select select "12"
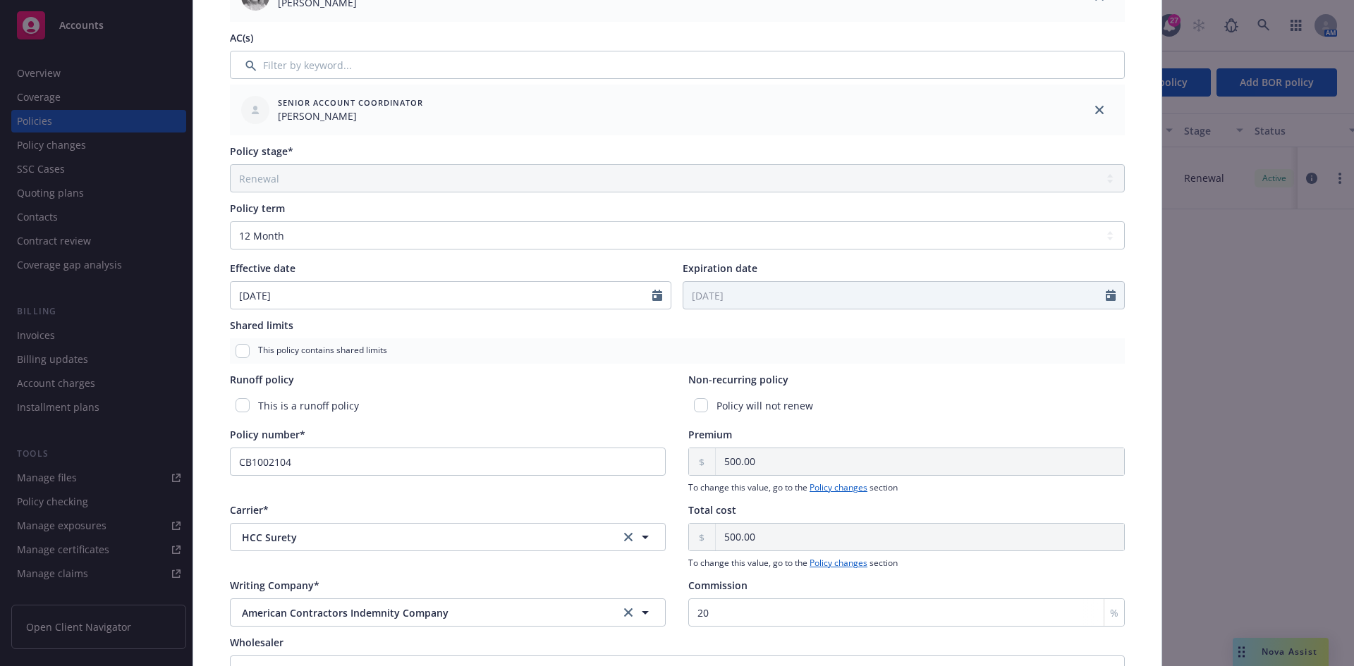
scroll to position [545, 0]
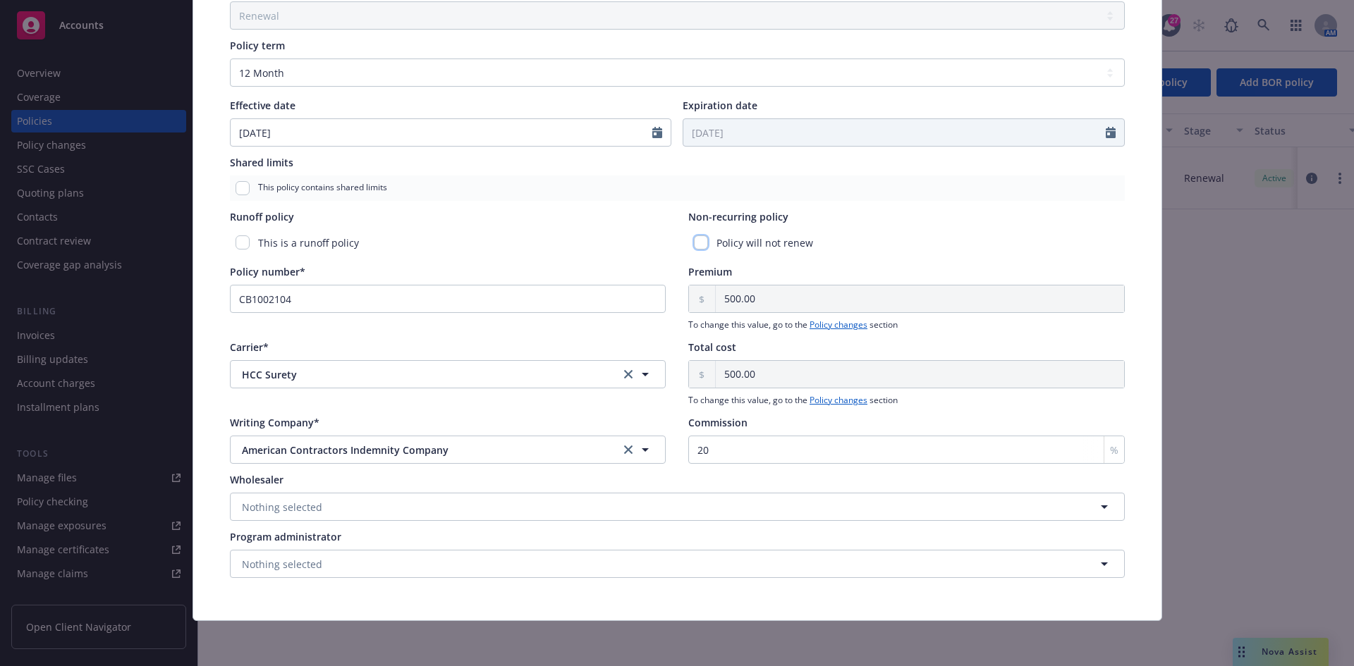
click at [698, 242] on input "checkbox" at bounding box center [701, 243] width 14 height 14
checkbox input "true"
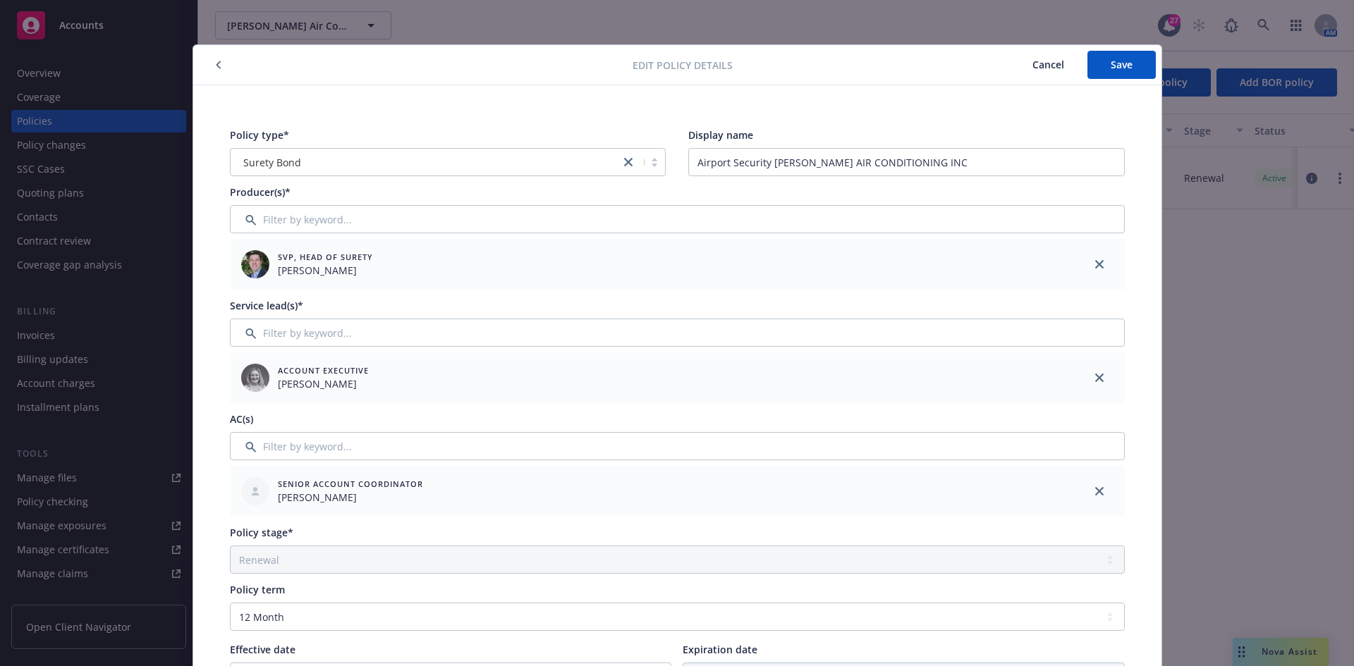
scroll to position [0, 0]
click at [1111, 67] on span "Save" at bounding box center [1122, 65] width 22 height 13
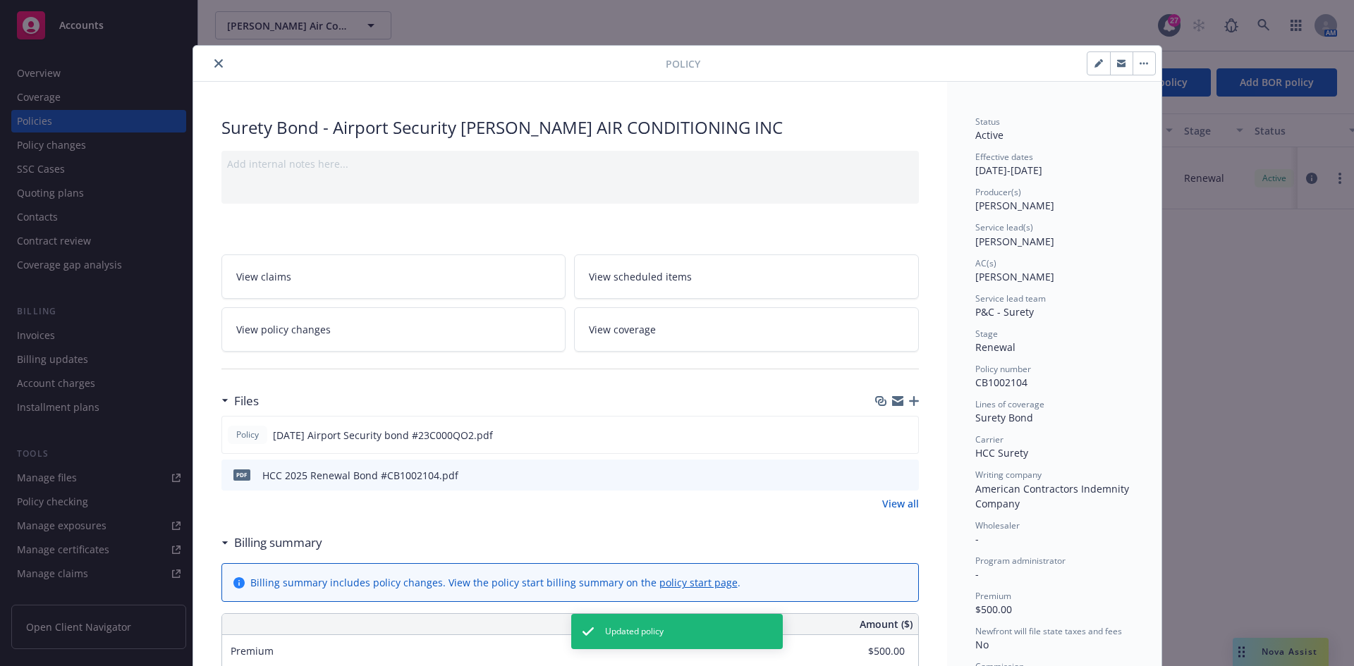
click at [216, 68] on button "close" at bounding box center [218, 63] width 17 height 17
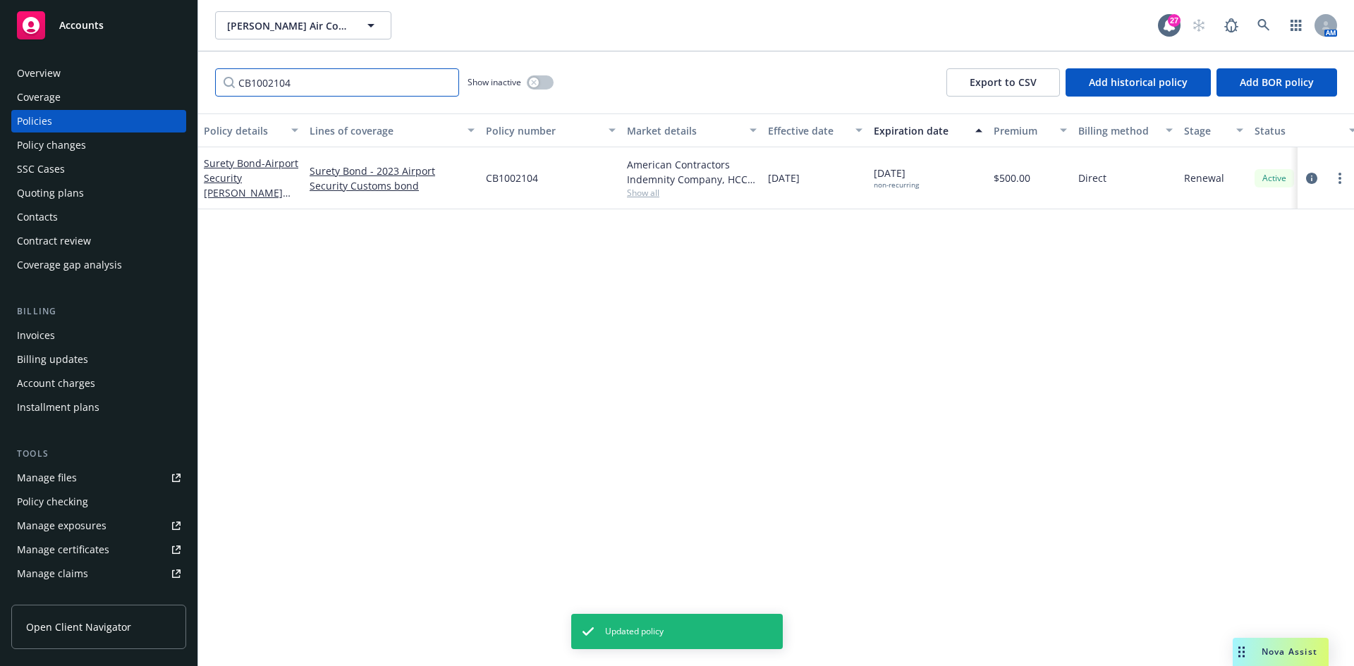
click at [443, 80] on input "CB1002104" at bounding box center [337, 82] width 244 height 28
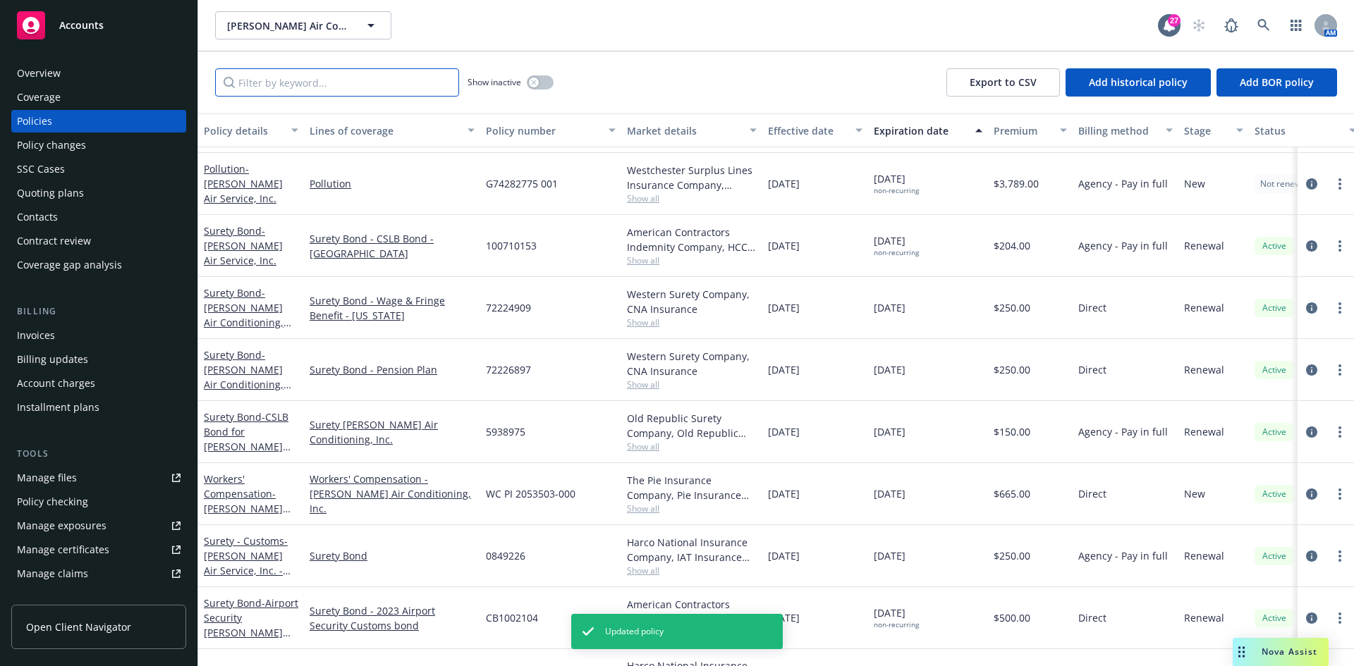
scroll to position [389, 0]
